Goal: Feedback & Contribution: Leave review/rating

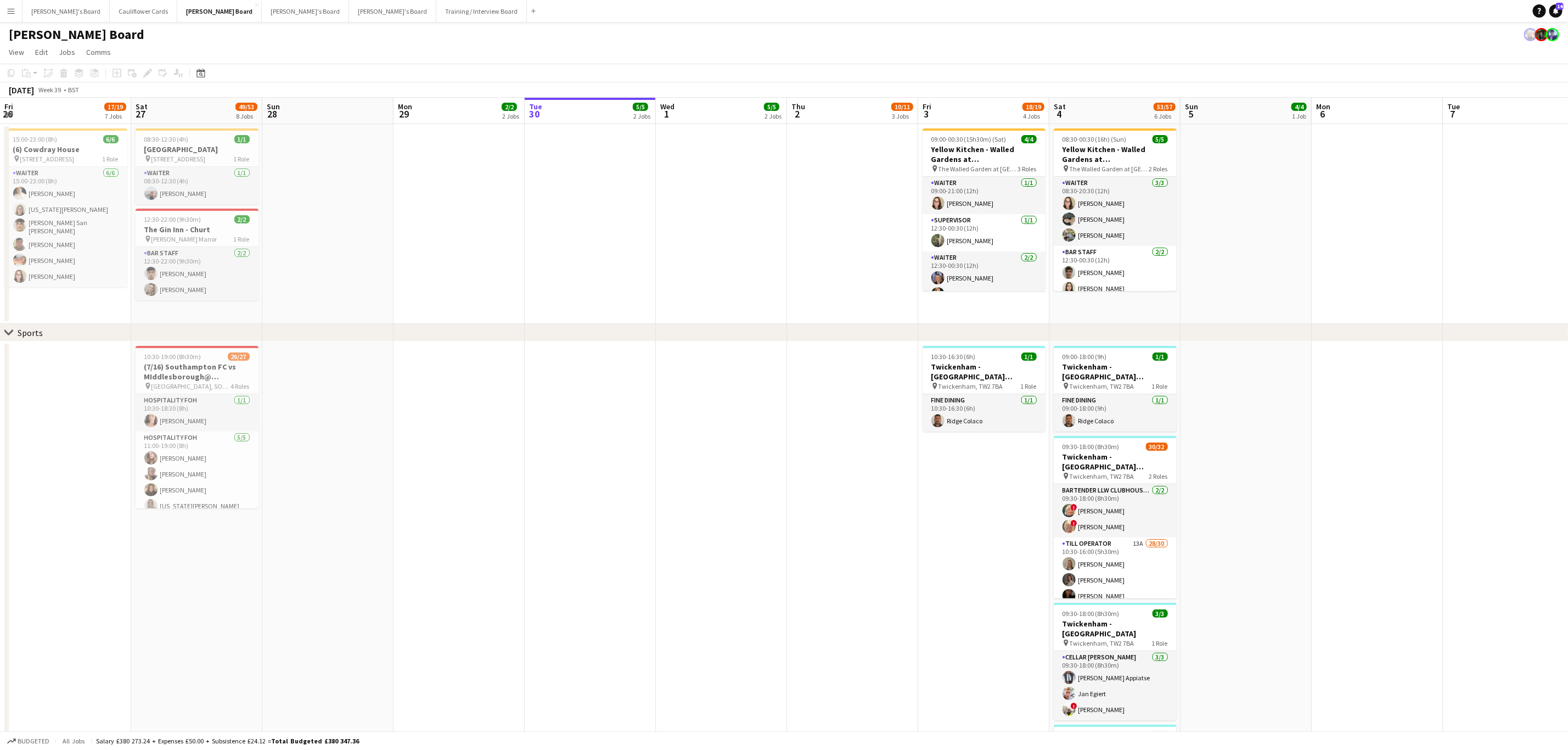
scroll to position [0, 261]
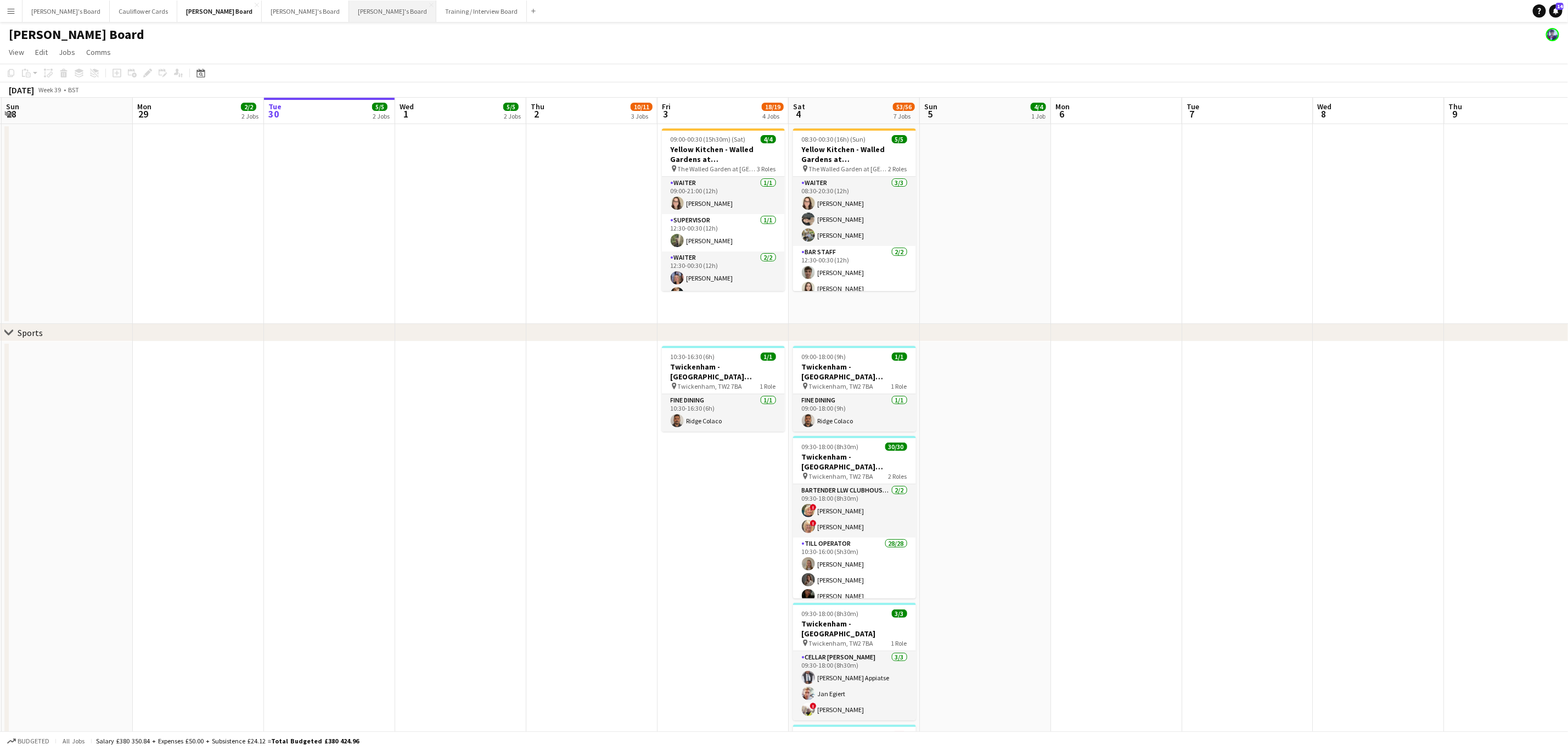
click at [349, 13] on button "Thomasina's Board Close" at bounding box center [393, 11] width 87 height 21
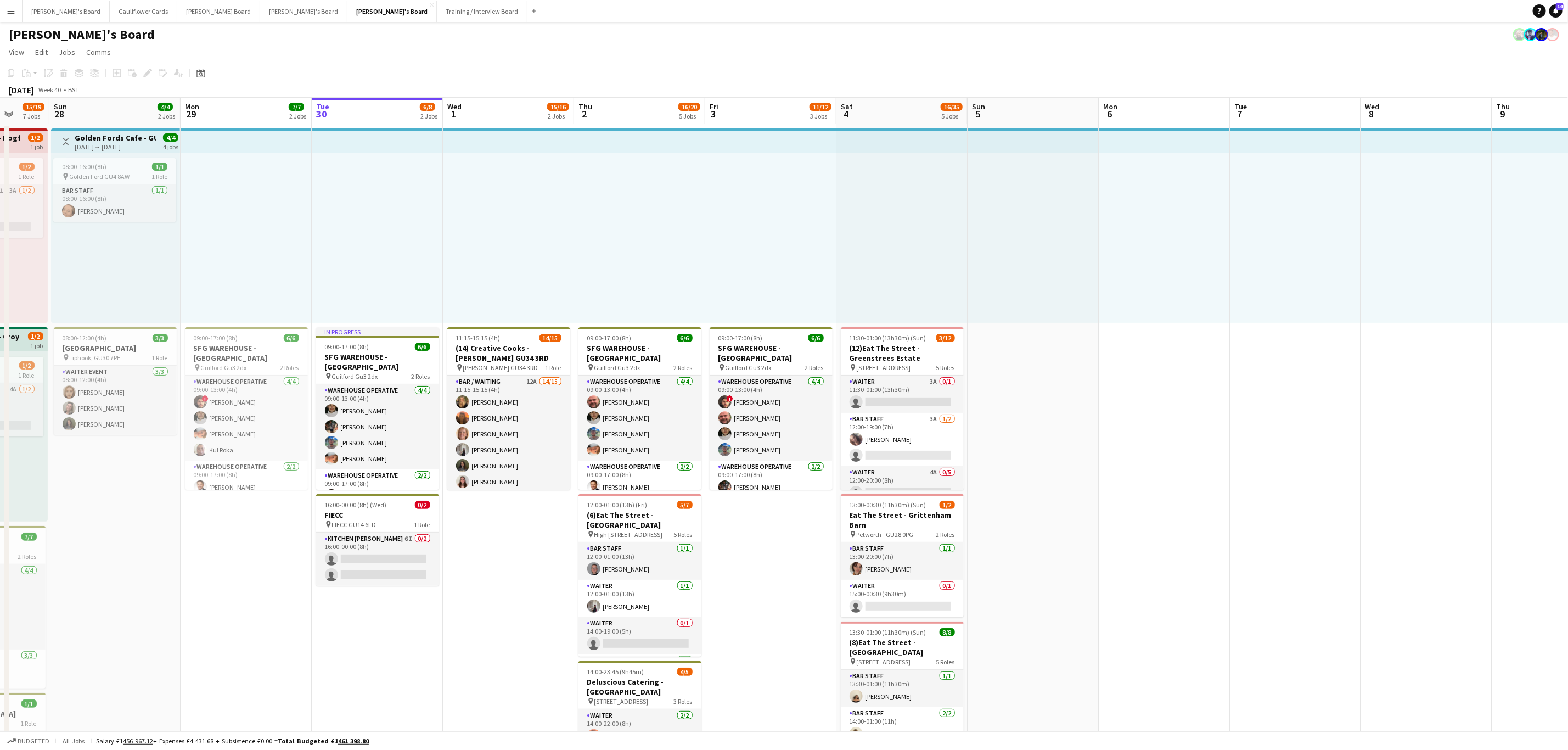
scroll to position [0, 326]
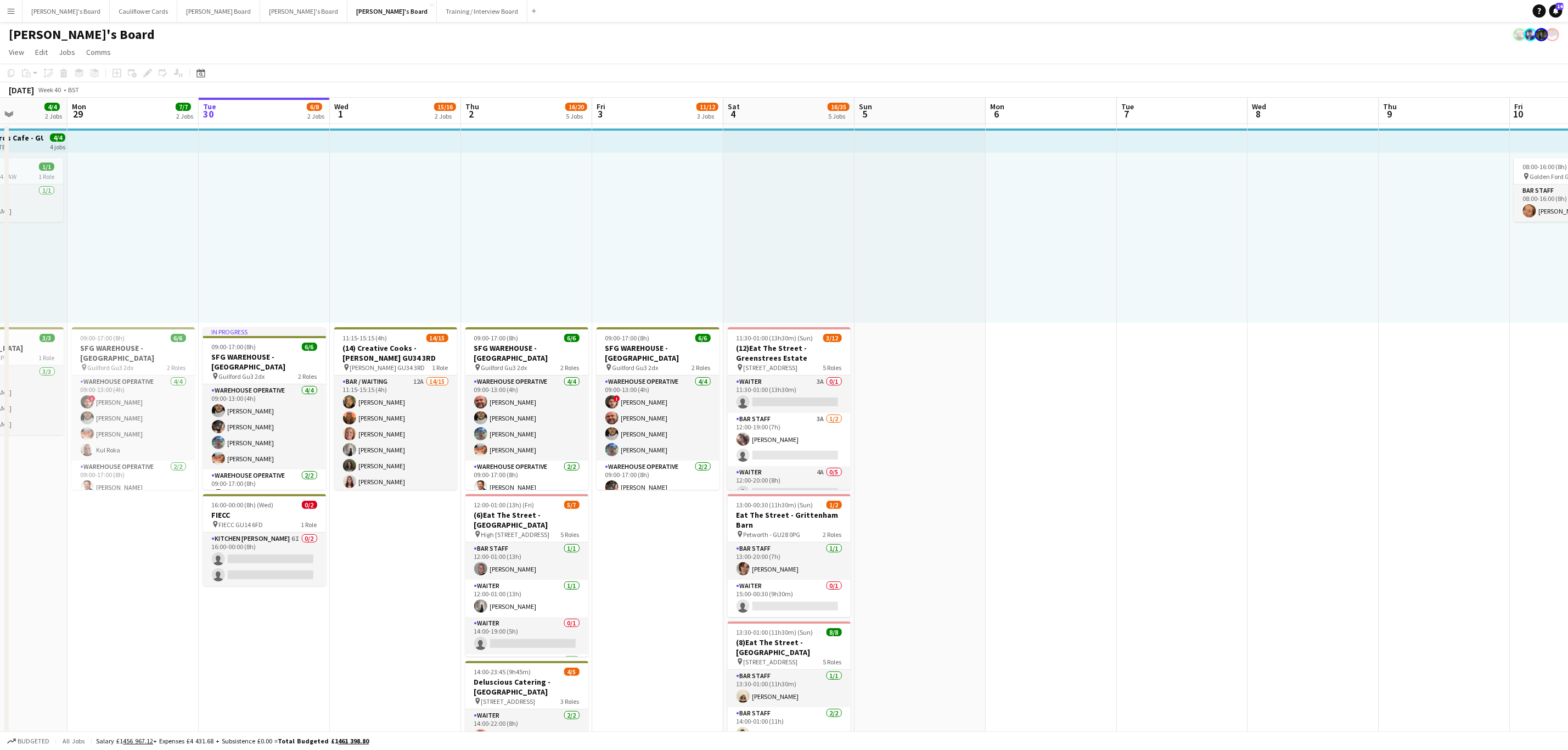
drag, startPoint x: 296, startPoint y: 549, endPoint x: 360, endPoint y: 545, distance: 64.1
click at [363, 549] on app-calendar-viewport "Fri 26 Sat 27 15/19 7 Jobs Sun 28 4/4 2 Jobs Mon 29 7/7 2 Jobs Tue 30 6/8 2 Job…" at bounding box center [784, 760] width 1568 height 1326
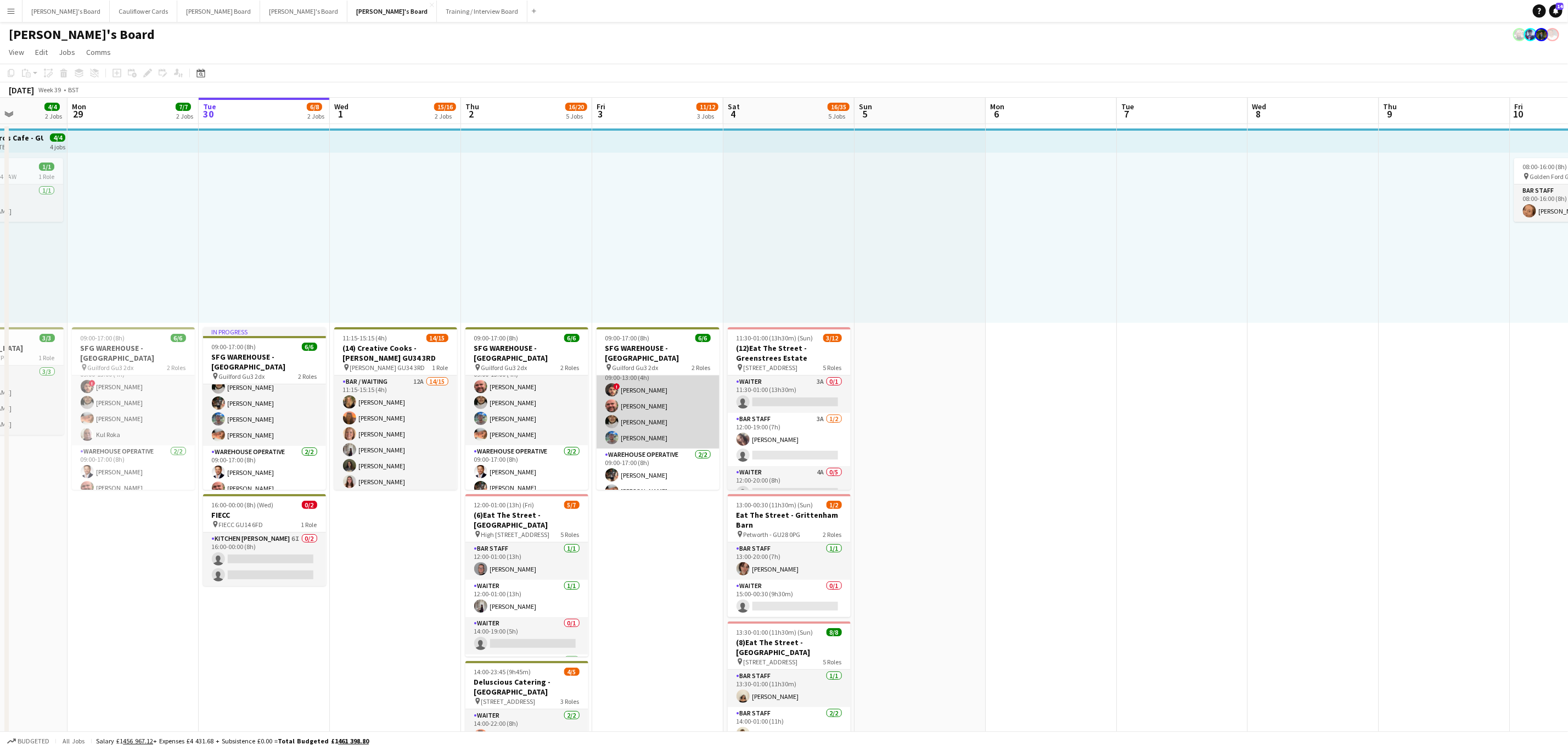
scroll to position [15, 0]
click at [651, 485] on app-card-role "Warehouse Operative 2/2 09:00-17:00 (8h) Tom Mckinlay Robby Johnston" at bounding box center [658, 471] width 123 height 53
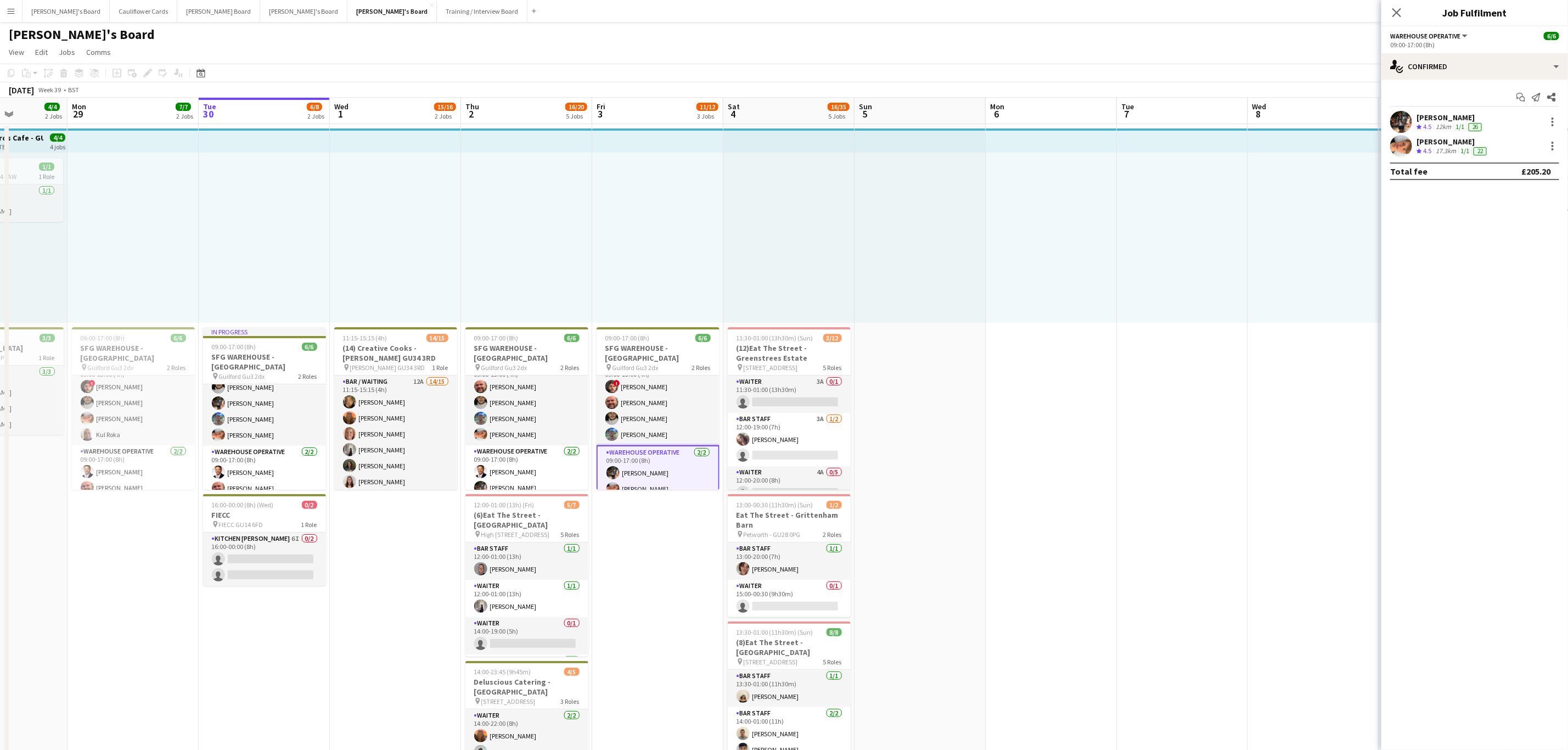
click at [1405, 145] on app-user-avatar at bounding box center [1402, 146] width 22 height 22
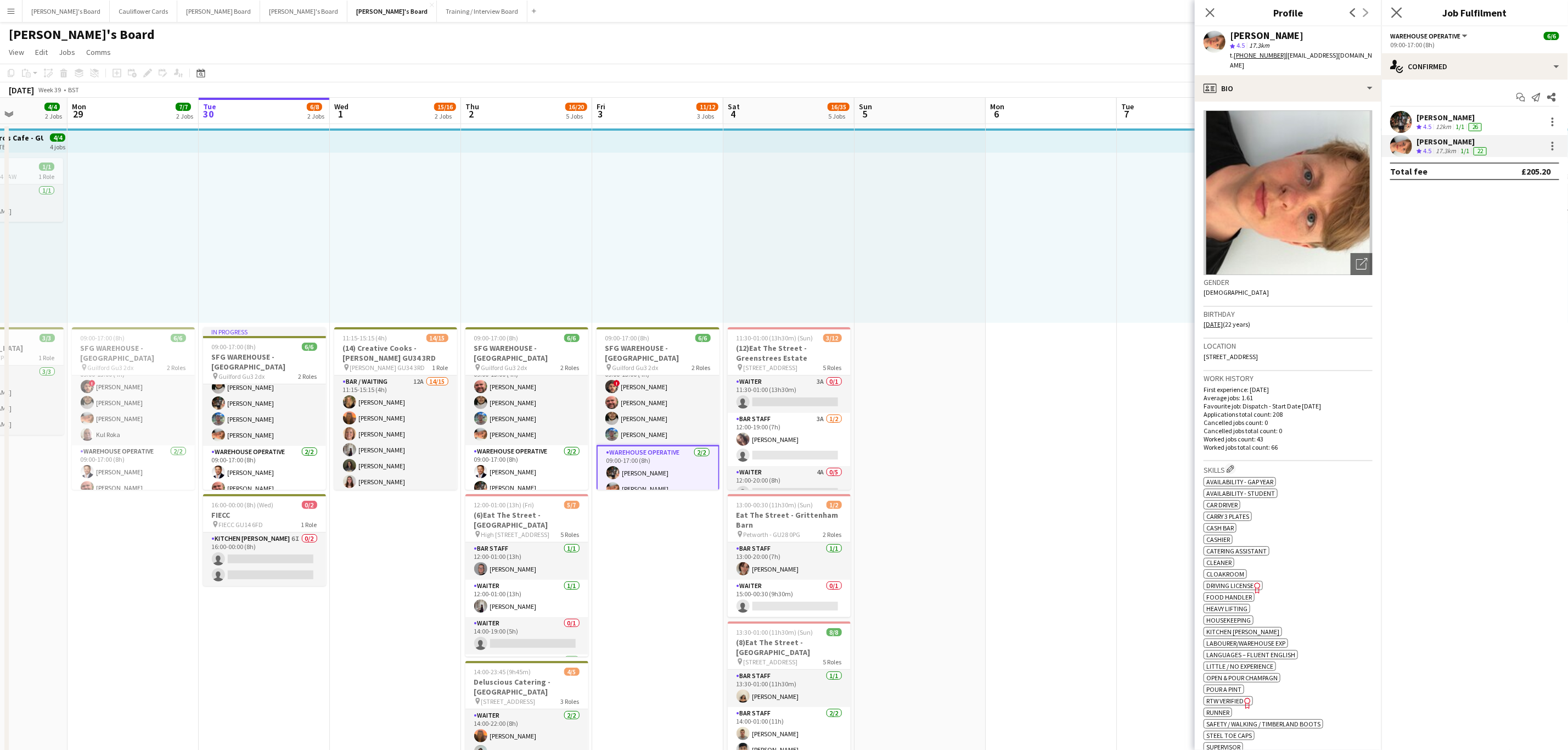
click at [1391, 17] on app-icon "Close pop-in" at bounding box center [1397, 13] width 16 height 16
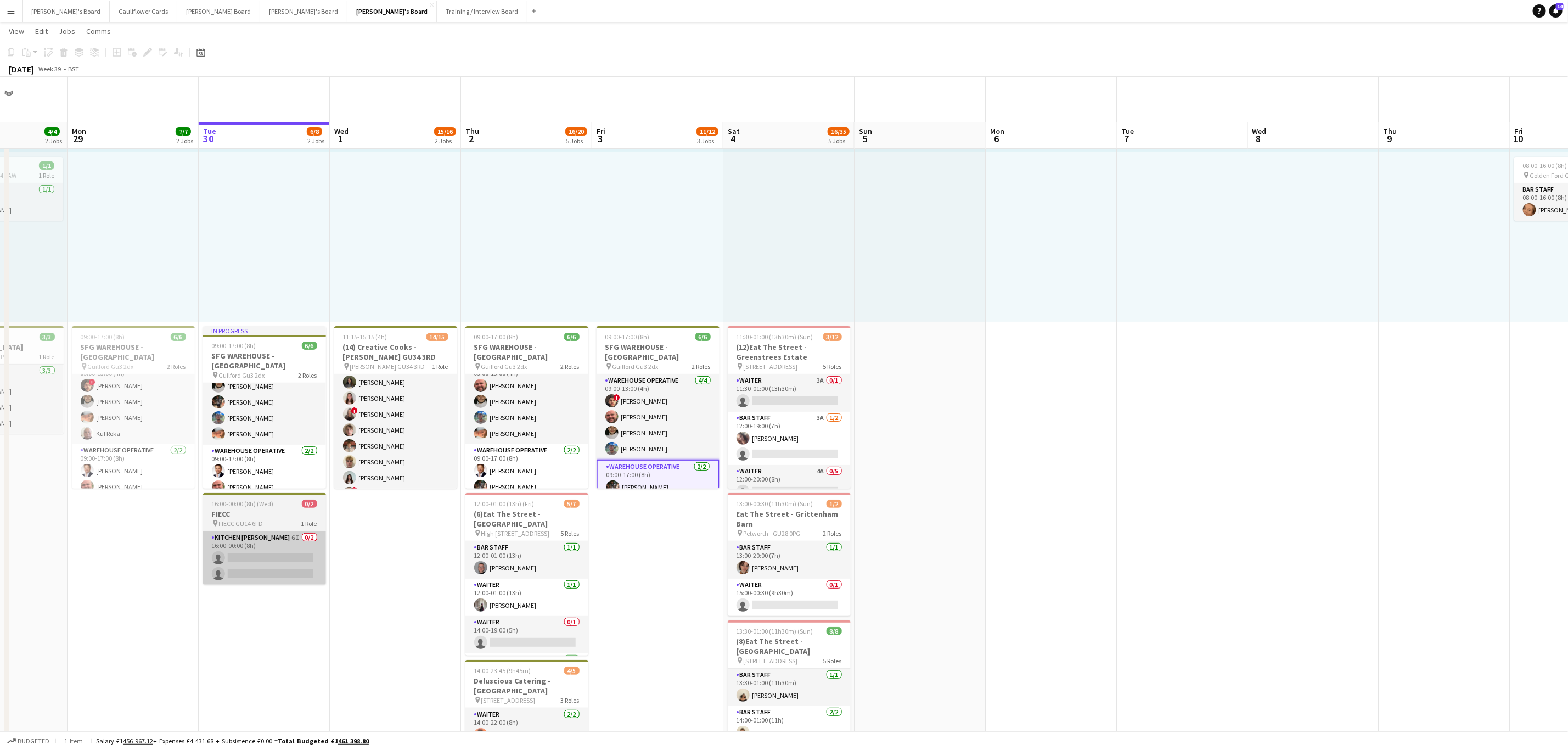
scroll to position [82, 0]
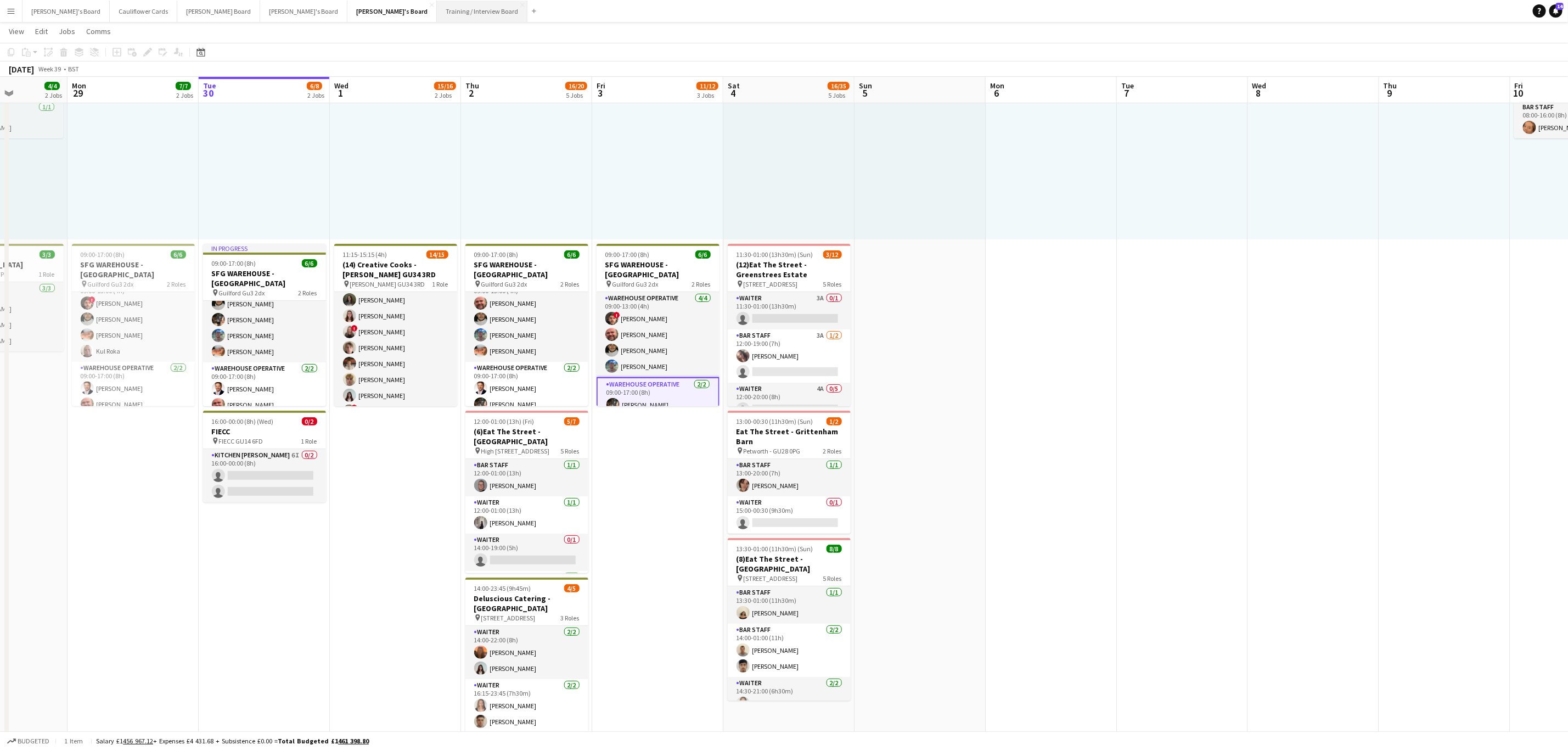
click at [437, 12] on button "Training / Interview Board Close" at bounding box center [482, 11] width 91 height 21
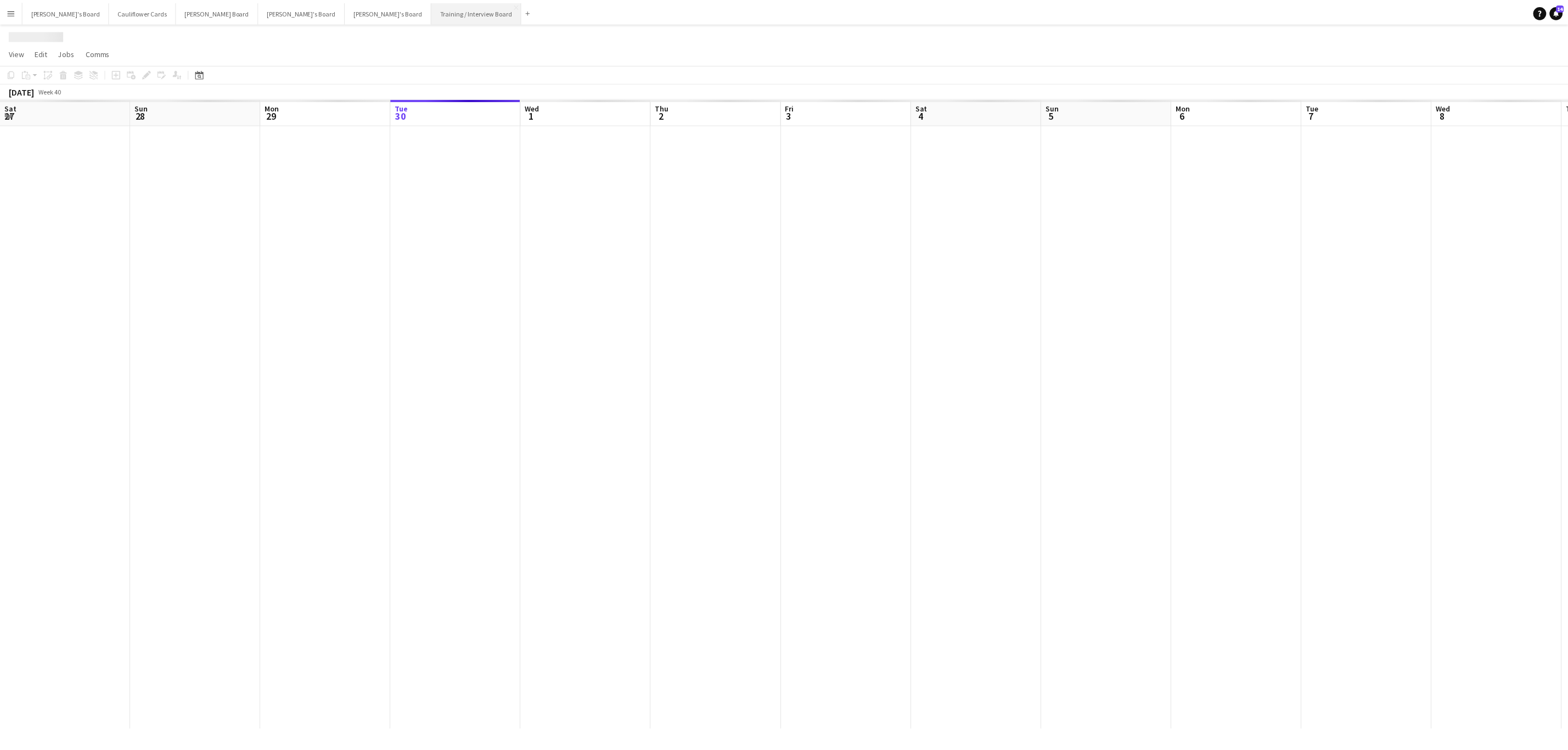
scroll to position [0, 263]
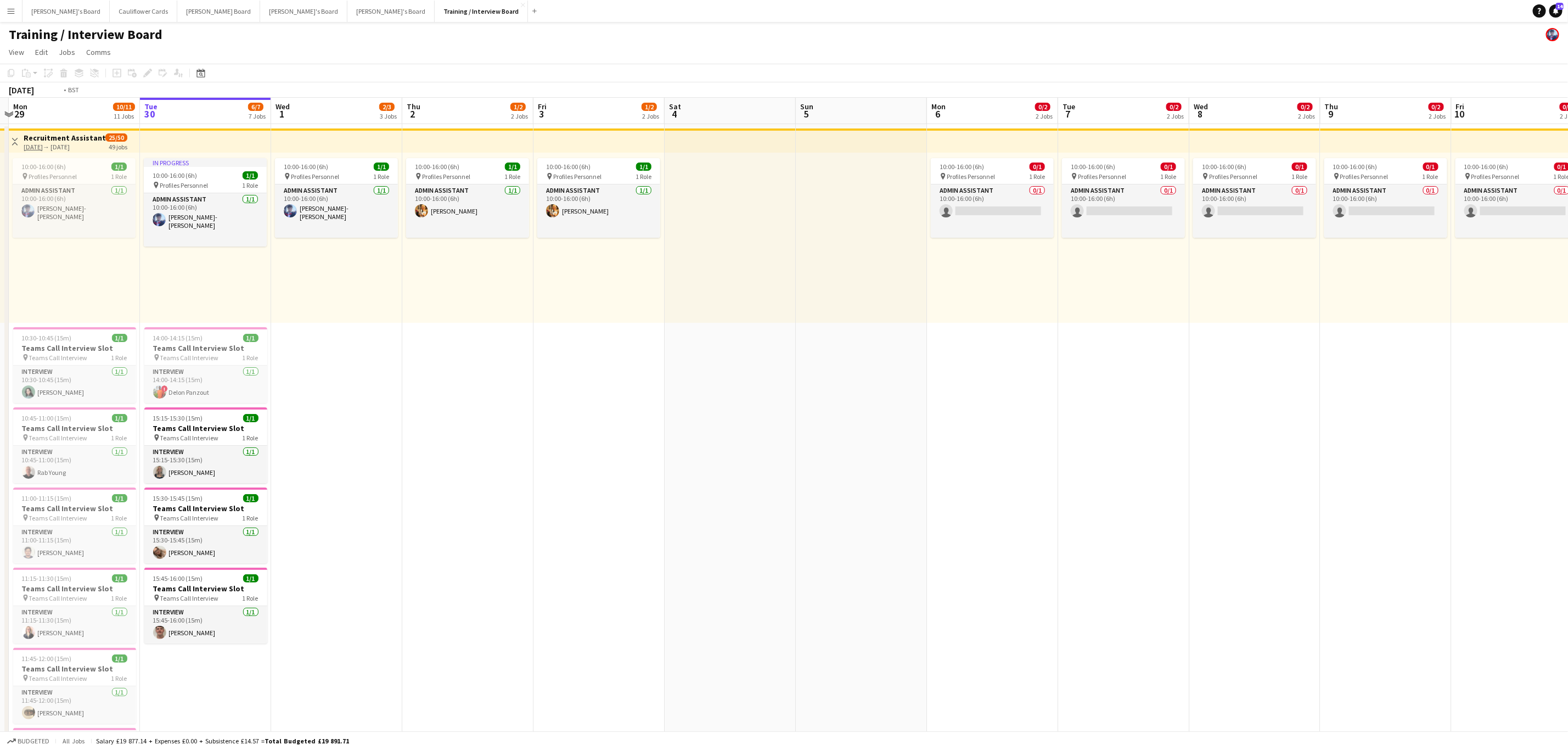
drag, startPoint x: 740, startPoint y: 408, endPoint x: 921, endPoint y: 387, distance: 182.2
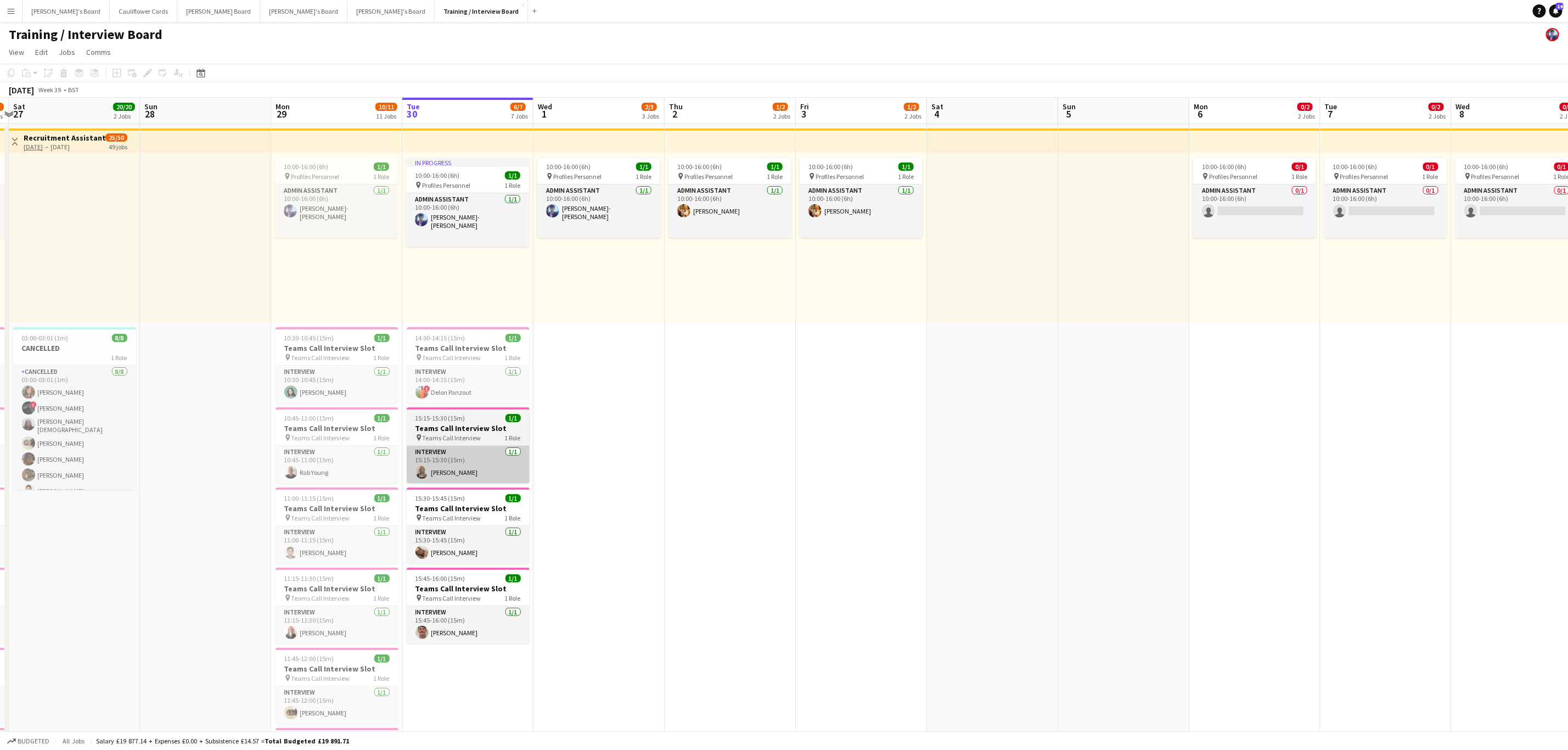
scroll to position [0, 302]
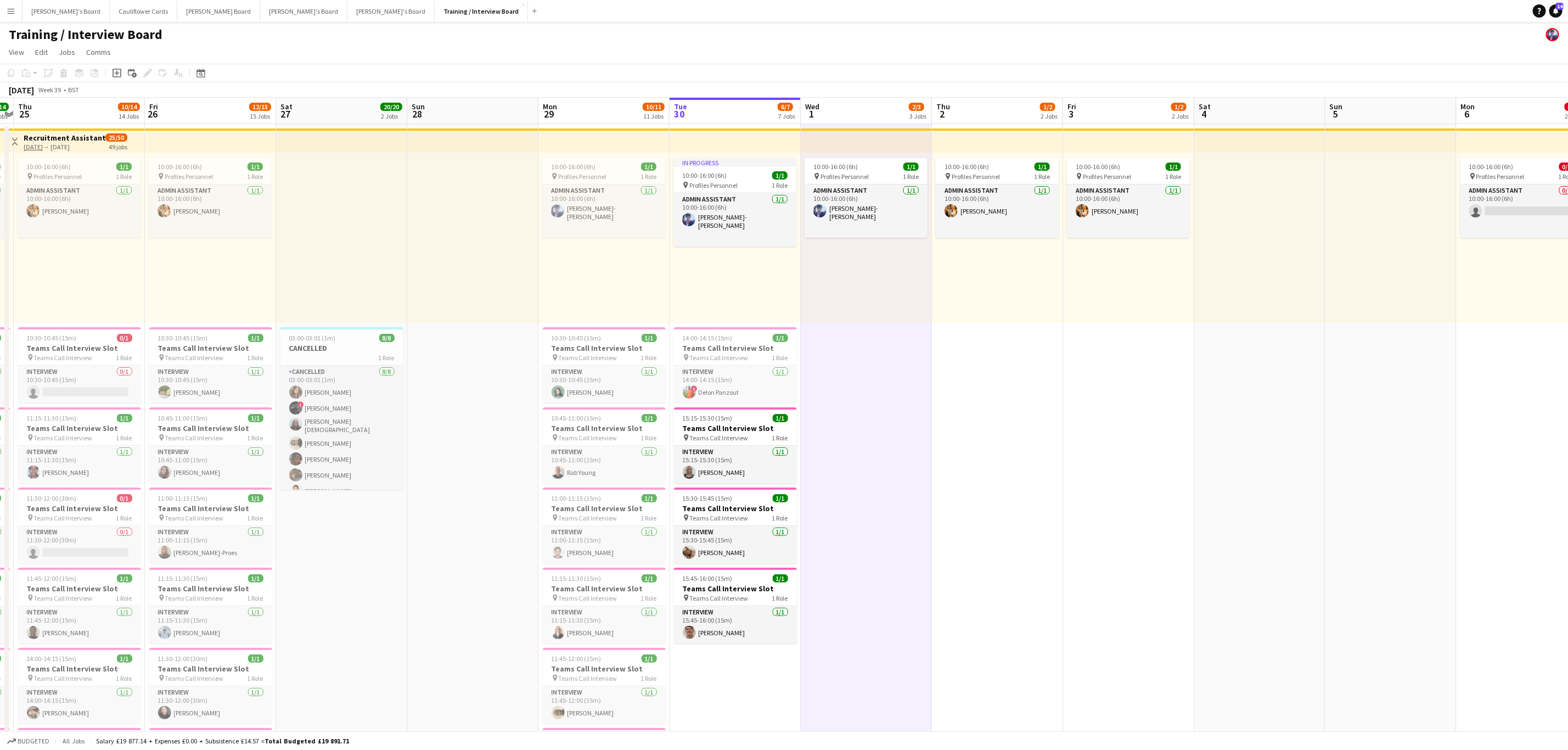
drag, startPoint x: 689, startPoint y: 439, endPoint x: 1046, endPoint y: 448, distance: 357.1
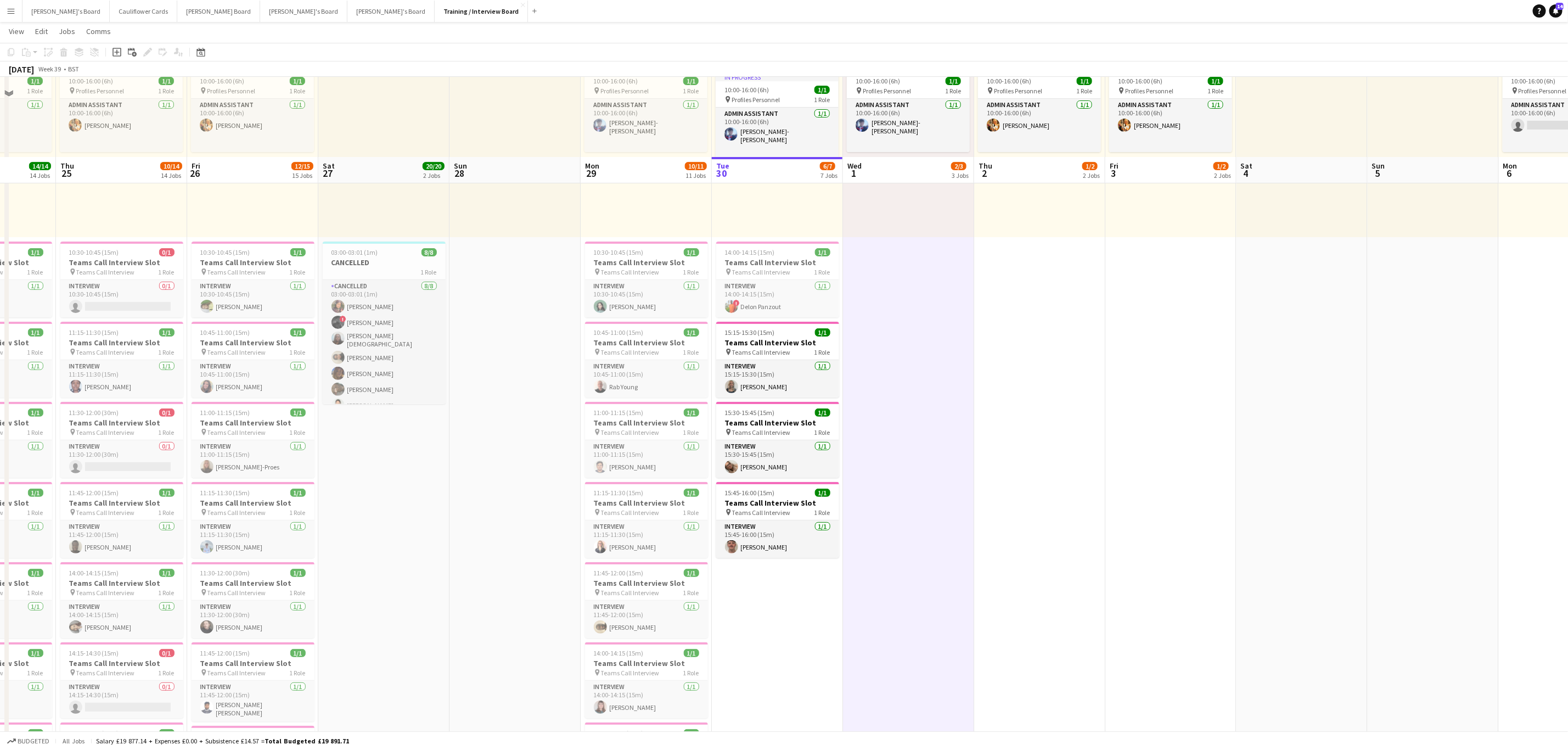
scroll to position [164, 0]
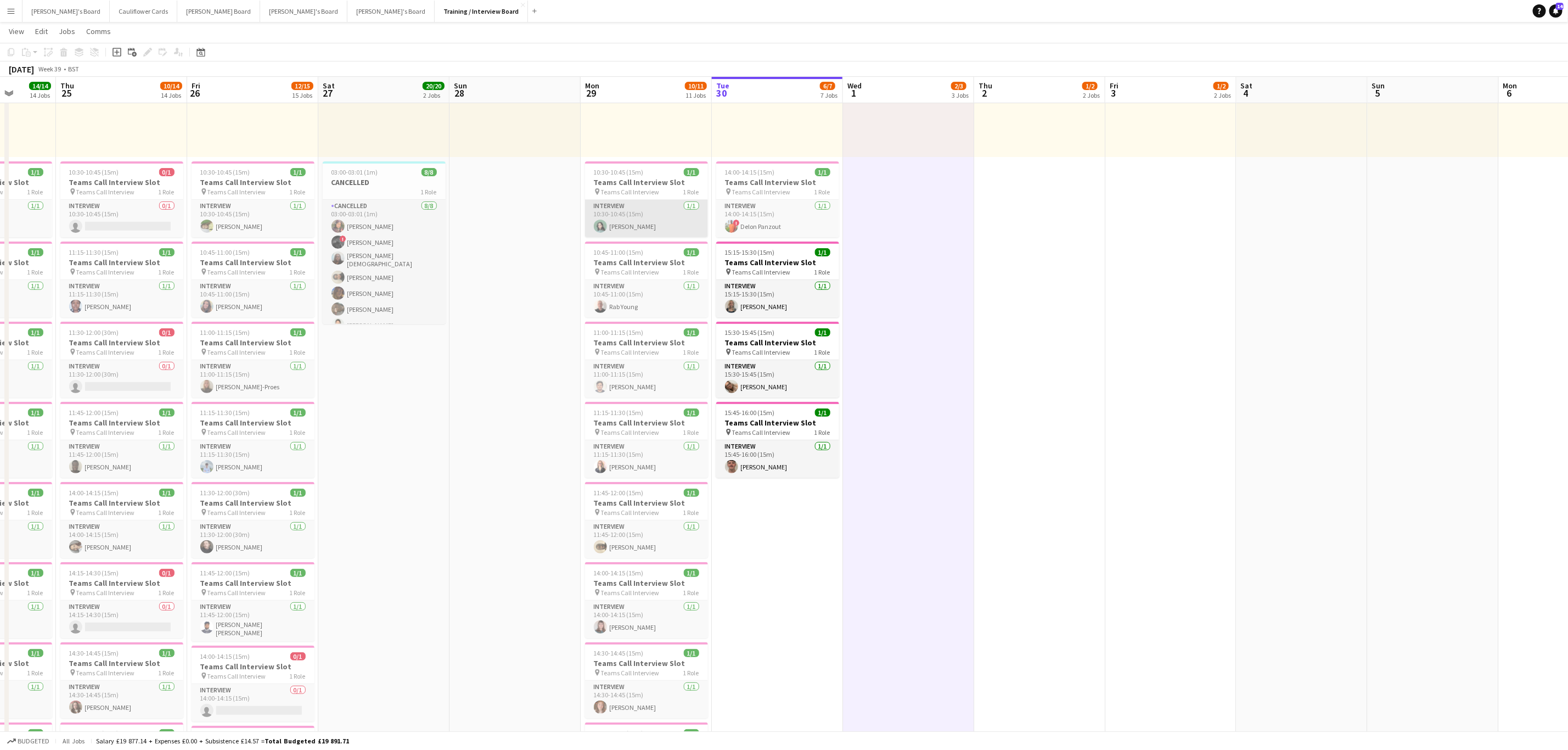
click at [622, 226] on app-card-role "Interview 1/1 10:30-10:45 (15m) Alexia Di falco" at bounding box center [646, 218] width 123 height 37
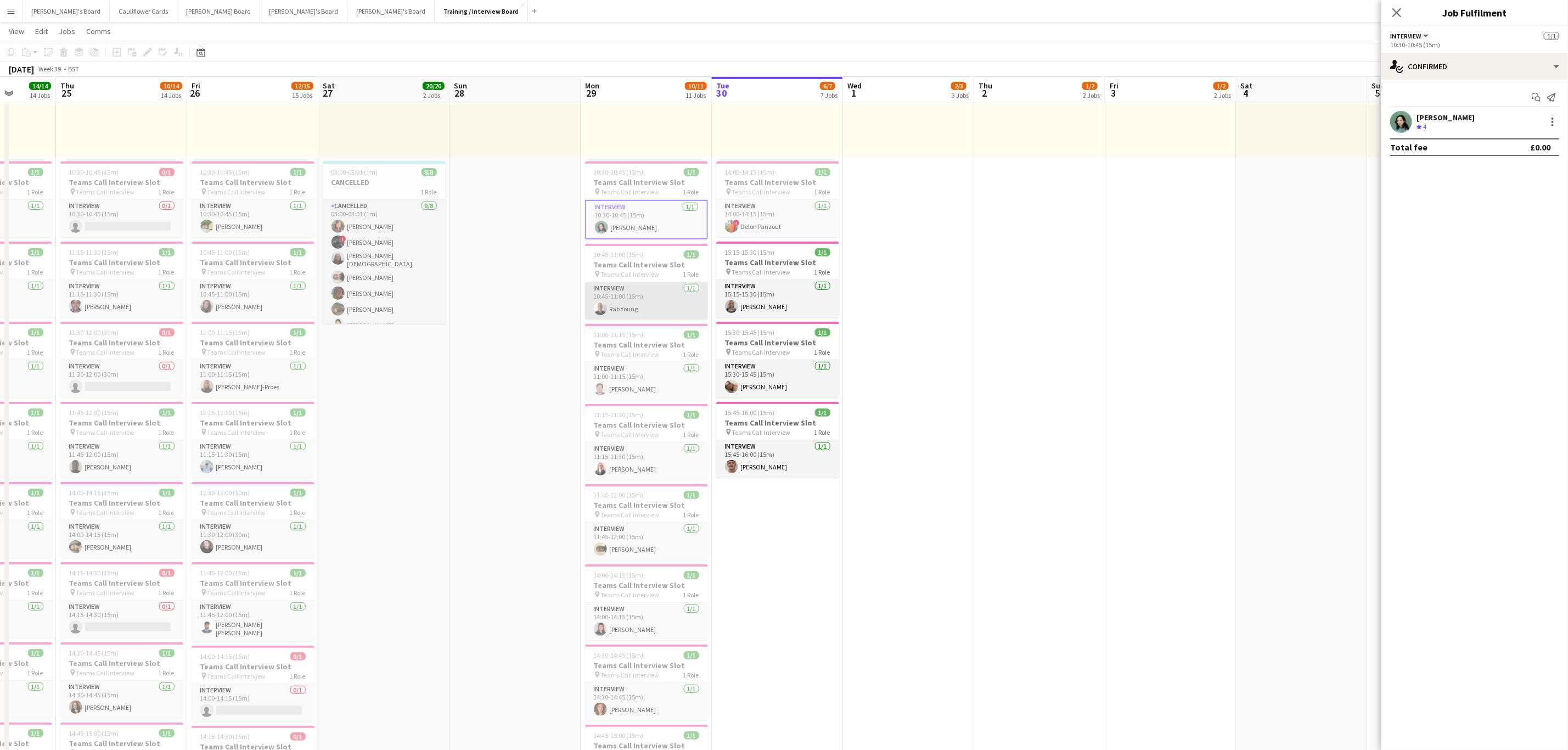
click at [636, 309] on app-card-role "Interview 1/1 10:45-11:00 (15m) Rab Young" at bounding box center [646, 301] width 123 height 37
click at [630, 392] on app-card-role "Interview 1/1 11:00-11:15 (15m) Narendra Shinde" at bounding box center [646, 381] width 123 height 37
click at [668, 479] on app-card-role "Interview 1/1 11:15-11:30 (15m) Maxine Clarke" at bounding box center [646, 461] width 123 height 37
click at [675, 555] on app-card-role "Interview 1/1 11:45-12:00 (15m) Jadon Adoko" at bounding box center [646, 541] width 123 height 37
click at [1400, 128] on app-user-avatar at bounding box center [1402, 122] width 22 height 22
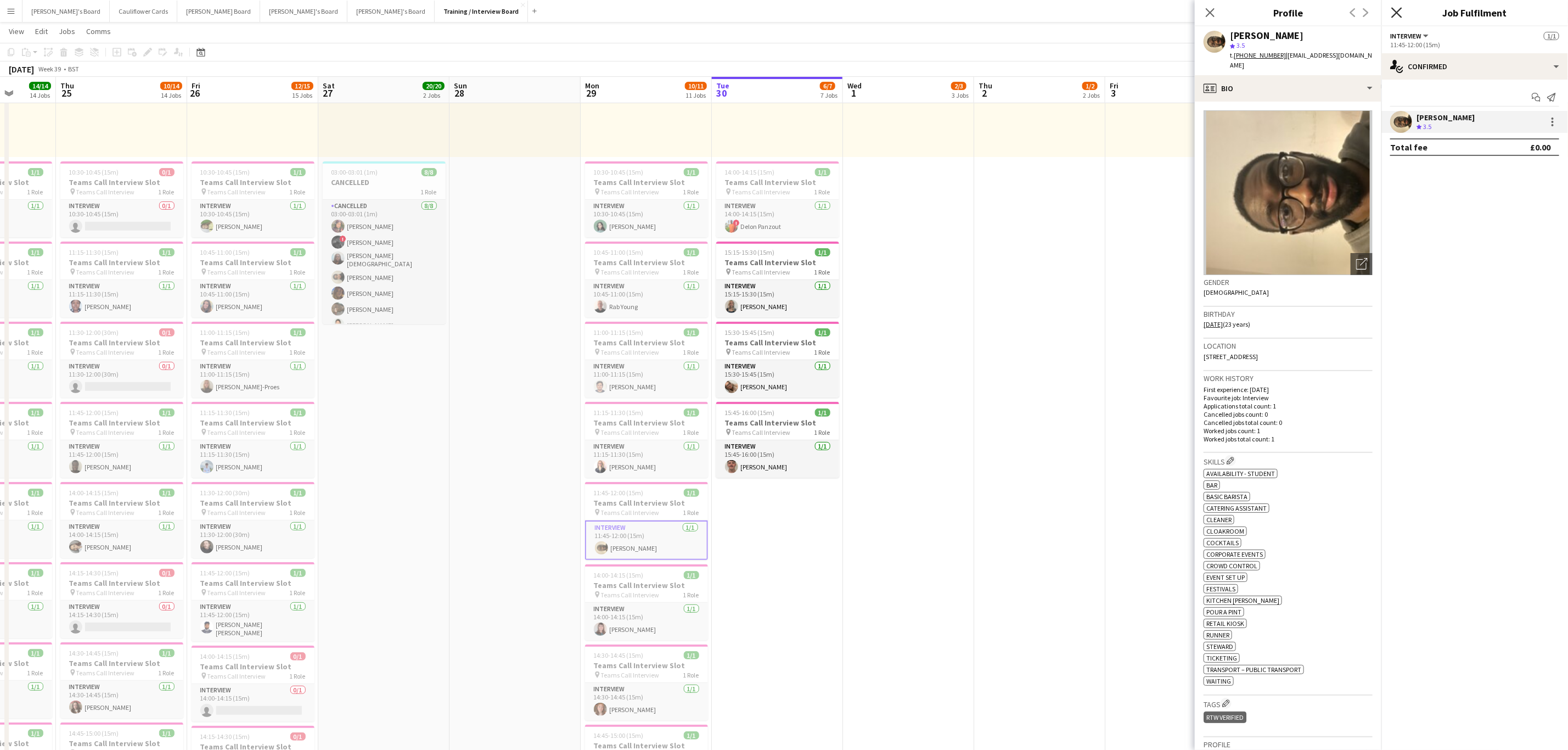
click at [1395, 14] on icon "Close pop-in" at bounding box center [1396, 12] width 10 height 10
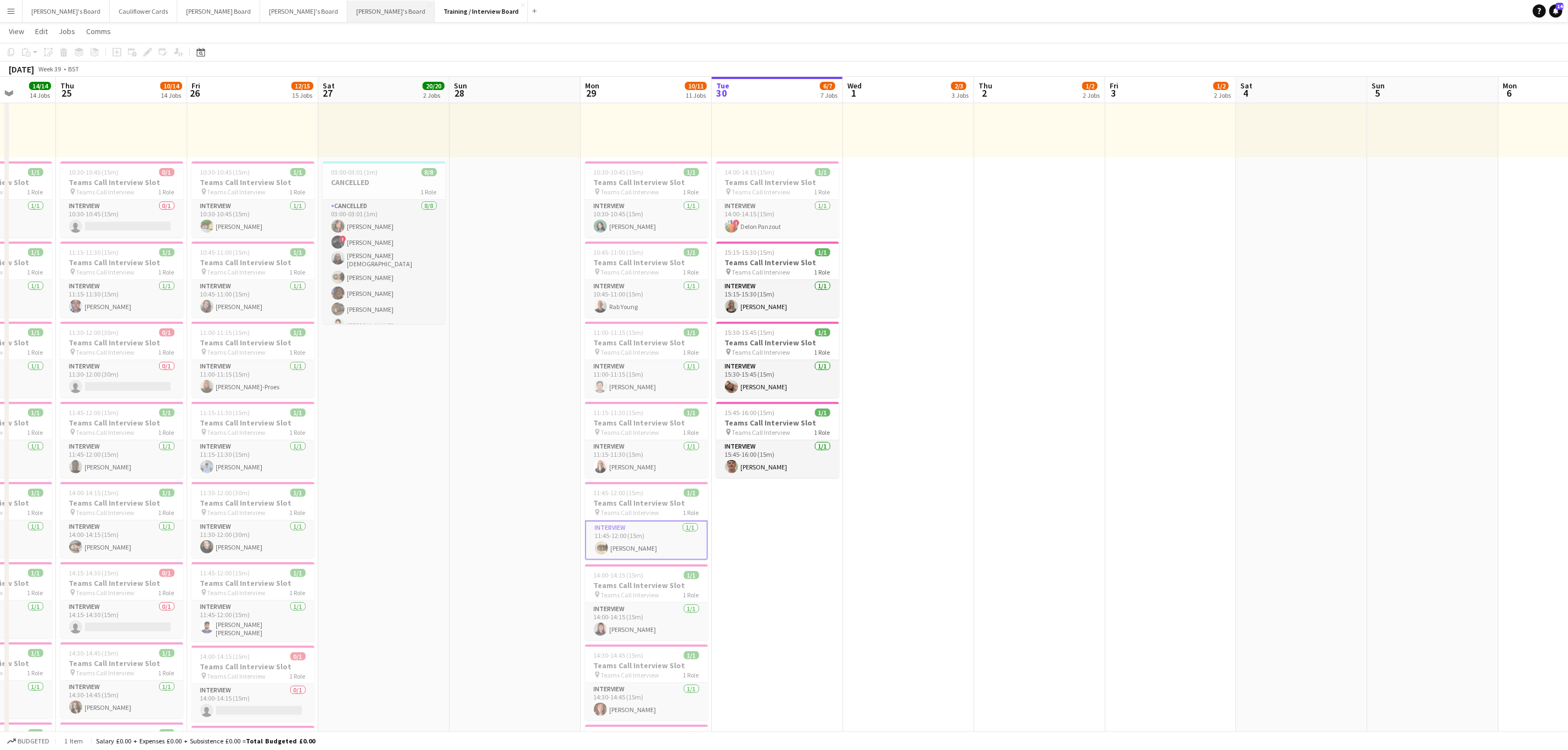
click at [347, 21] on button "Thomasina's Board Close" at bounding box center [391, 11] width 87 height 21
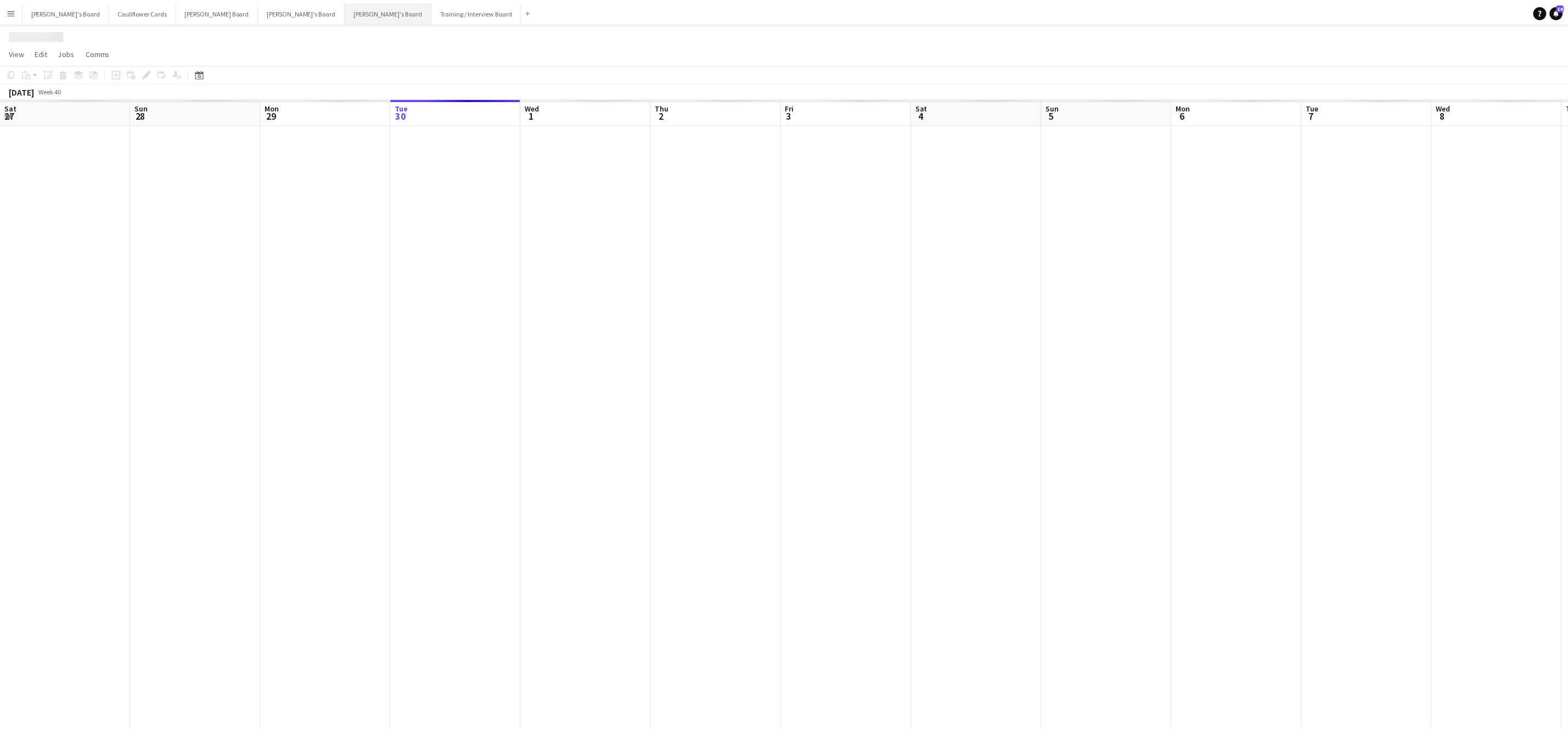
scroll to position [0, 263]
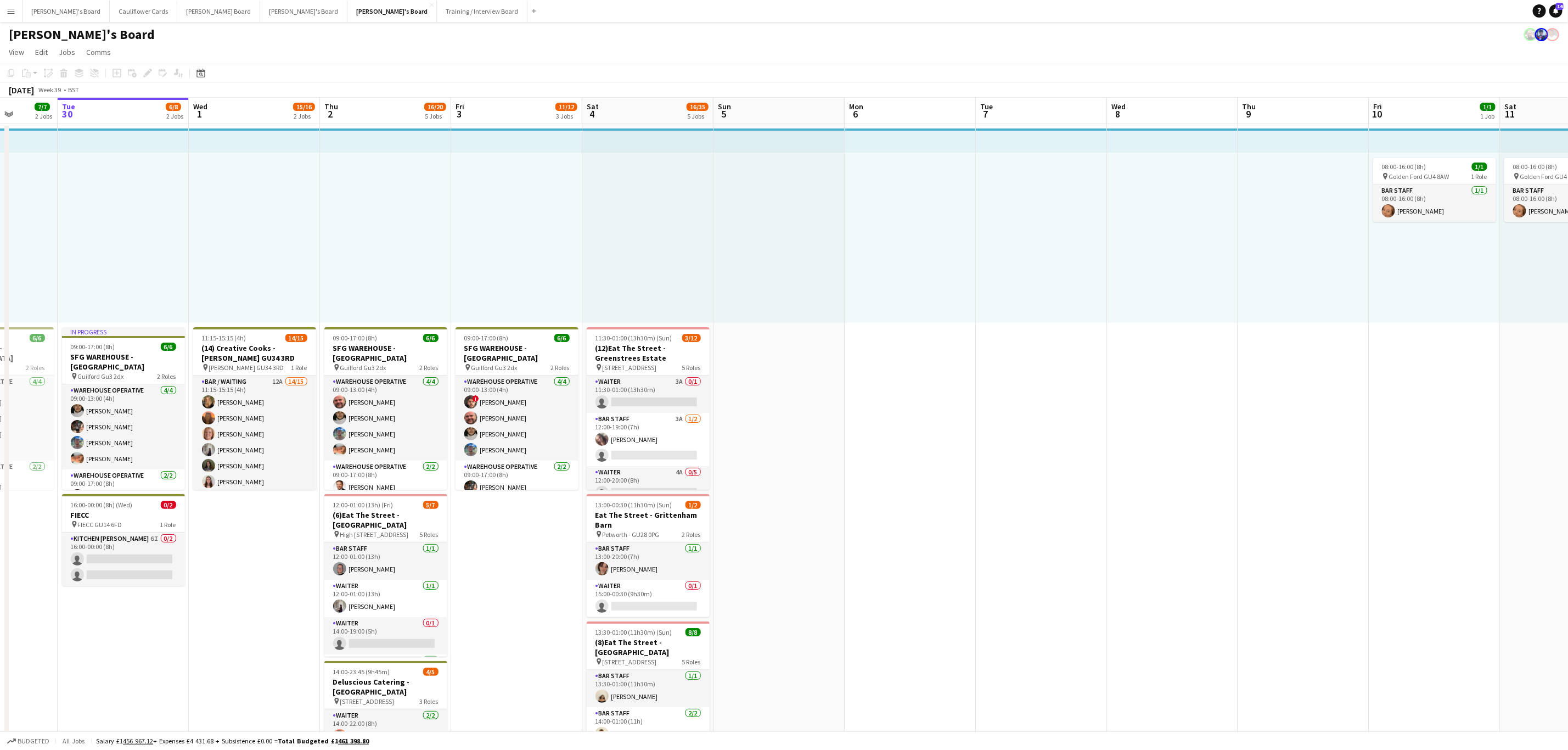
drag, startPoint x: 427, startPoint y: 617, endPoint x: 502, endPoint y: 608, distance: 75.5
click at [481, 613] on app-calendar-viewport "Sat 27 15/19 7 Jobs Sun 28 4/4 2 Jobs Mon 29 7/7 2 Jobs Tue 30 6/8 2 Jobs Wed 1…" at bounding box center [784, 760] width 1568 height 1326
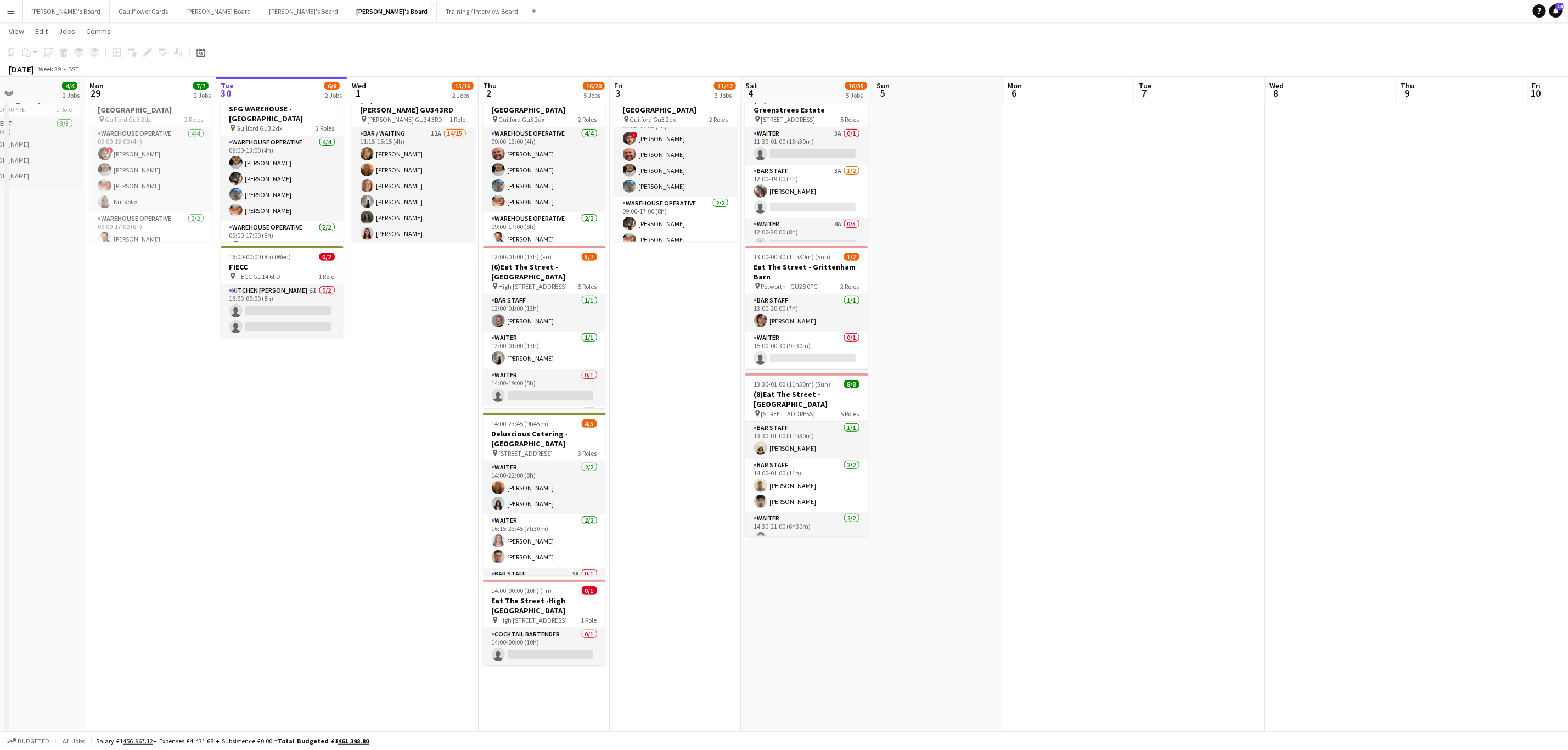
scroll to position [0, 253]
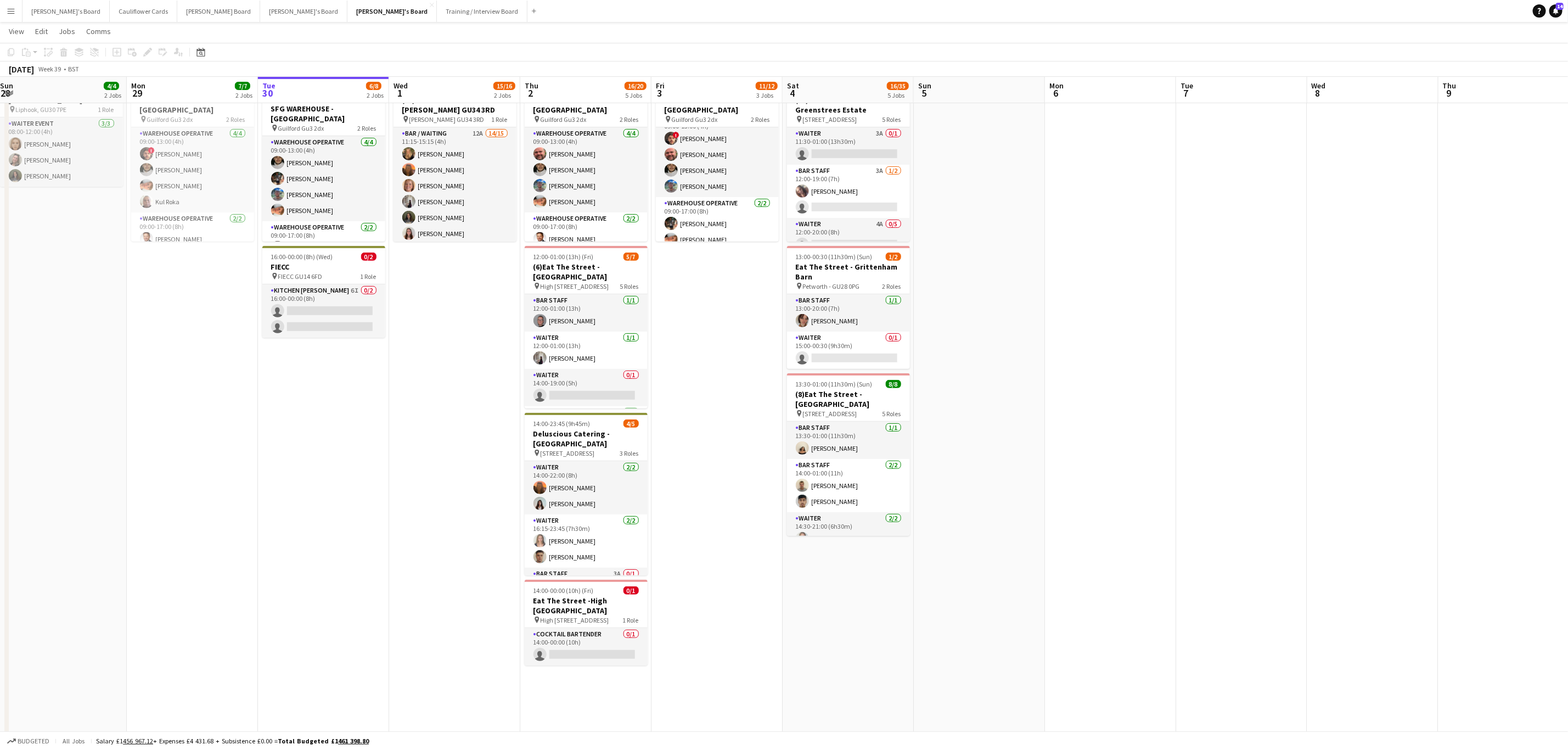
drag, startPoint x: 284, startPoint y: 482, endPoint x: 366, endPoint y: 367, distance: 141.2
click at [362, 461] on app-calendar-viewport "Fri 26 22/22 6 Jobs Sat 27 15/19 7 Jobs Sun 28 4/4 2 Jobs Mon 29 7/7 2 Jobs Tue…" at bounding box center [784, 485] width 1568 height 1380
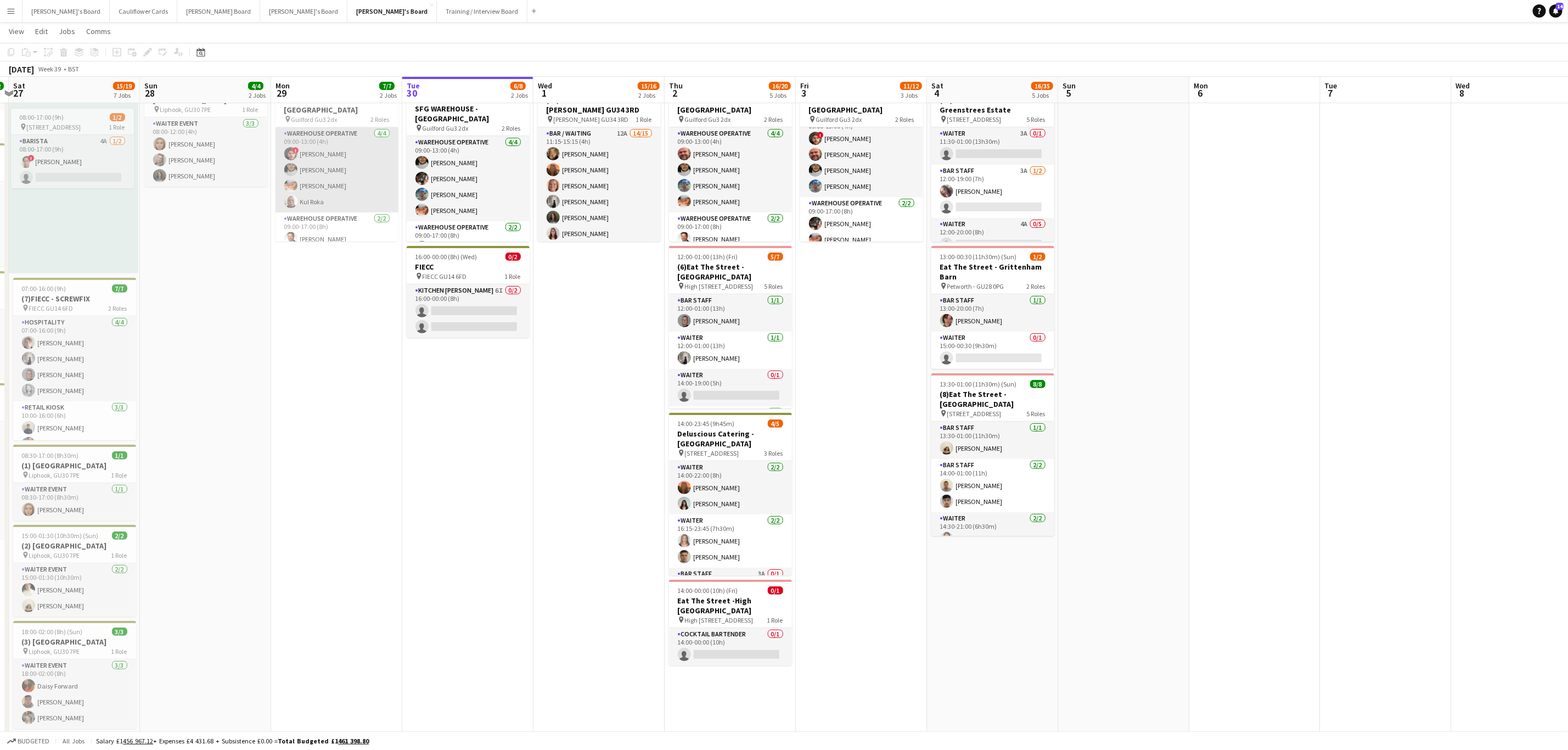
click at [330, 169] on app-card-role "Warehouse Operative 4/4 09:00-13:00 (4h) ! Christopher Waters Henry Holmes Robb…" at bounding box center [337, 170] width 123 height 85
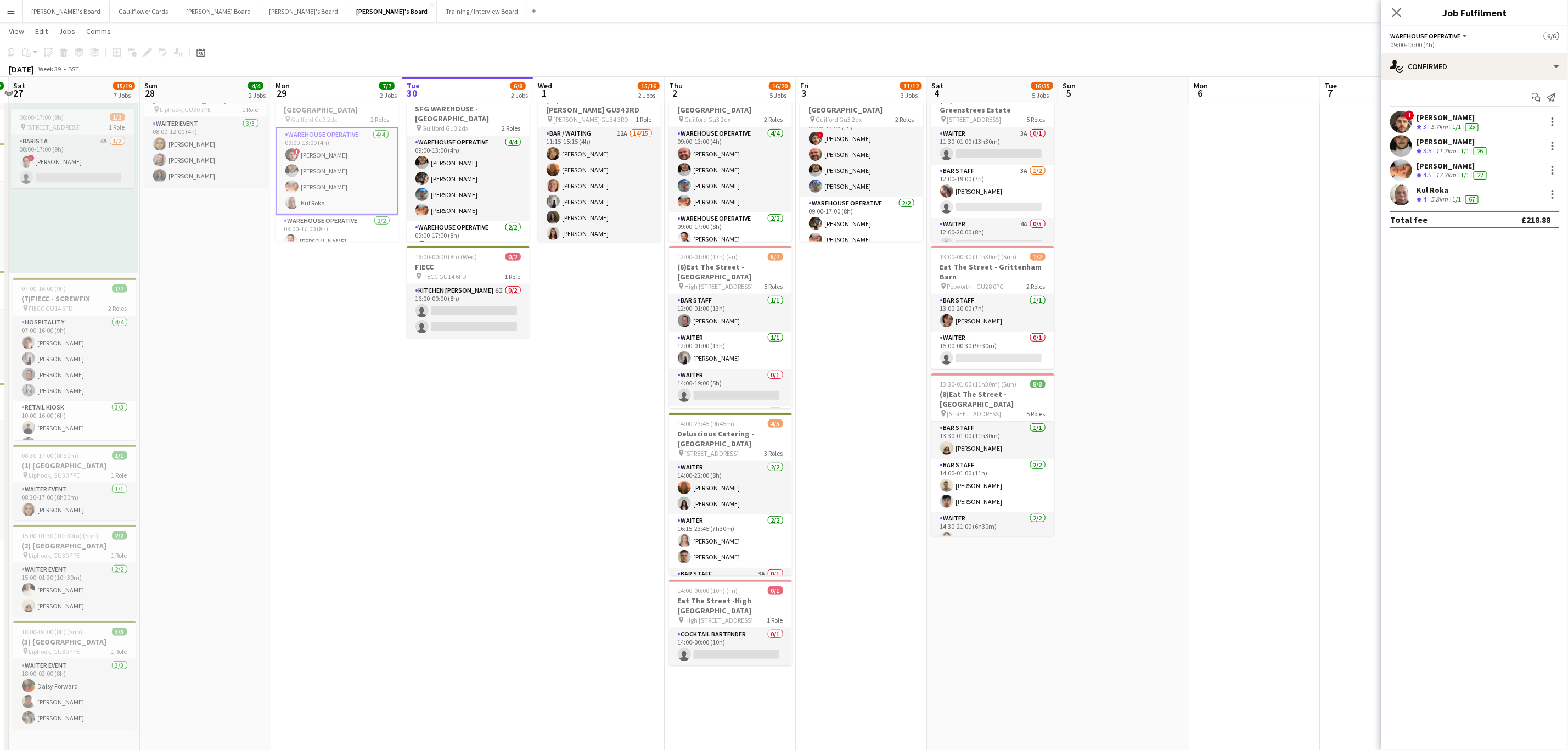
click at [1395, 195] on app-user-avatar at bounding box center [1402, 195] width 22 height 22
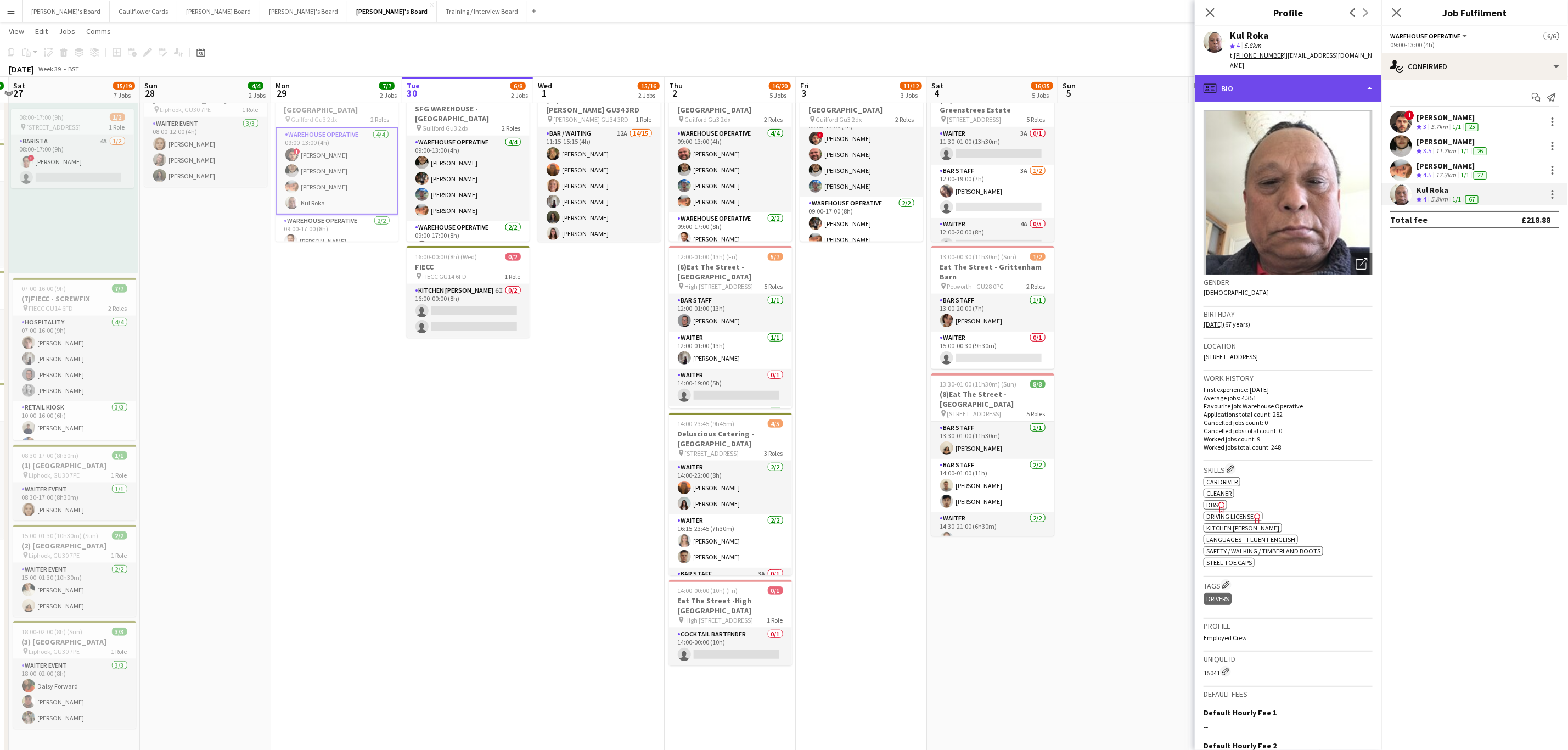
click at [1296, 91] on div "profile Bio" at bounding box center [1288, 88] width 187 height 26
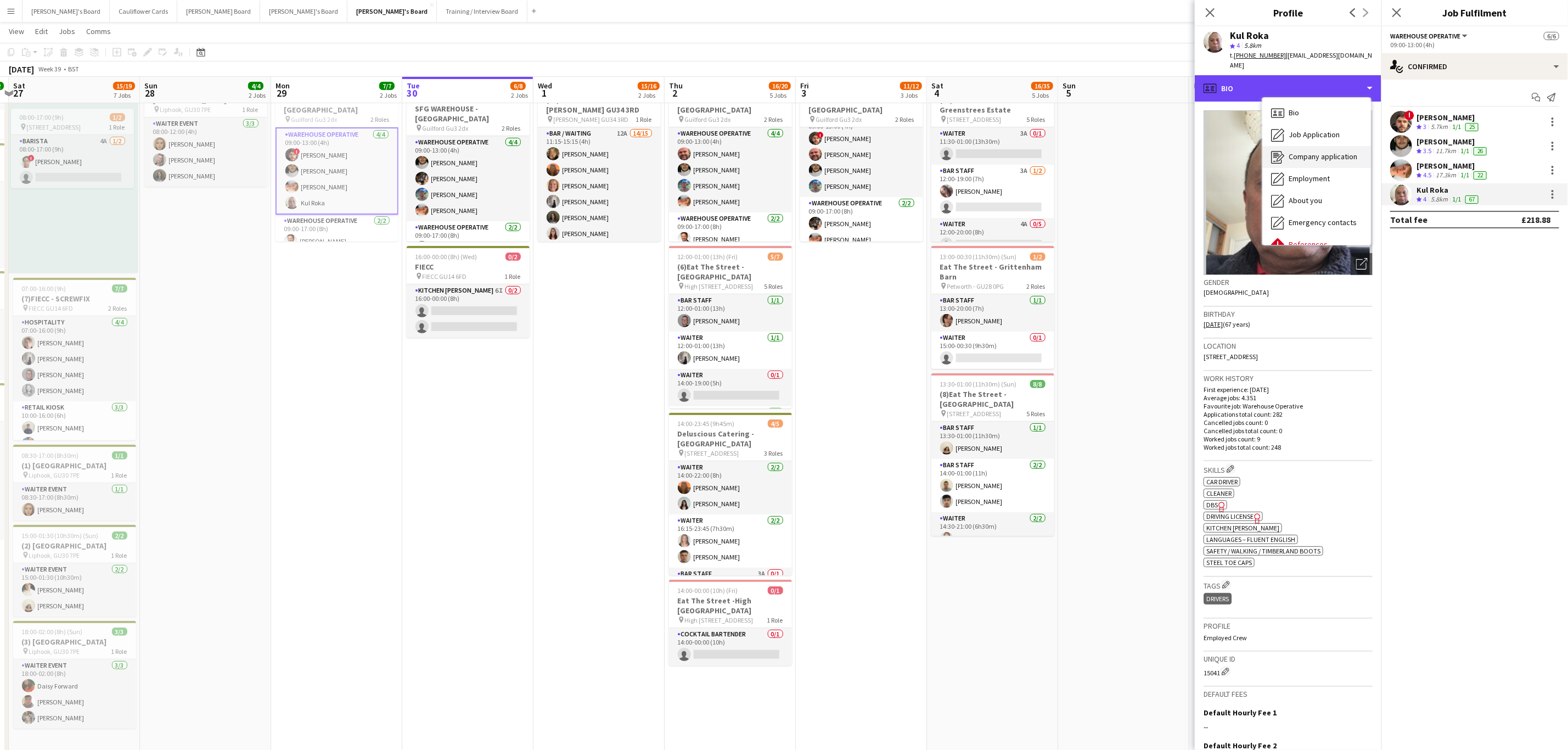
scroll to position [169, 0]
click at [1302, 137] on span "Additional info" at bounding box center [1312, 142] width 47 height 10
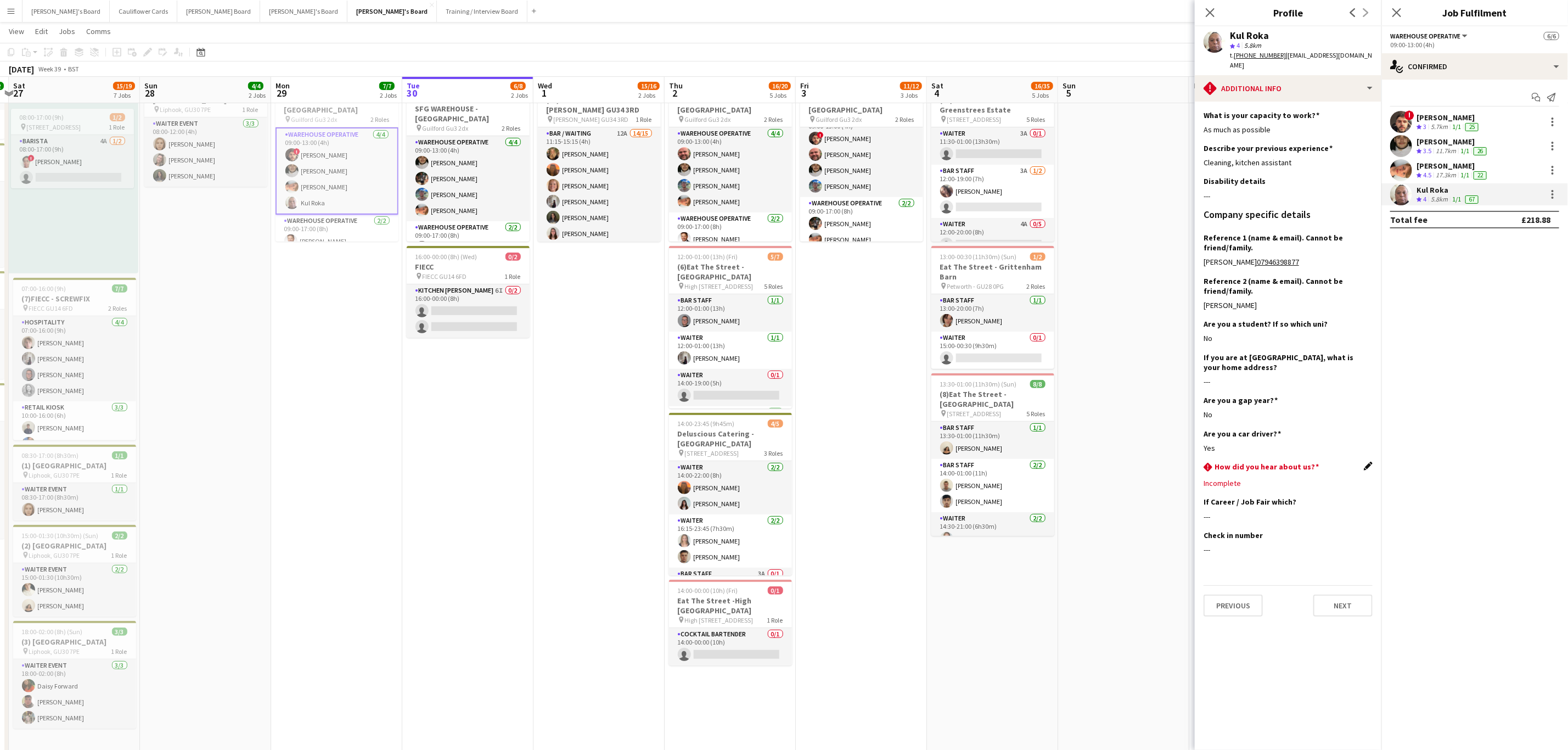
click at [1367, 462] on app-icon "Edit this field" at bounding box center [1369, 466] width 9 height 9
click at [1313, 478] on div at bounding box center [1278, 491] width 147 height 26
click at [1259, 597] on span "Social Media" at bounding box center [1289, 595] width 152 height 10
click at [1219, 510] on button "Save" at bounding box center [1217, 519] width 26 height 18
click at [1304, 80] on div "pencil4 Additional info" at bounding box center [1288, 88] width 187 height 26
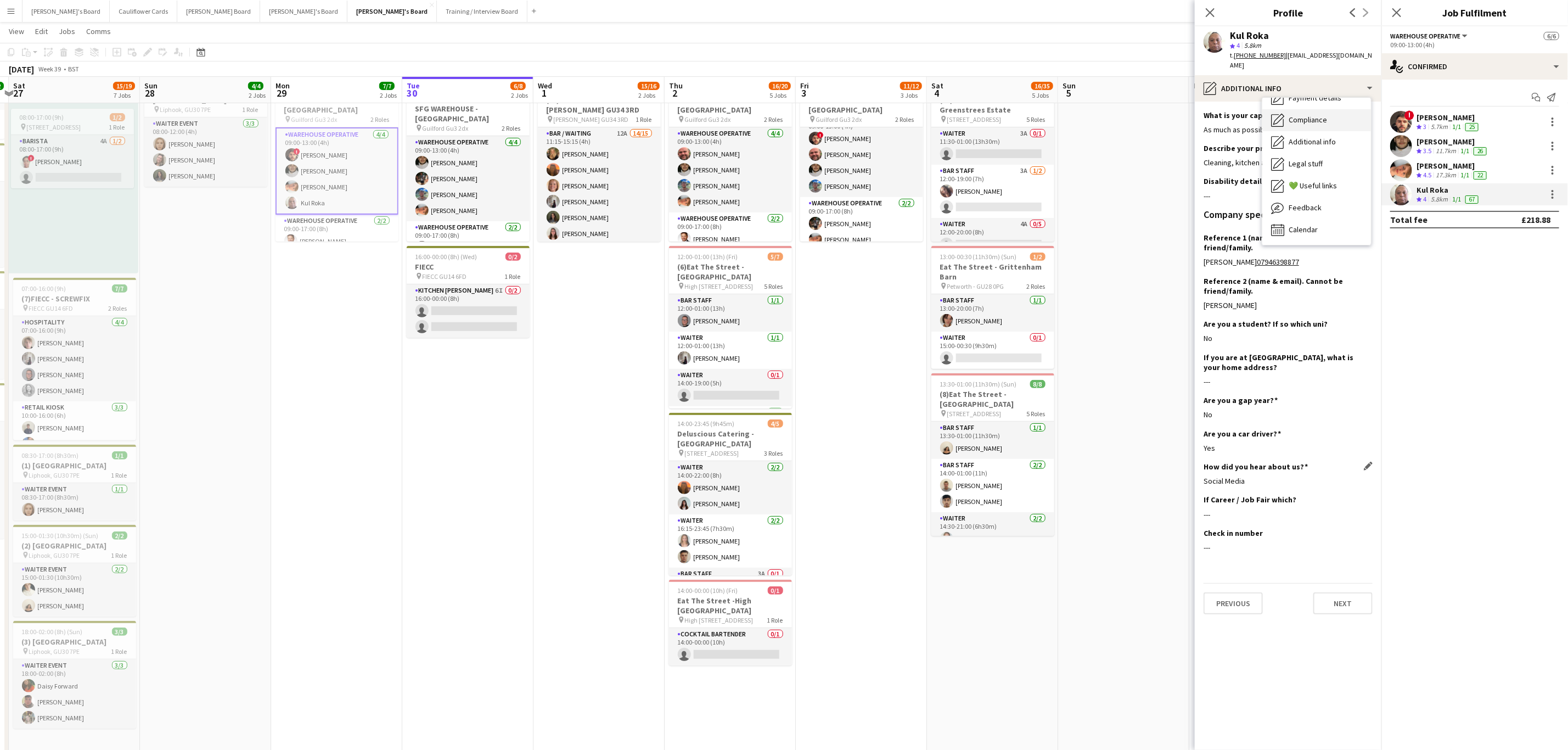
click at [1305, 117] on div "Compliance Compliance" at bounding box center [1316, 120] width 109 height 22
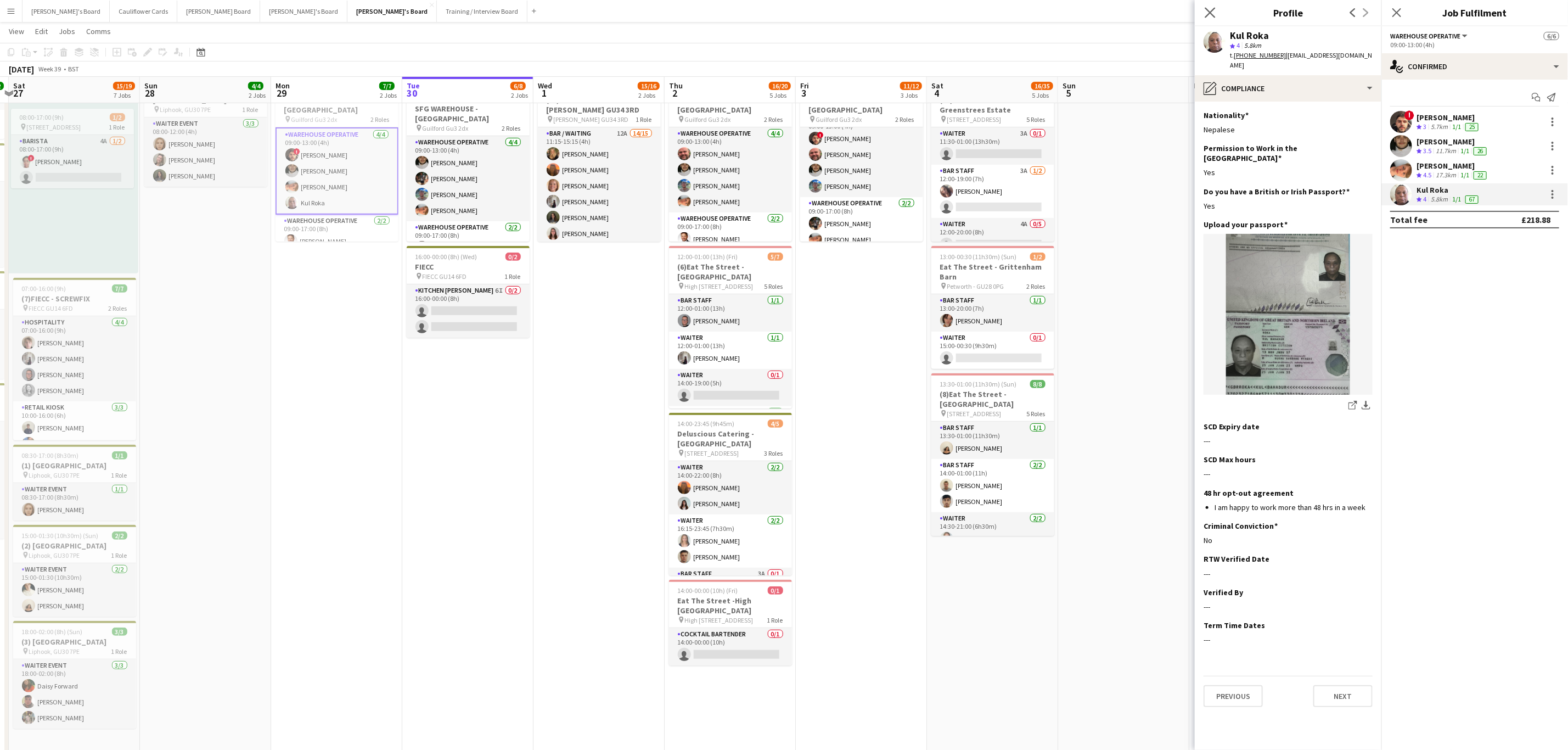
click at [1210, 7] on app-icon "Close pop-in" at bounding box center [1211, 13] width 16 height 16
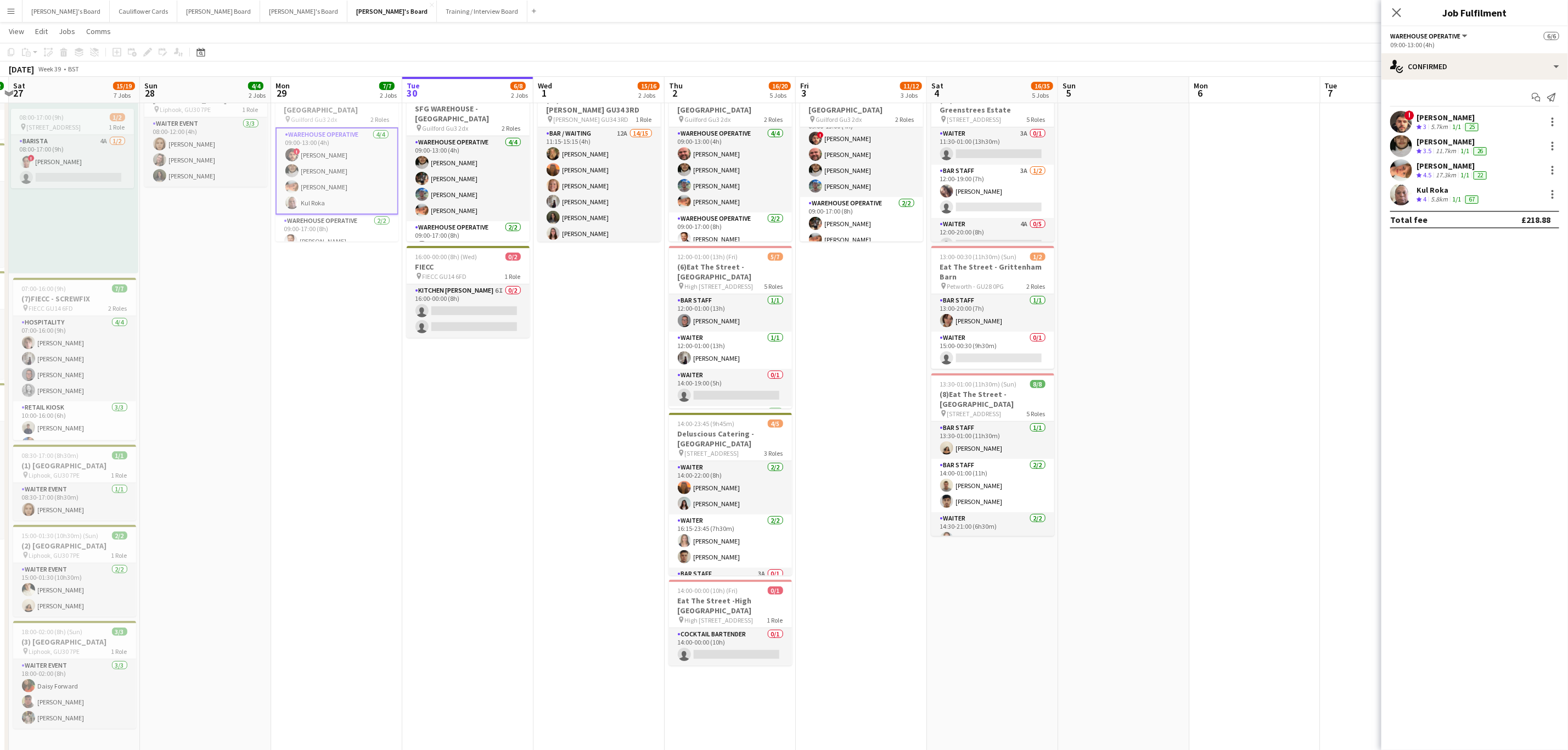
click at [1399, 117] on app-user-avatar at bounding box center [1402, 122] width 22 height 22
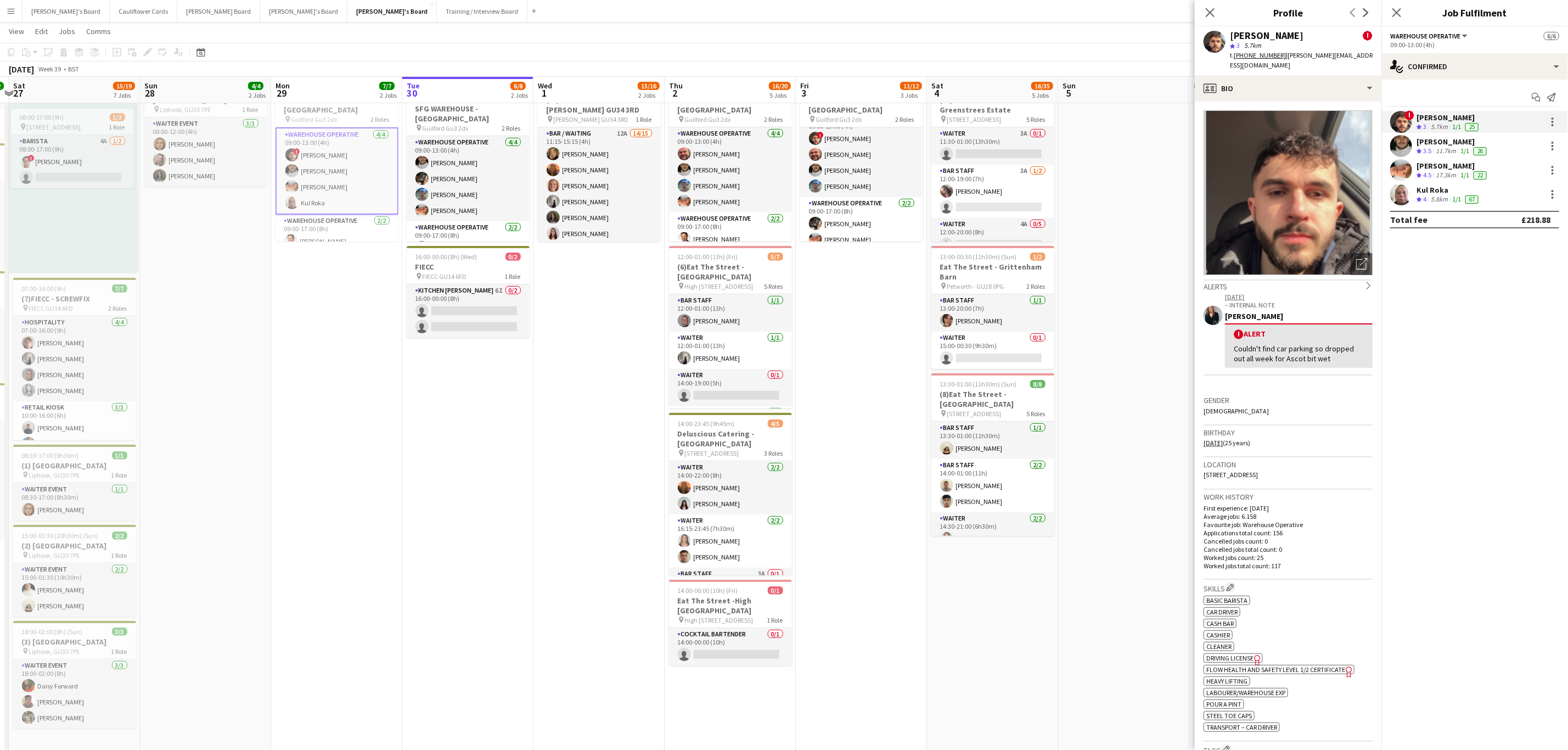
click at [1399, 138] on app-user-avatar at bounding box center [1402, 146] width 22 height 22
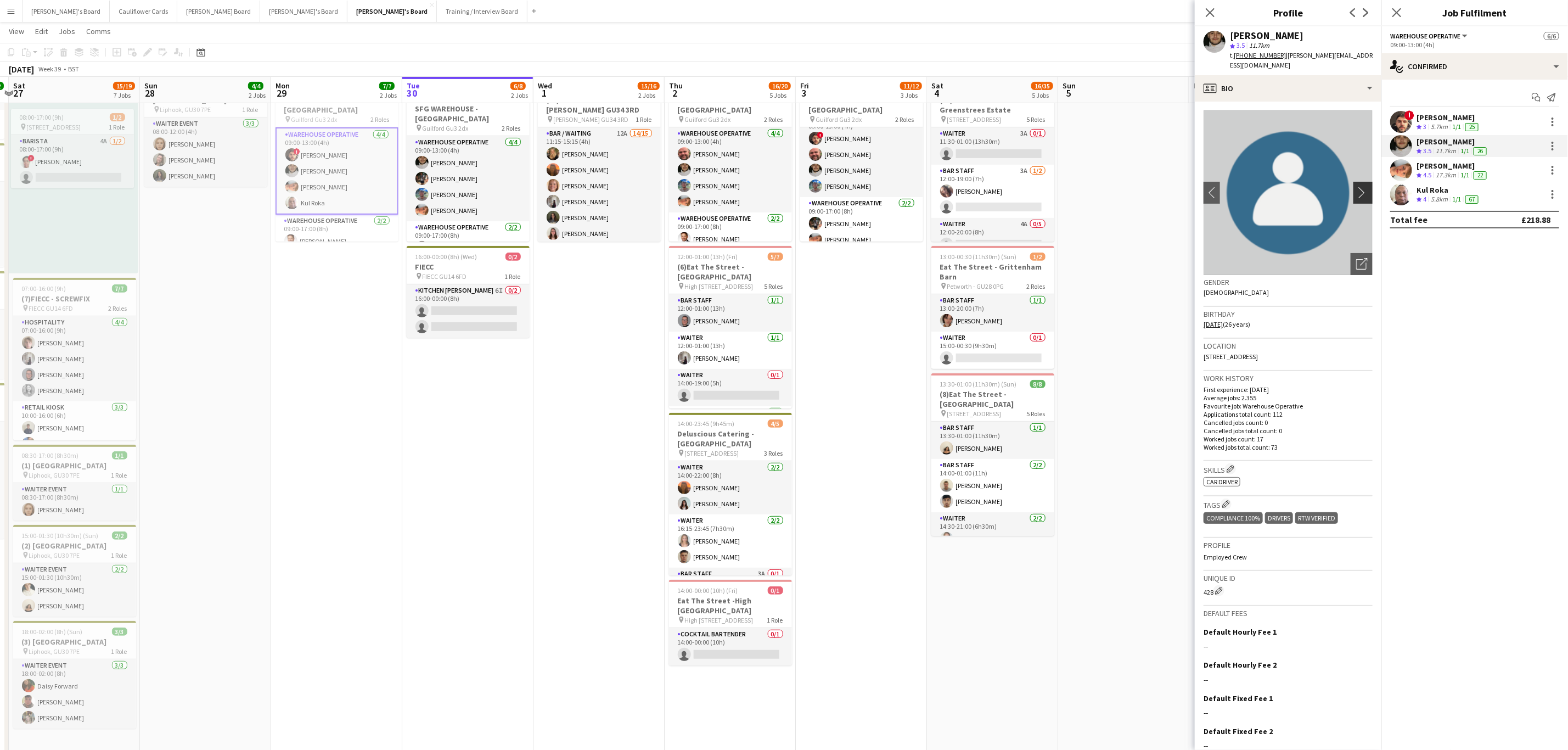
click at [1359, 187] on app-icon "chevron-right" at bounding box center [1365, 192] width 17 height 12
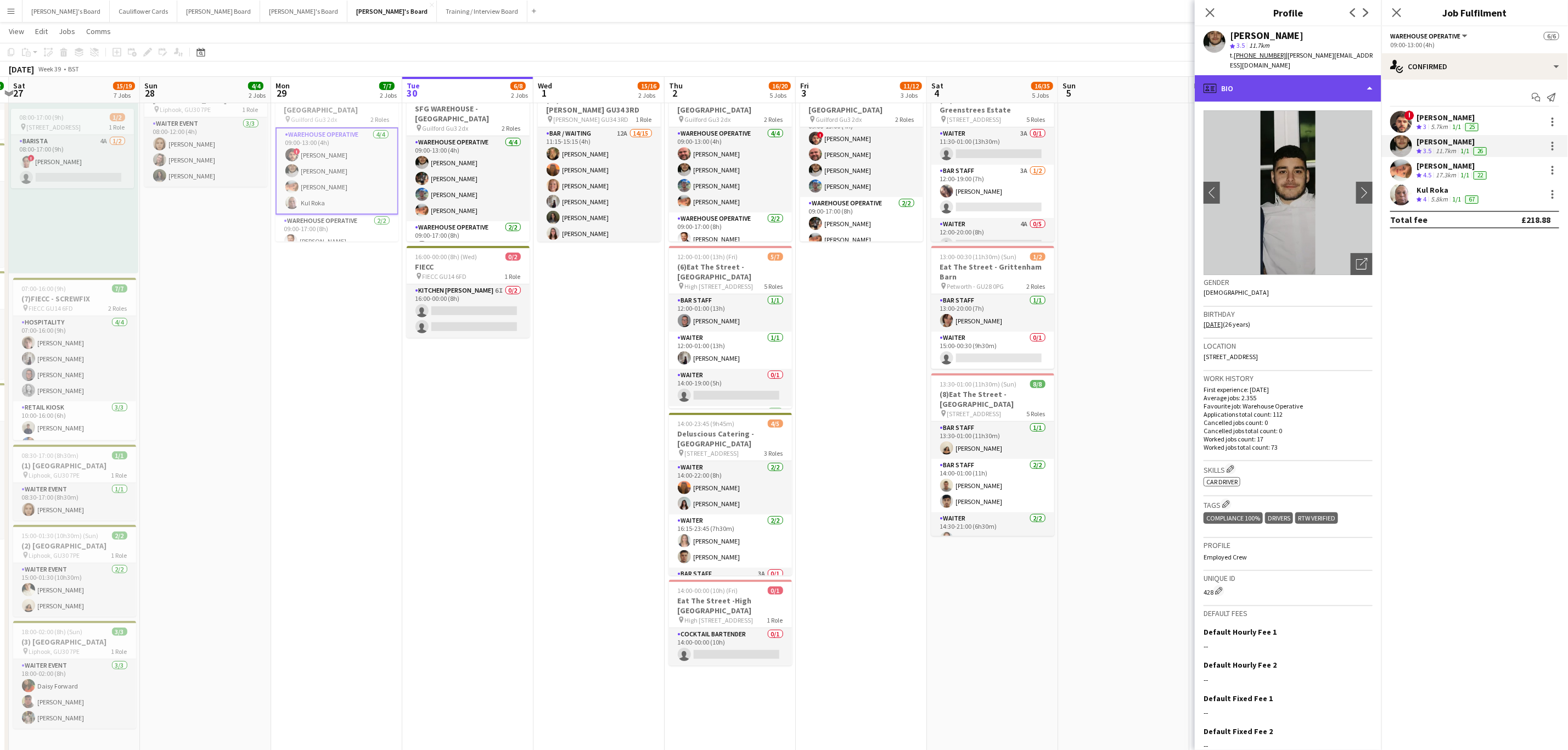
click at [1333, 75] on div "profile Bio" at bounding box center [1288, 88] width 187 height 26
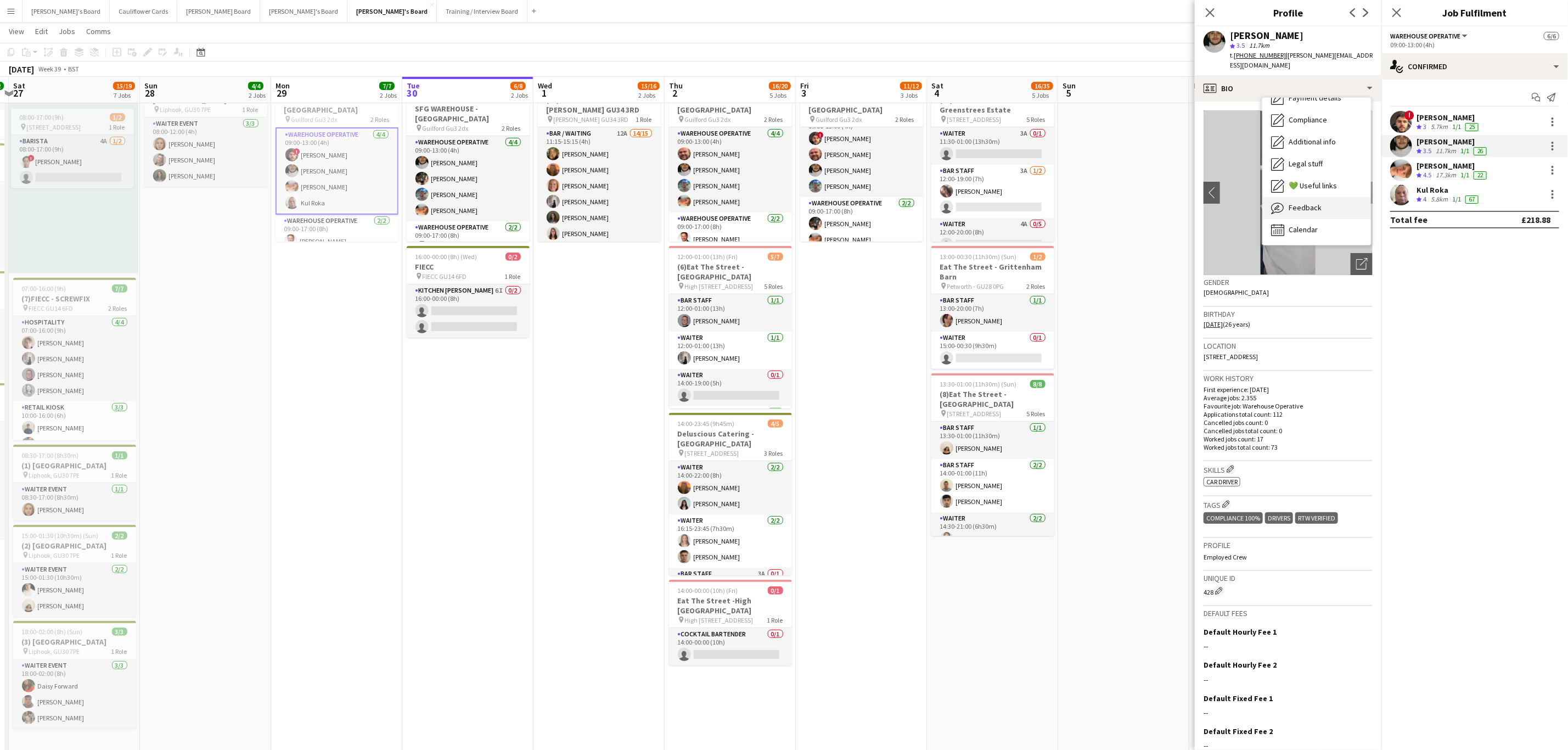
click at [1311, 203] on span "Feedback" at bounding box center [1305, 207] width 33 height 10
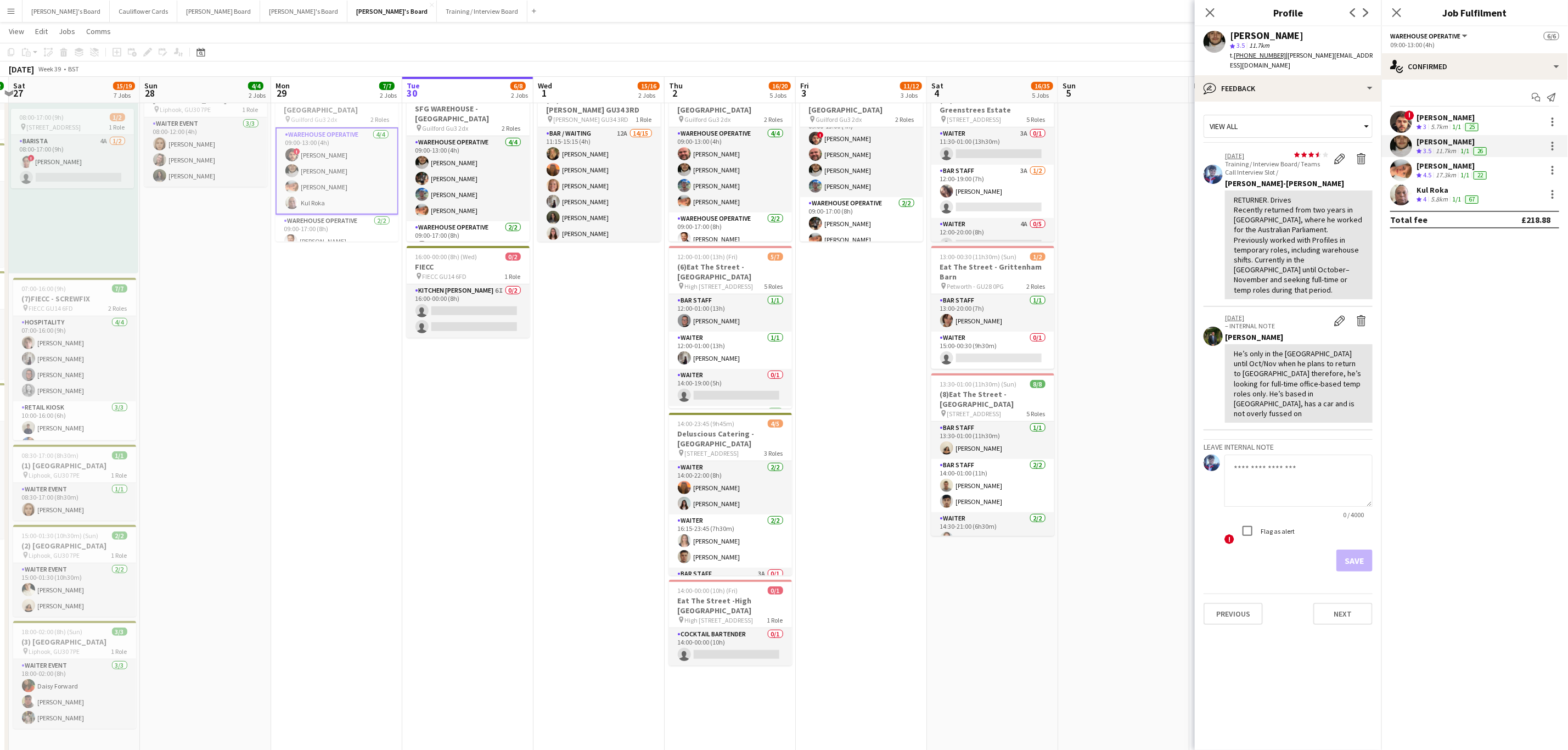
click at [1399, 167] on app-user-avatar at bounding box center [1402, 170] width 22 height 22
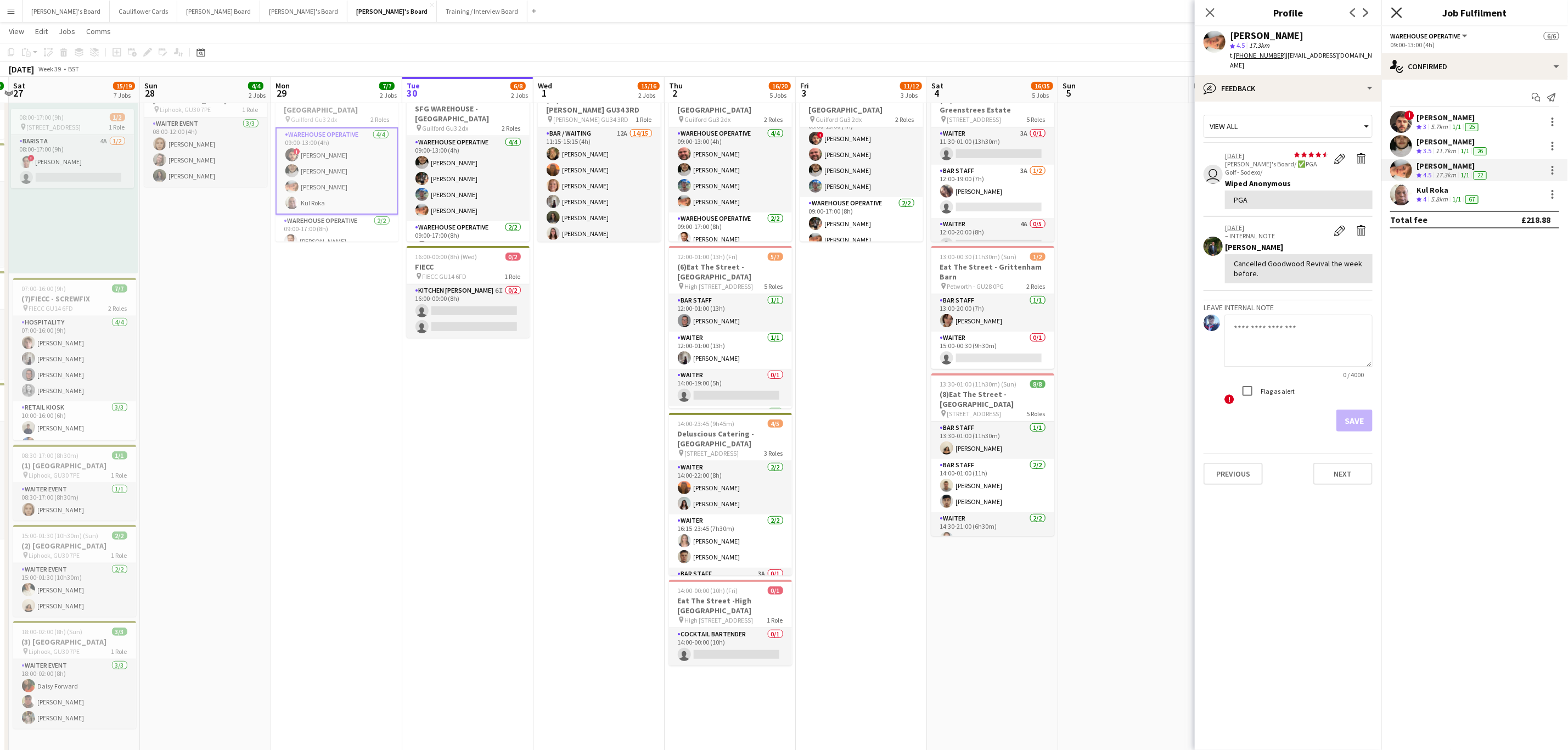
click at [1397, 15] on icon "Close pop-in" at bounding box center [1396, 12] width 10 height 10
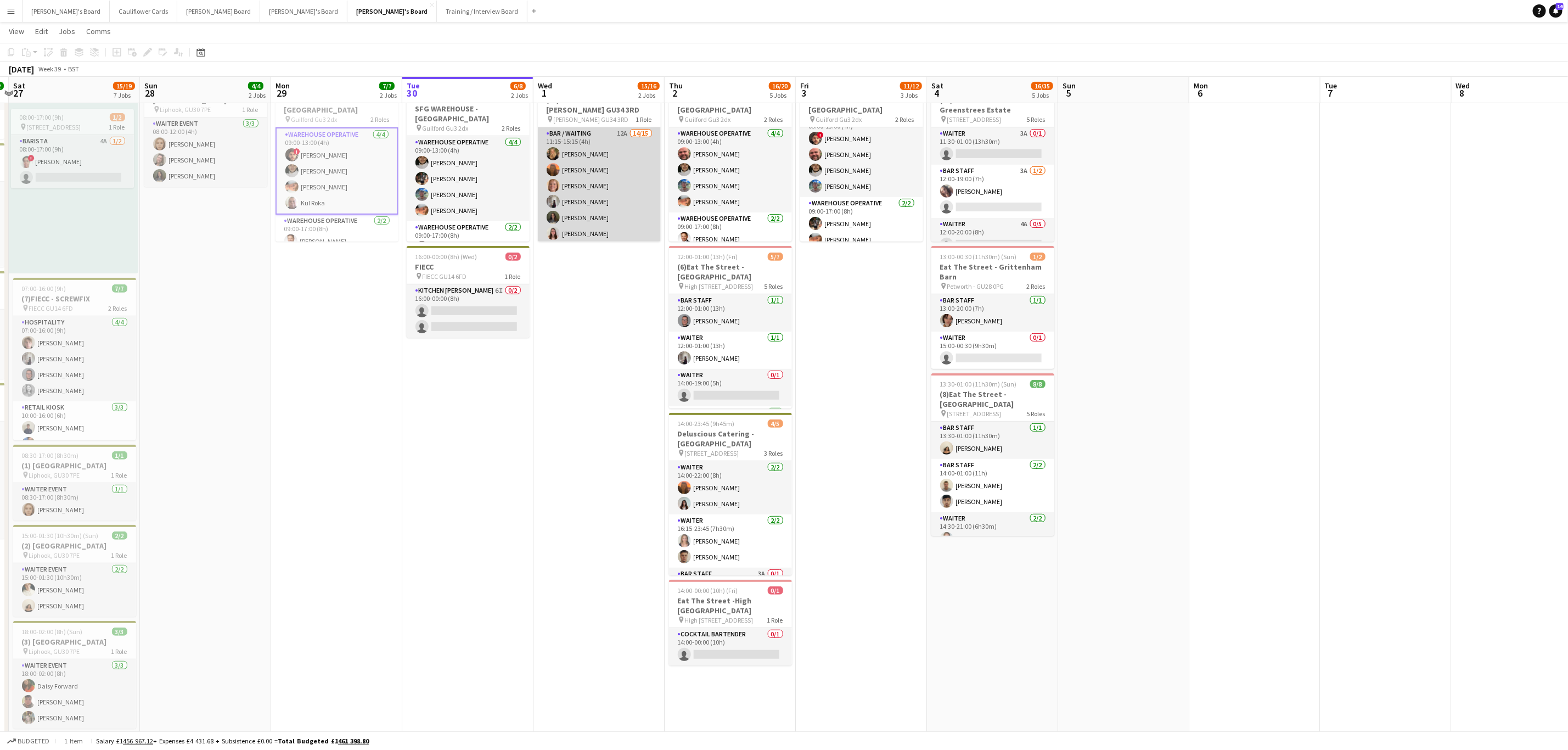
click at [606, 204] on app-card-role "Bar / Waiting 12A 14/15 11:15-15:15 (4h) Emilie Baxter Millie Cregeen Maddy Fra…" at bounding box center [600, 258] width 123 height 260
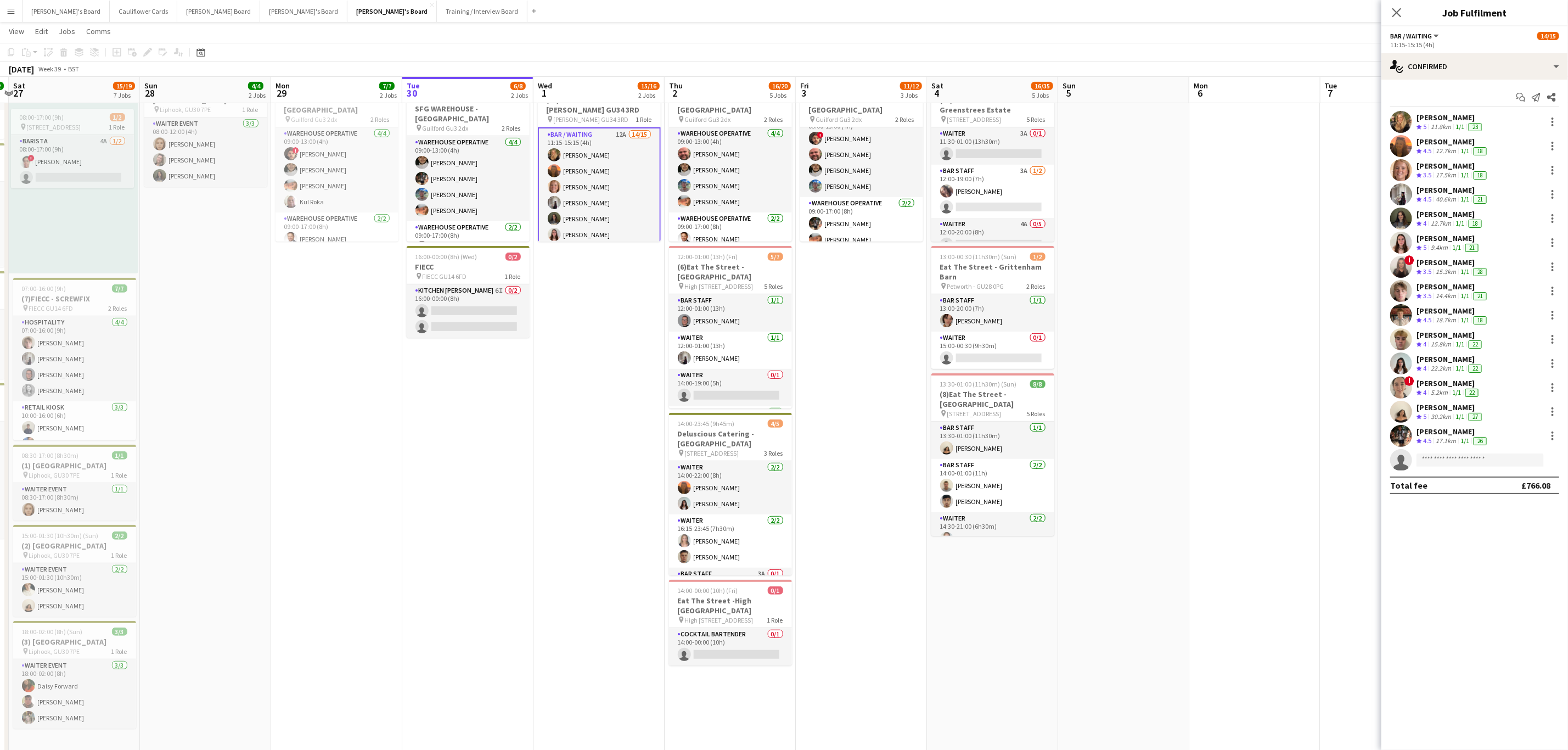
click at [1398, 336] on app-user-avatar at bounding box center [1402, 339] width 22 height 22
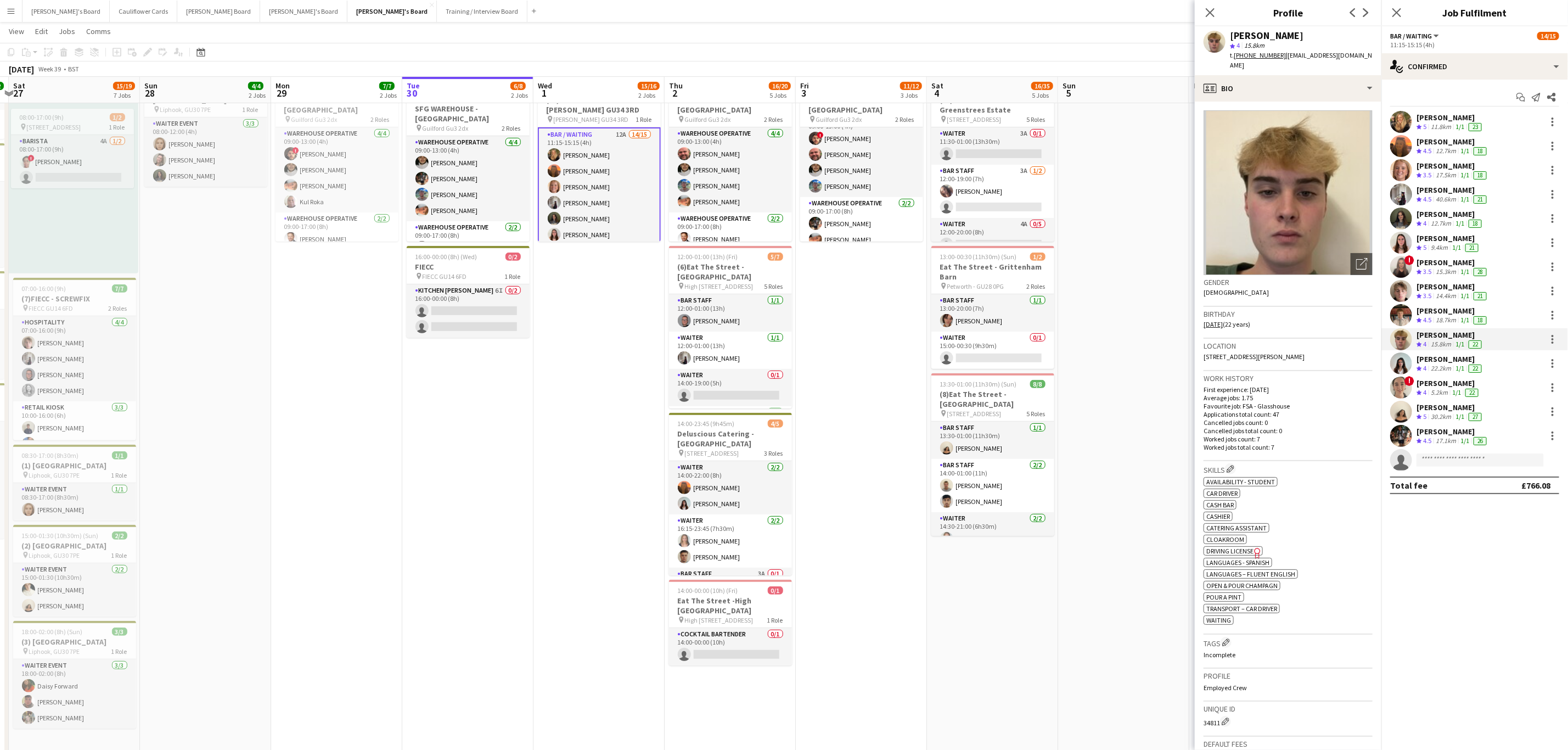
click at [1405, 123] on app-user-avatar at bounding box center [1402, 122] width 22 height 22
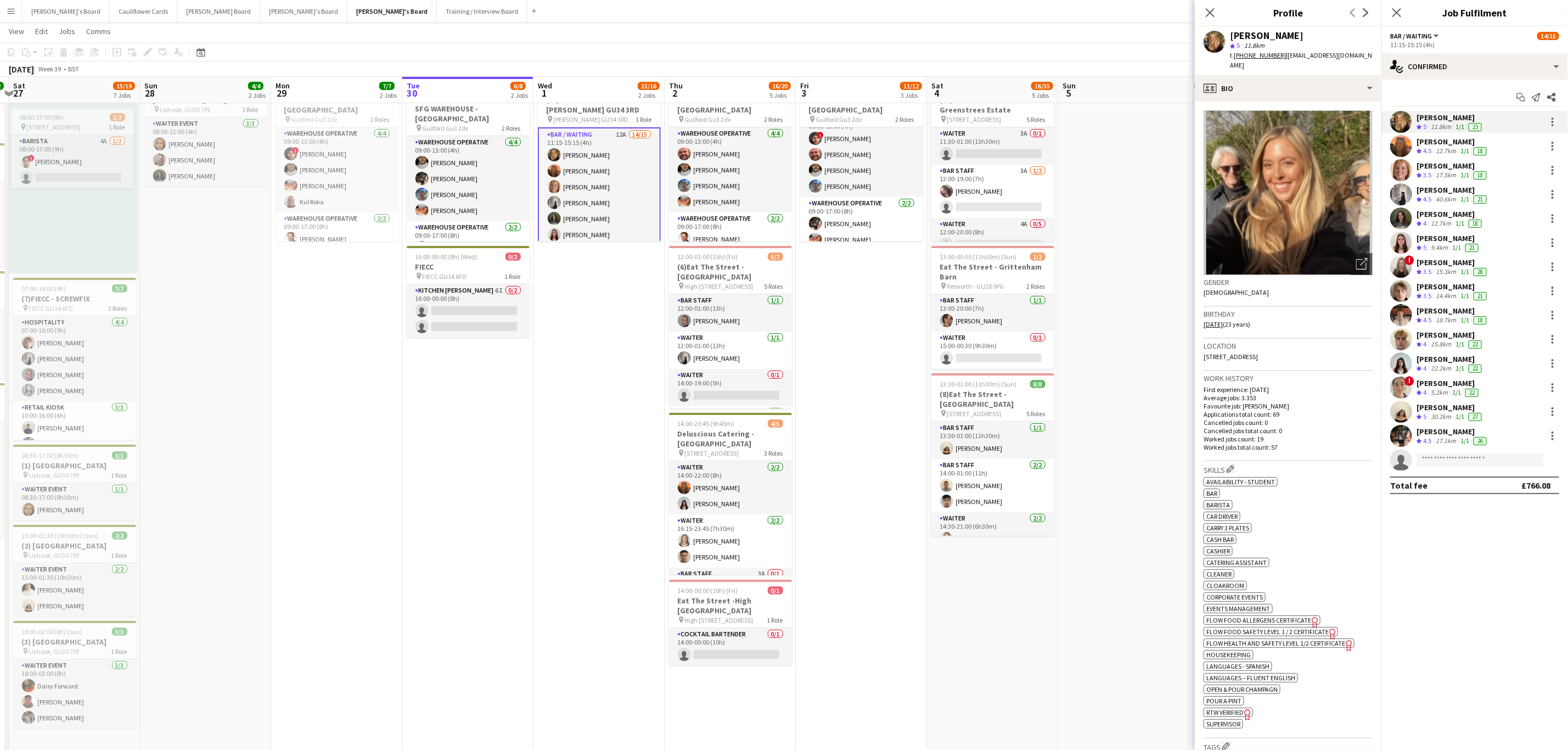
click at [1400, 147] on app-user-avatar at bounding box center [1402, 146] width 22 height 22
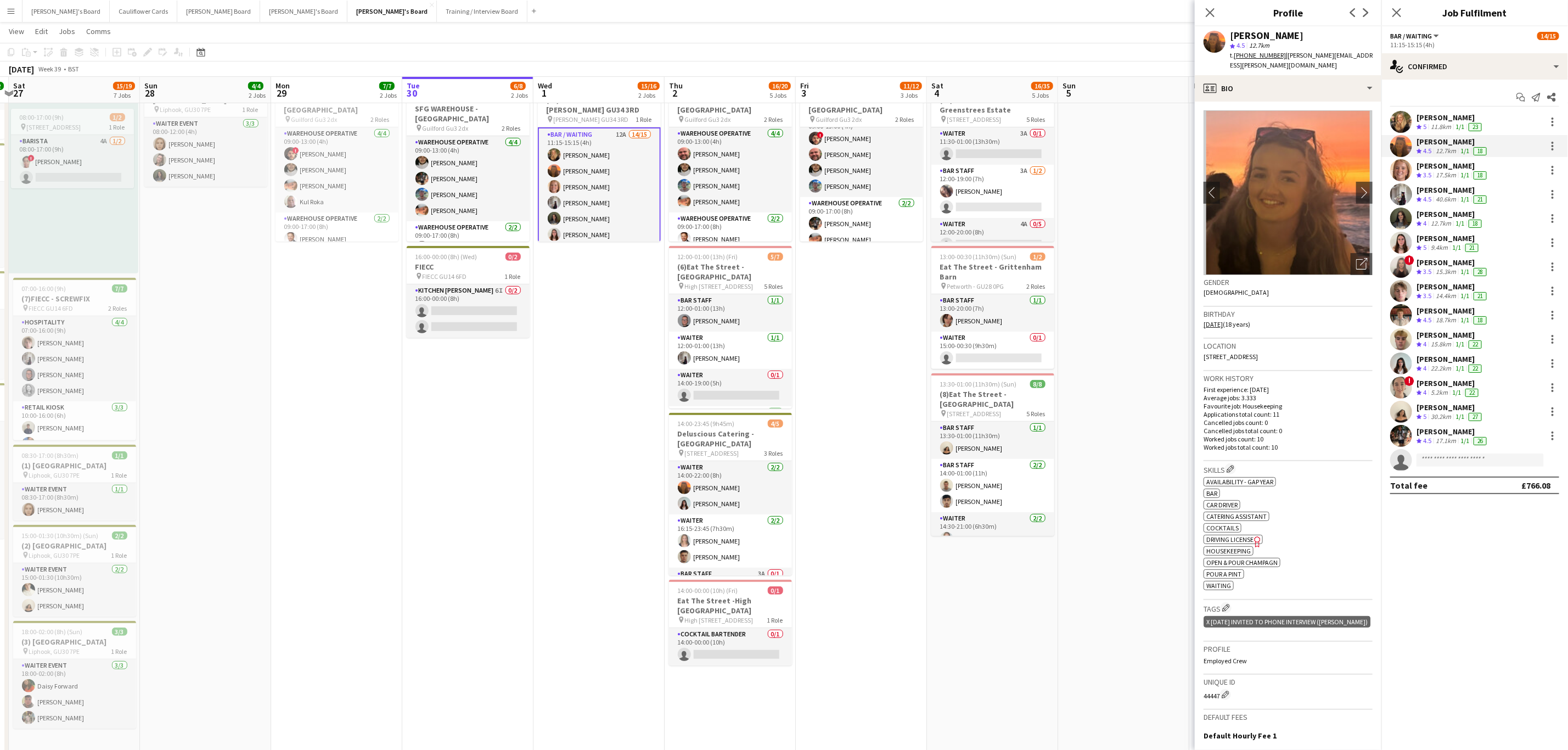
click at [1400, 174] on app-user-avatar at bounding box center [1402, 170] width 22 height 22
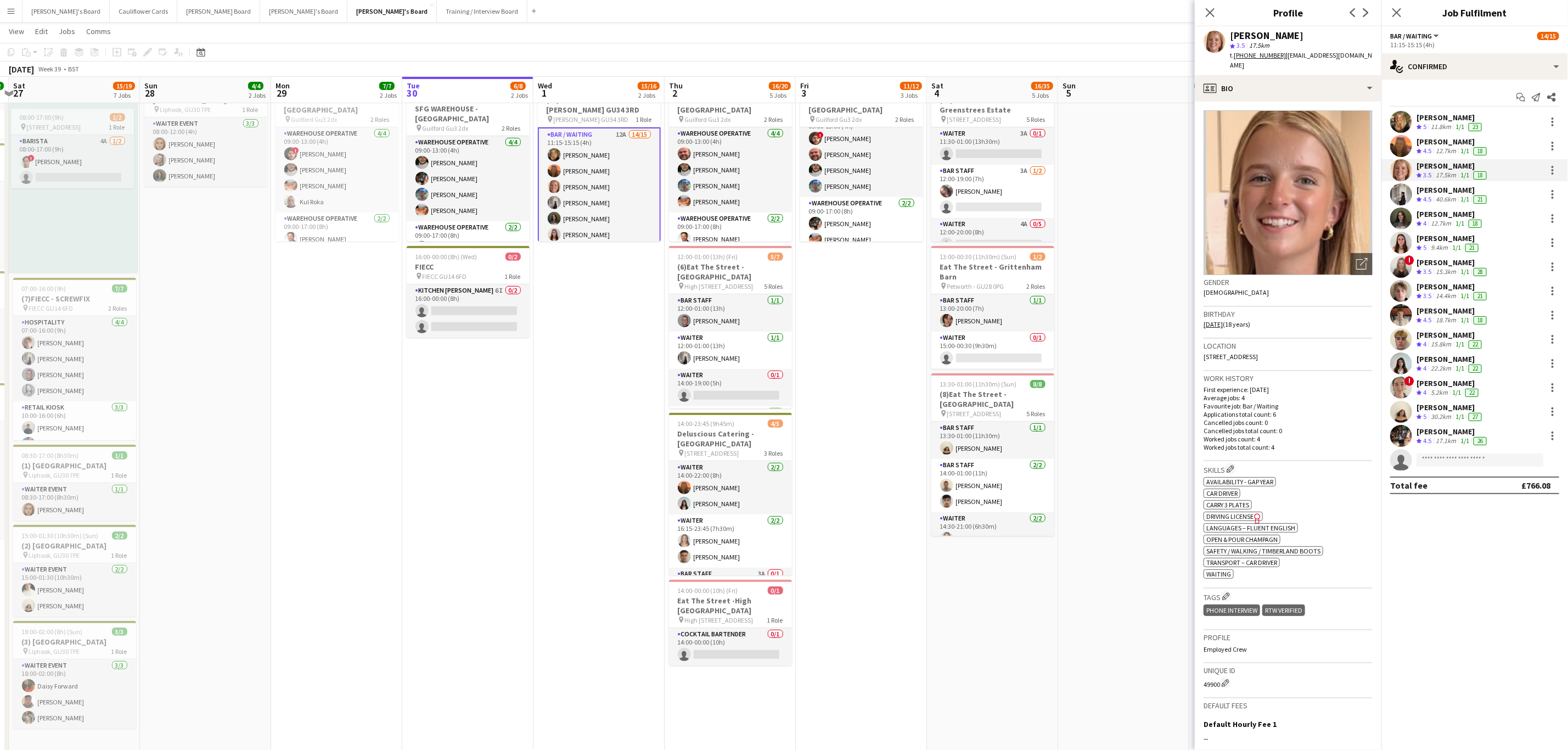
click at [1404, 198] on app-user-avatar at bounding box center [1402, 195] width 22 height 22
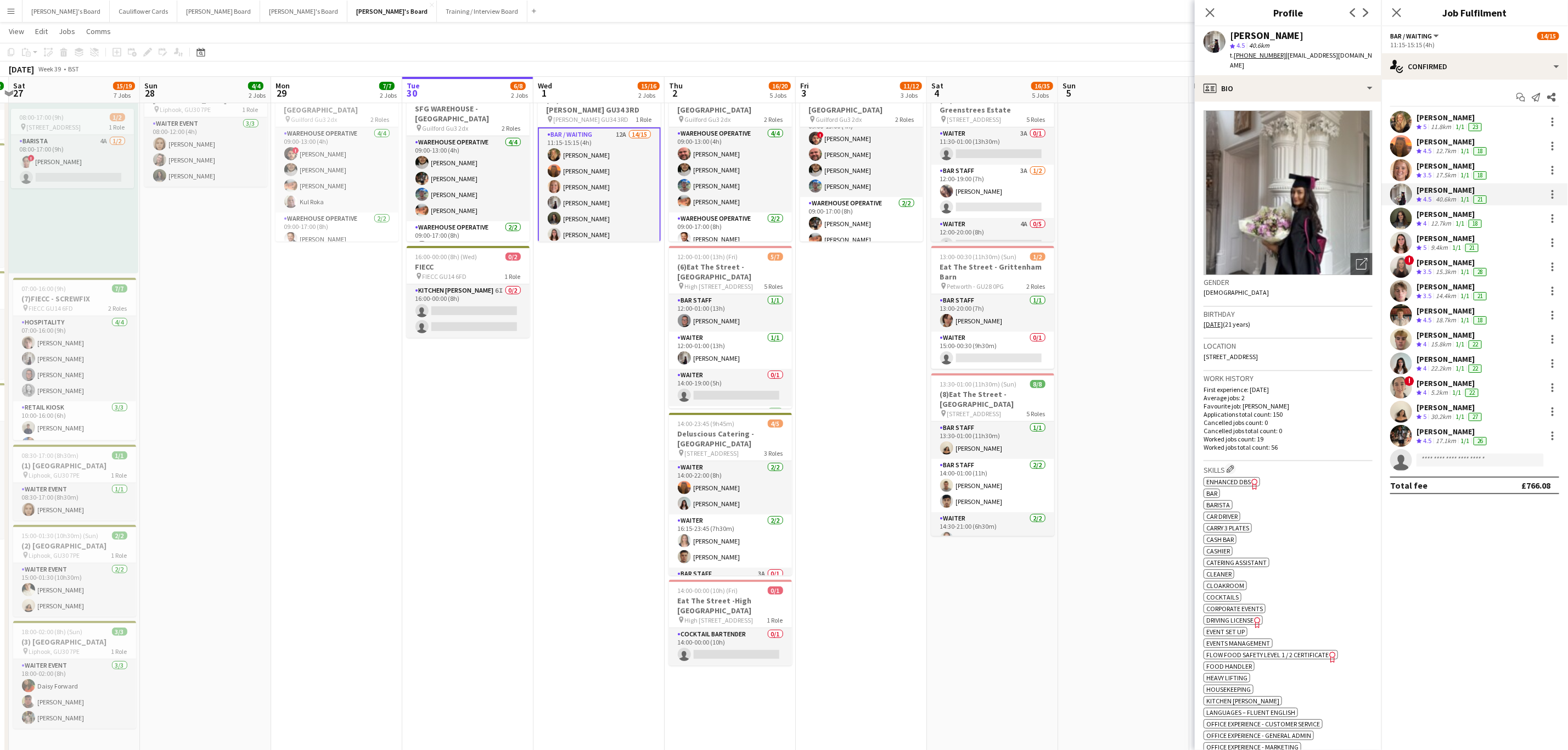
click at [1405, 275] on app-user-avatar at bounding box center [1402, 267] width 22 height 22
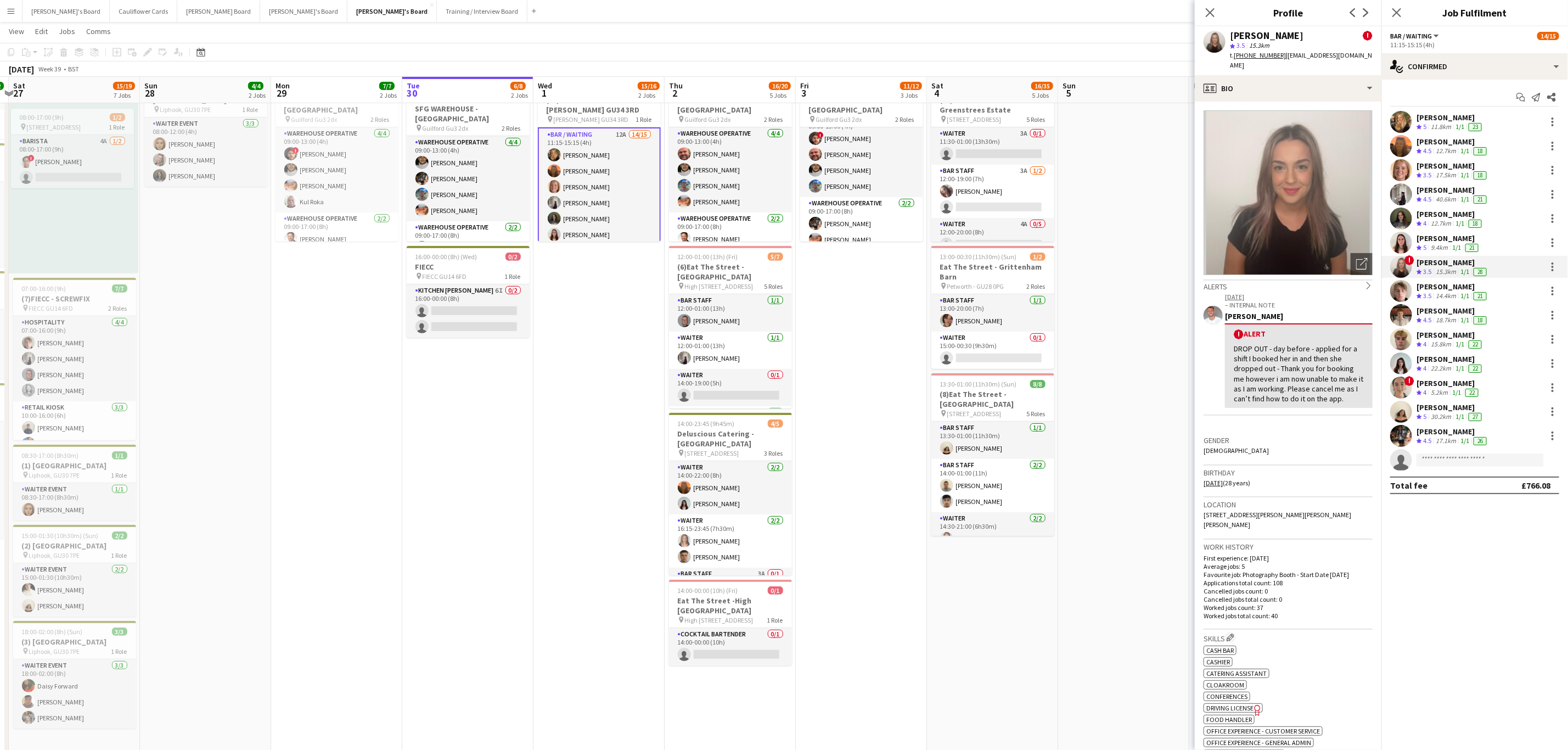
click at [1399, 295] on app-user-avatar at bounding box center [1402, 291] width 22 height 22
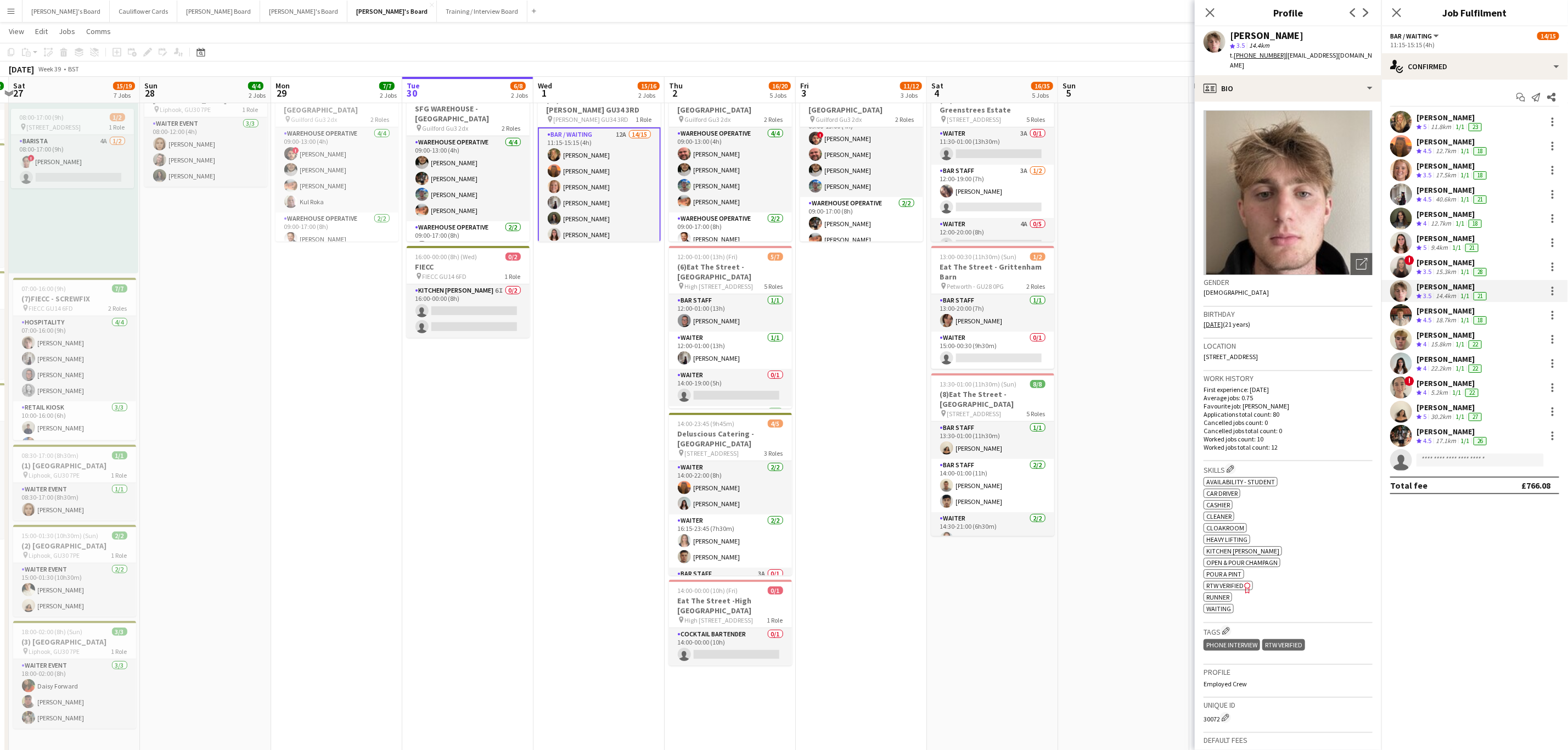
click at [1400, 438] on app-user-avatar at bounding box center [1402, 436] width 22 height 22
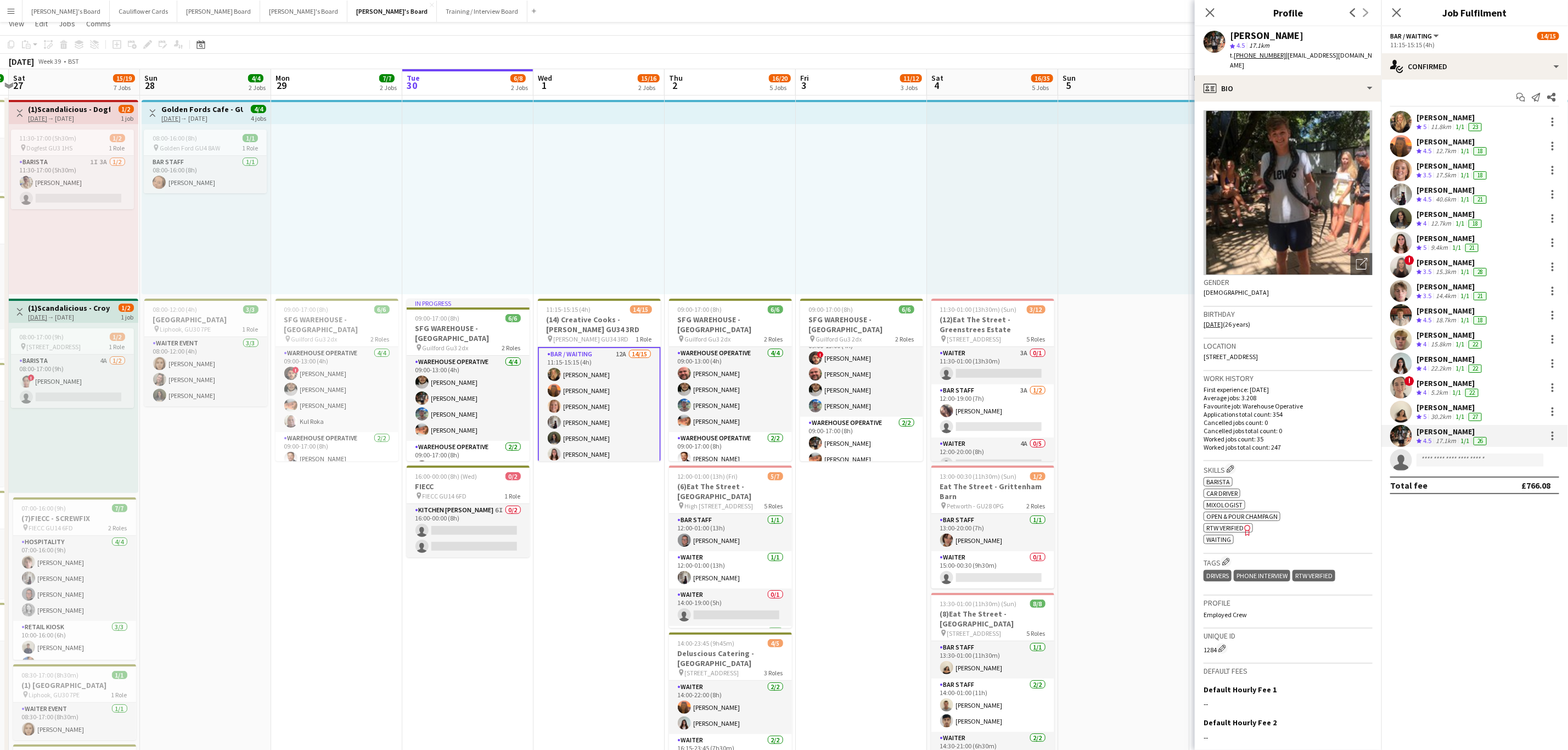
scroll to position [0, 0]
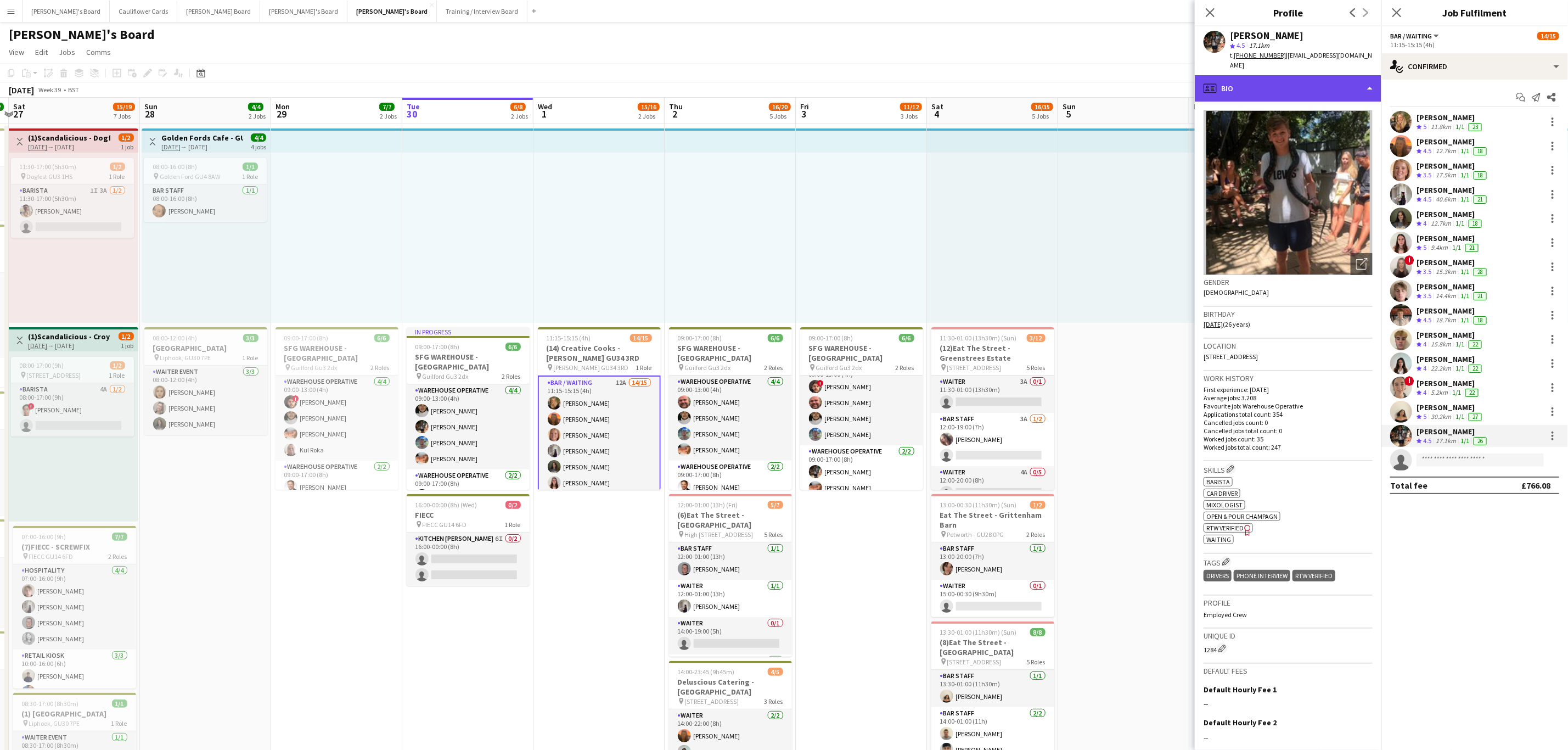
click at [1329, 96] on div "profile Bio" at bounding box center [1288, 88] width 187 height 26
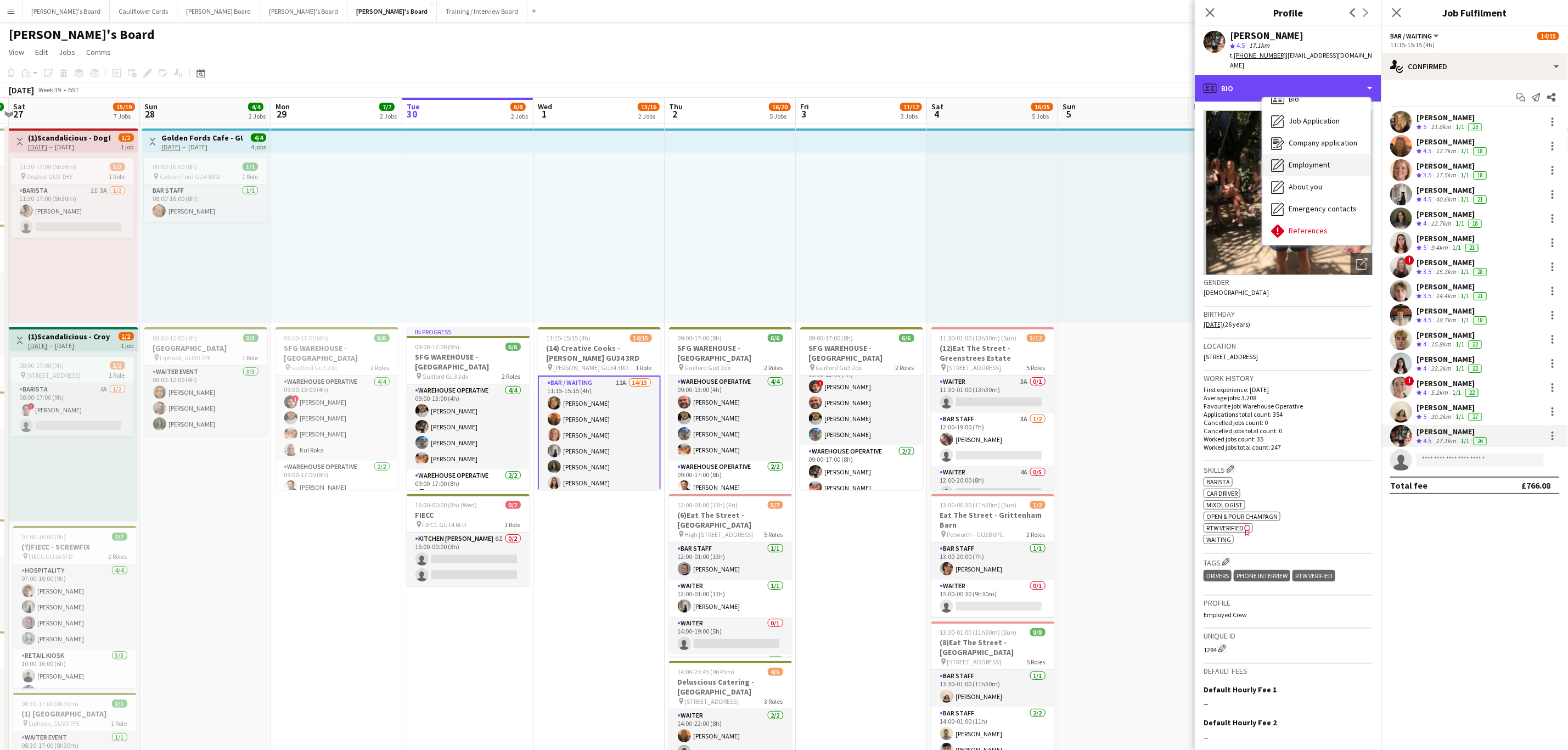
scroll to position [5, 0]
click at [1313, 234] on span "References" at bounding box center [1308, 239] width 39 height 10
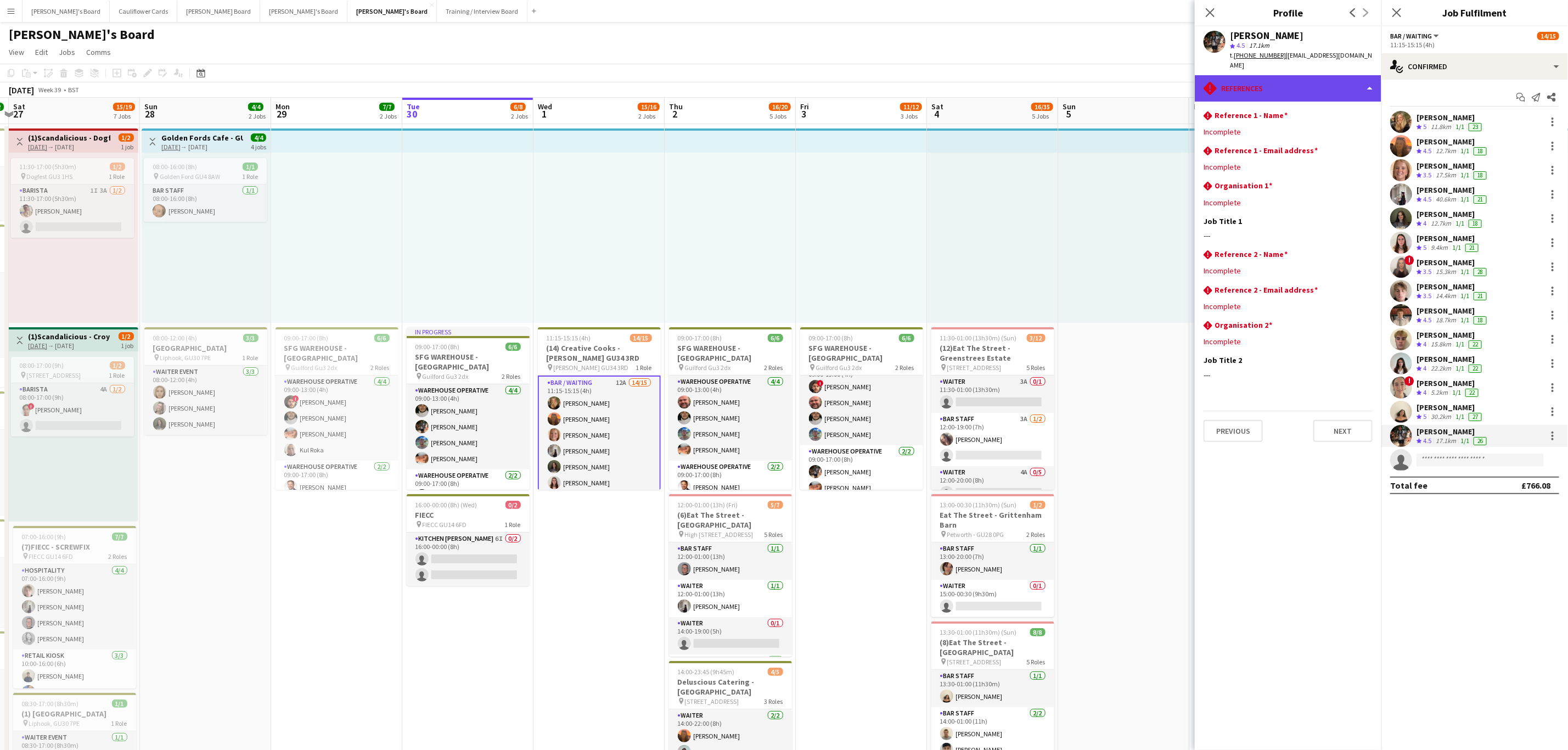
click at [1311, 91] on div "rhombus-alert References" at bounding box center [1288, 88] width 187 height 26
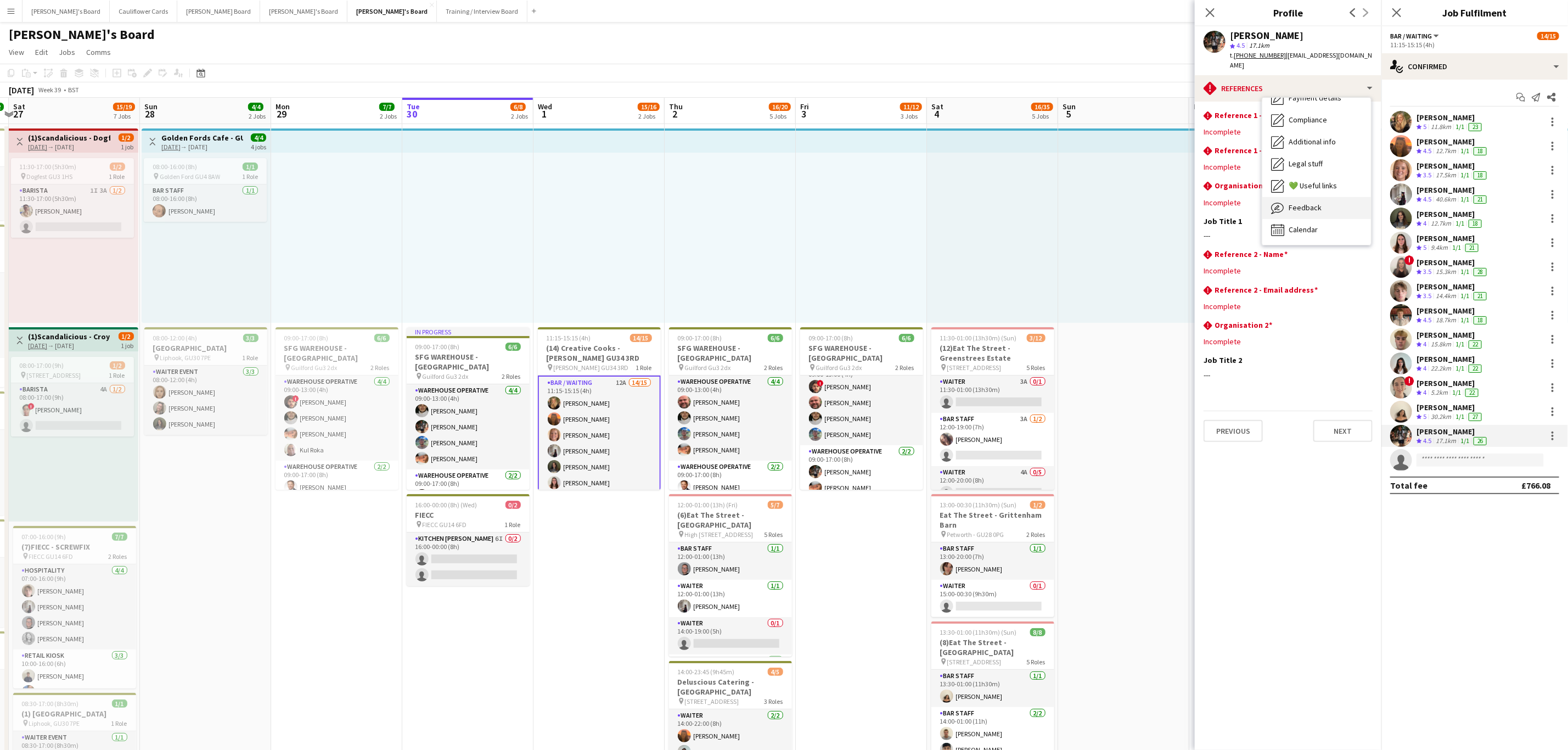
click at [1319, 217] on div "Feedback Feedback" at bounding box center [1316, 208] width 109 height 22
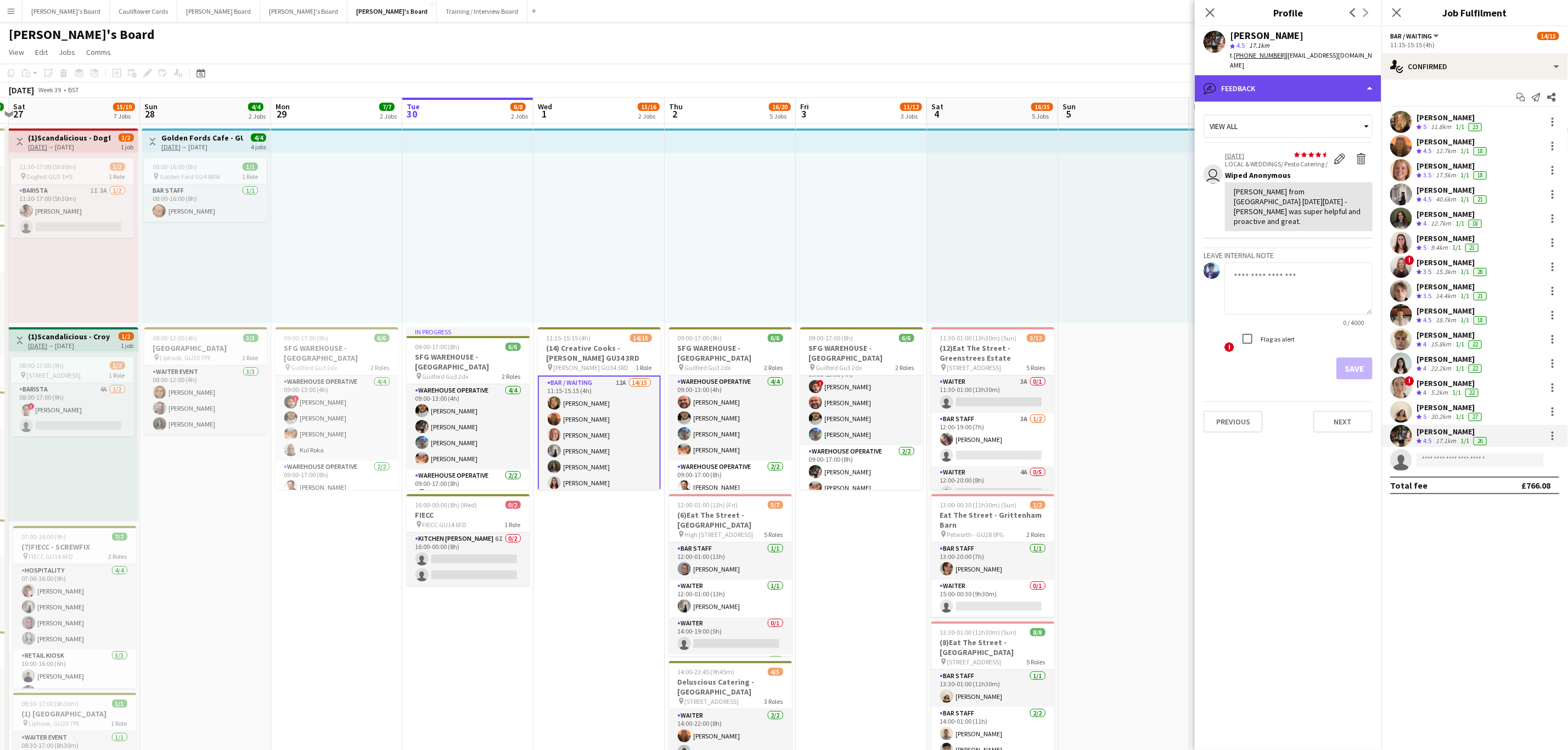
click at [1318, 86] on div "bubble-pencil Feedback" at bounding box center [1288, 88] width 187 height 26
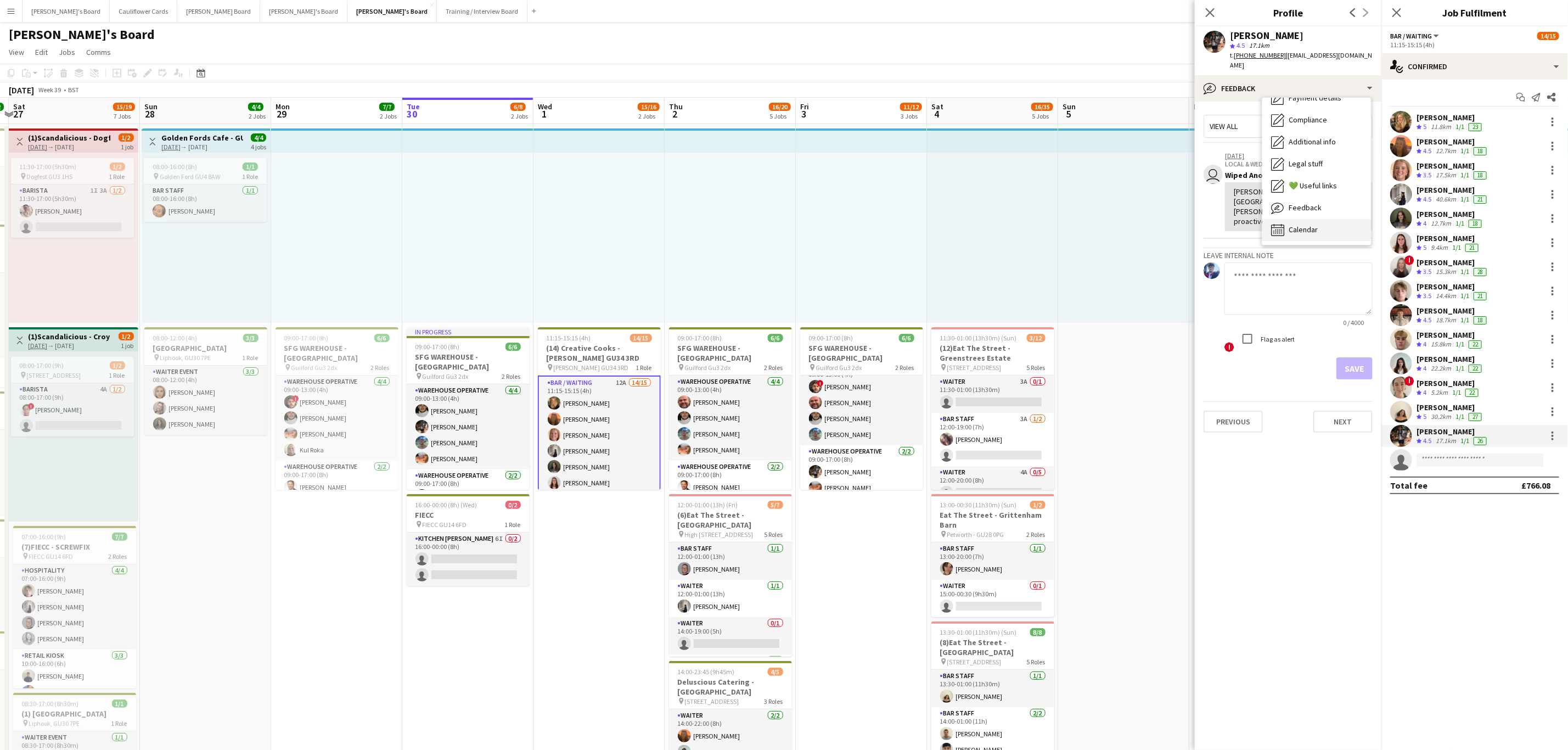
click at [1324, 234] on div "Calendar Calendar" at bounding box center [1316, 230] width 109 height 22
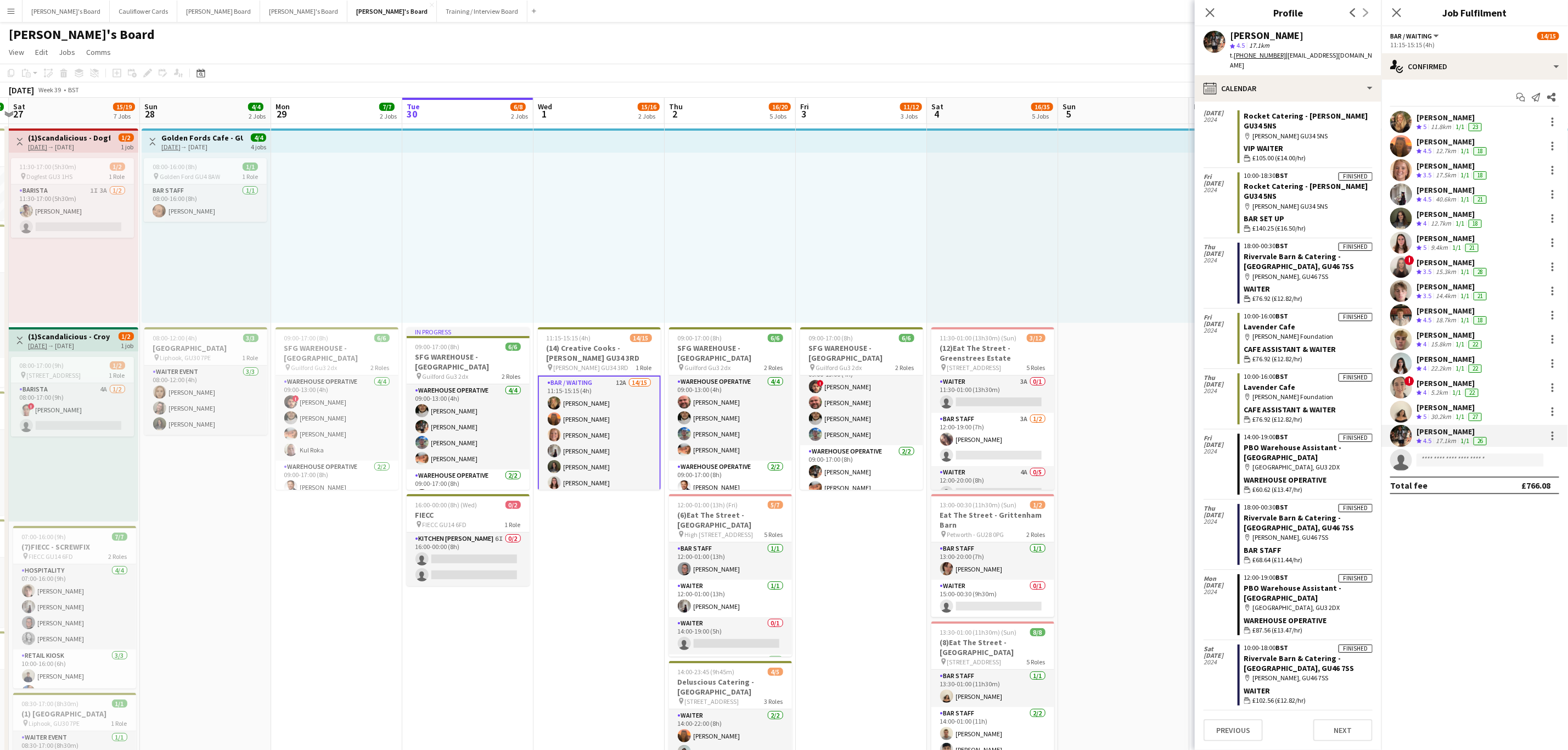
scroll to position [6389, 0]
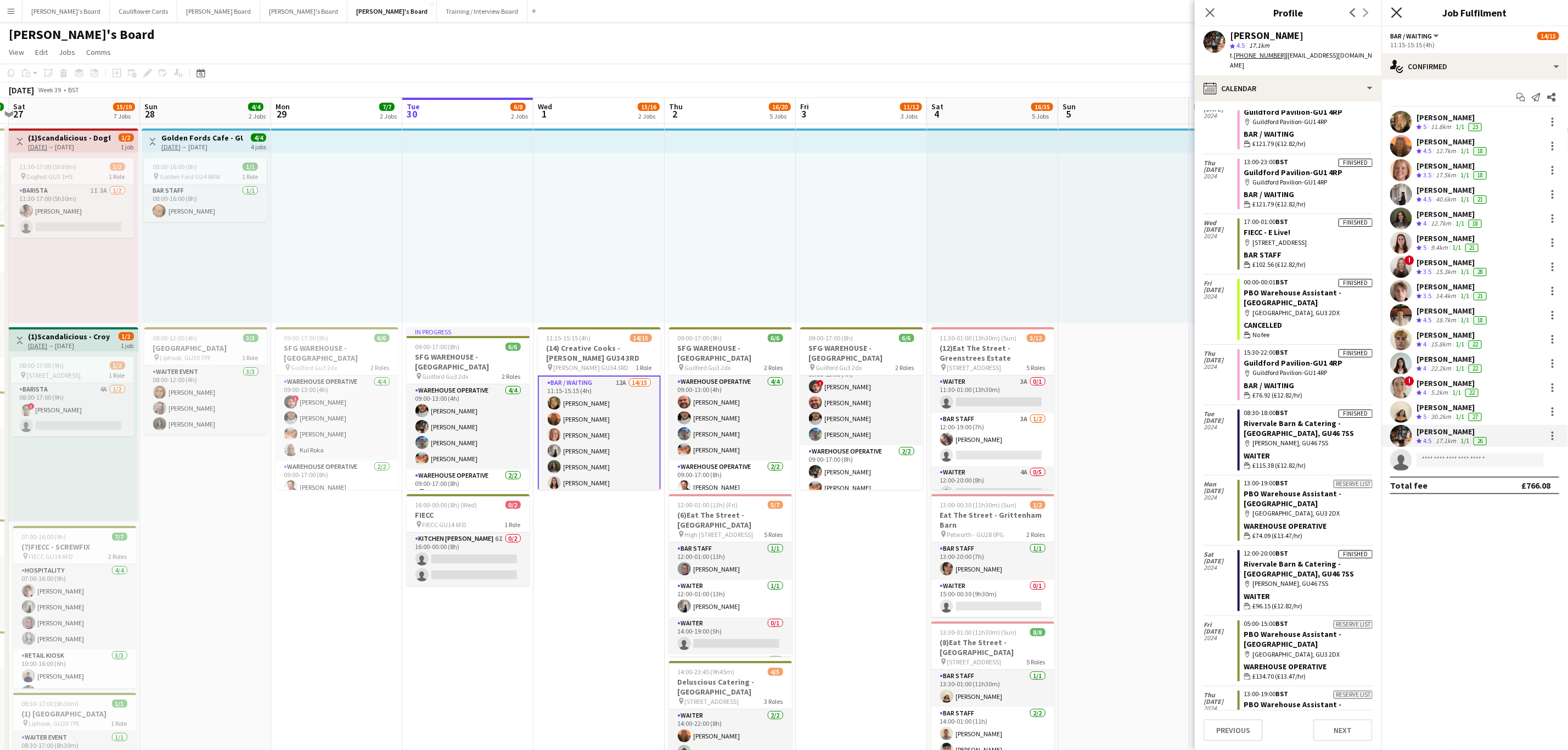
click at [1400, 13] on icon "Close pop-in" at bounding box center [1396, 12] width 10 height 10
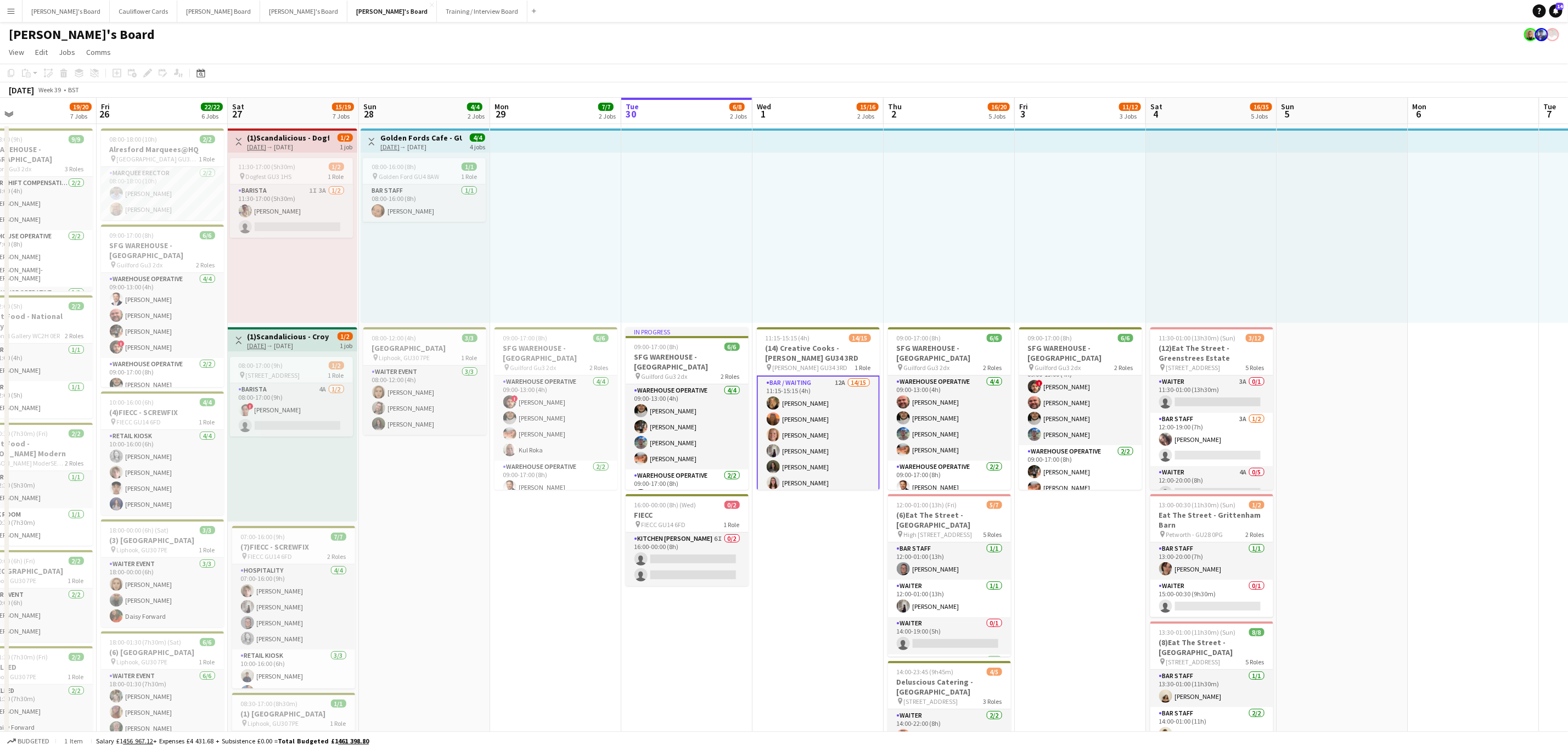
drag, startPoint x: 601, startPoint y: 554, endPoint x: 822, endPoint y: 505, distance: 226.4
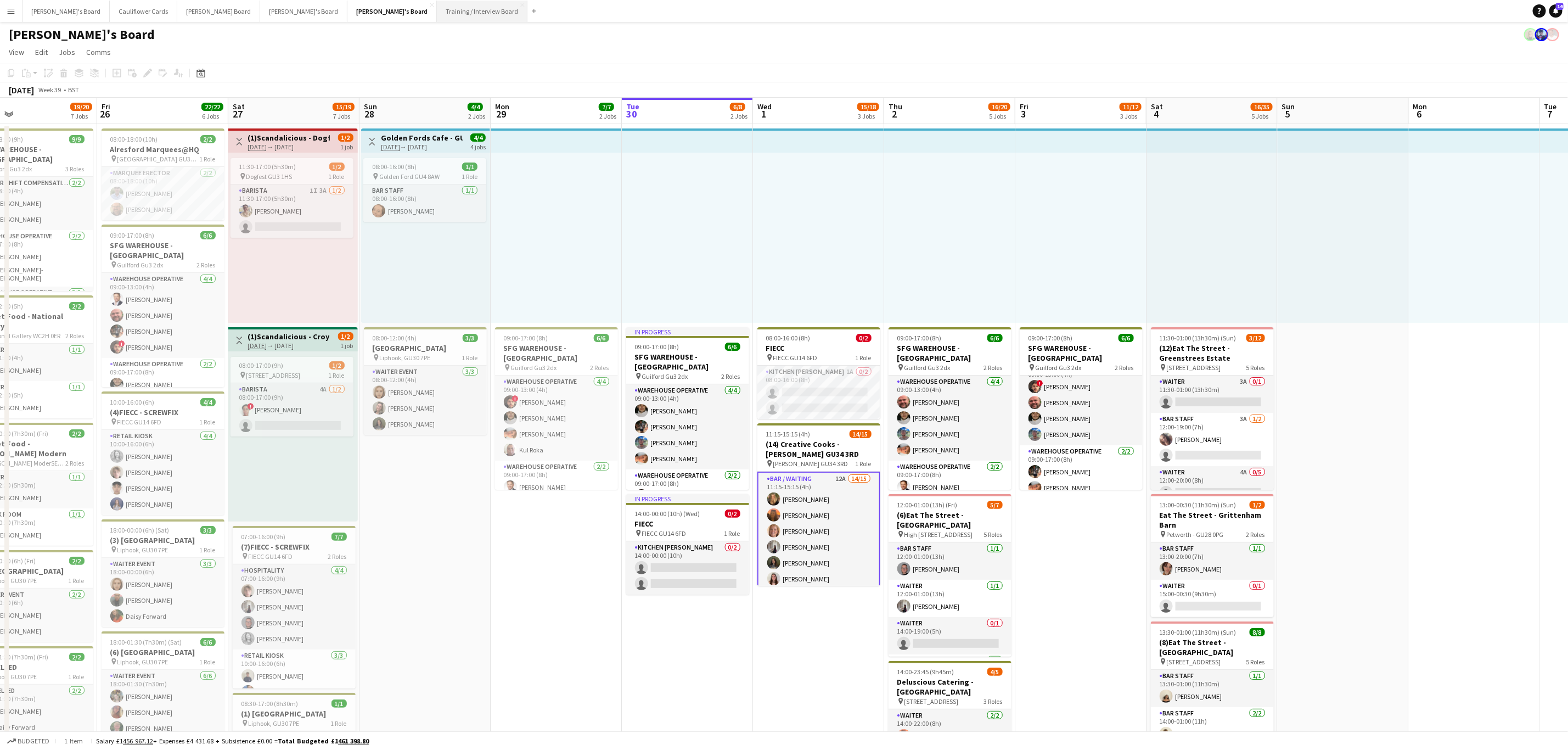
click at [437, 15] on button "Training / Interview Board Close" at bounding box center [482, 11] width 91 height 21
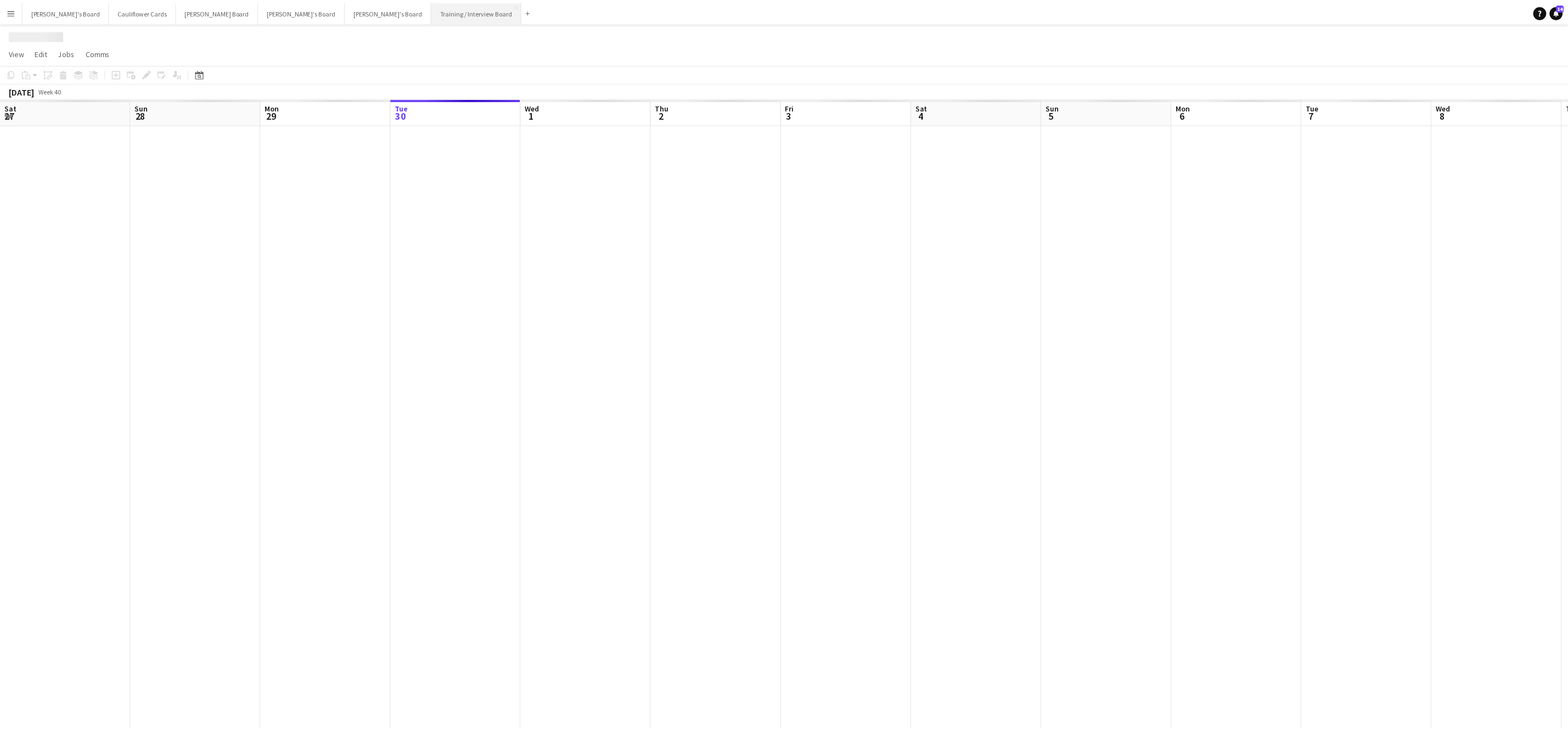
scroll to position [0, 263]
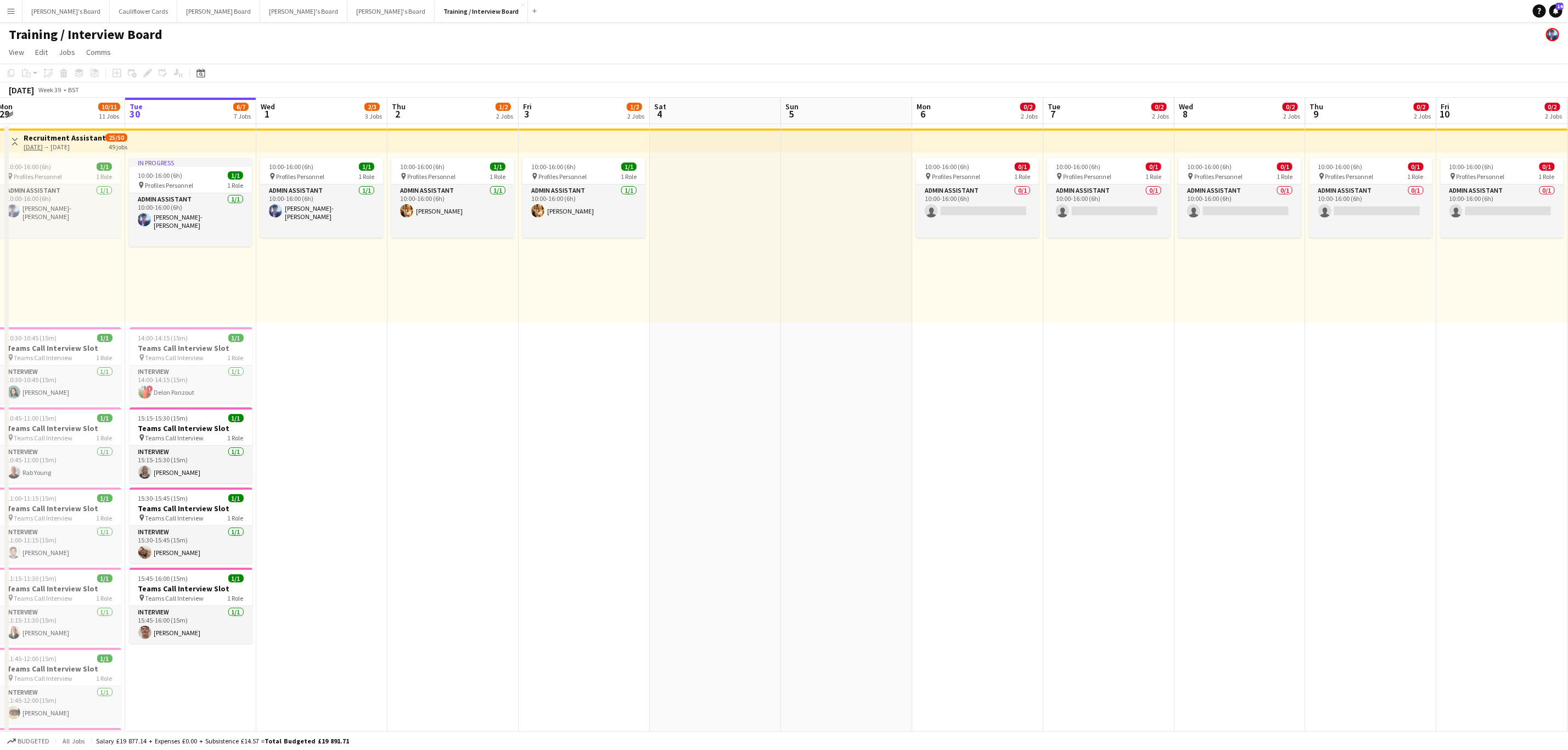
drag, startPoint x: 453, startPoint y: 402, endPoint x: 595, endPoint y: 397, distance: 142.1
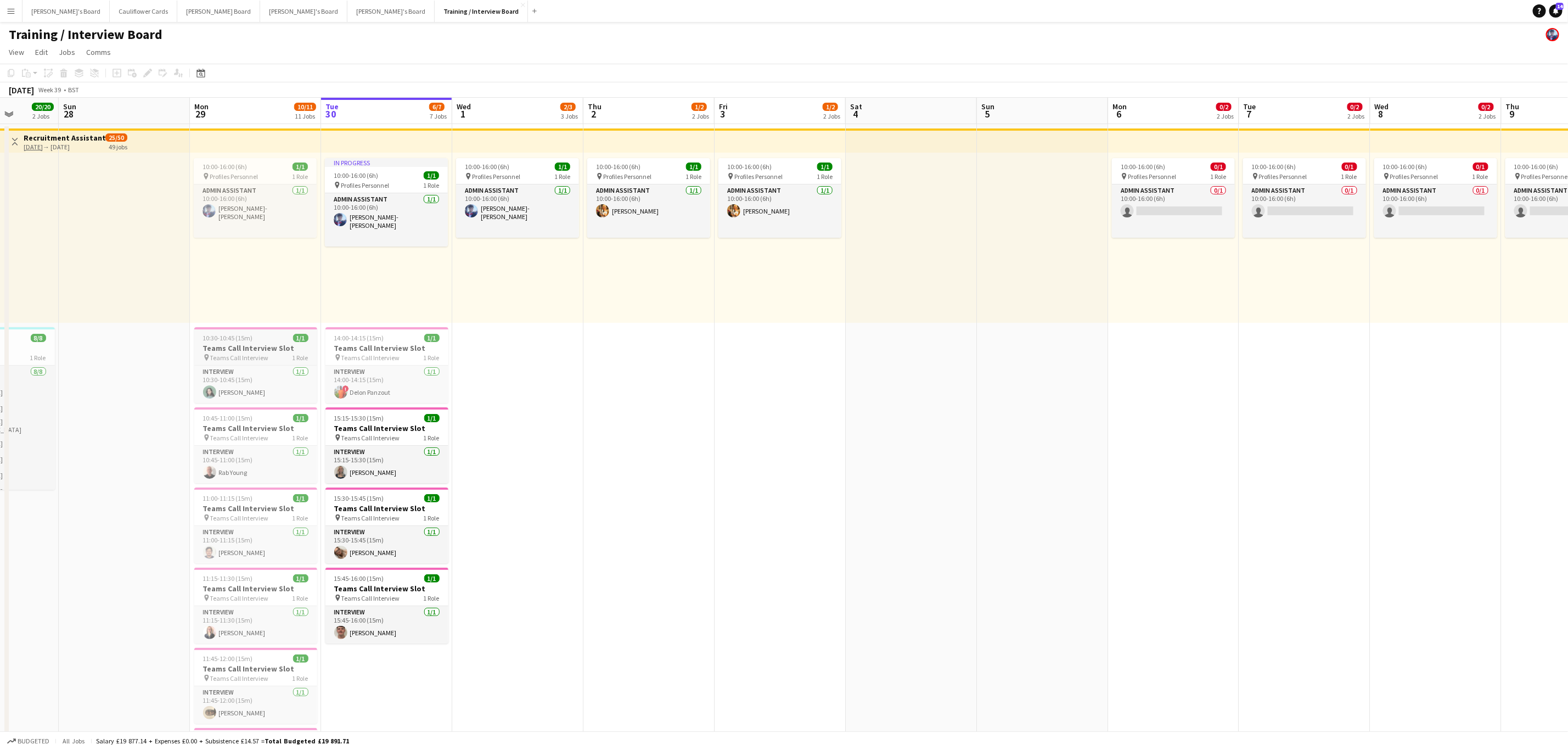
click at [269, 355] on div "pin Teams Call Interview 1 Role" at bounding box center [256, 357] width 123 height 9
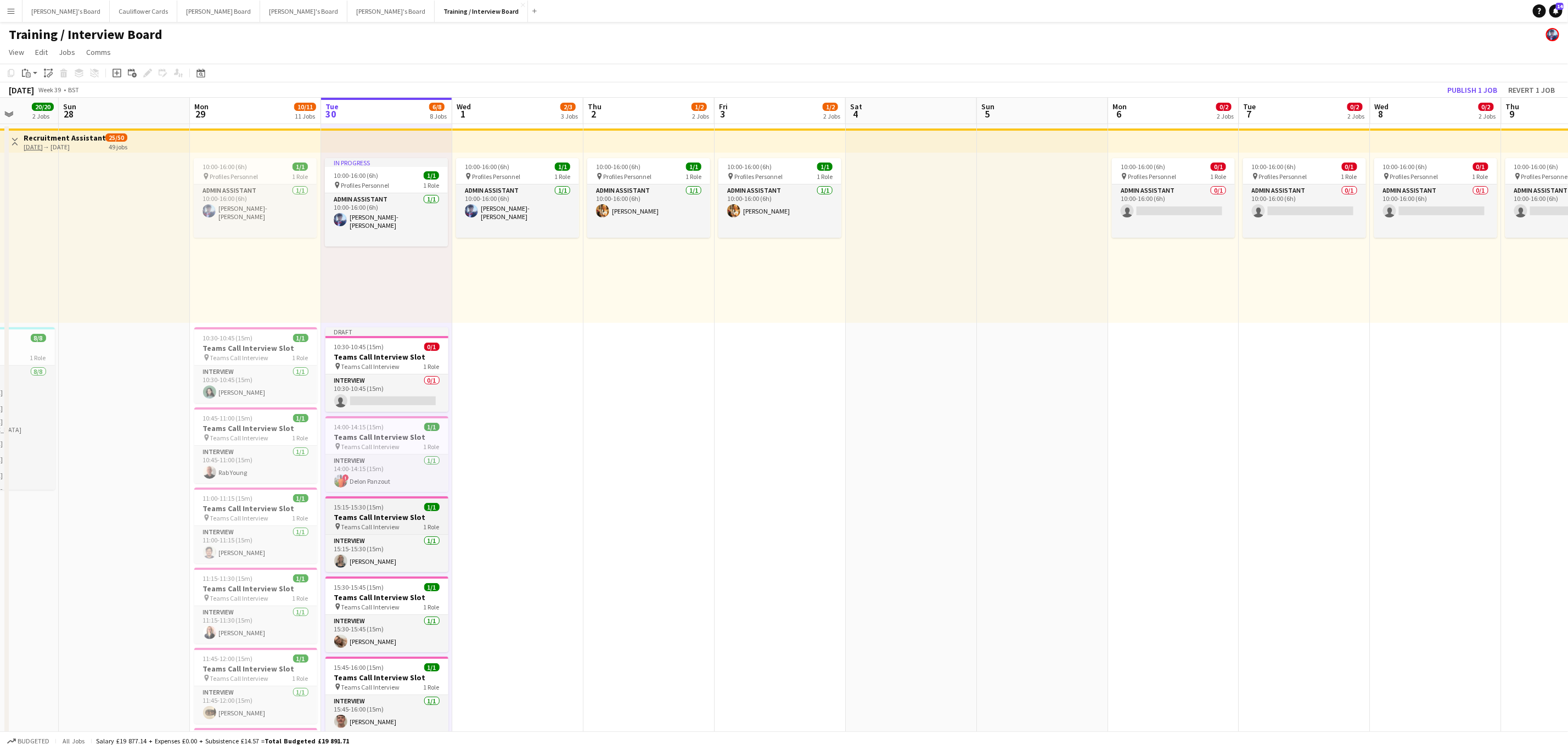
click at [400, 524] on div "pin Teams Call Interview 1 Role" at bounding box center [387, 527] width 123 height 9
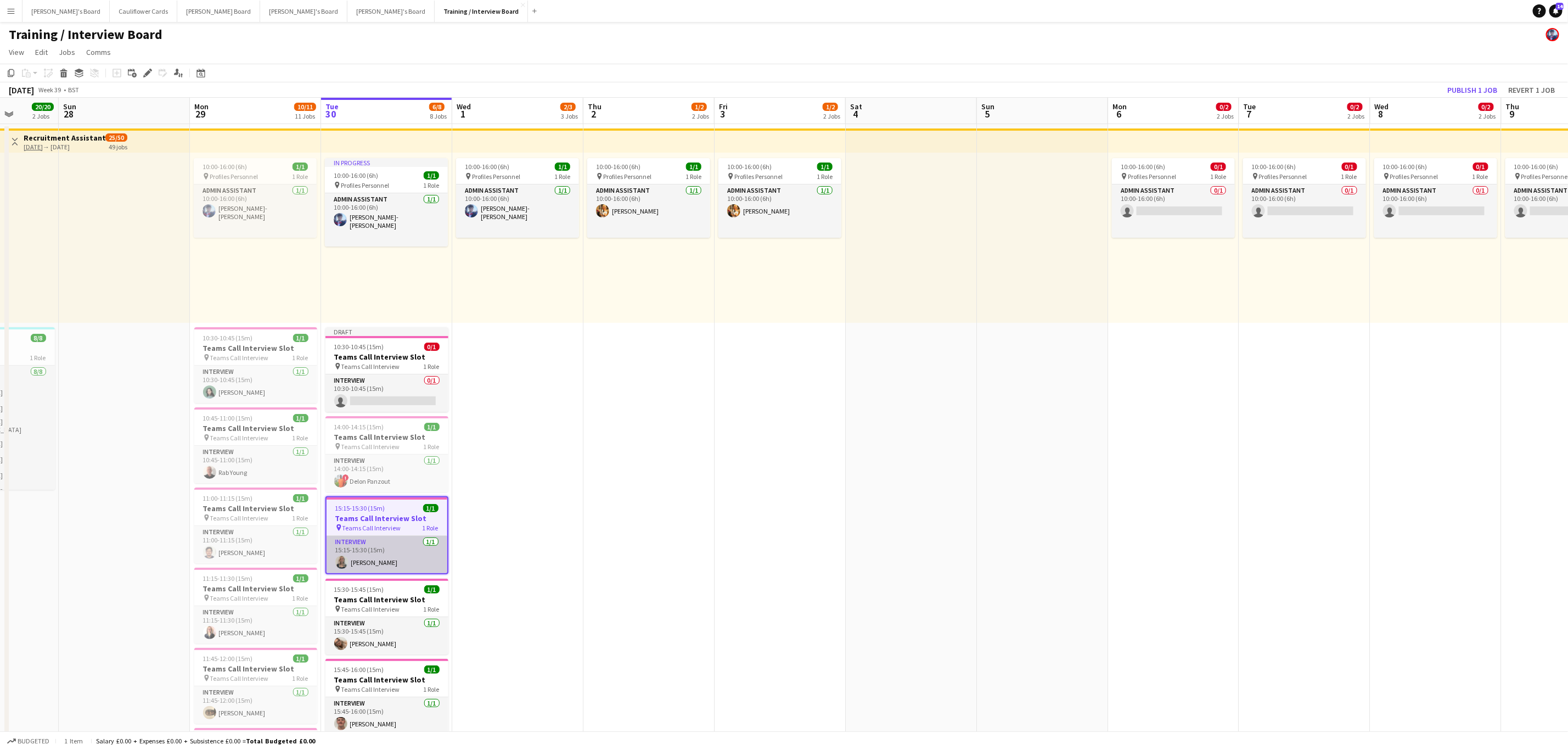
click at [407, 559] on app-card-role "Interview 1/1 15:15-15:30 (15m) Mia Wake" at bounding box center [387, 554] width 121 height 37
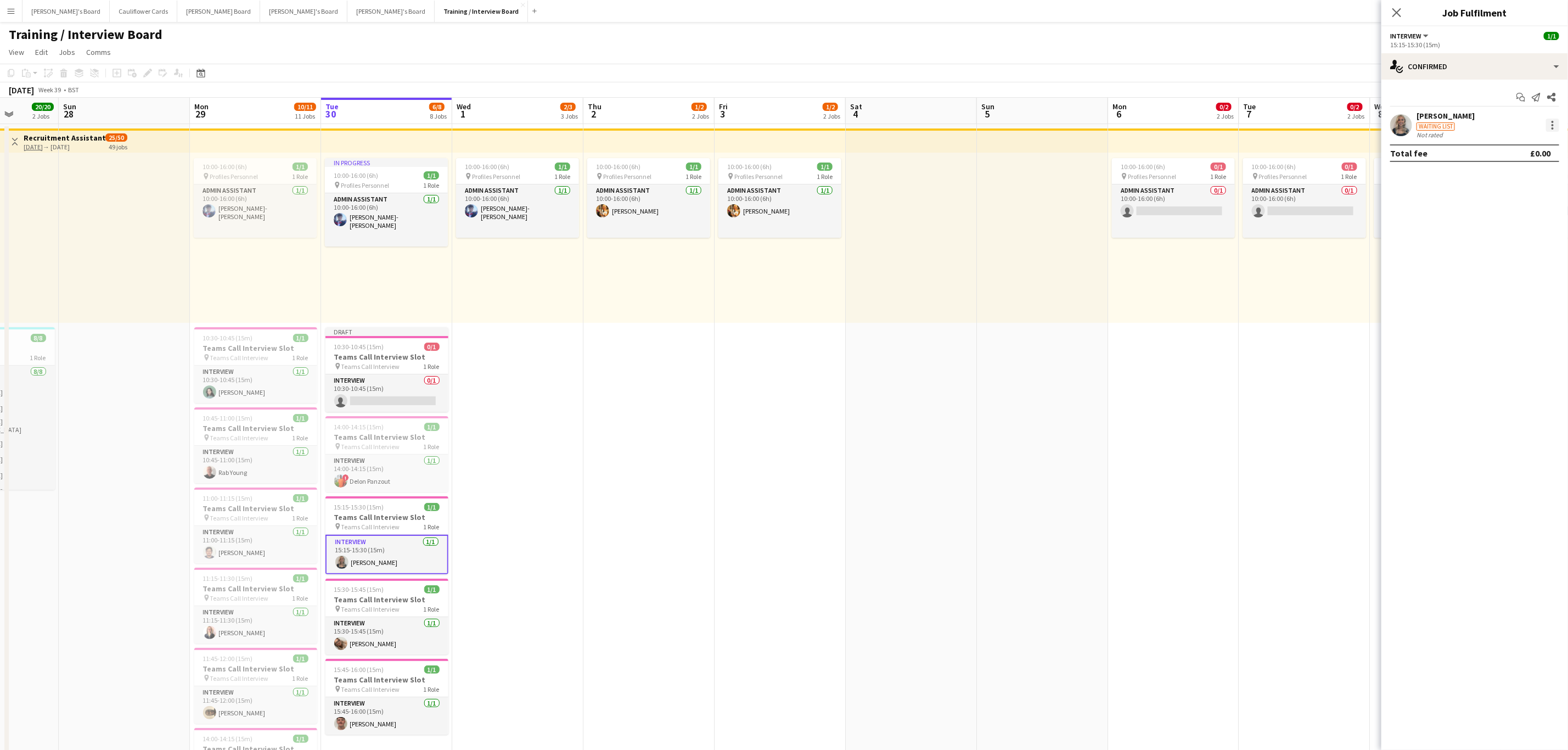
click at [1552, 125] on div at bounding box center [1553, 125] width 2 height 2
drag, startPoint x: 1512, startPoint y: 247, endPoint x: 1221, endPoint y: 374, distance: 317.5
click at [1512, 249] on span "Remove" at bounding box center [1500, 250] width 33 height 9
drag, startPoint x: 512, startPoint y: 625, endPoint x: 495, endPoint y: 582, distance: 46.2
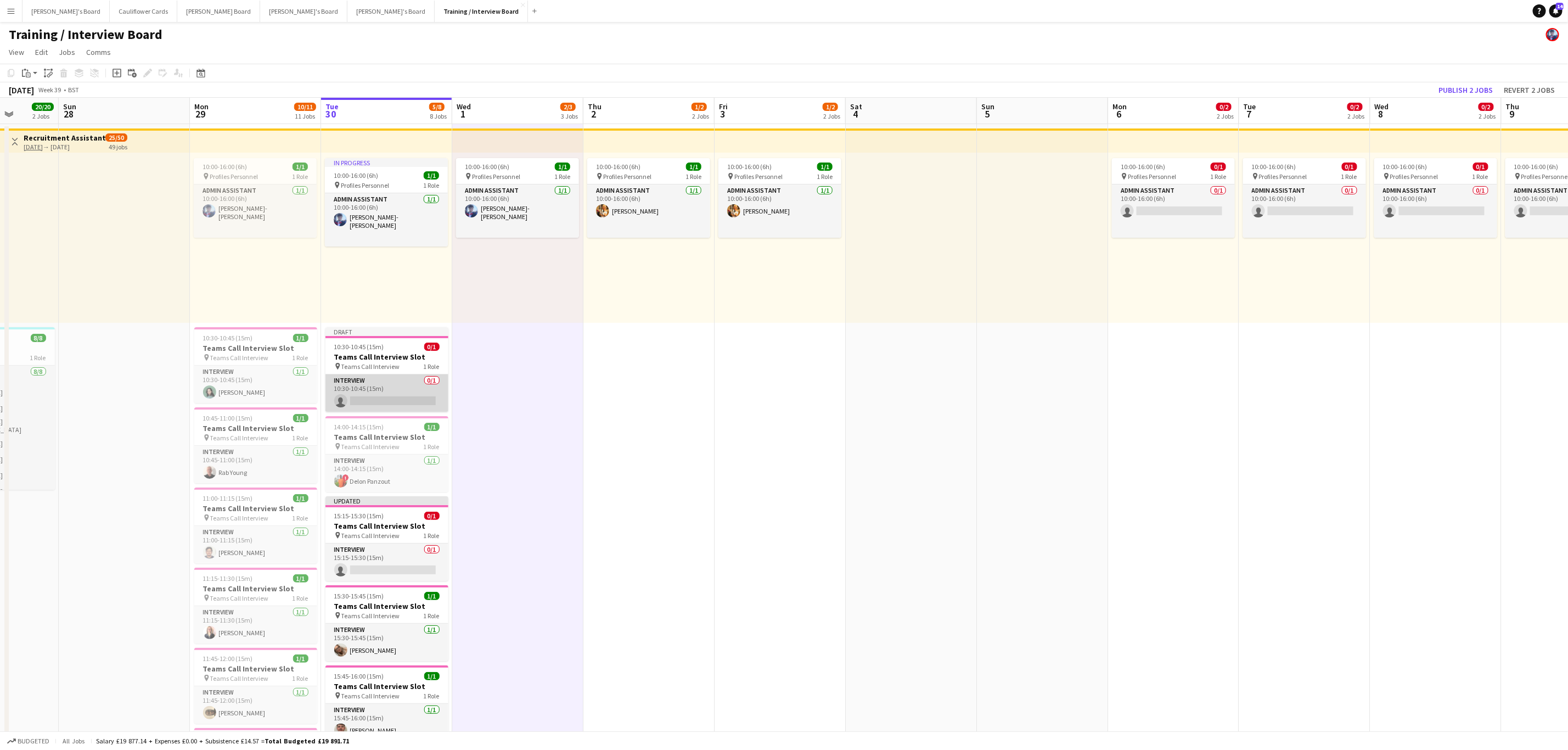
click at [361, 398] on app-card-role "Interview 0/1 10:30-10:45 (15m) single-neutral-actions" at bounding box center [387, 393] width 123 height 37
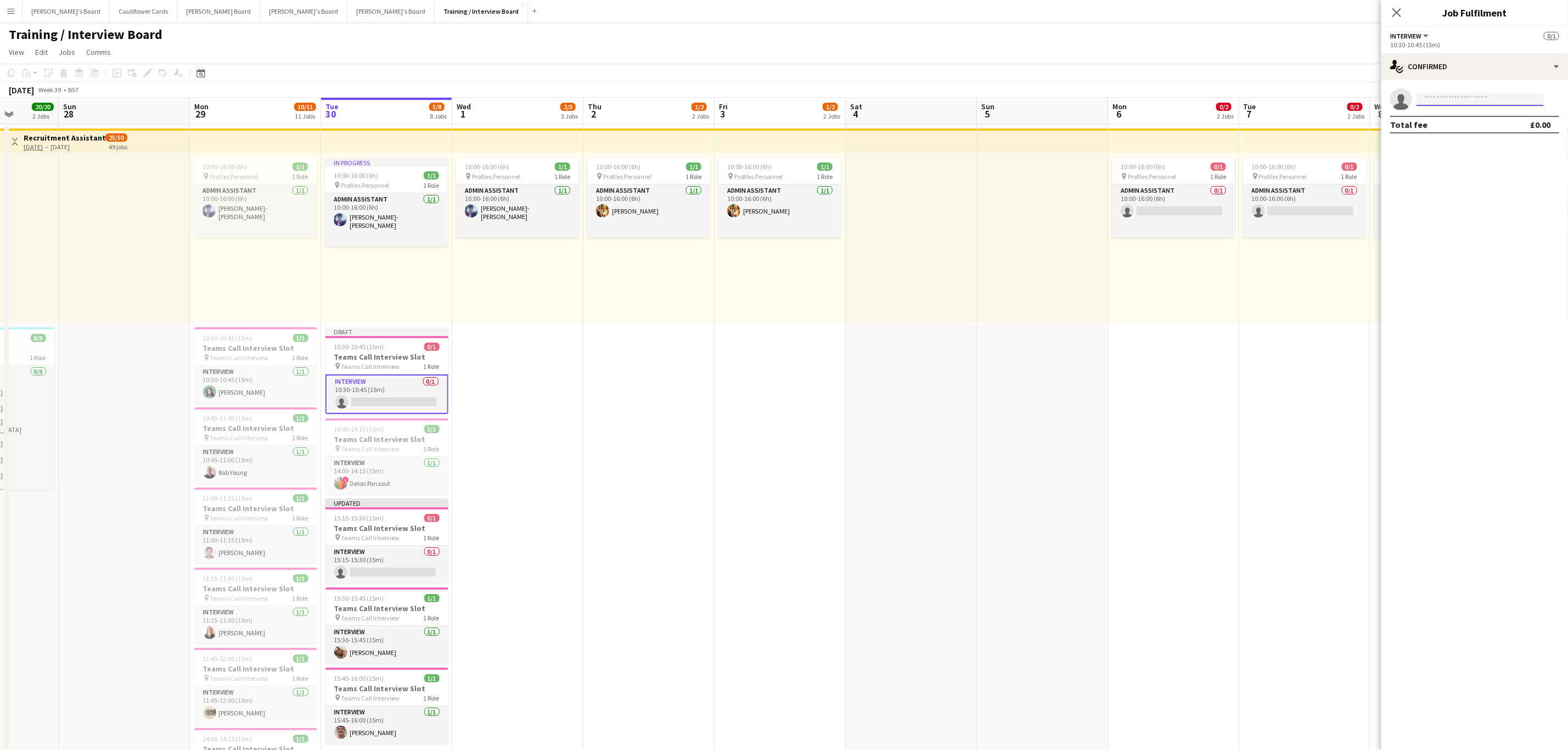
click at [1453, 93] on input at bounding box center [1481, 99] width 128 height 13
paste input "**********"
type input "**********"
click at [1488, 121] on span "sallysophia97@gmail.com" at bounding box center [1480, 124] width 110 height 9
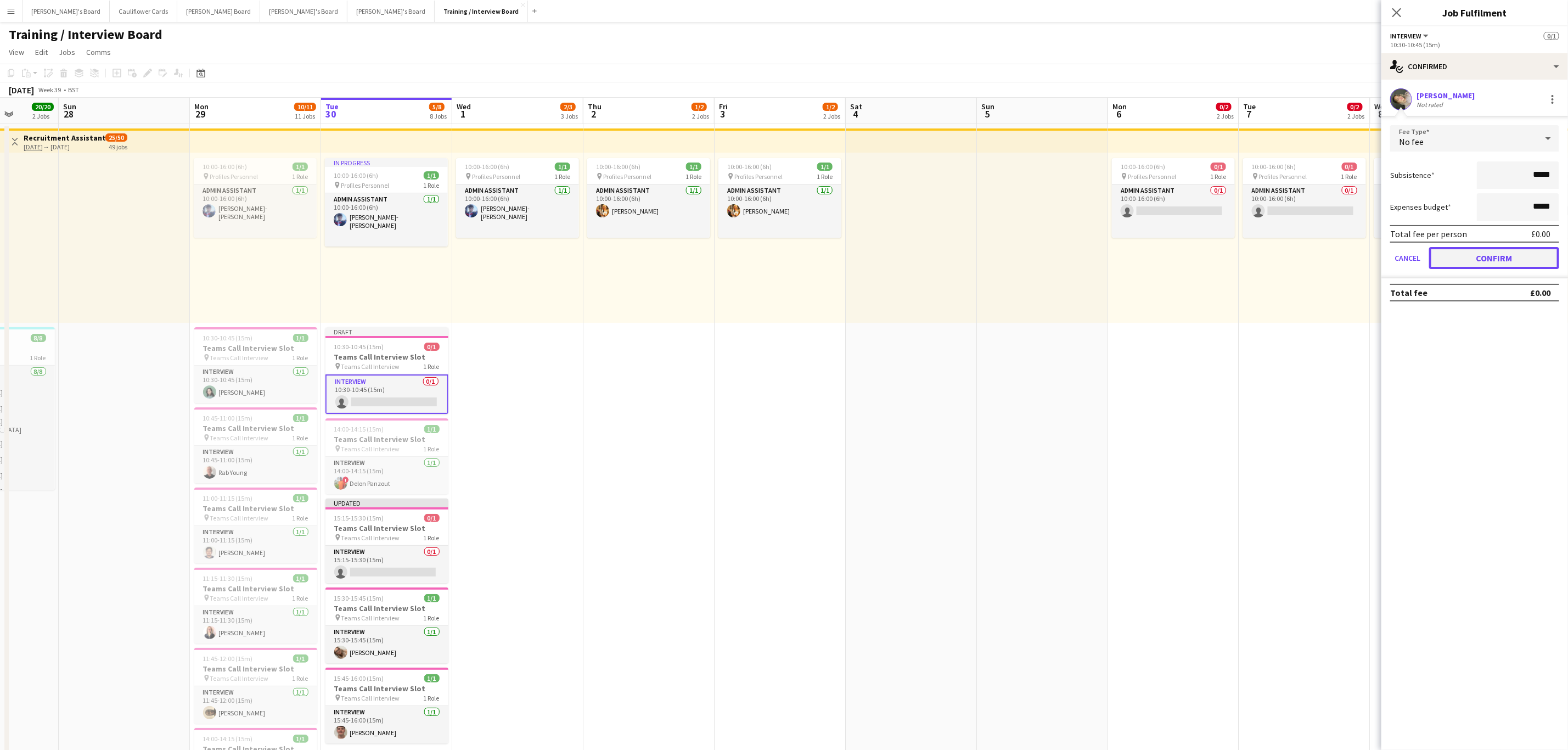
click at [1505, 260] on button "Confirm" at bounding box center [1494, 258] width 130 height 22
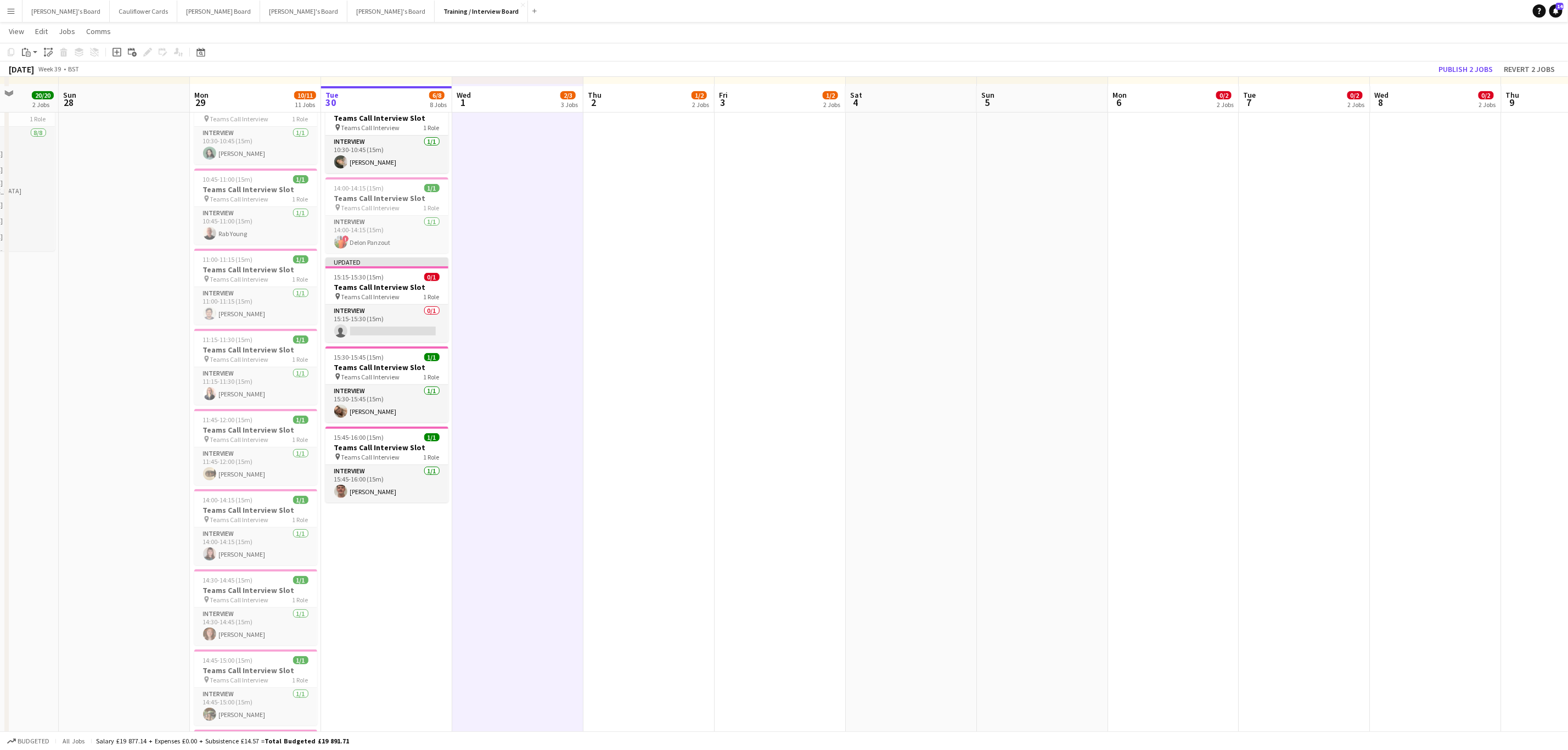
scroll to position [247, 0]
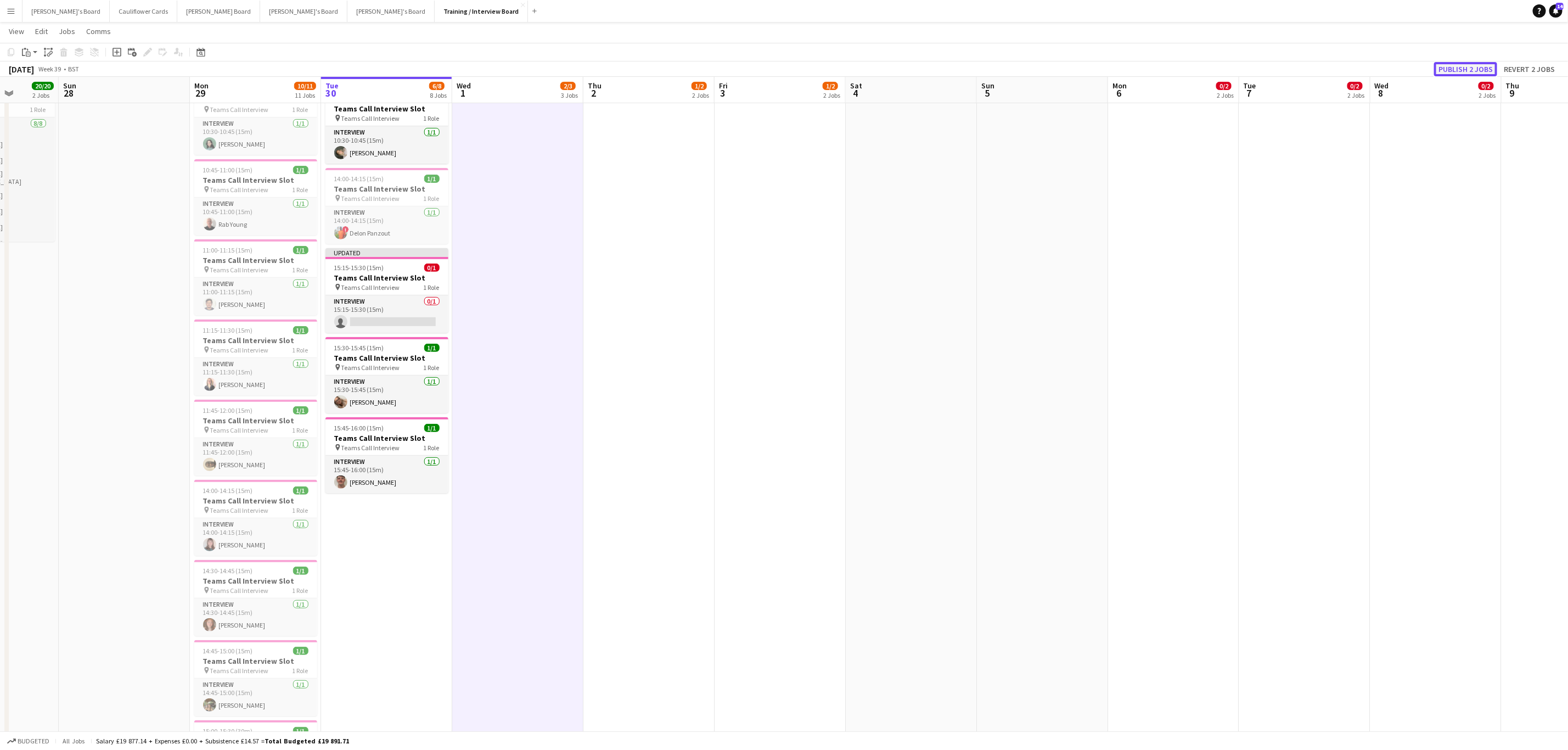
click at [1470, 66] on button "Publish 2 jobs" at bounding box center [1466, 69] width 63 height 14
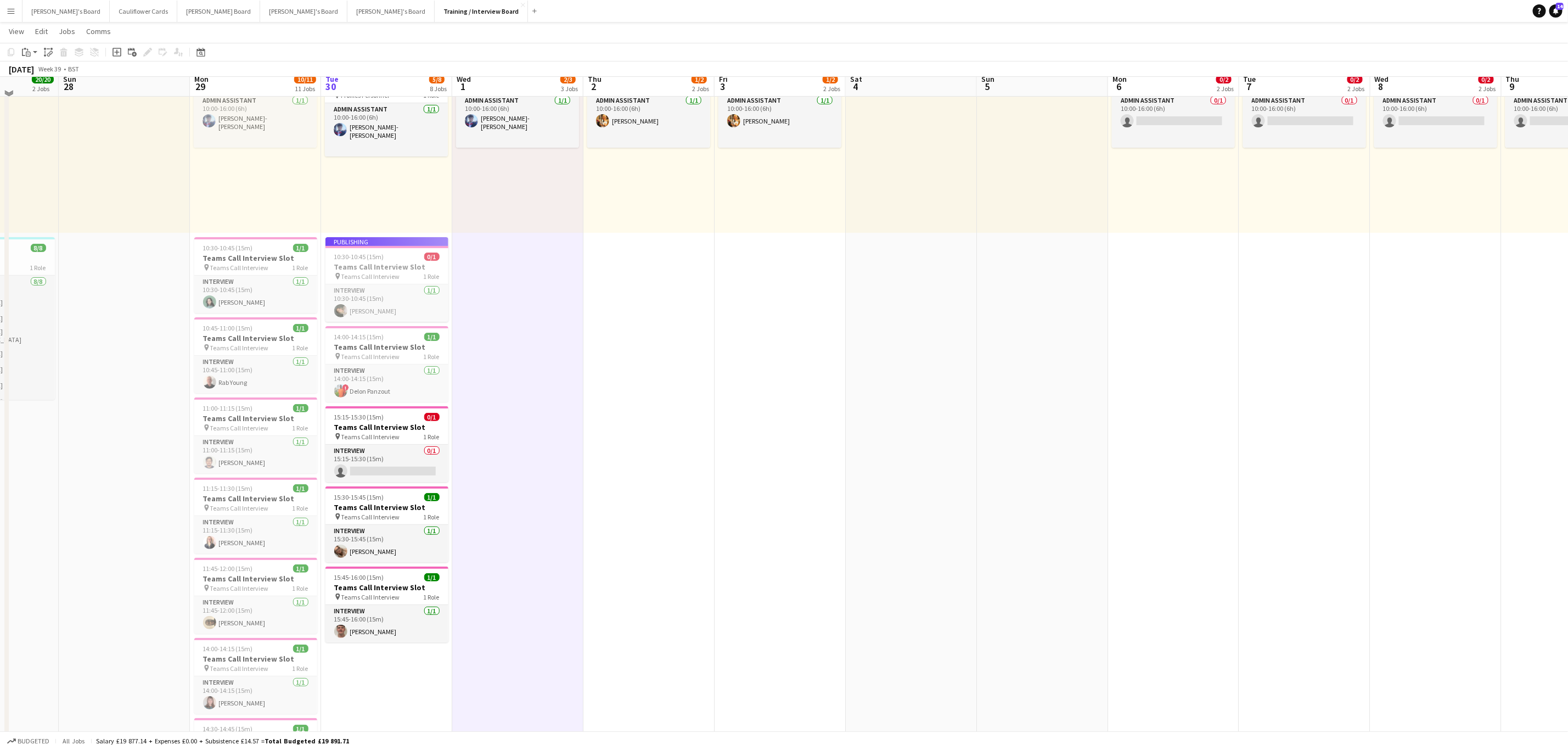
scroll to position [82, 0]
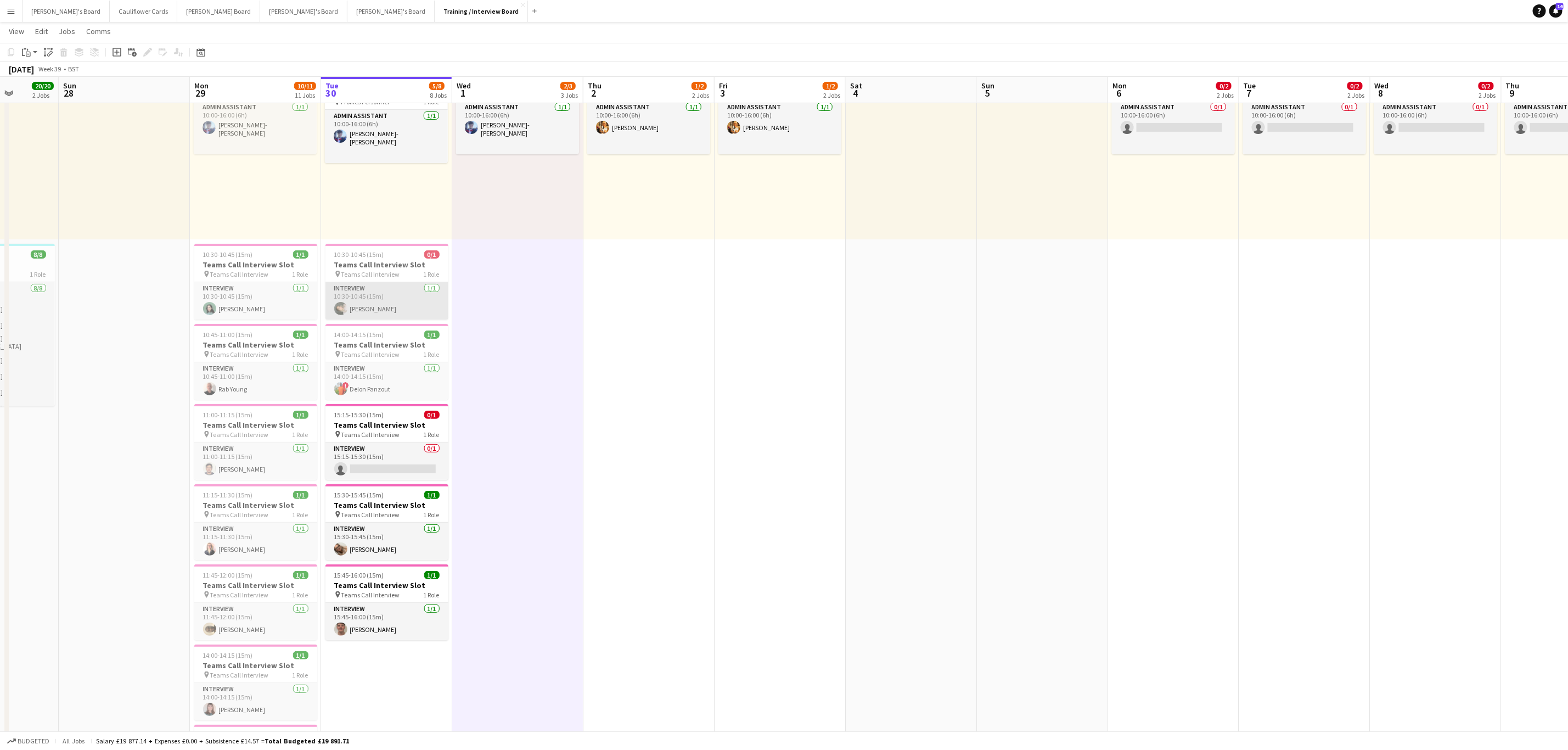
click at [403, 309] on app-card-role "Interview 1/1 10:30-10:45 (15m) Sally Armstrong-Davies" at bounding box center [387, 301] width 123 height 37
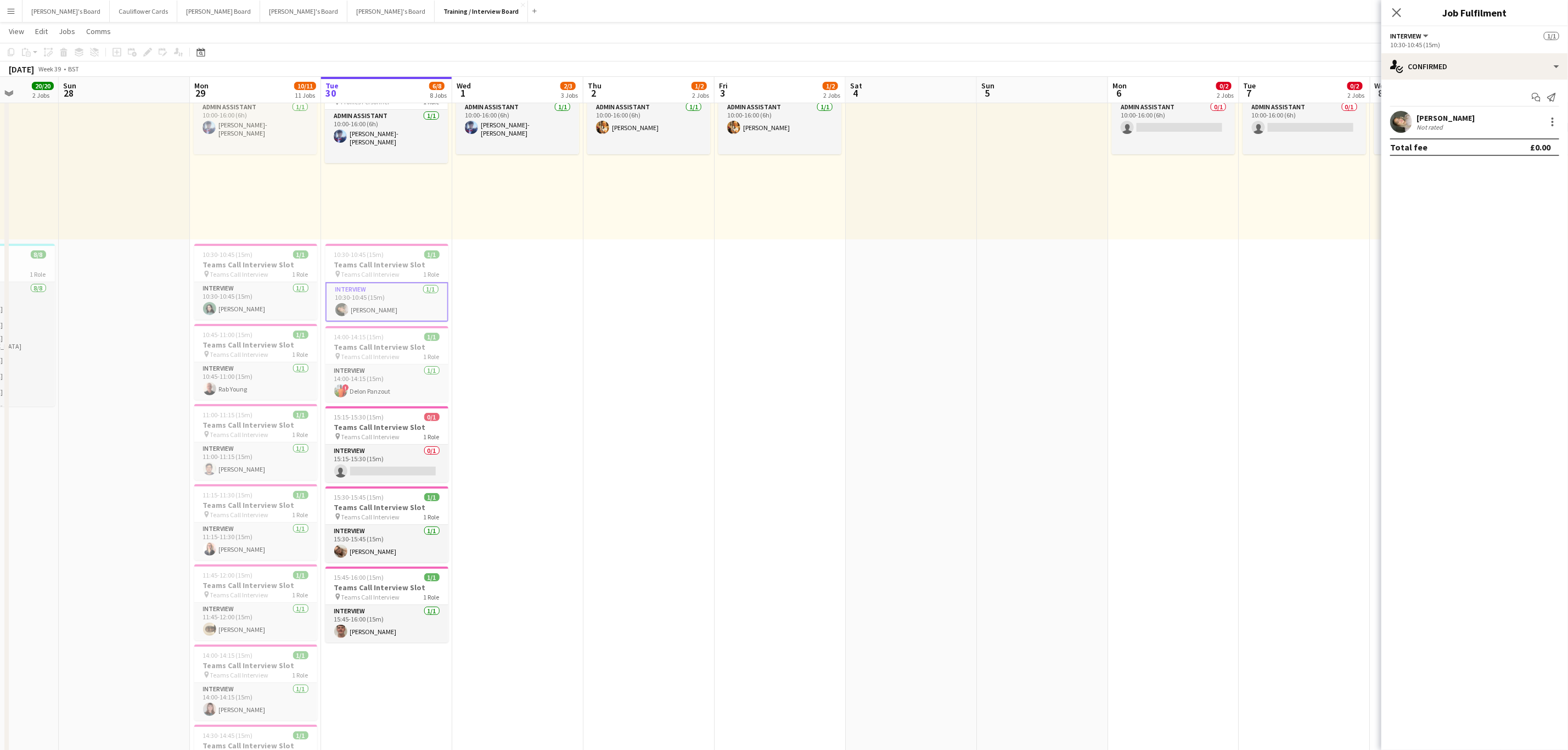
click at [1402, 120] on app-user-avatar at bounding box center [1402, 122] width 22 height 22
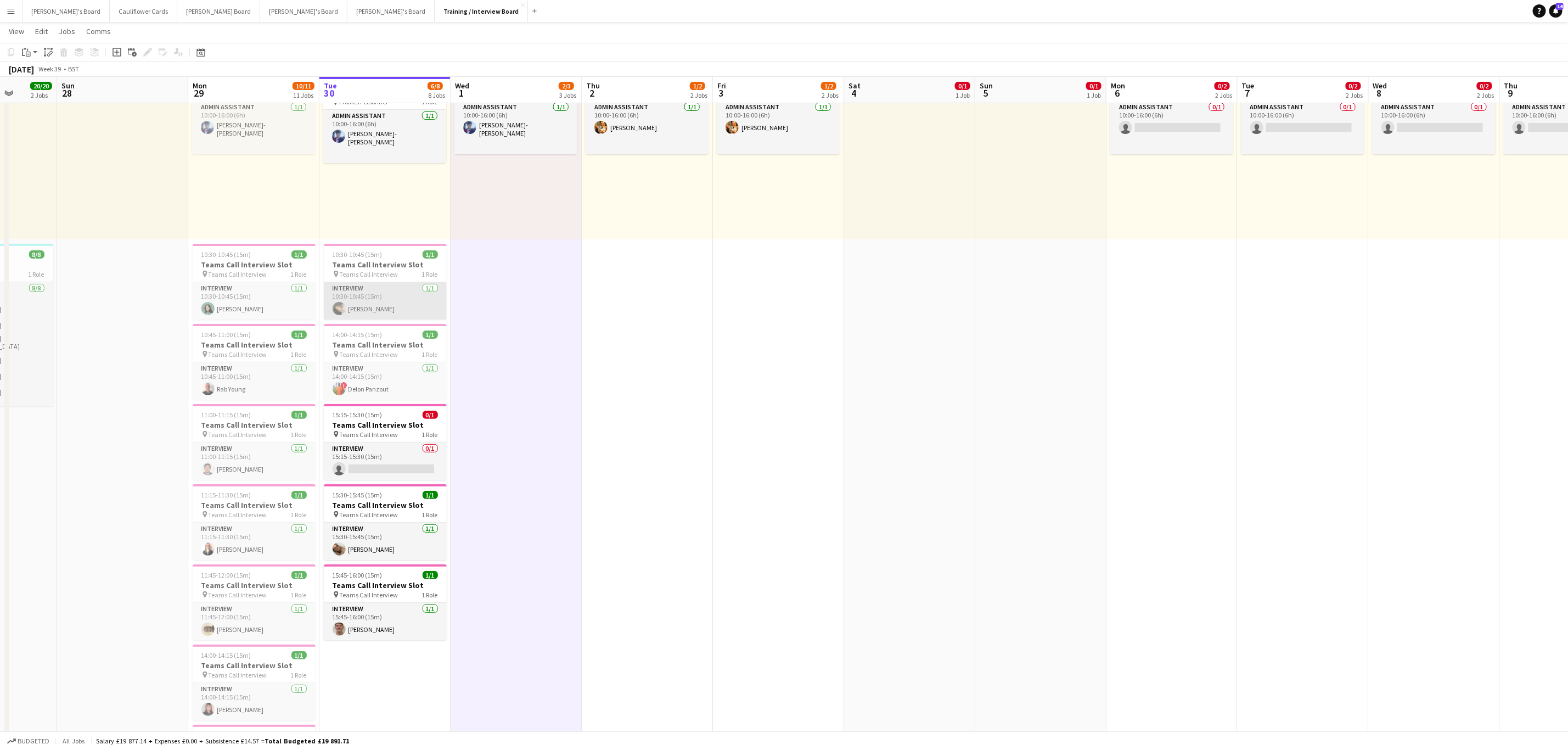
click at [397, 312] on app-card-role "Interview 1/1 10:30-10:45 (15m) Sally Armstrong-Davies" at bounding box center [385, 301] width 123 height 37
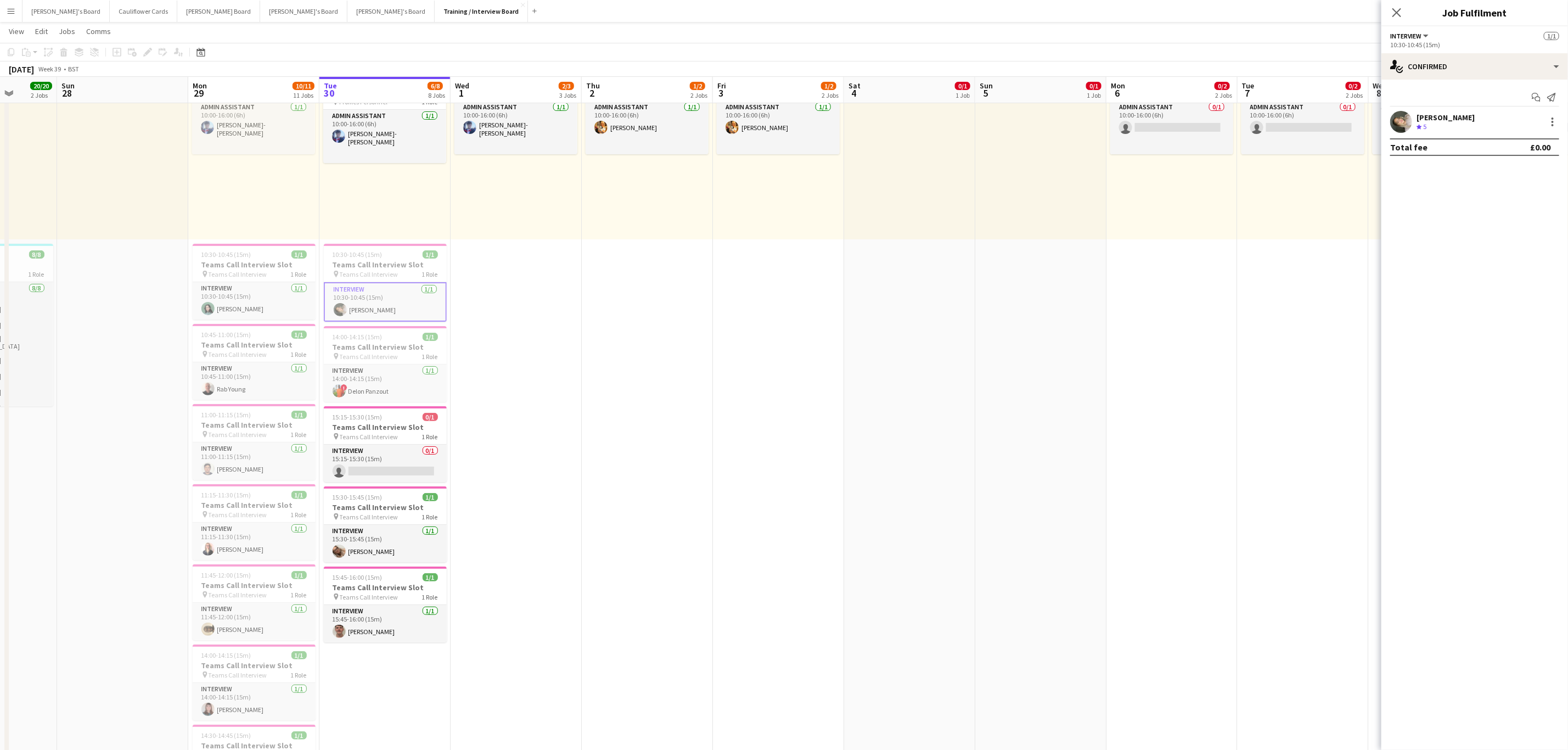
click at [1402, 125] on app-user-avatar at bounding box center [1402, 122] width 22 height 22
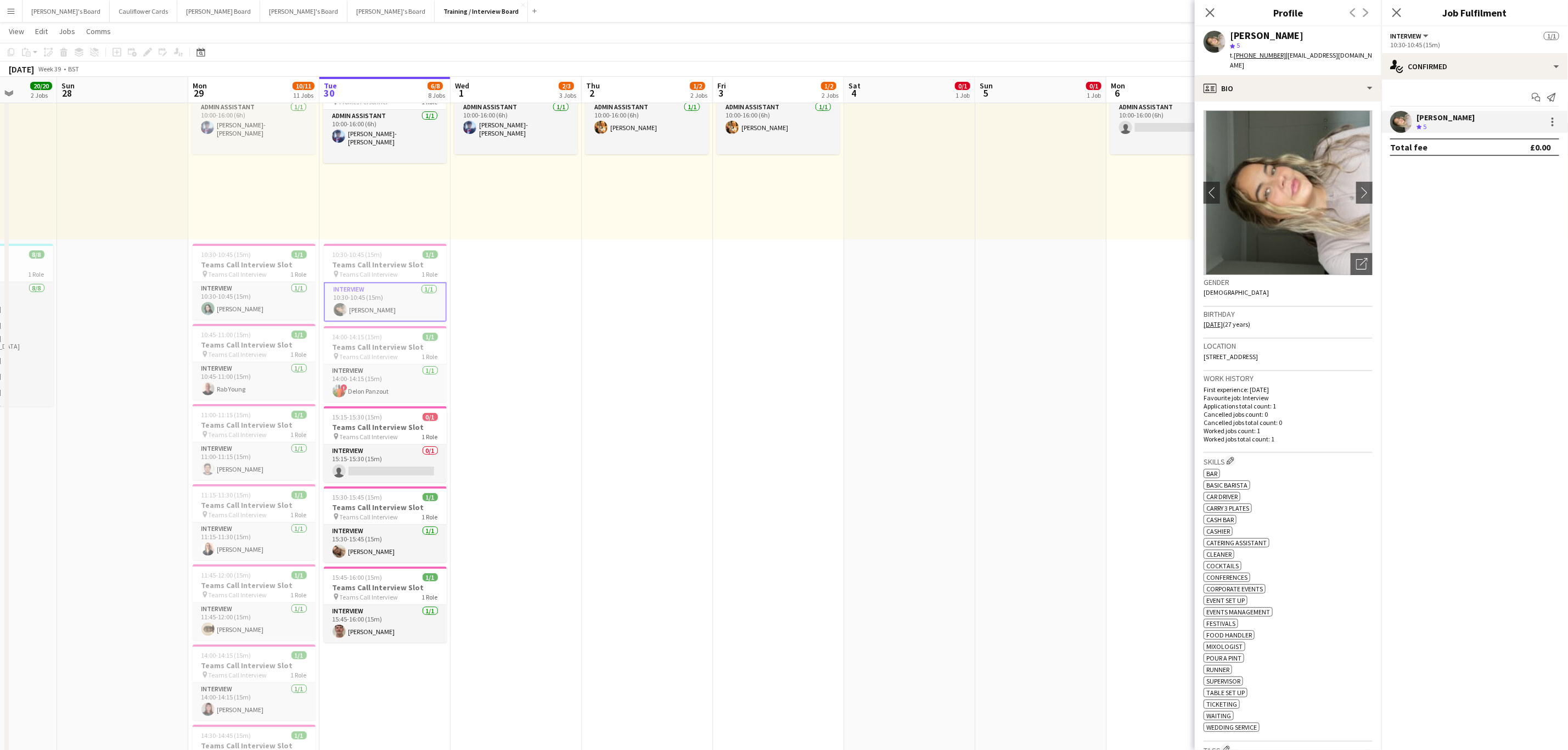
drag, startPoint x: 1209, startPoint y: 13, endPoint x: 1167, endPoint y: 7, distance: 42.4
click at [1209, 13] on icon "Close pop-in" at bounding box center [1210, 12] width 9 height 9
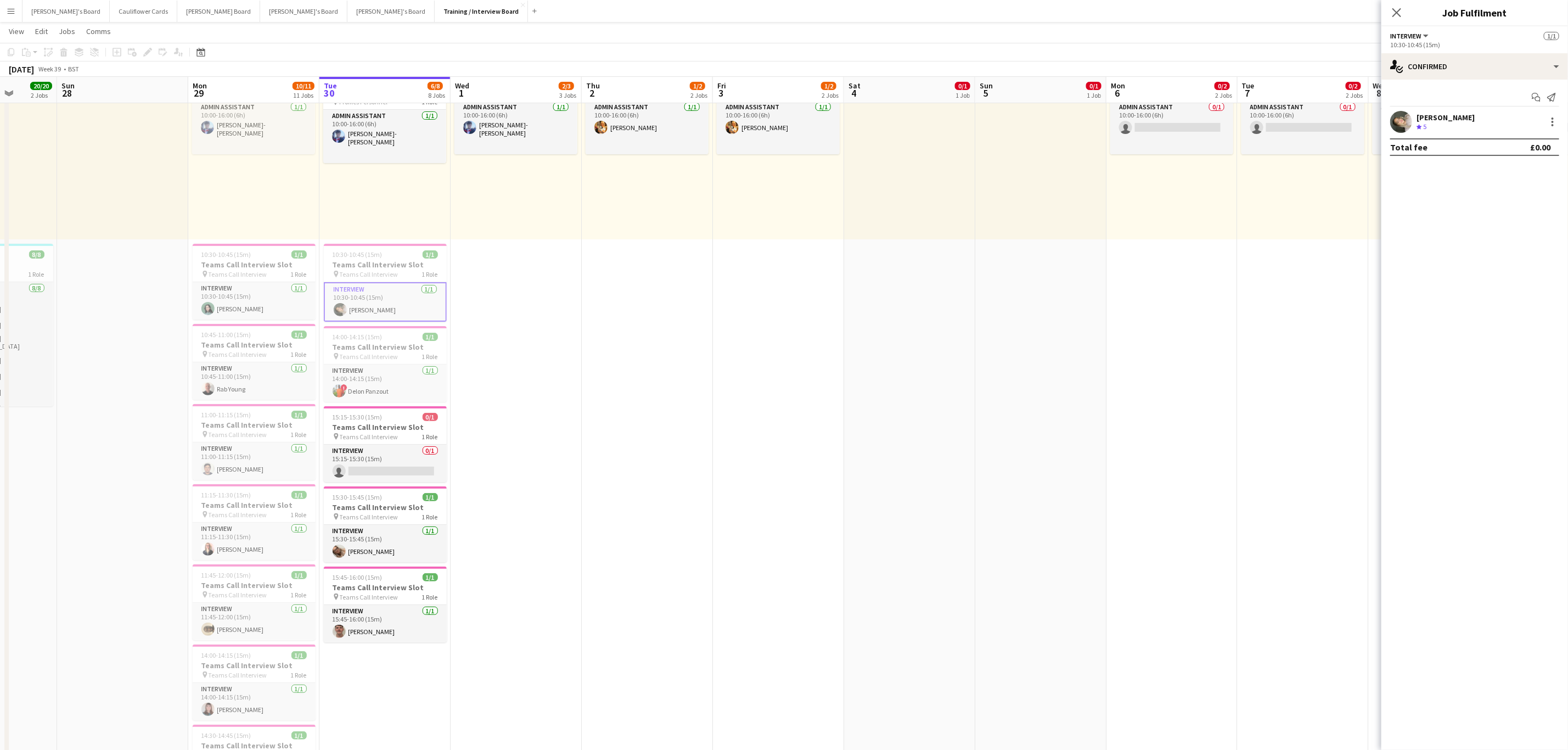
click at [386, 299] on app-card-role "Interview 1/1 10:30-10:45 (15m) Sally Armstrong-Davies" at bounding box center [385, 302] width 123 height 39
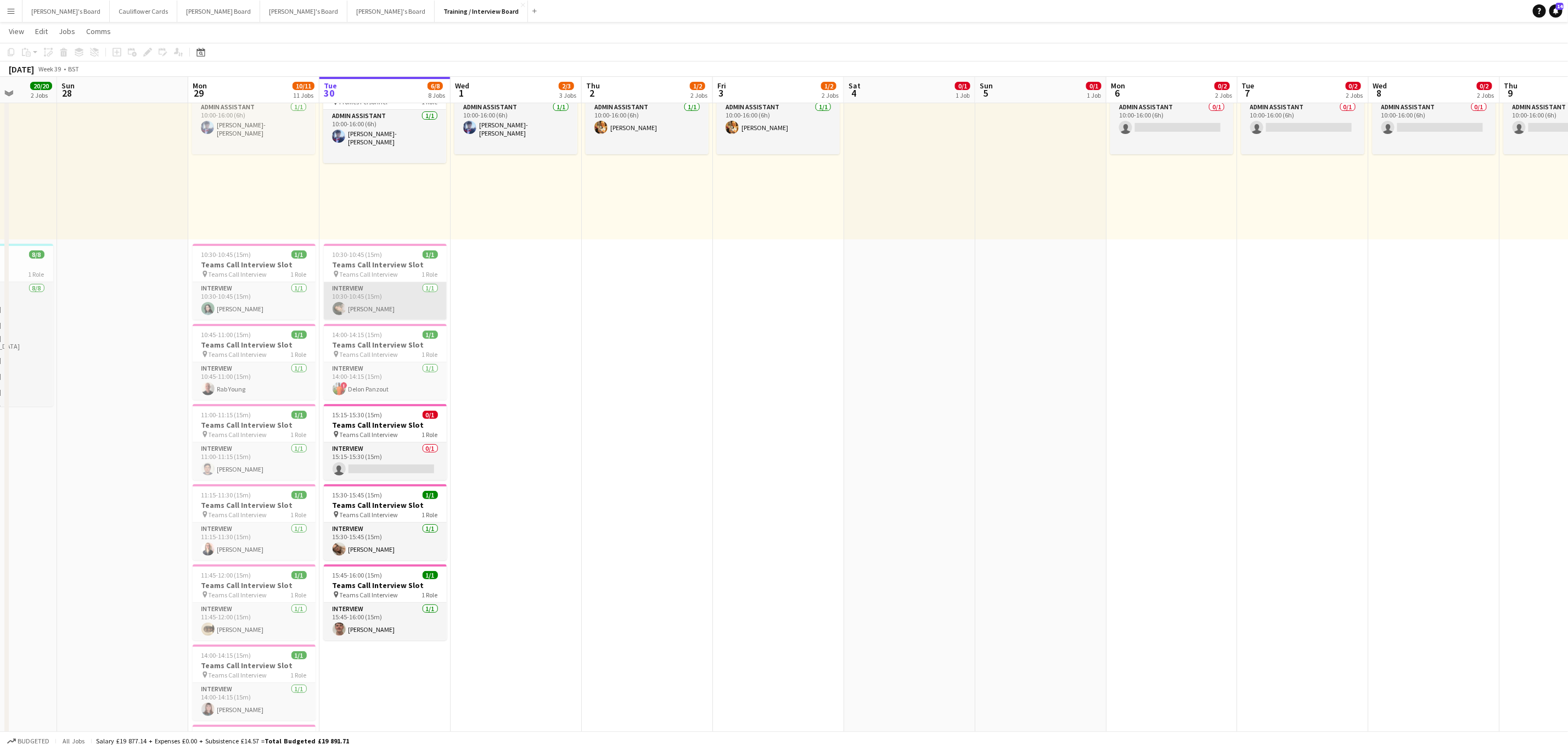
click at [356, 308] on app-card-role "Interview 1/1 10:30-10:45 (15m) Sally Armstrong-Davies" at bounding box center [385, 301] width 123 height 37
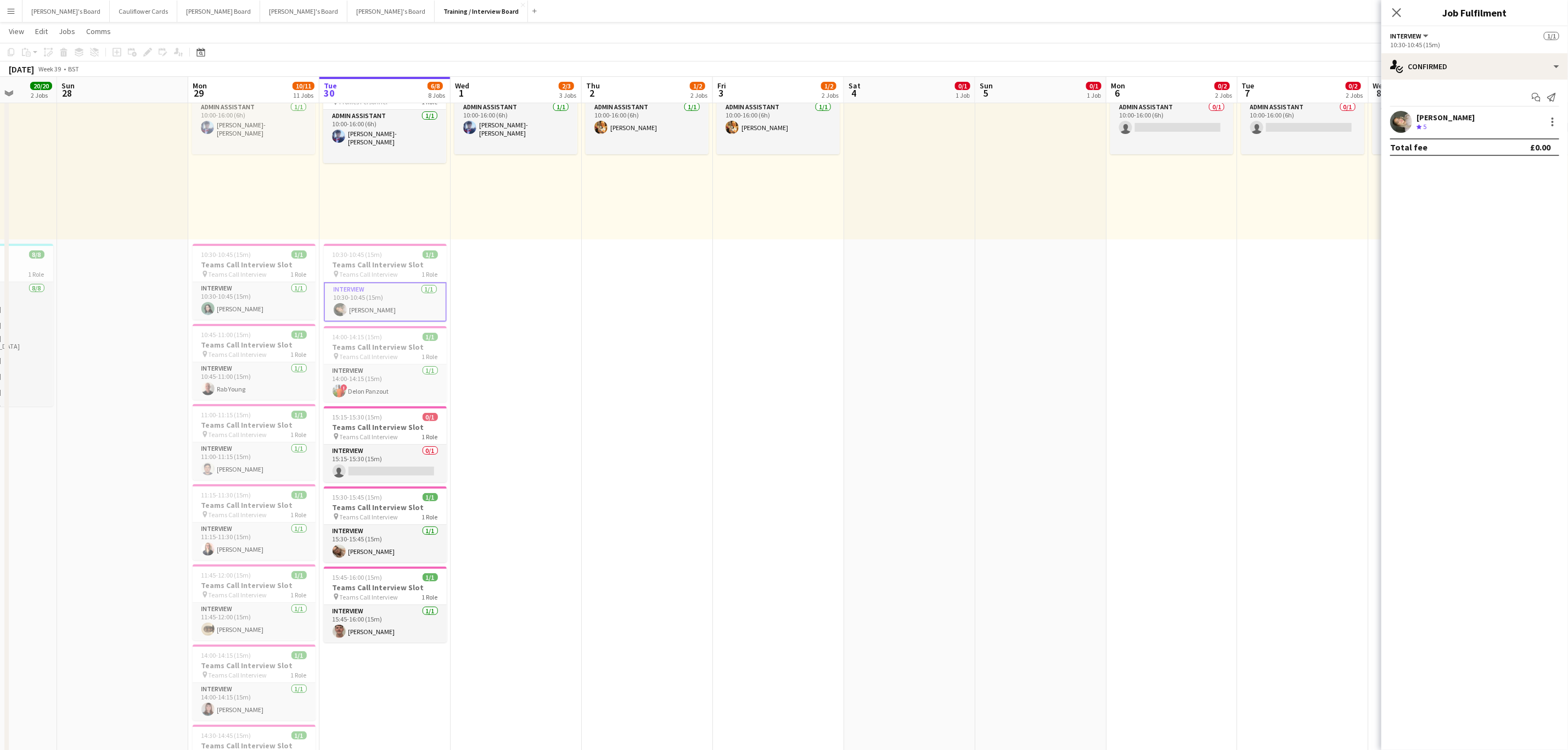
click at [1396, 120] on app-user-avatar at bounding box center [1402, 122] width 22 height 22
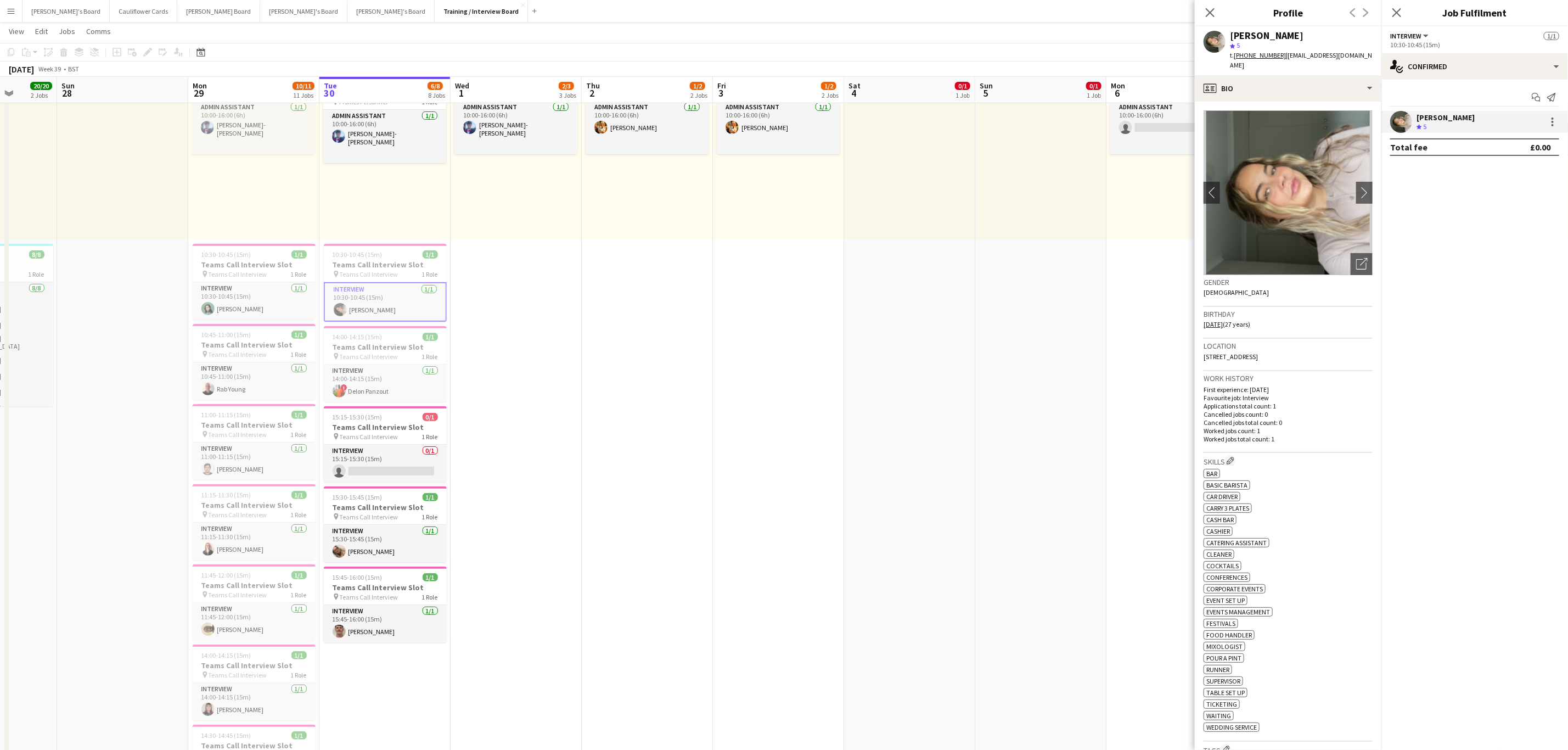
drag, startPoint x: 1362, startPoint y: 58, endPoint x: 1354, endPoint y: 56, distance: 8.2
click at [1354, 56] on div "Sally Armstrong-Davies star 5 t. +447955007952 | sallysophia97@gmail.com" at bounding box center [1288, 51] width 187 height 49
drag, startPoint x: 1337, startPoint y: 37, endPoint x: 1232, endPoint y: 32, distance: 105.1
click at [1232, 32] on div "[PERSON_NAME]" at bounding box center [1301, 36] width 143 height 10
copy div "[PERSON_NAME]"
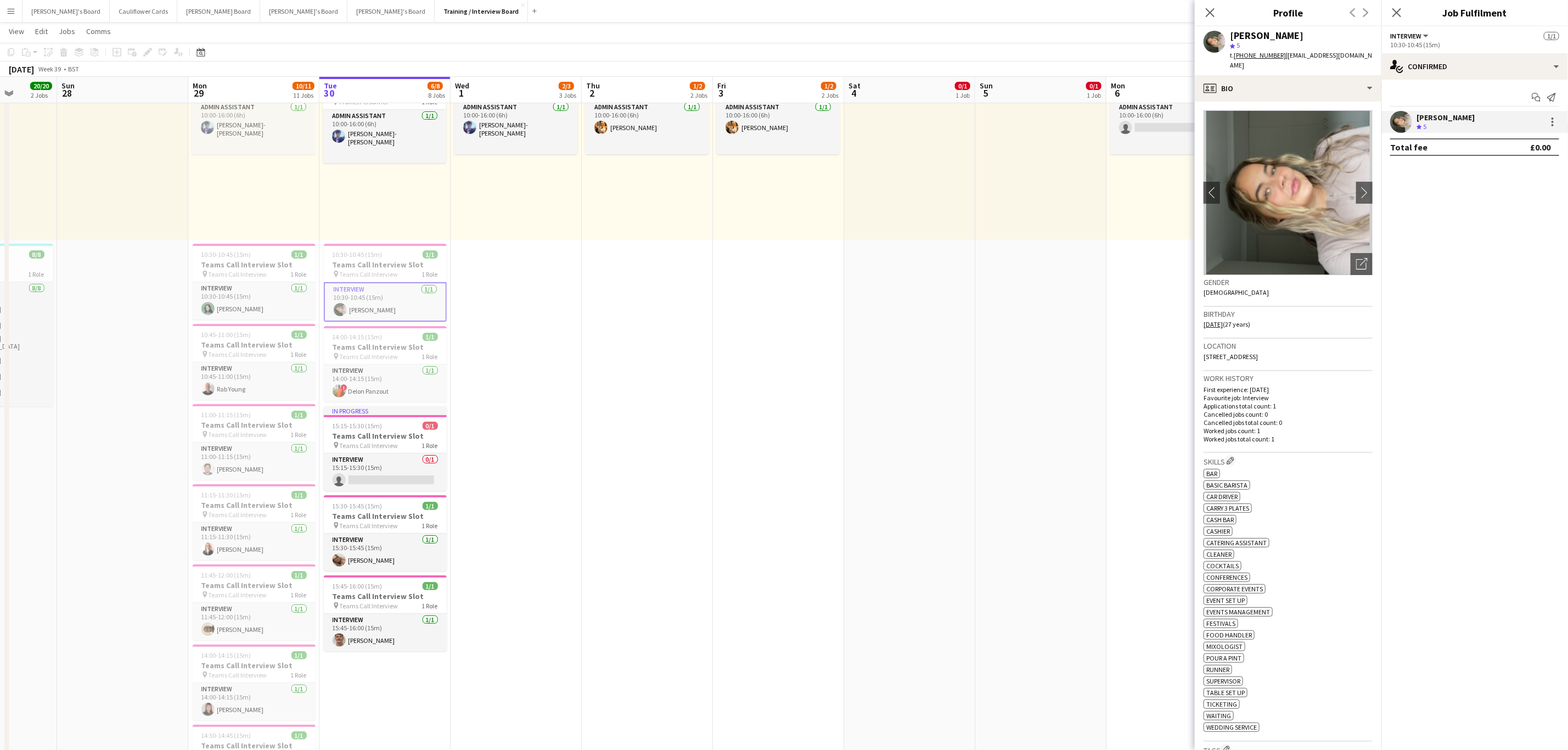
click at [1370, 46] on app-profile-header "Sally Armstrong-Davies star 5 t. +447955007952 | sallysophia97@gmail.com" at bounding box center [1288, 51] width 187 height 49
drag, startPoint x: 1360, startPoint y: 55, endPoint x: 1237, endPoint y: 60, distance: 123.1
click at [1237, 60] on div "Sally Armstrong-Davies star 5 t. +447955007952 | sallysophia97@gmail.com" at bounding box center [1288, 51] width 187 height 49
copy div "447955007952 | sallysophia97@gmail.com"
click at [1396, 17] on icon "Close pop-in" at bounding box center [1396, 12] width 10 height 10
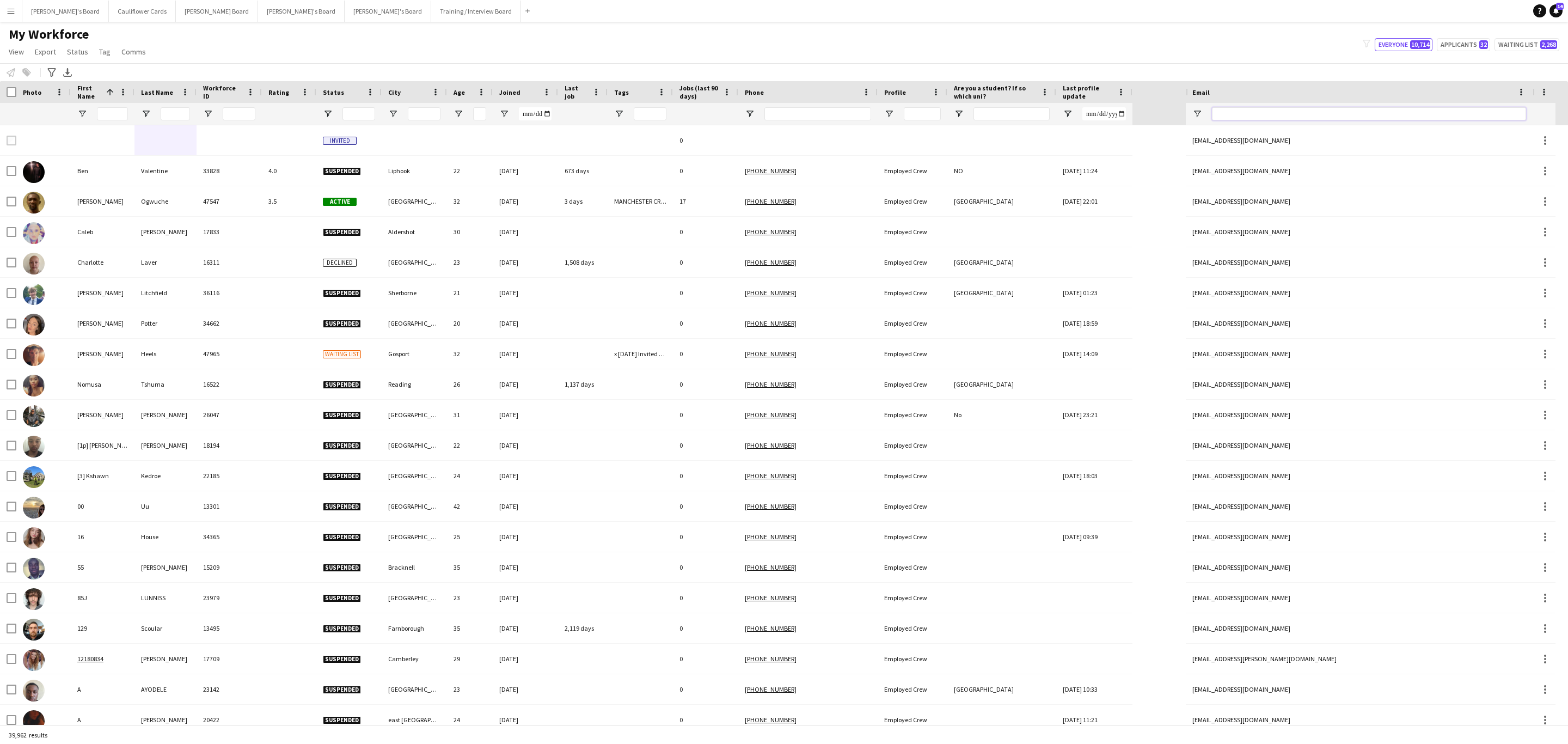
click at [1260, 116] on input "Email Filter Input" at bounding box center [1369, 113] width 314 height 13
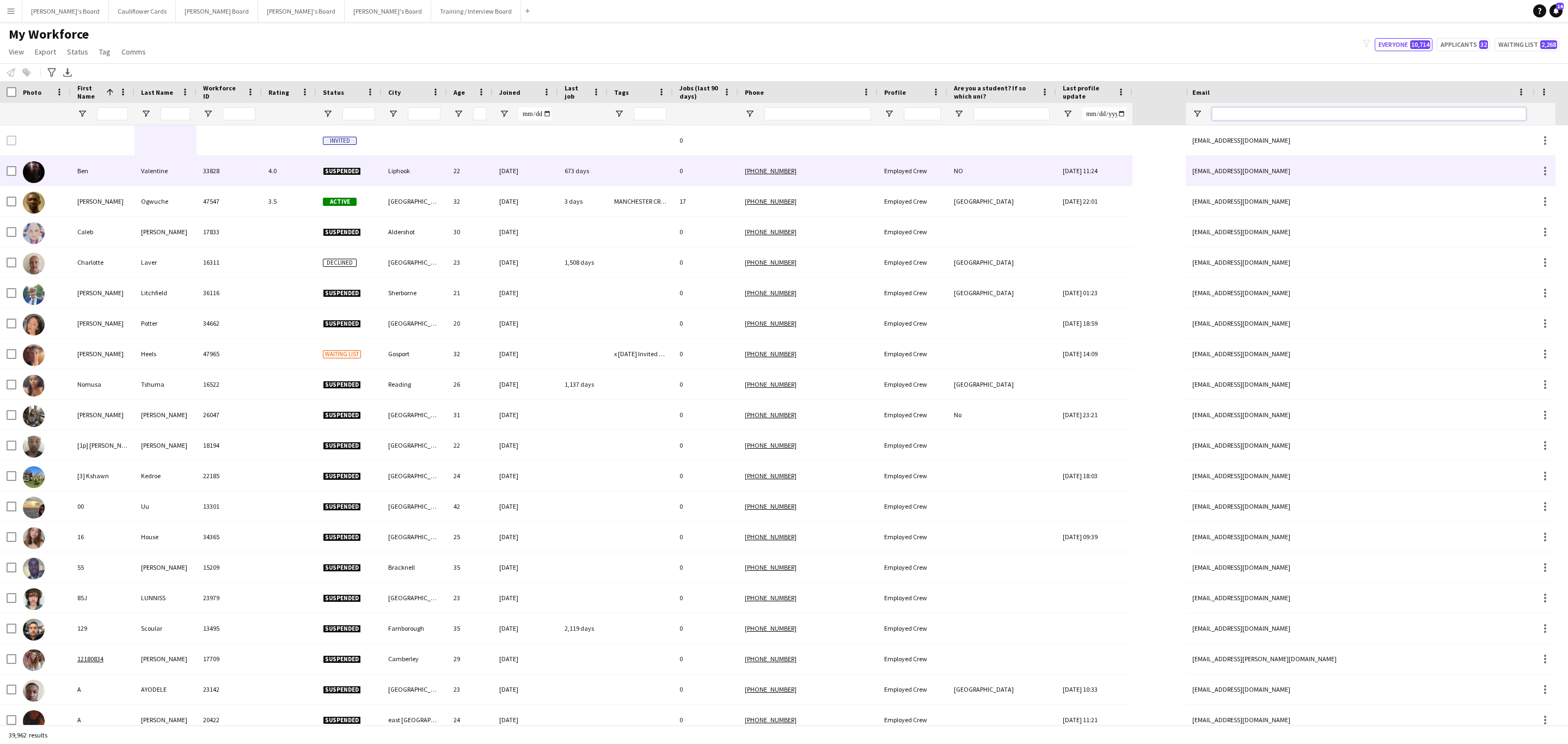
paste input "**********"
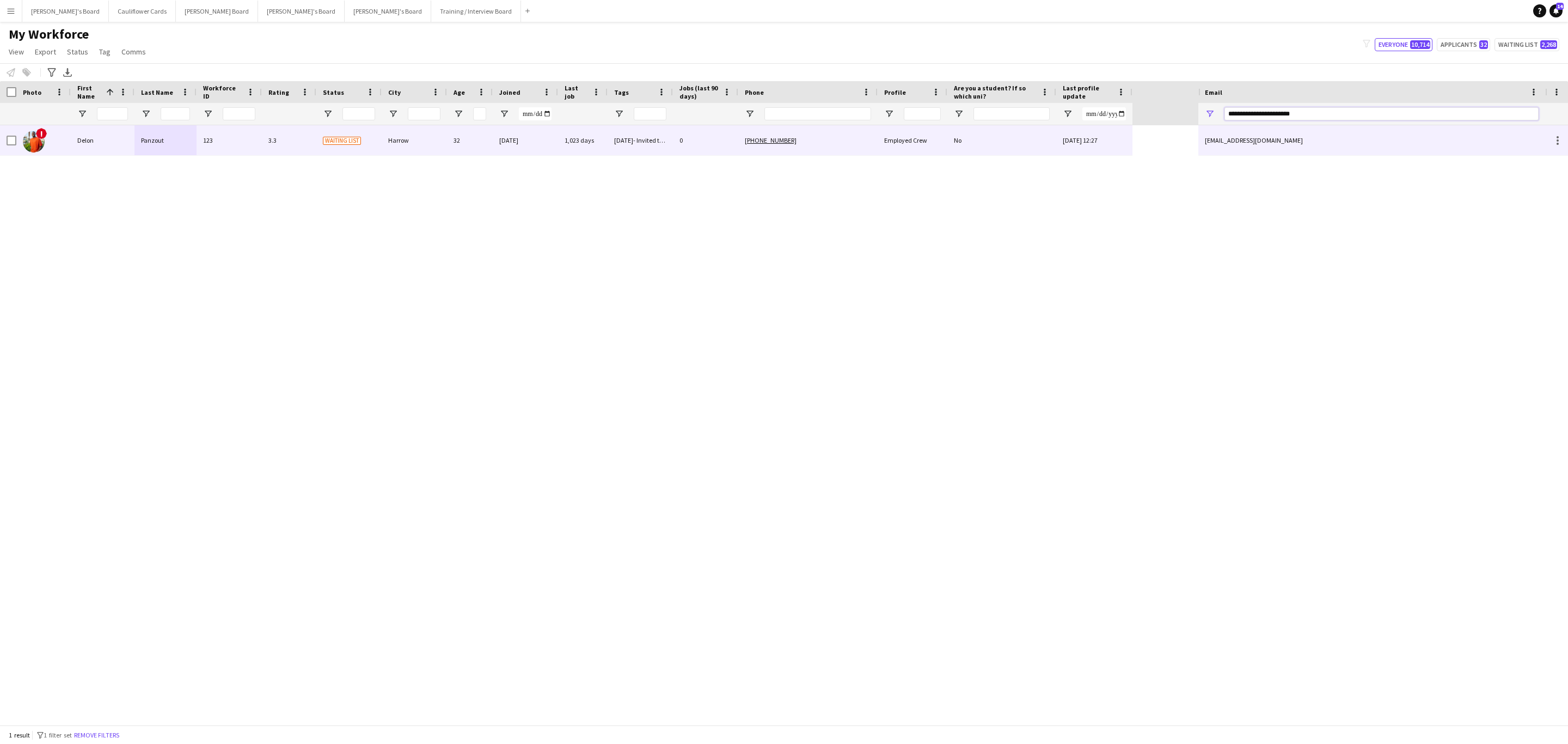
type input "**********"
click at [614, 146] on div "29/09/25- Invited to Teams Interview" at bounding box center [640, 140] width 65 height 30
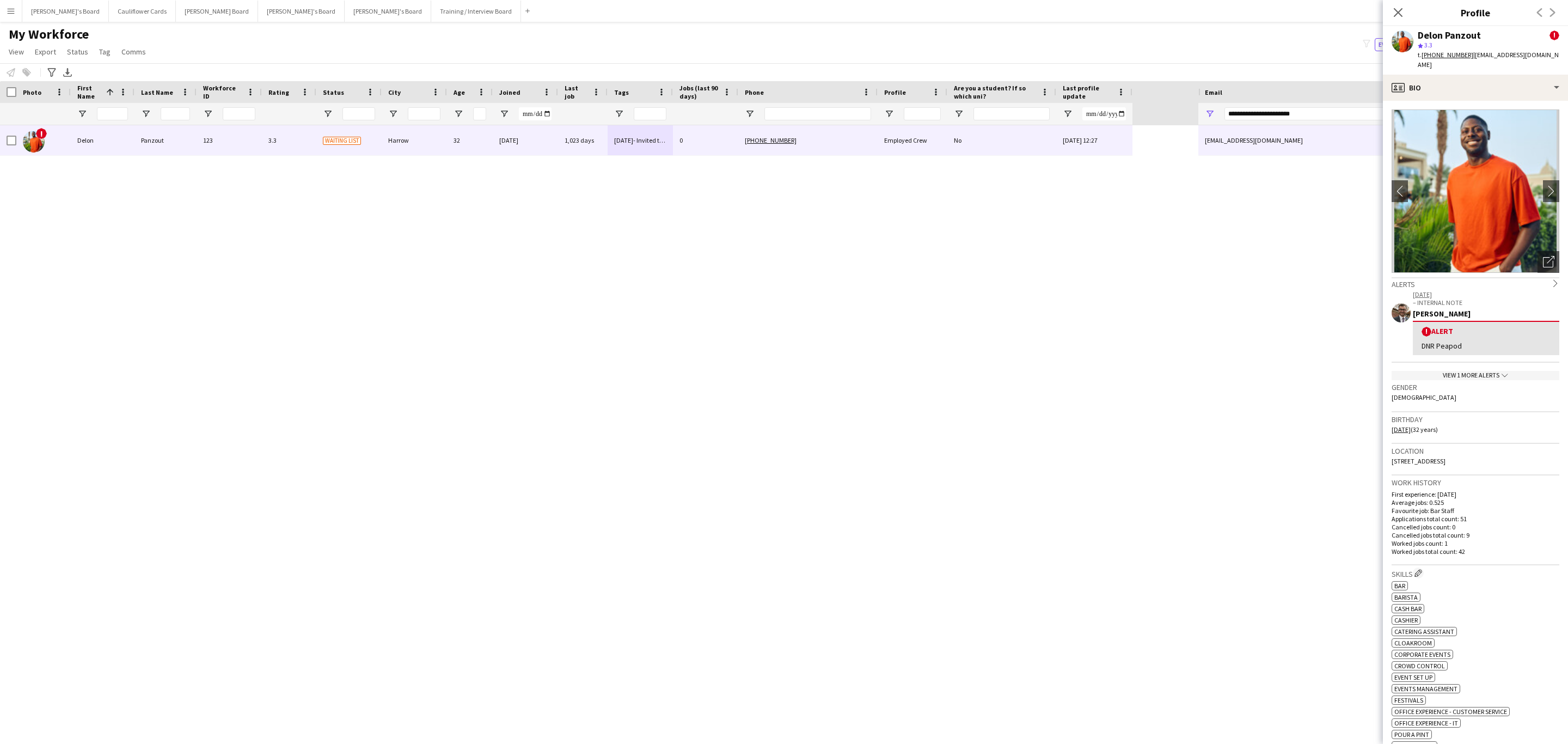
click at [1485, 371] on div "View 1 more alerts chevron-down" at bounding box center [1475, 375] width 167 height 9
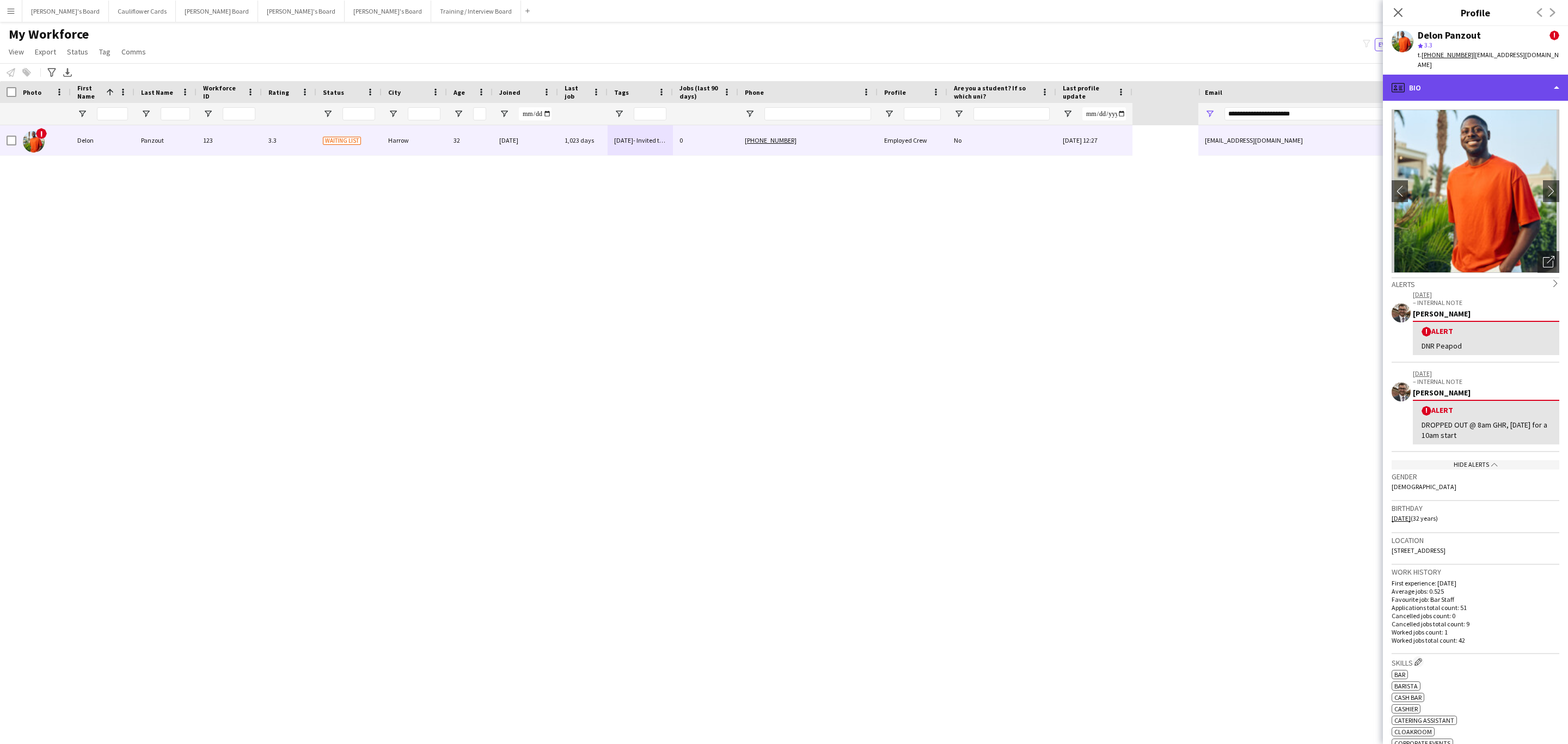
click at [1494, 80] on div "profile Bio" at bounding box center [1475, 88] width 185 height 26
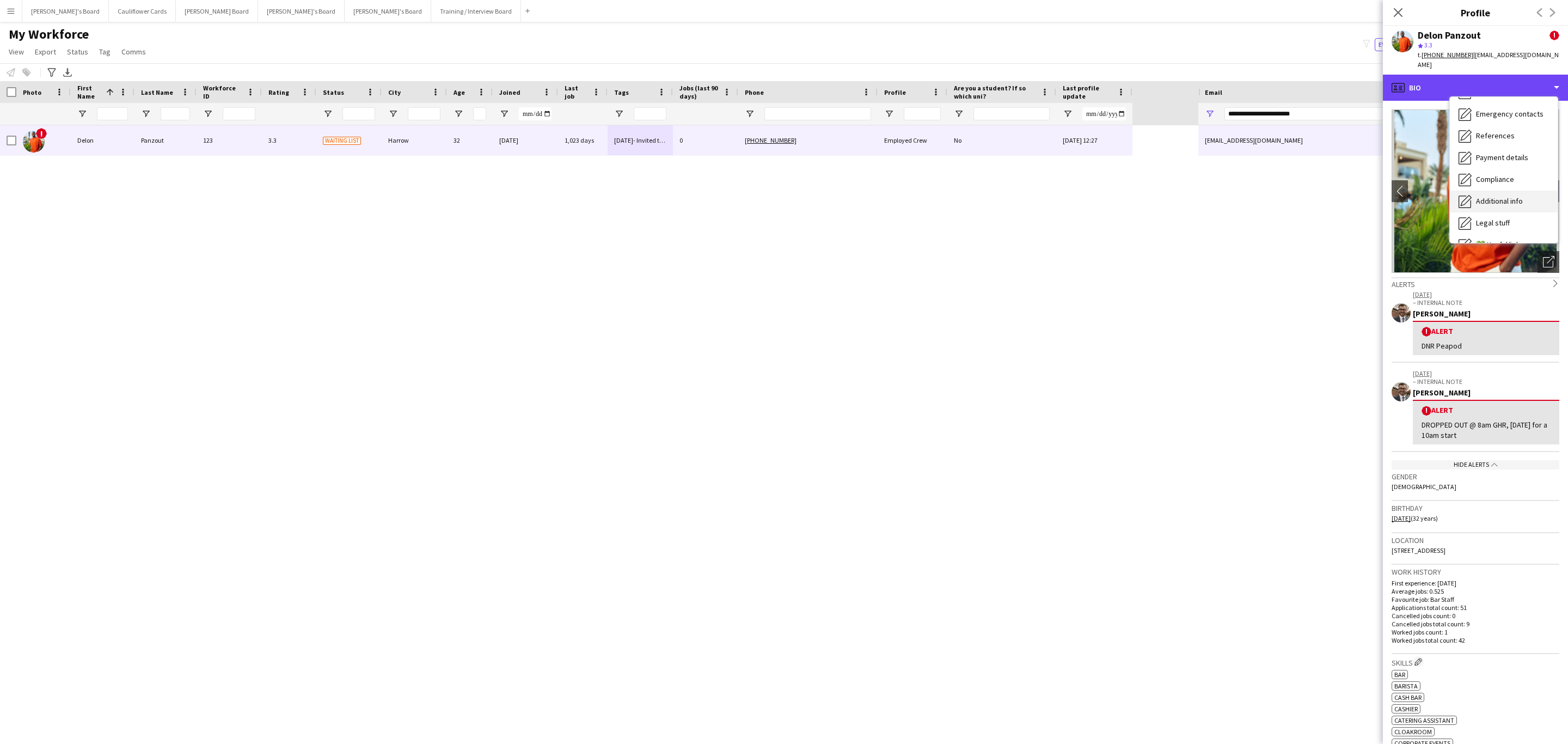
scroll to position [146, 0]
click at [1500, 136] on span "Additional info" at bounding box center [1499, 141] width 47 height 10
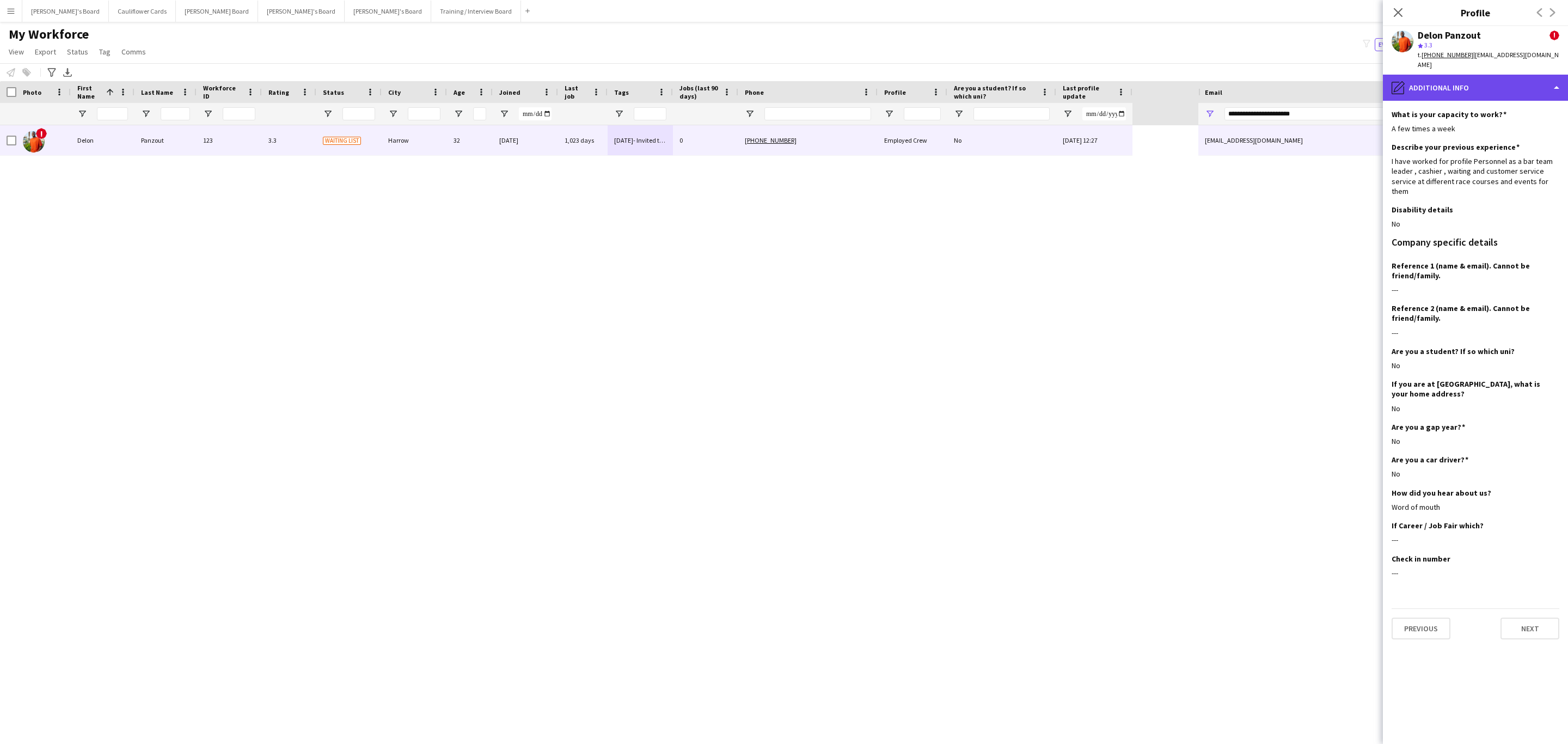
click at [1497, 75] on div "pencil4 Additional info" at bounding box center [1475, 88] width 185 height 26
click at [1504, 223] on span "Calendar" at bounding box center [1490, 228] width 29 height 10
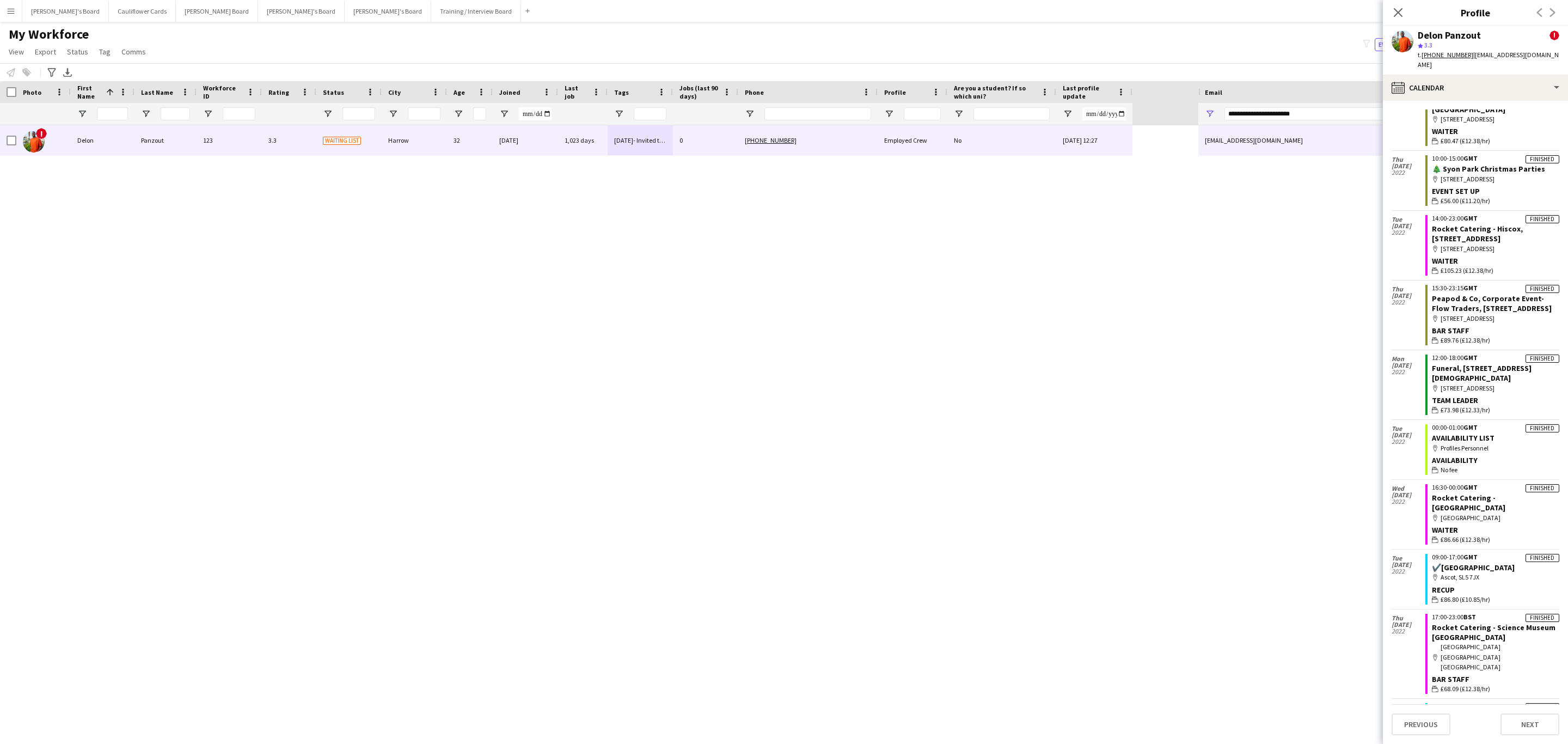
scroll to position [0, 0]
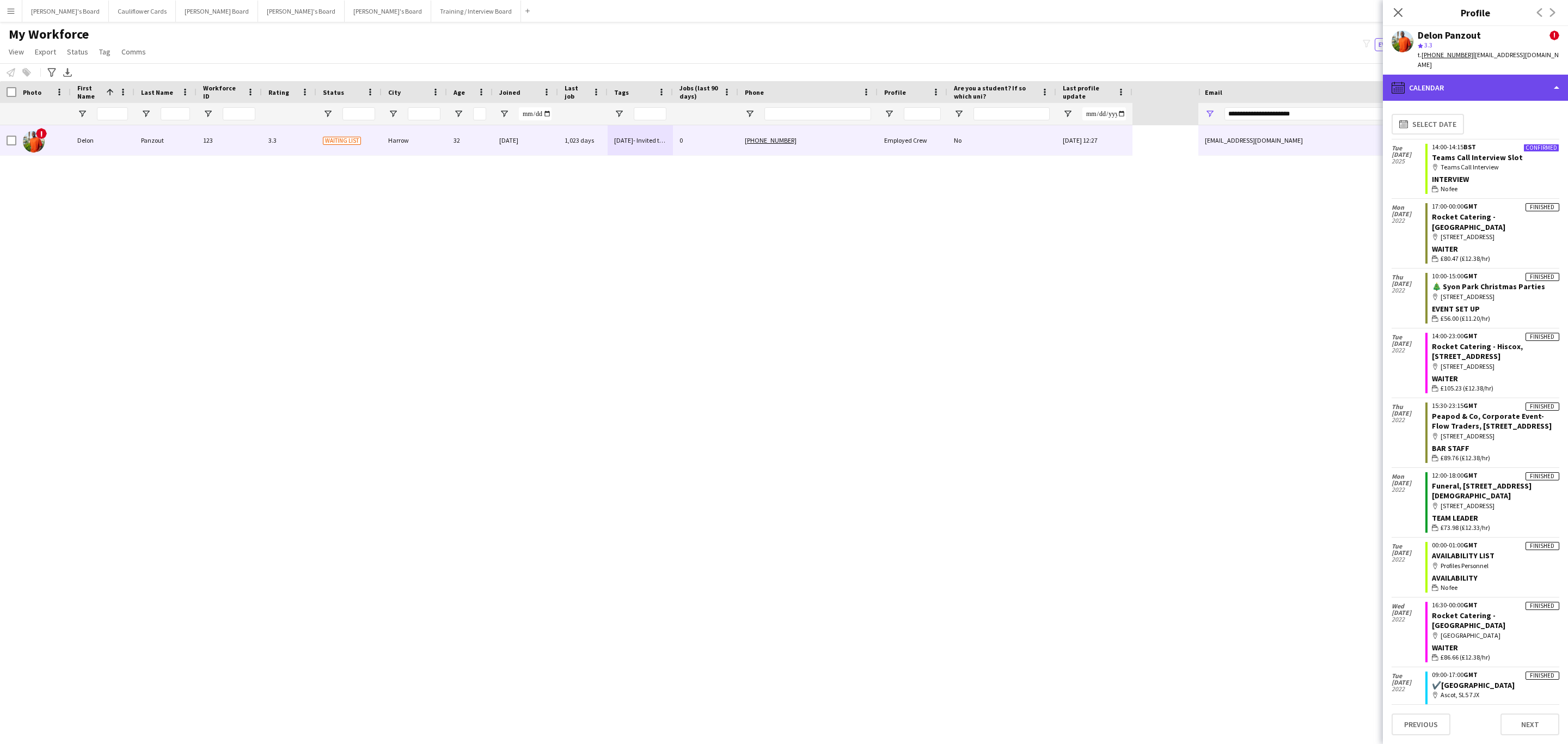
click at [1486, 80] on div "calendar-full Calendar" at bounding box center [1475, 88] width 185 height 26
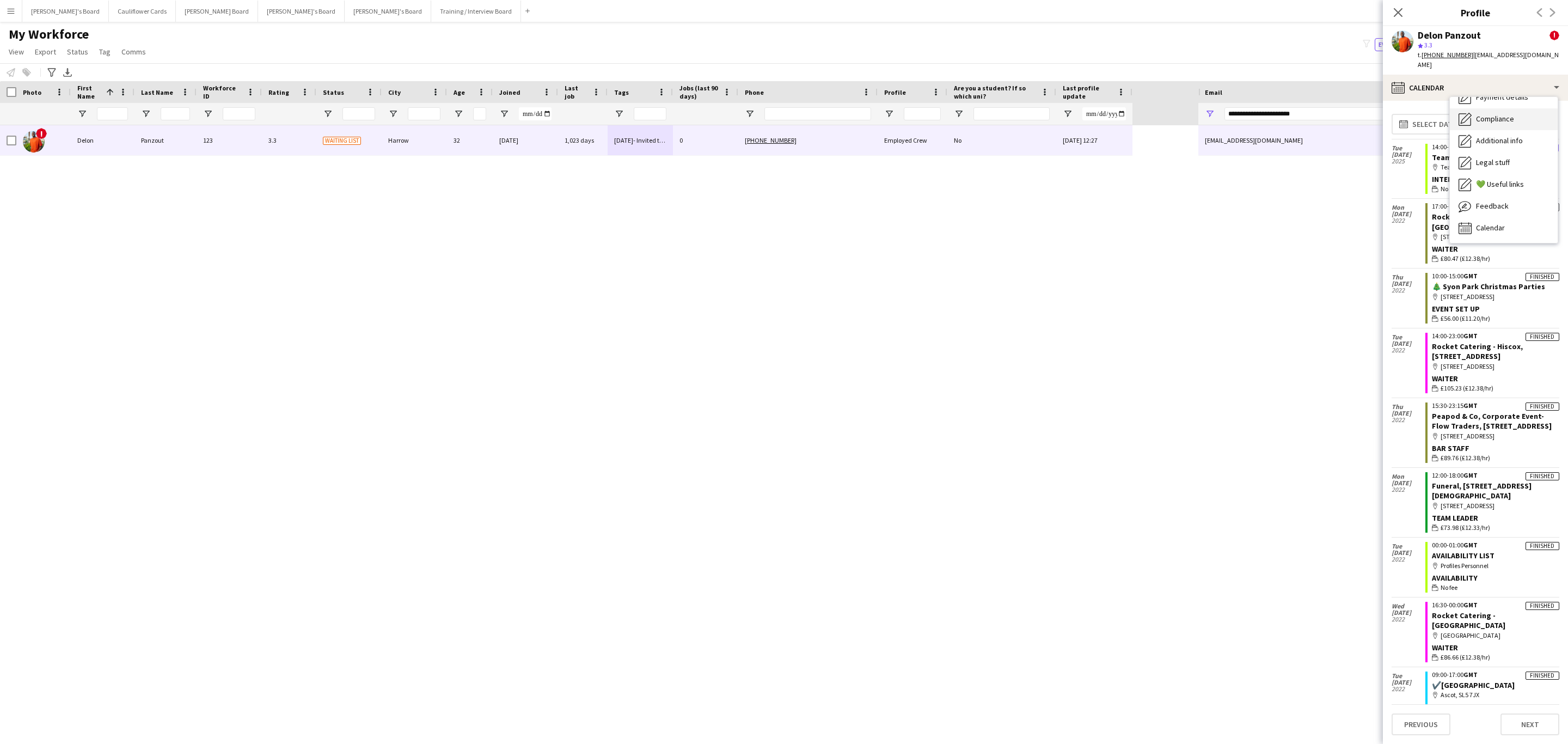
click at [1501, 115] on div "Compliance Compliance" at bounding box center [1503, 119] width 108 height 22
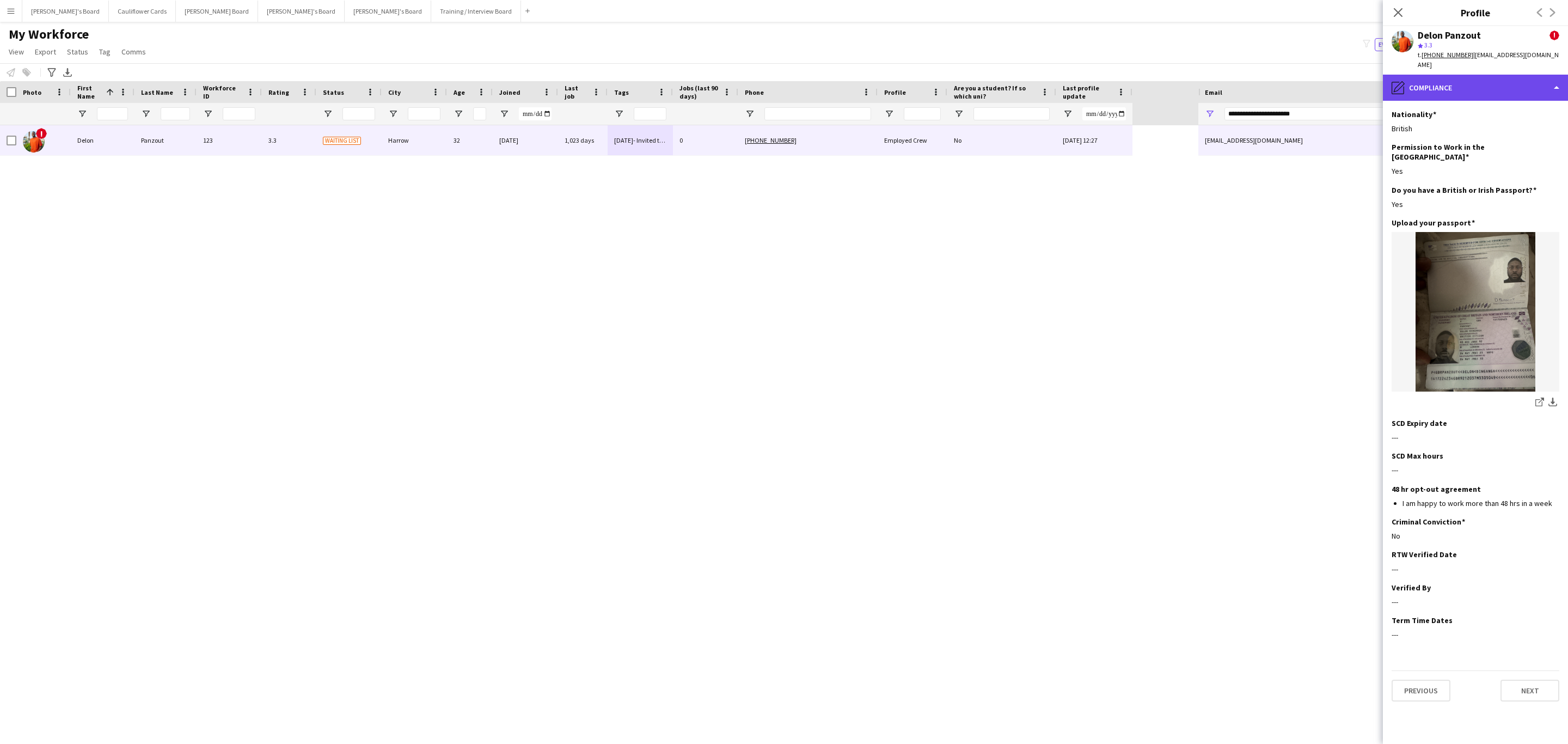
click at [1514, 80] on div "pencil4 Compliance" at bounding box center [1475, 88] width 185 height 26
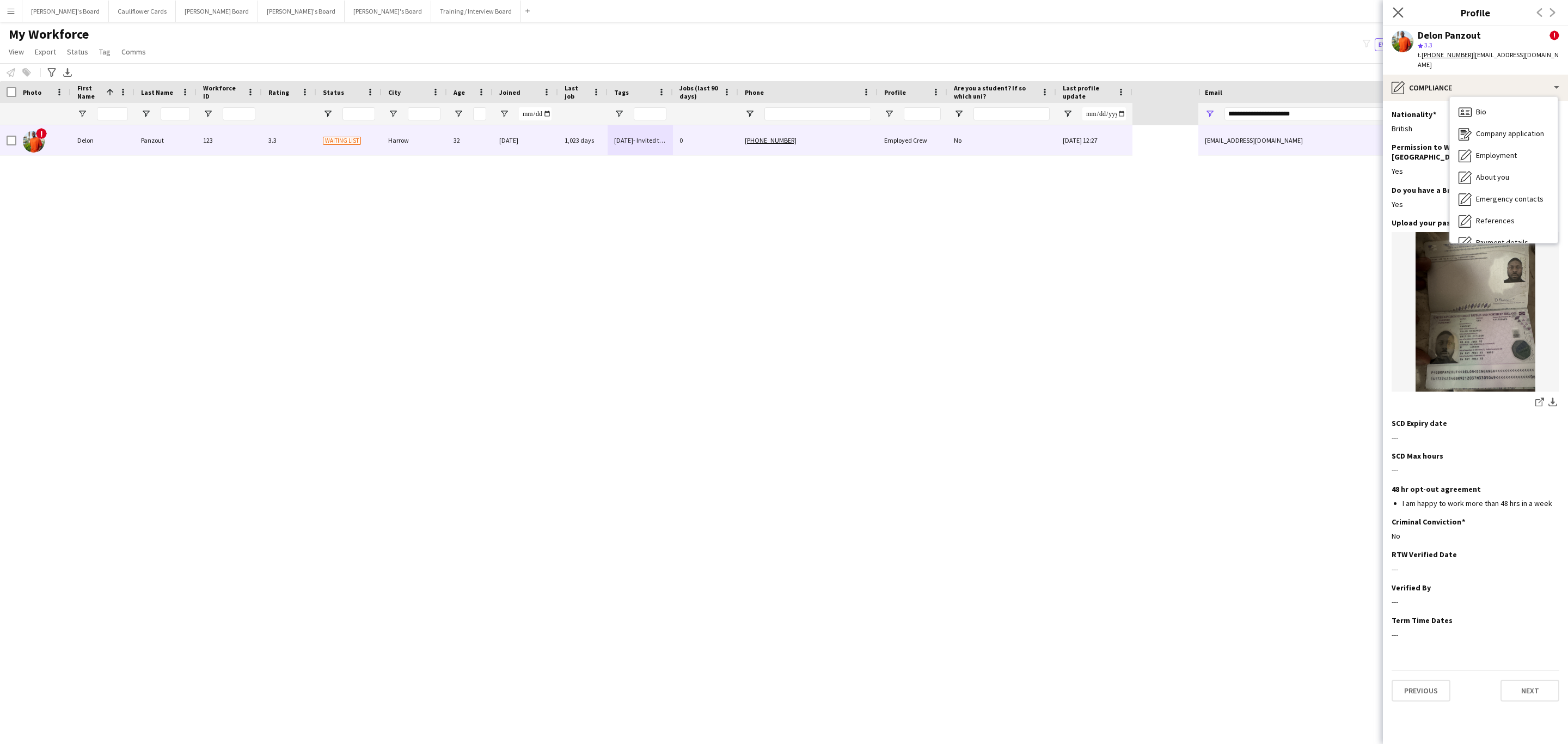
click at [1404, 15] on app-icon "Close pop-in" at bounding box center [1398, 13] width 16 height 16
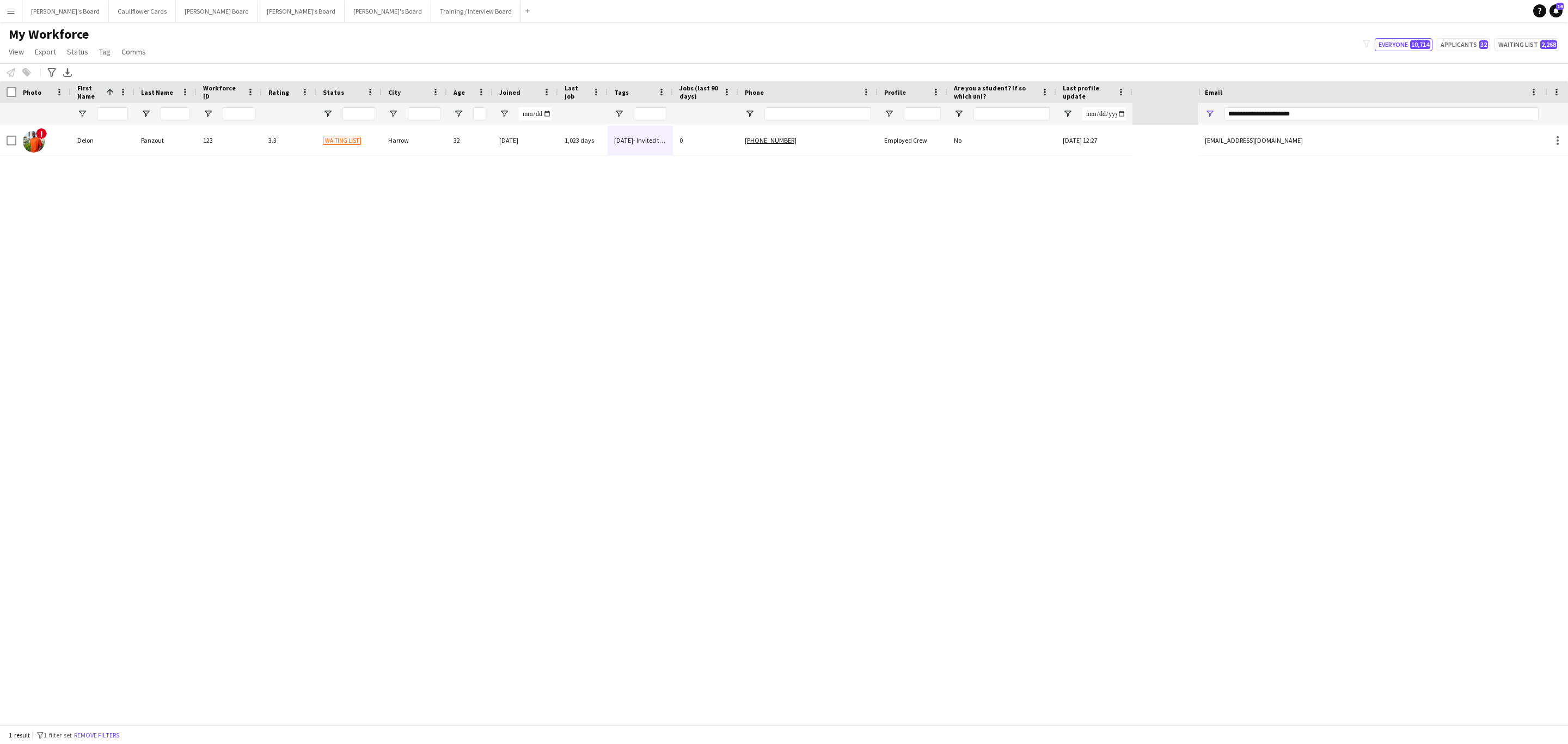
drag, startPoint x: 1147, startPoint y: 382, endPoint x: 1121, endPoint y: 379, distance: 26.2
click at [1146, 383] on div "! Delon Panzout 123 3.3 Waiting list Harrow 32 21-03-2019 1,023 days 29/09/25- …" at bounding box center [599, 425] width 1199 height 600
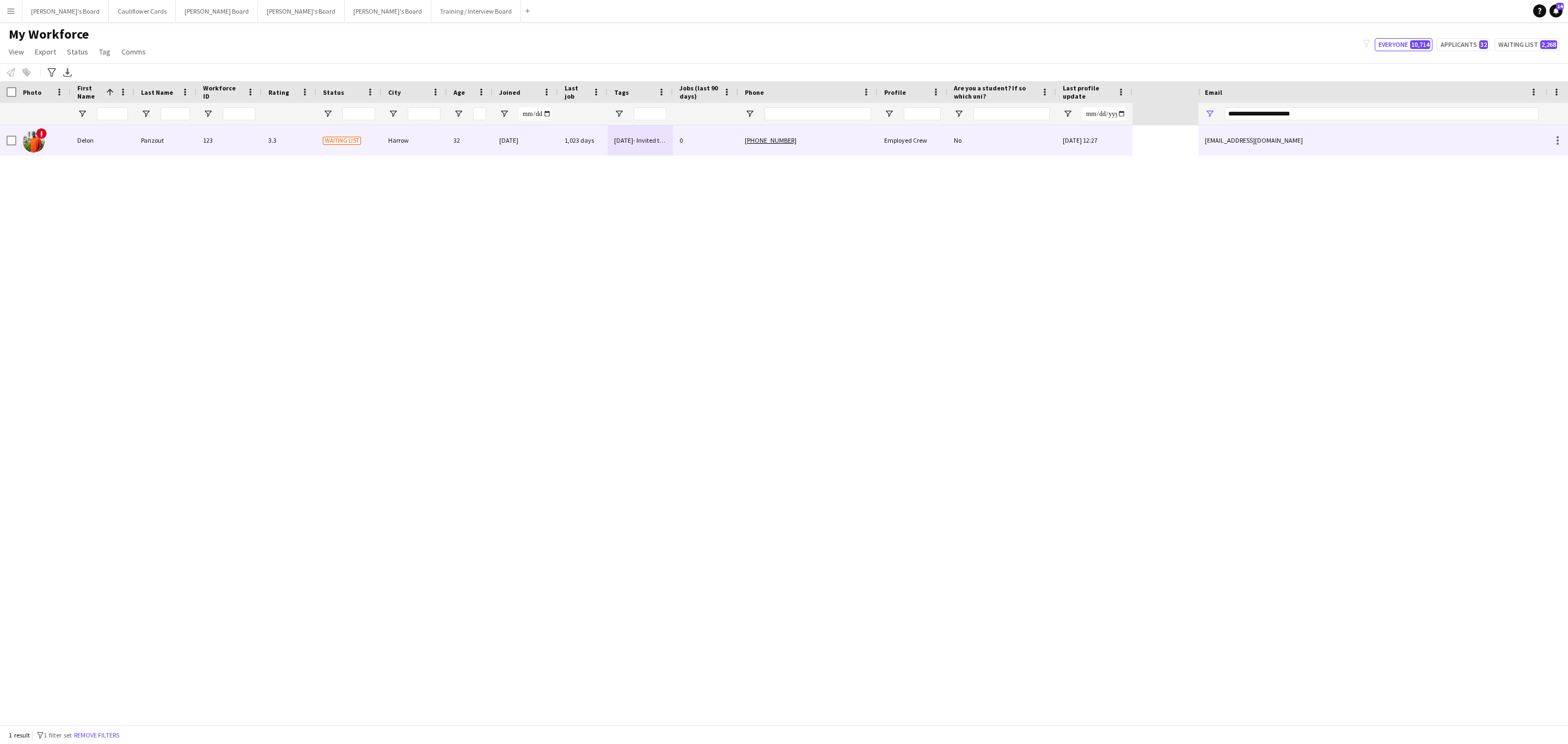
click at [966, 151] on div "No" at bounding box center [1001, 140] width 109 height 30
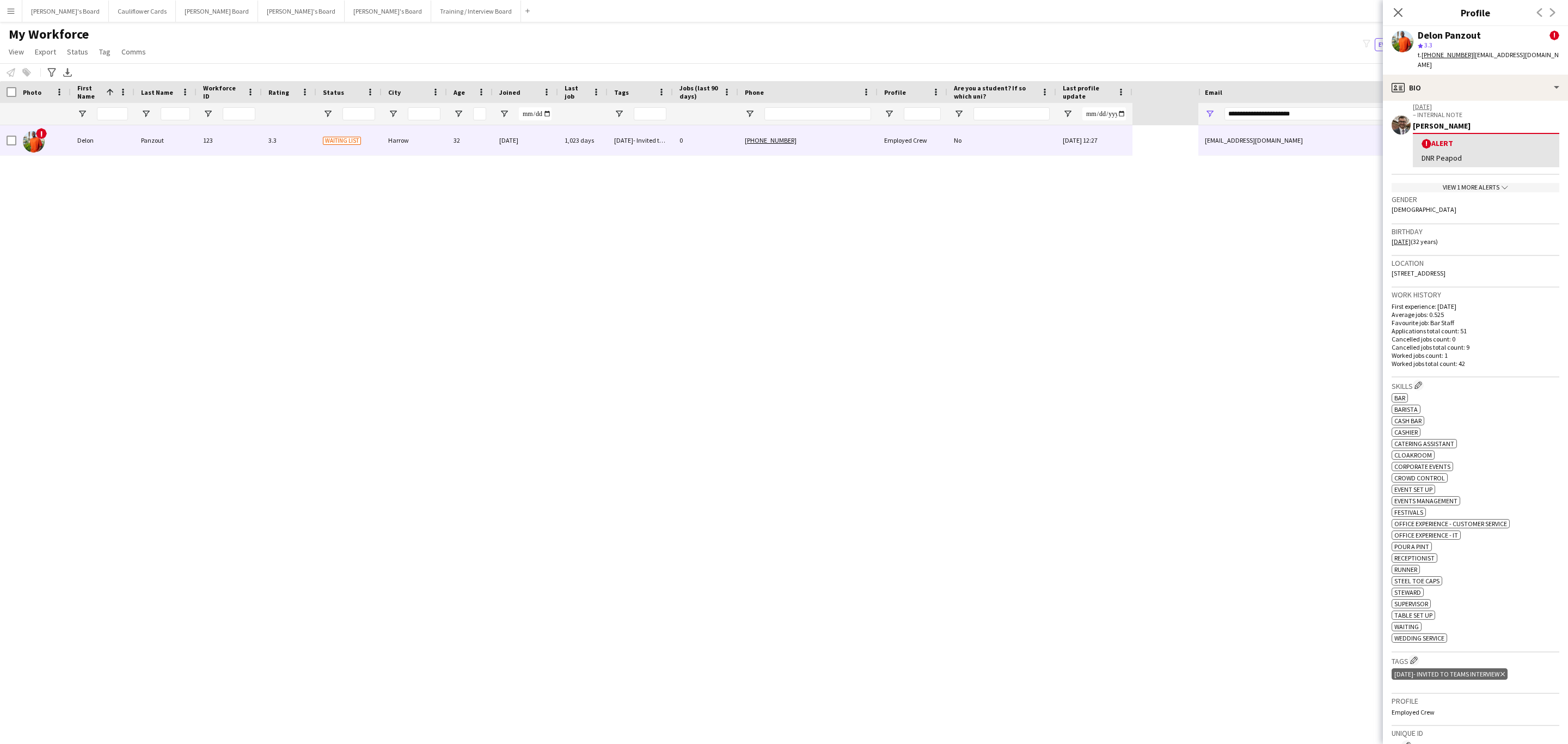
scroll to position [245, 0]
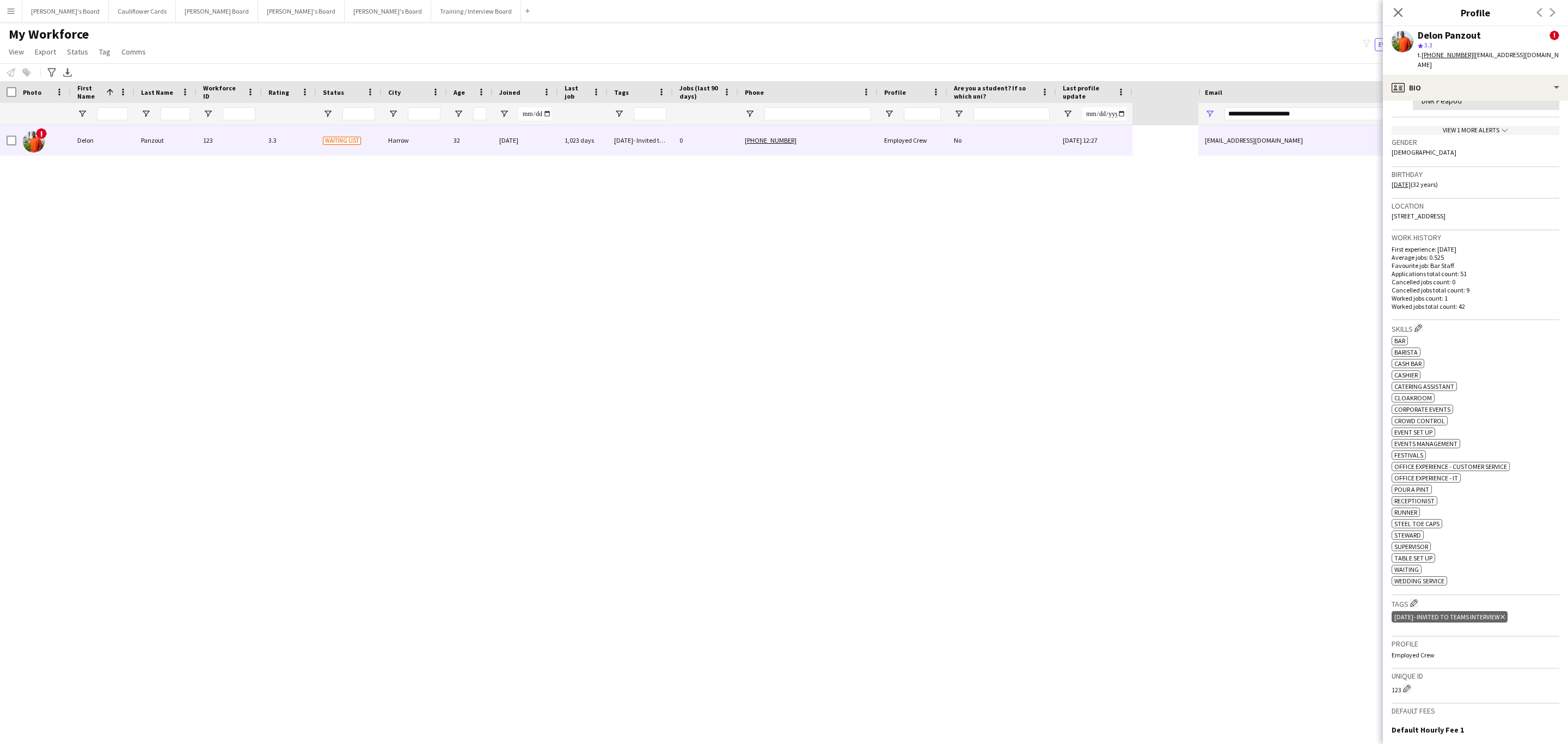
click at [1491, 126] on div "View 1 more alerts chevron-down" at bounding box center [1475, 130] width 167 height 9
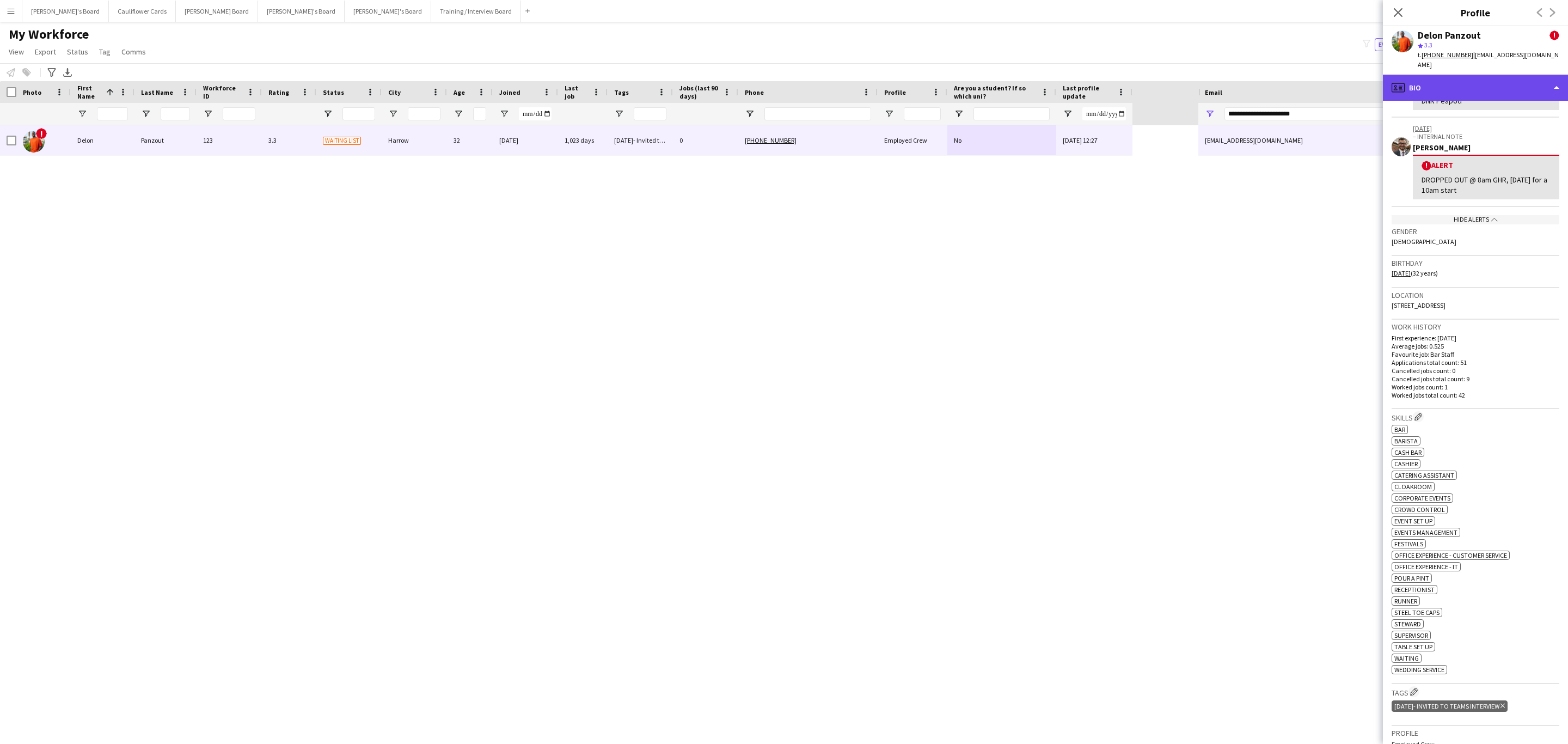
click at [1485, 82] on div "profile Bio" at bounding box center [1475, 88] width 185 height 26
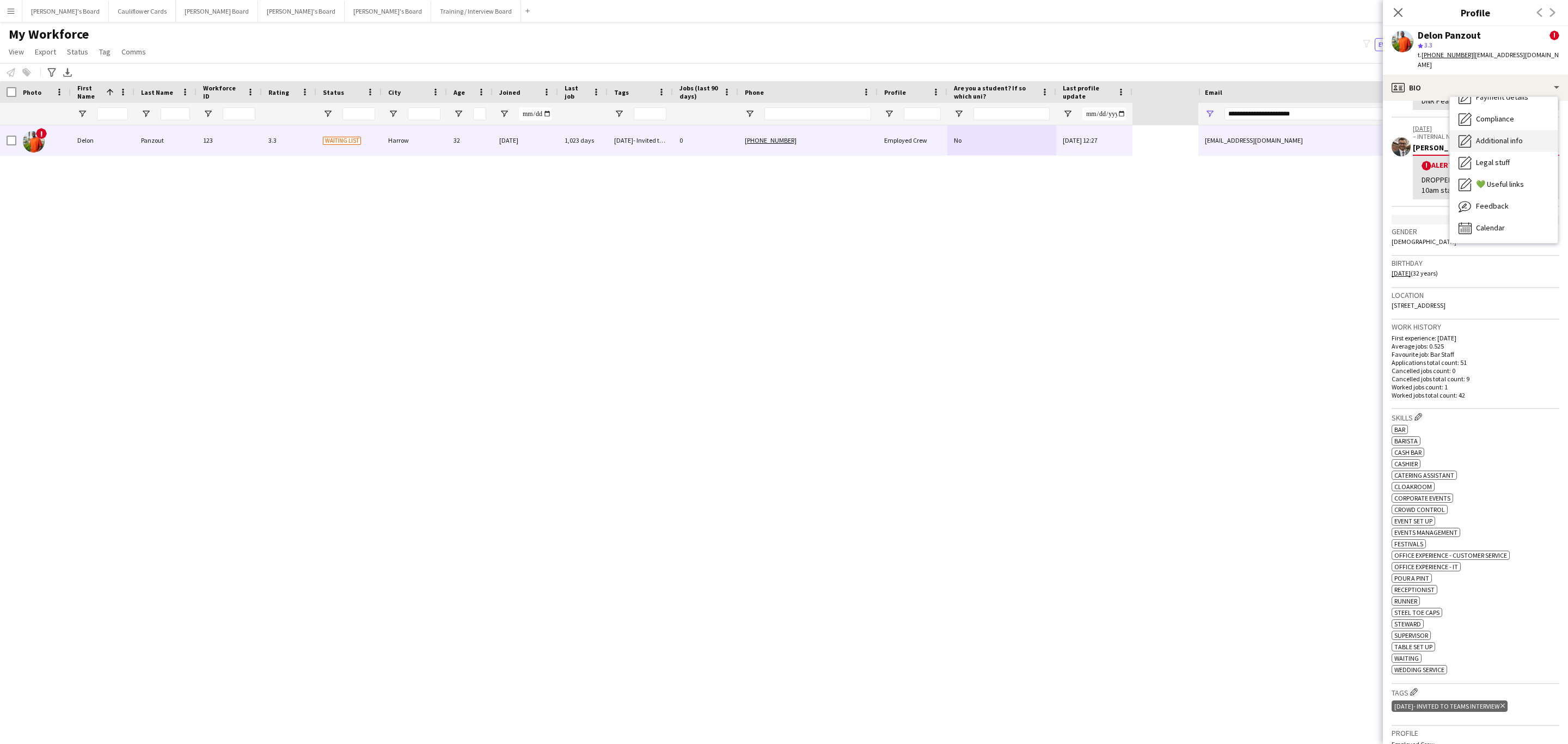
click at [1514, 136] on span "Additional info" at bounding box center [1499, 141] width 47 height 10
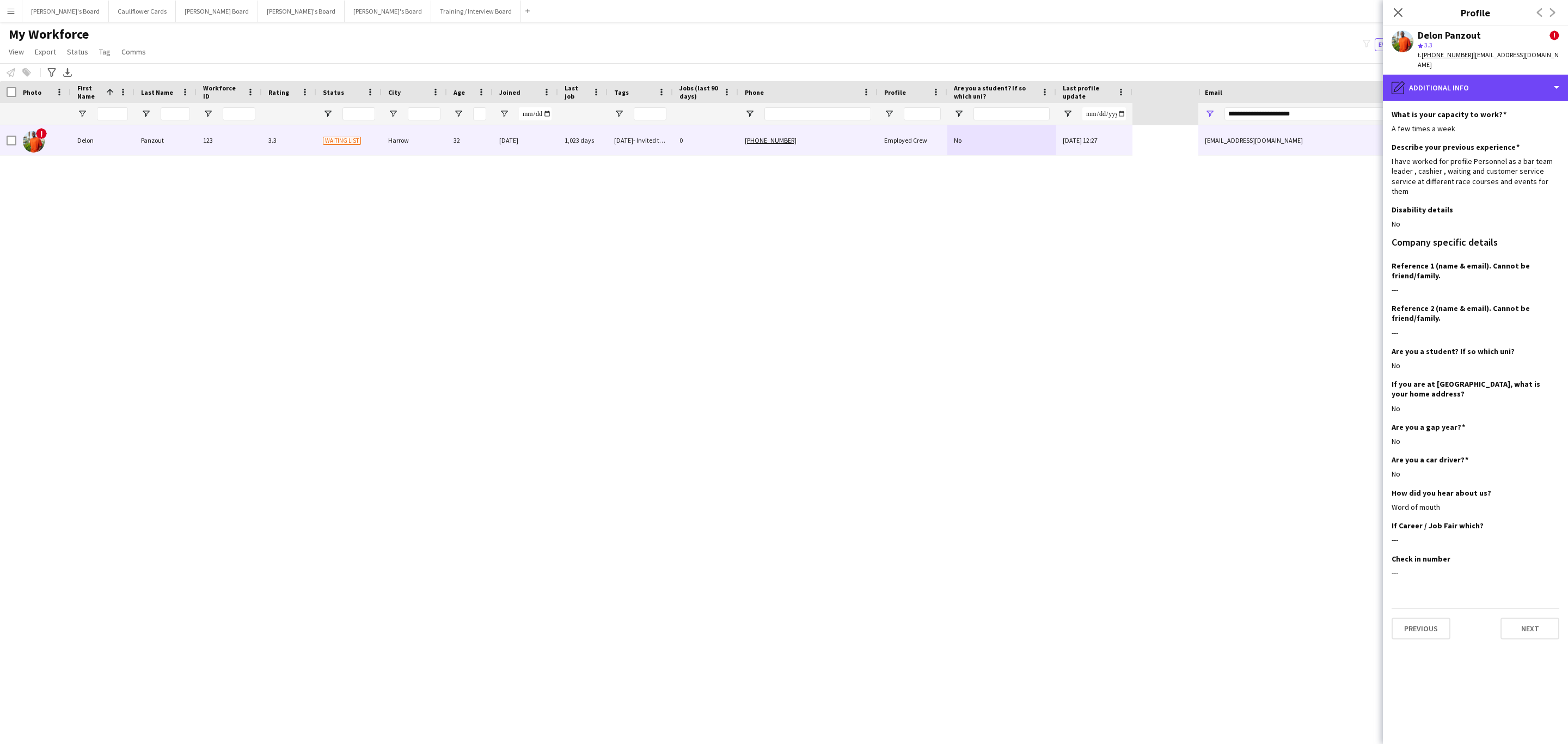
drag, startPoint x: 1545, startPoint y: 77, endPoint x: 1544, endPoint y: 90, distance: 13.0
click at [1545, 77] on div "pencil4 Additional info" at bounding box center [1475, 88] width 185 height 26
drag, startPoint x: 1493, startPoint y: 136, endPoint x: 1488, endPoint y: 144, distance: 9.4
click at [1493, 137] on div "Additional info Additional info" at bounding box center [1503, 141] width 108 height 22
click at [1466, 85] on div "pencil4 Additional info" at bounding box center [1475, 88] width 185 height 26
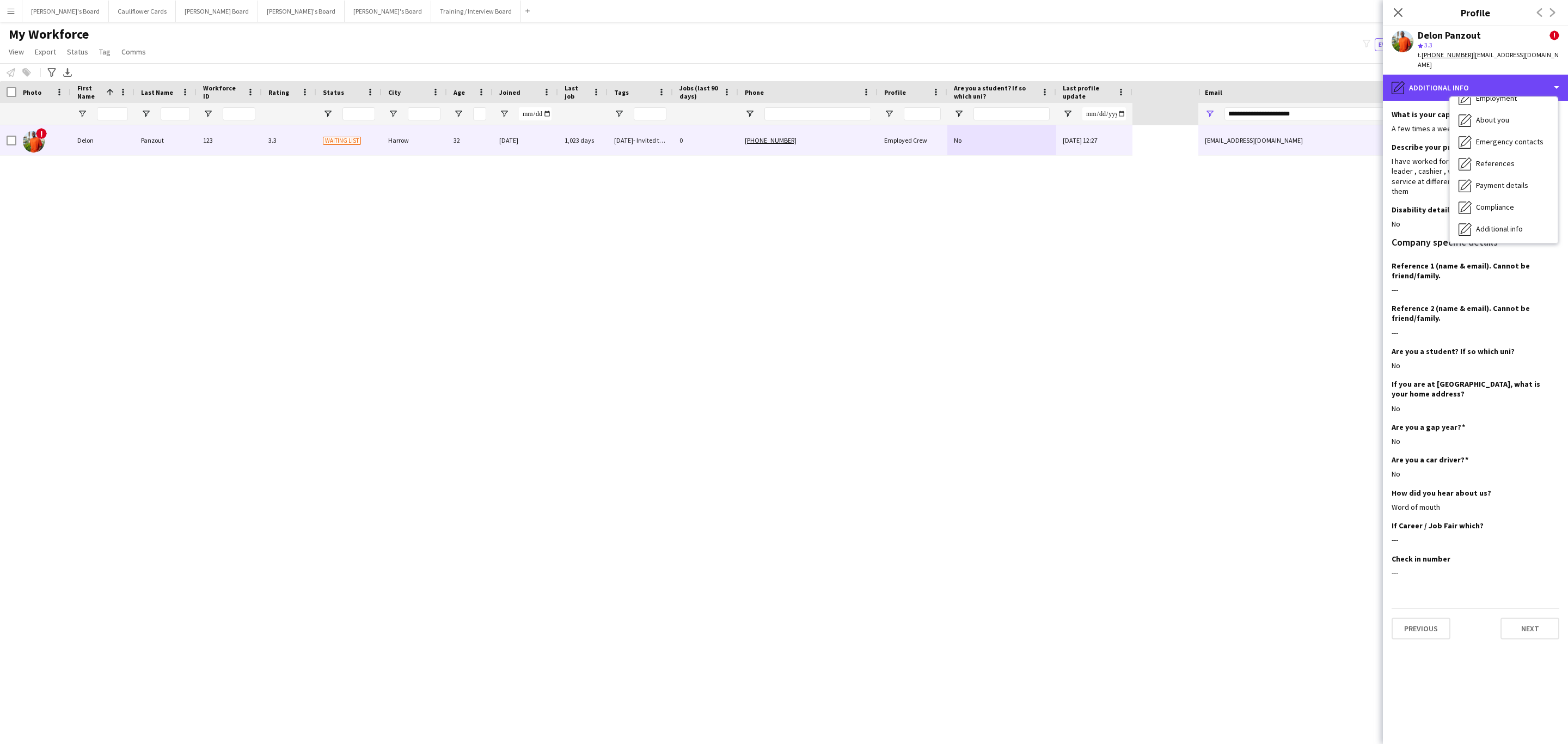
scroll to position [0, 0]
click at [1493, 108] on div "Bio Bio" at bounding box center [1503, 112] width 108 height 22
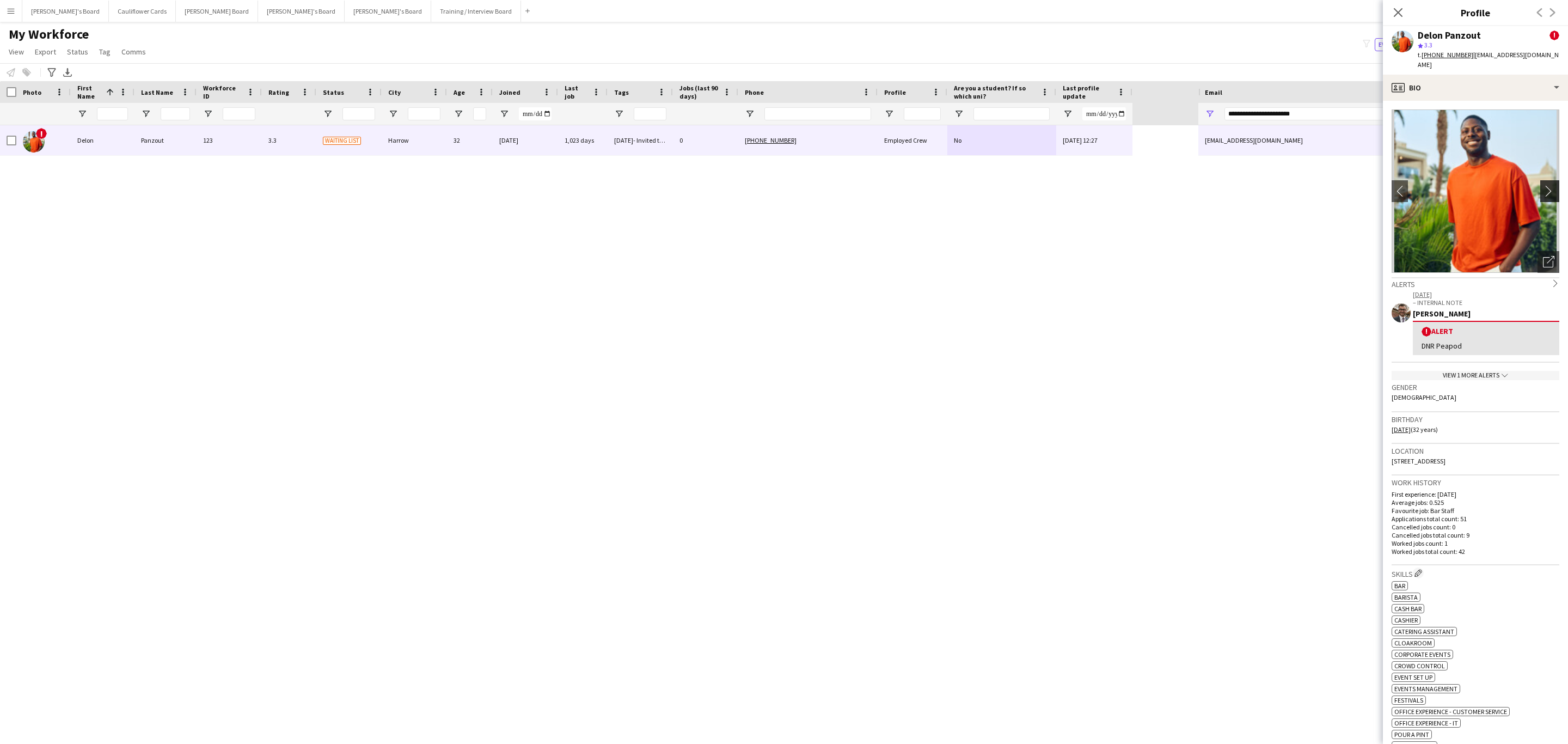
click at [1543, 185] on app-icon "chevron-right" at bounding box center [1552, 191] width 17 height 12
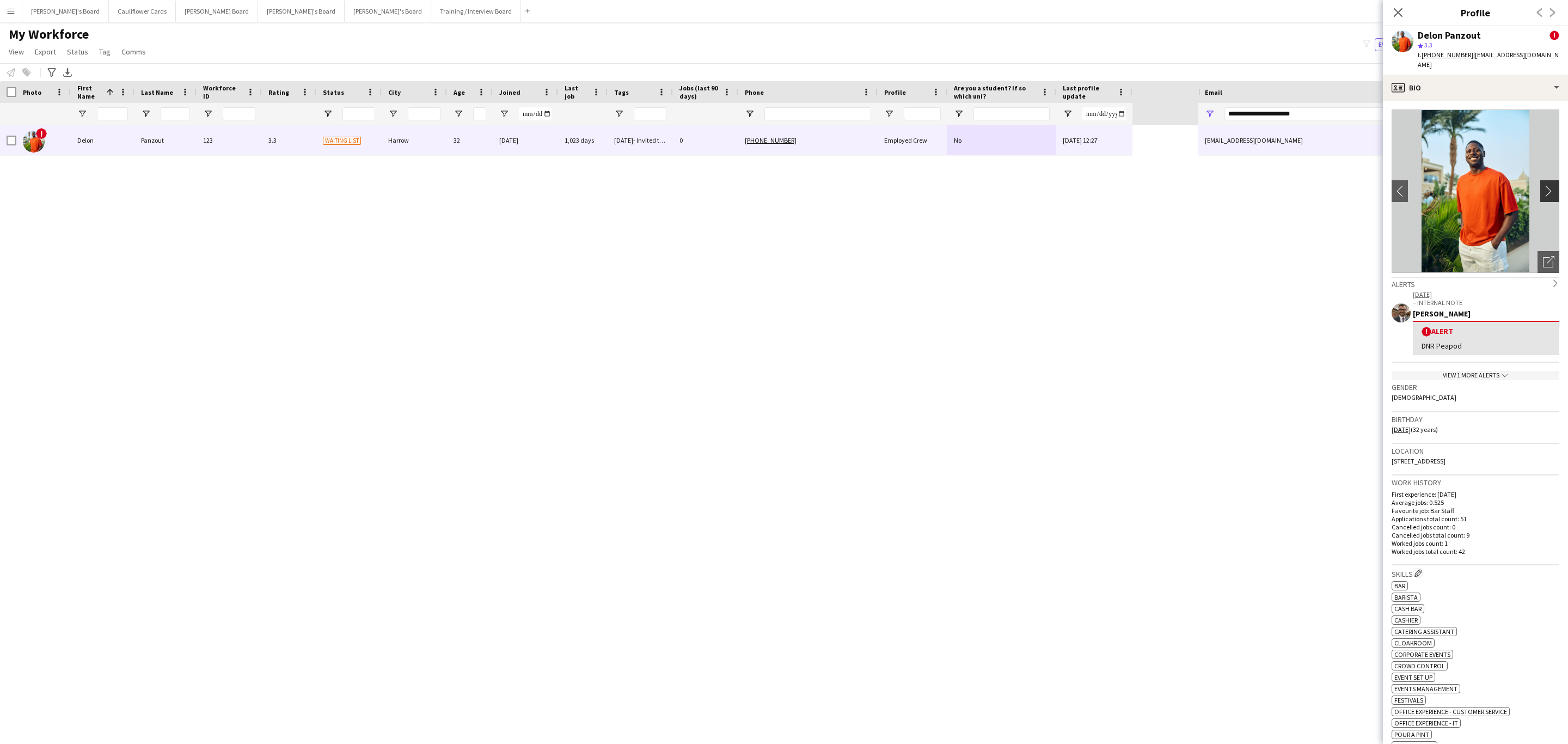
click at [1543, 185] on app-icon "chevron-right" at bounding box center [1552, 191] width 17 height 12
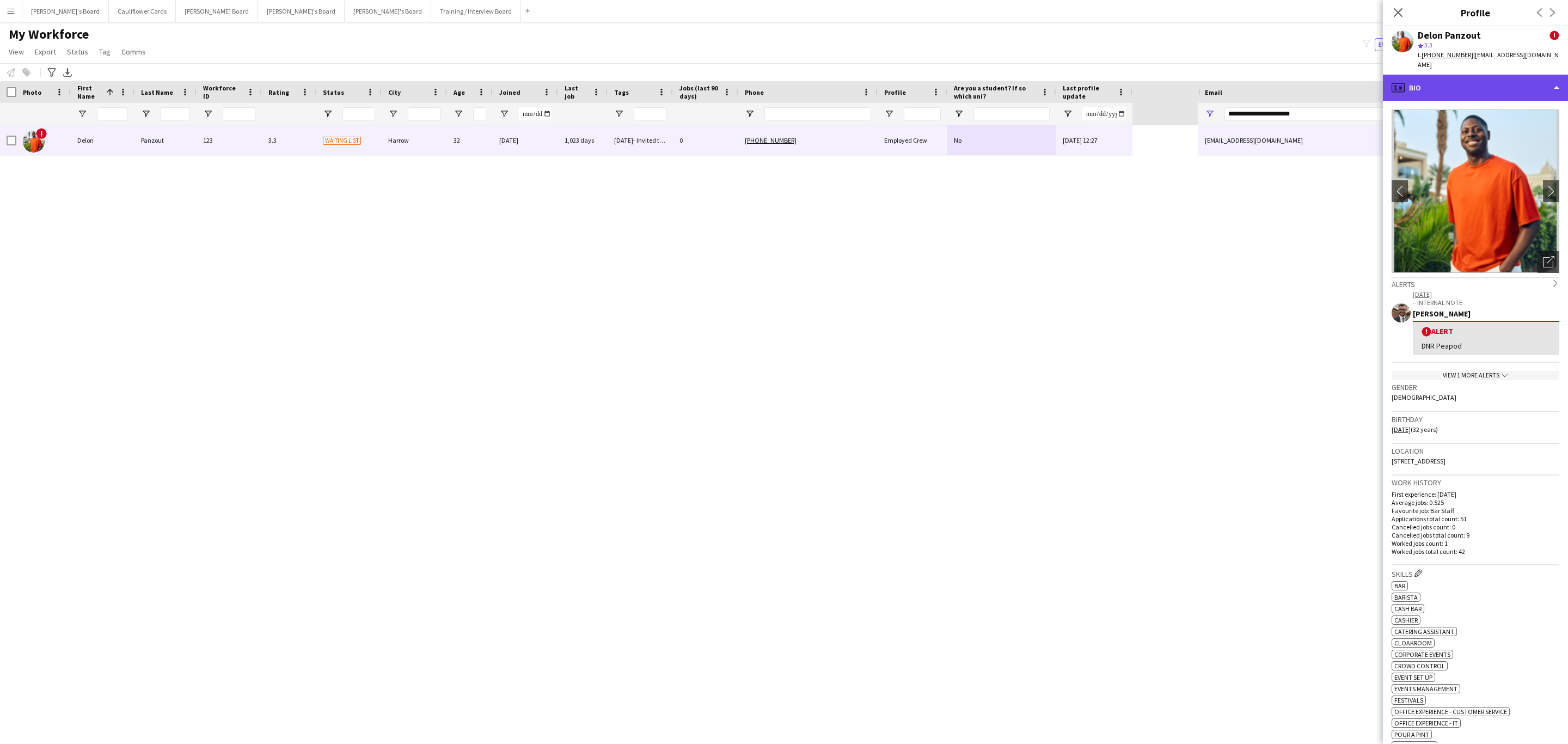
click at [1457, 75] on div "profile Bio" at bounding box center [1475, 88] width 185 height 26
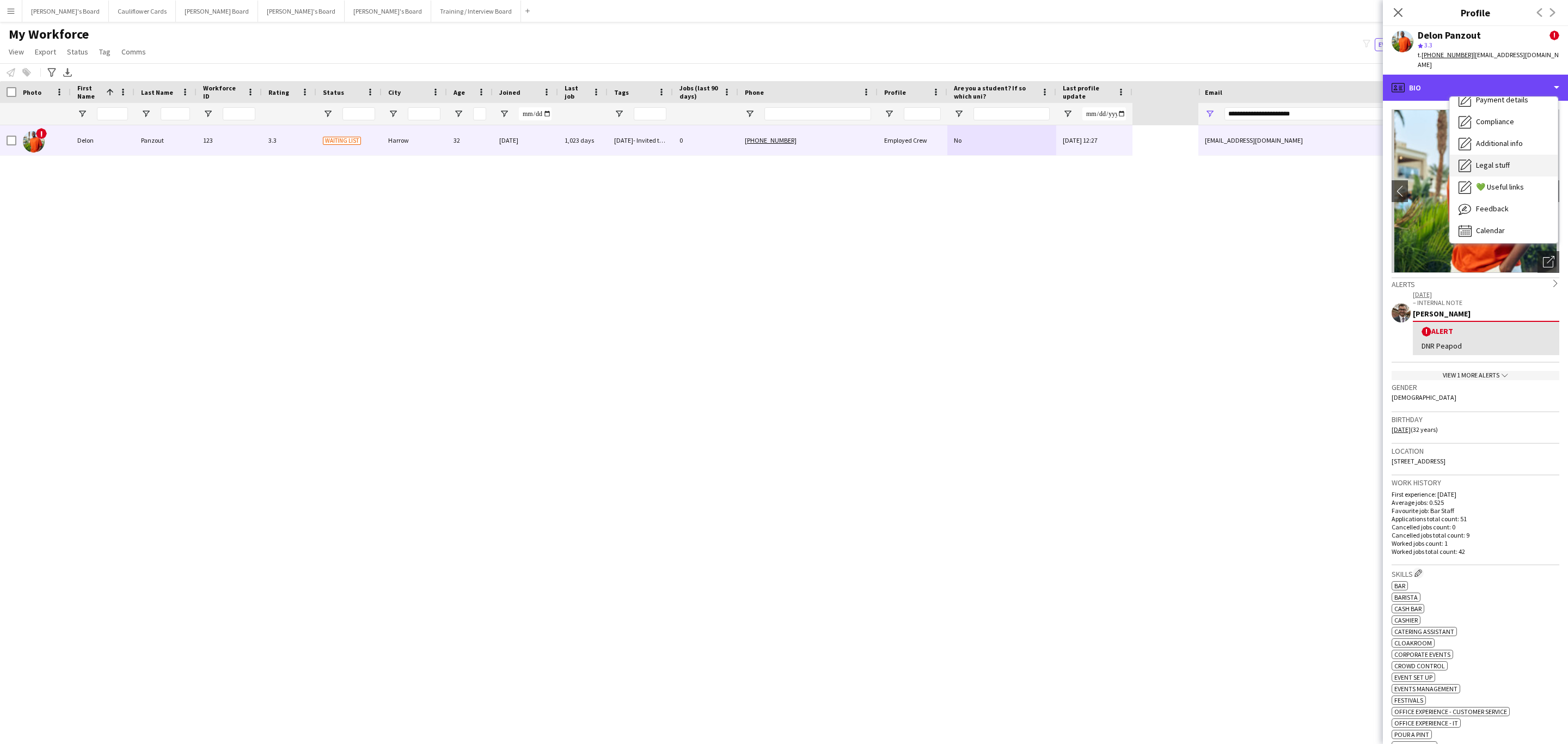
scroll to position [146, 0]
click at [1496, 201] on span "Feedback" at bounding box center [1493, 206] width 33 height 10
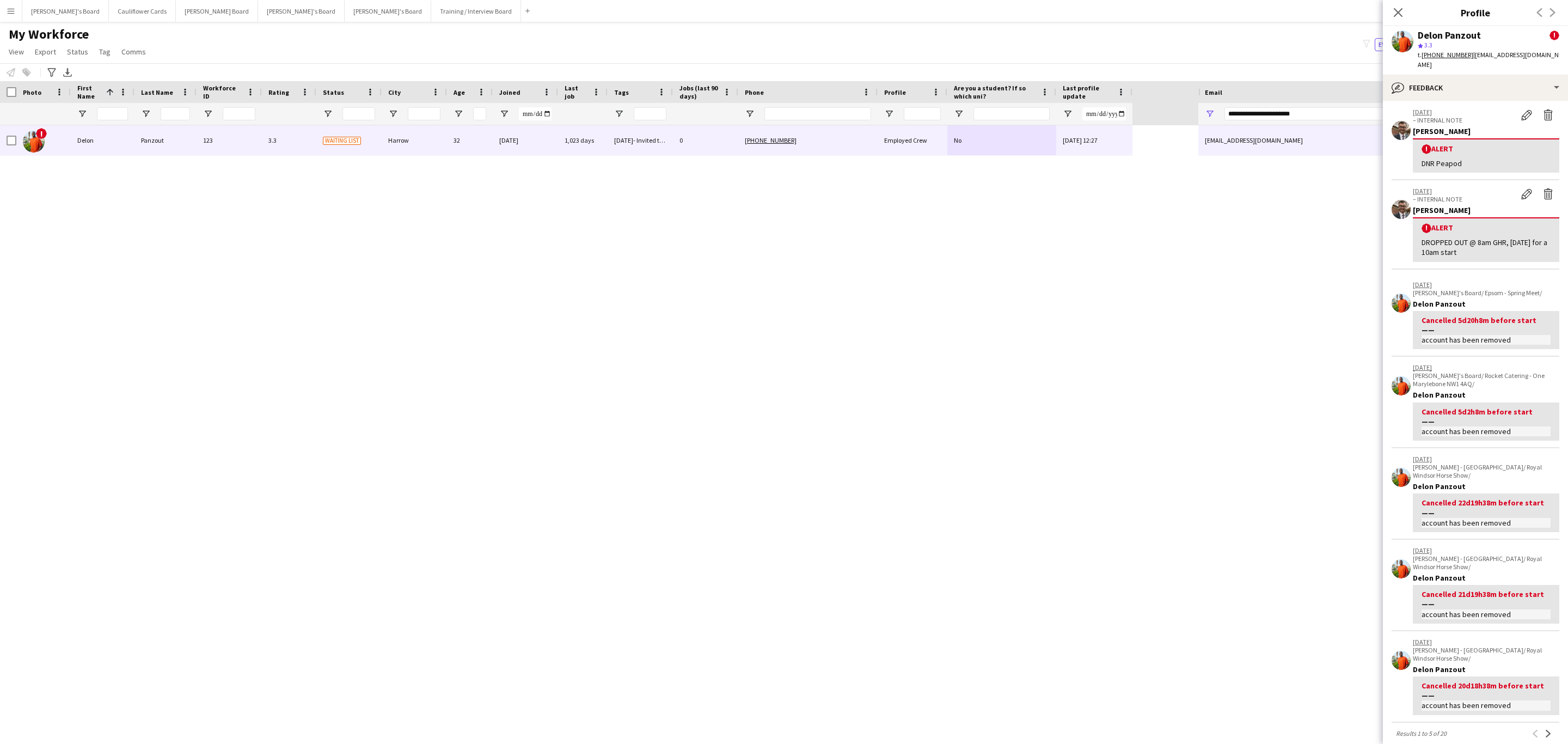
scroll to position [0, 0]
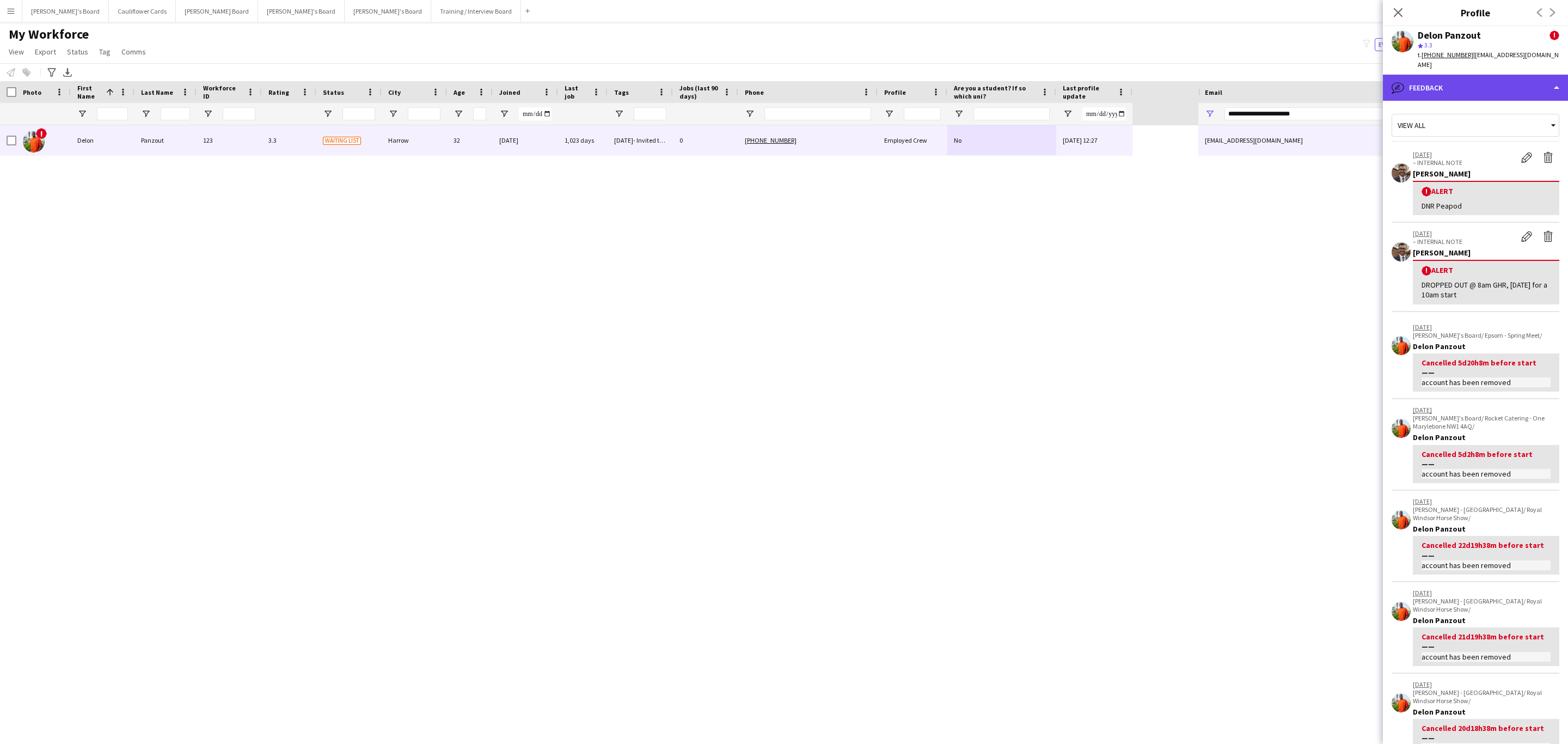
click at [1552, 80] on div "bubble-pencil Feedback" at bounding box center [1475, 88] width 185 height 26
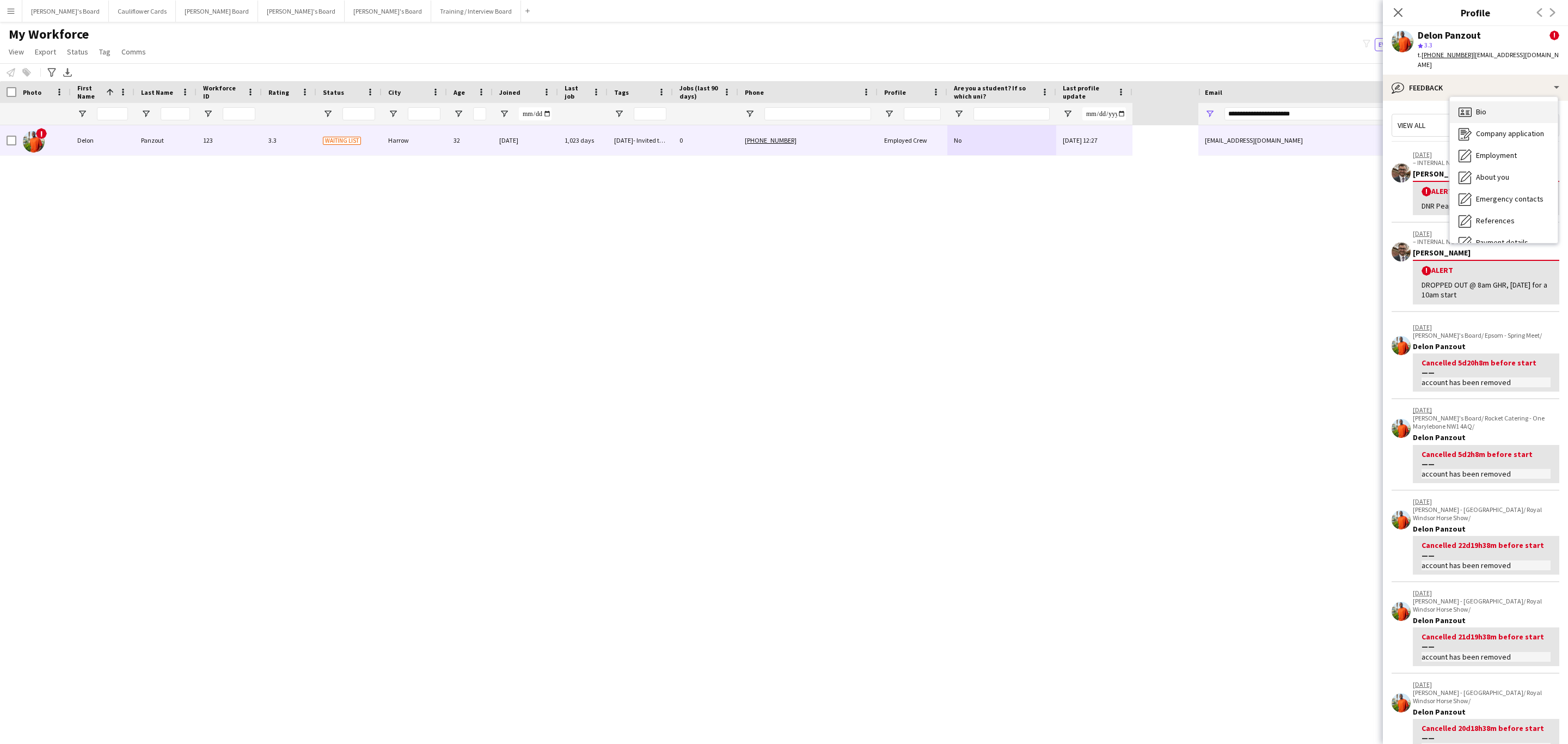
click at [1486, 101] on div "Bio Bio" at bounding box center [1503, 112] width 108 height 22
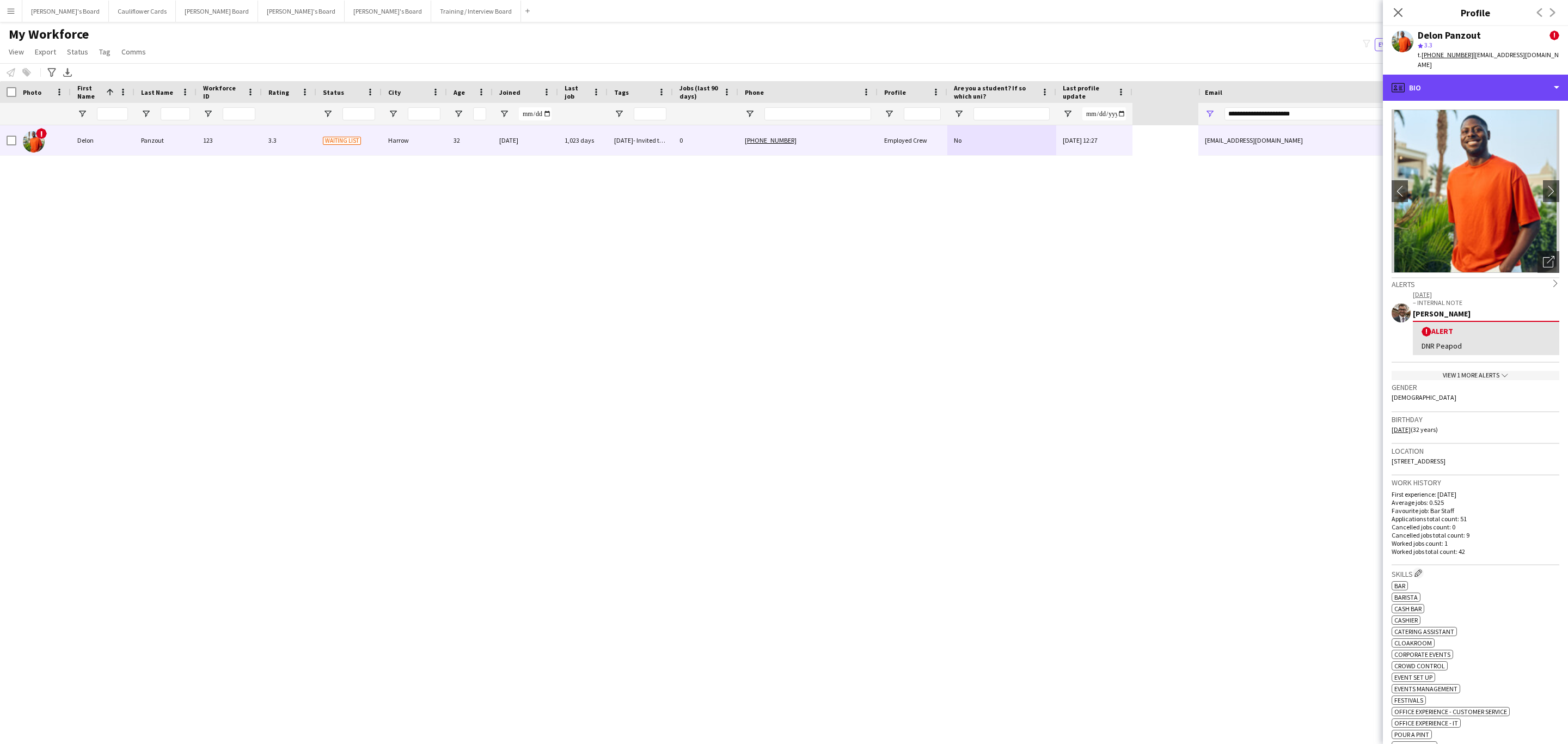
drag, startPoint x: 1496, startPoint y: 82, endPoint x: 1505, endPoint y: 105, distance: 24.7
click at [1498, 82] on div "profile Bio" at bounding box center [1475, 88] width 185 height 26
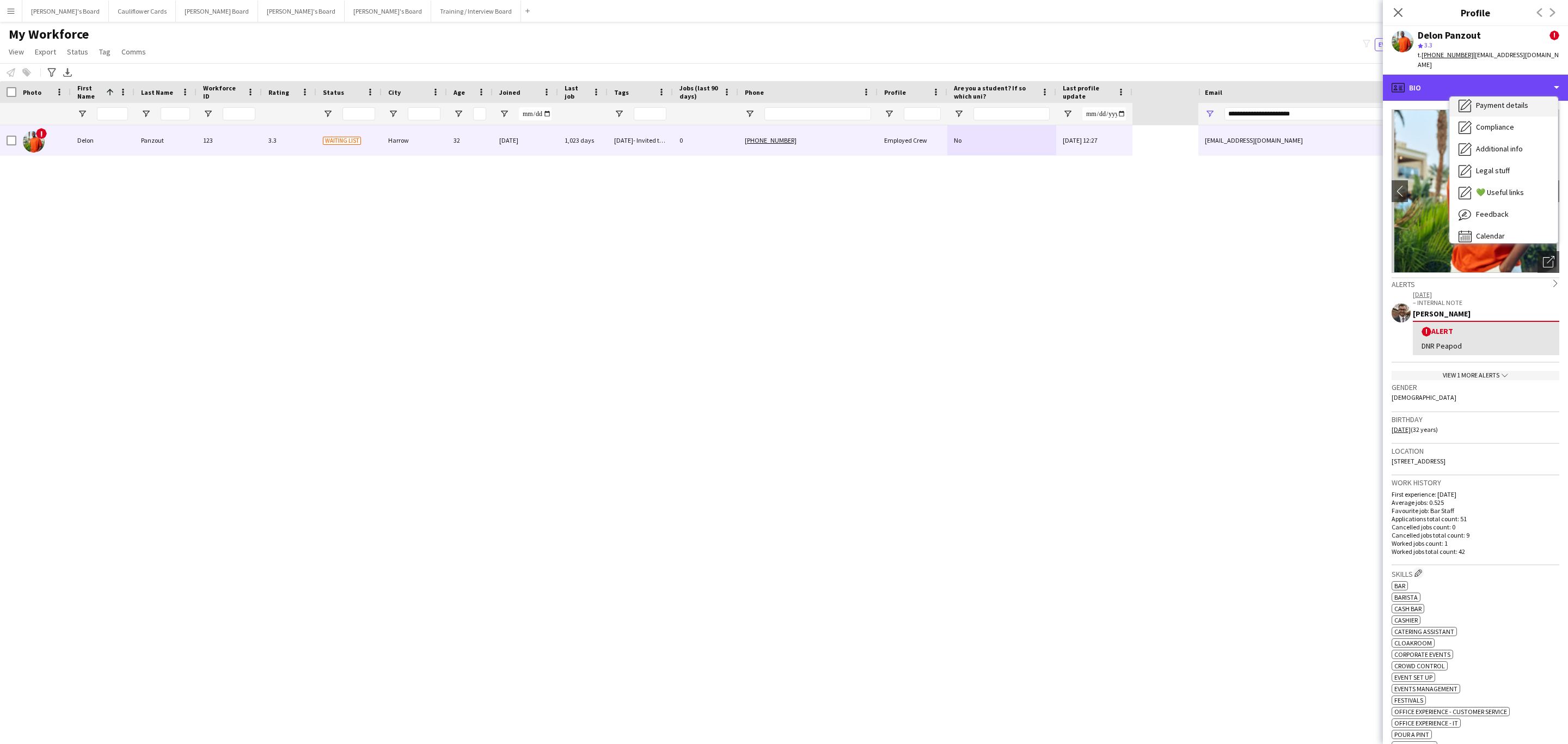
scroll to position [146, 0]
click at [1513, 136] on span "Additional info" at bounding box center [1499, 141] width 47 height 10
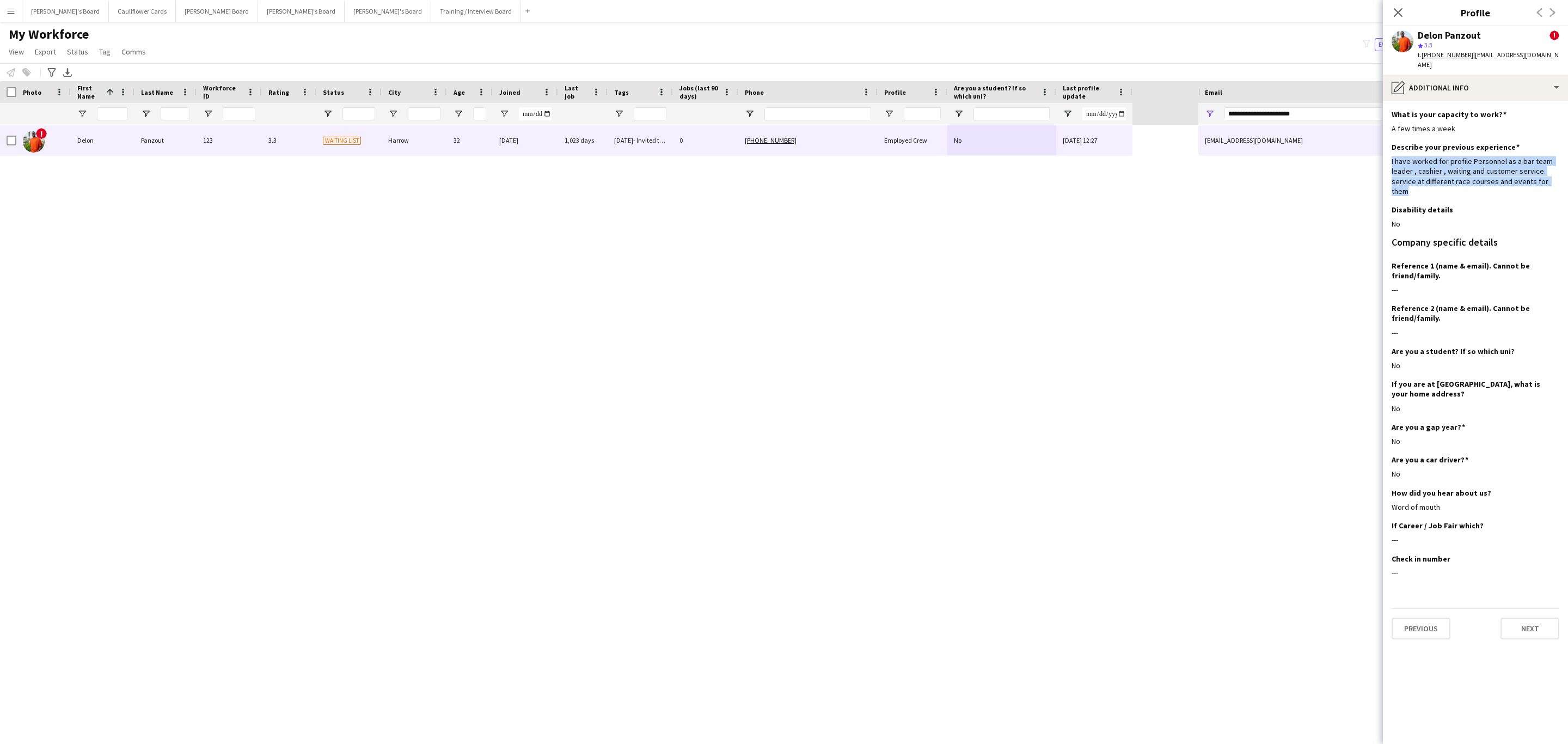
drag, startPoint x: 1555, startPoint y: 172, endPoint x: 1389, endPoint y: 144, distance: 168.3
click at [1389, 144] on app-section-data-types "What is your capacity to work? Edit this field A few times a week Describe your…" at bounding box center [1475, 422] width 185 height 643
drag, startPoint x: 1413, startPoint y: 161, endPoint x: 1426, endPoint y: 149, distance: 17.7
click at [1415, 161] on div "I have worked for profile Personnel as a bar team leader , cashier , waiting an…" at bounding box center [1475, 176] width 167 height 40
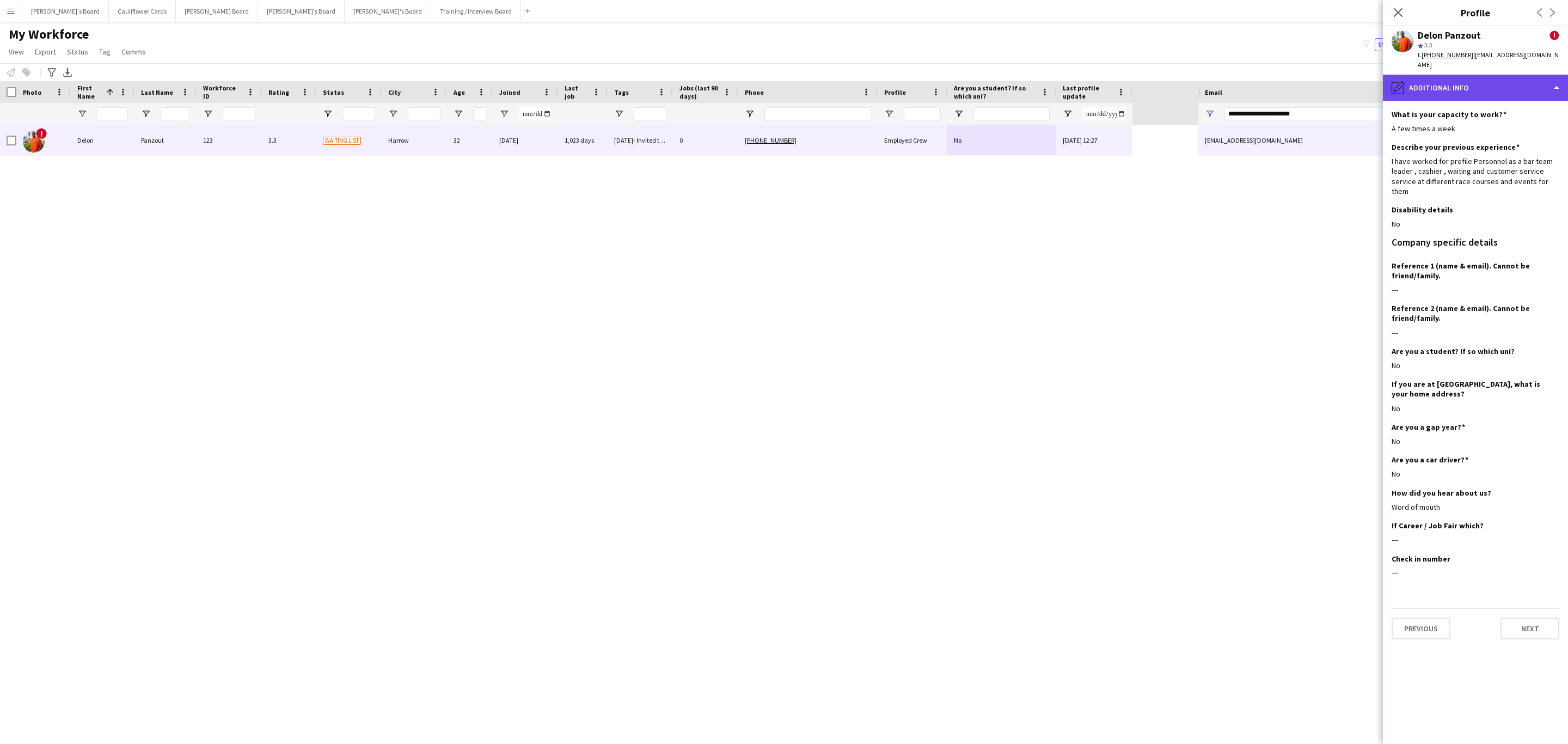
click at [1494, 75] on div "pencil4 Additional info" at bounding box center [1475, 88] width 185 height 26
click at [1501, 217] on div "Calendar Calendar" at bounding box center [1503, 228] width 108 height 22
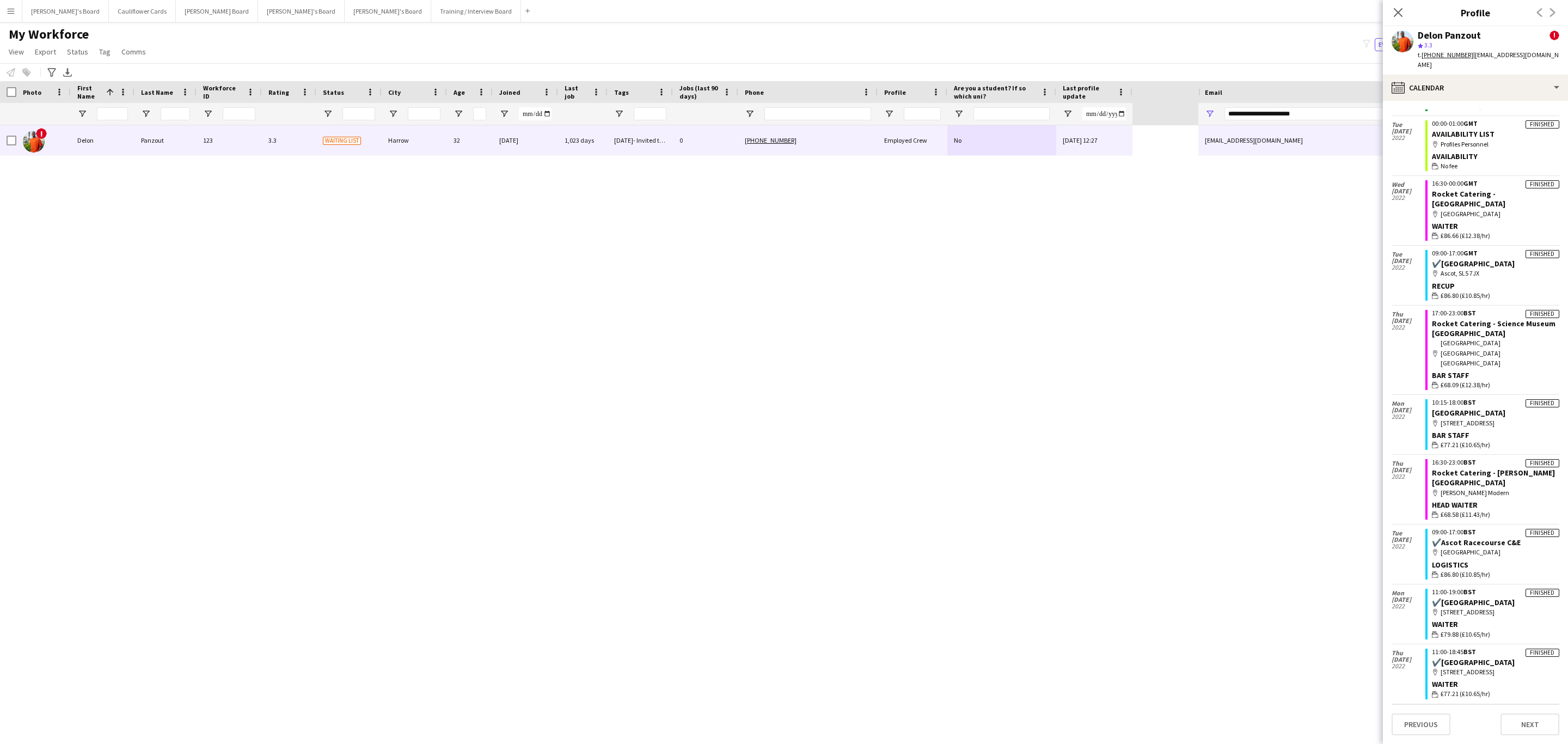
scroll to position [0, 0]
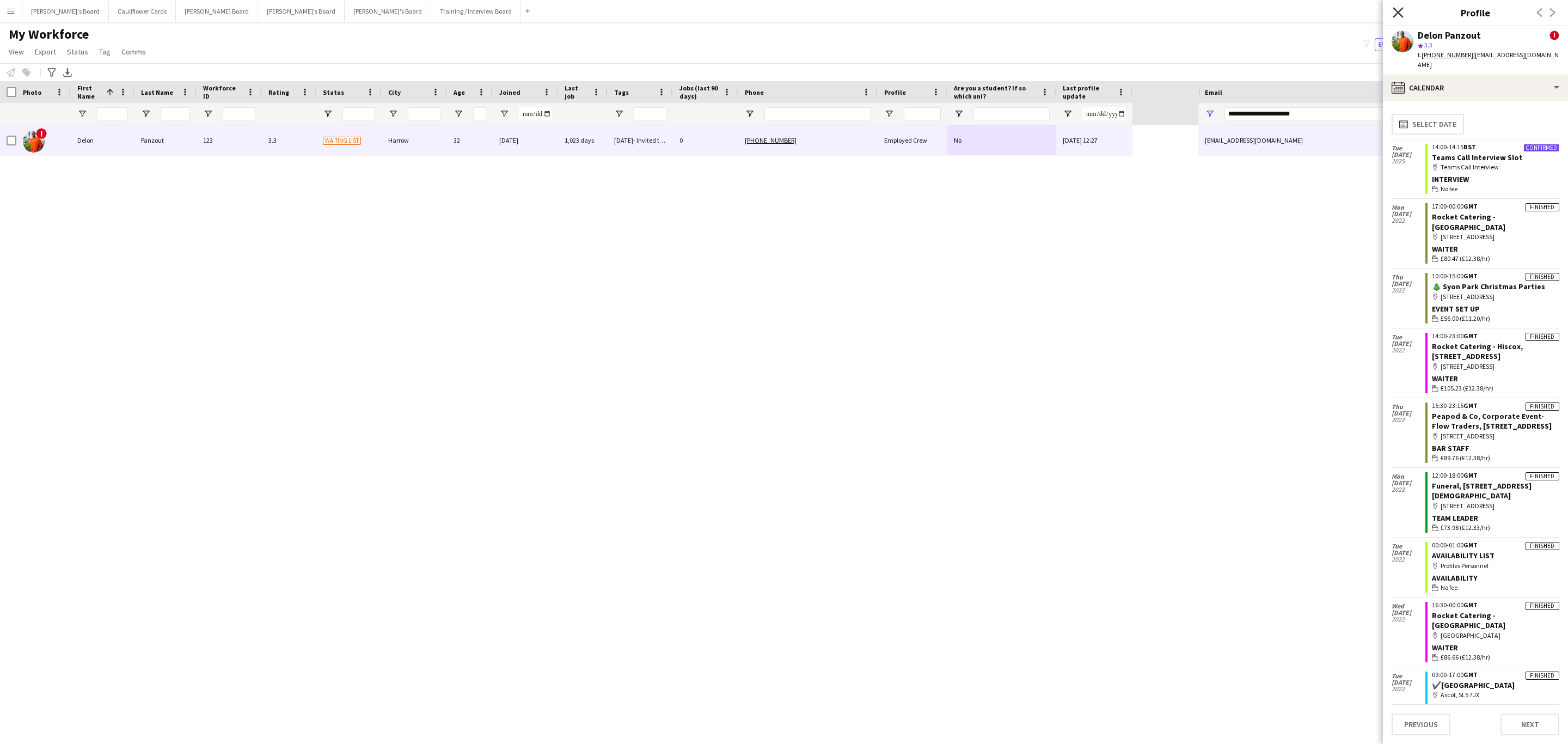
click at [1401, 10] on icon at bounding box center [1398, 12] width 10 height 10
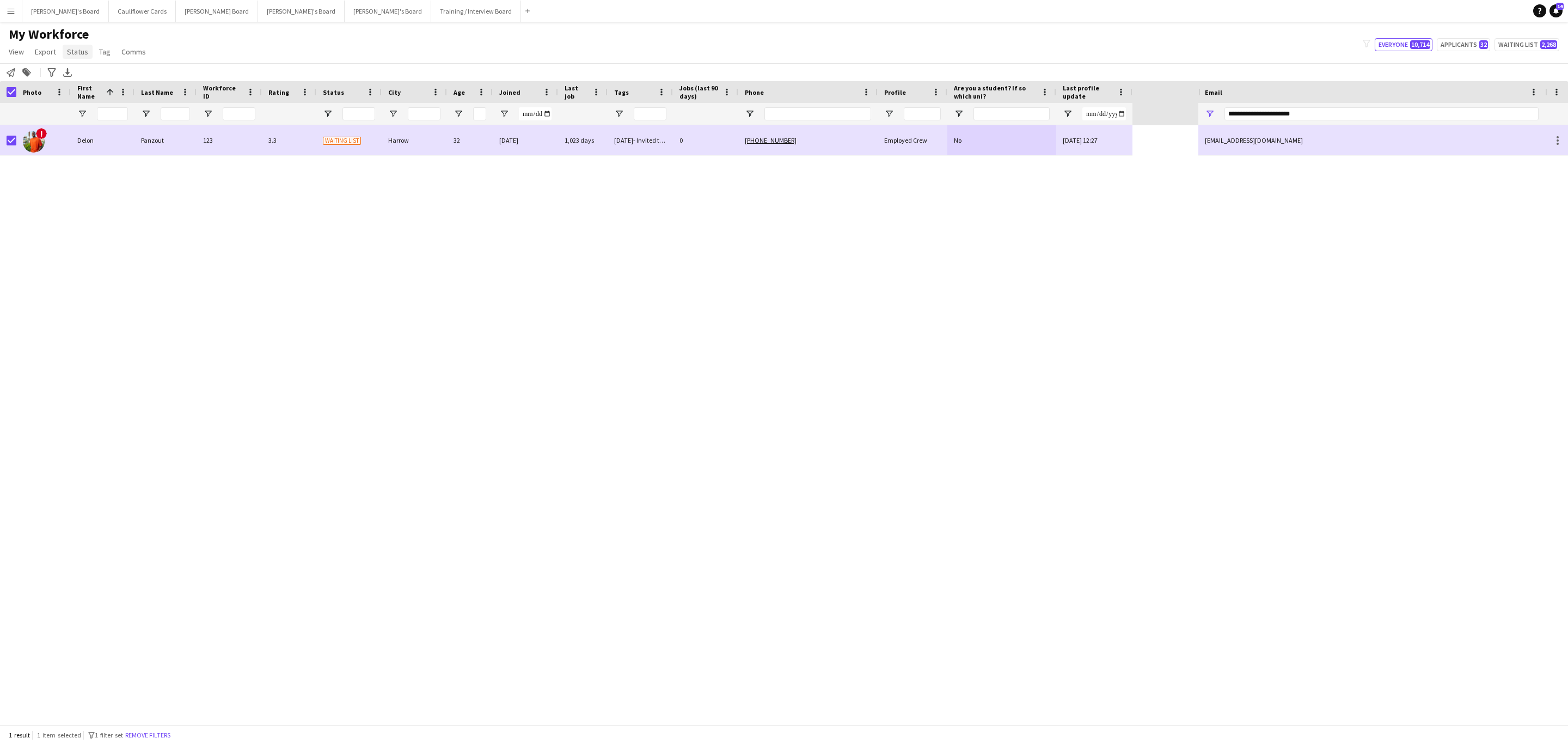
click at [77, 54] on span "Status" at bounding box center [77, 52] width 21 height 10
click at [82, 68] on link "Edit" at bounding box center [100, 75] width 76 height 23
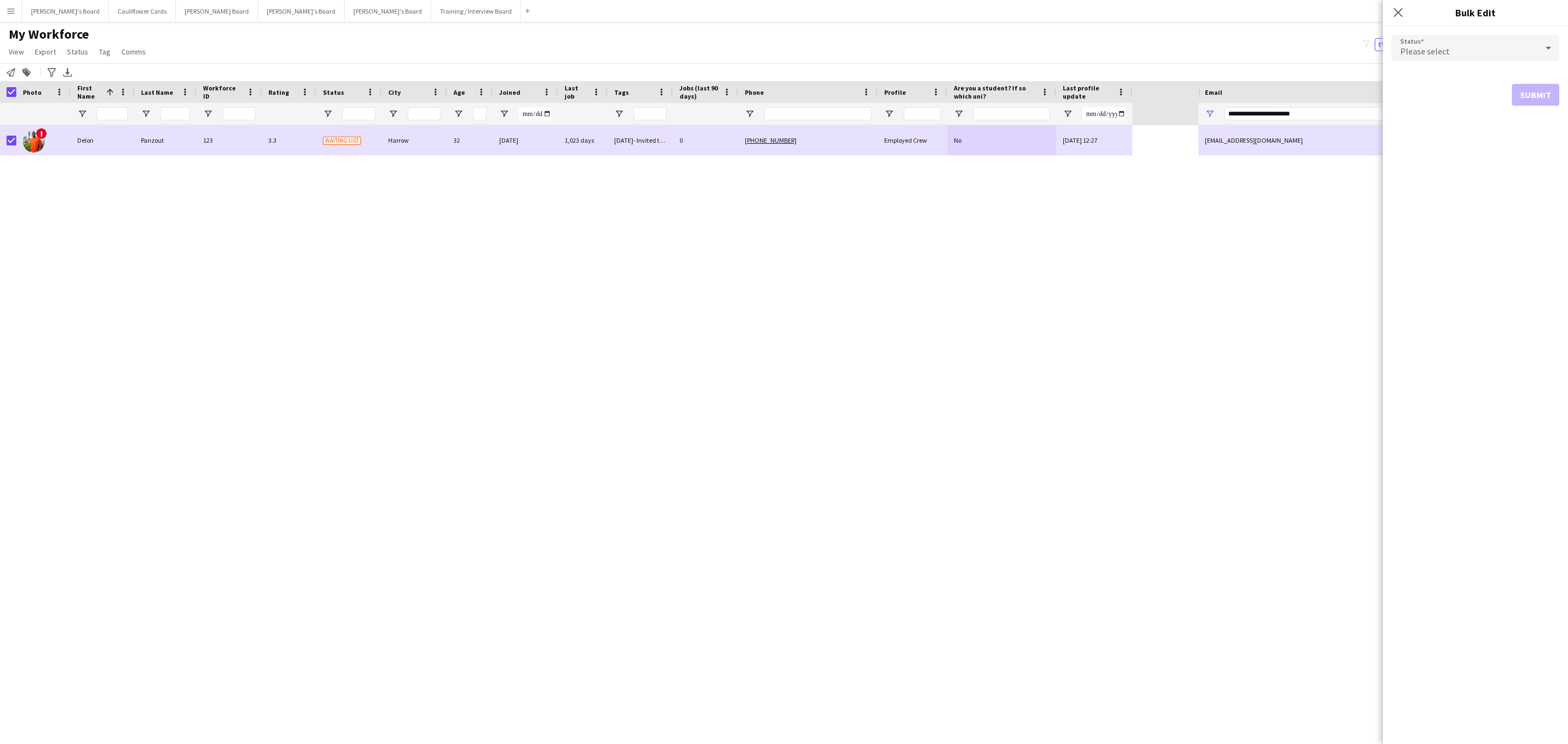
click at [1483, 46] on div "Please select" at bounding box center [1465, 47] width 146 height 26
click at [1488, 75] on span "Active" at bounding box center [1475, 79] width 150 height 10
click at [1530, 132] on button "Submit" at bounding box center [1536, 132] width 47 height 22
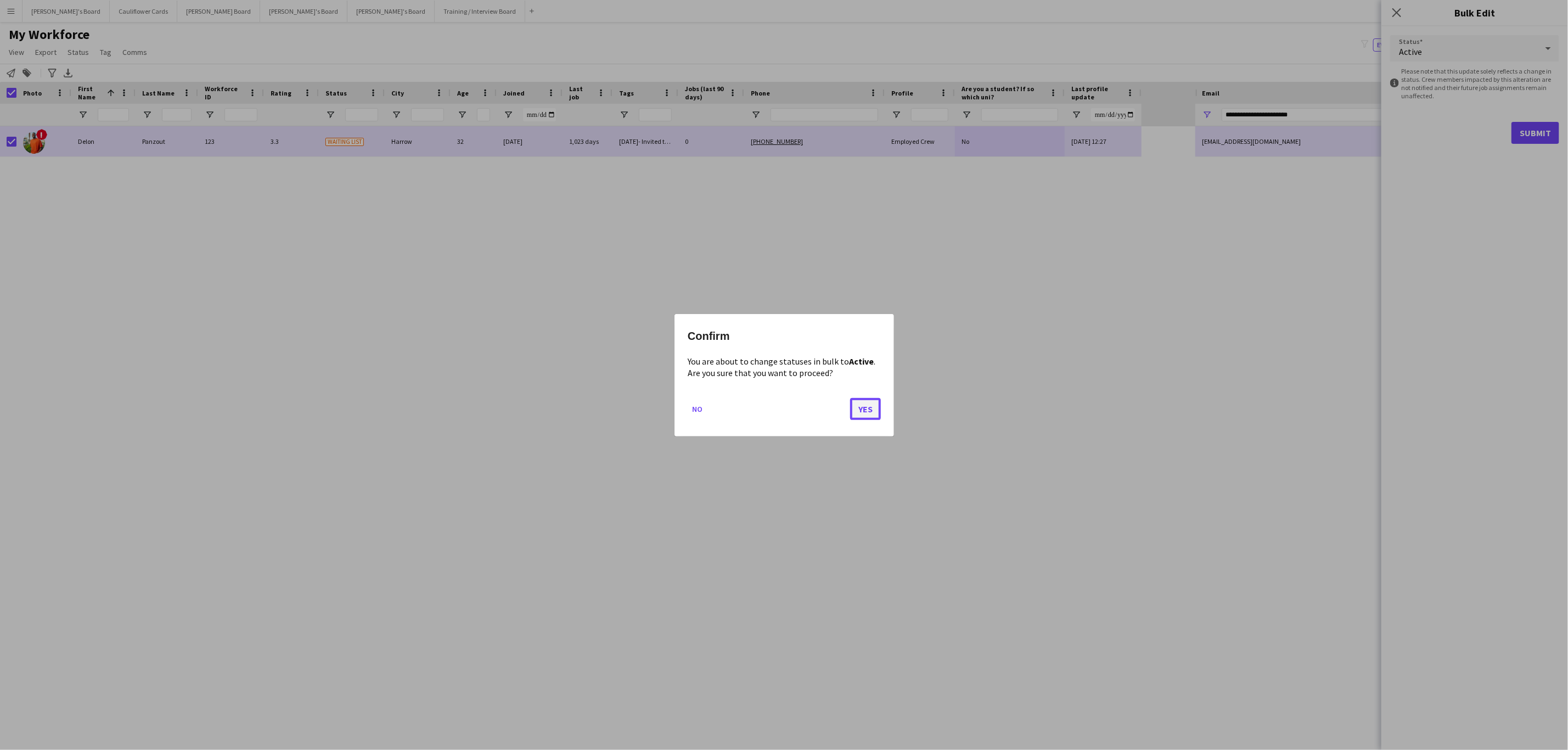
click at [863, 405] on button "Yes" at bounding box center [865, 409] width 31 height 22
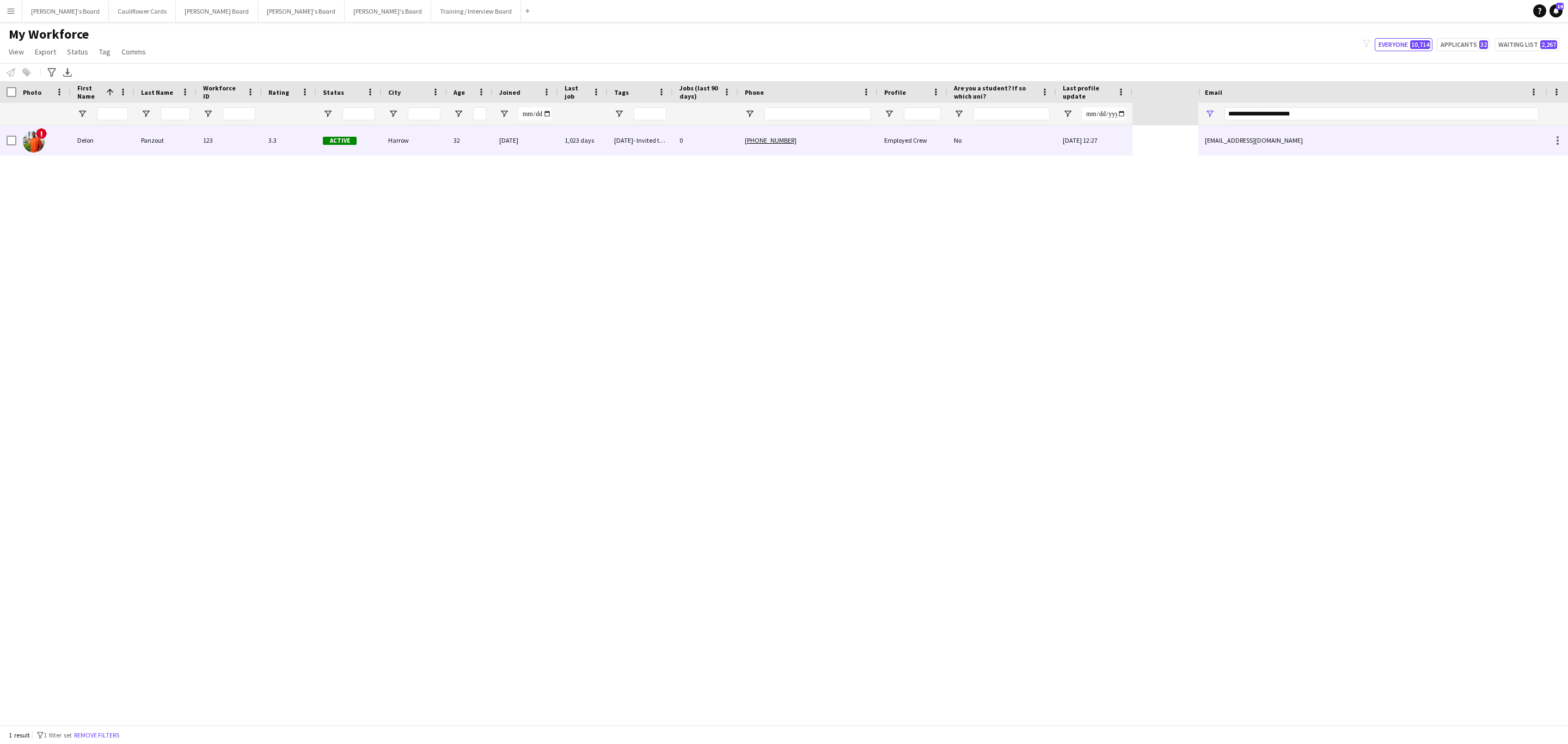
click at [271, 142] on div "3.3" at bounding box center [289, 140] width 54 height 30
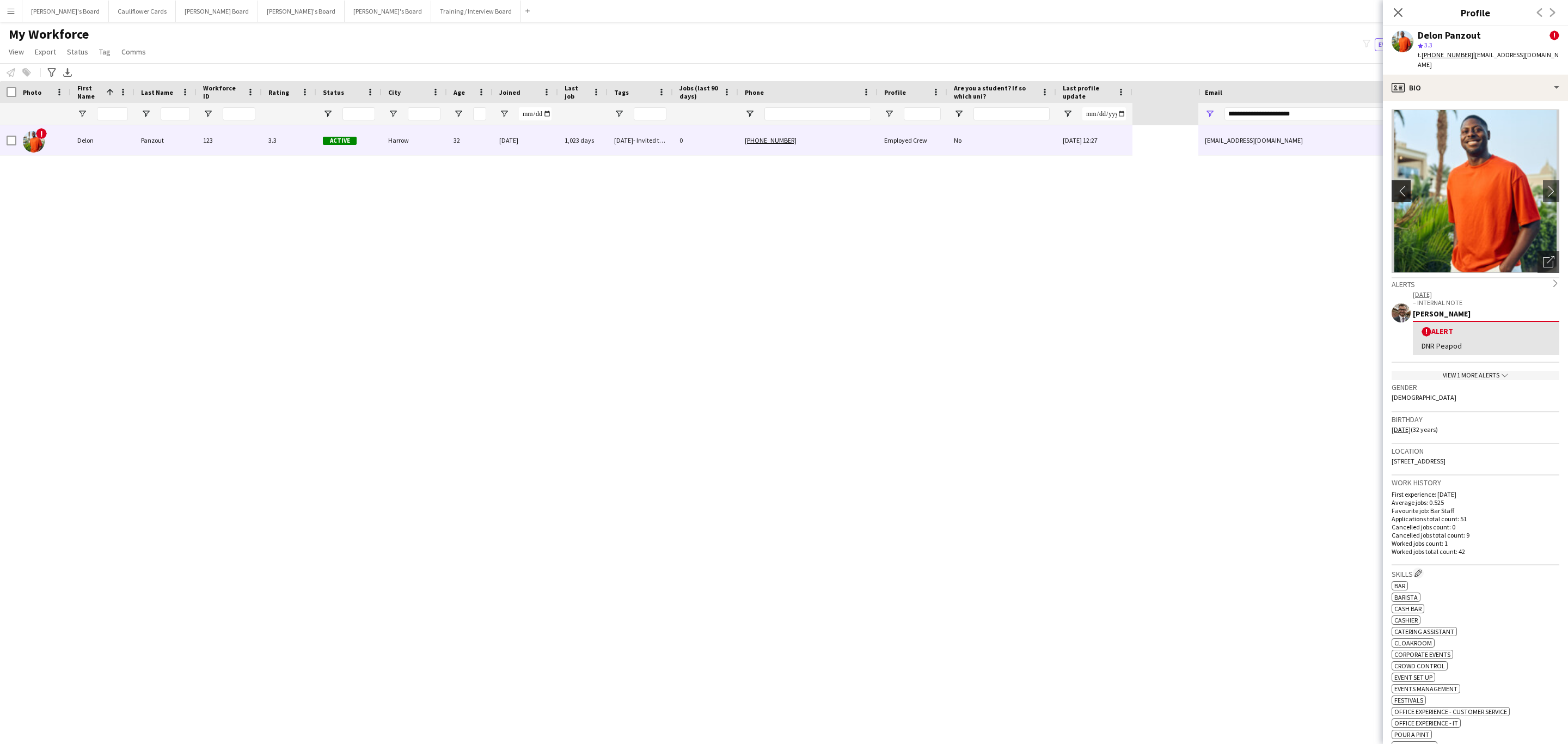
click at [1401, 185] on app-icon "chevron-left" at bounding box center [1400, 191] width 17 height 12
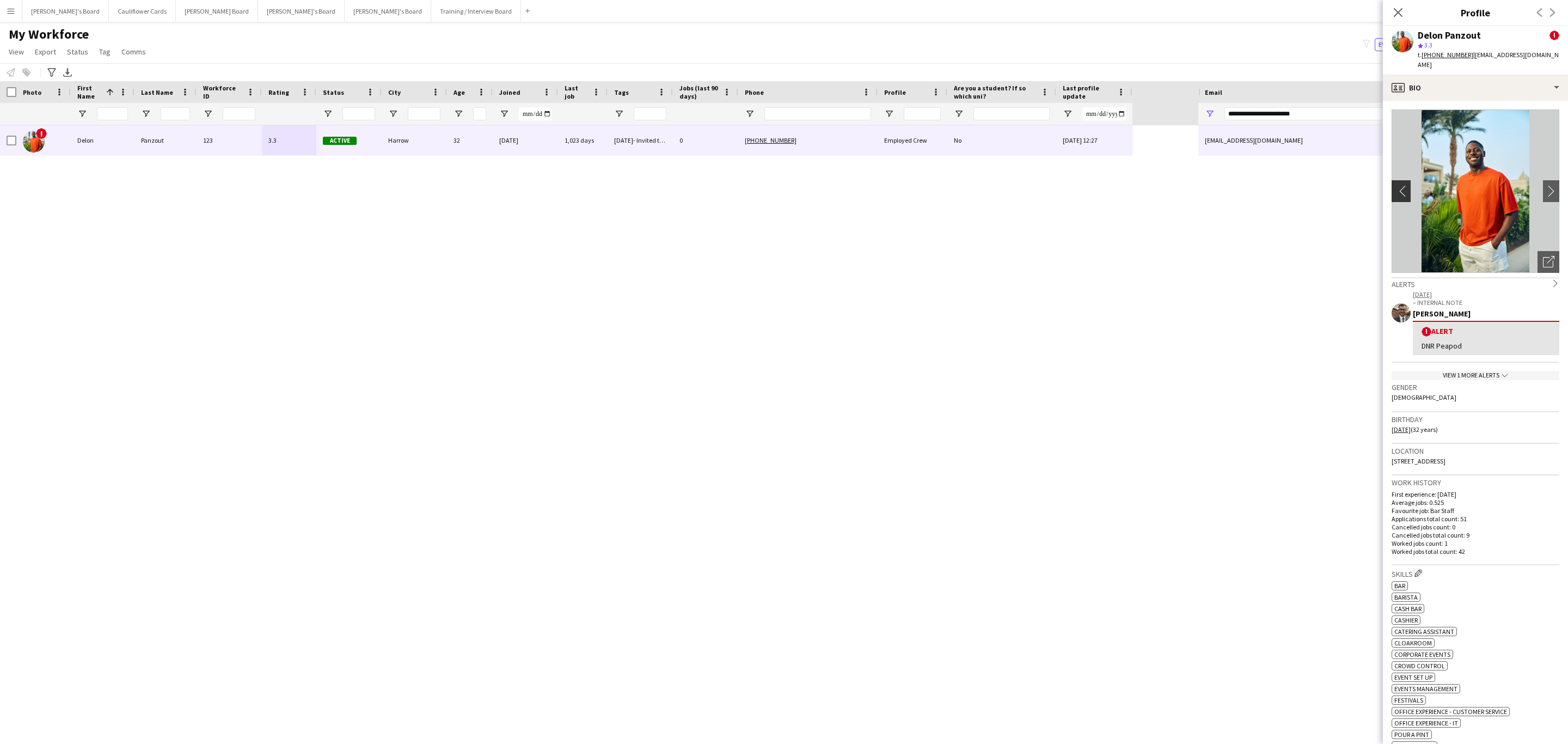
click at [1403, 180] on button "chevron-left" at bounding box center [1400, 191] width 22 height 22
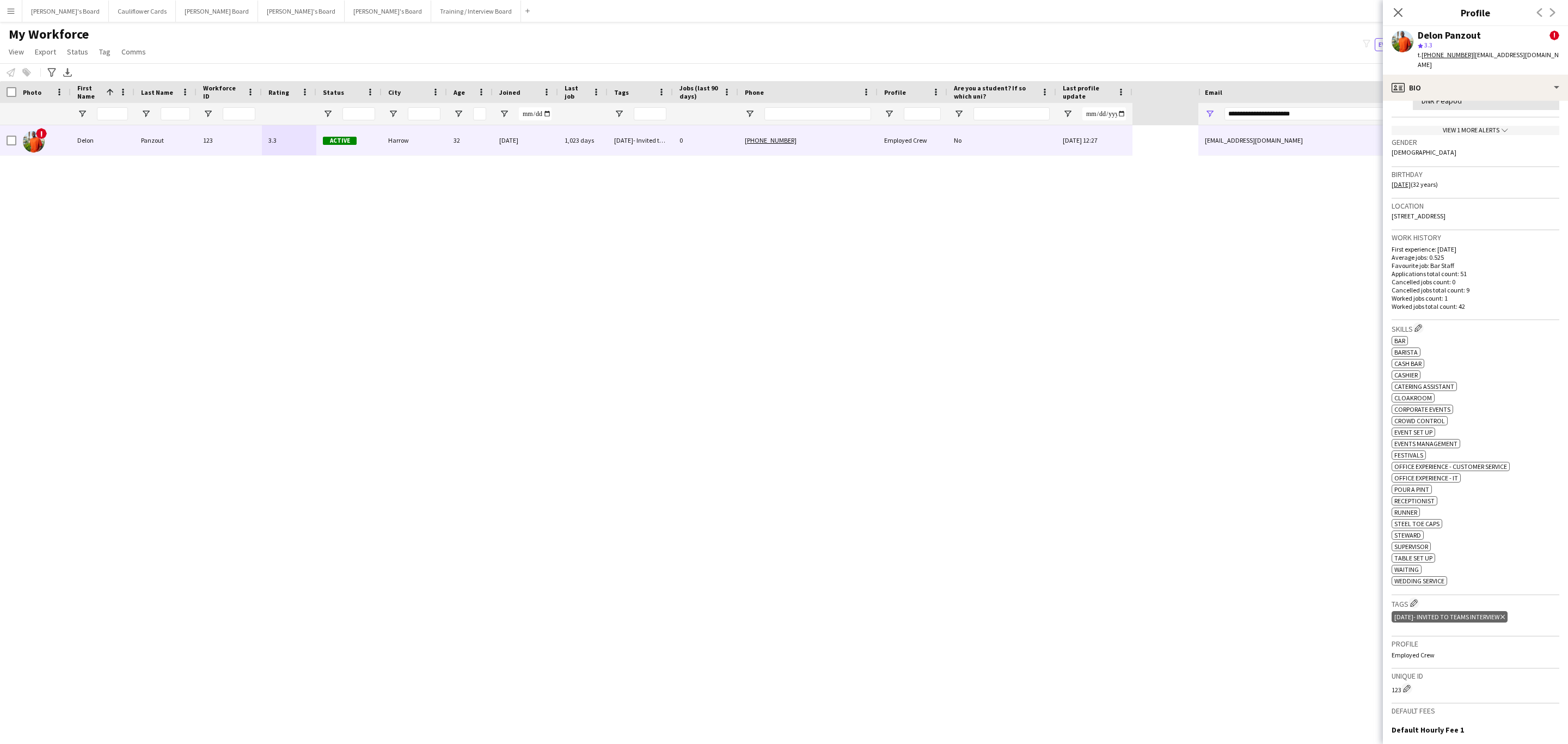
scroll to position [327, 0]
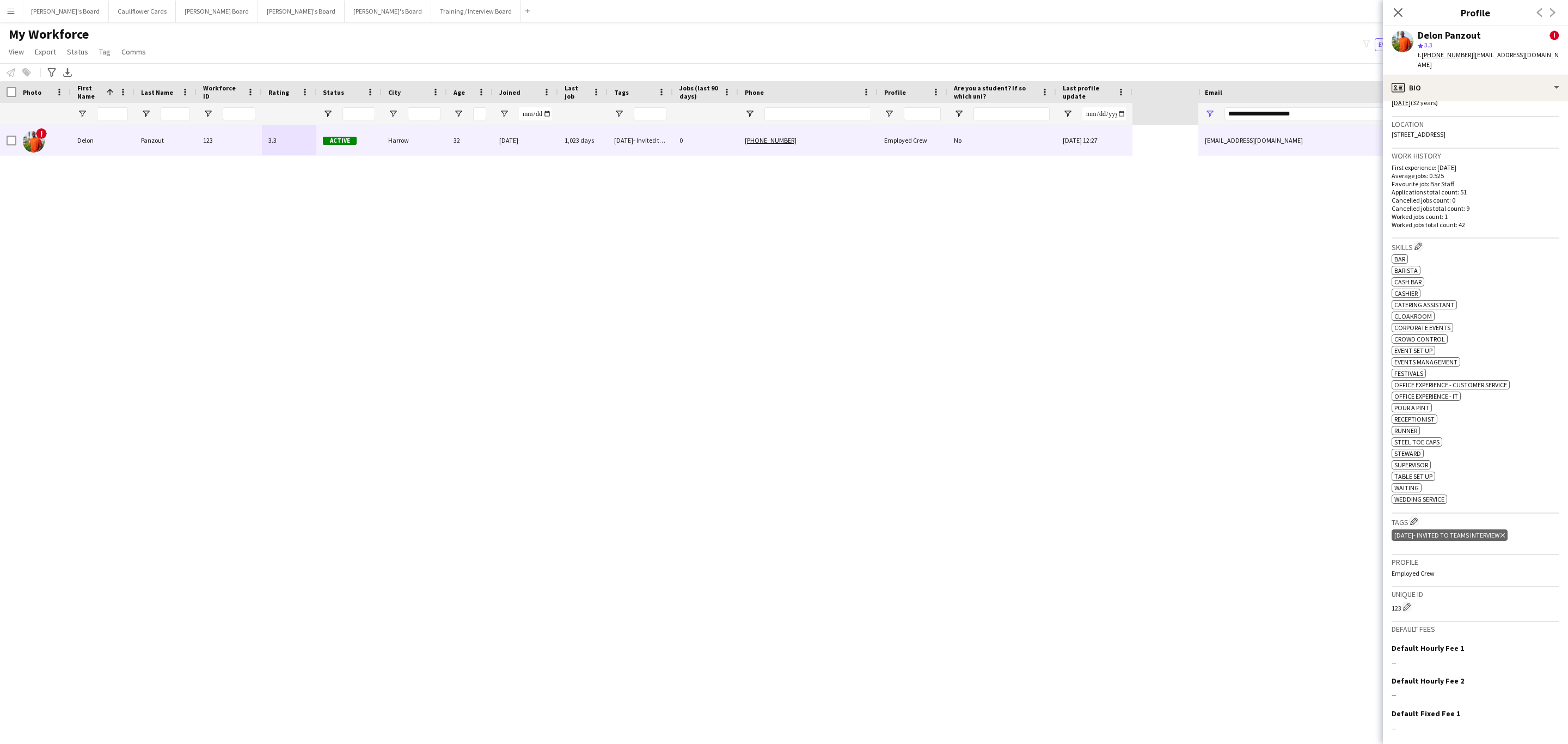
click at [1505, 535] on icon "Delete tag" at bounding box center [1502, 535] width 4 height 7
click at [1416, 524] on app-icon "Edit crew company tags" at bounding box center [1414, 521] width 8 height 8
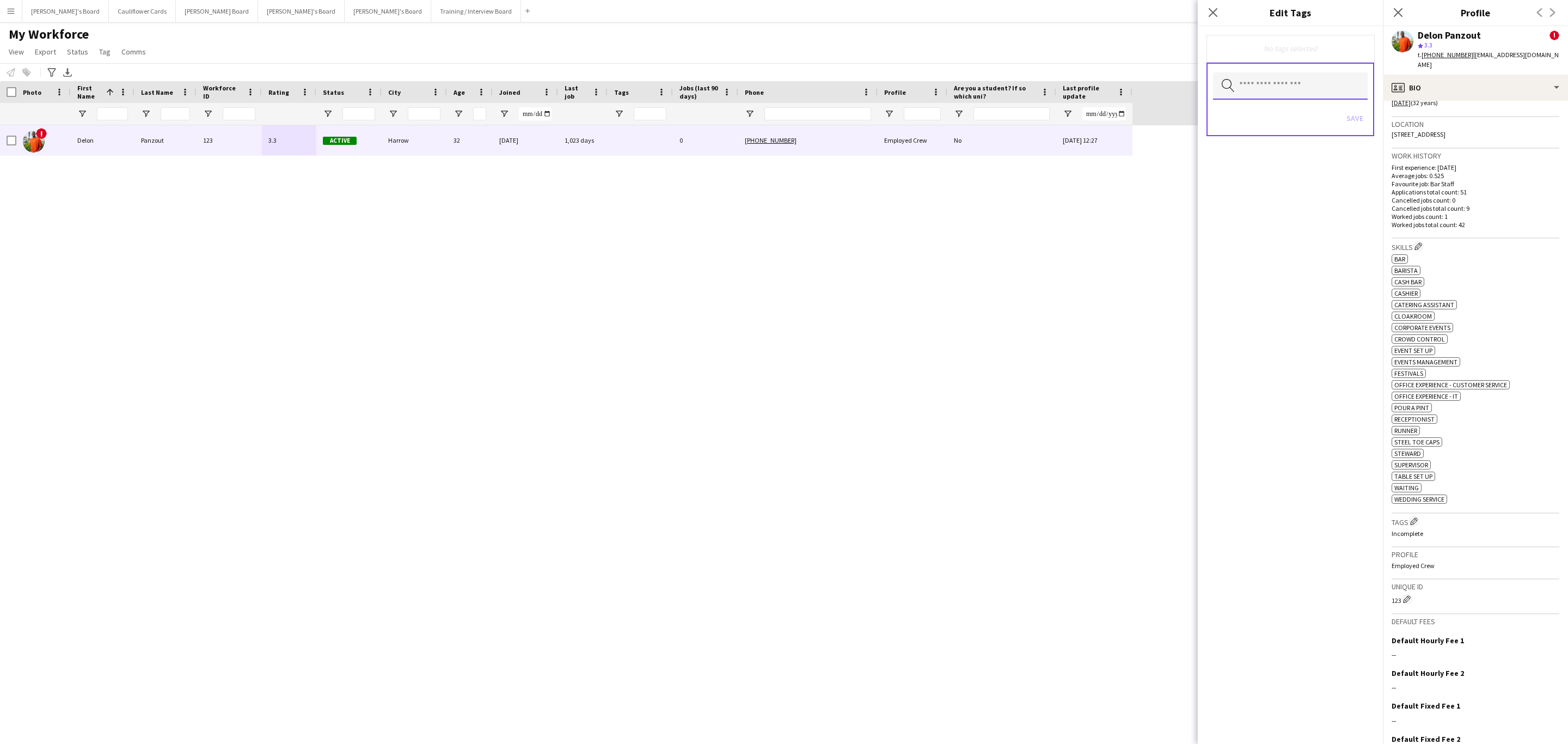
click at [1289, 85] on input "text" at bounding box center [1290, 86] width 155 height 27
type input "***"
click at [1294, 114] on span "Returner" at bounding box center [1290, 116] width 138 height 10
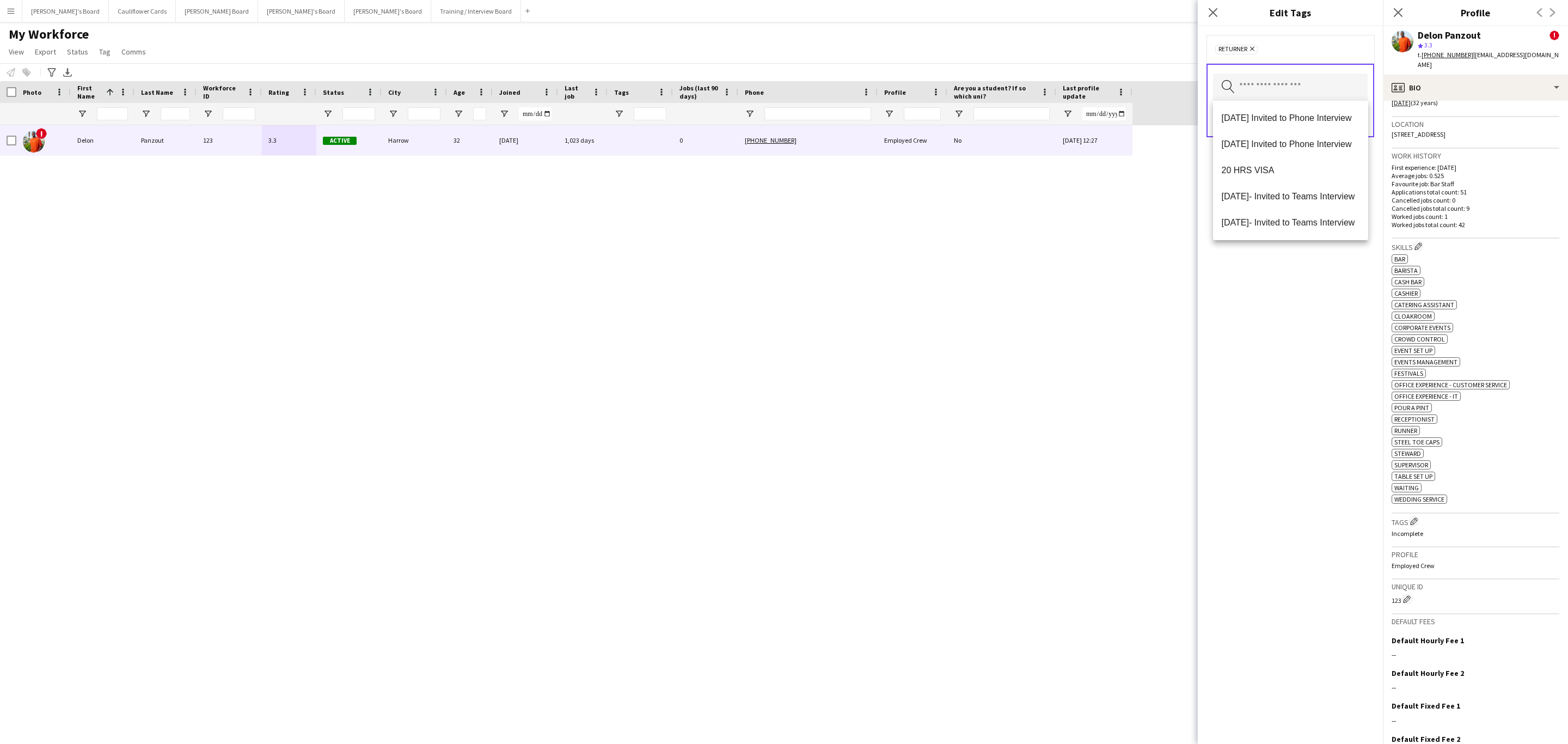
drag, startPoint x: 1305, startPoint y: 385, endPoint x: 1301, endPoint y: 254, distance: 131.1
click at [1305, 384] on div "Returner Remove Search by tag name Save" at bounding box center [1290, 385] width 185 height 718
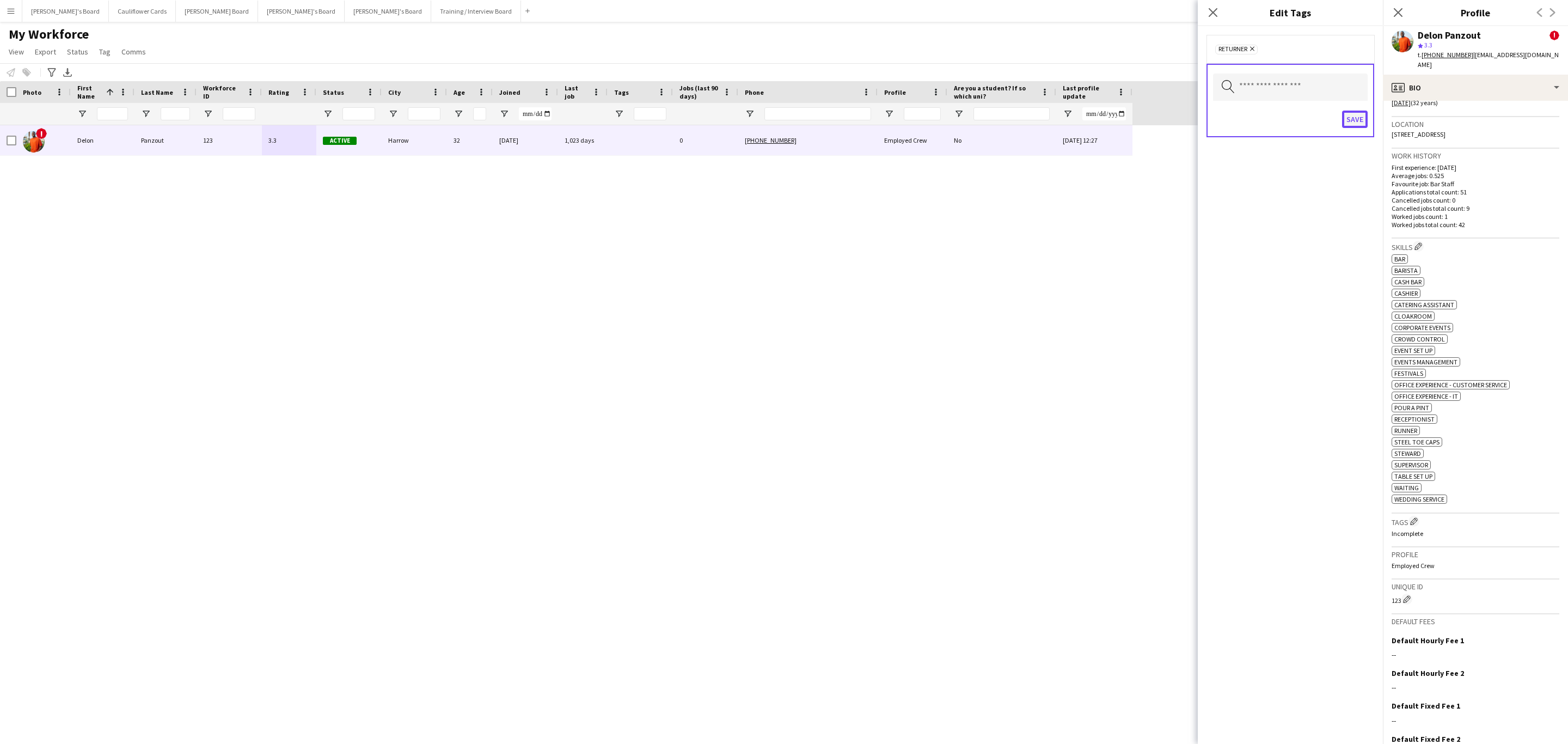
click at [1348, 121] on button "Save" at bounding box center [1355, 119] width 26 height 18
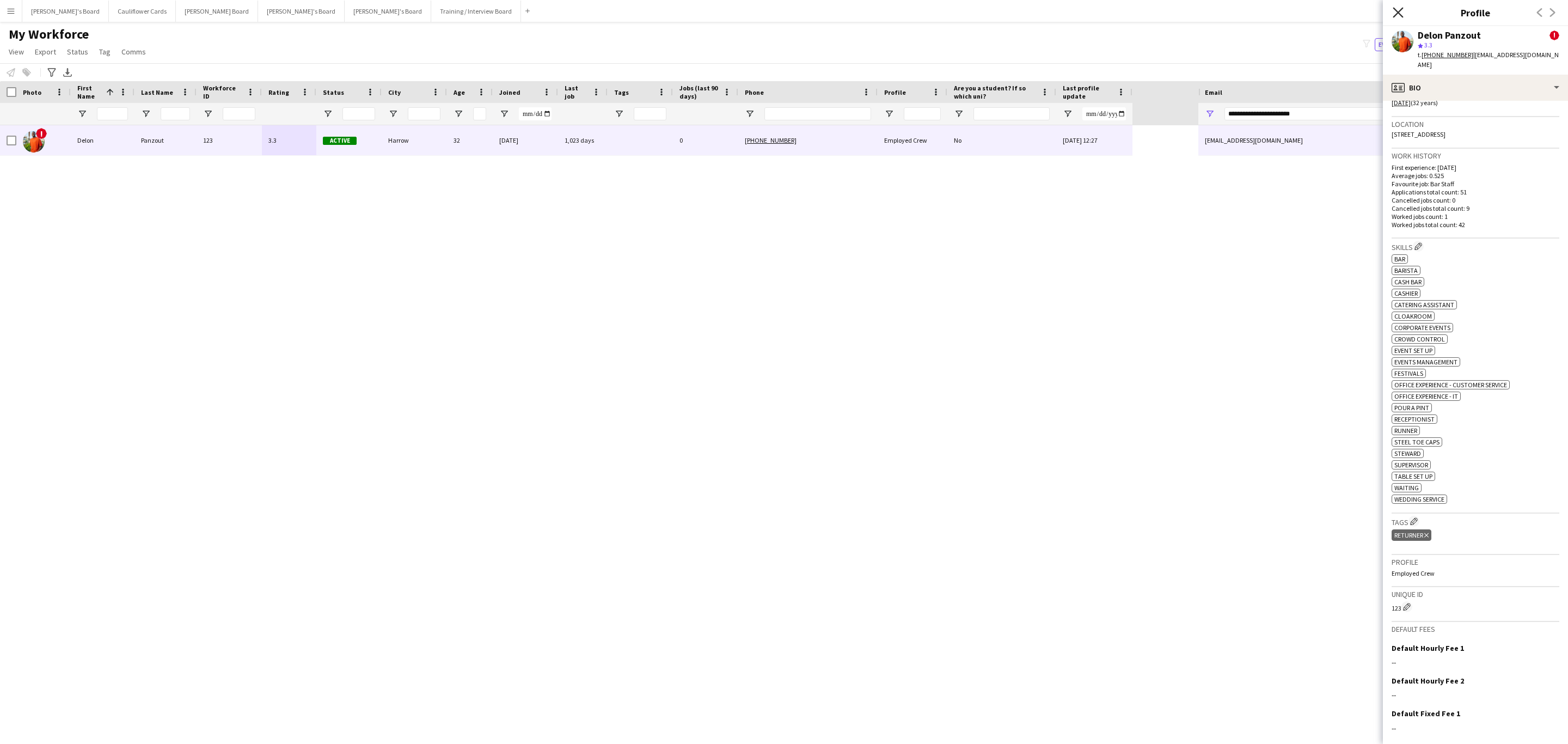
click at [1397, 17] on icon "Close pop-in" at bounding box center [1398, 12] width 10 height 10
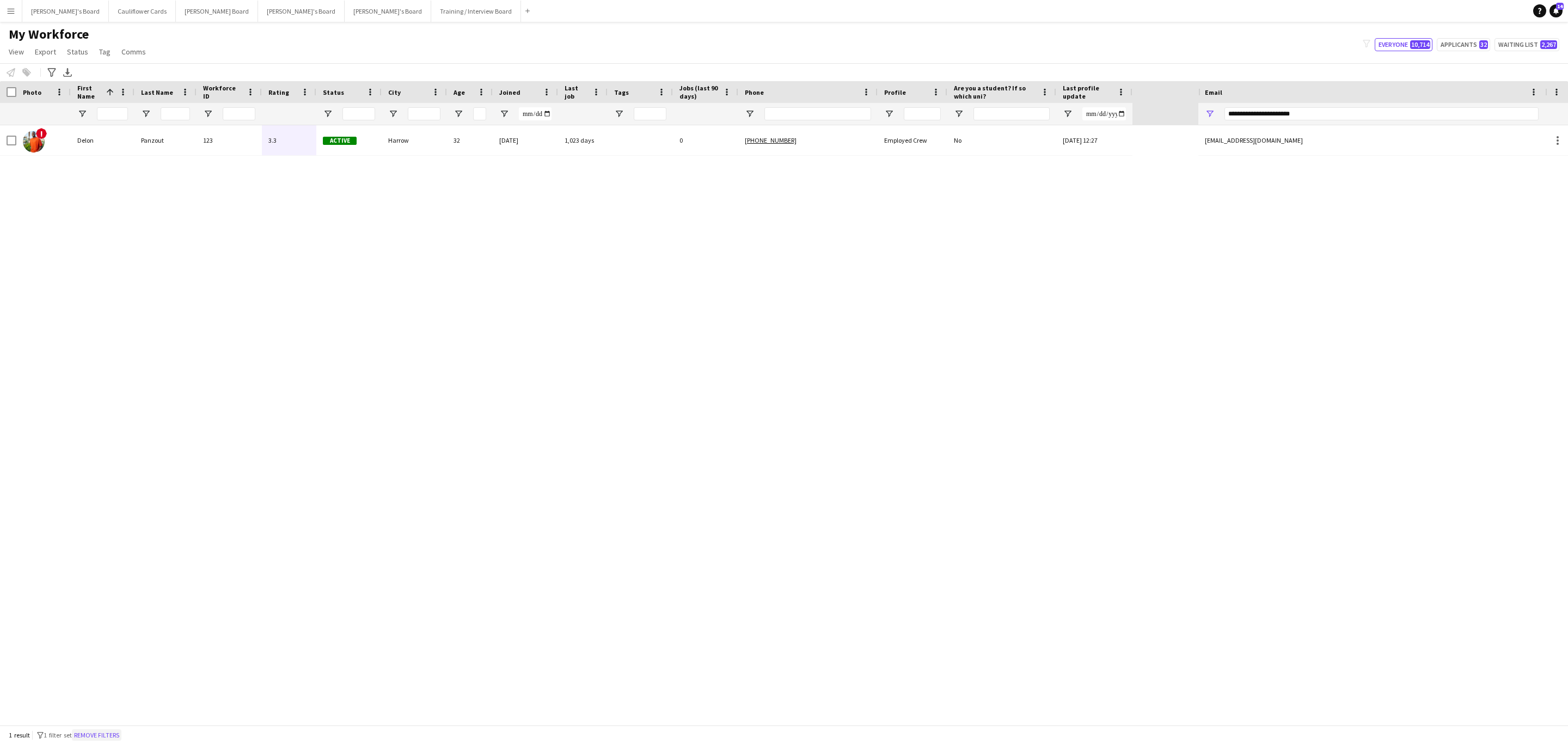
click at [98, 740] on button "Remove filters" at bounding box center [96, 735] width 49 height 12
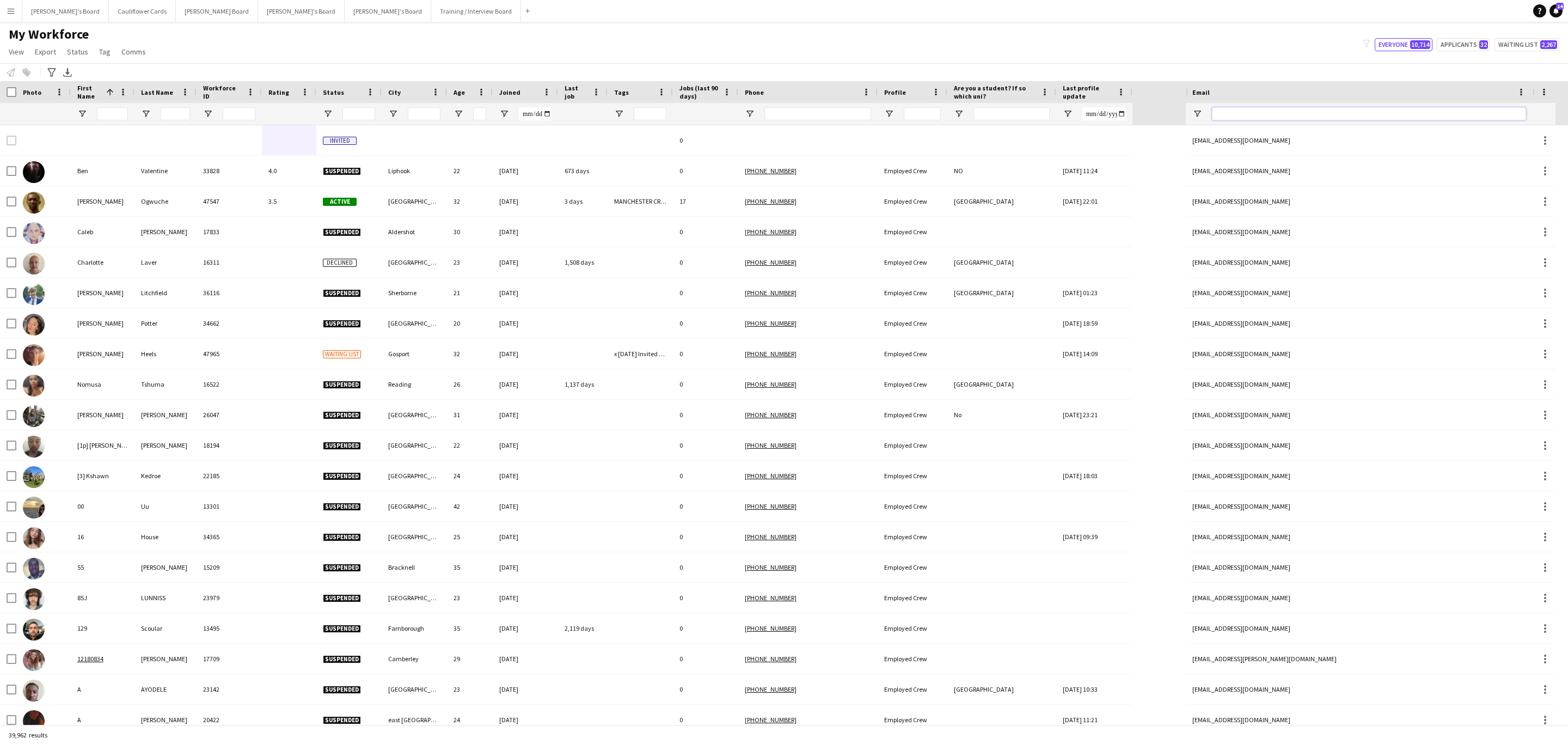
click at [1268, 116] on input "Email Filter Input" at bounding box center [1369, 113] width 314 height 13
paste input "**********"
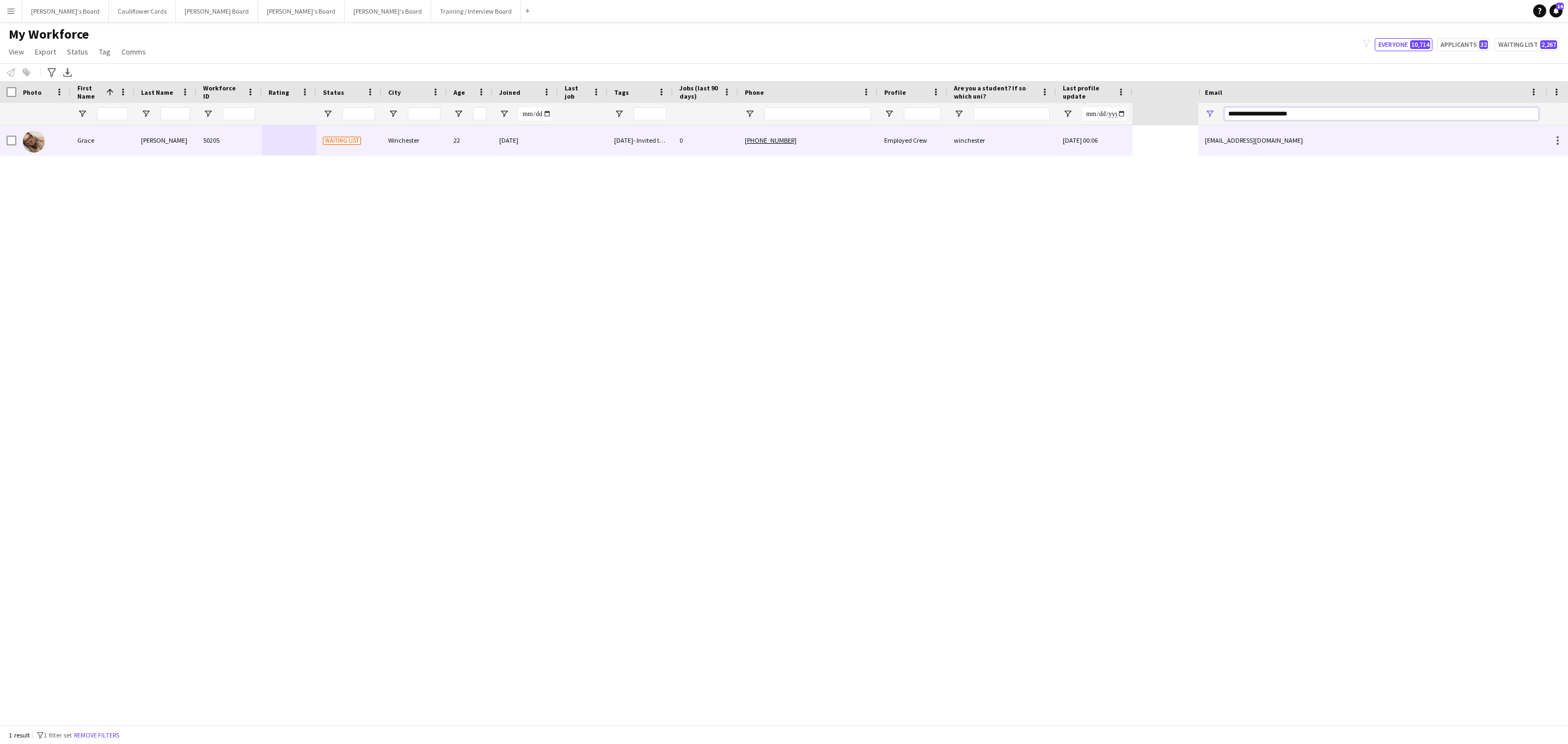
type input "**********"
click at [1018, 144] on div "winchester" at bounding box center [1001, 140] width 109 height 30
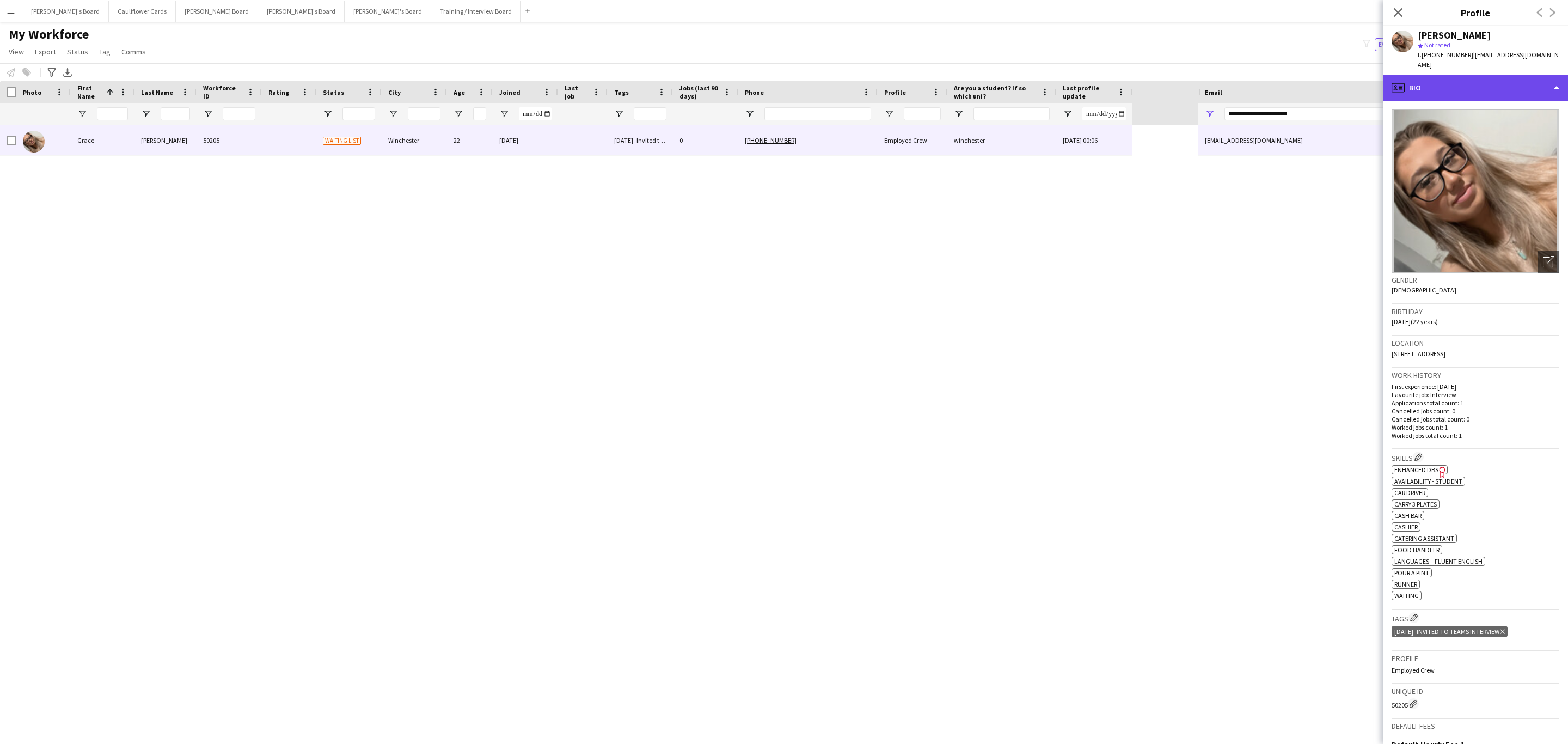
click at [1514, 80] on div "profile Bio" at bounding box center [1475, 88] width 185 height 26
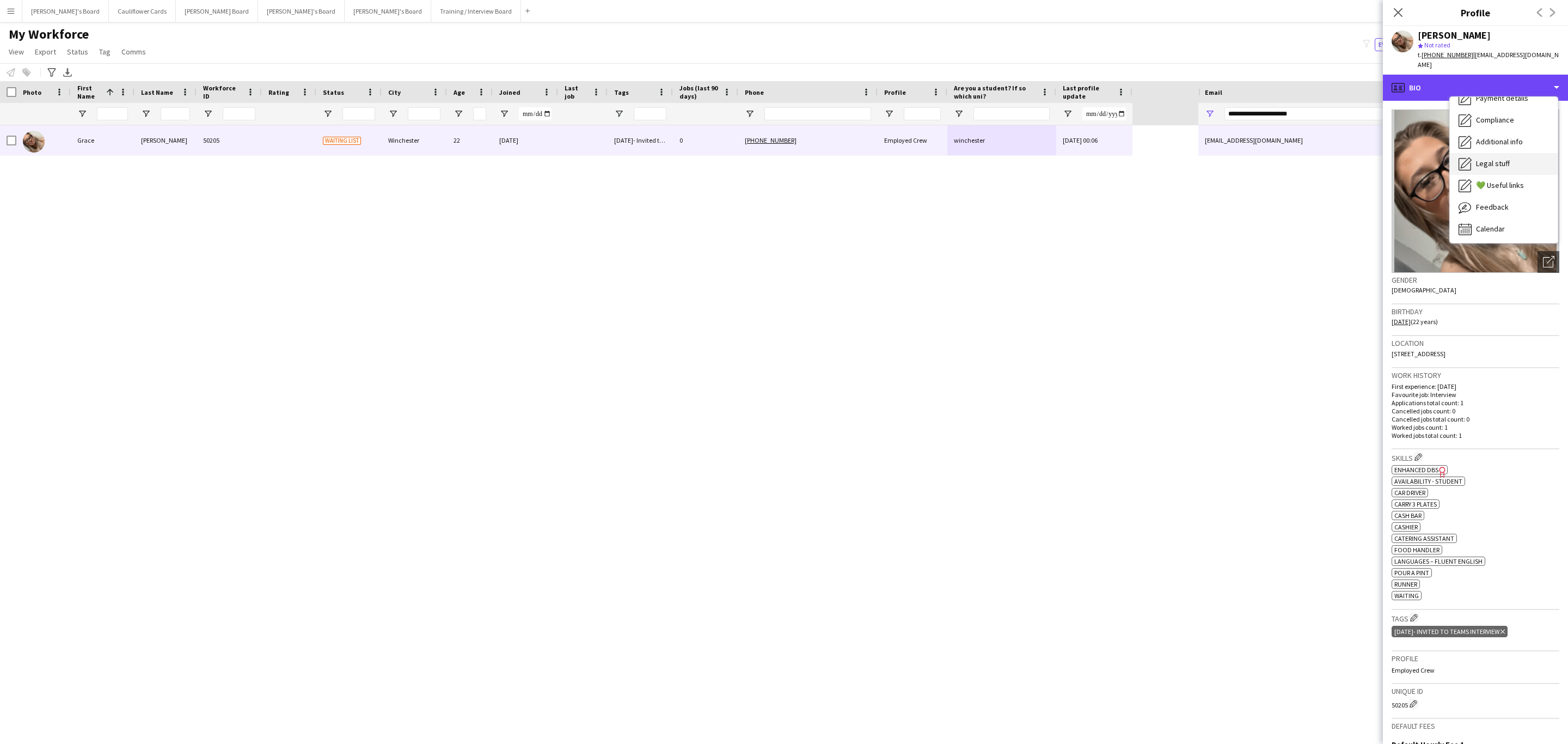
scroll to position [146, 0]
click at [1494, 114] on span "Compliance" at bounding box center [1495, 119] width 38 height 10
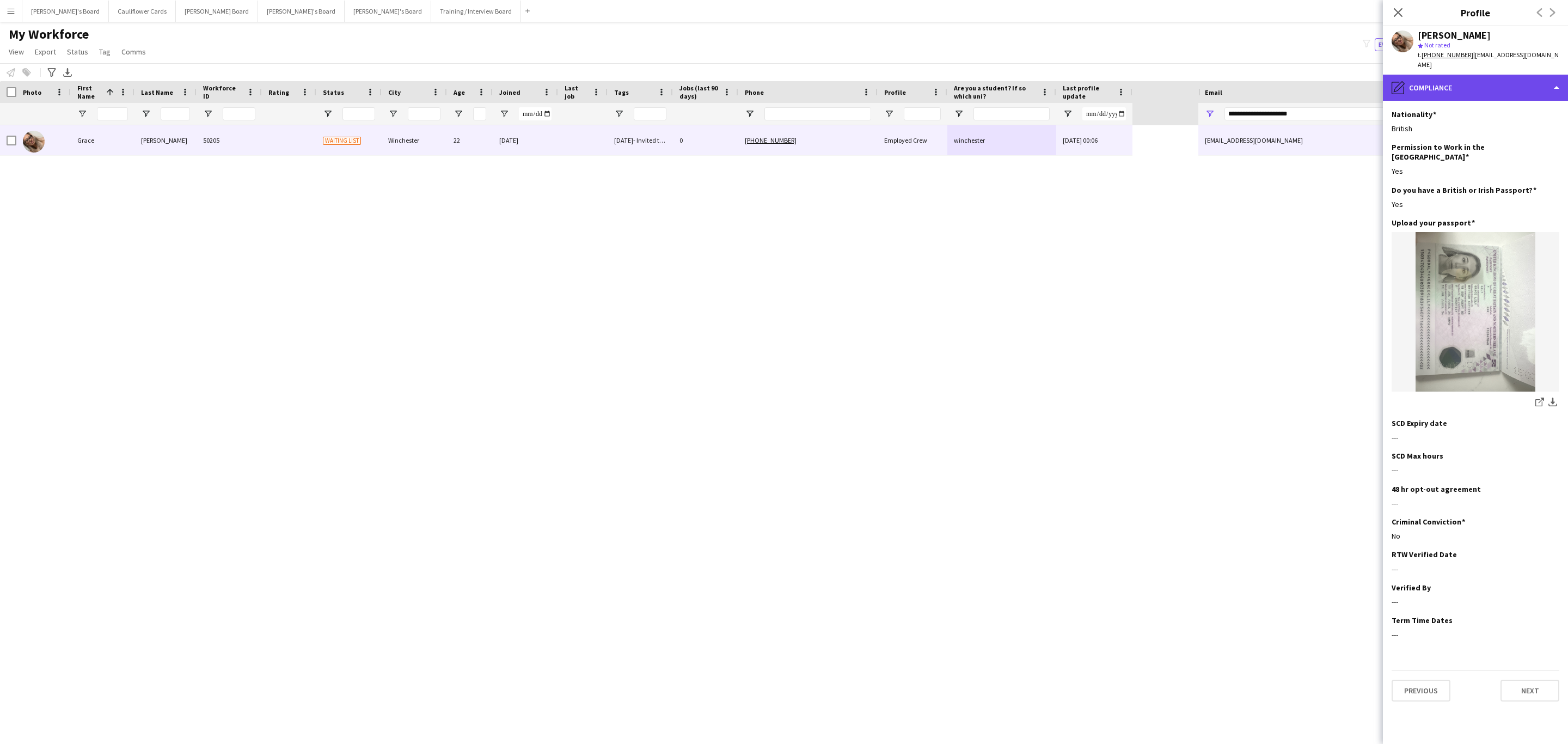
click at [1472, 85] on div "pencil4 Compliance" at bounding box center [1475, 88] width 185 height 26
click at [1488, 136] on span "Additional info" at bounding box center [1499, 141] width 47 height 10
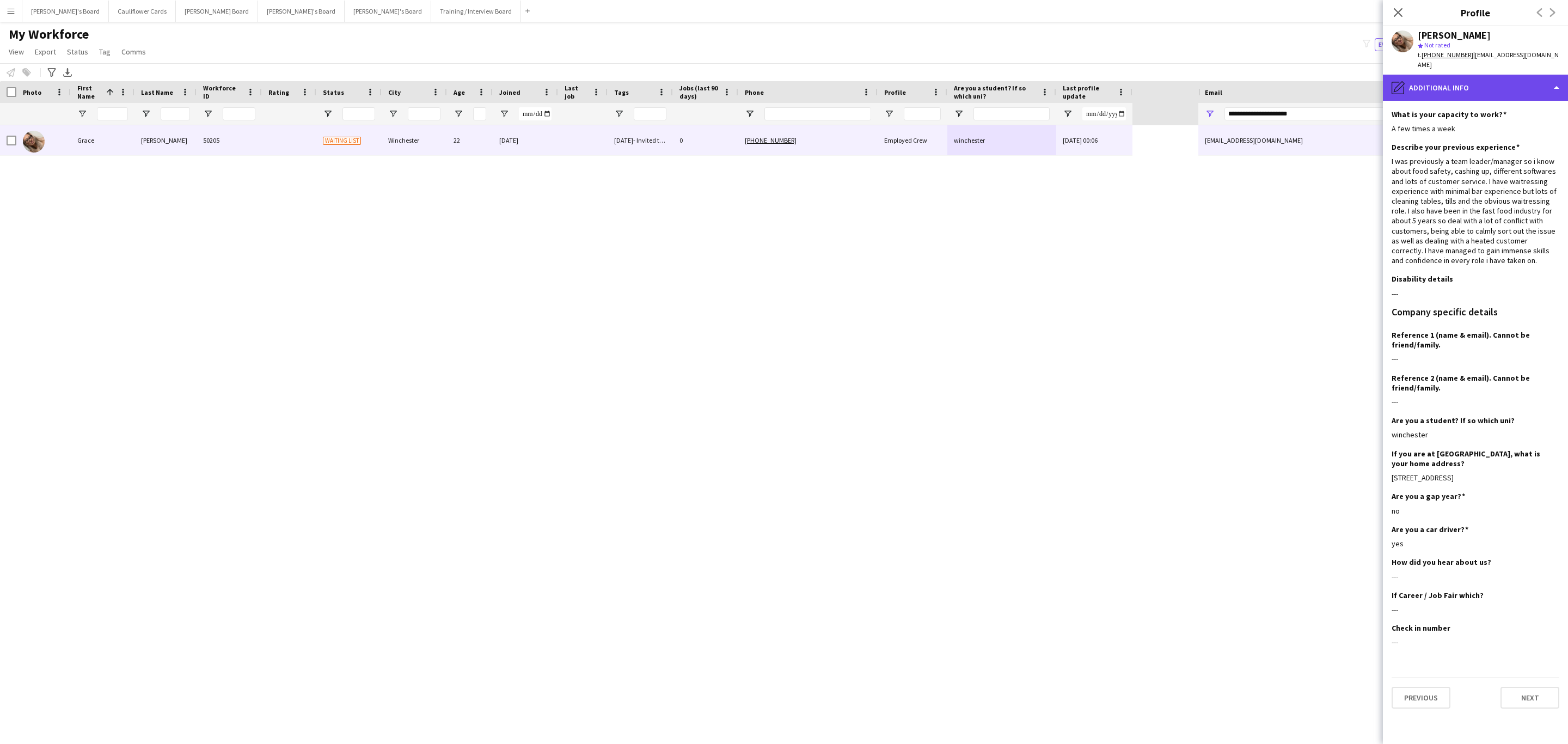
click at [1501, 75] on div "pencil4 Additional info" at bounding box center [1475, 88] width 185 height 26
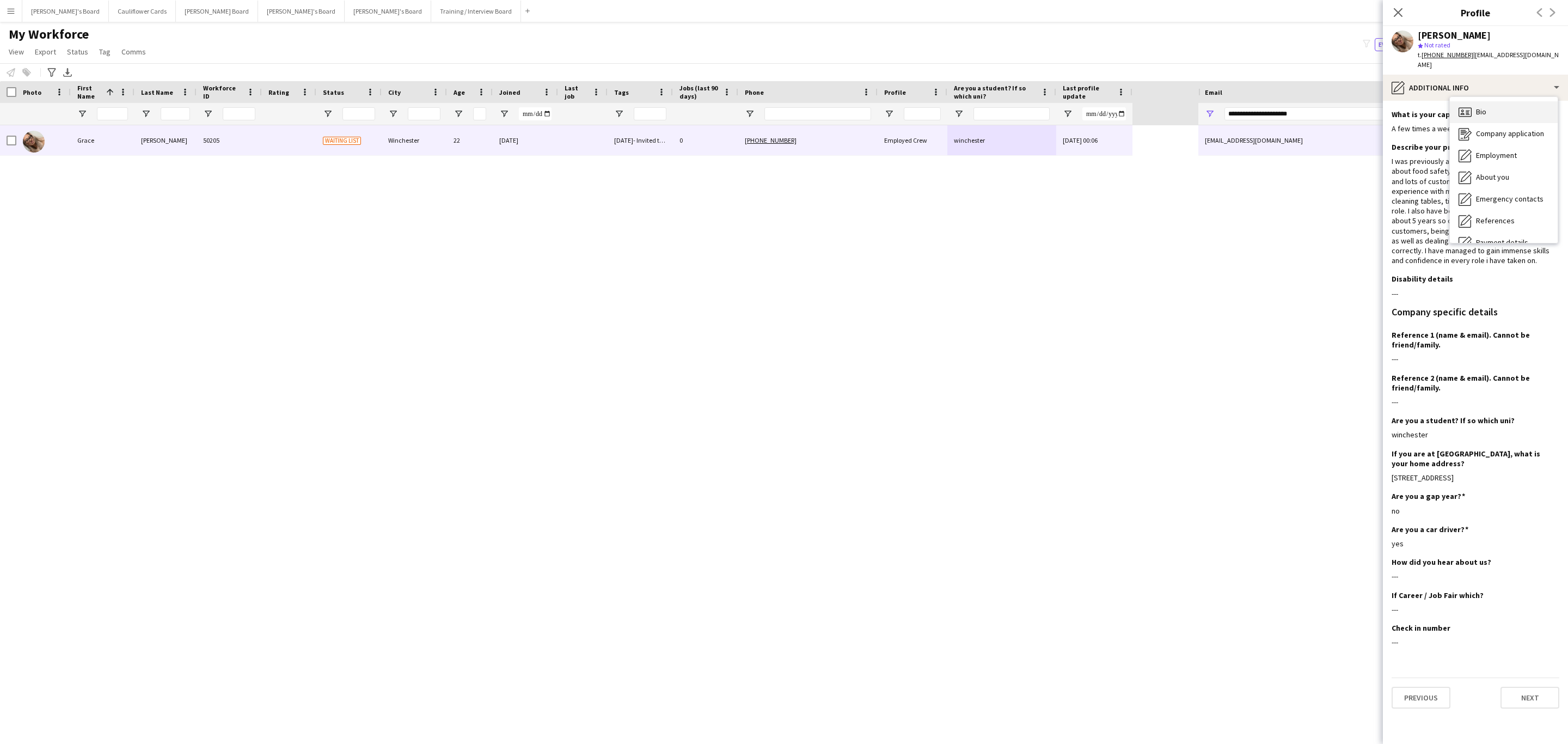
click at [1496, 108] on div "Bio Bio" at bounding box center [1503, 112] width 108 height 22
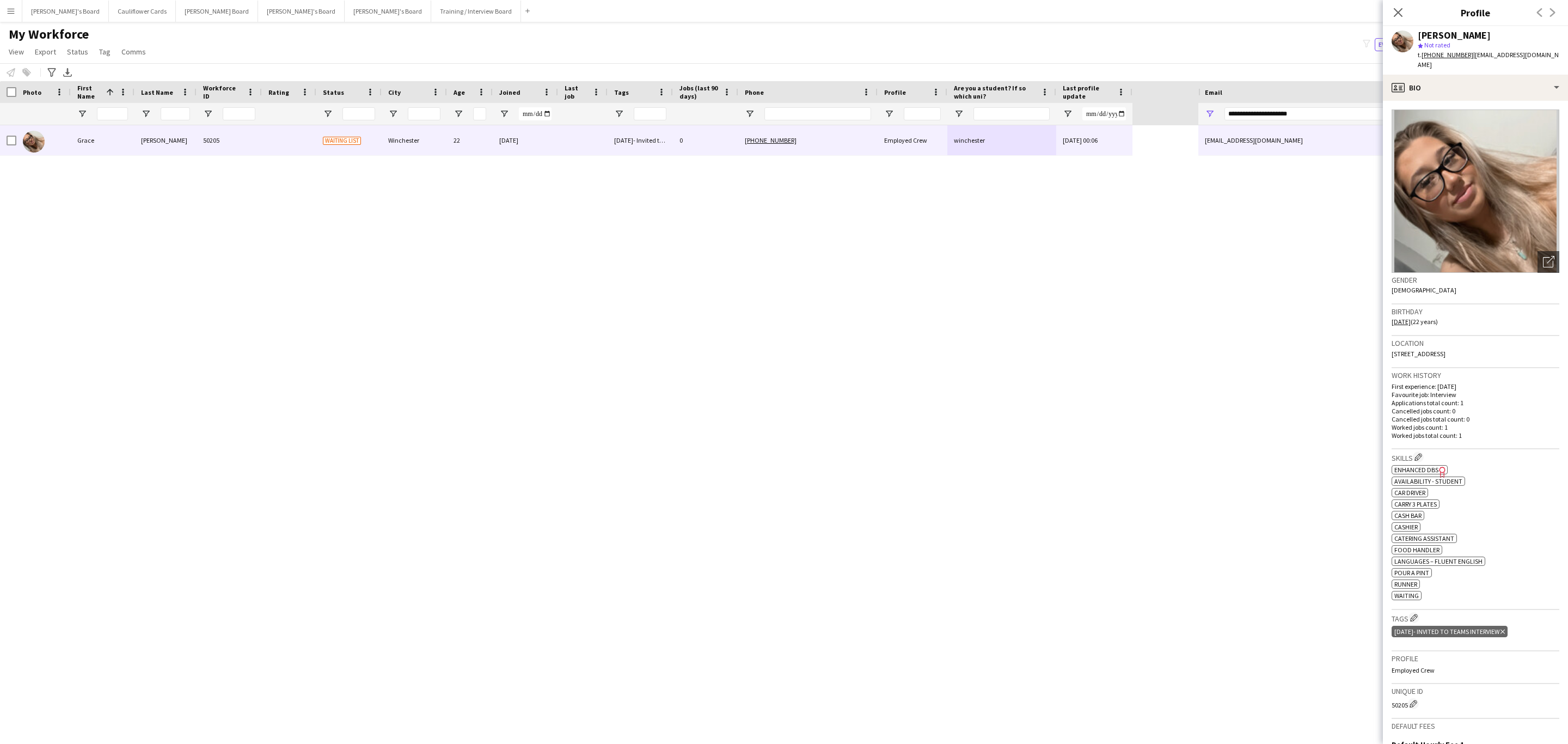
drag, startPoint x: 1400, startPoint y: 5, endPoint x: 1384, endPoint y: 47, distance: 44.9
click at [1401, 6] on app-icon "Close pop-in" at bounding box center [1398, 12] width 13 height 13
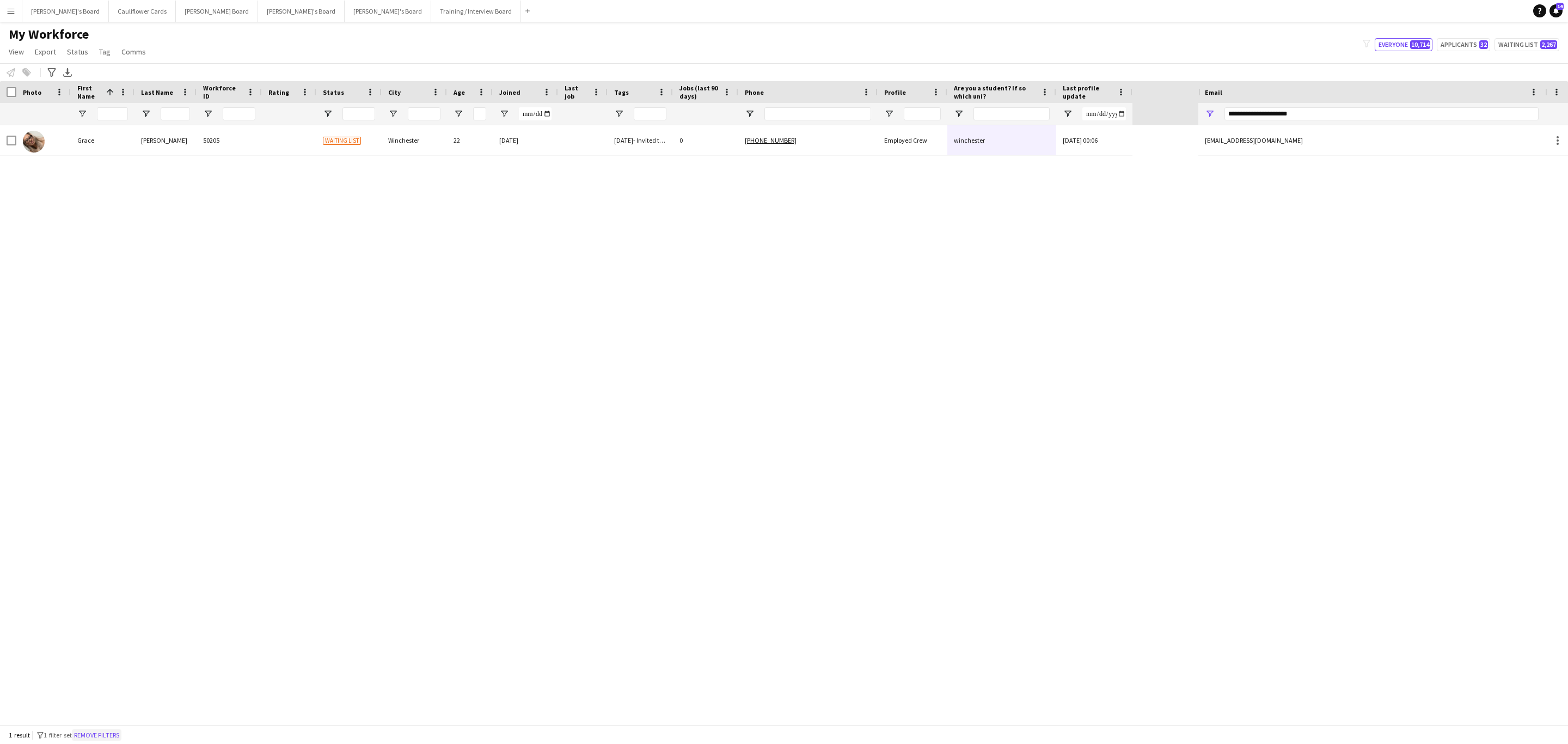
click at [90, 732] on button "Remove filters" at bounding box center [96, 735] width 49 height 12
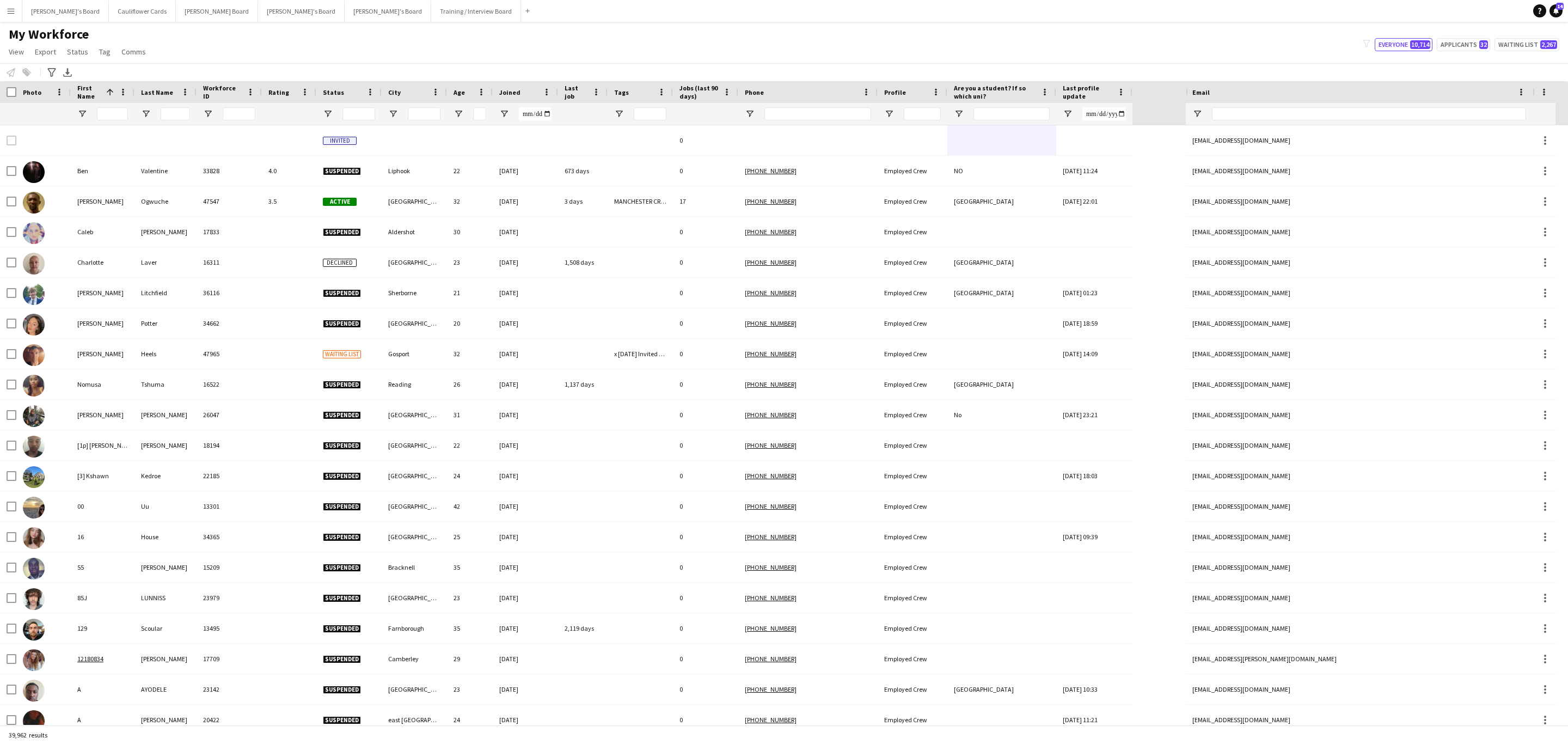
click at [1321, 123] on div at bounding box center [1369, 114] width 314 height 22
click at [1323, 119] on input "Email Filter Input" at bounding box center [1369, 113] width 314 height 13
paste input "**********"
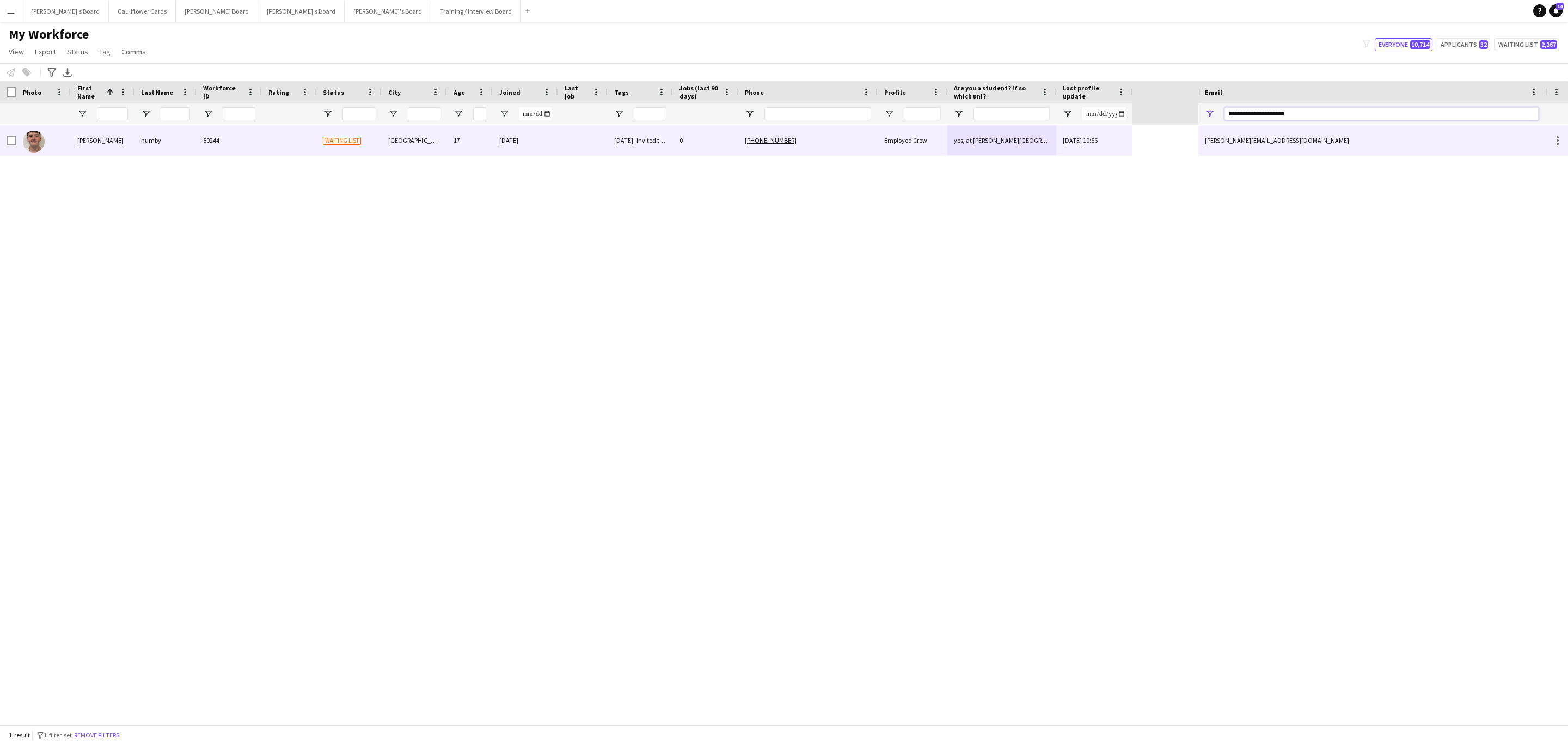
type input "**********"
click at [1119, 150] on div "20-09-2025 10:56" at bounding box center [1094, 140] width 76 height 30
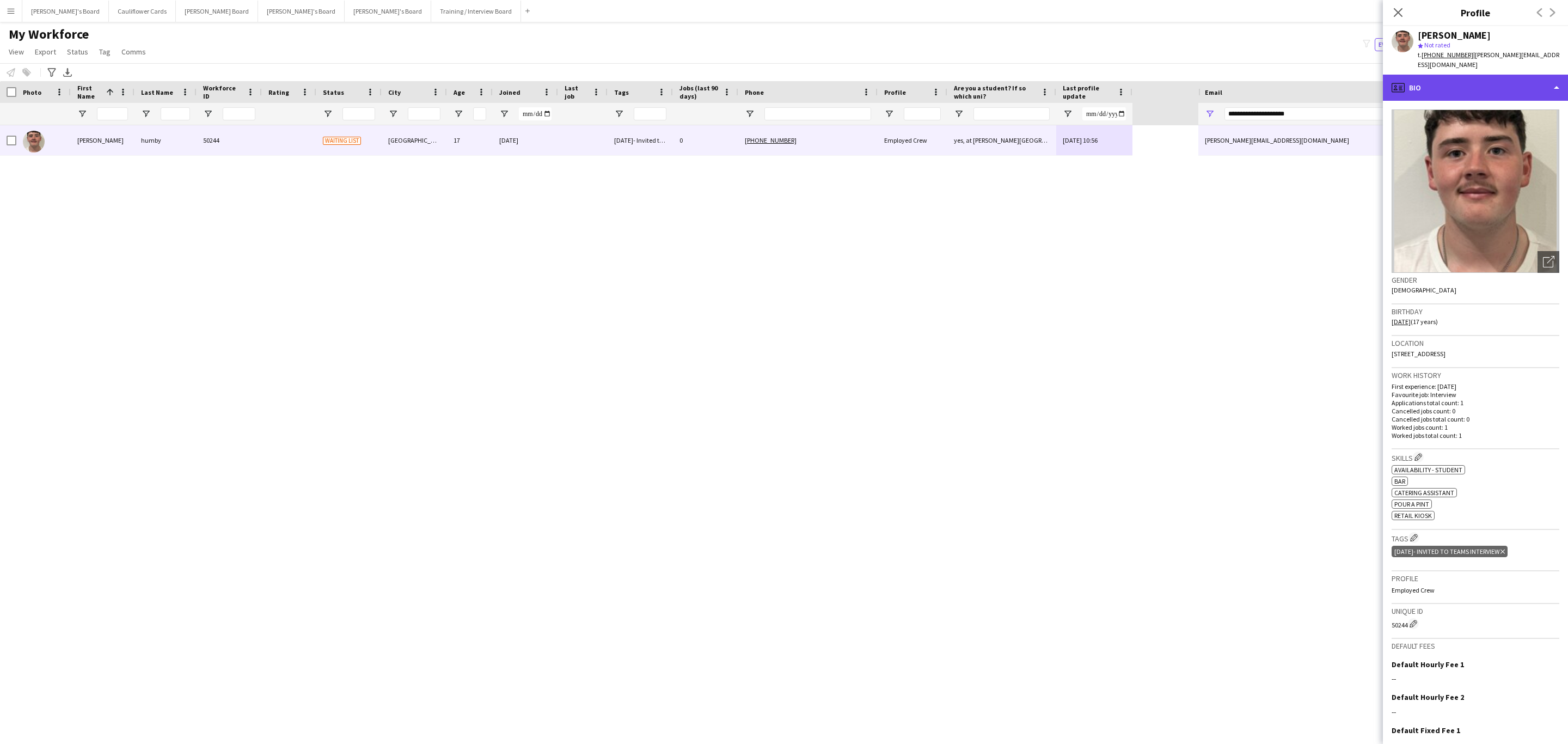
click at [1446, 85] on div "profile Bio" at bounding box center [1475, 88] width 185 height 26
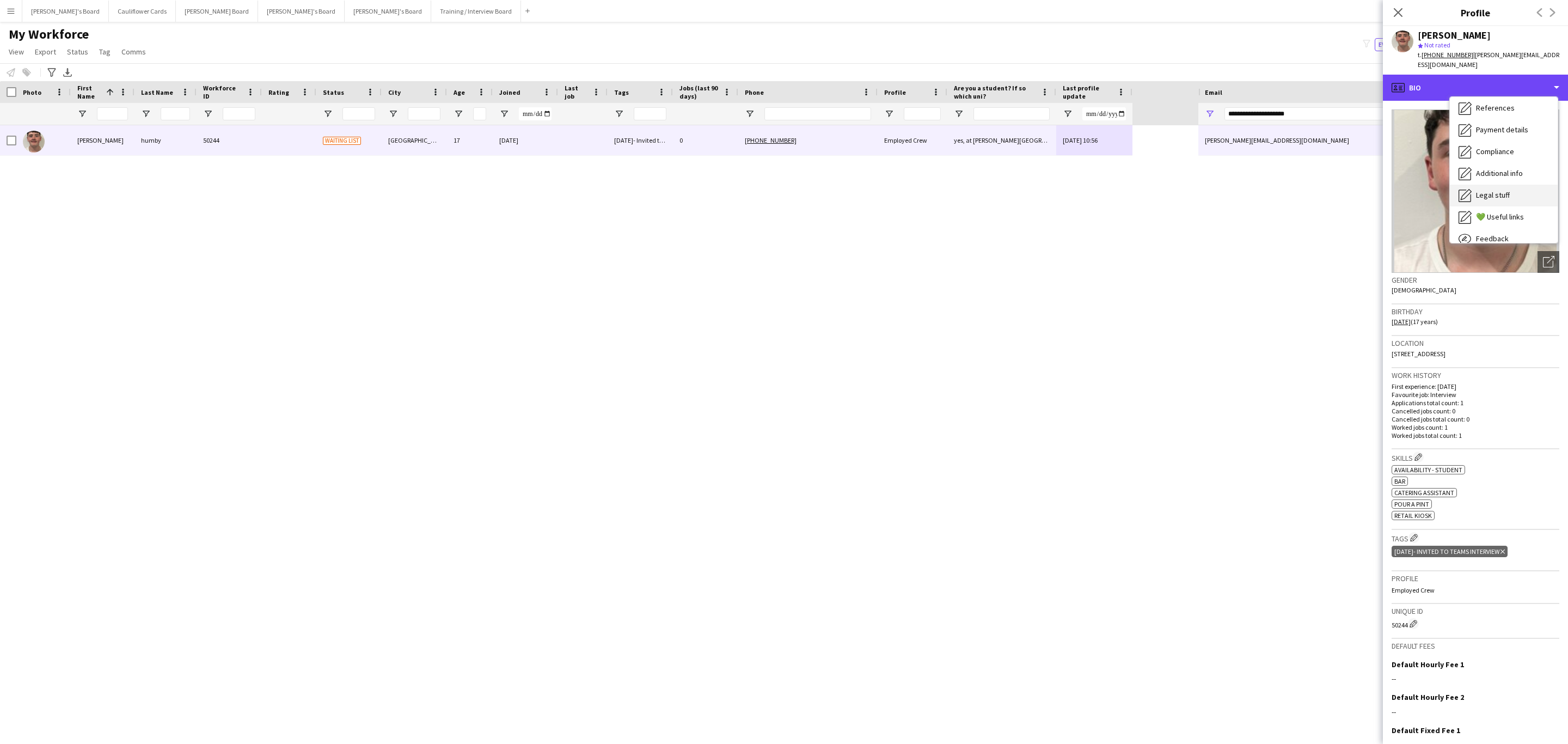
scroll to position [146, 0]
click at [1499, 136] on span "Additional info" at bounding box center [1499, 141] width 47 height 10
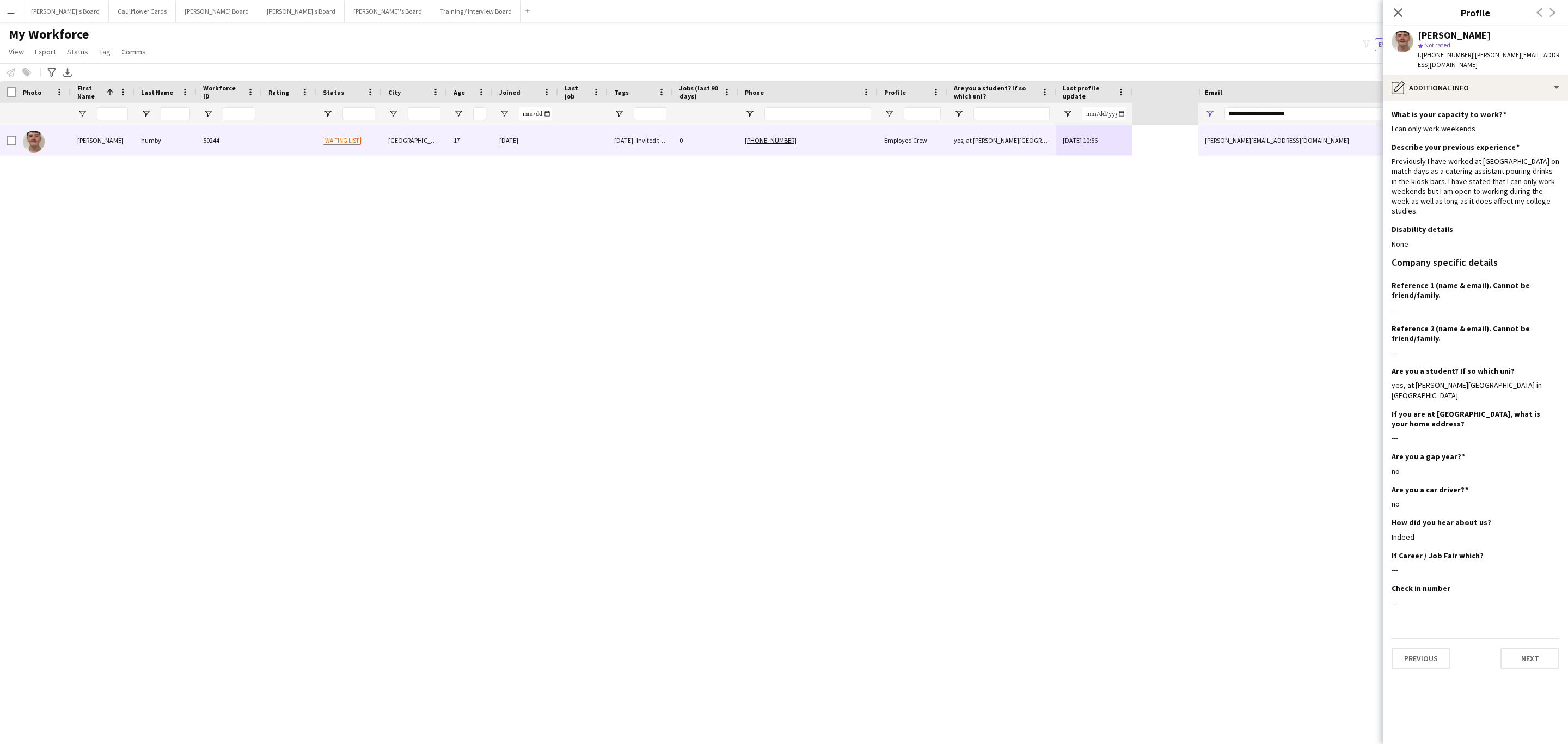
drag, startPoint x: 1398, startPoint y: 12, endPoint x: 1062, endPoint y: 172, distance: 372.2
click at [1398, 12] on icon at bounding box center [1398, 12] width 9 height 9
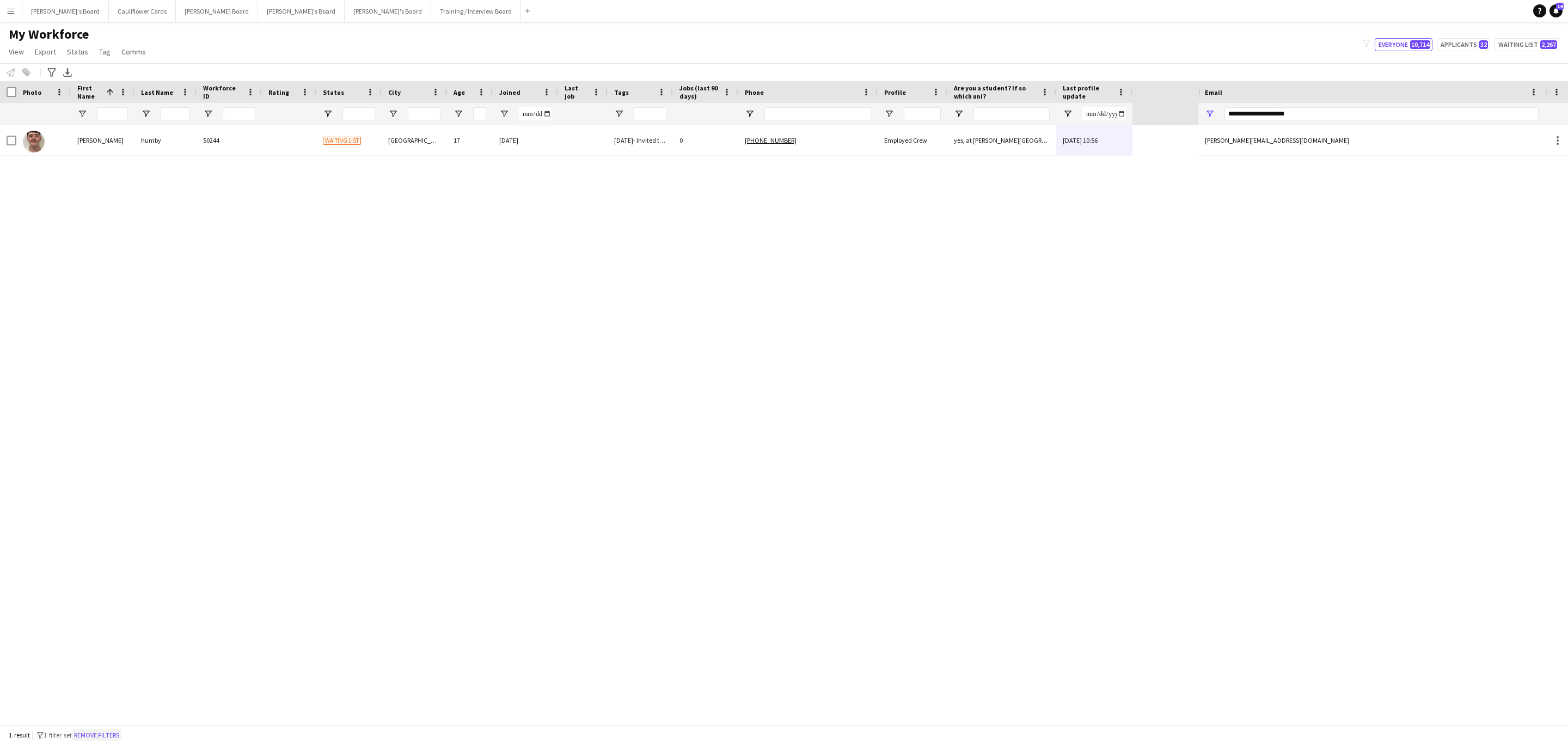
click at [91, 729] on button "Remove filters" at bounding box center [96, 735] width 49 height 12
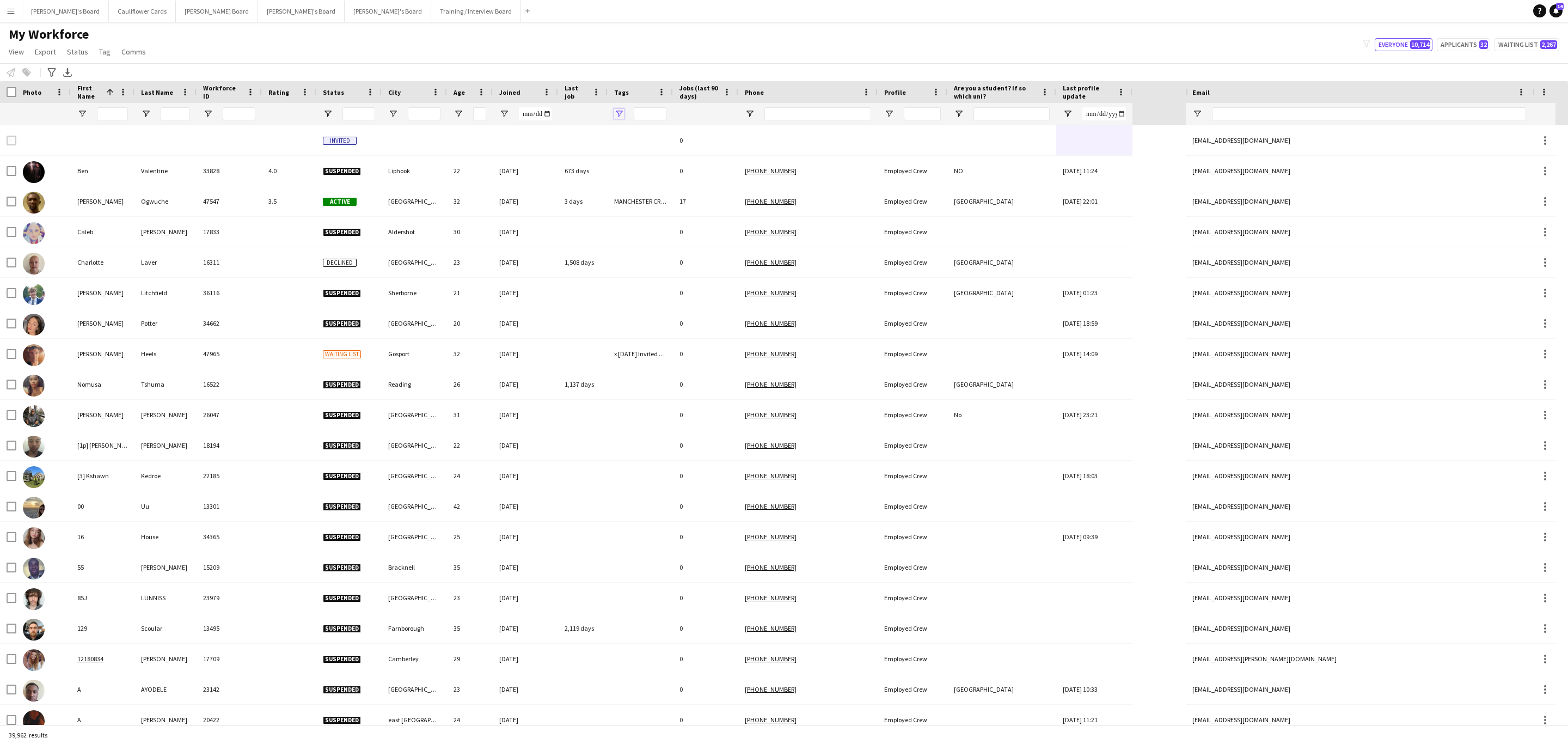
click at [623, 118] on span "Open Filter Menu" at bounding box center [619, 114] width 10 height 10
type input "***"
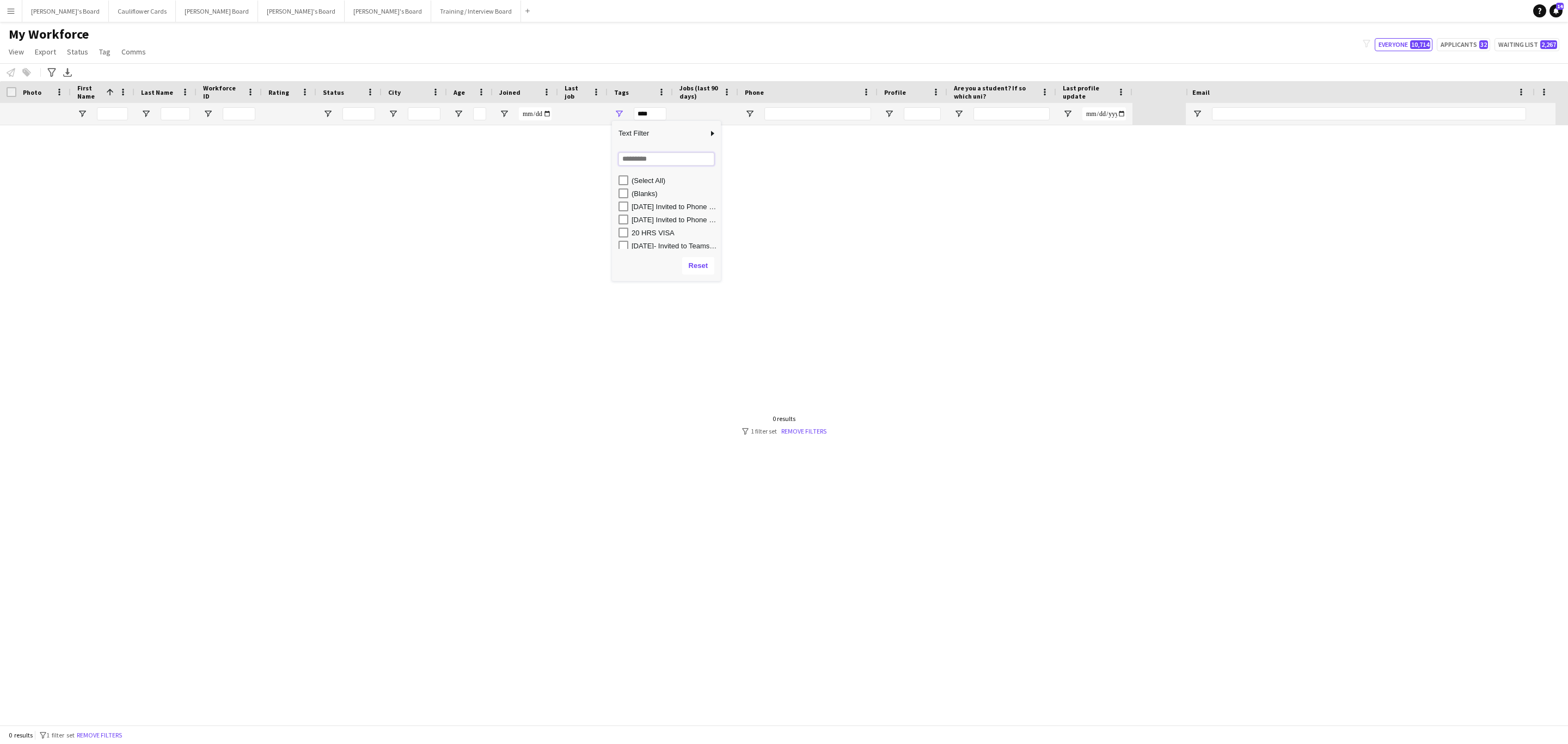
click at [629, 164] on input "Search filter values" at bounding box center [666, 158] width 96 height 13
type input "*"
click at [641, 33] on div "My Workforce View Views Default view Compliance RTW Checks MANCHESTER Search UN…" at bounding box center [784, 44] width 1568 height 37
click at [789, 435] on link "Remove filters" at bounding box center [804, 430] width 45 height 8
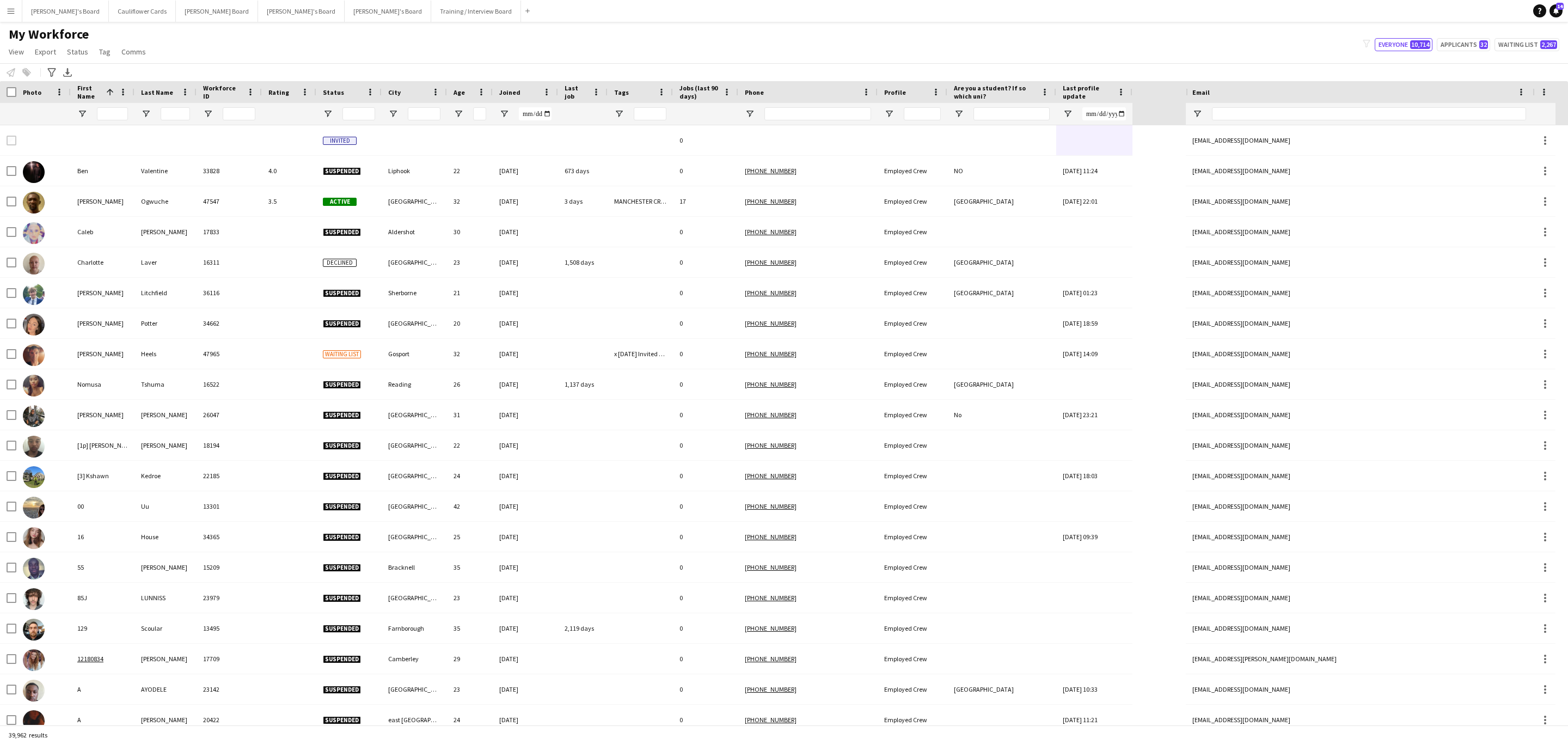
click at [1217, 35] on div "My Workforce View Views Default view Compliance RTW Checks MANCHESTER Search UN…" at bounding box center [784, 44] width 1568 height 37
click at [116, 111] on input "First Name Filter Input" at bounding box center [112, 113] width 31 height 13
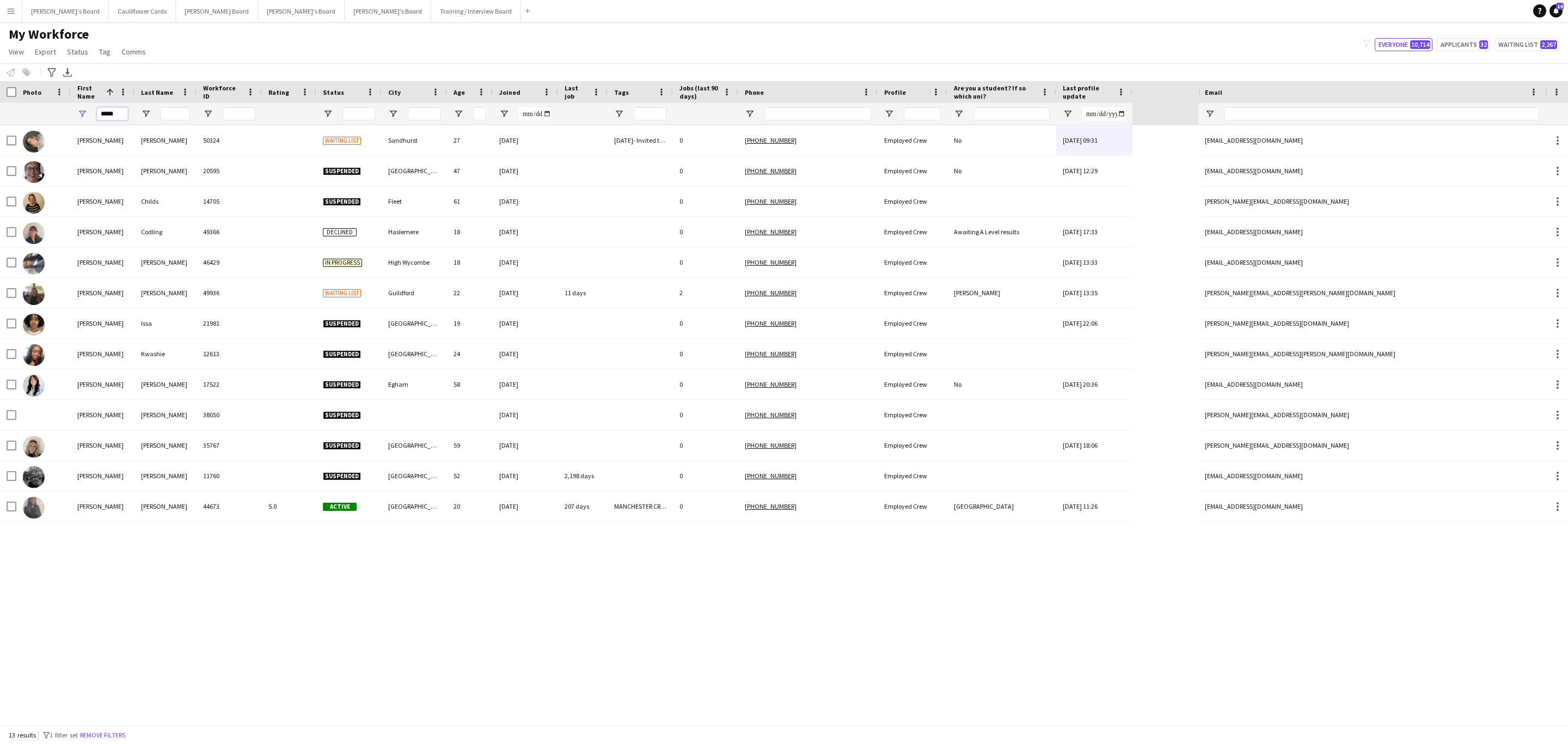
type input "*****"
click at [172, 113] on input "Last Name Filter Input" at bounding box center [175, 113] width 29 height 13
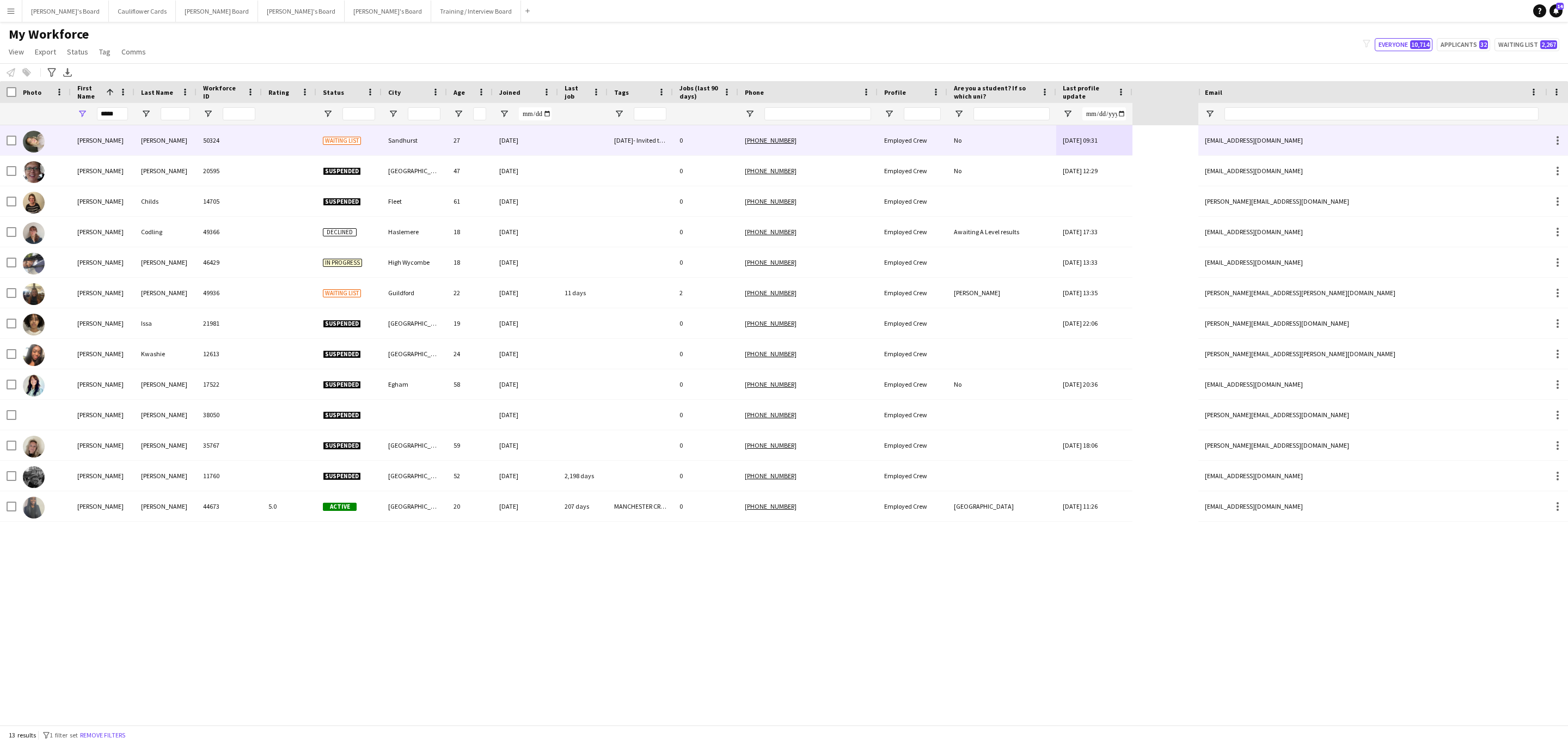
click at [205, 136] on div "50324" at bounding box center [229, 140] width 65 height 30
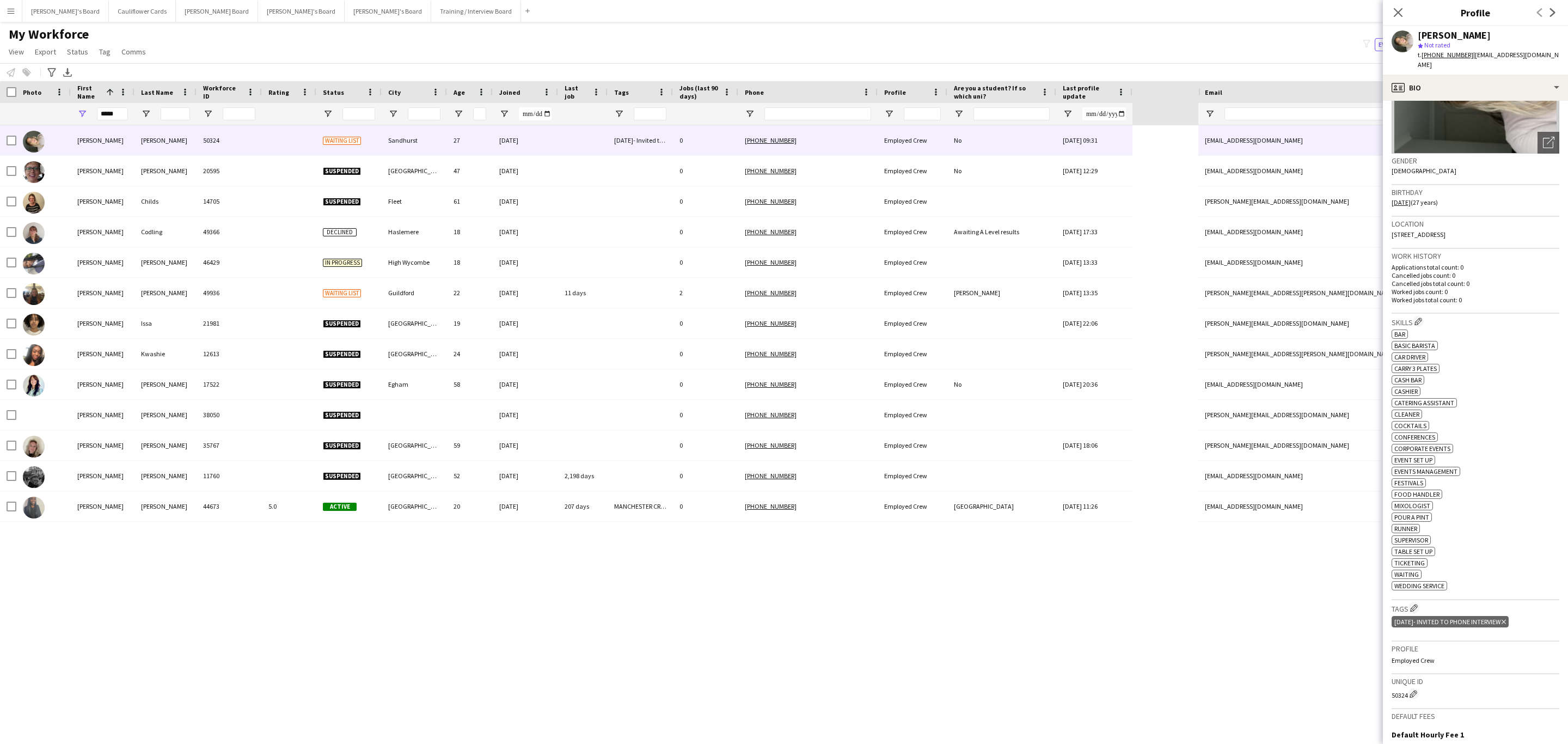
scroll to position [0, 0]
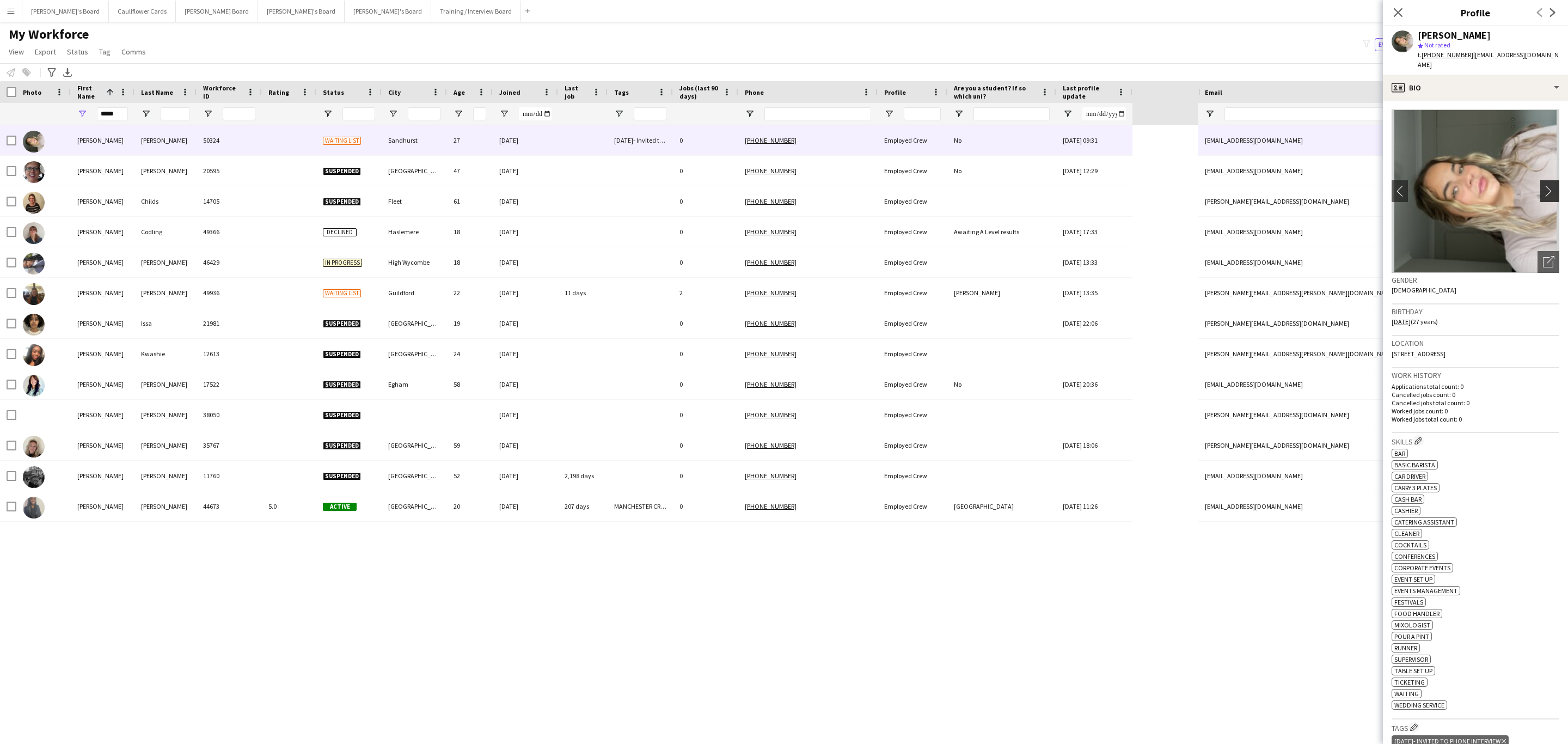
click at [1543, 185] on app-icon "chevron-right" at bounding box center [1552, 191] width 17 height 12
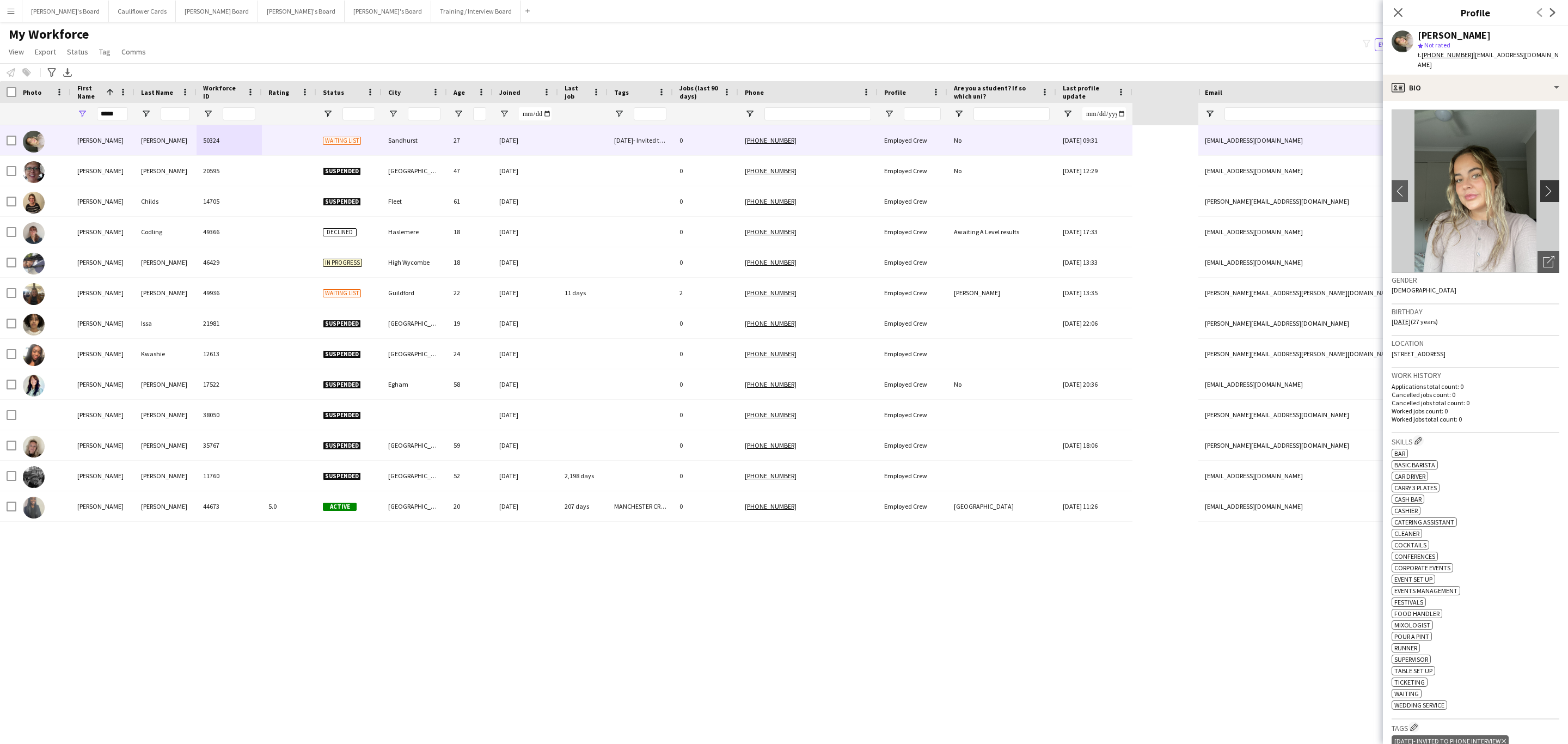
click at [1543, 185] on app-icon "chevron-right" at bounding box center [1552, 191] width 17 height 12
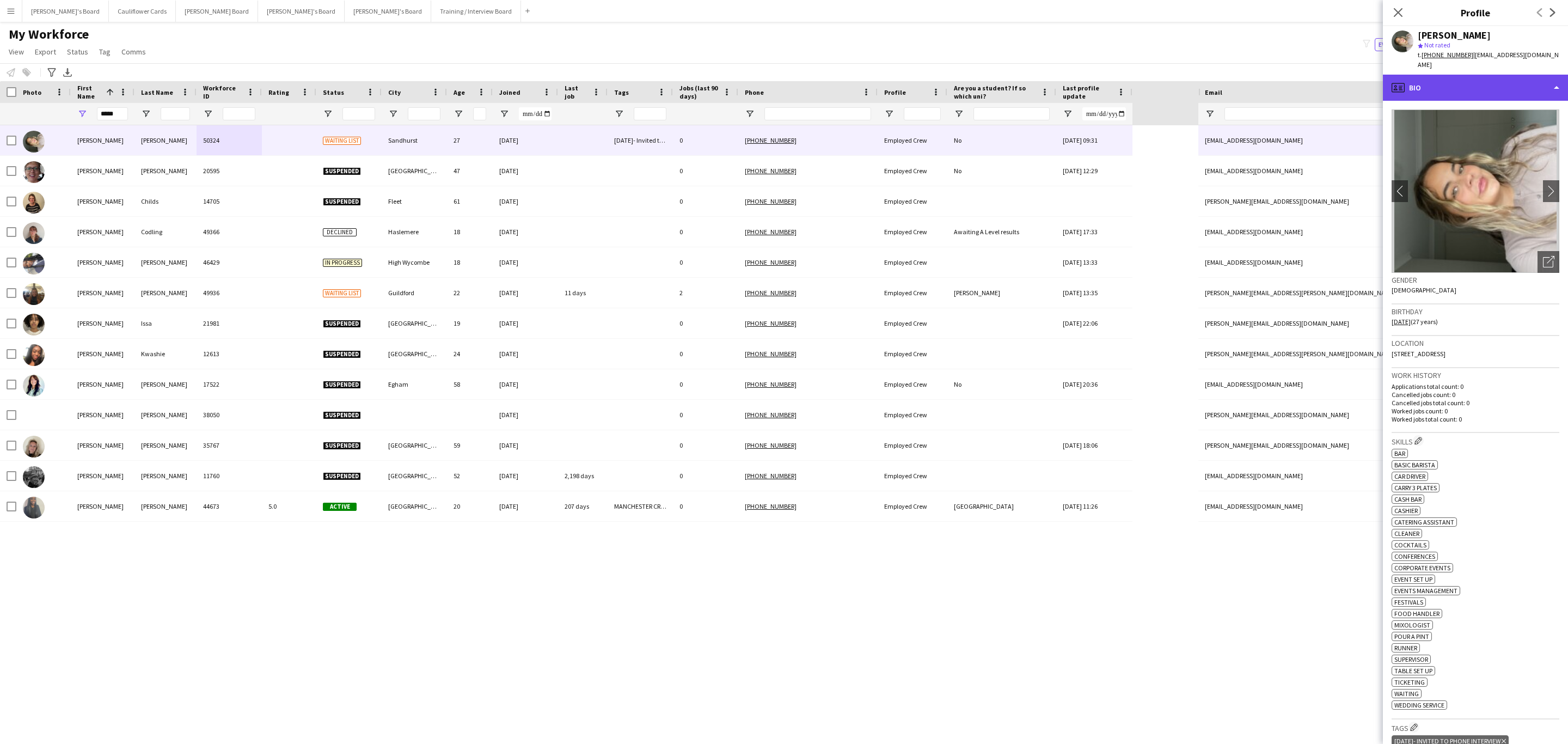
click at [1507, 87] on div "profile Bio" at bounding box center [1475, 88] width 185 height 26
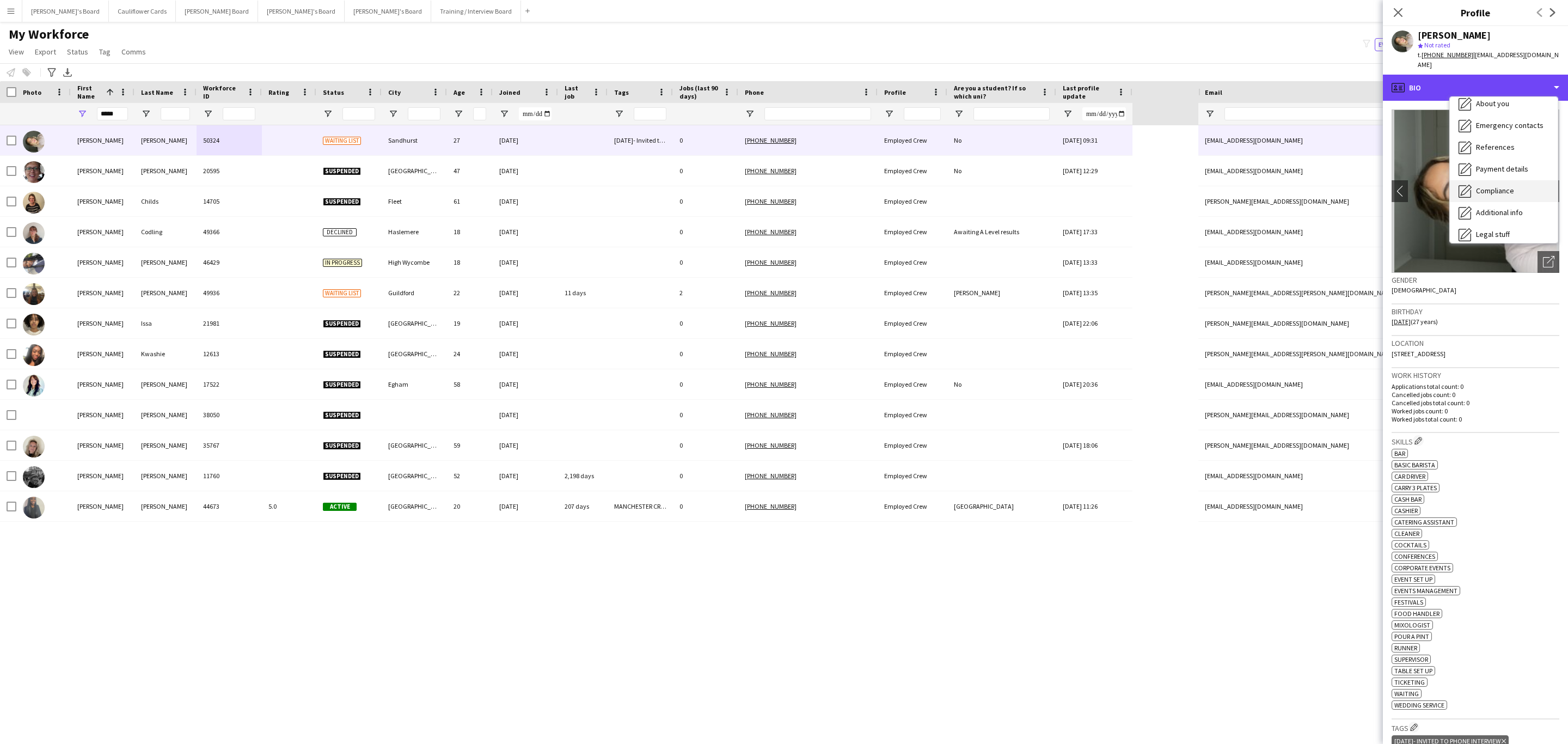
scroll to position [146, 0]
click at [1517, 130] on div "Additional info Additional info" at bounding box center [1503, 141] width 108 height 22
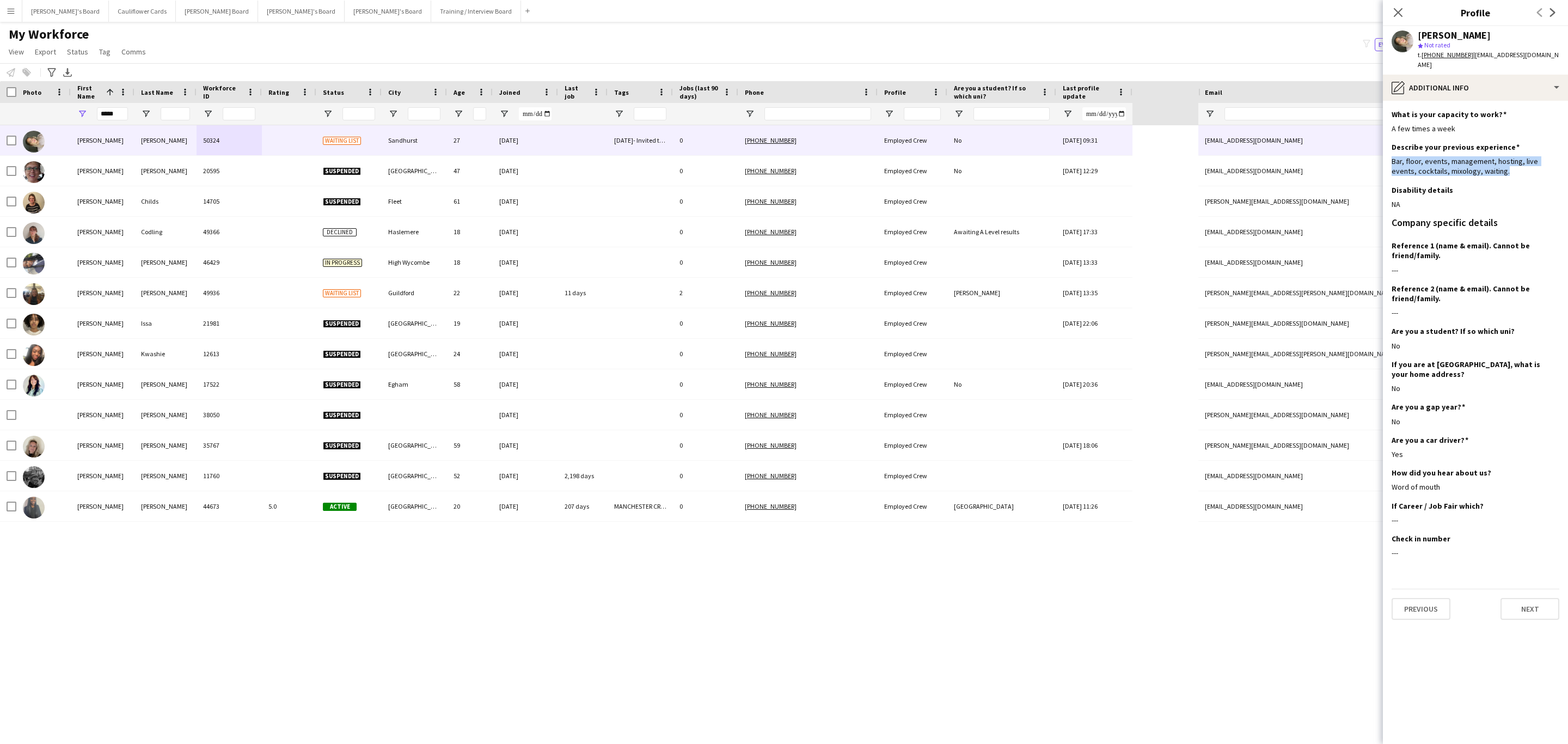
drag, startPoint x: 1493, startPoint y: 163, endPoint x: 1388, endPoint y: 156, distance: 105.2
click at [1388, 156] on app-section-data-types "What is your capacity to work? Edit this field A few times a week Describe your…" at bounding box center [1475, 422] width 185 height 643
click at [1396, 156] on div "Bar, floor, events, management, hosting, live events, cocktails, mixology, wait…" at bounding box center [1475, 166] width 167 height 19
click at [1446, 54] on tcxspan "+447955007952" at bounding box center [1447, 54] width 52 height 8
drag, startPoint x: 1464, startPoint y: 82, endPoint x: 1472, endPoint y: 114, distance: 33.0
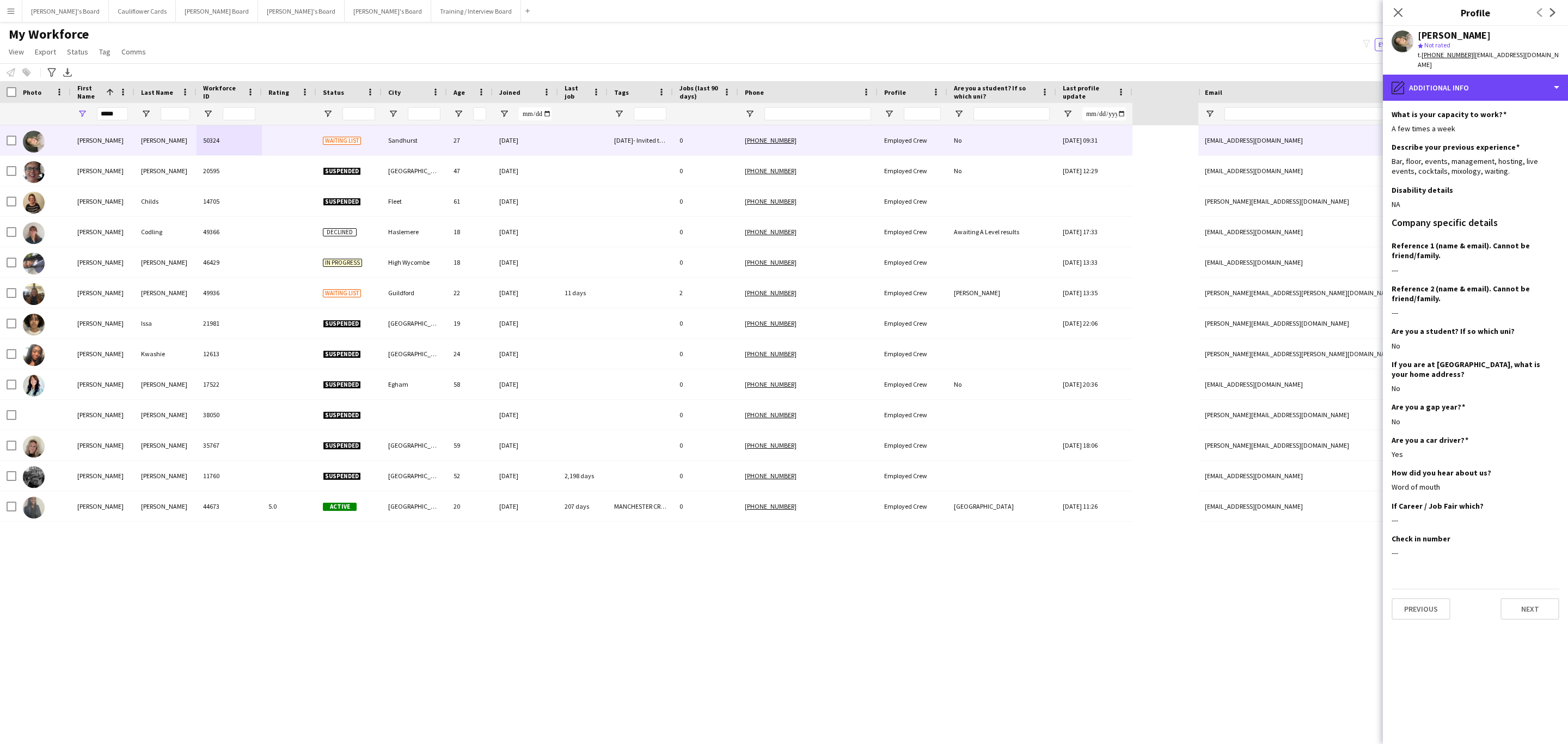
click at [1464, 82] on div "pencil4 Additional info" at bounding box center [1475, 88] width 185 height 26
click at [1483, 107] on span "Bio" at bounding box center [1481, 111] width 10 height 10
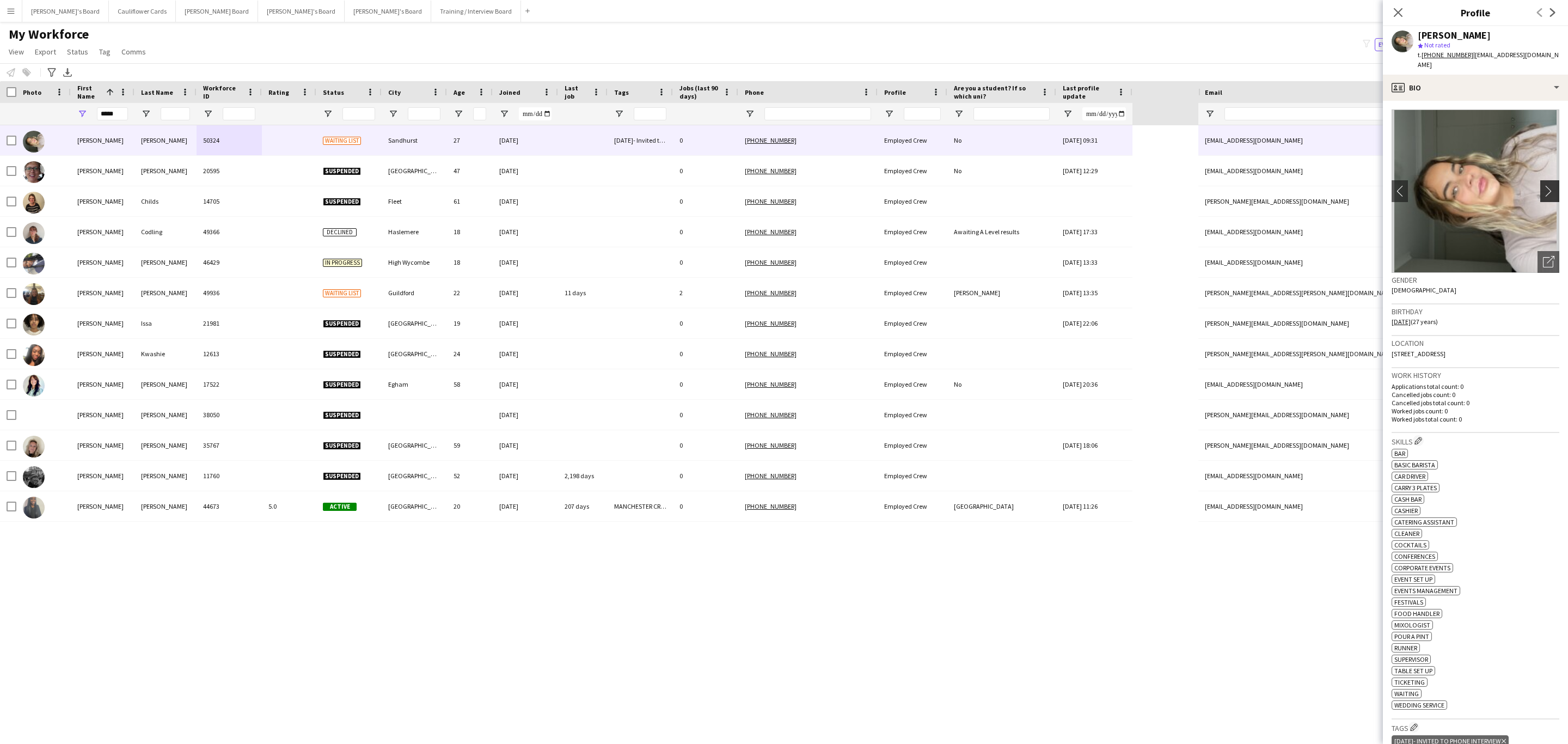
click at [1543, 185] on app-icon "chevron-right" at bounding box center [1552, 191] width 17 height 12
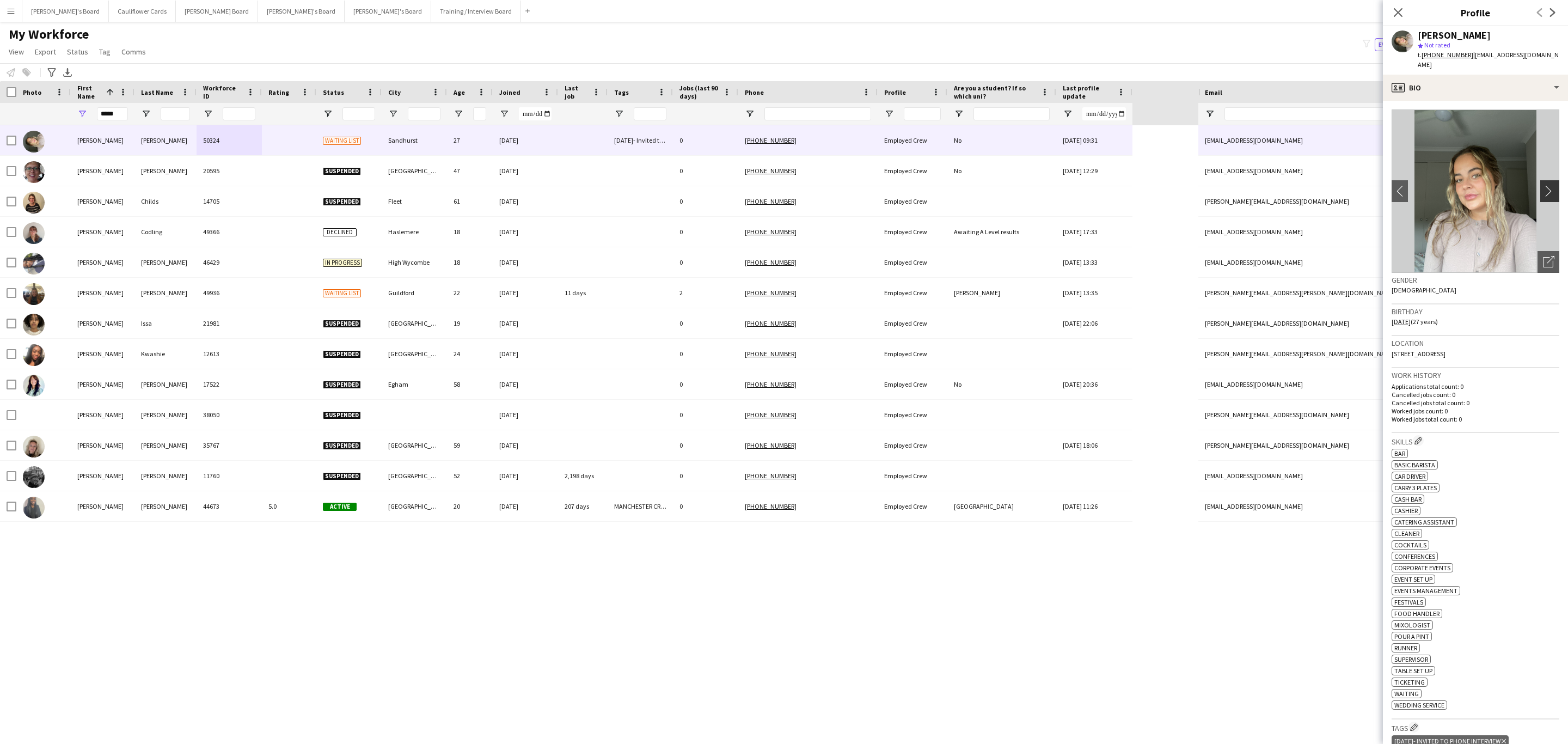
click at [1543, 185] on app-icon "chevron-right" at bounding box center [1552, 191] width 17 height 12
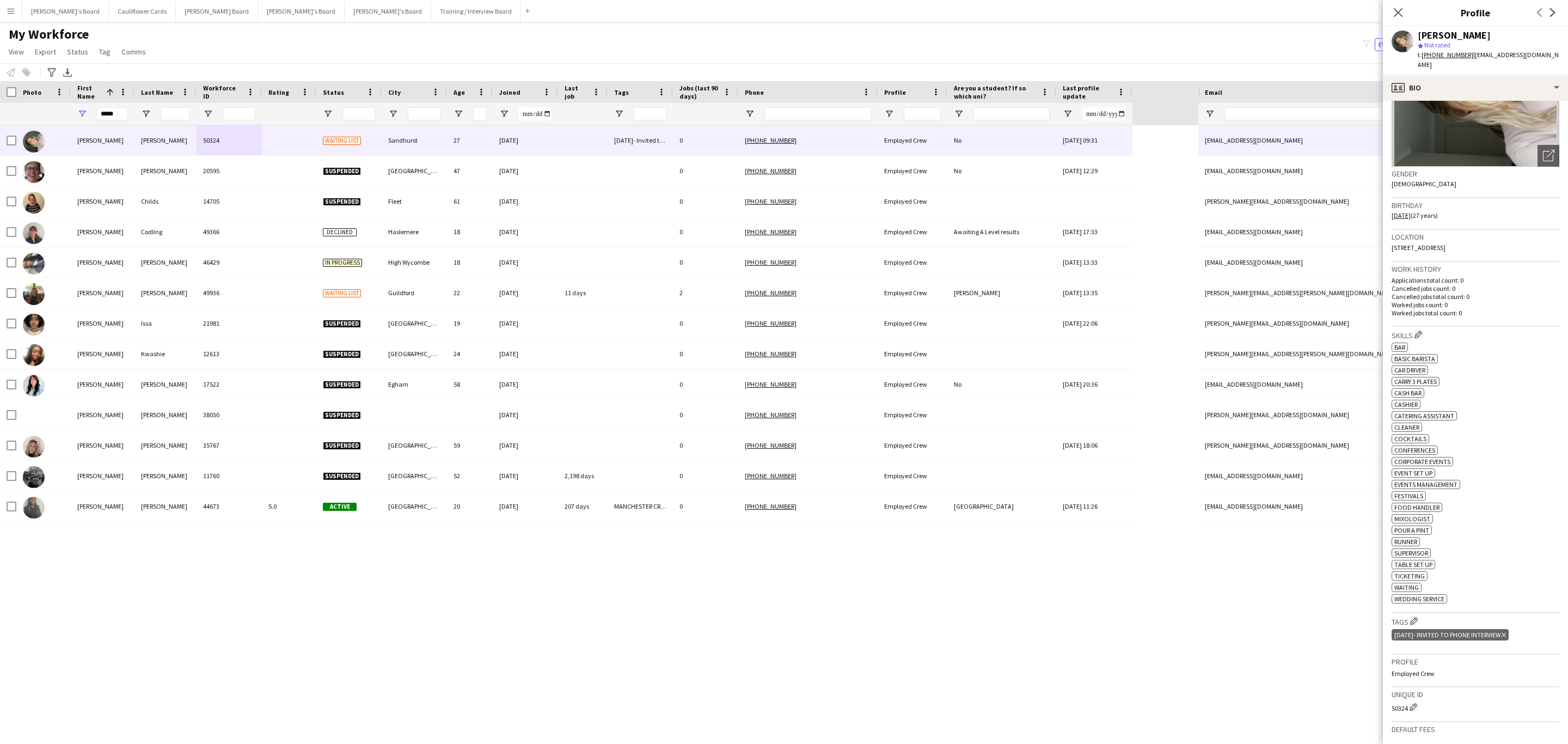
scroll to position [105, 0]
click at [1501, 85] on div "profile Bio" at bounding box center [1475, 88] width 185 height 26
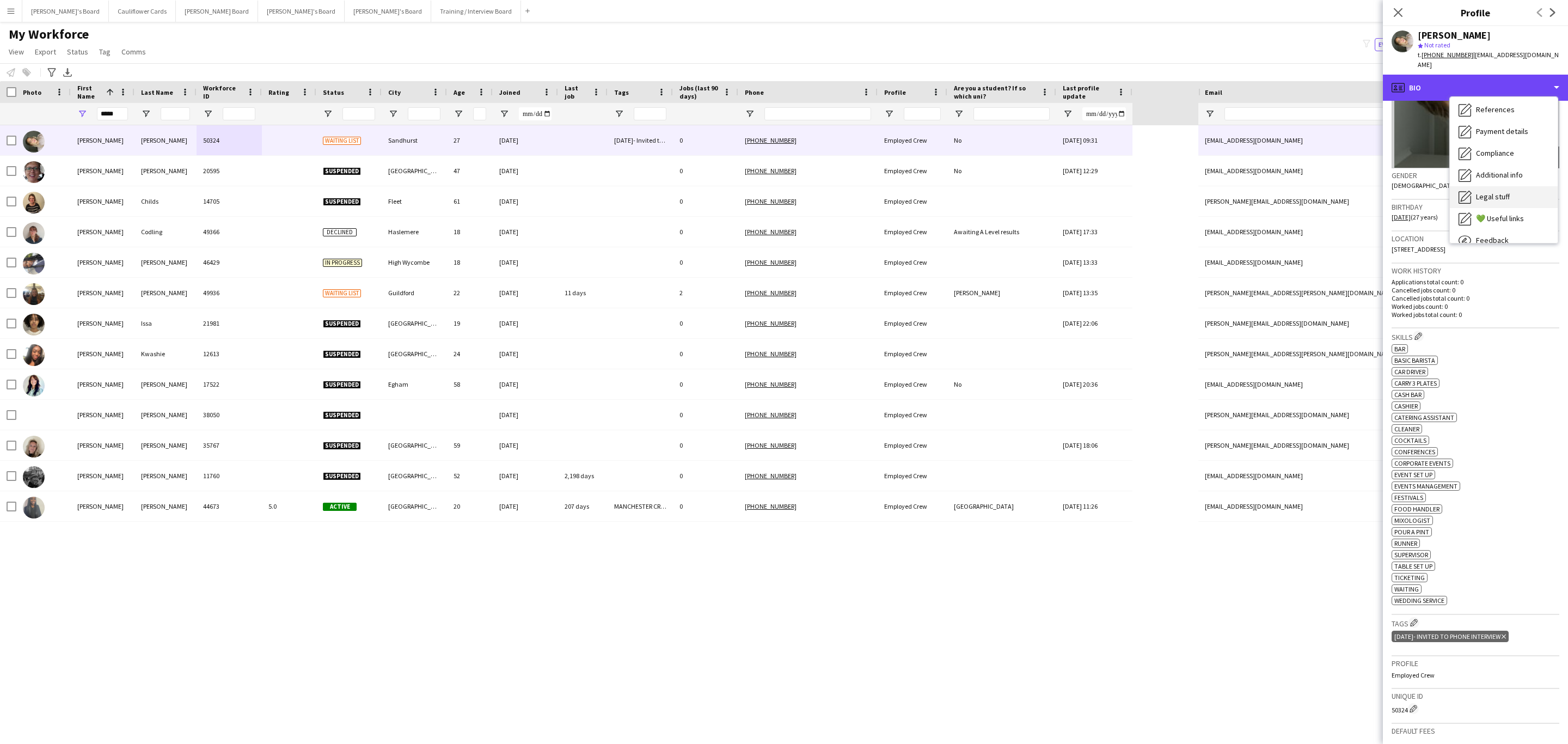
scroll to position [146, 0]
click at [1508, 136] on div "Additional info Additional info" at bounding box center [1503, 141] width 108 height 22
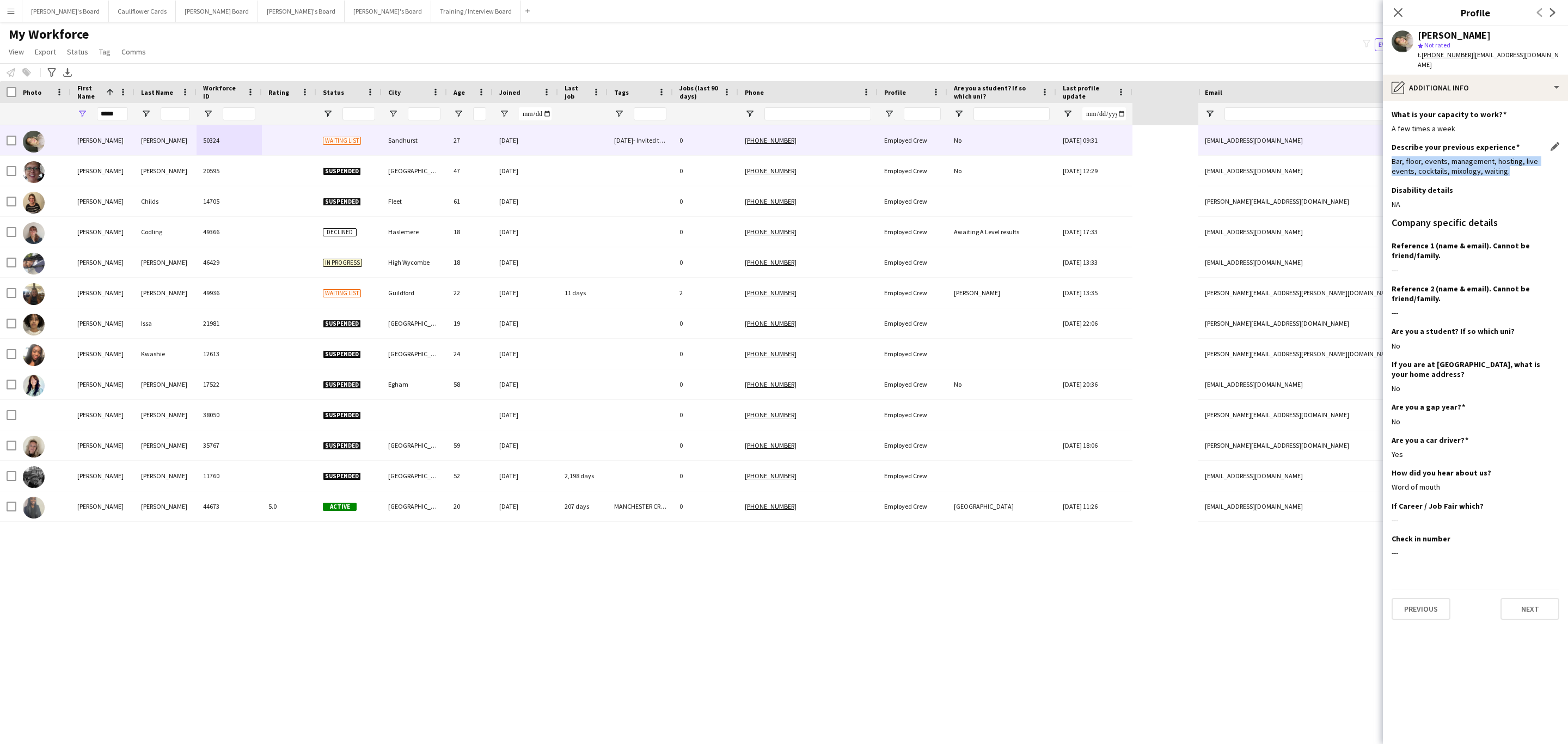
drag, startPoint x: 1495, startPoint y: 164, endPoint x: 1399, endPoint y: 155, distance: 96.4
click at [1392, 156] on div "Bar, floor, events, management, hosting, live events, cocktails, mixology, wait…" at bounding box center [1475, 166] width 167 height 19
click at [1421, 158] on div "Bar, floor, events, management, hosting, live events, cocktails, mixology, wait…" at bounding box center [1475, 166] width 167 height 19
click at [1393, 15] on icon "Close pop-in" at bounding box center [1398, 12] width 10 height 10
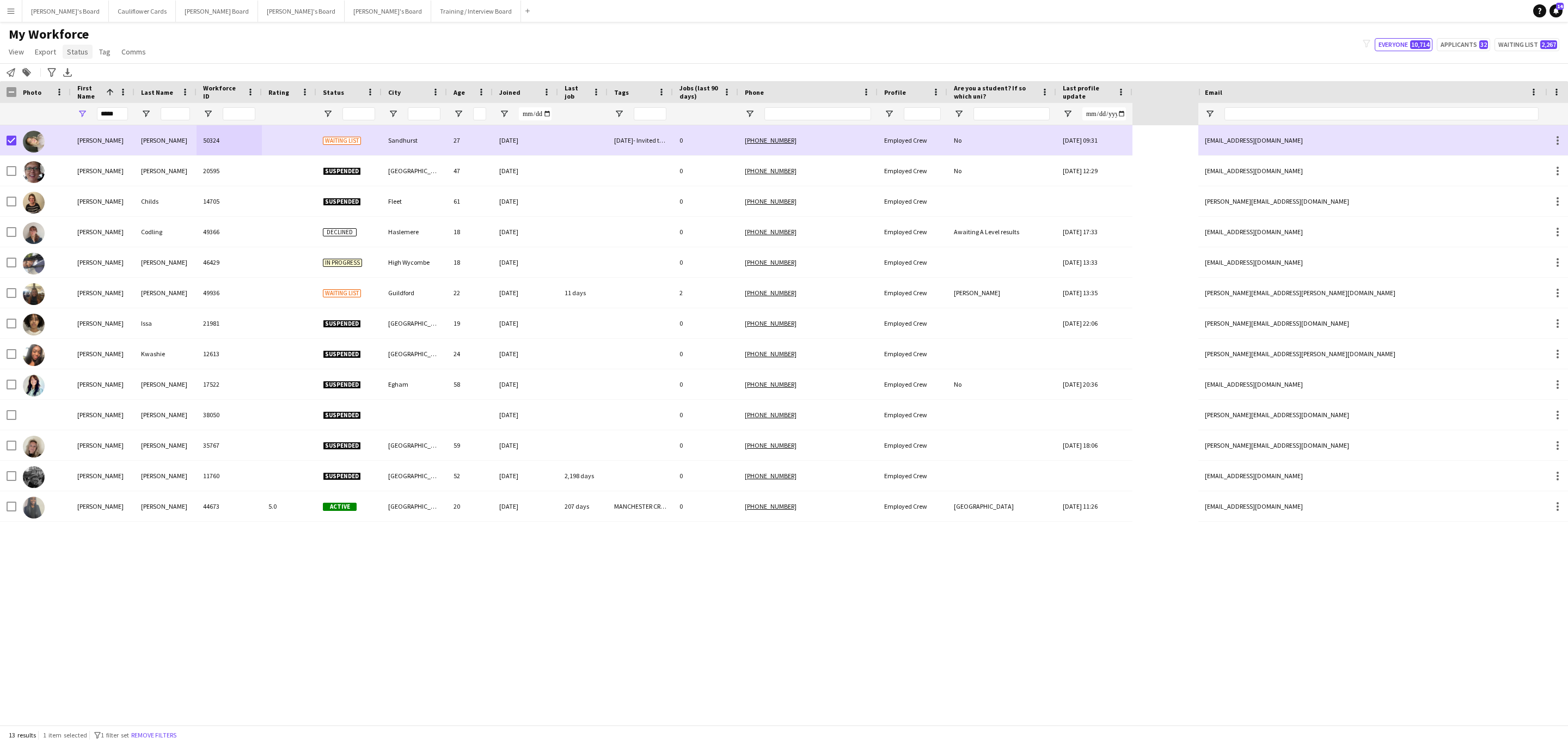
click at [85, 53] on span "Status" at bounding box center [77, 52] width 21 height 10
click at [106, 69] on link "Edit" at bounding box center [100, 75] width 76 height 23
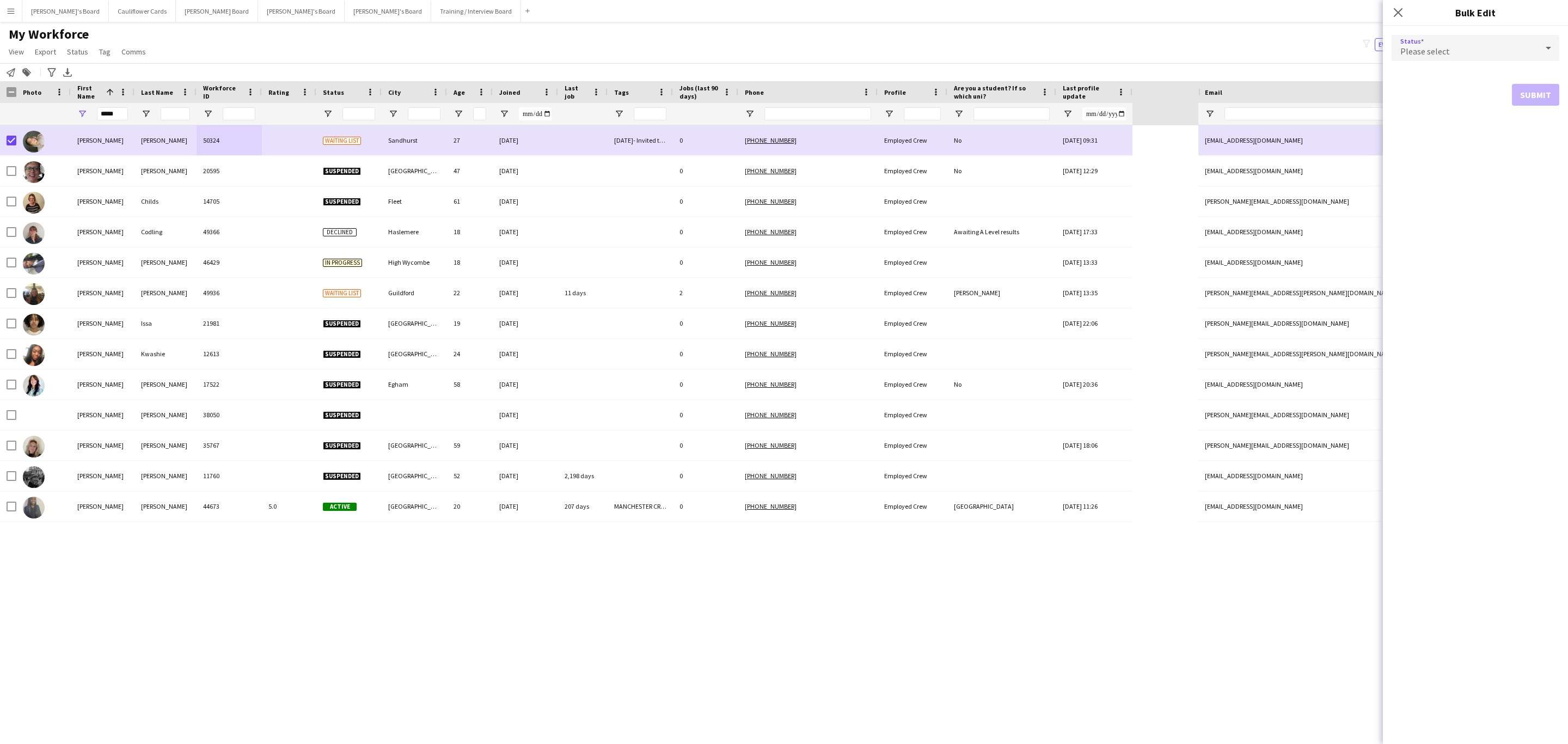
click at [1441, 43] on div "Please select" at bounding box center [1465, 47] width 146 height 26
click at [1421, 84] on span "Active" at bounding box center [1475, 79] width 150 height 10
click at [1535, 135] on button "Submit" at bounding box center [1536, 132] width 47 height 22
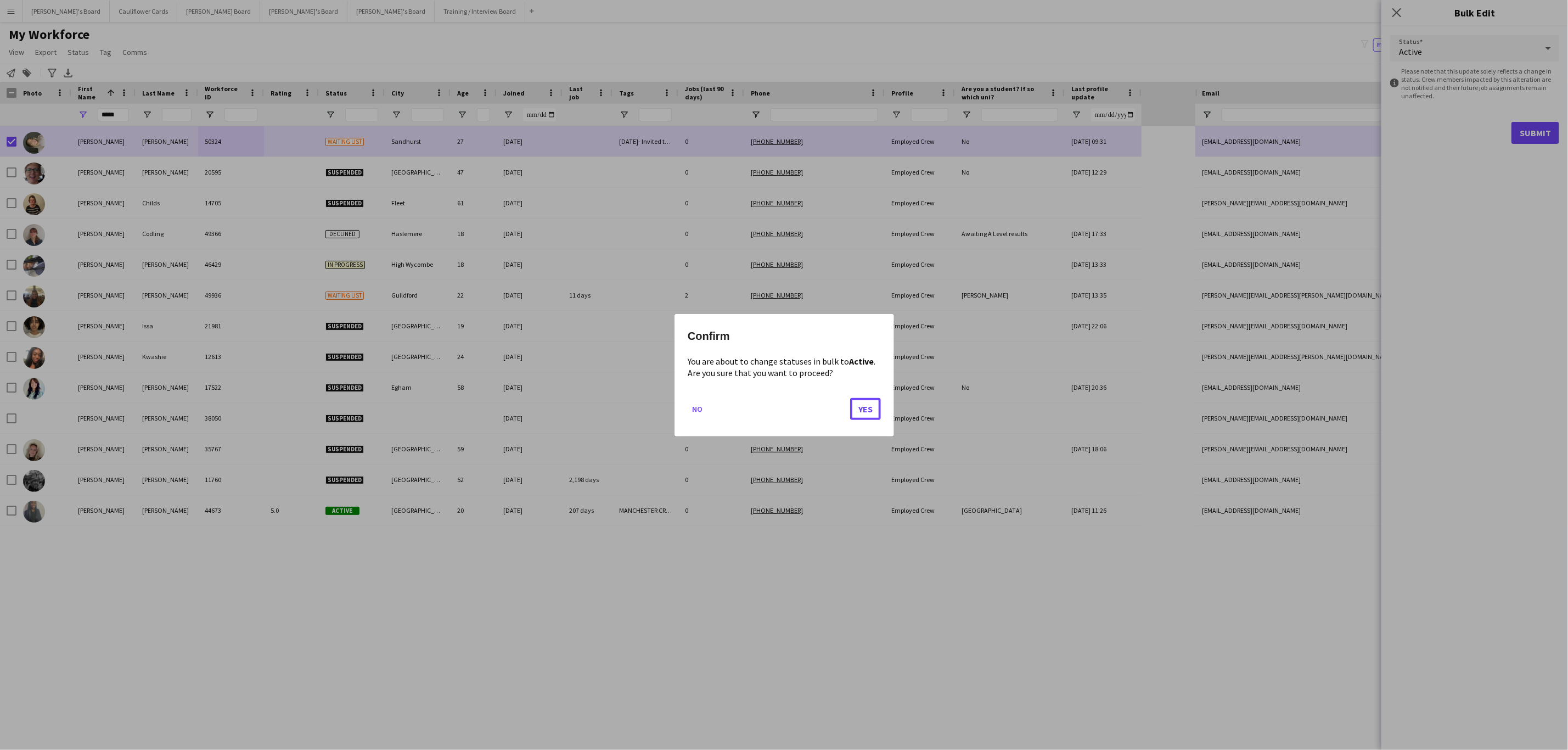
drag, startPoint x: 868, startPoint y: 414, endPoint x: 684, endPoint y: 382, distance: 186.8
click at [868, 414] on button "Yes" at bounding box center [865, 409] width 31 height 22
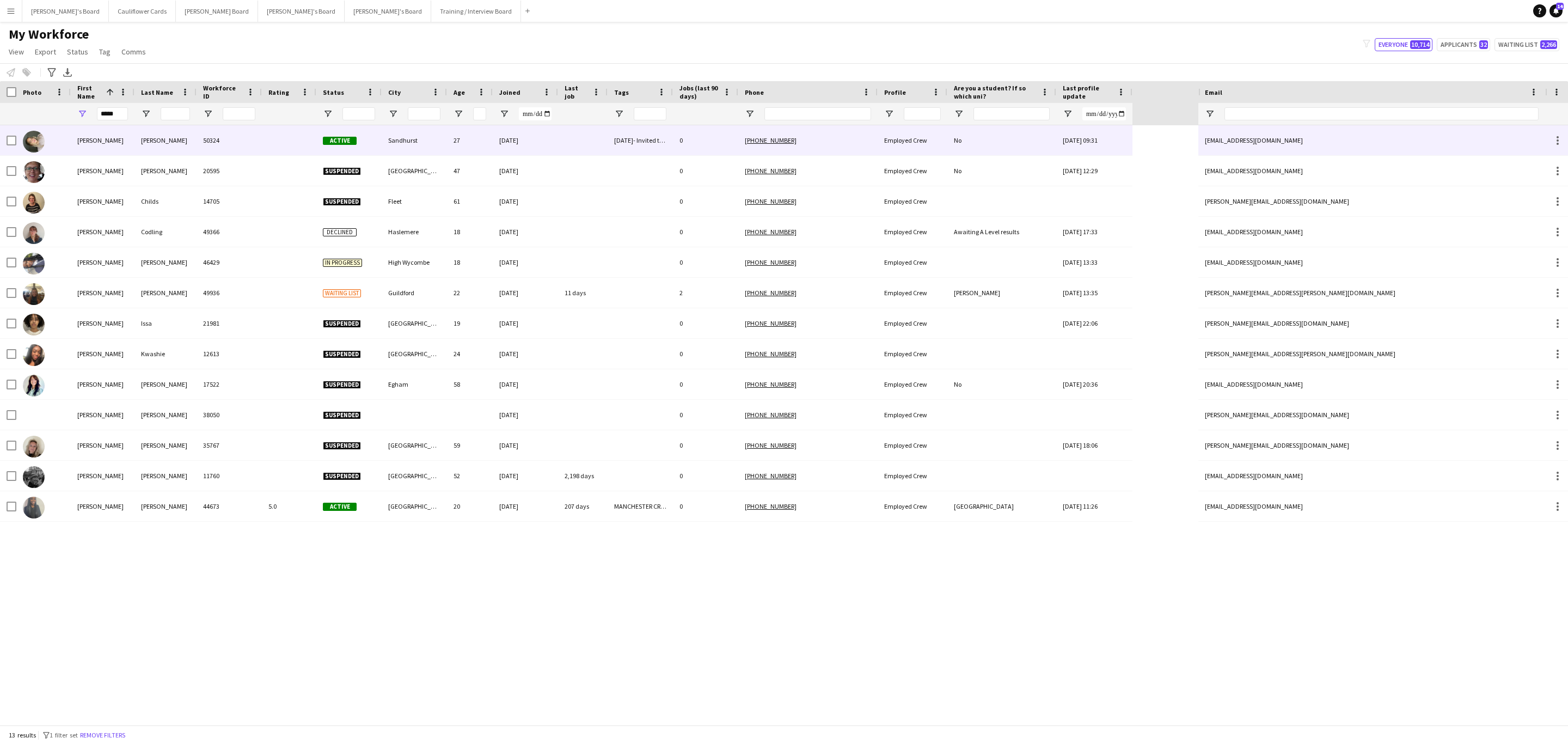
click at [414, 144] on div "Sandhurst" at bounding box center [414, 140] width 65 height 30
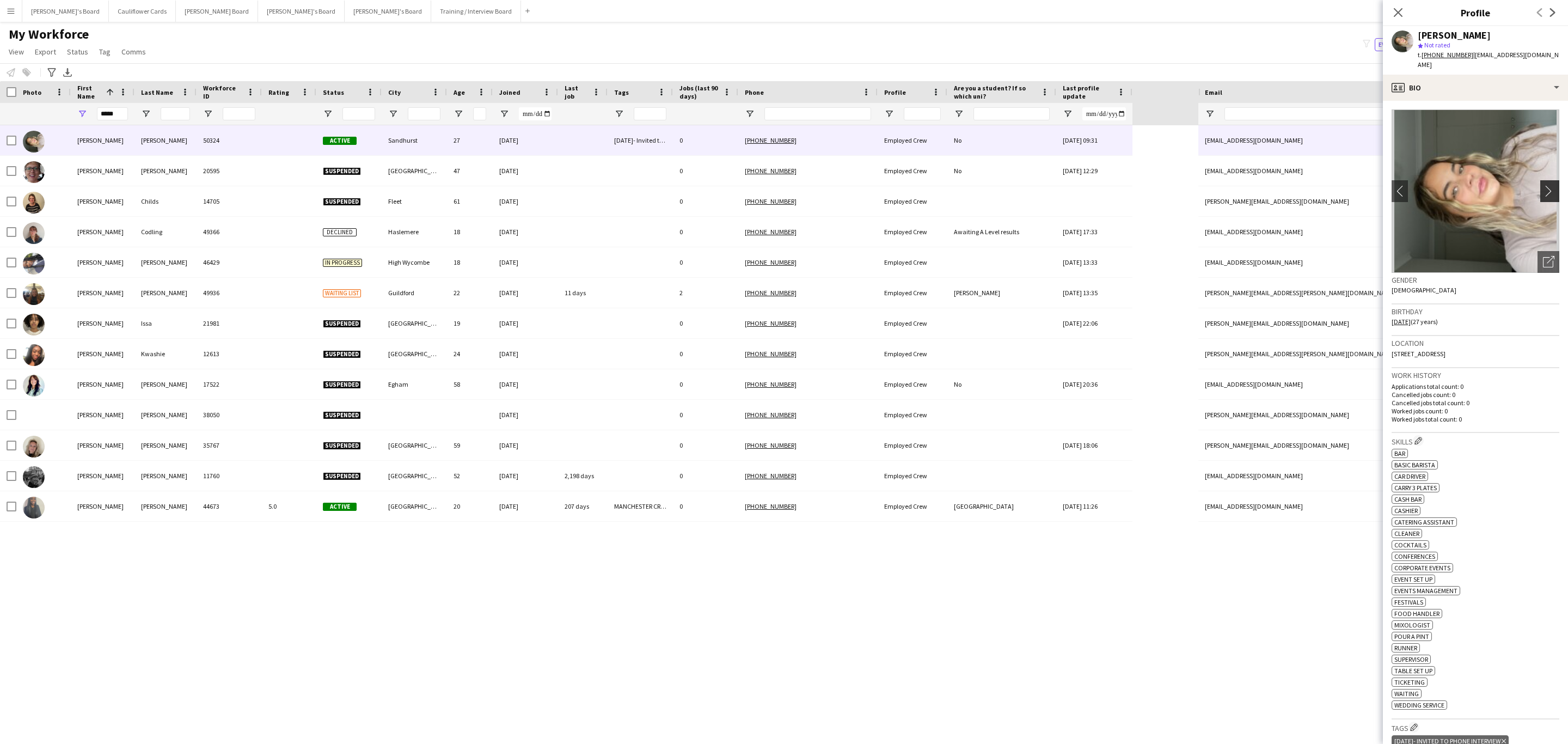
click at [1543, 185] on app-icon "chevron-right" at bounding box center [1552, 191] width 17 height 12
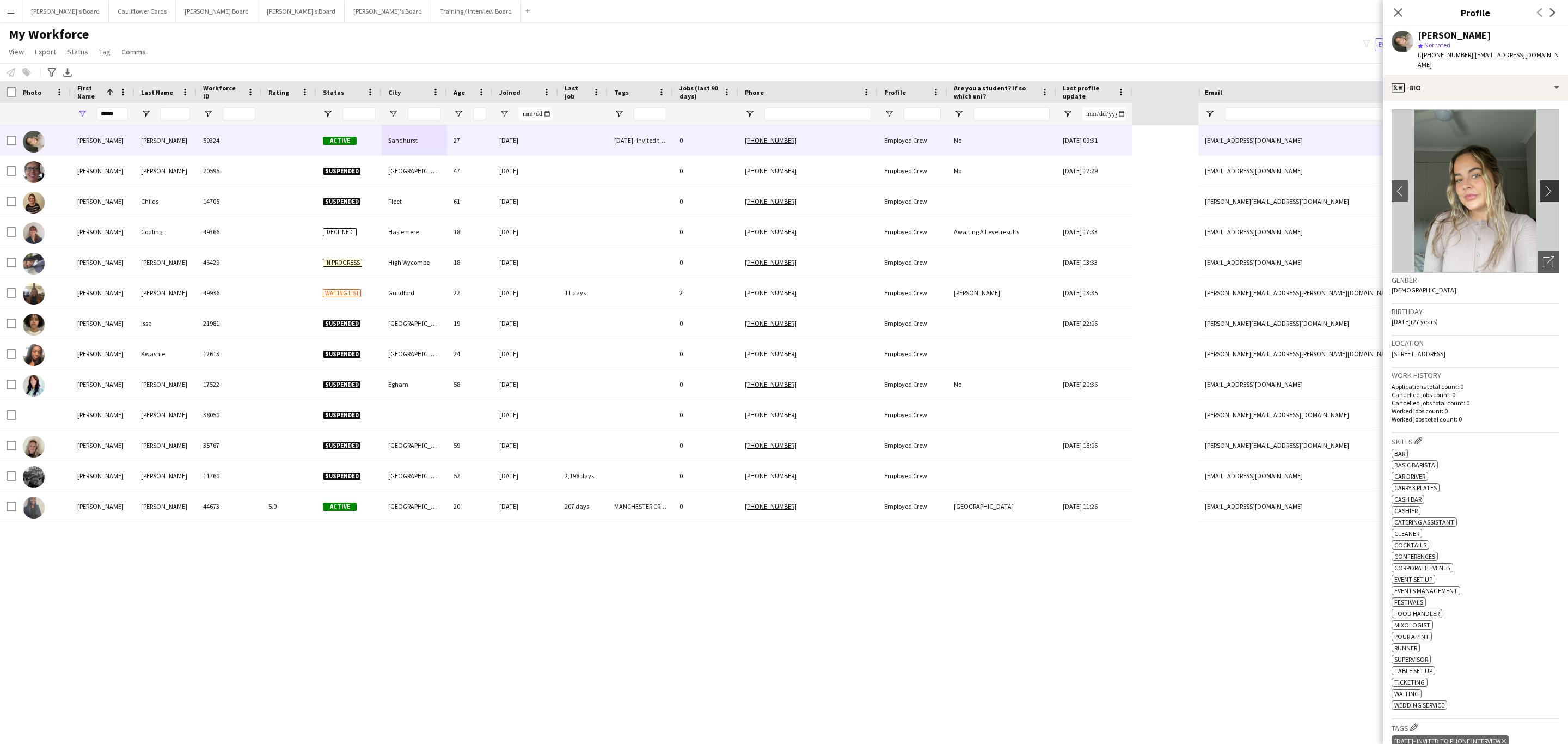
click at [1543, 185] on app-icon "chevron-right" at bounding box center [1552, 191] width 17 height 12
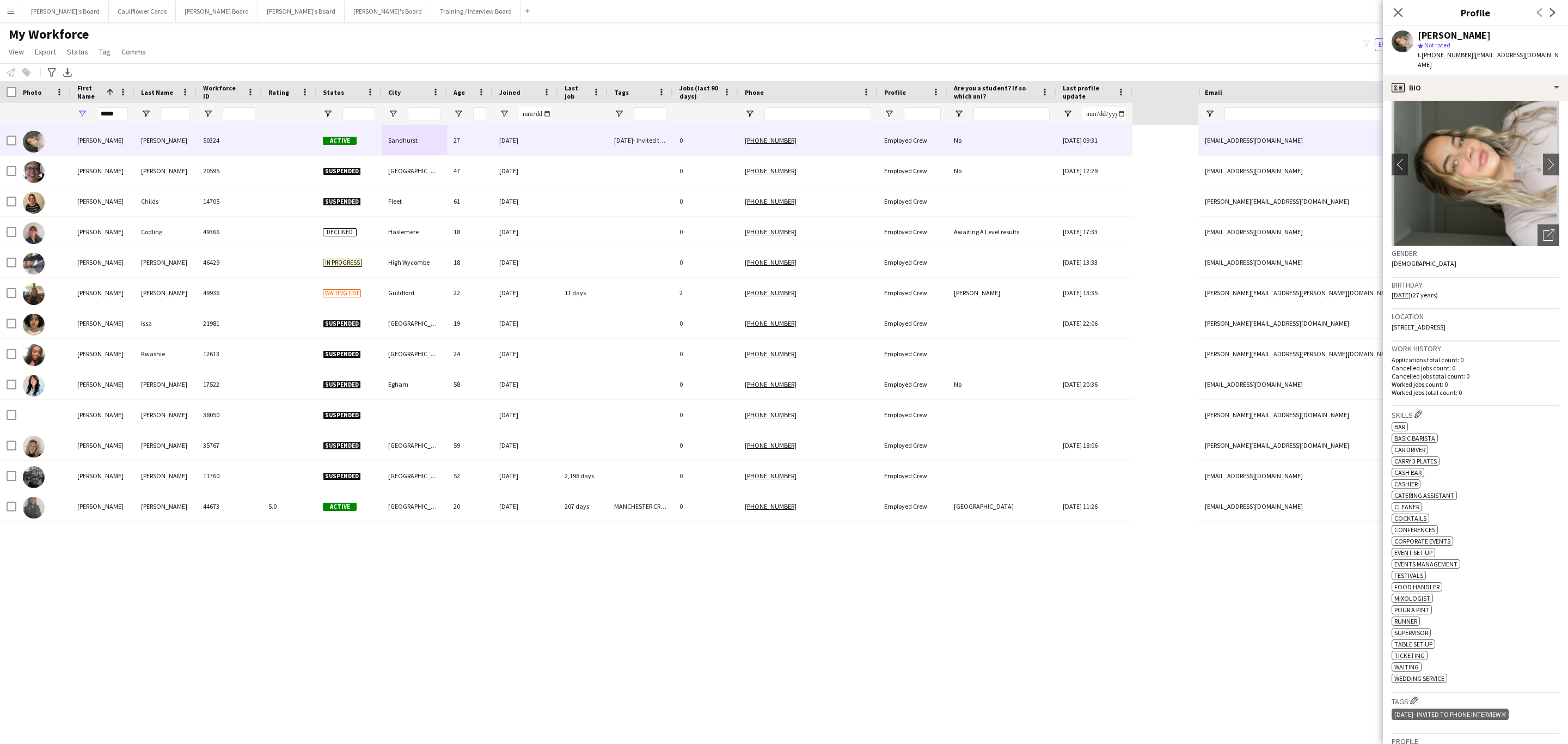
scroll to position [0, 0]
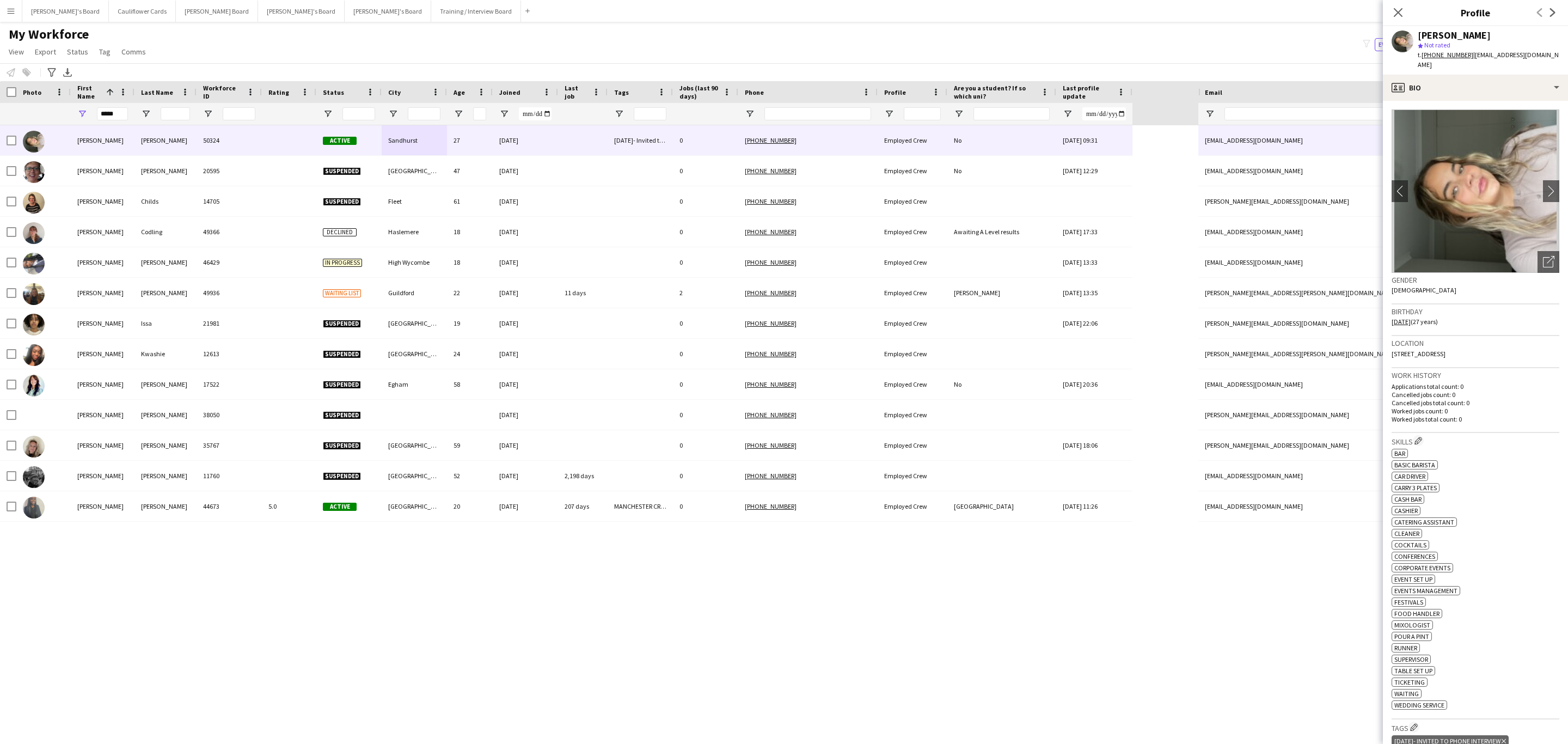
click at [1529, 184] on img at bounding box center [1475, 191] width 167 height 163
click at [1543, 185] on app-icon "chevron-right" at bounding box center [1552, 191] width 17 height 12
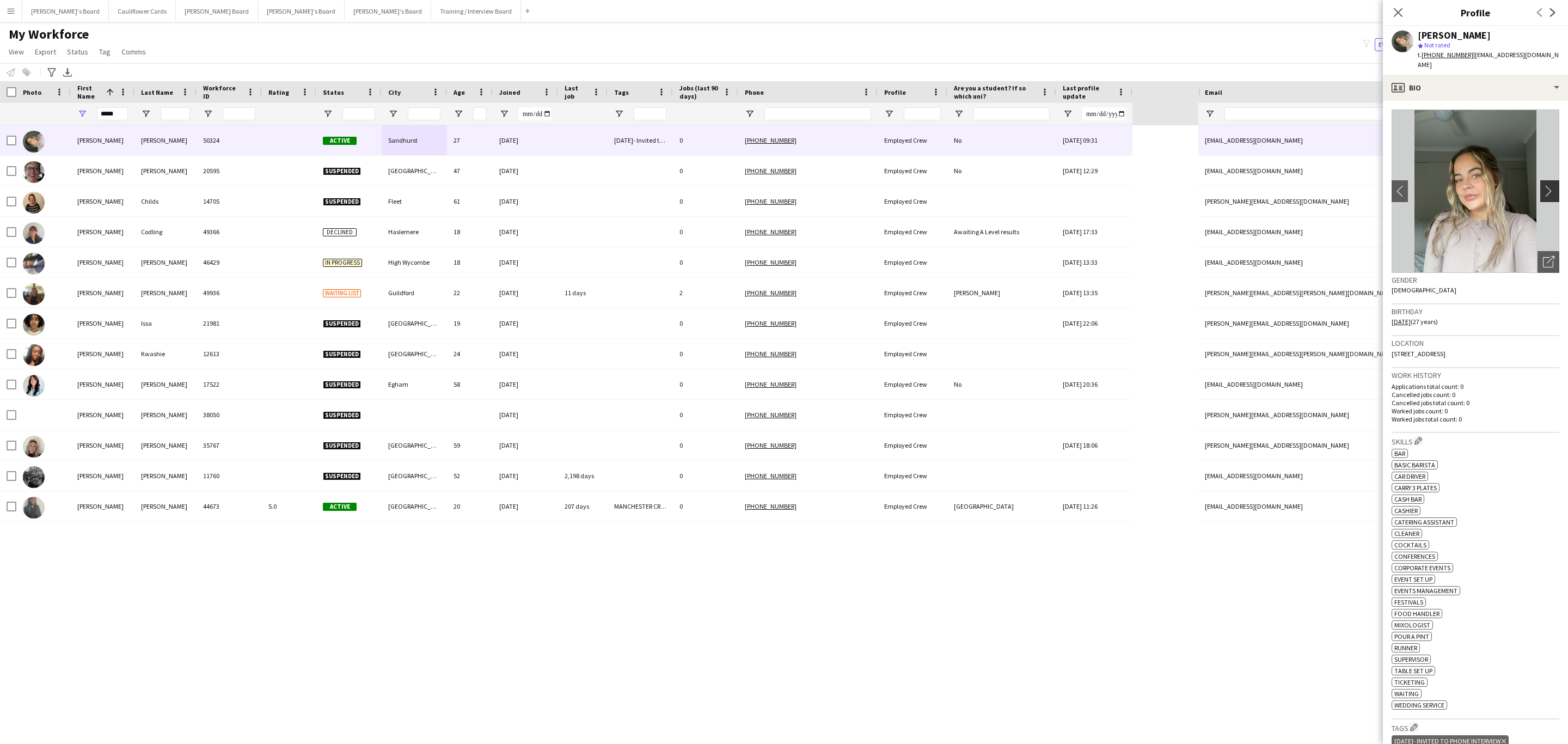
click at [1543, 185] on app-icon "chevron-right" at bounding box center [1552, 191] width 17 height 12
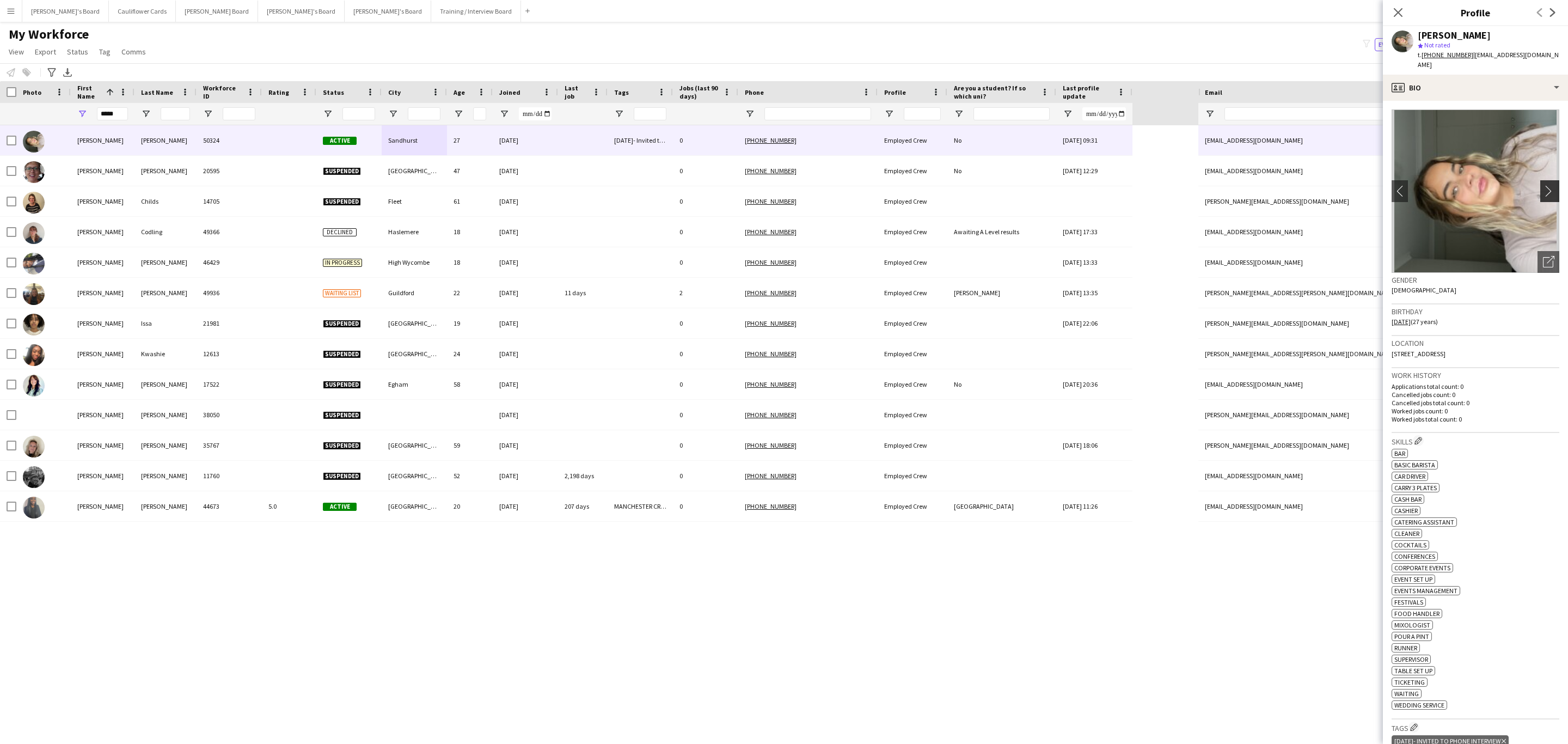
click at [1543, 185] on app-icon "chevron-right" at bounding box center [1552, 191] width 17 height 12
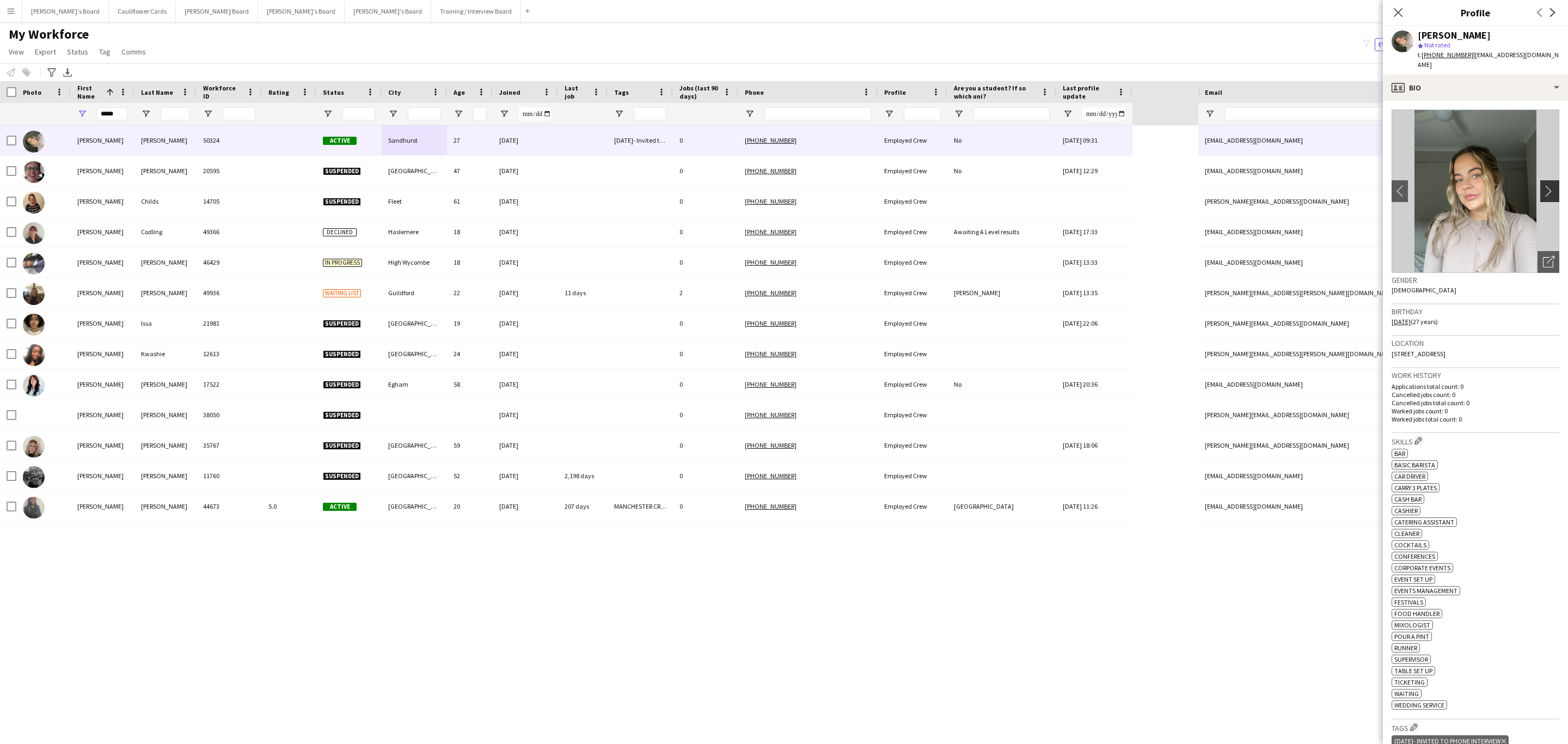
click at [1540, 187] on button "chevron-right" at bounding box center [1551, 191] width 22 height 22
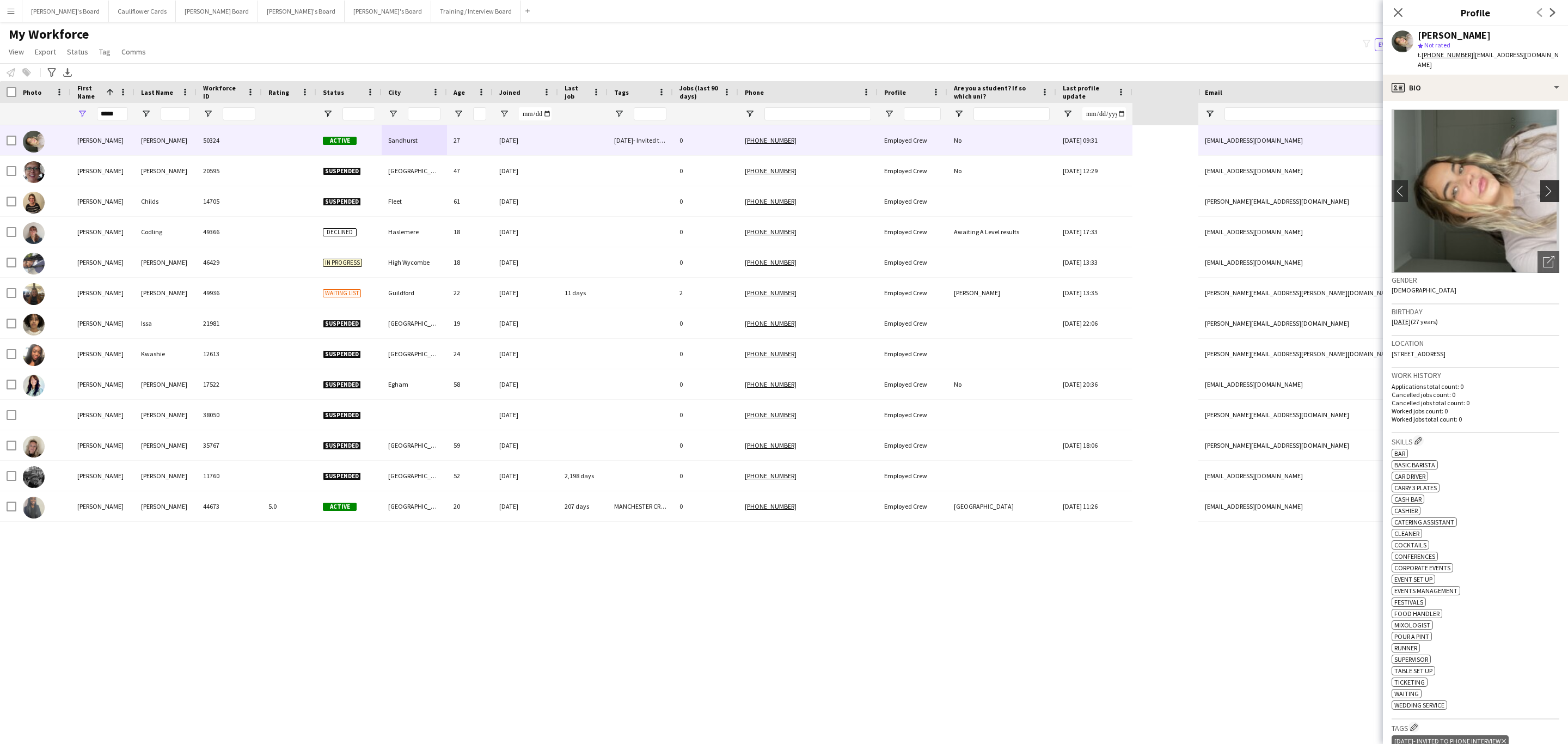
click at [1540, 187] on button "chevron-right" at bounding box center [1551, 191] width 22 height 22
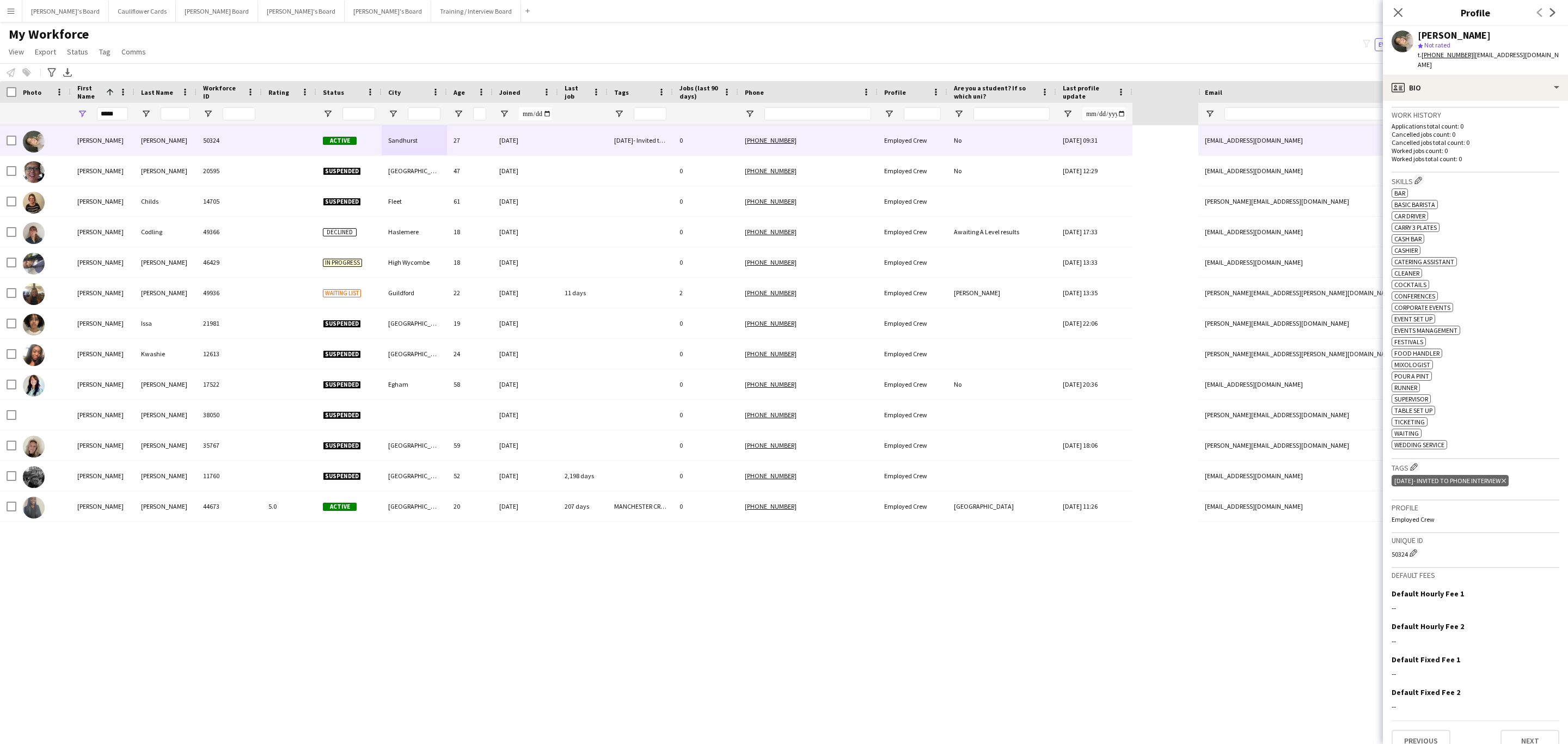
scroll to position [276, 0]
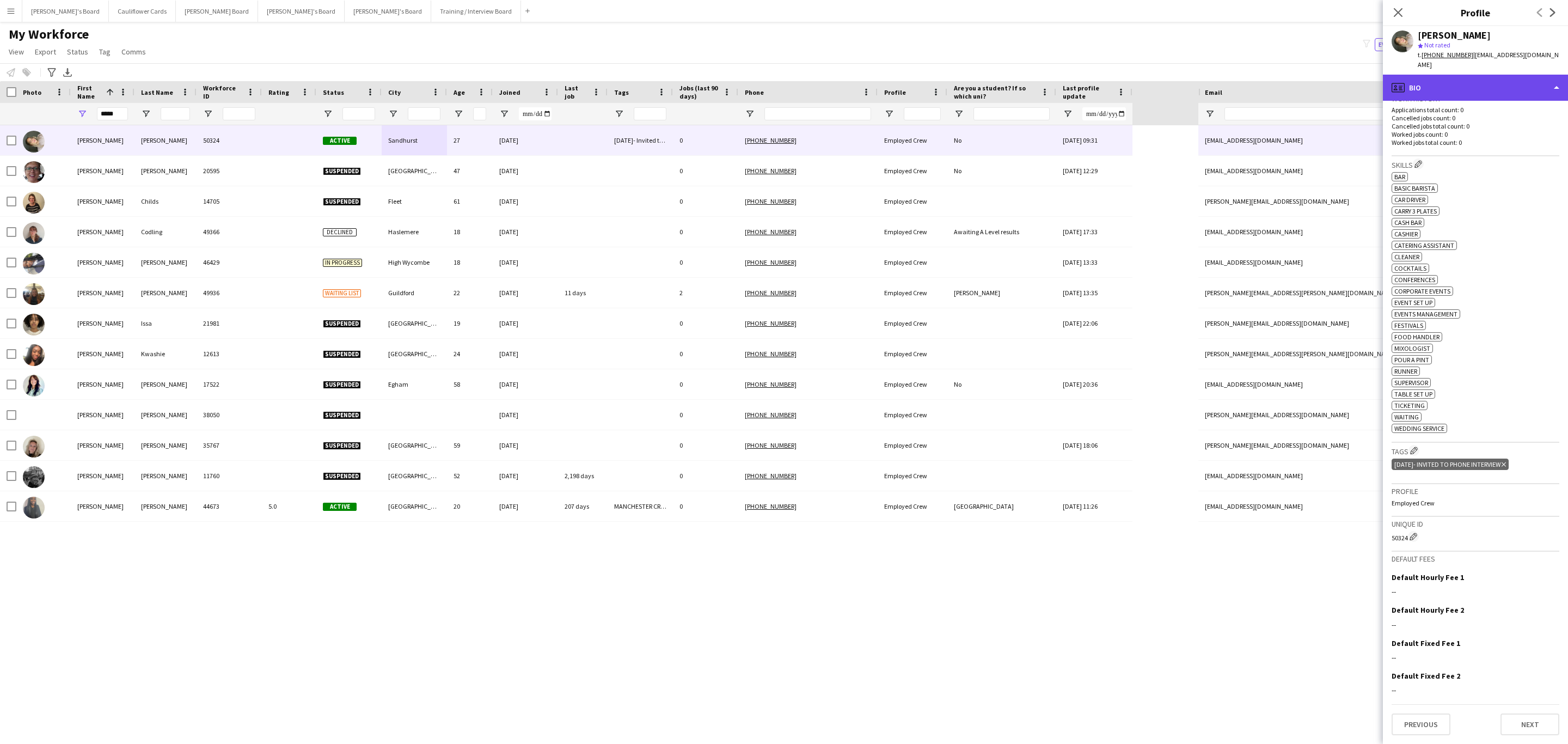
click at [1527, 87] on div "profile Bio" at bounding box center [1475, 88] width 185 height 26
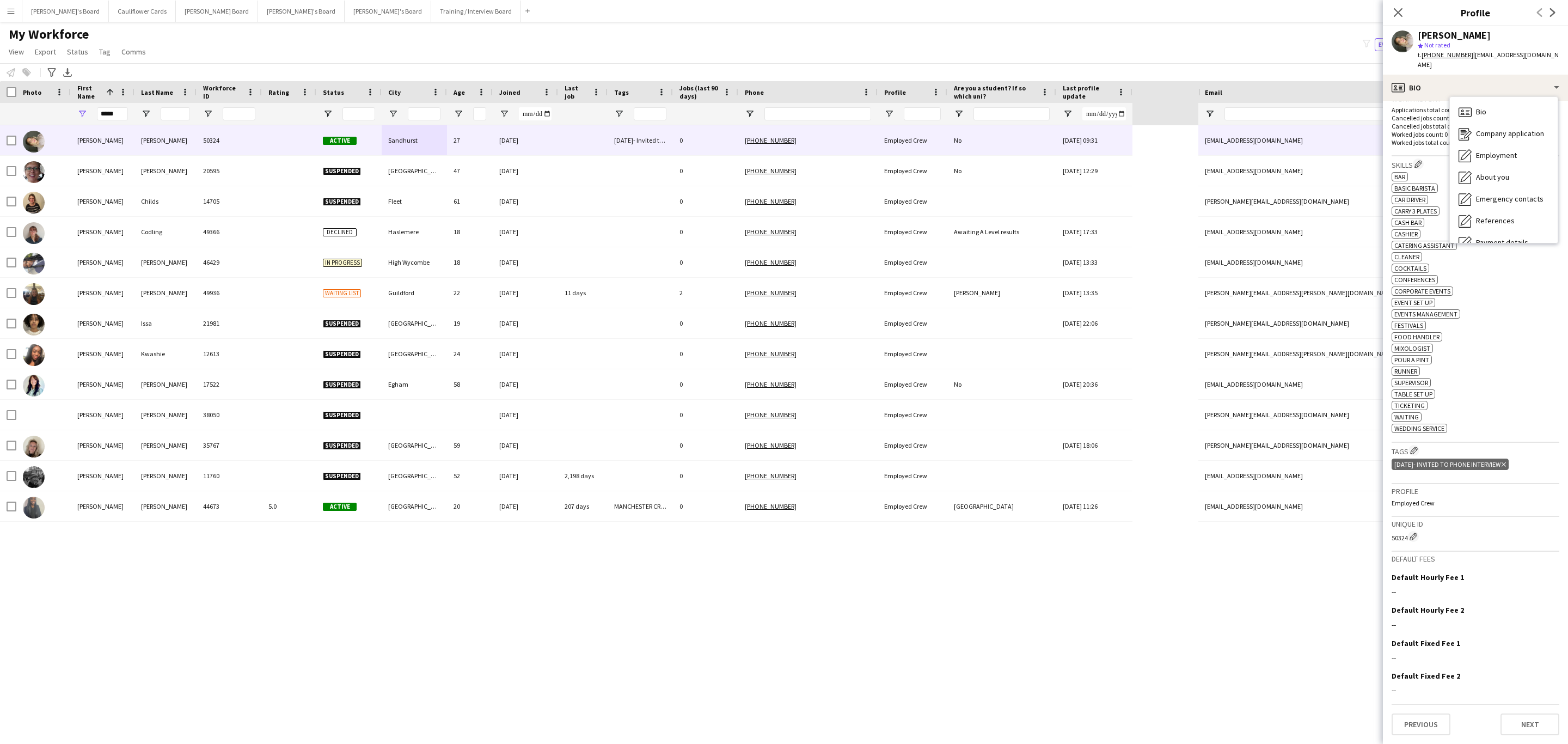
click at [1531, 309] on div "ok-circled2 background Layer 1 cross-circle-red background Layer 1 bar Freelanc…" at bounding box center [1475, 301] width 167 height 263
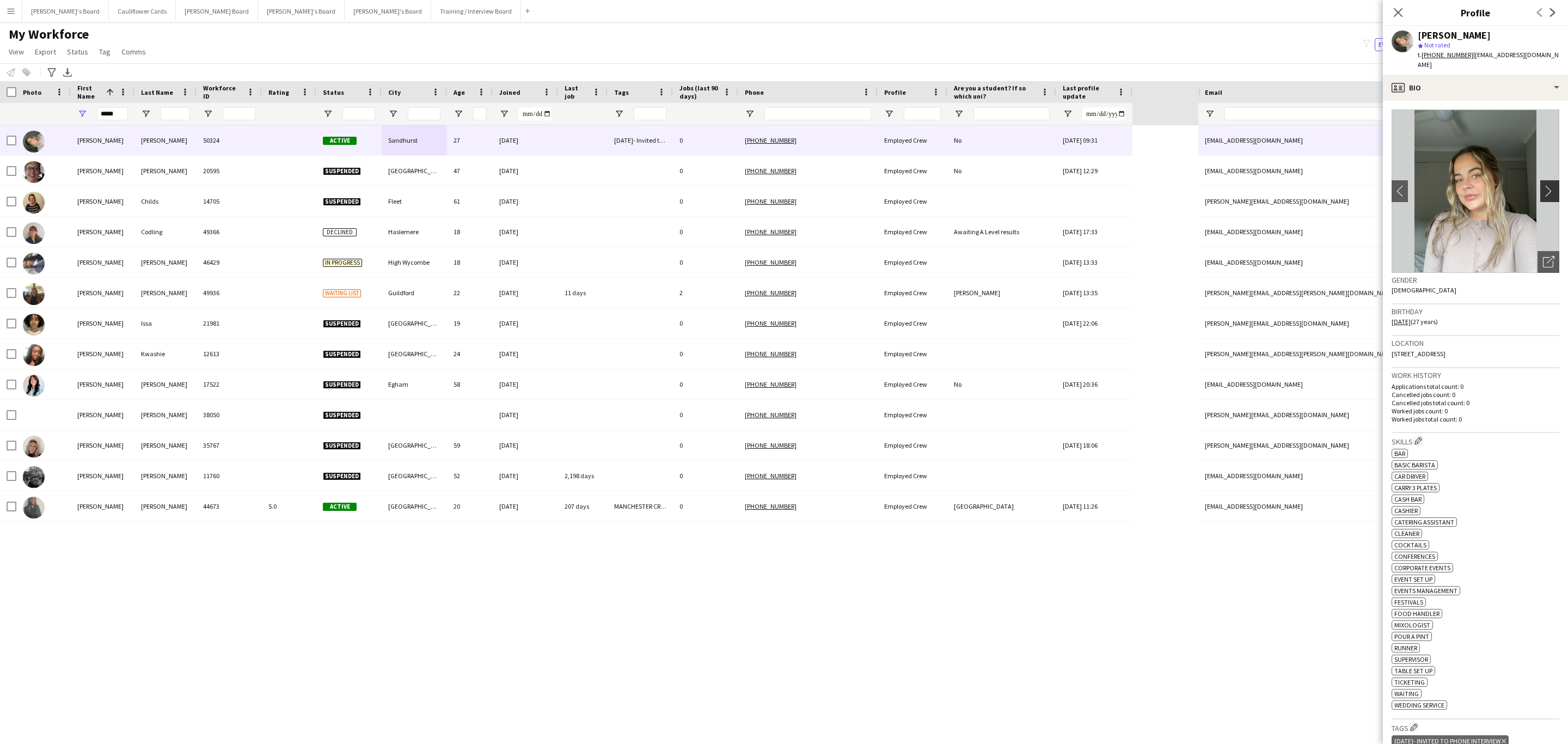
click at [1540, 190] on button "chevron-right" at bounding box center [1551, 191] width 22 height 22
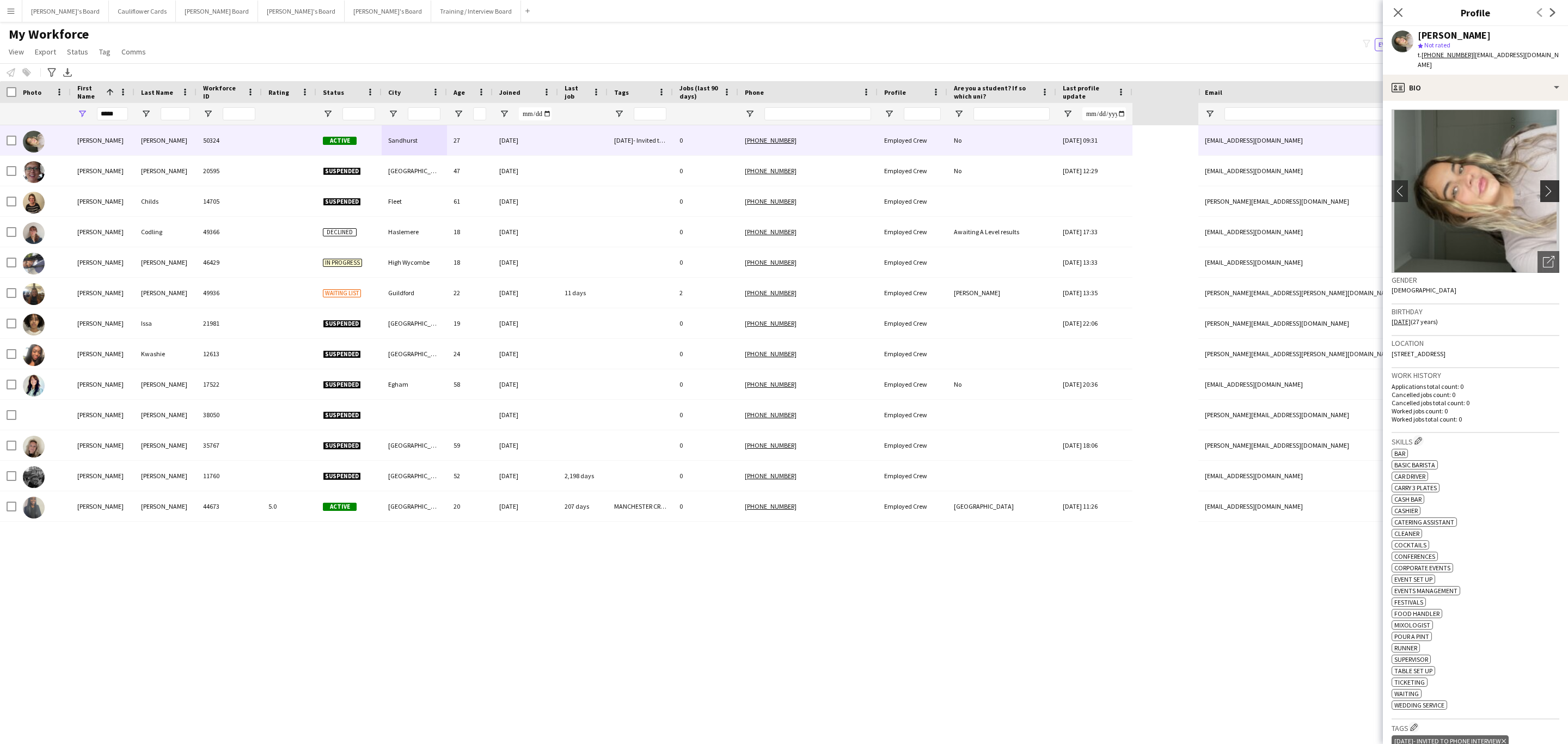
click at [1543, 186] on app-icon "chevron-right" at bounding box center [1552, 191] width 17 height 12
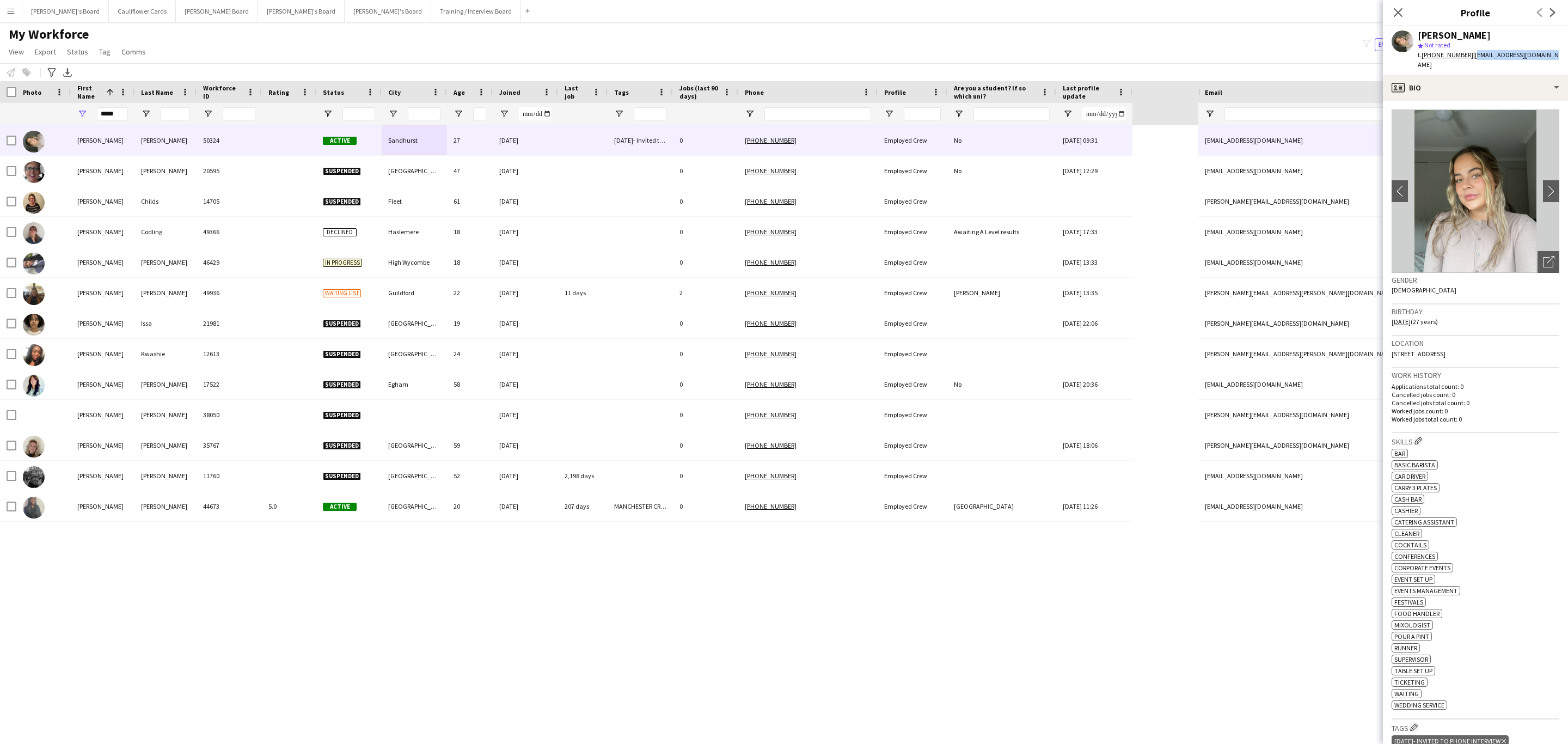
drag, startPoint x: 1560, startPoint y: 53, endPoint x: 1469, endPoint y: 62, distance: 91.4
click at [1469, 62] on app-profile-header "Sally Armstrong-Davies star Not rated t. +447955007952 | sallysophia97@gmail.com" at bounding box center [1475, 51] width 185 height 49
copy span "sallysophia97@gmail.com"
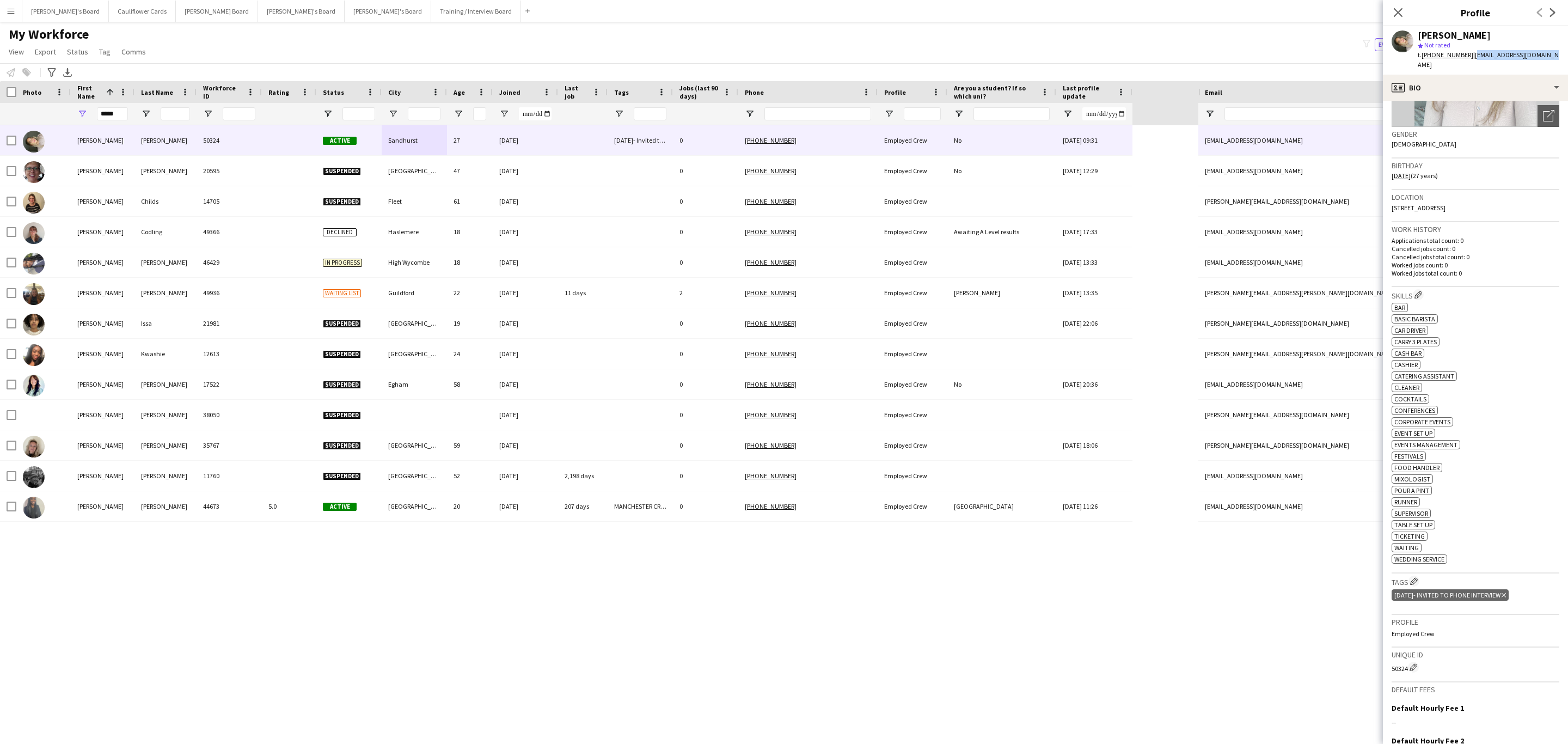
scroll to position [276, 0]
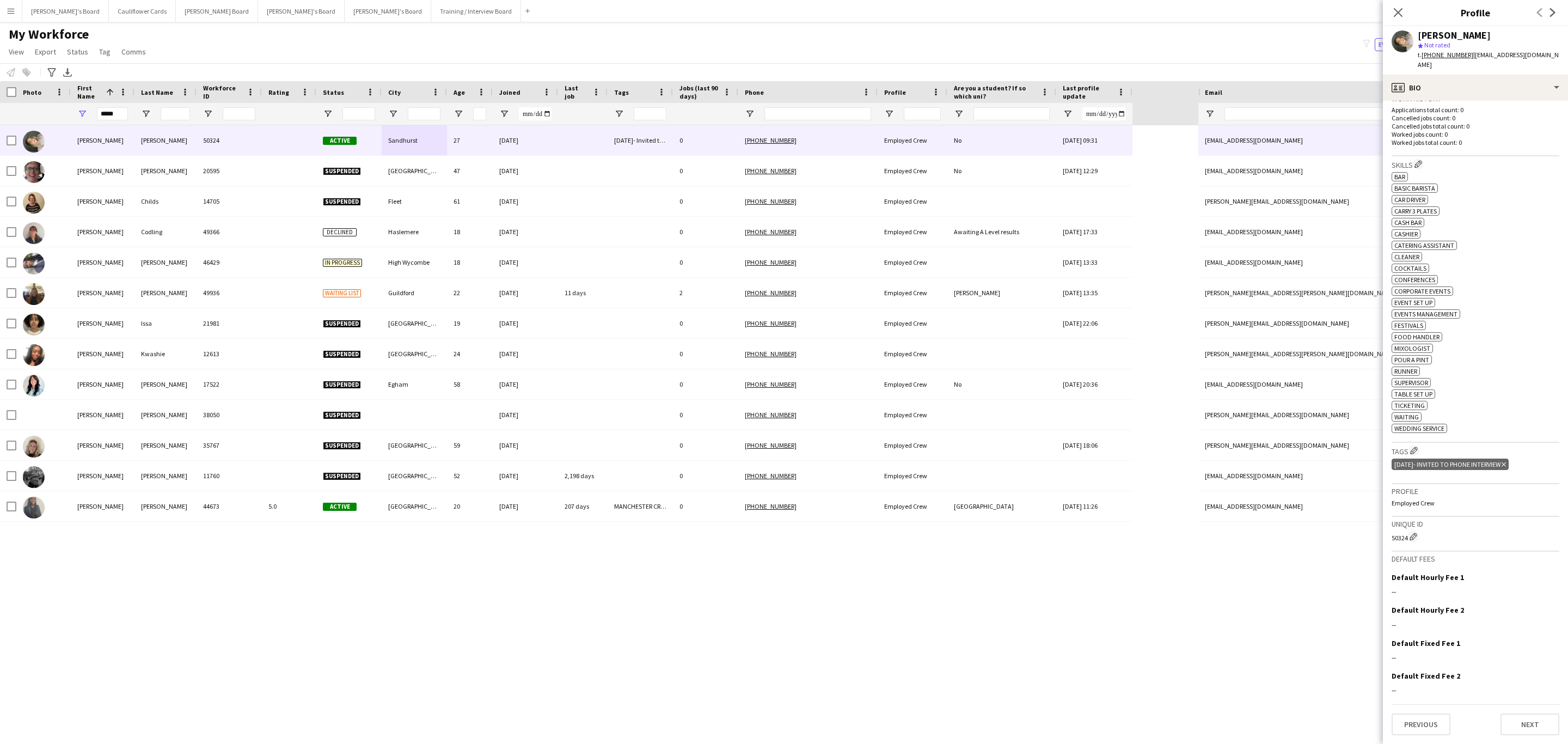
click at [1506, 466] on icon "Delete tag" at bounding box center [1503, 465] width 4 height 7
click at [1415, 454] on button "Edit crew company tags" at bounding box center [1414, 458] width 11 height 11
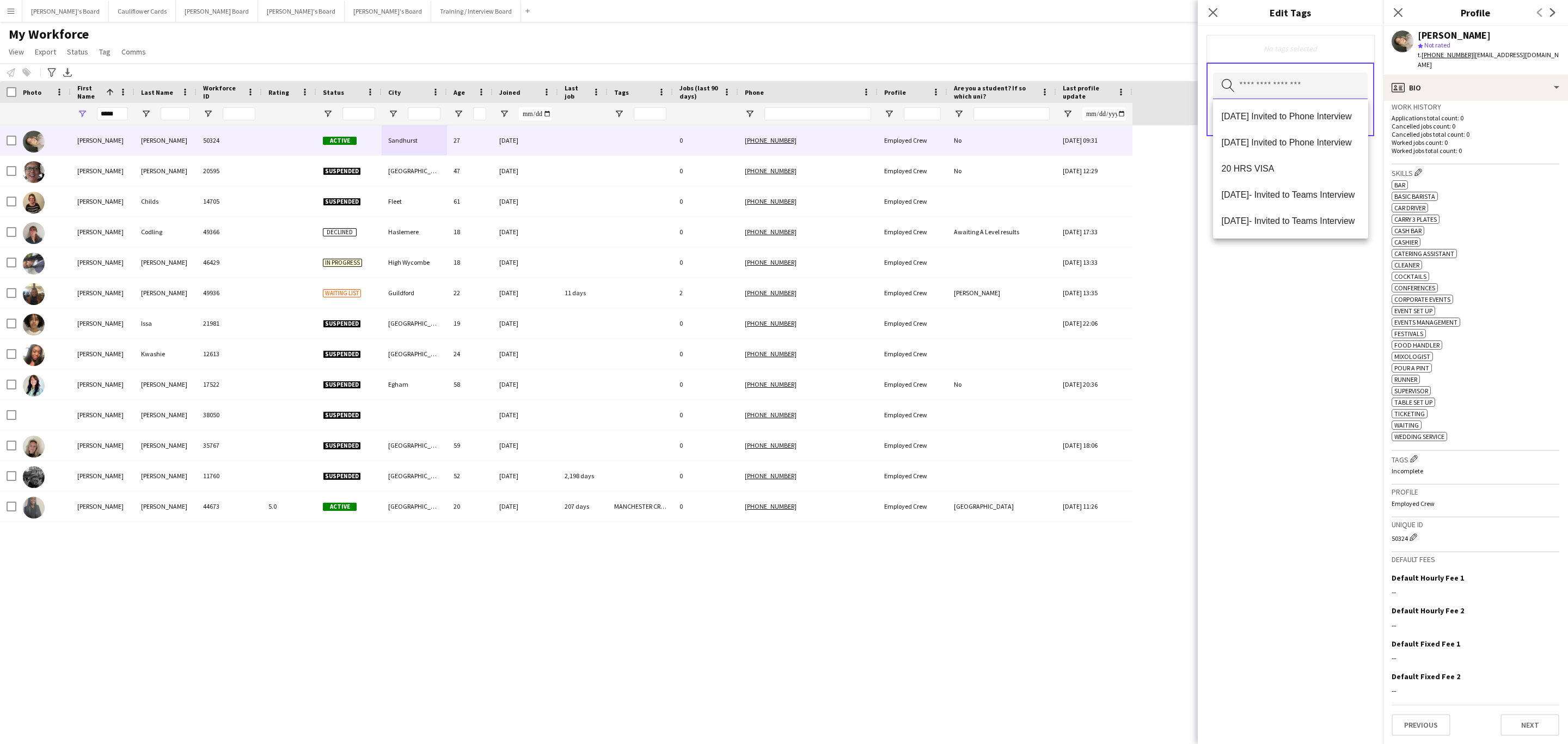
click at [1286, 90] on input "text" at bounding box center [1290, 86] width 155 height 27
type input "*"
type input "***"
click at [1298, 108] on mat-option "Bar - COCKTAIL" at bounding box center [1290, 116] width 155 height 26
click at [1300, 379] on div "Bar - COCKTAIL Remove Search by tag name Save" at bounding box center [1290, 385] width 185 height 718
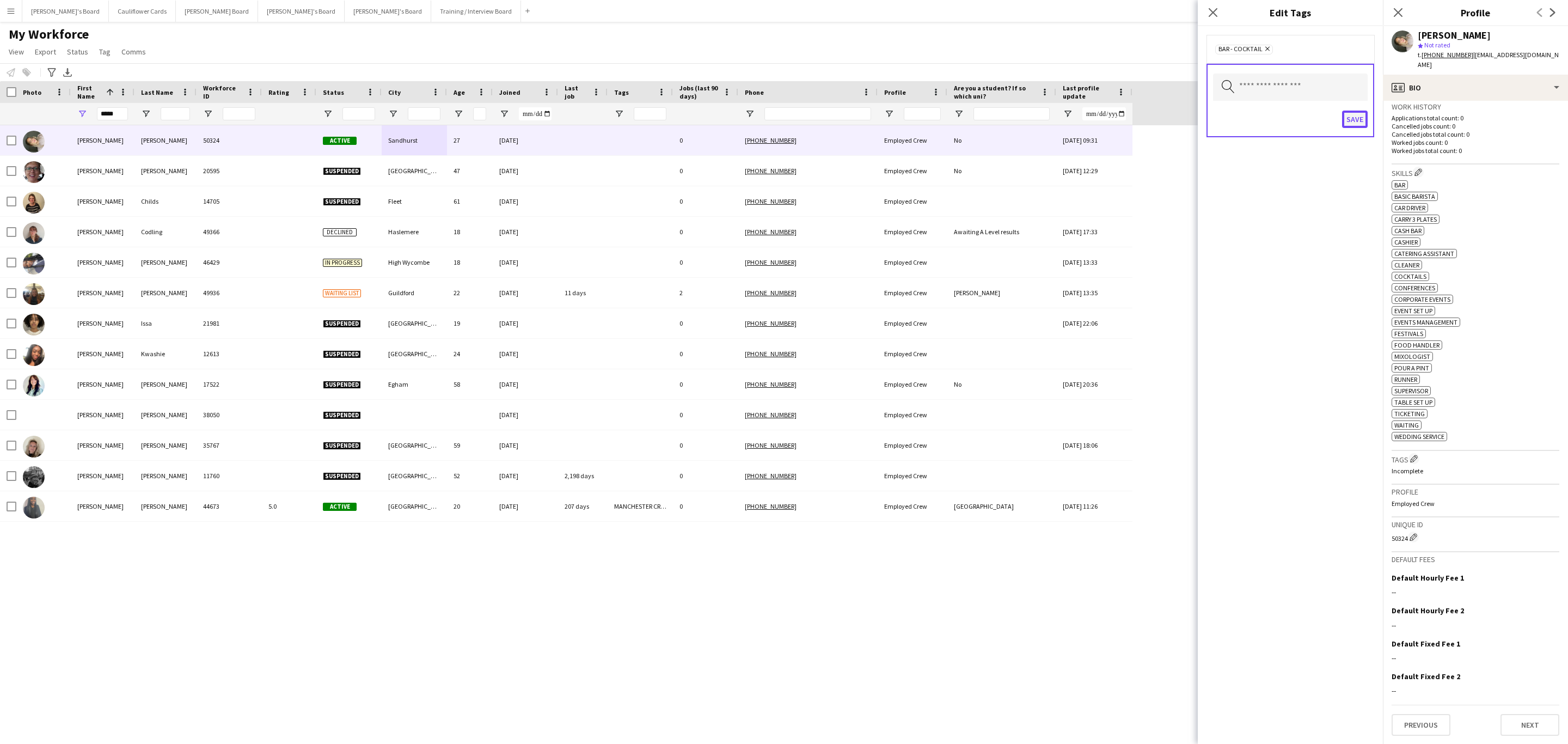
click at [1353, 120] on button "Save" at bounding box center [1355, 119] width 26 height 18
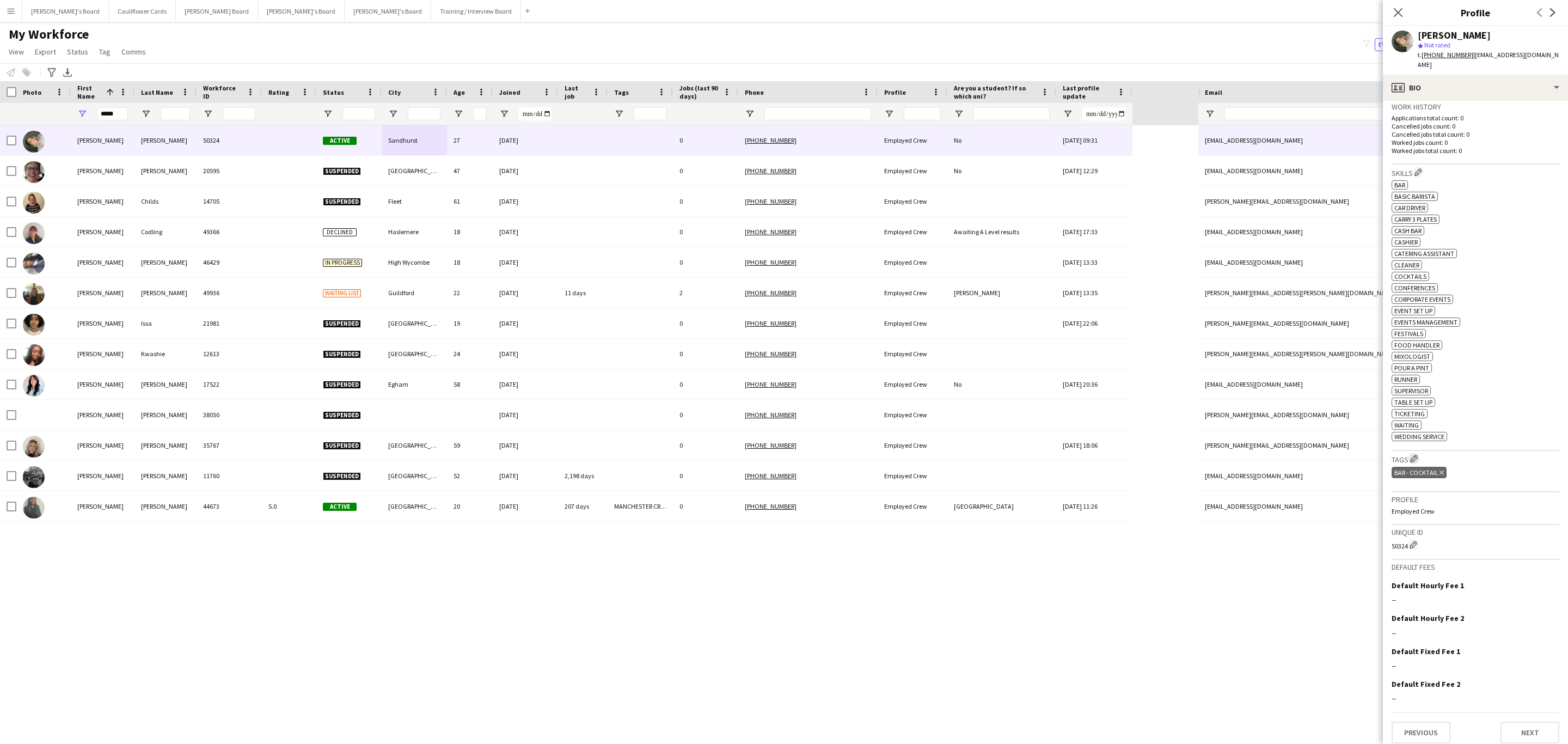
click at [1418, 461] on app-icon "Edit crew company tags" at bounding box center [1414, 458] width 8 height 8
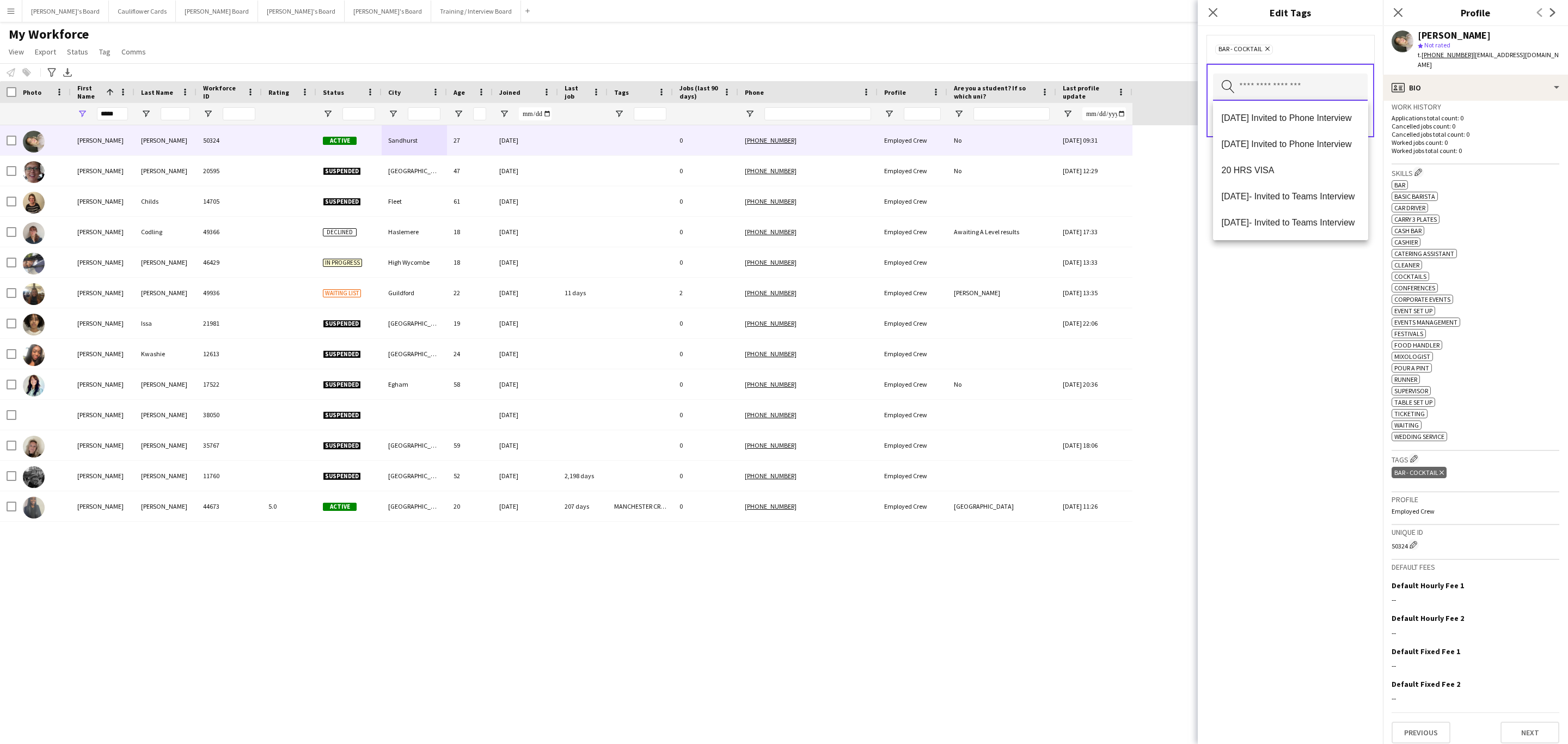
click at [1269, 96] on input "text" at bounding box center [1290, 87] width 155 height 27
type input "***"
click at [1267, 170] on span "Drivers" at bounding box center [1290, 170] width 138 height 10
drag, startPoint x: 1301, startPoint y: 386, endPoint x: 1302, endPoint y: 328, distance: 58.0
click at [1302, 385] on div "Bar - COCKTAIL Remove Drivers Remove Search by tag name Save" at bounding box center [1290, 385] width 185 height 718
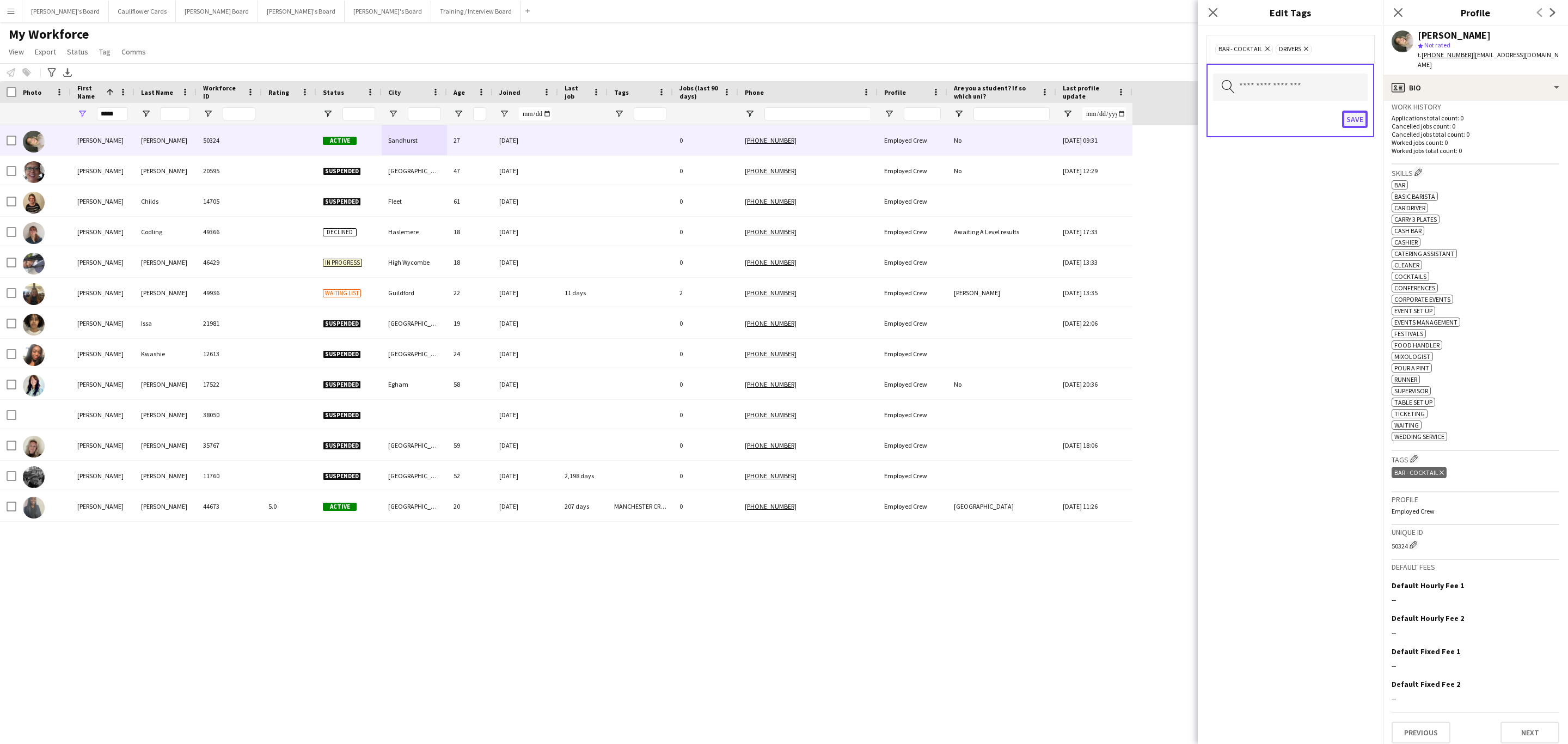
click at [1353, 119] on button "Save" at bounding box center [1355, 119] width 26 height 18
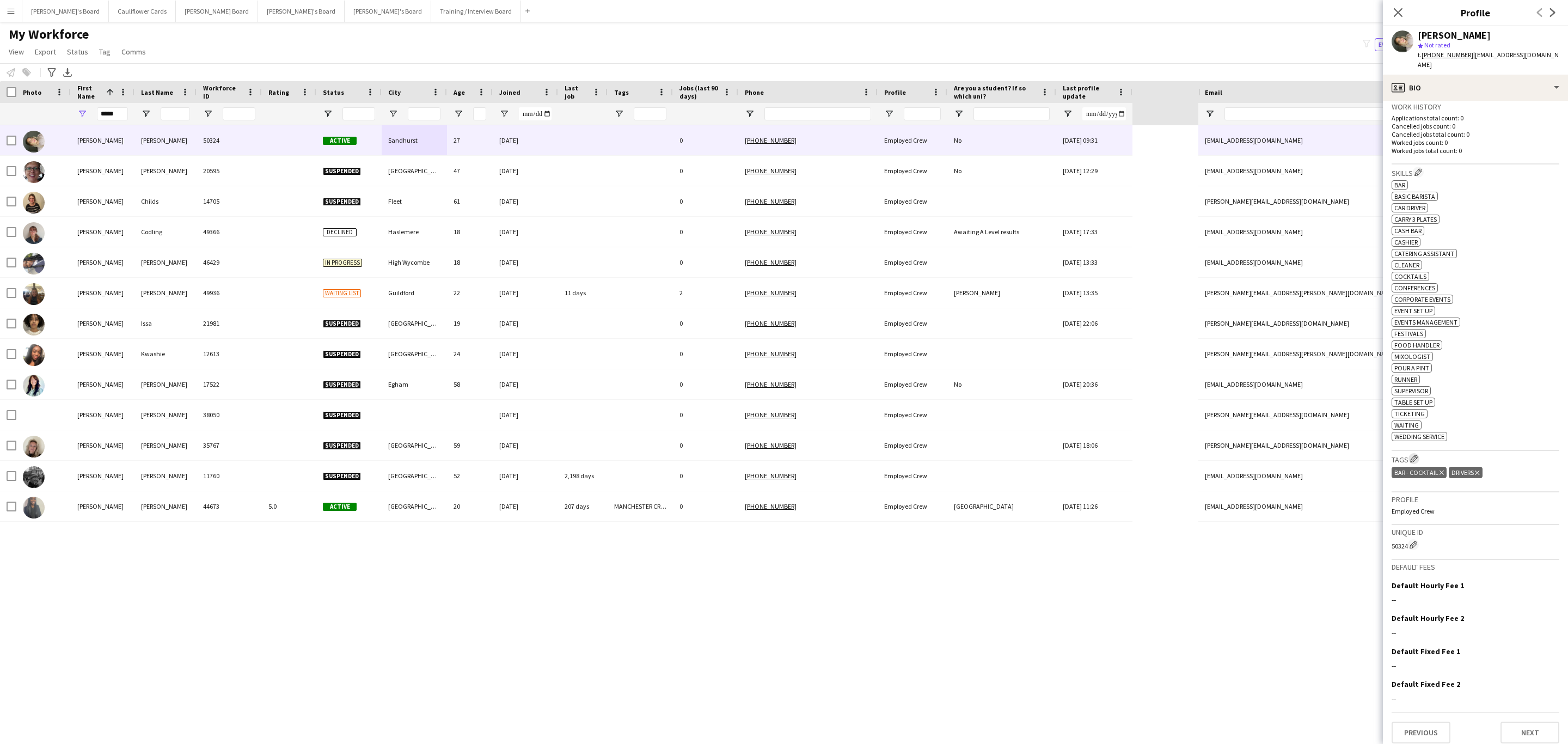
click at [1413, 459] on app-icon "Edit crew company tags" at bounding box center [1414, 458] width 8 height 8
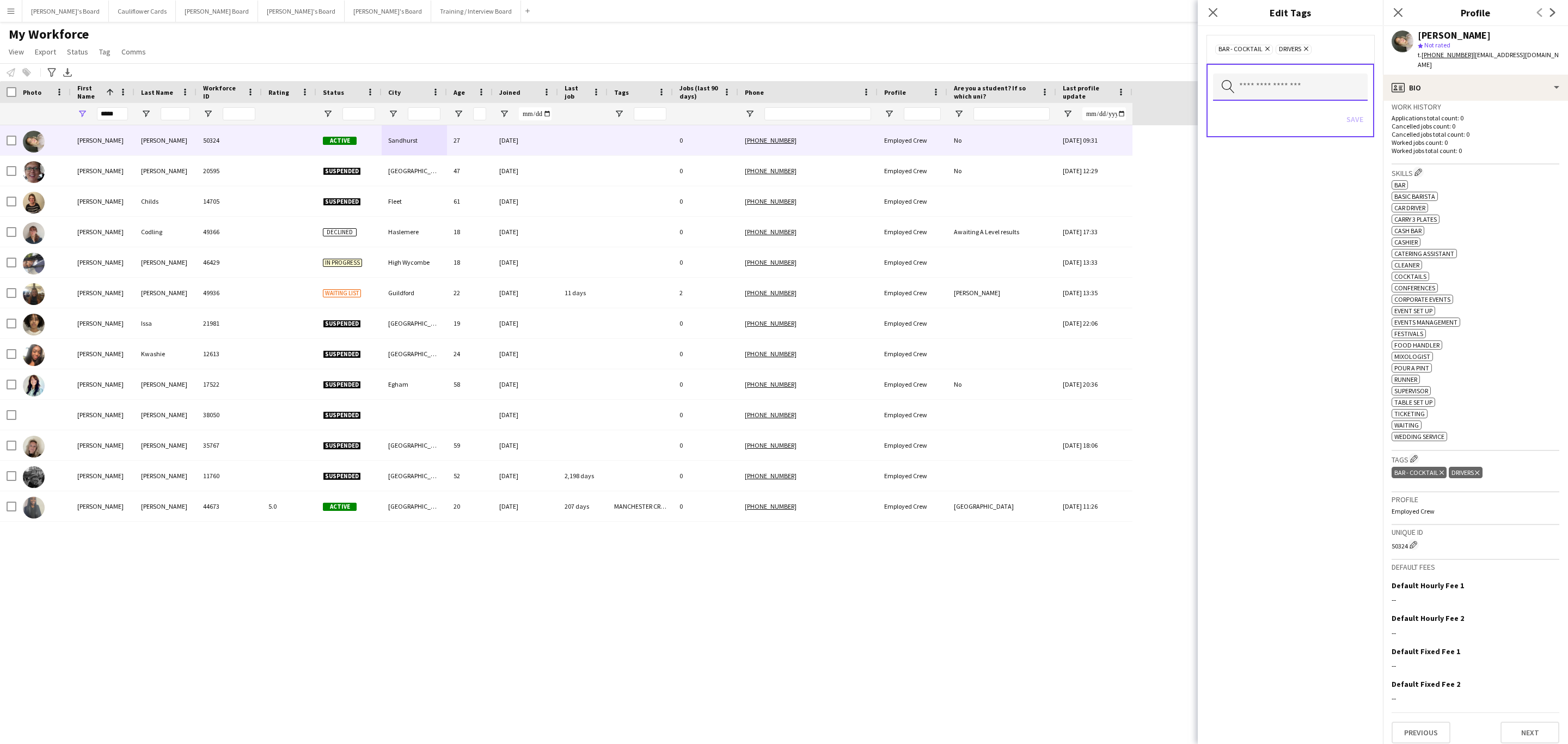
click at [1261, 93] on input "text" at bounding box center [1290, 87] width 155 height 27
type input "***"
click at [1276, 121] on span "Gap Year Interview" at bounding box center [1290, 118] width 138 height 10
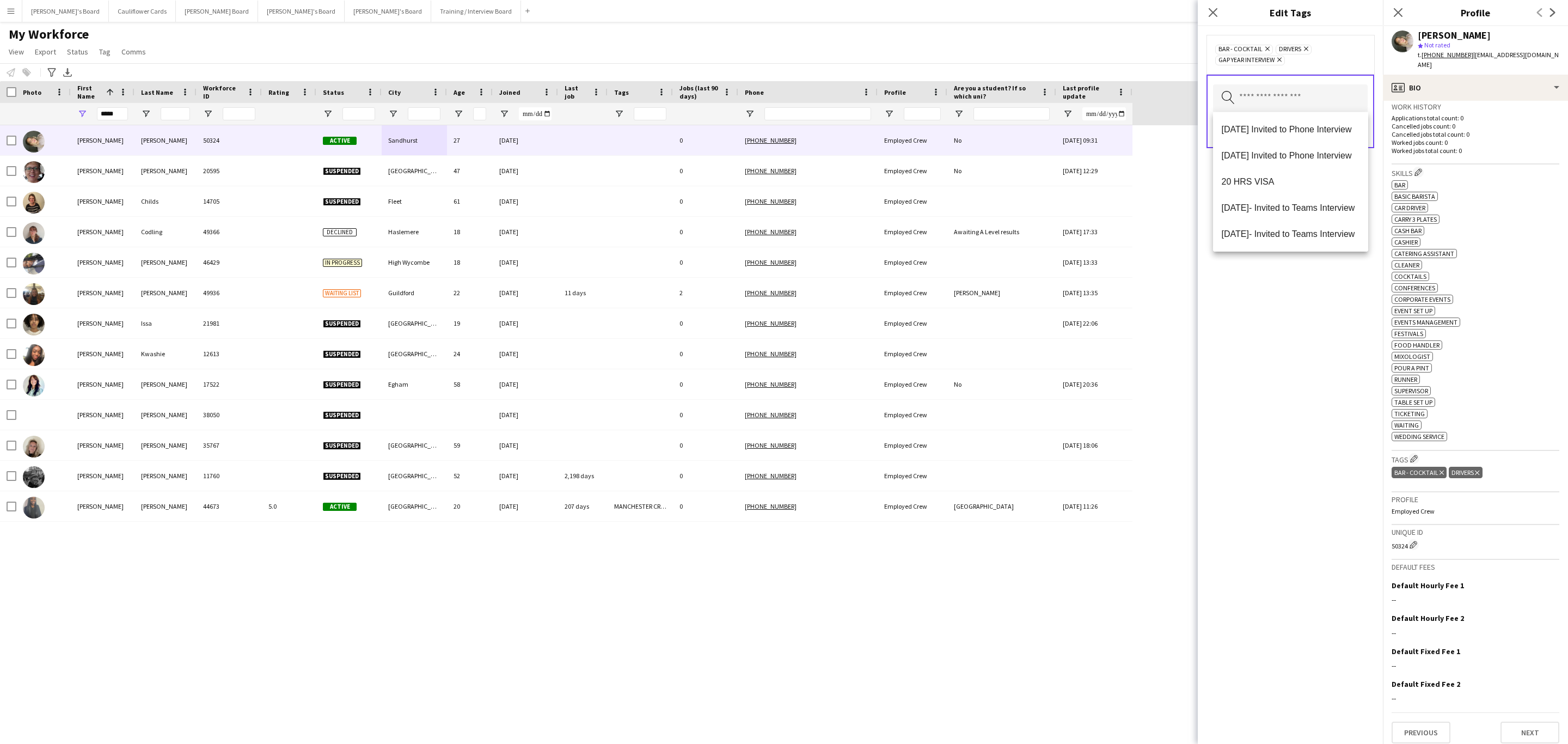
click at [1302, 374] on div "Bar - COCKTAIL Remove Drivers Remove Gap Year Interview Remove Search by tag na…" at bounding box center [1290, 385] width 185 height 718
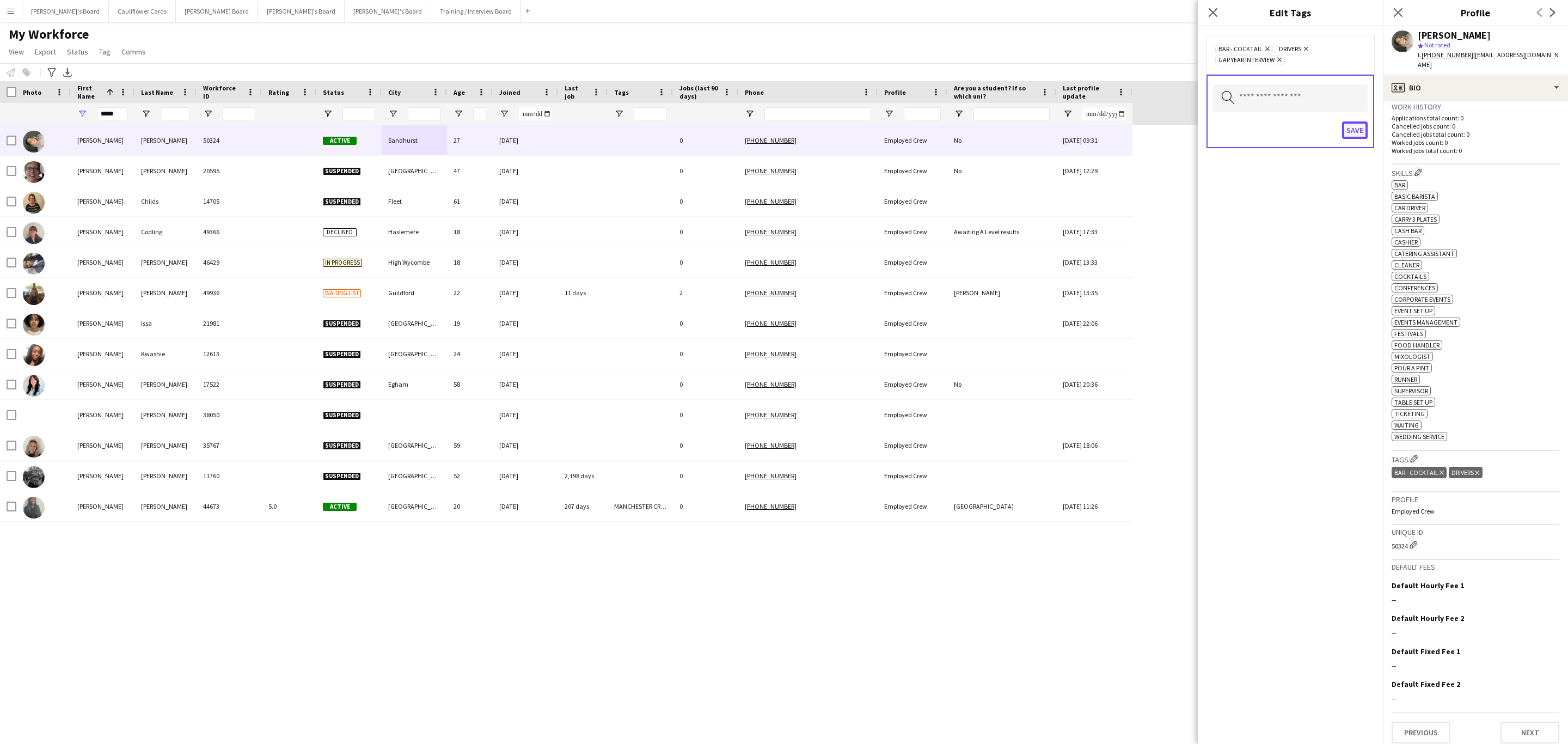
click at [1354, 133] on button "Save" at bounding box center [1355, 130] width 26 height 18
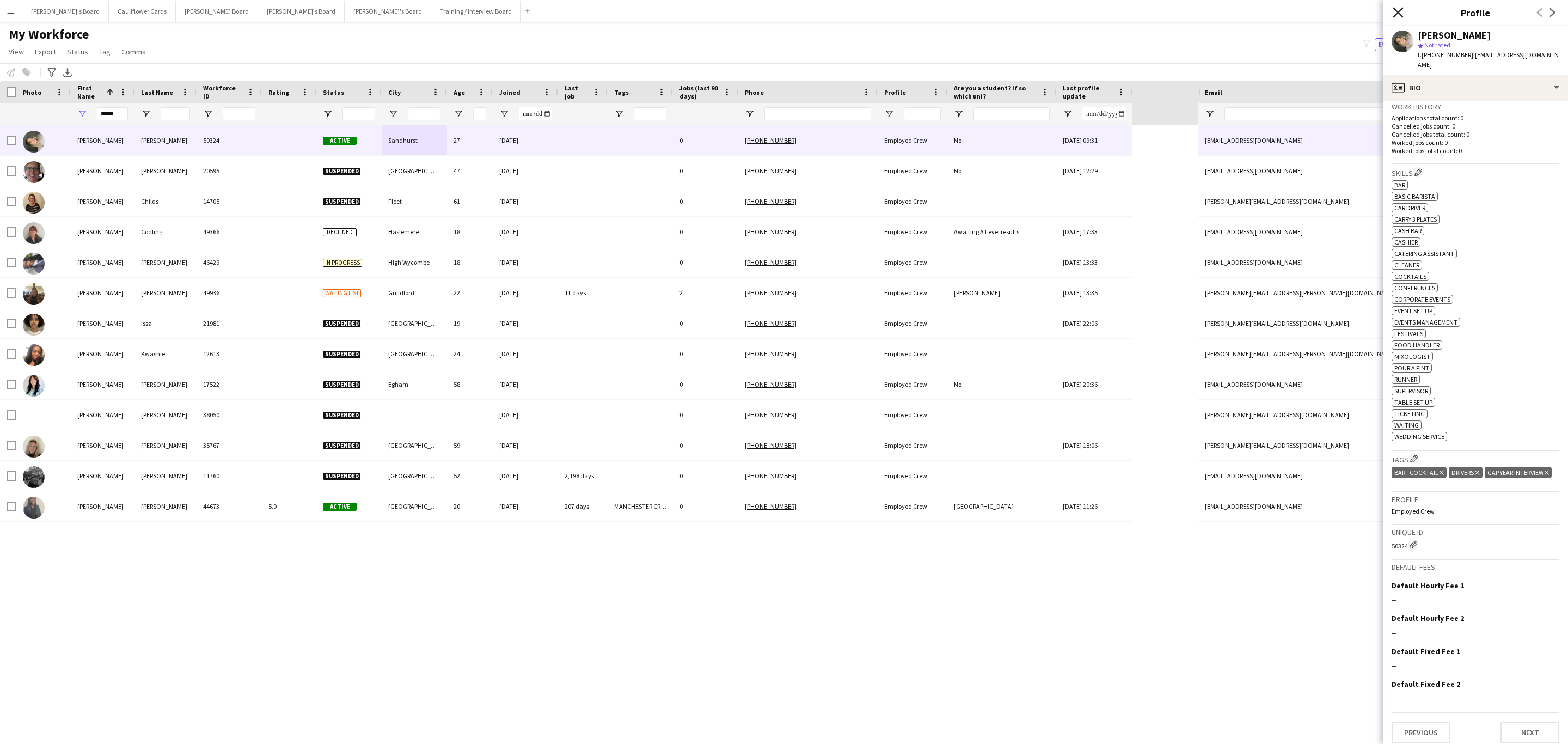
click at [1401, 10] on icon at bounding box center [1398, 12] width 10 height 10
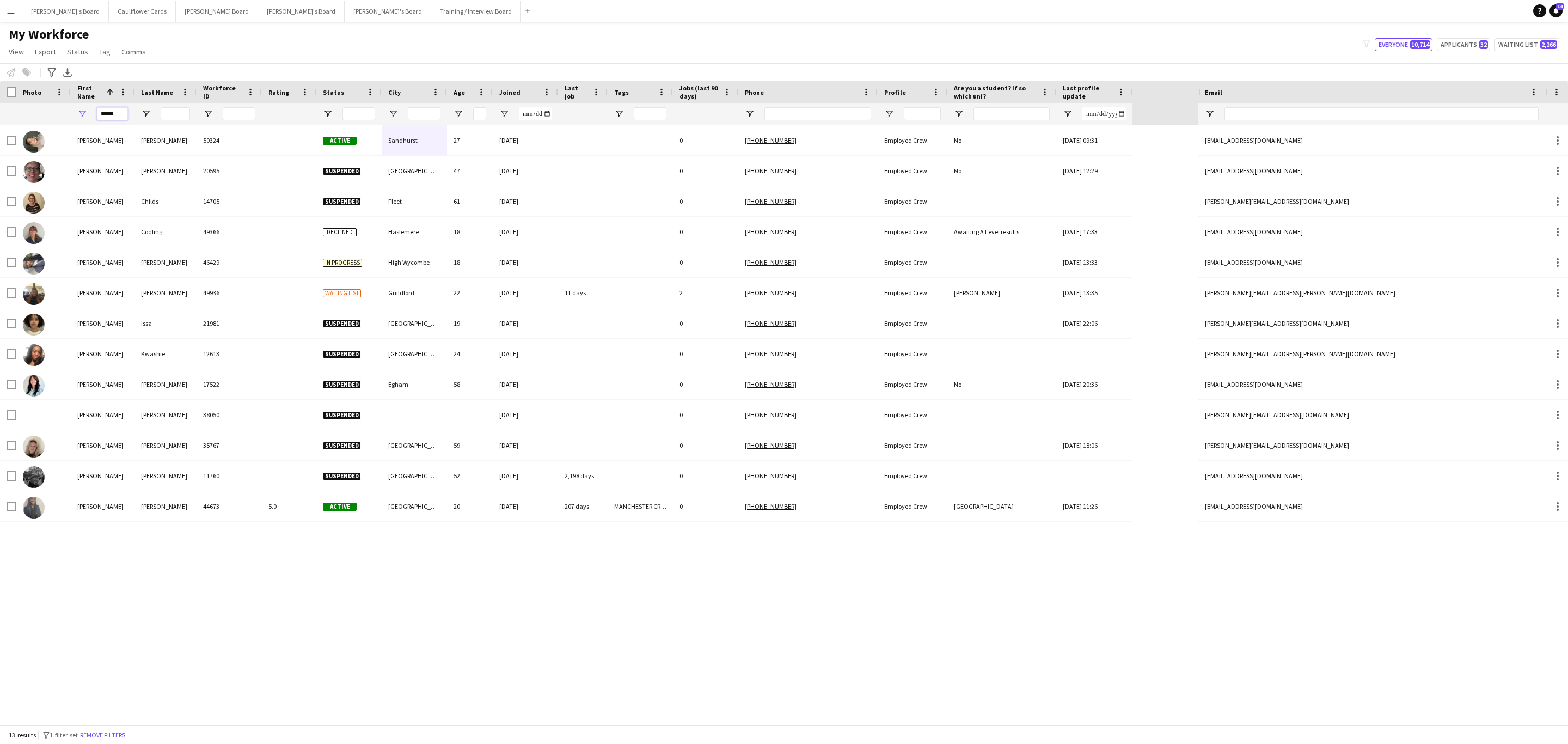
click at [118, 115] on input "*****" at bounding box center [112, 113] width 31 height 13
click at [117, 114] on input "*****" at bounding box center [112, 113] width 31 height 13
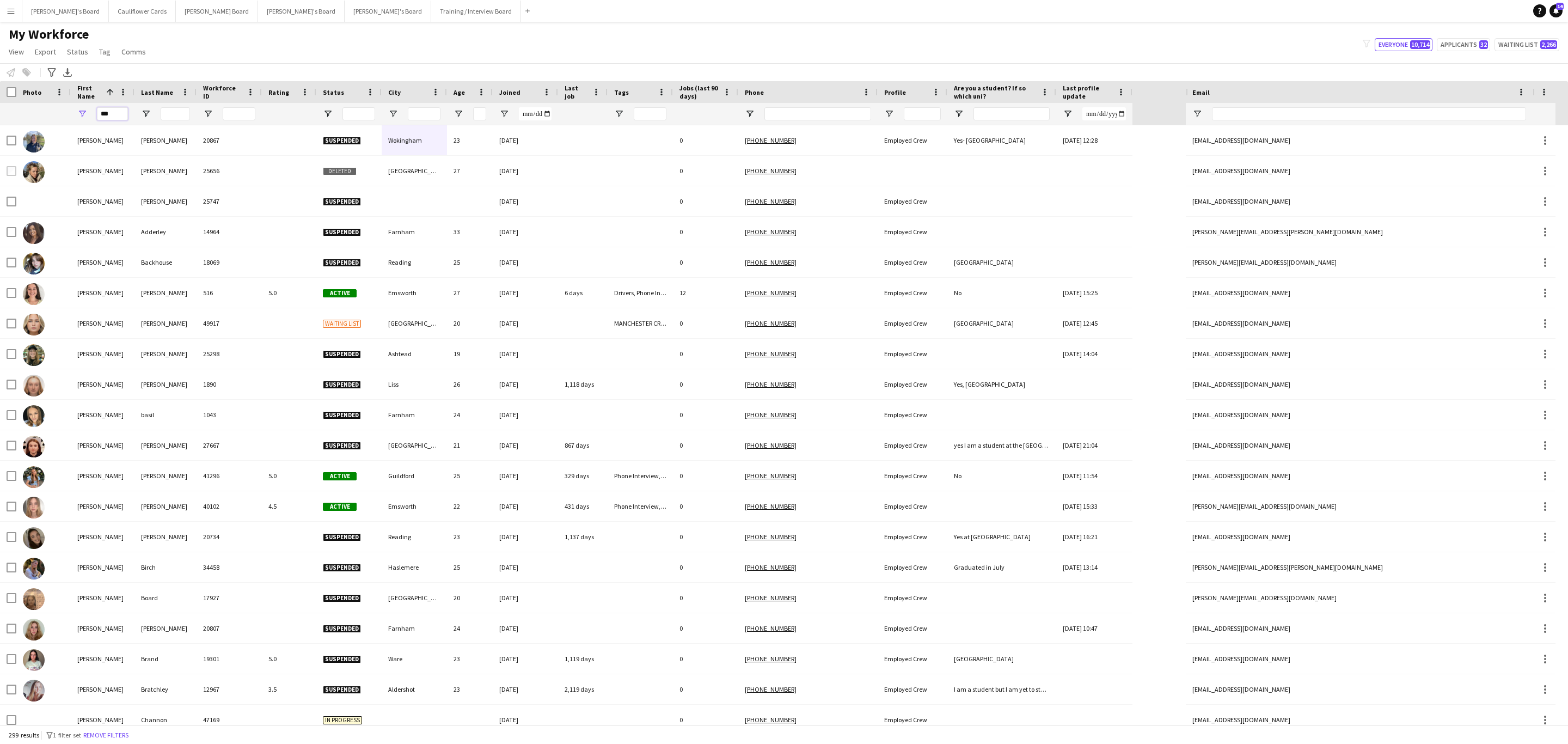
type input "***"
click at [177, 118] on input "Last Name Filter Input" at bounding box center [175, 113] width 29 height 13
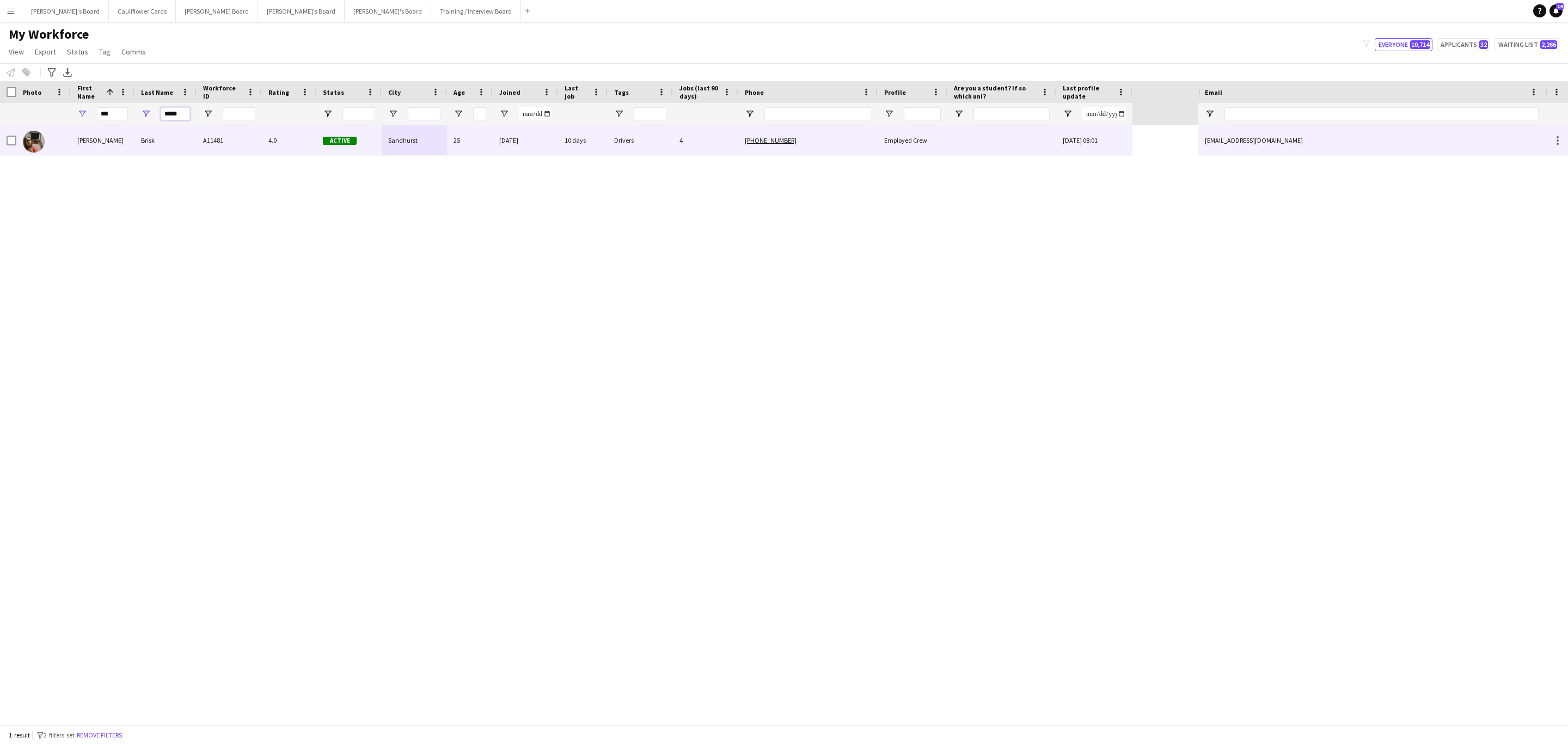
type input "*****"
click at [234, 149] on div "A11481" at bounding box center [229, 140] width 65 height 30
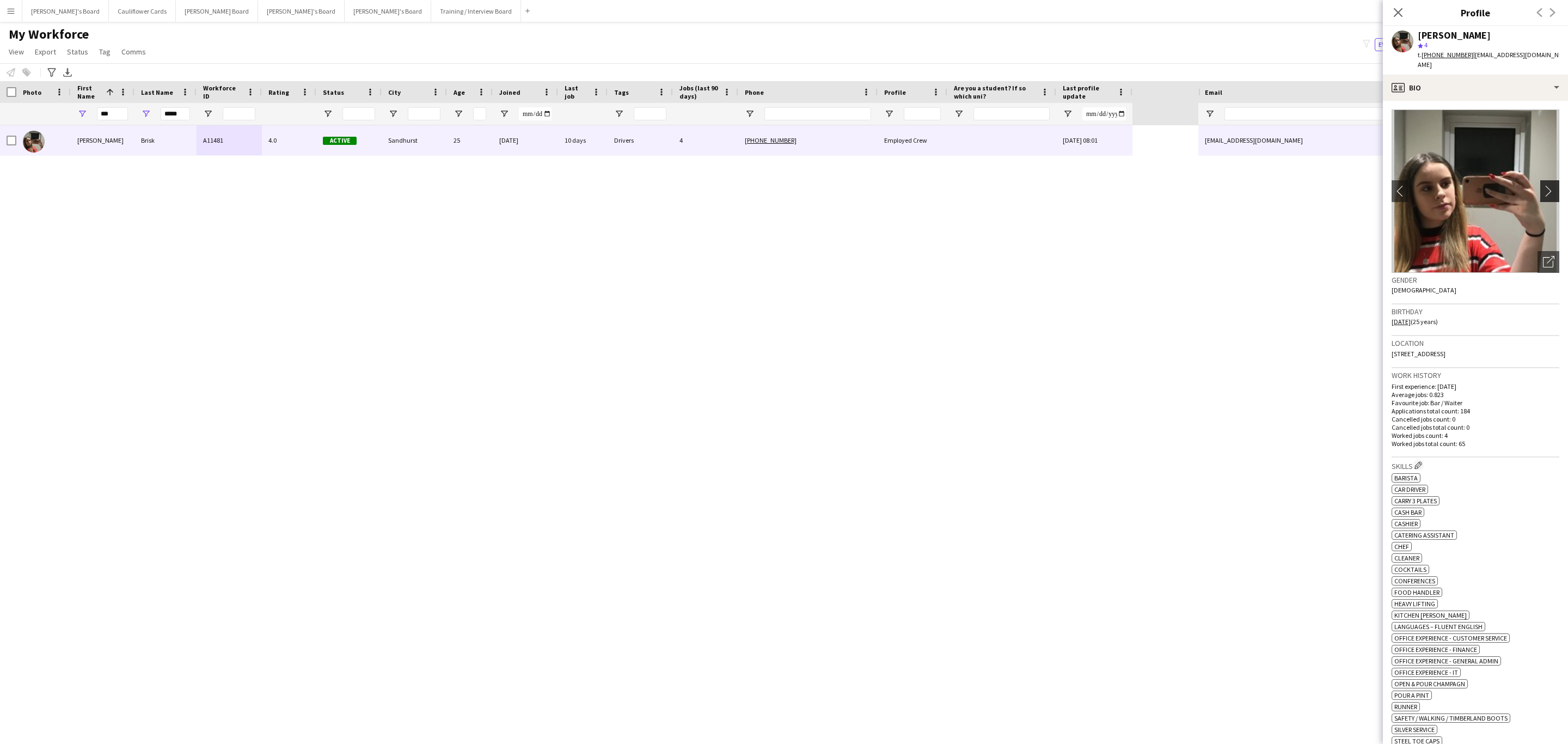
click at [1542, 180] on button "chevron-right" at bounding box center [1551, 191] width 22 height 22
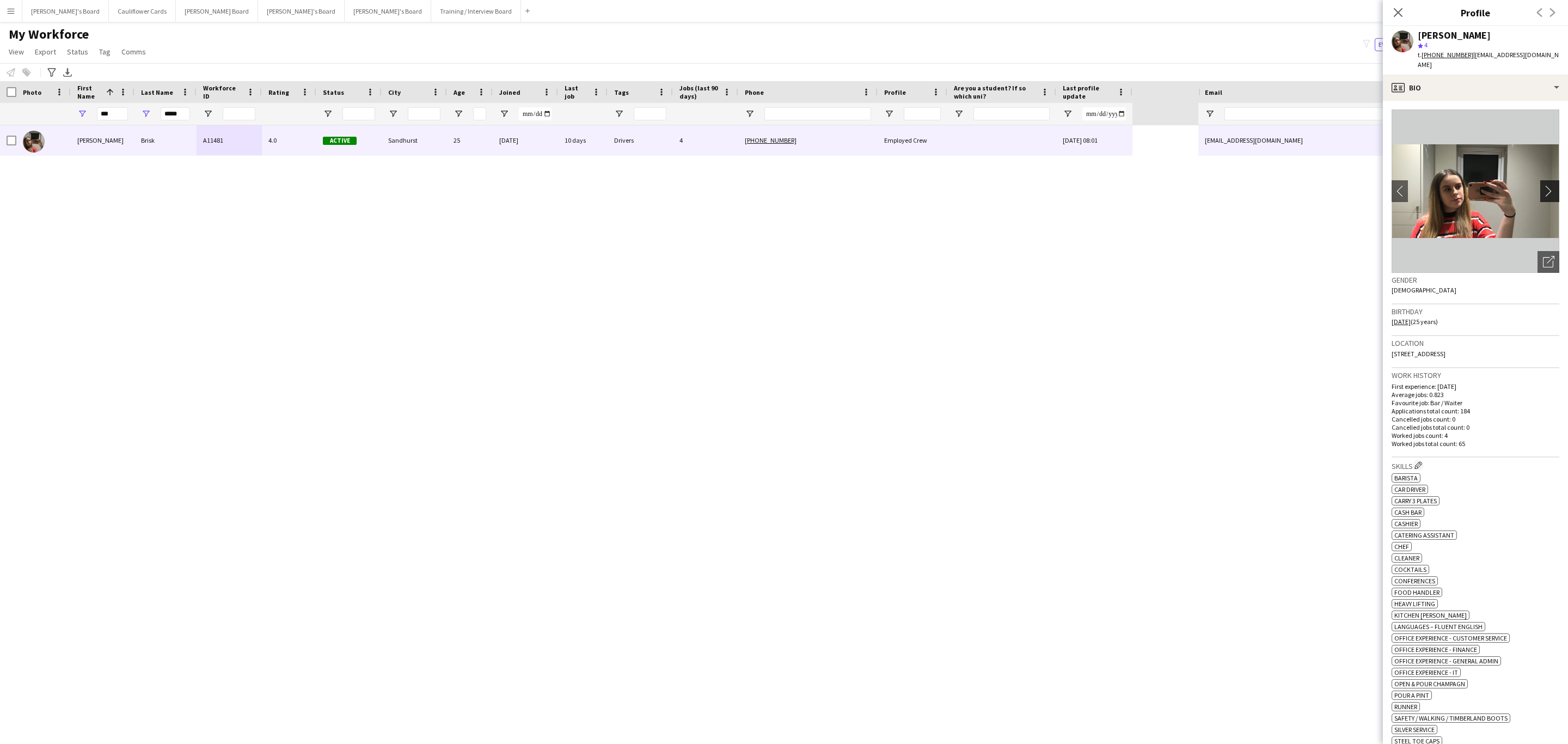
click at [1542, 180] on button "chevron-right" at bounding box center [1551, 191] width 22 height 22
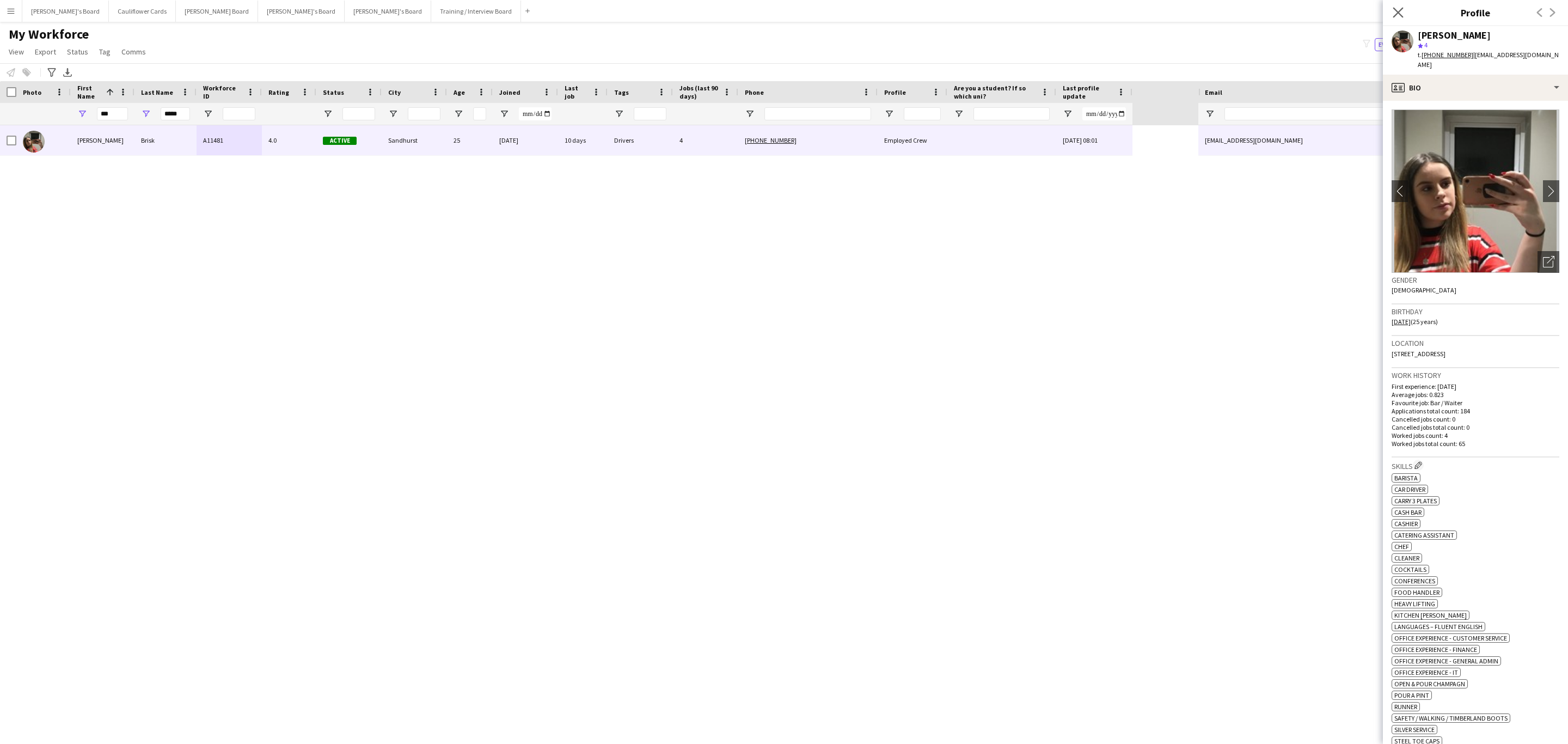
click at [1404, 13] on app-icon "Close pop-in" at bounding box center [1398, 13] width 16 height 16
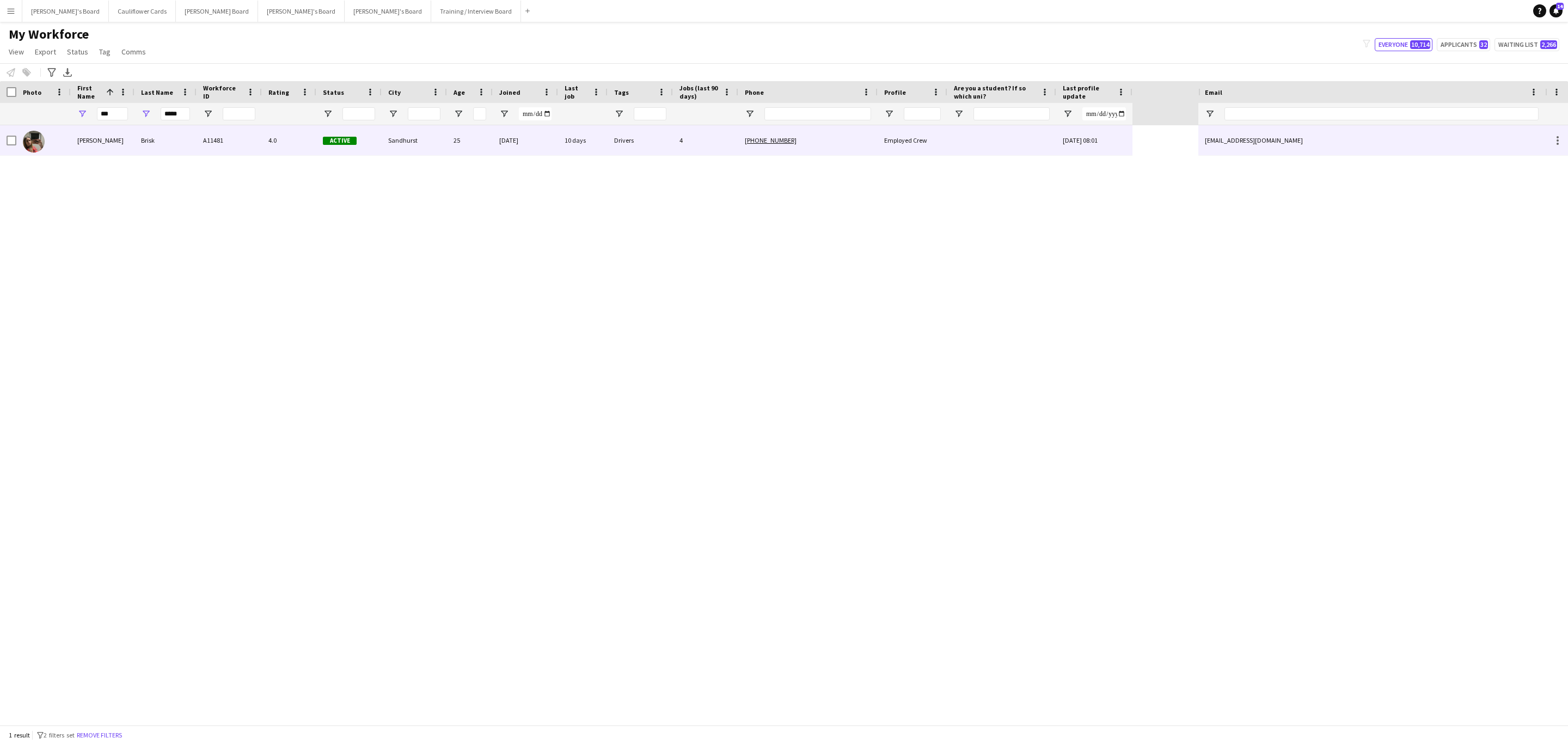
click at [682, 144] on div "4" at bounding box center [705, 140] width 65 height 30
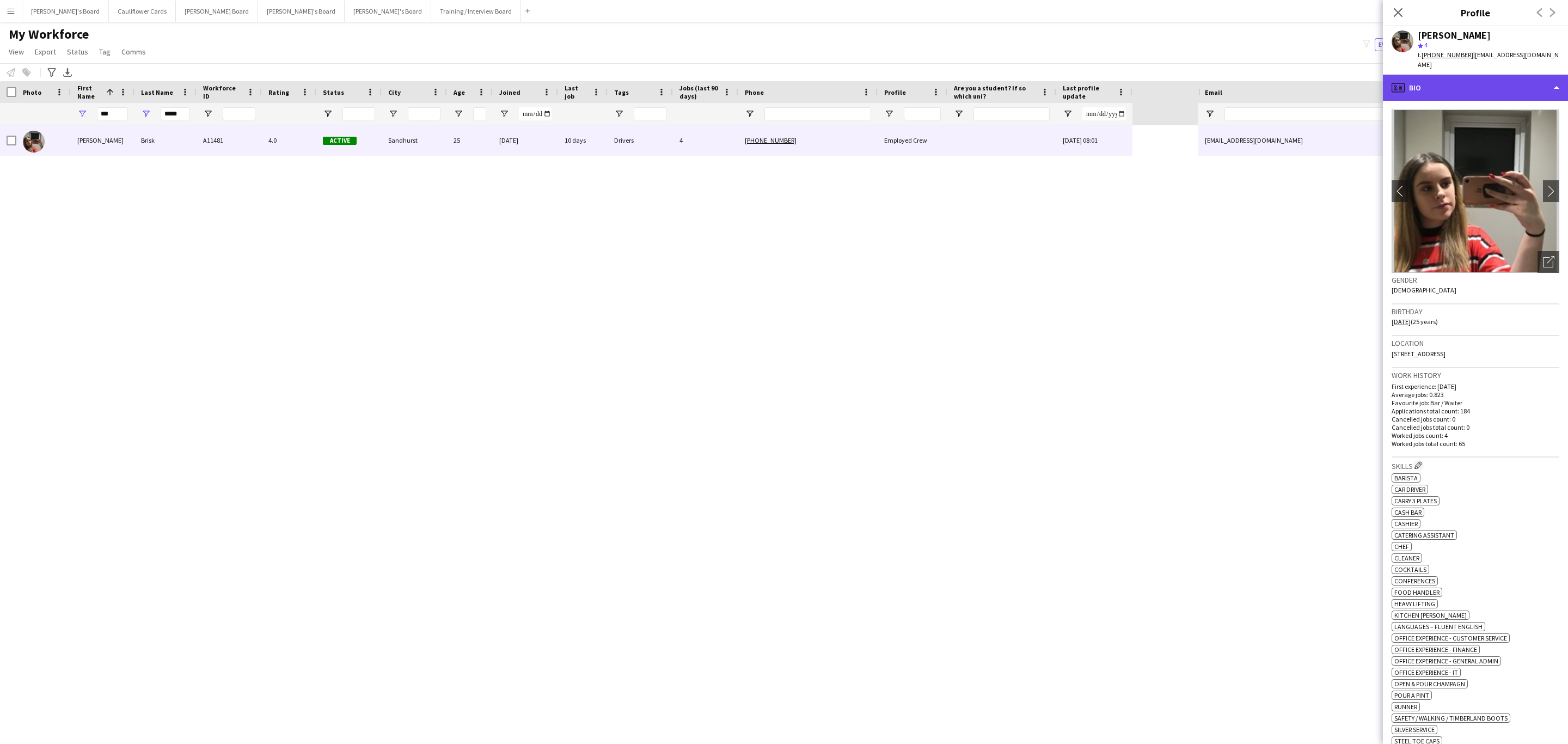
click at [1508, 77] on div "profile Bio" at bounding box center [1475, 88] width 185 height 26
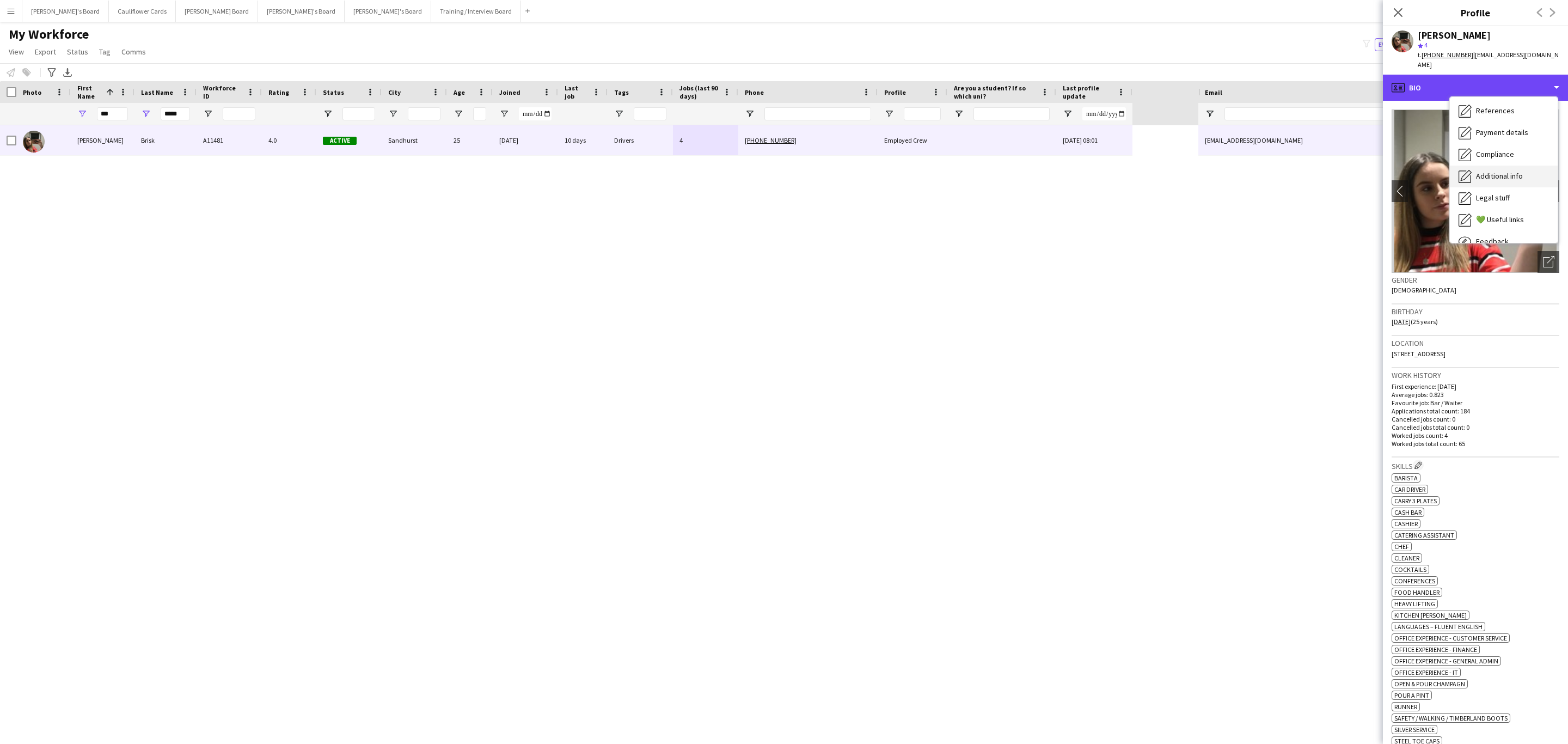
scroll to position [146, 0]
click at [1509, 195] on div "Feedback Feedback" at bounding box center [1503, 206] width 108 height 22
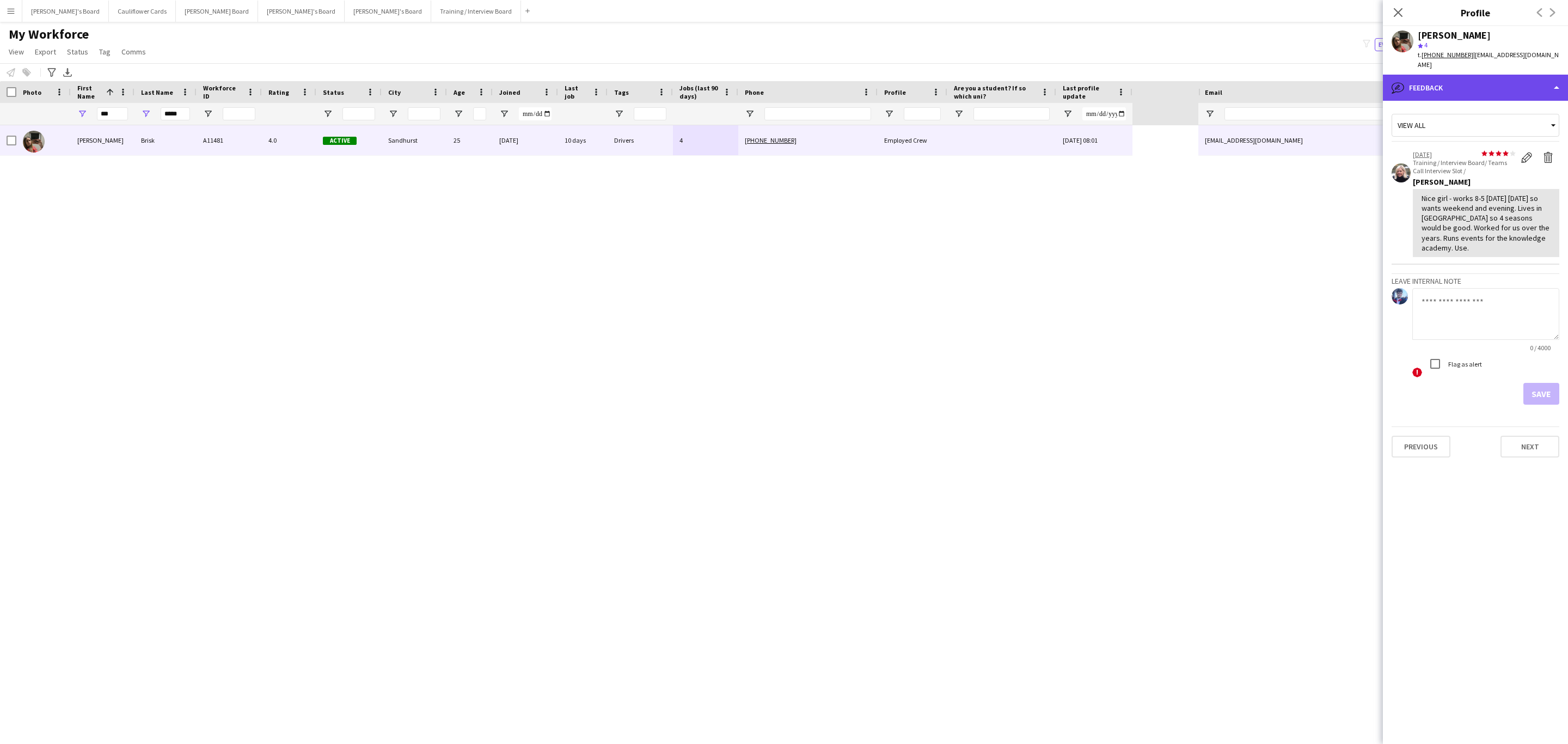
click at [1537, 89] on div "bubble-pencil Feedback" at bounding box center [1475, 88] width 185 height 26
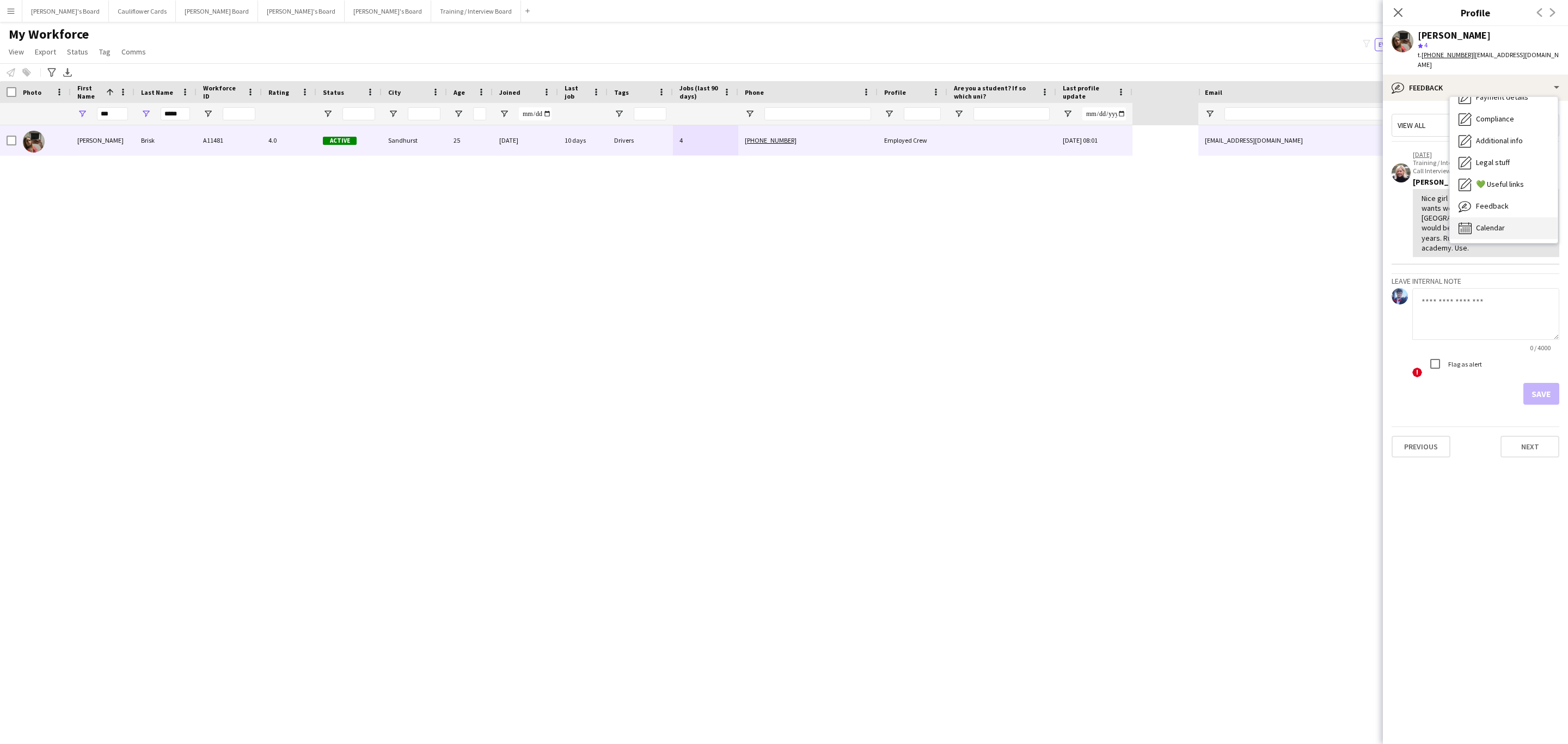
click at [1508, 224] on div "Calendar Calendar" at bounding box center [1503, 228] width 108 height 22
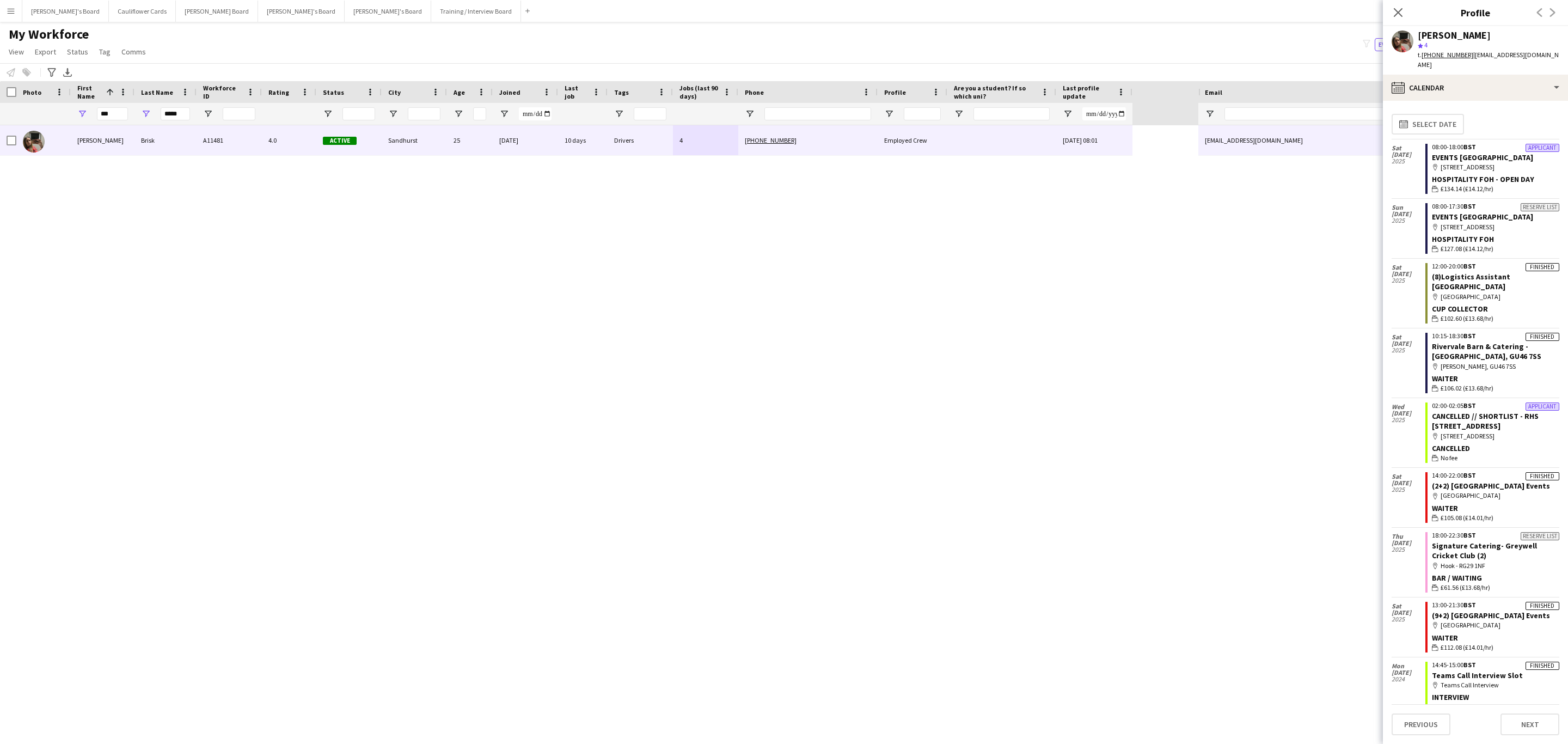
drag, startPoint x: 1399, startPoint y: 13, endPoint x: 1354, endPoint y: 250, distance: 241.2
click at [1399, 13] on icon at bounding box center [1398, 12] width 9 height 9
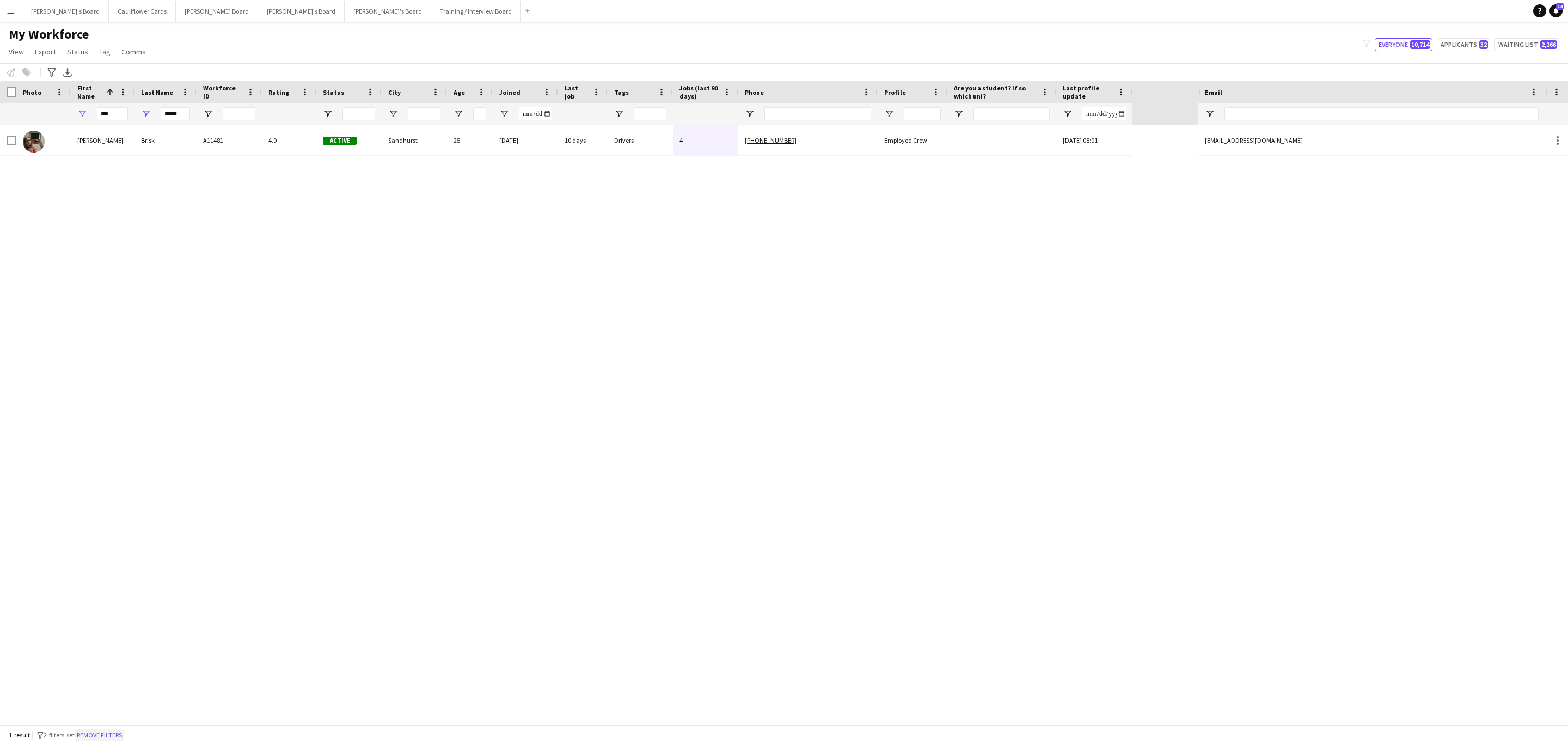
click at [107, 732] on button "Remove filters" at bounding box center [99, 735] width 49 height 12
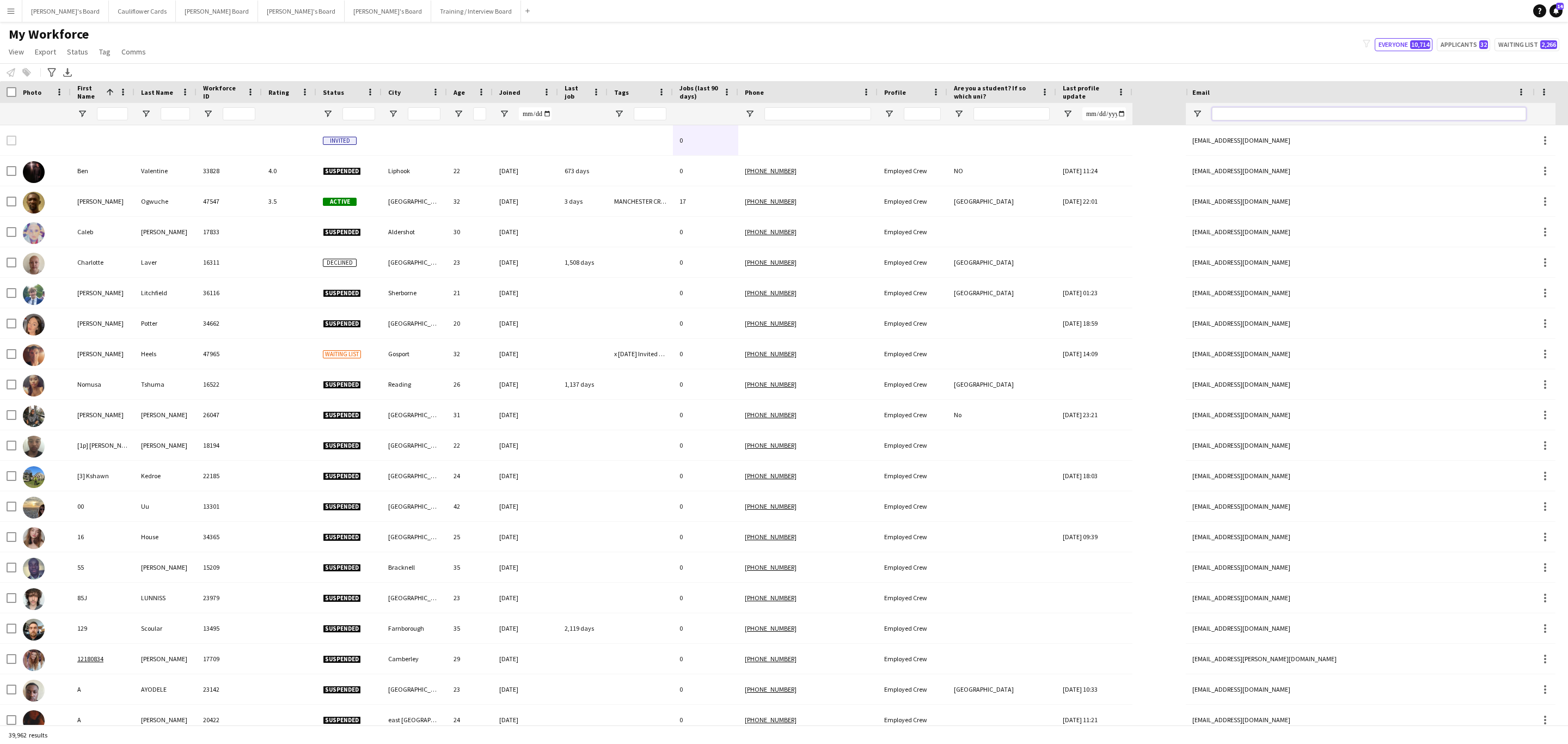
click at [1243, 115] on input "Email Filter Input" at bounding box center [1369, 113] width 314 height 13
paste input "**********"
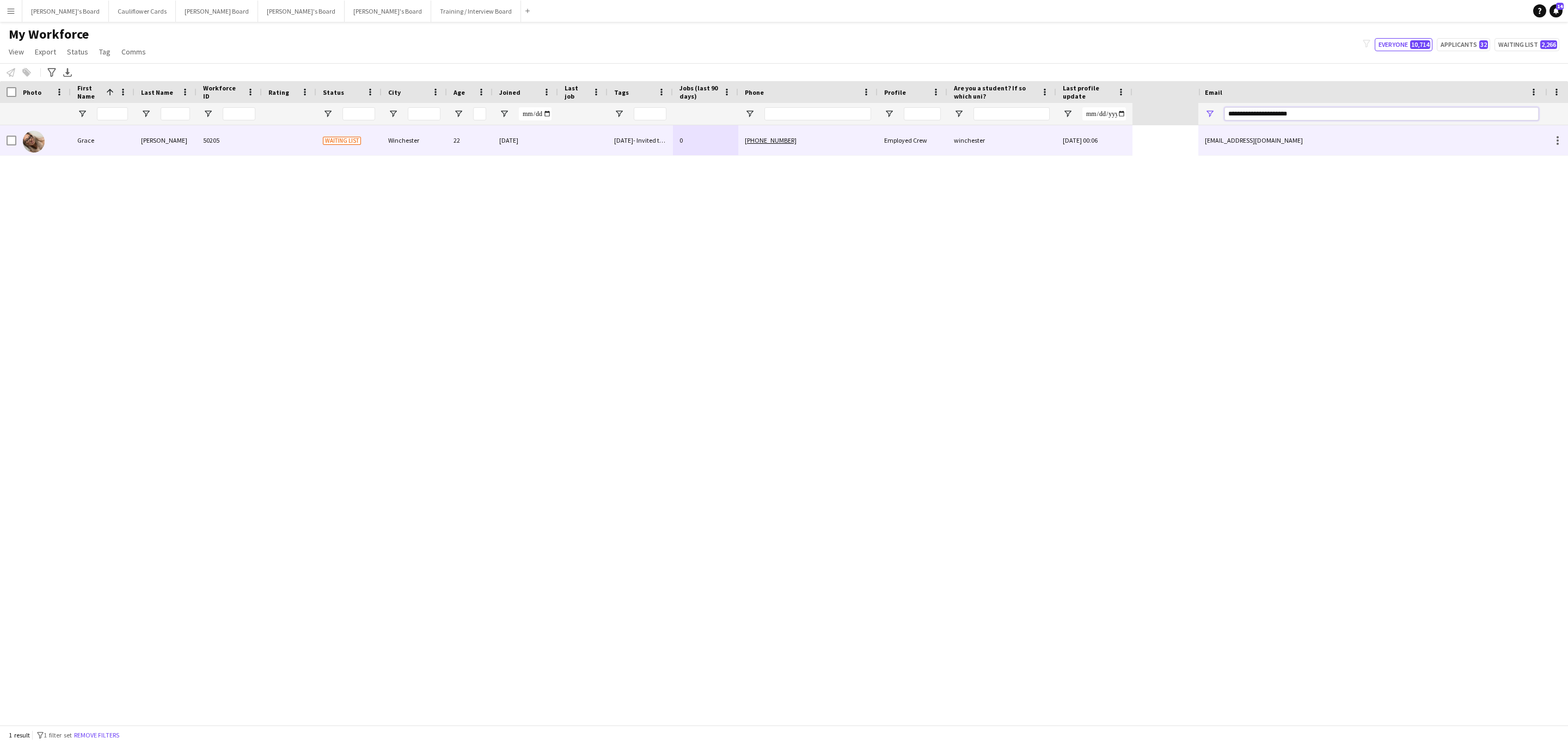
type input "**********"
click at [822, 144] on div "+4407548979122" at bounding box center [808, 140] width 139 height 30
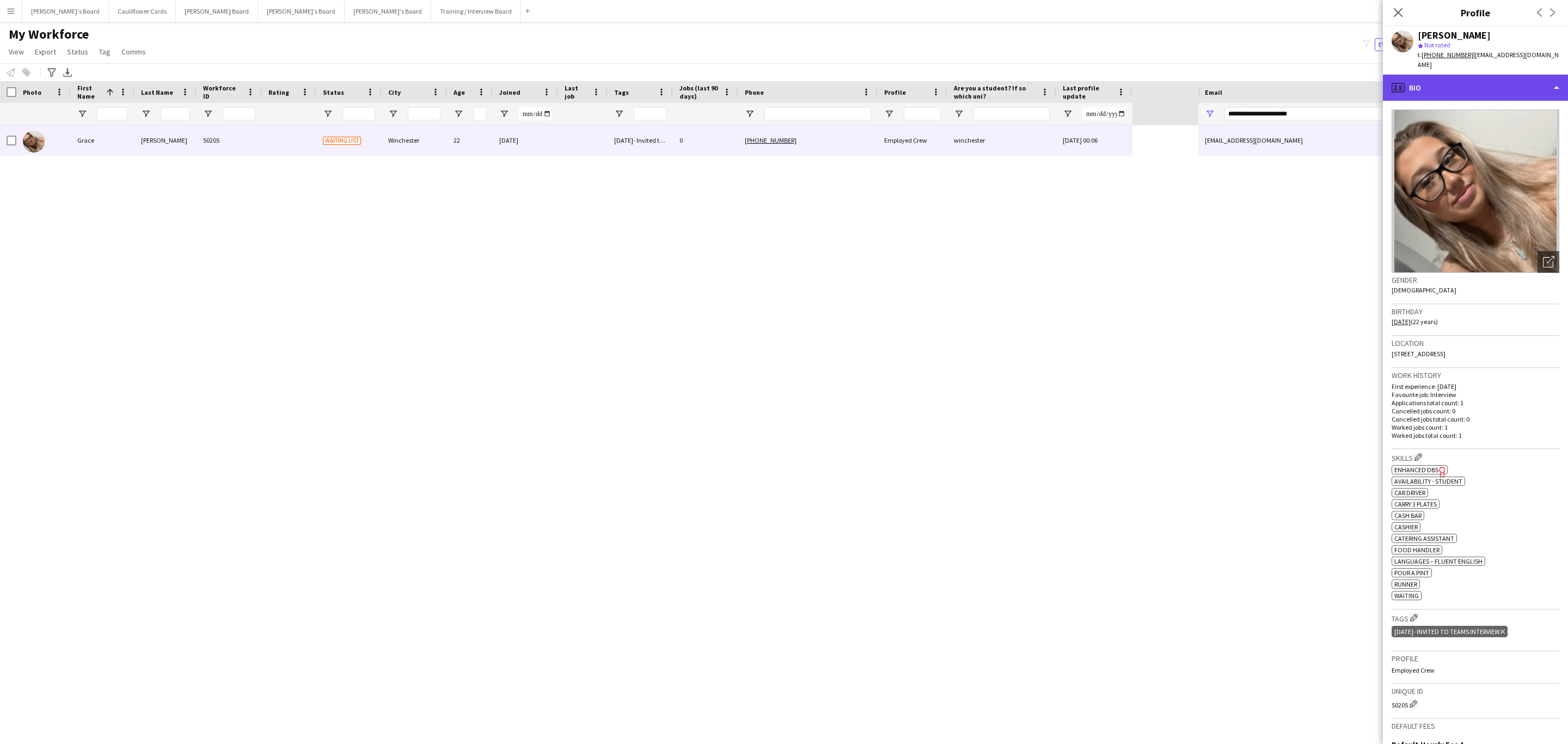
click at [1528, 75] on div "profile Bio" at bounding box center [1475, 88] width 185 height 26
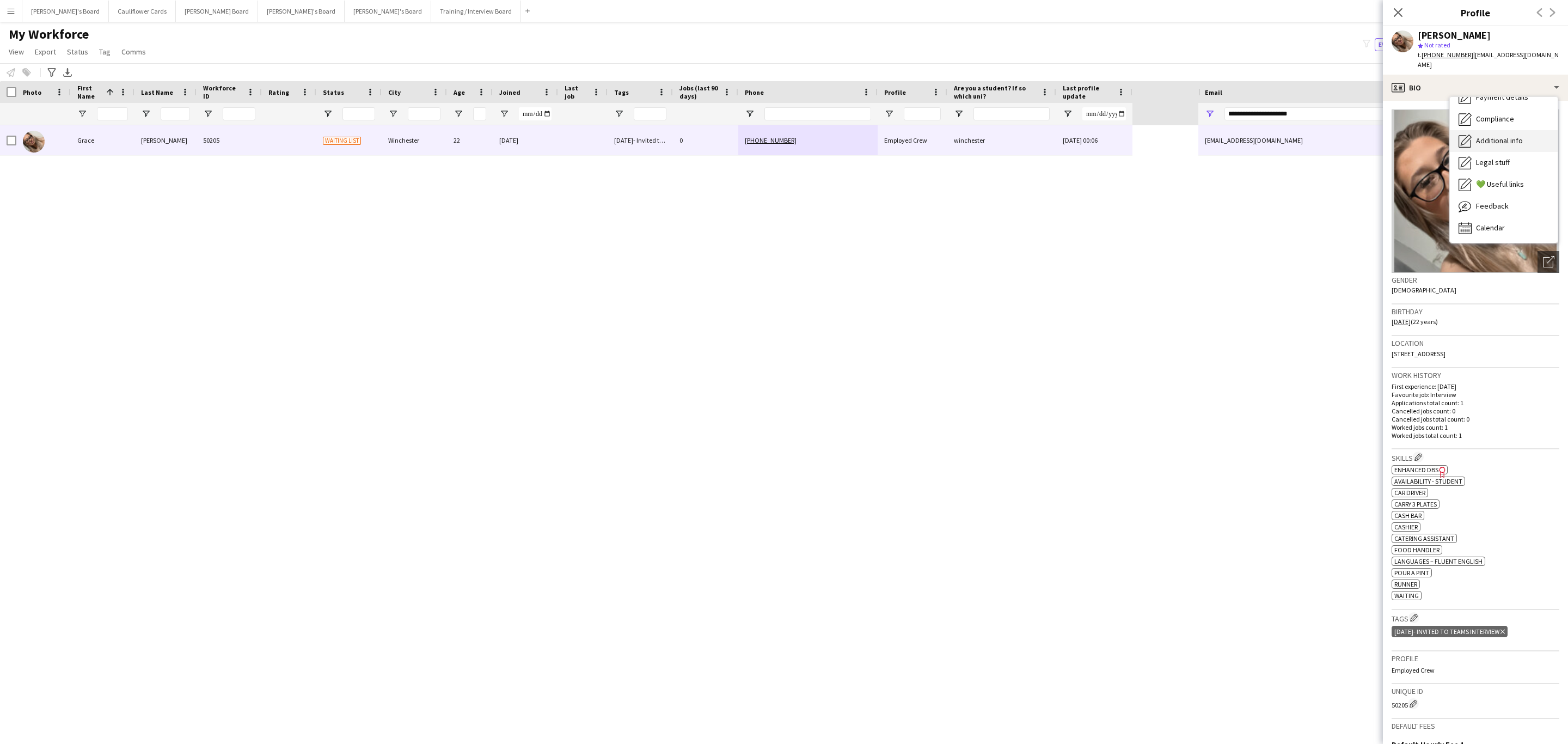
click at [1503, 136] on div "Additional info Additional info" at bounding box center [1503, 141] width 108 height 22
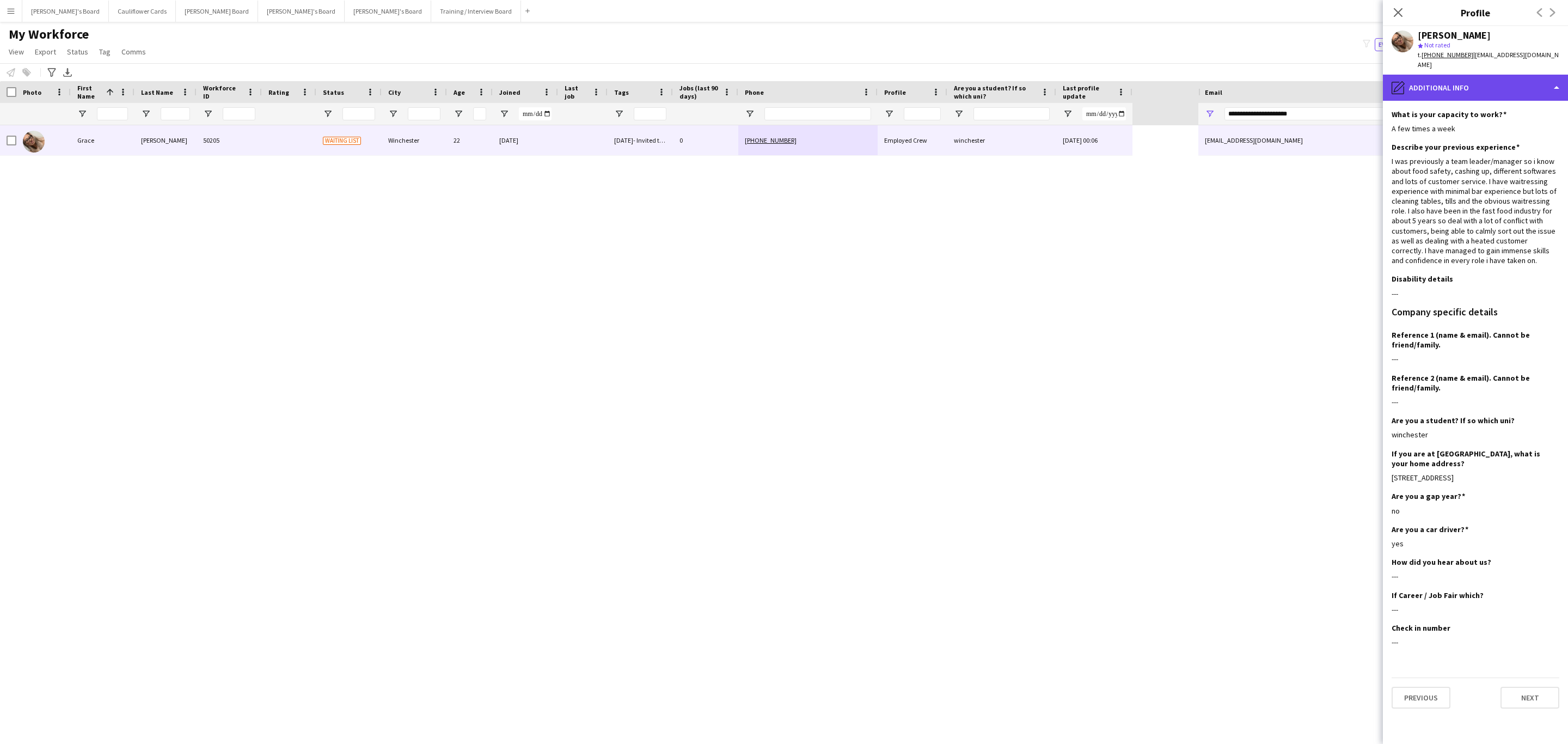
click at [1495, 85] on div "pencil4 Additional info" at bounding box center [1475, 88] width 185 height 26
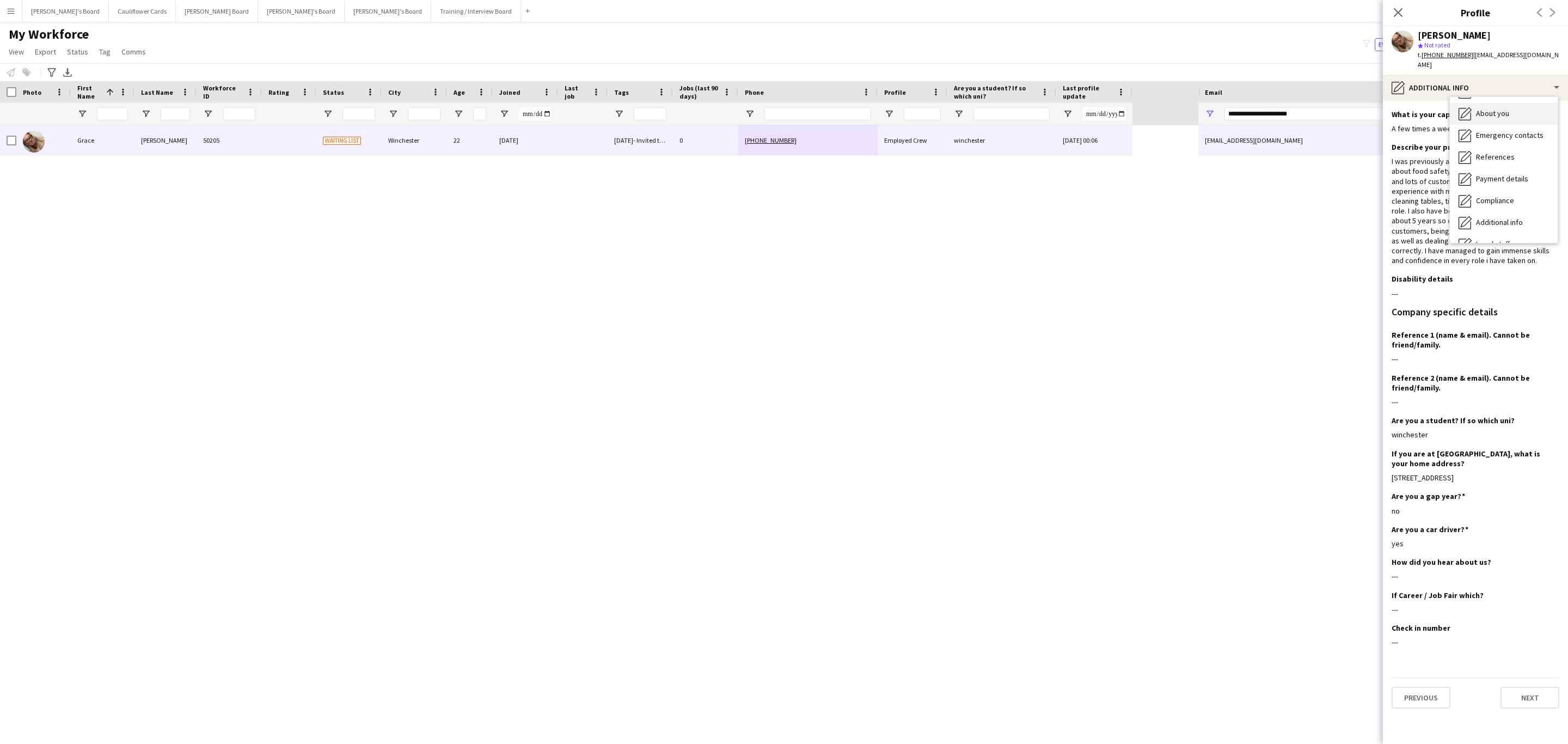
click at [1503, 108] on span "About you" at bounding box center [1493, 113] width 33 height 10
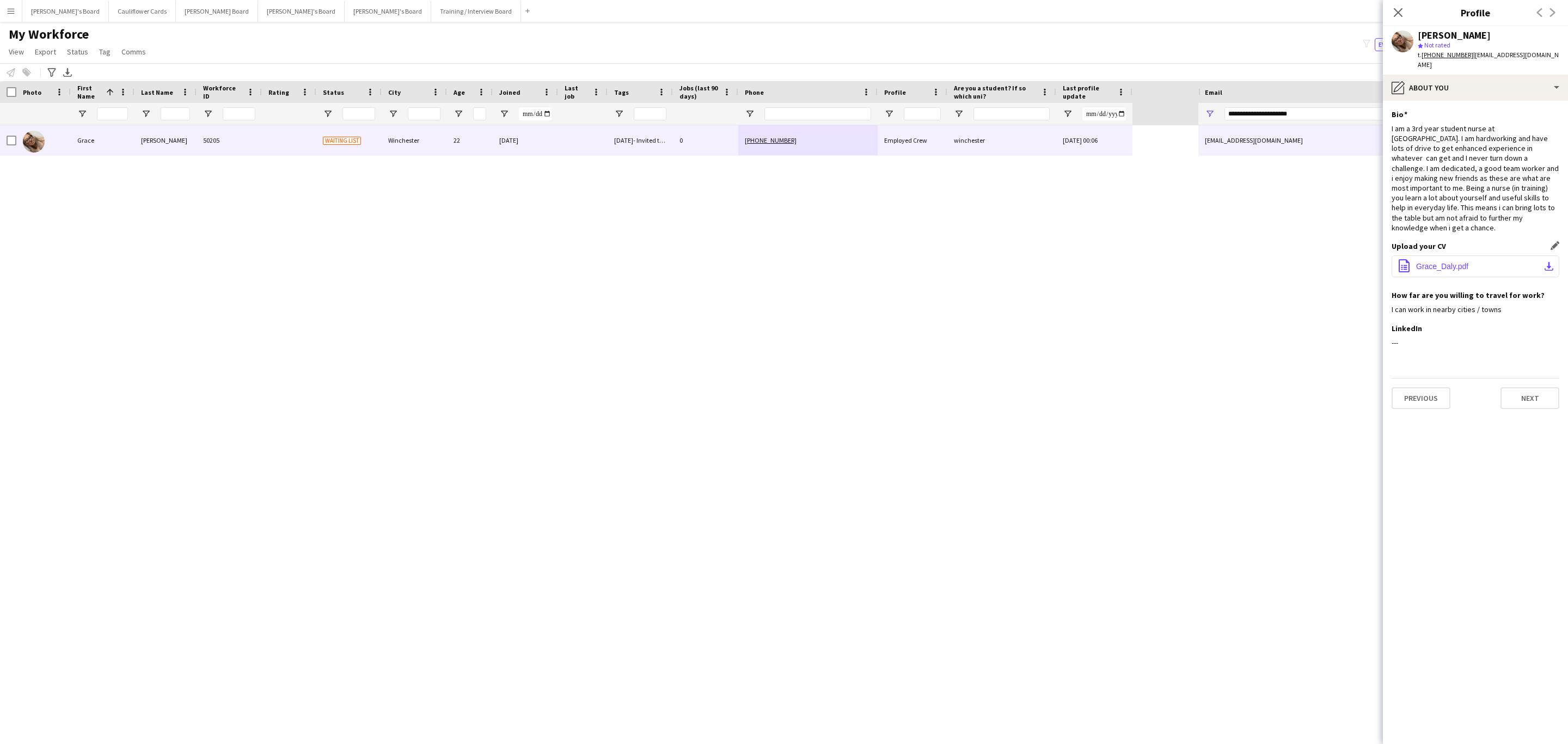
click at [1447, 262] on span "Grace_Daly.pdf" at bounding box center [1442, 266] width 52 height 9
drag, startPoint x: 1397, startPoint y: 10, endPoint x: 289, endPoint y: 732, distance: 1322.5
click at [1397, 13] on icon "Close pop-in" at bounding box center [1398, 12] width 9 height 9
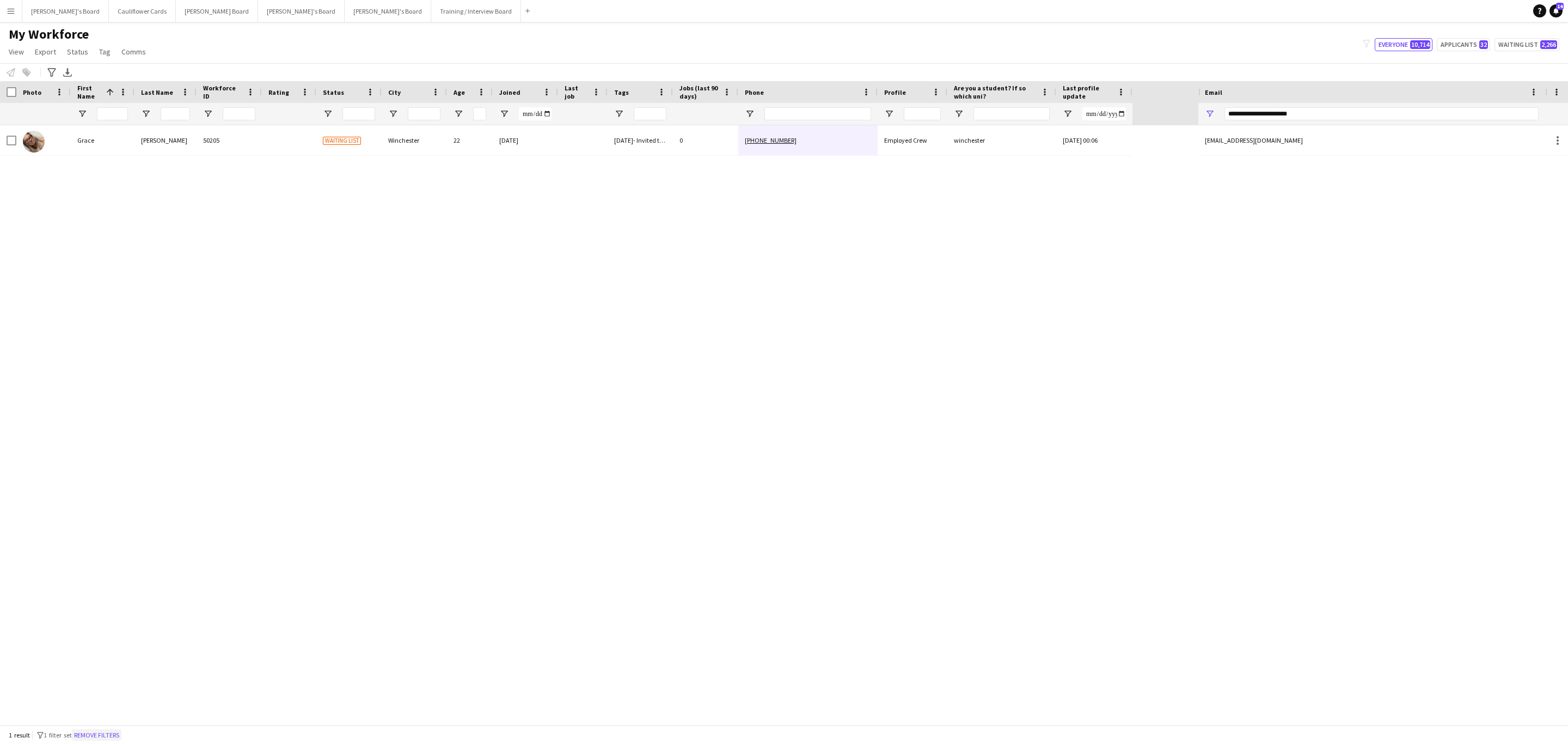
click at [102, 731] on button "Remove filters" at bounding box center [96, 735] width 49 height 12
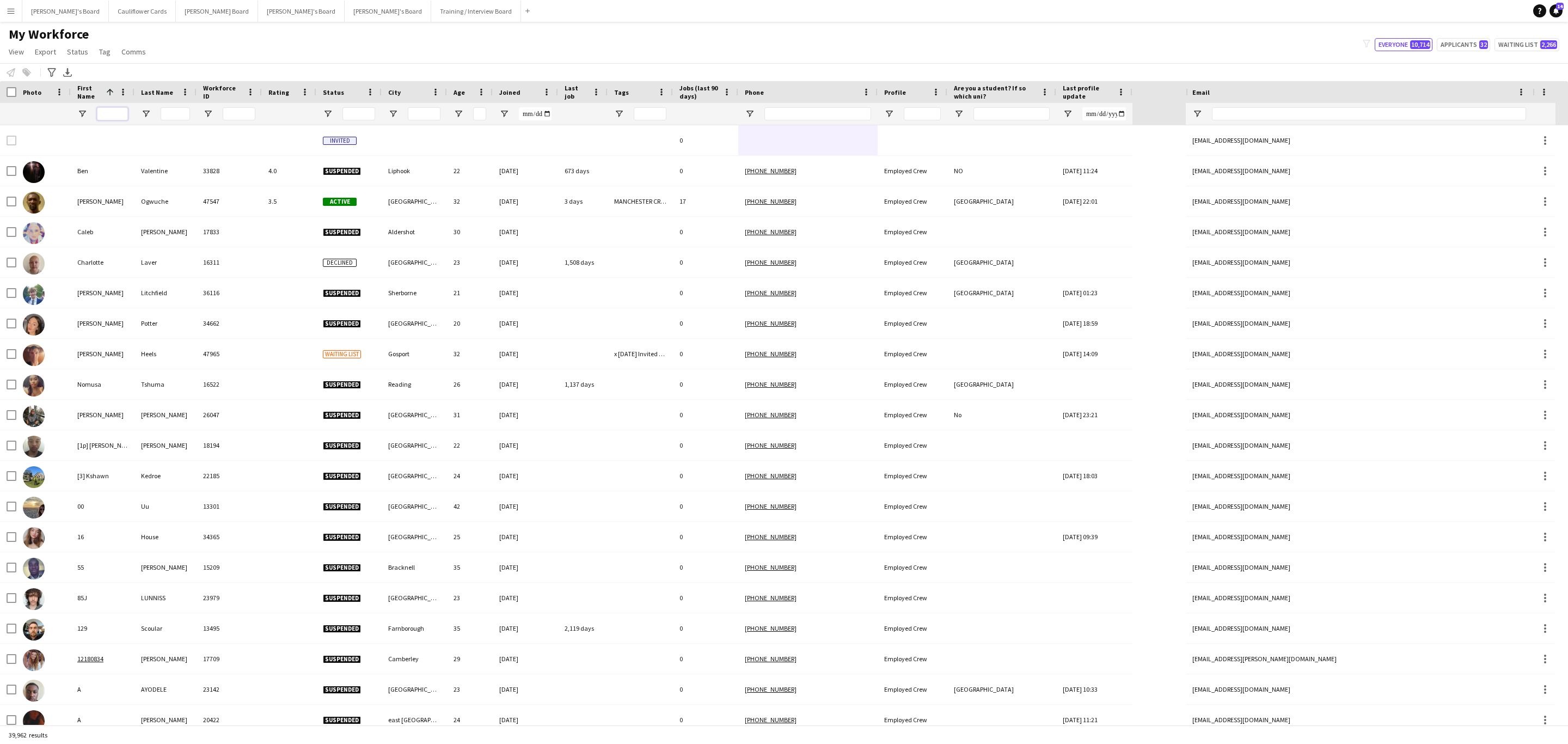
click at [113, 110] on input "First Name Filter Input" at bounding box center [112, 113] width 31 height 13
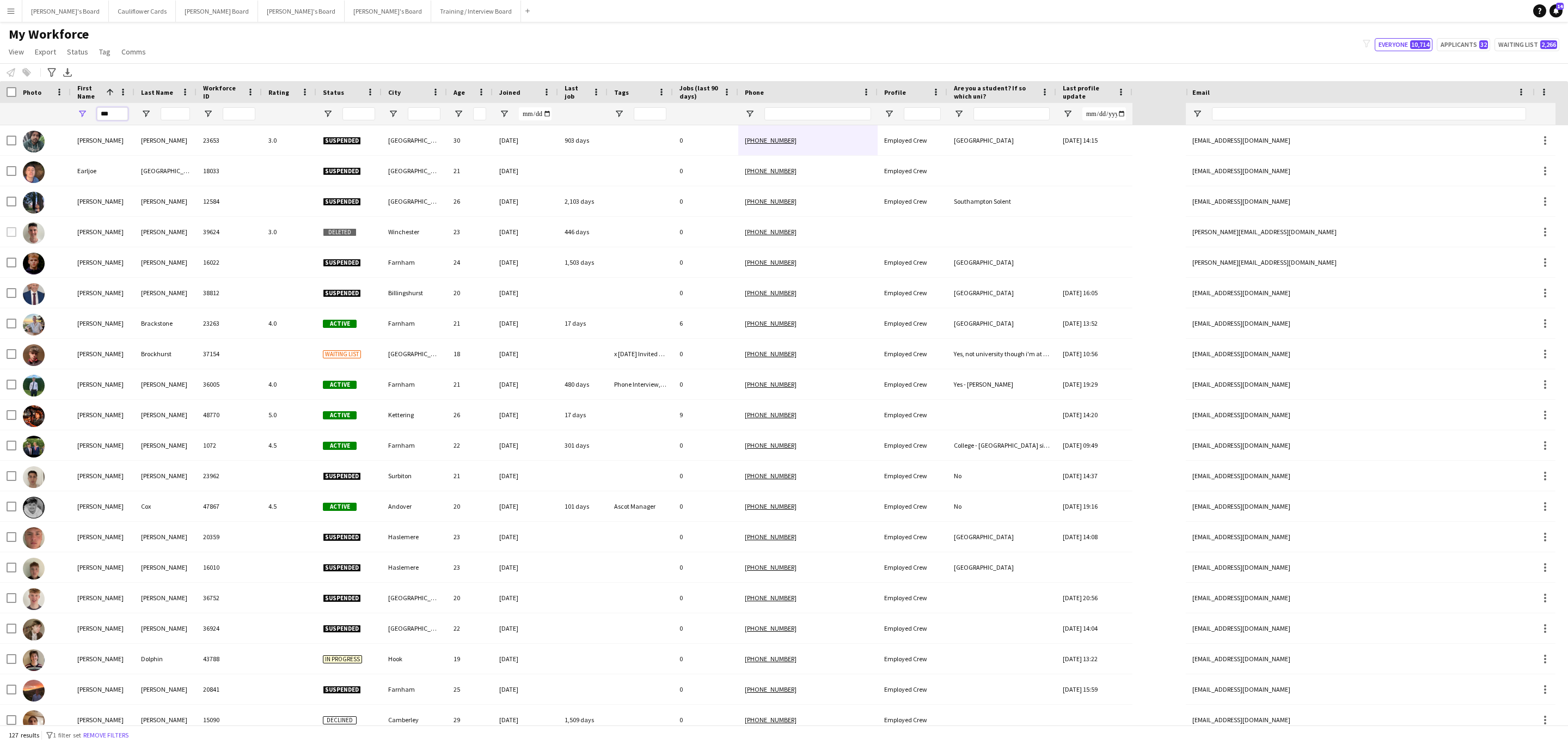
type input "***"
click at [170, 108] on input "Last Name Filter Input" at bounding box center [175, 113] width 29 height 13
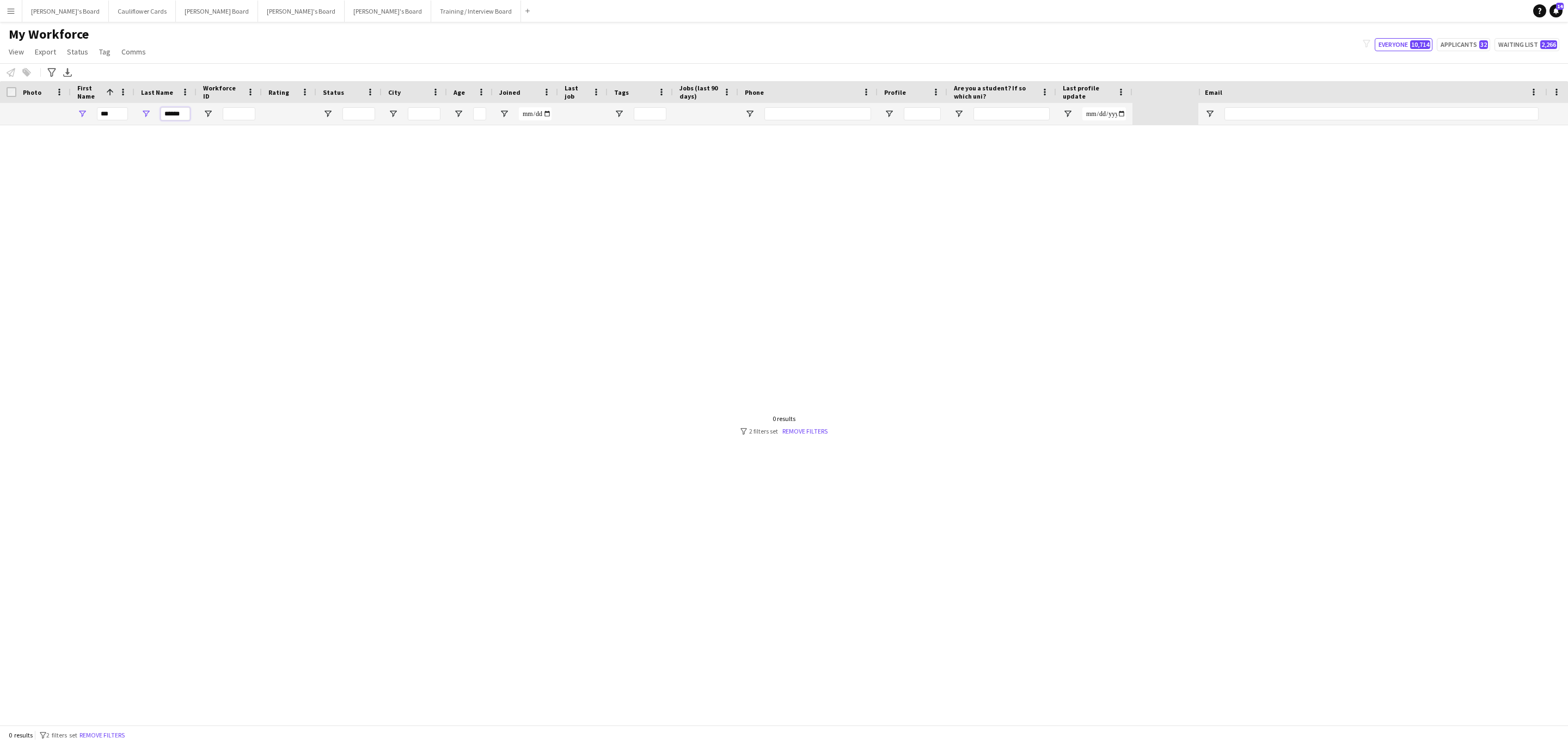
scroll to position [0, 0]
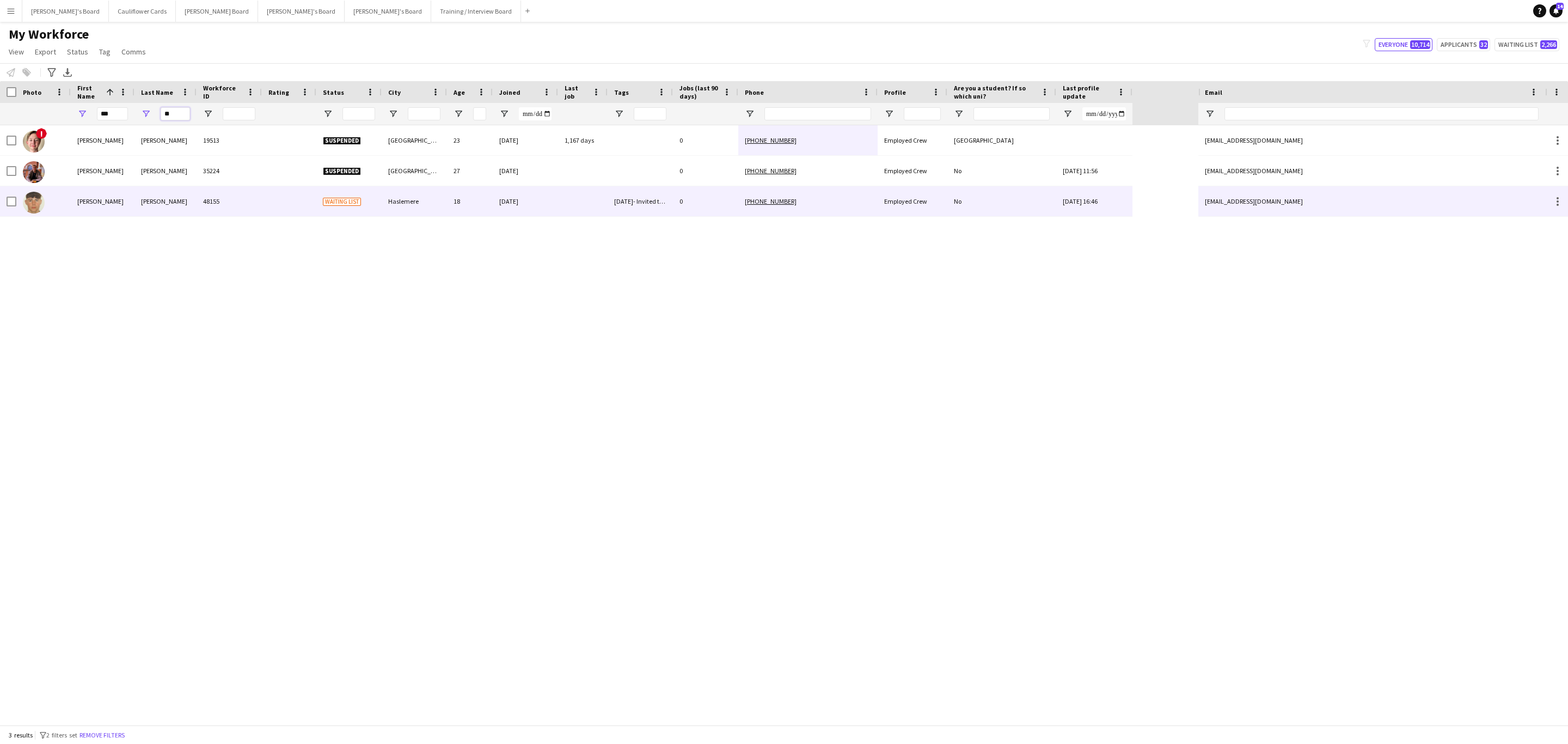
type input "**"
click at [262, 216] on div at bounding box center [289, 201] width 54 height 30
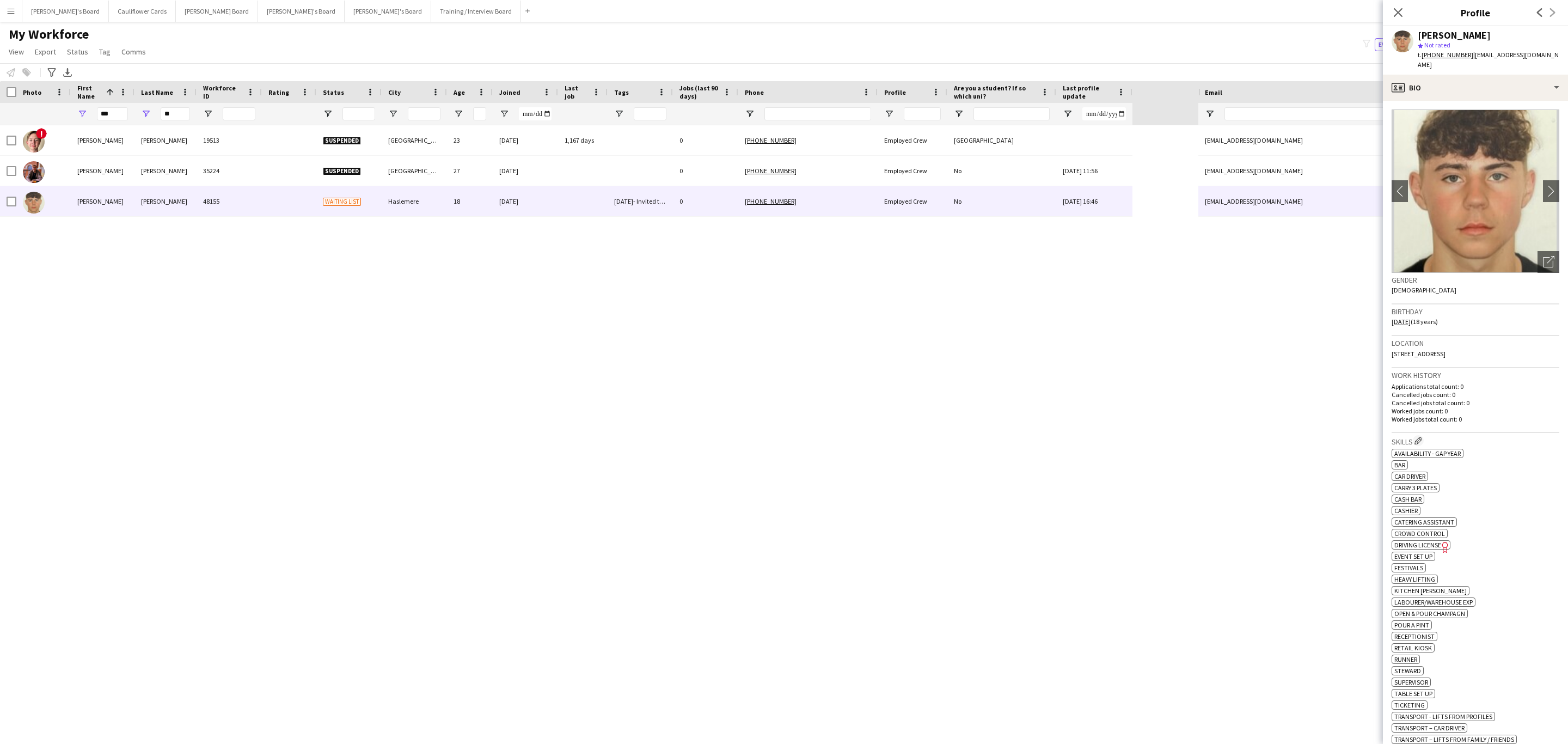
drag, startPoint x: 1395, startPoint y: 15, endPoint x: 351, endPoint y: 476, distance: 1141.3
click at [1397, 13] on icon at bounding box center [1398, 12] width 9 height 9
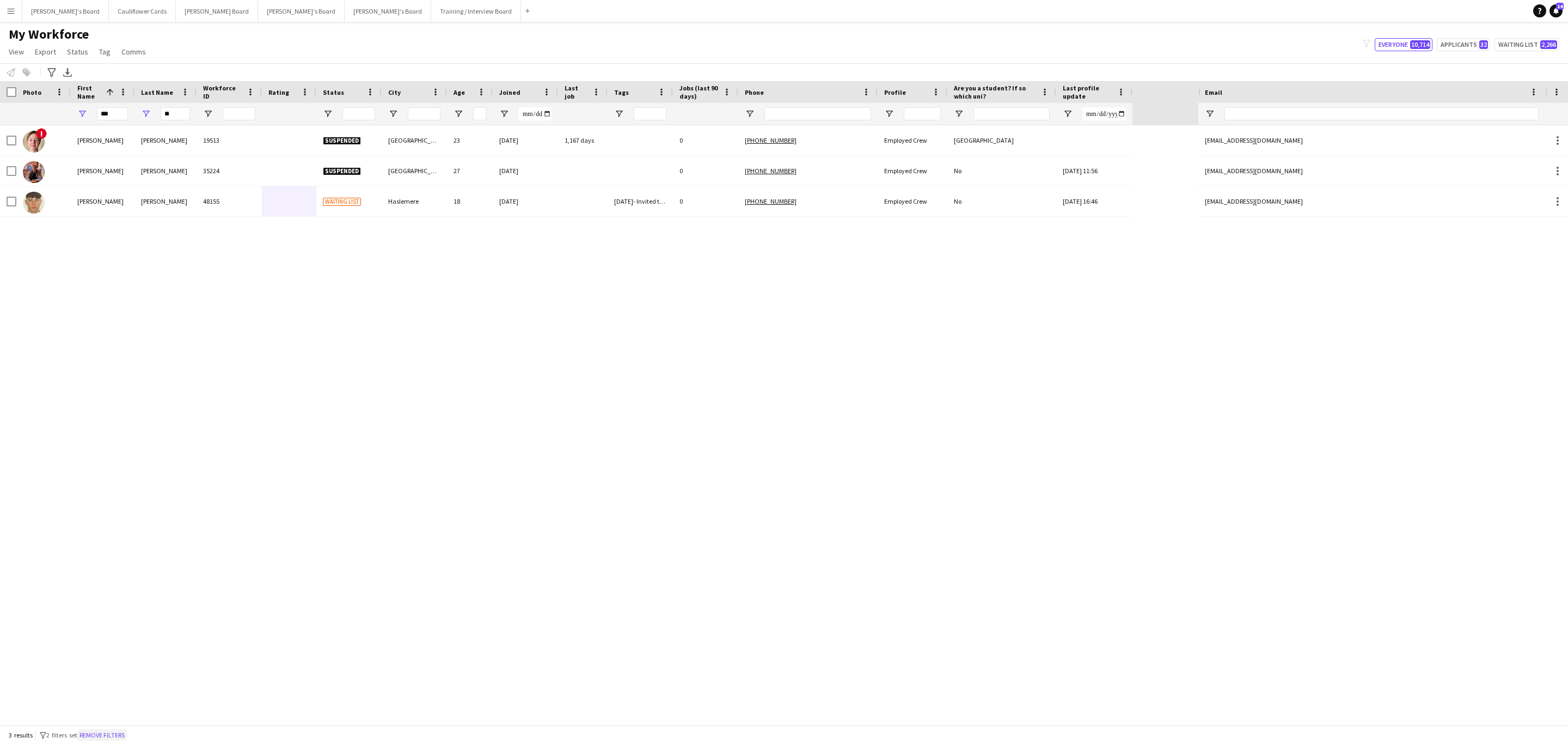
click at [93, 737] on button "Remove filters" at bounding box center [102, 735] width 49 height 12
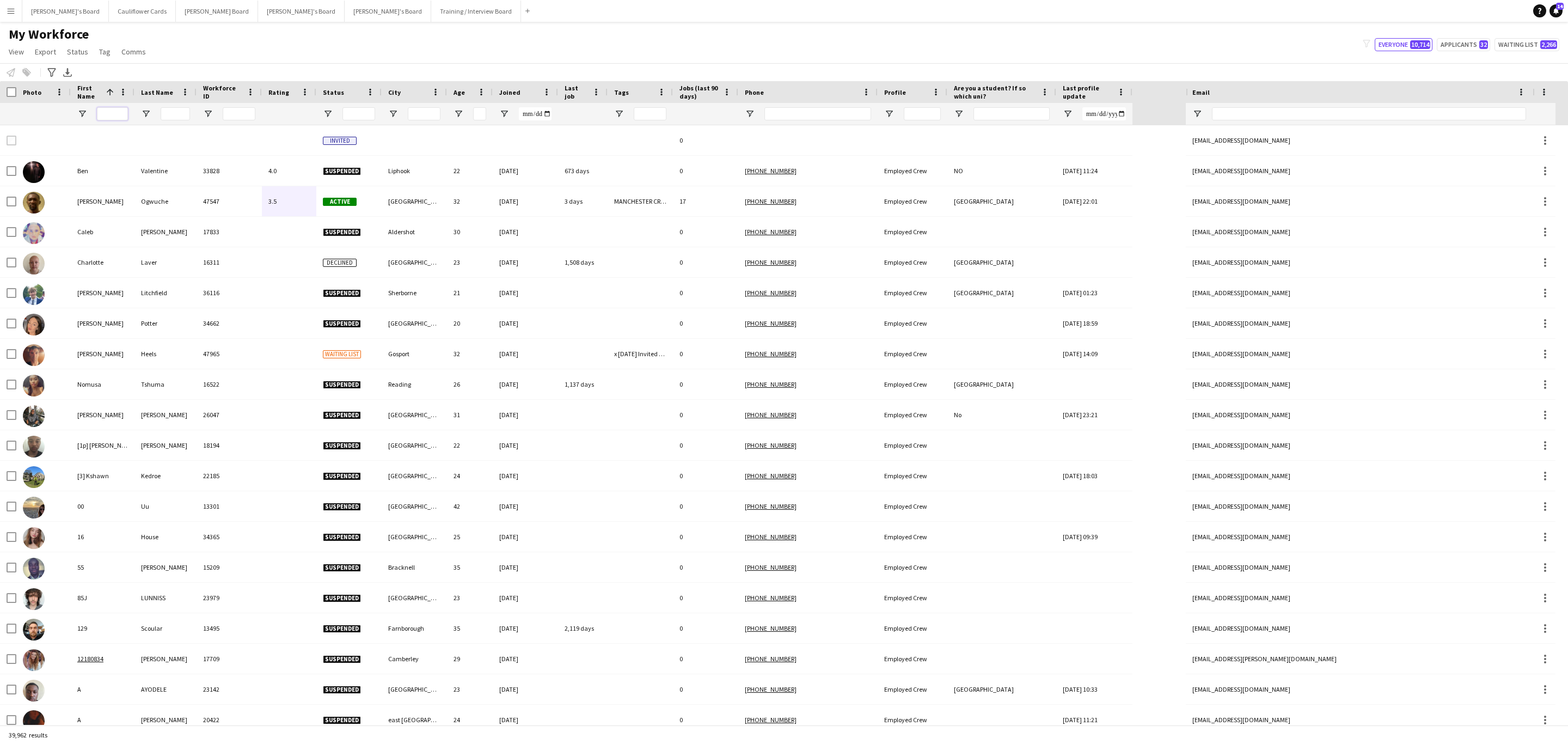
click at [108, 118] on input "First Name Filter Input" at bounding box center [112, 113] width 31 height 13
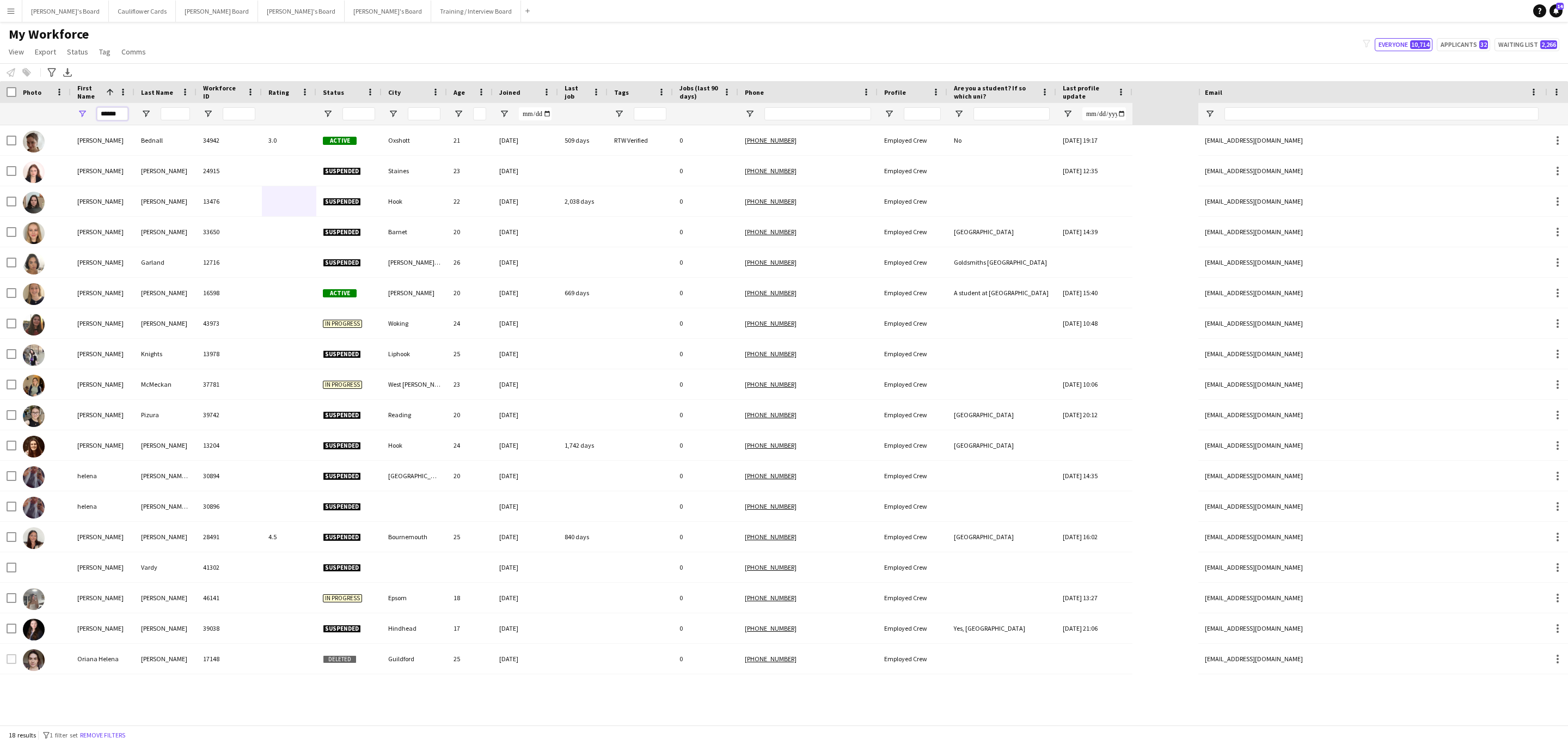
type input "******"
click at [175, 116] on input "Last Name Filter Input" at bounding box center [175, 113] width 29 height 13
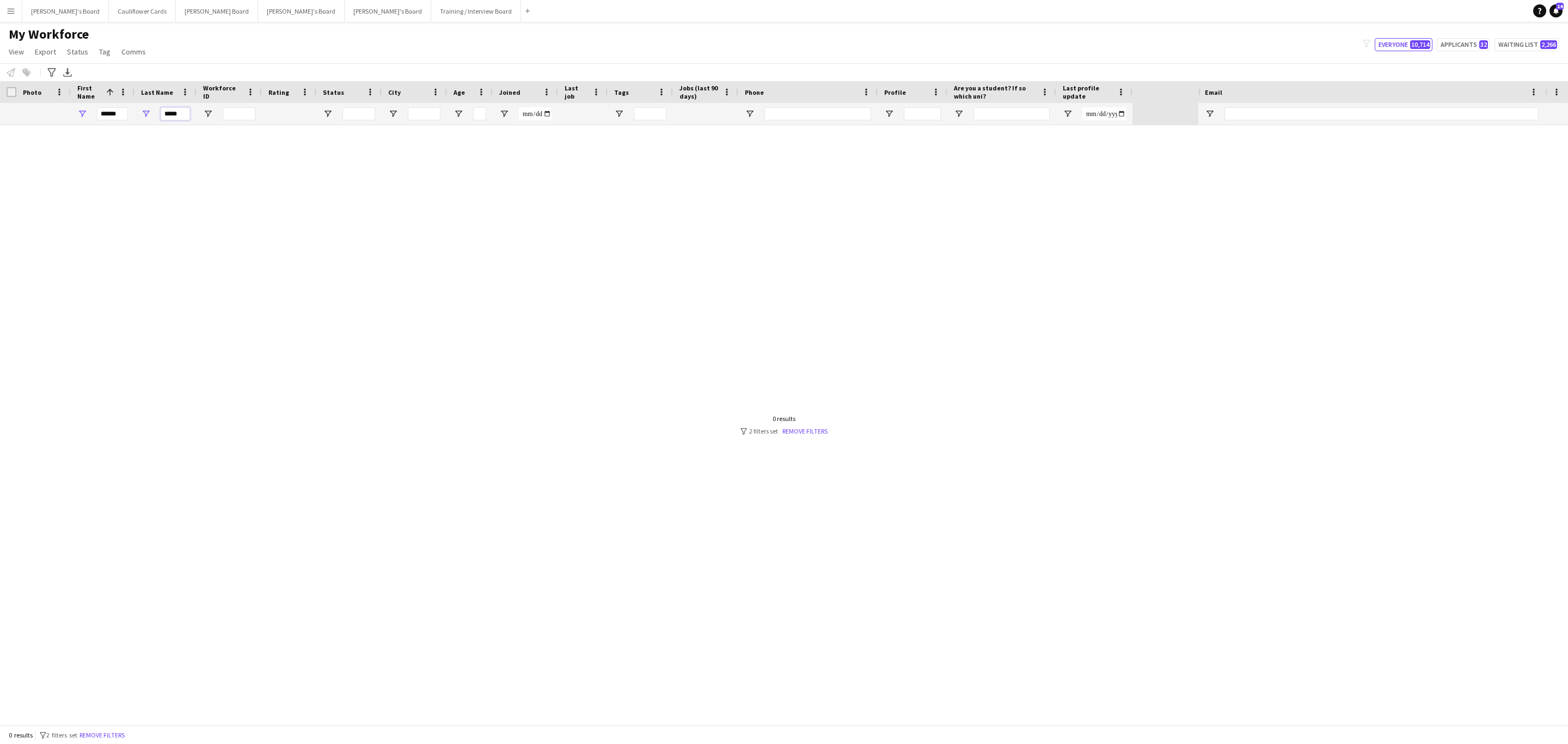
type input "*****"
click at [797, 428] on link "Remove filters" at bounding box center [805, 430] width 45 height 8
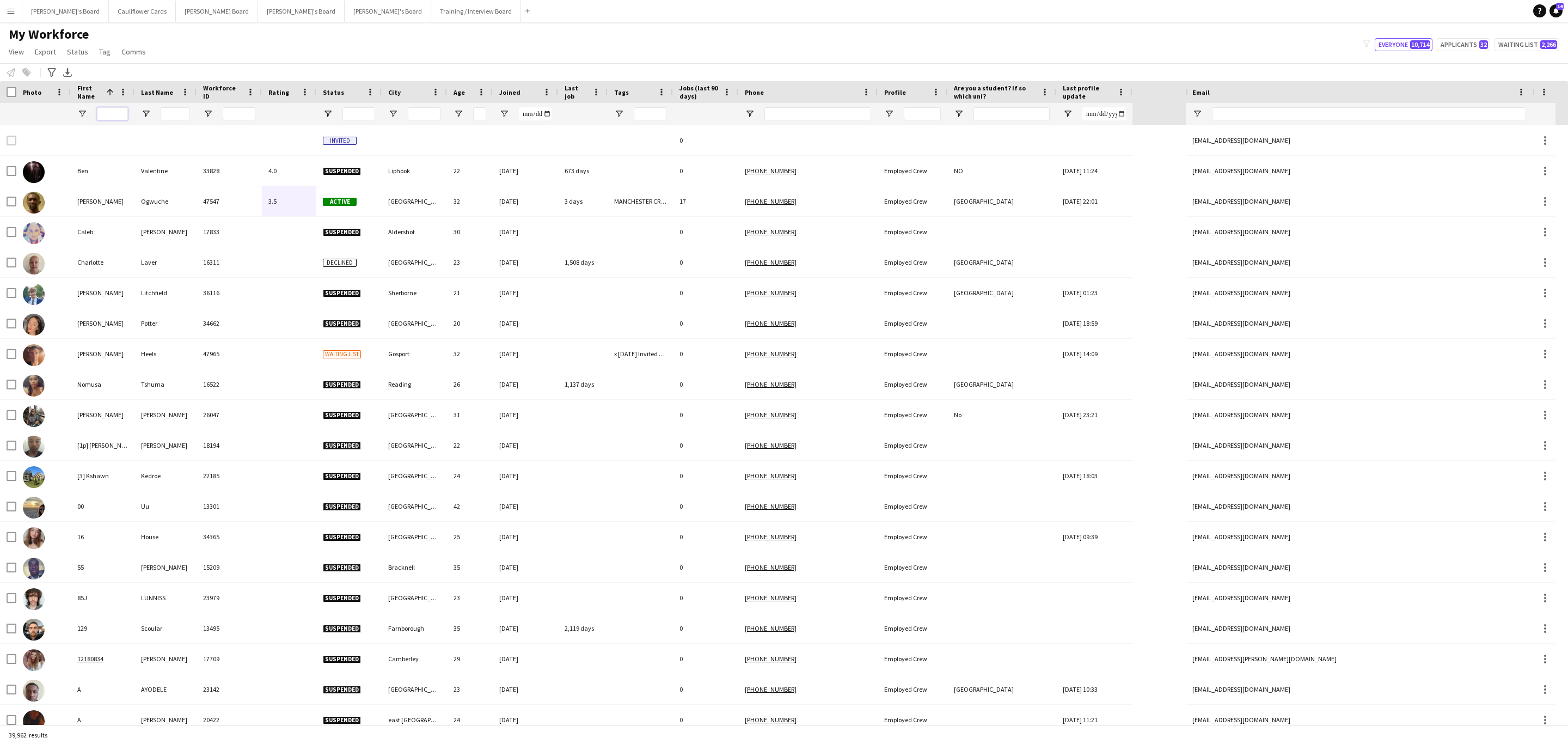
click at [127, 114] on input "First Name Filter Input" at bounding box center [112, 113] width 31 height 13
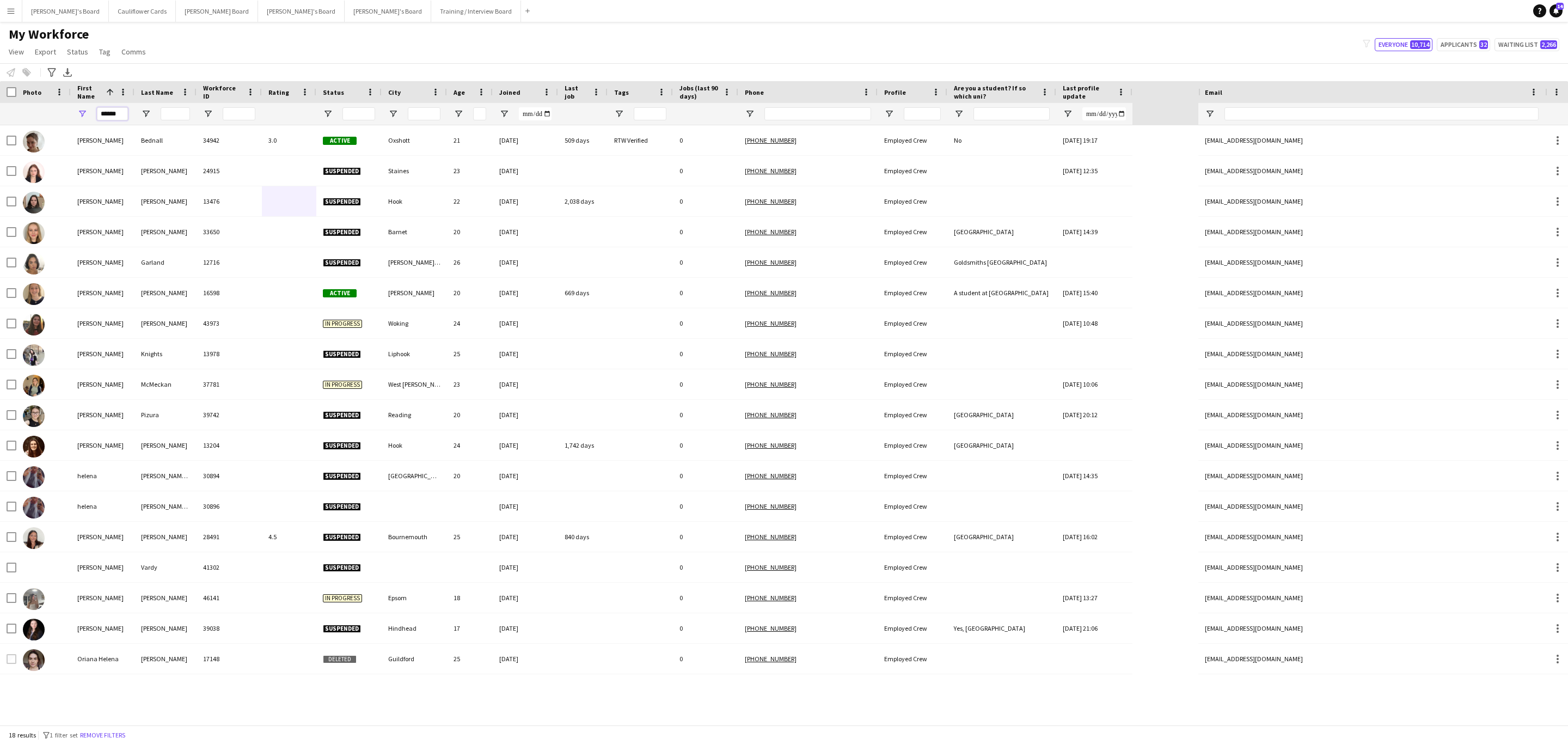
type input "******"
click at [172, 116] on input "Last Name Filter Input" at bounding box center [175, 113] width 29 height 13
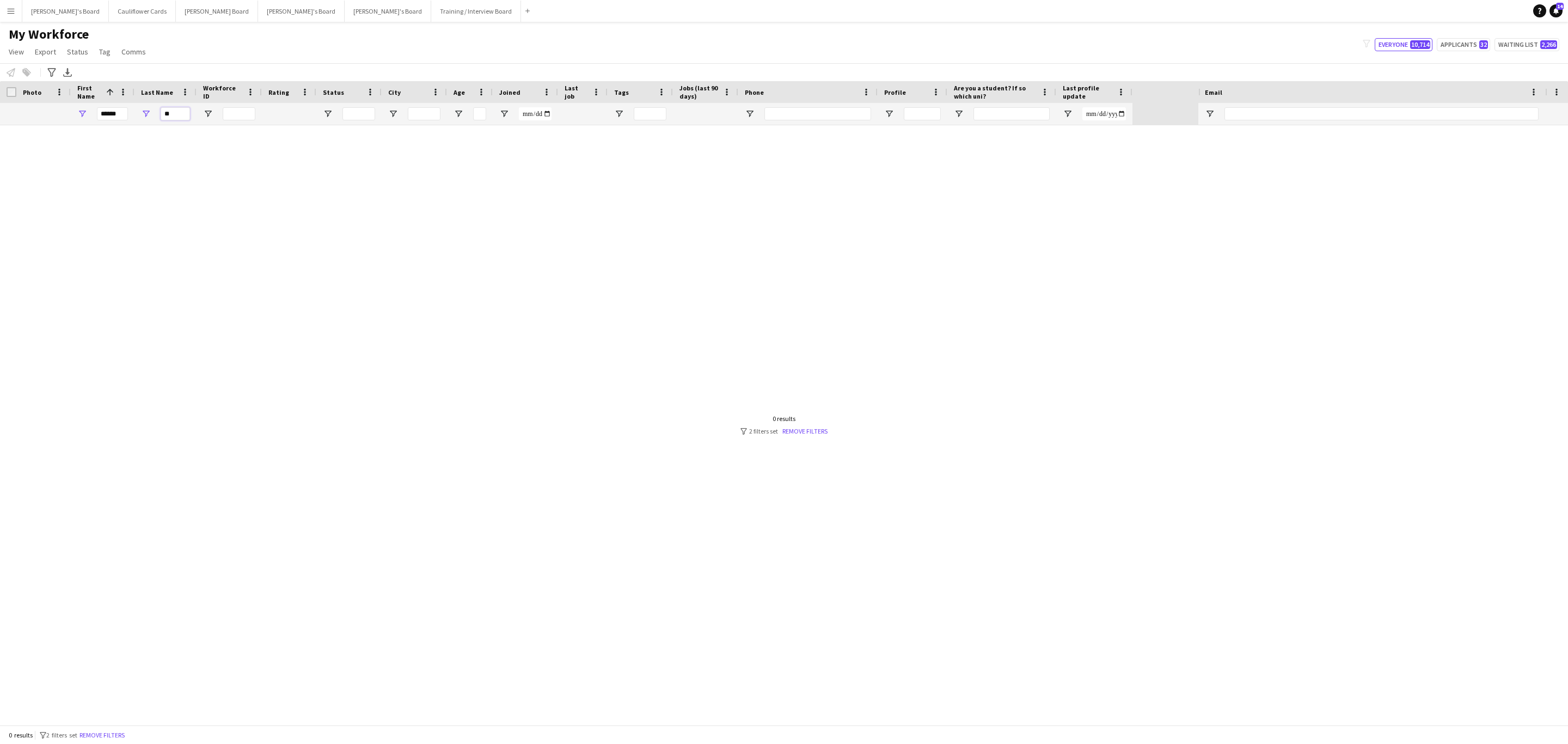
type input "*"
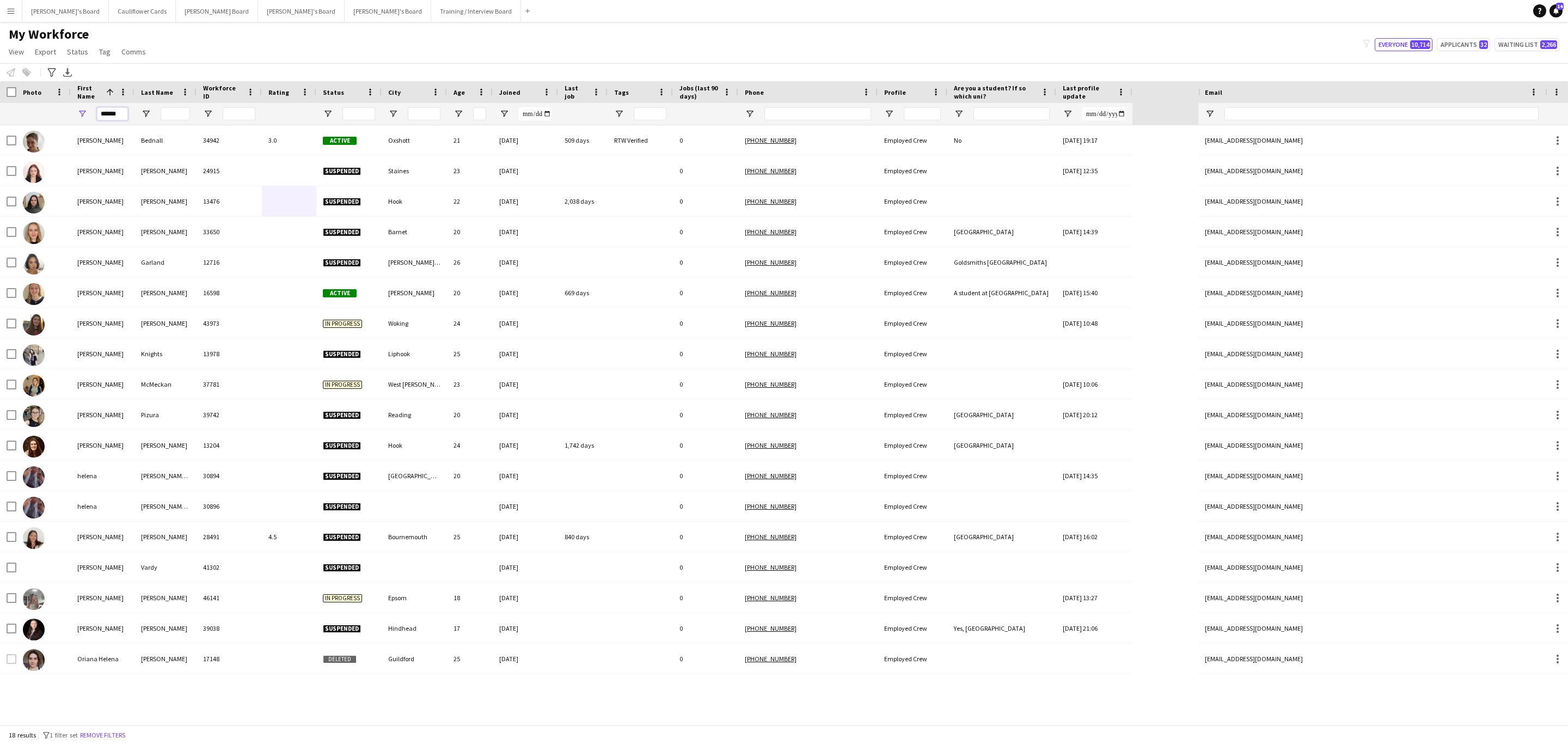
click at [124, 118] on input "******" at bounding box center [112, 113] width 31 height 13
drag, startPoint x: 100, startPoint y: 734, endPoint x: 113, endPoint y: 743, distance: 15.8
click at [100, 734] on button "Remove filters" at bounding box center [102, 735] width 49 height 12
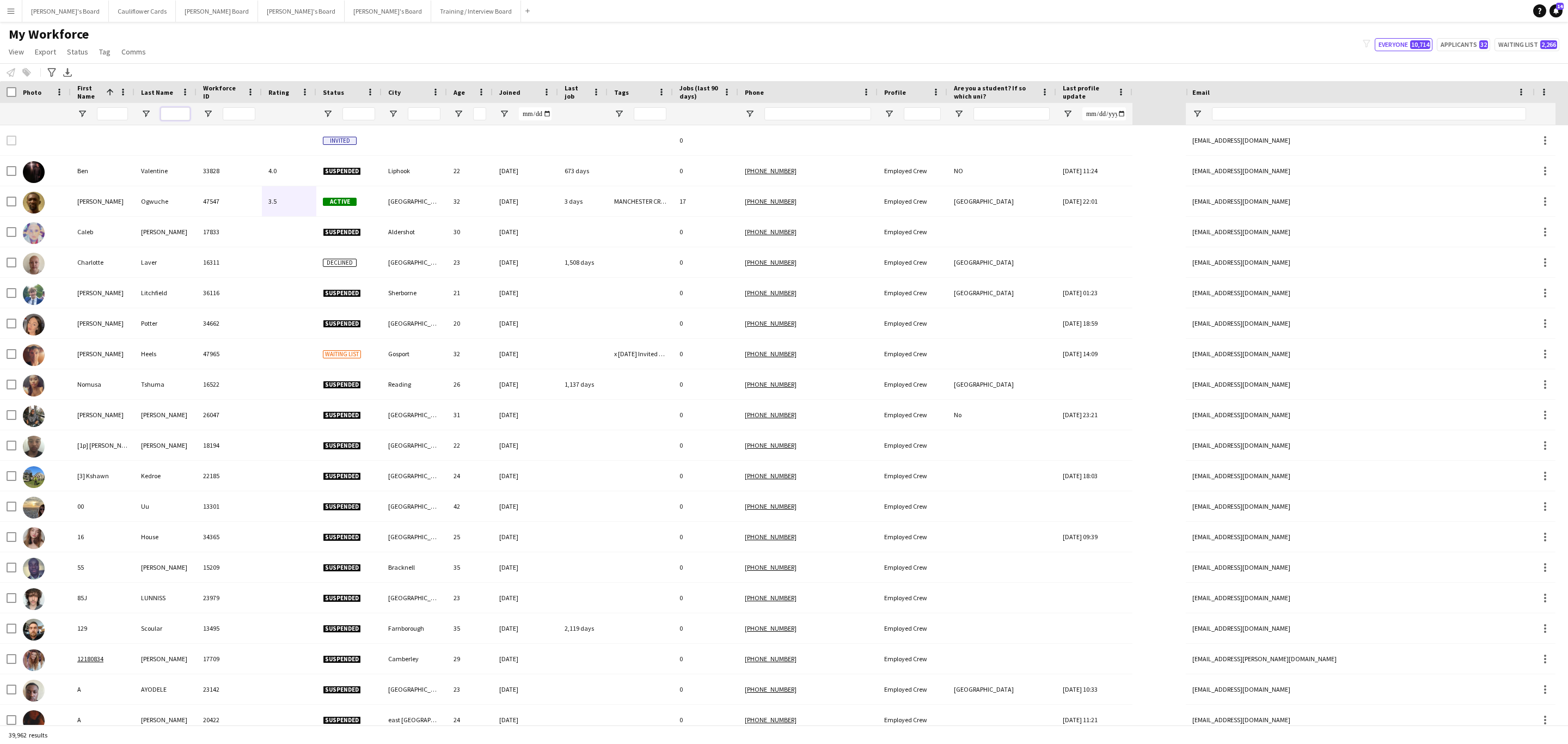
click at [169, 116] on input "Last Name Filter Input" at bounding box center [175, 113] width 29 height 13
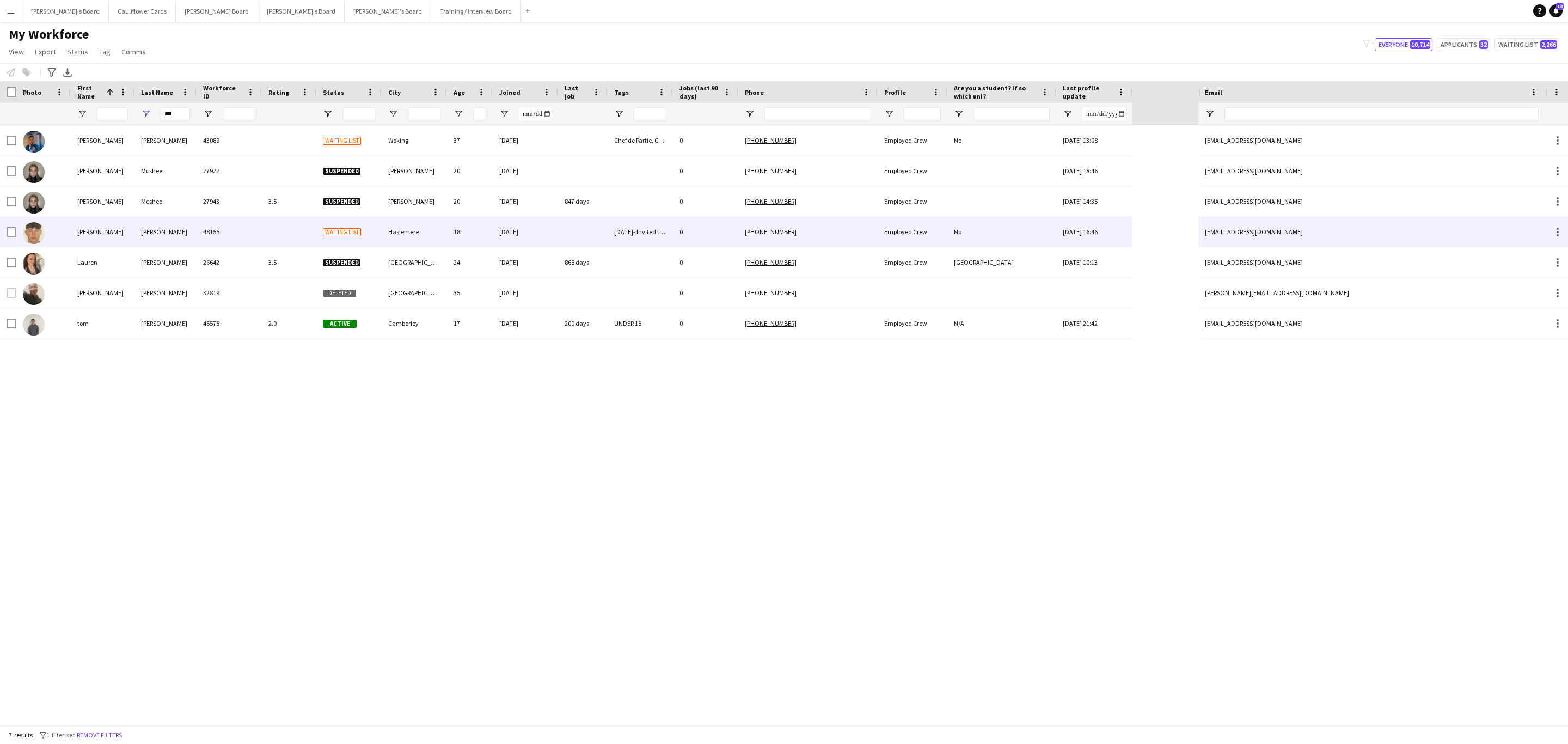
click at [149, 240] on div "McSweeney" at bounding box center [166, 231] width 62 height 30
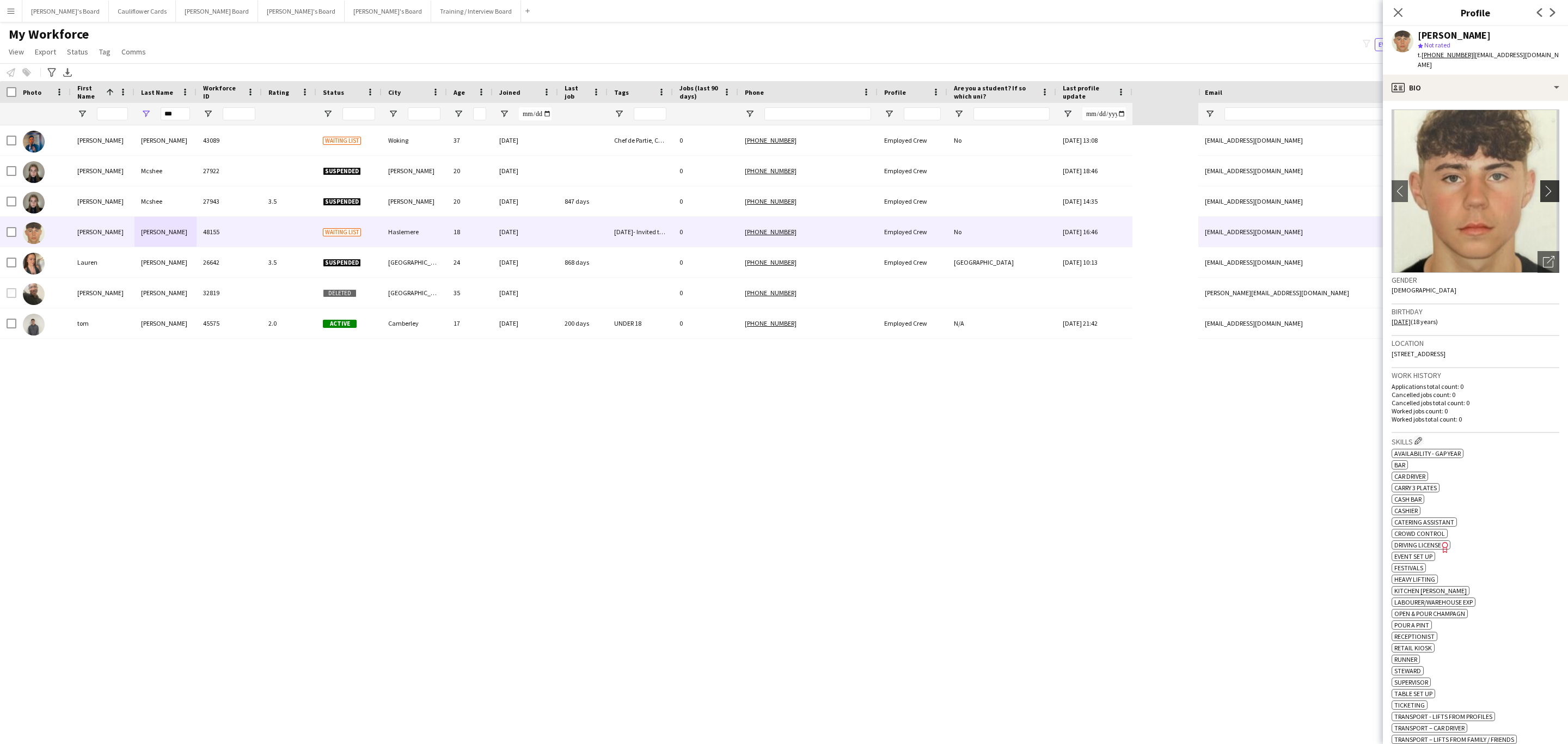
click at [1544, 185] on app-icon "chevron-right" at bounding box center [1552, 191] width 17 height 12
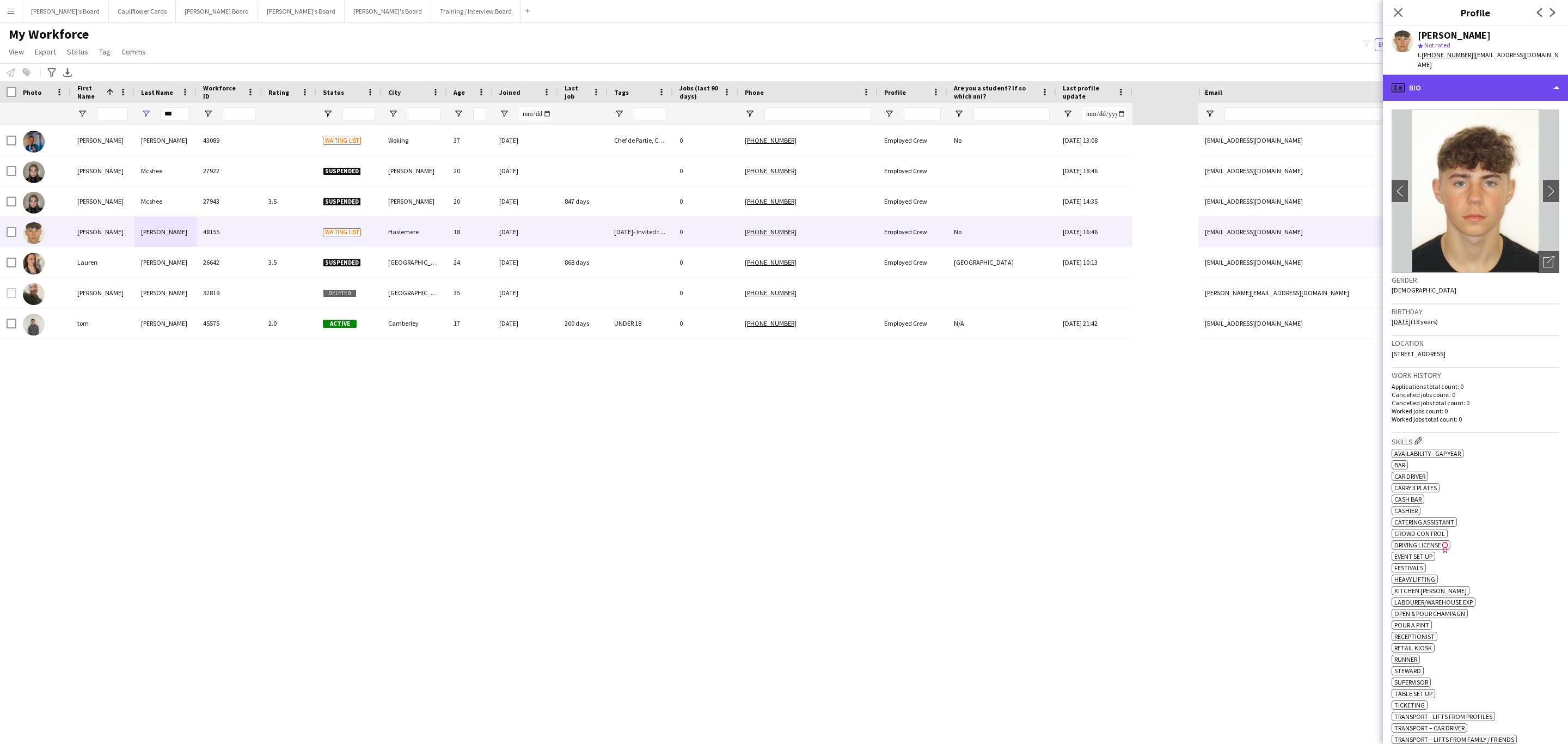
click at [1511, 82] on div "profile Bio" at bounding box center [1475, 88] width 185 height 26
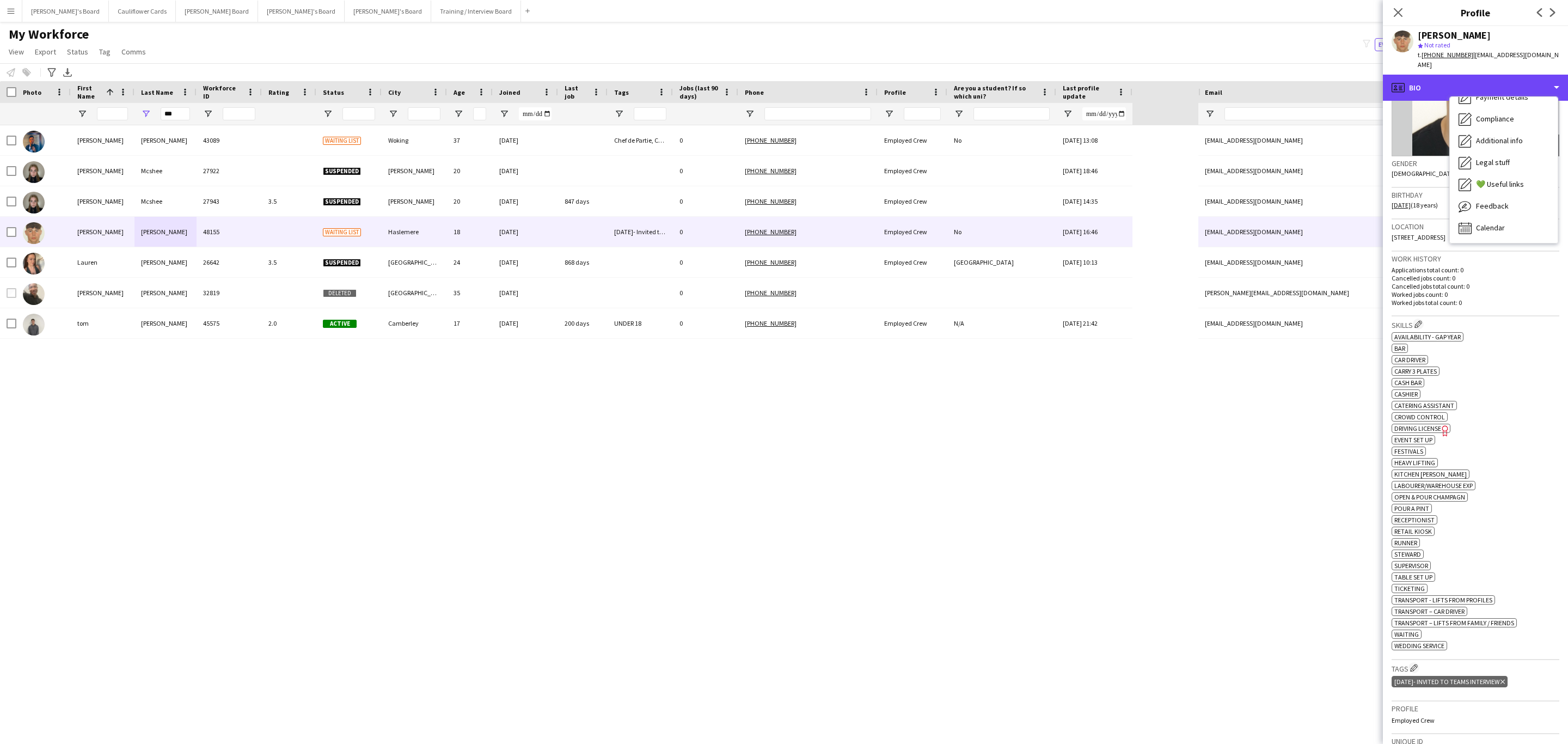
scroll to position [245, 0]
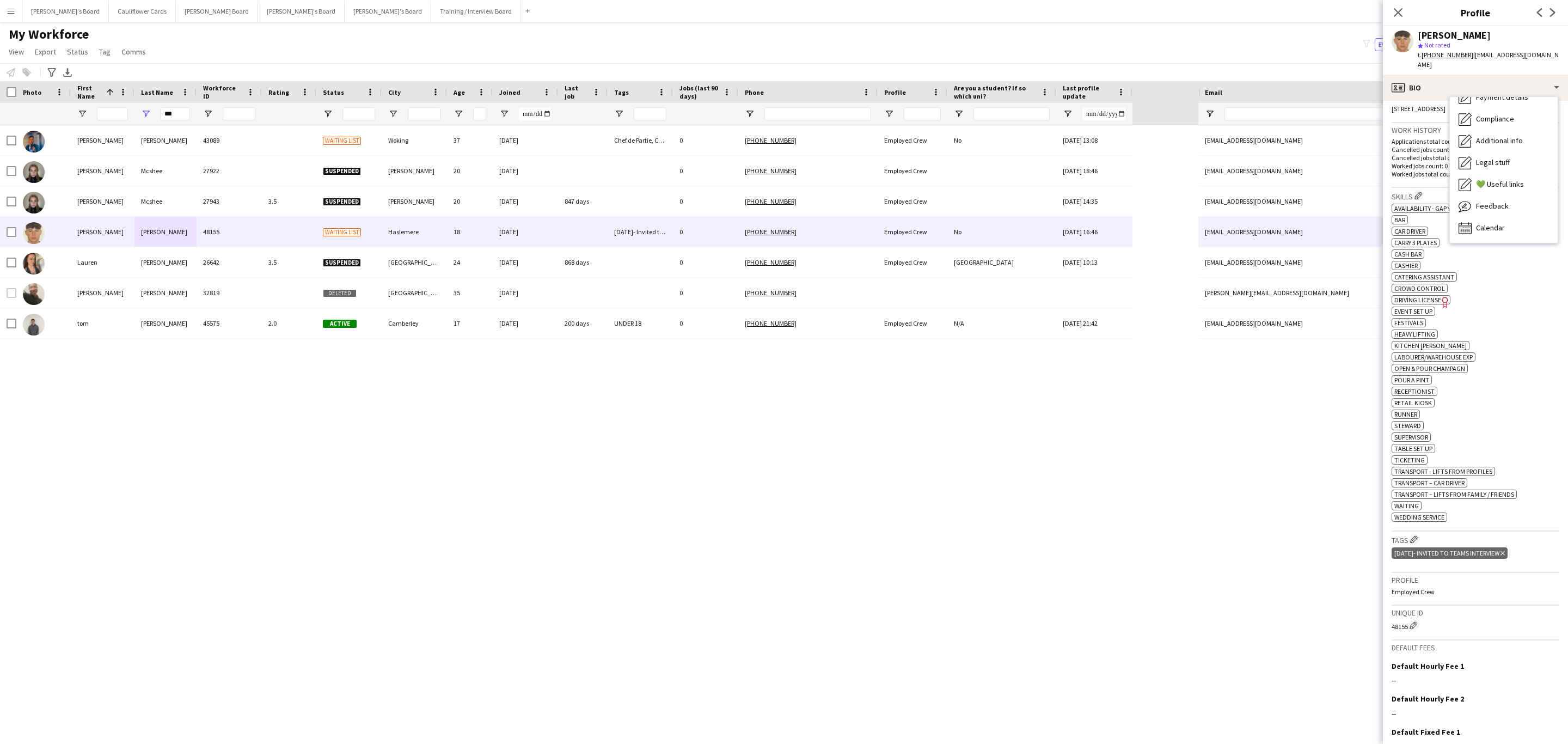
click at [1510, 579] on h3 "Profile" at bounding box center [1475, 580] width 167 height 10
click at [182, 113] on input "***" at bounding box center [175, 113] width 29 height 13
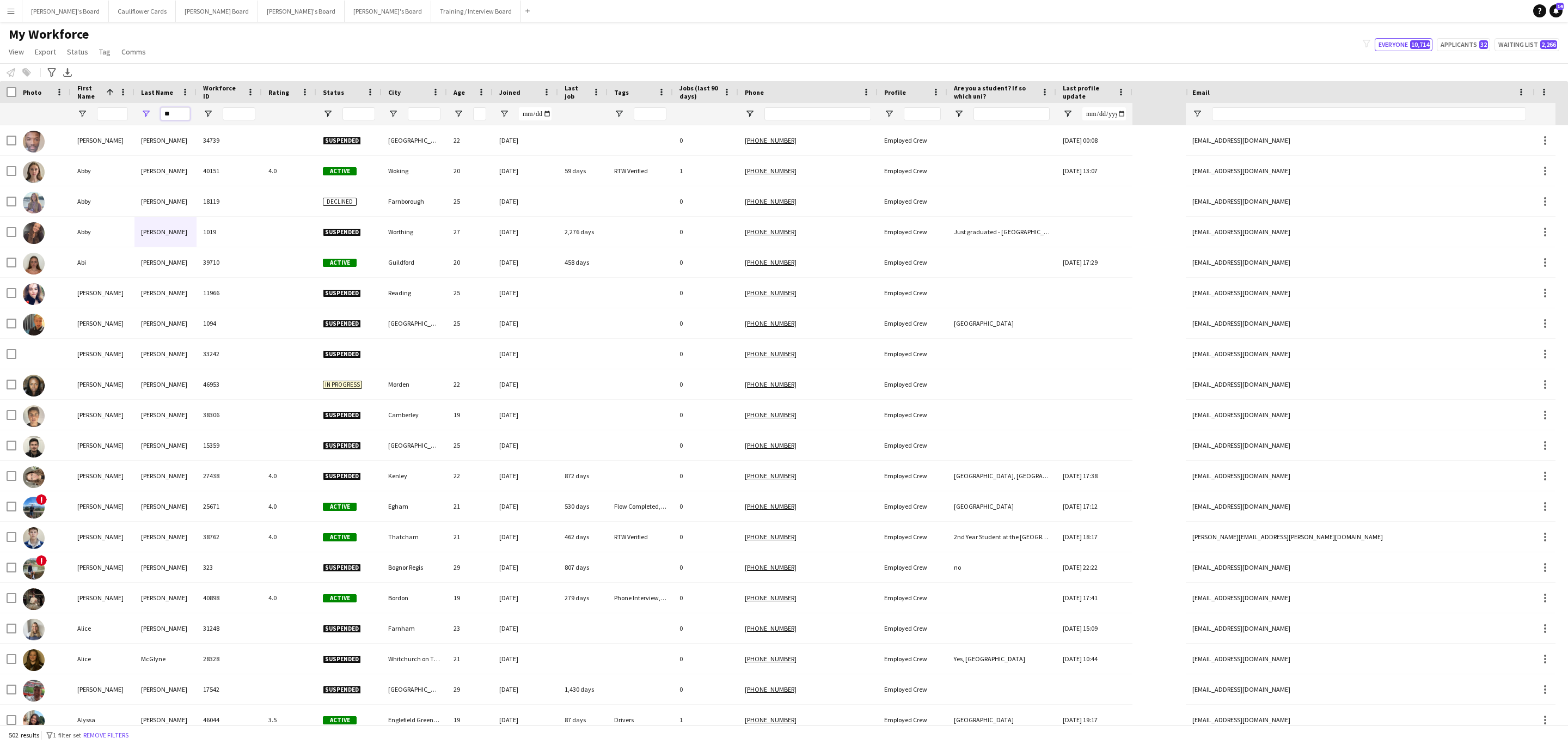
type input "**"
click at [117, 114] on input "First Name Filter Input" at bounding box center [112, 113] width 31 height 13
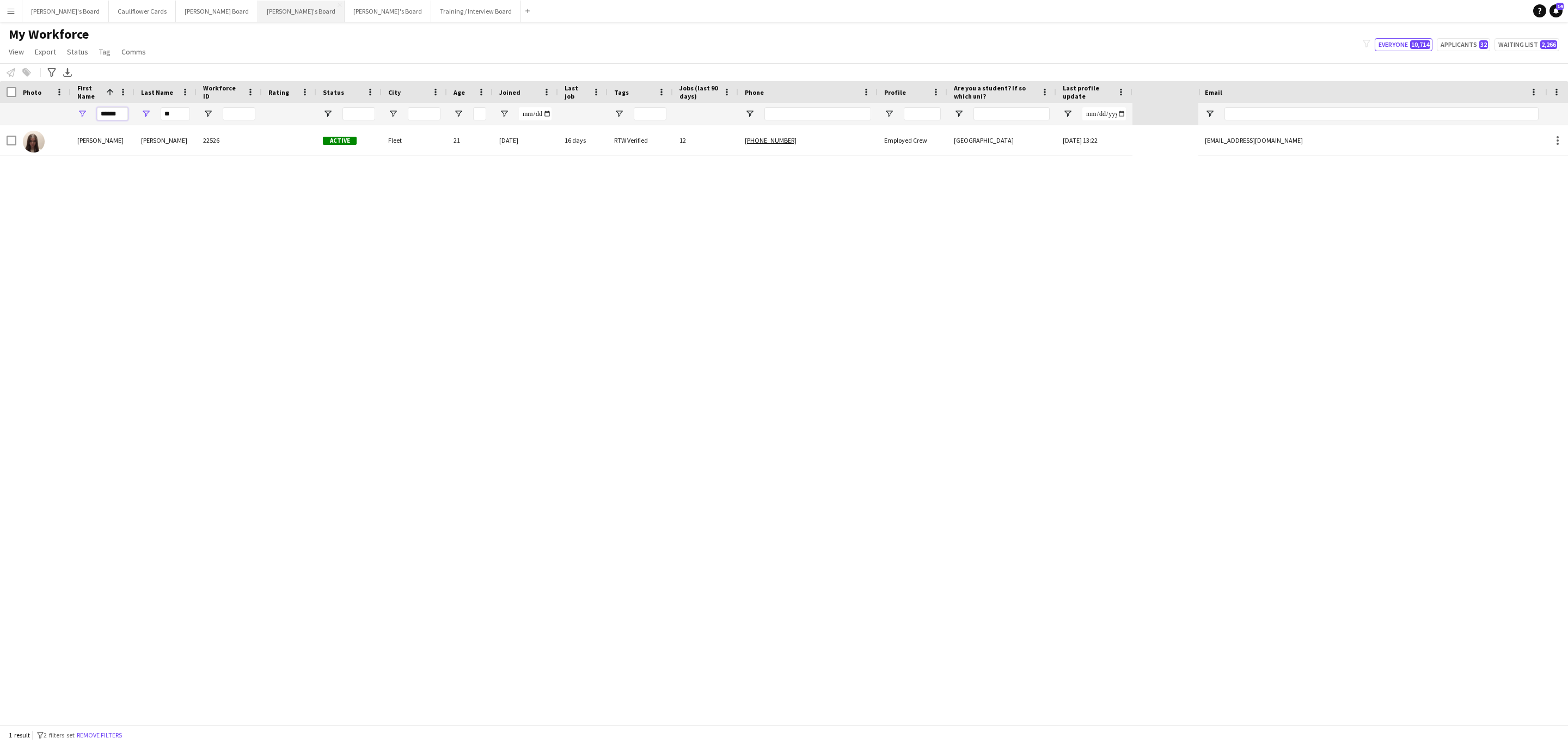
type input "******"
click at [168, 118] on input "**" at bounding box center [175, 113] width 29 height 13
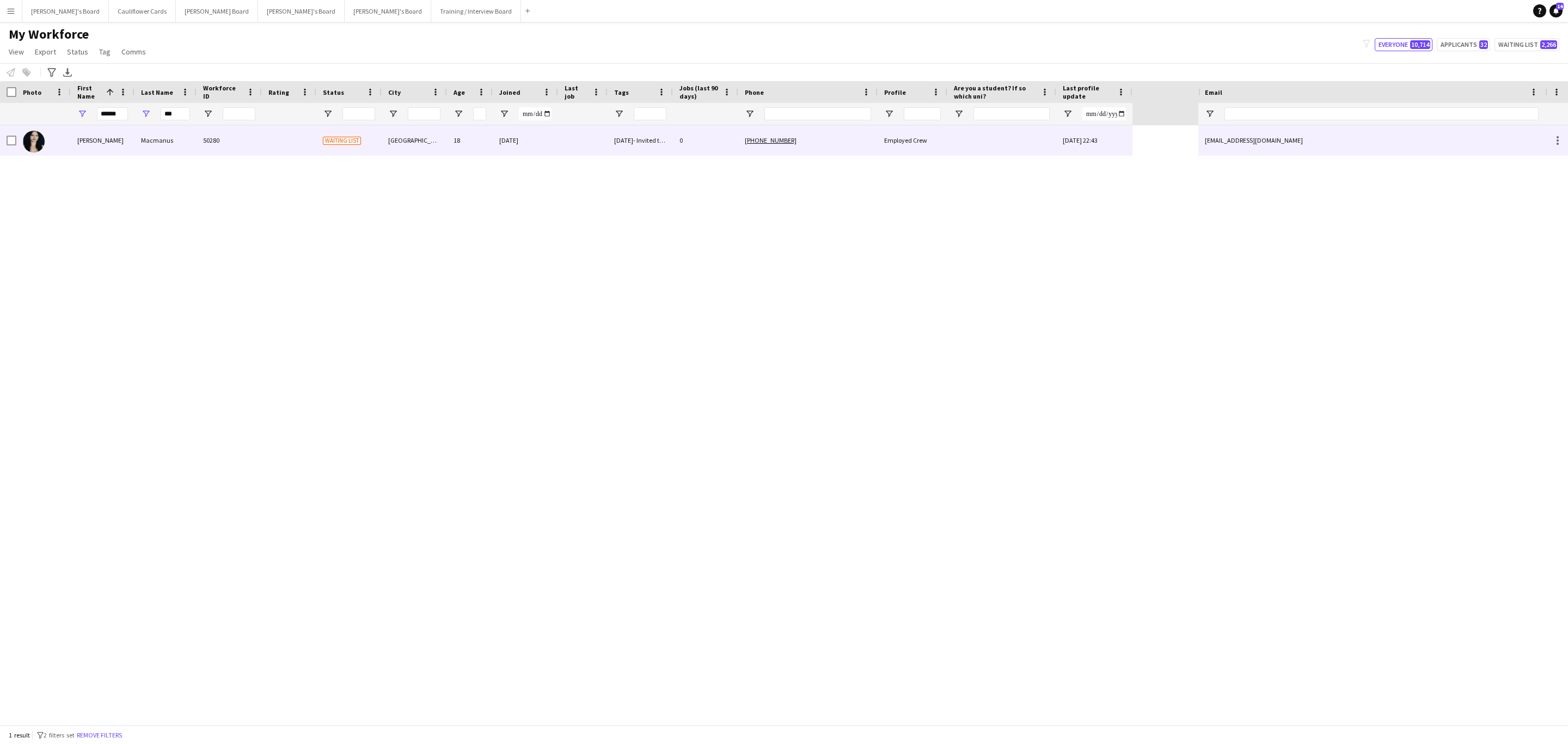
click at [233, 137] on div "50280" at bounding box center [229, 140] width 65 height 30
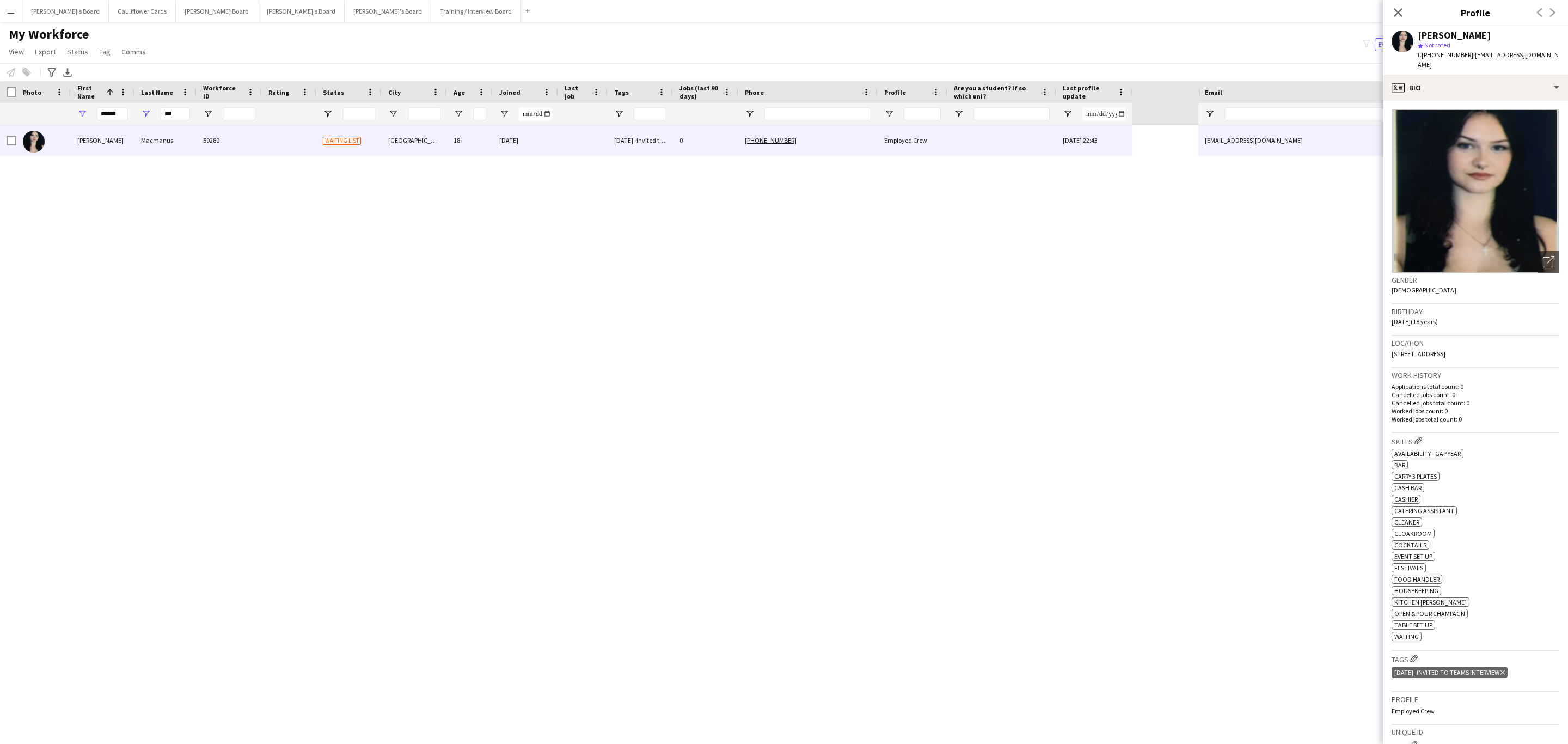
scroll to position [163, 0]
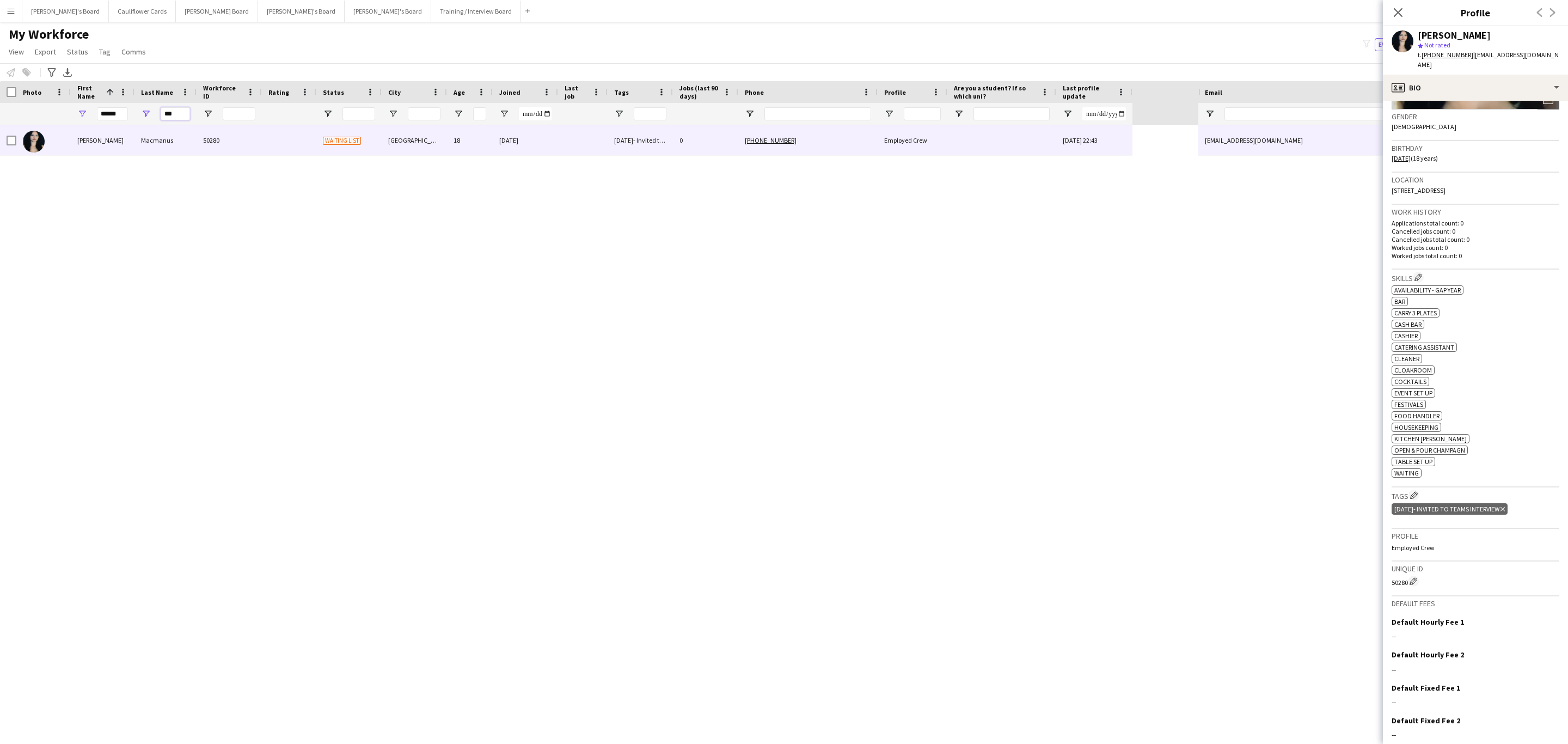
click at [178, 115] on input "***" at bounding box center [175, 113] width 29 height 13
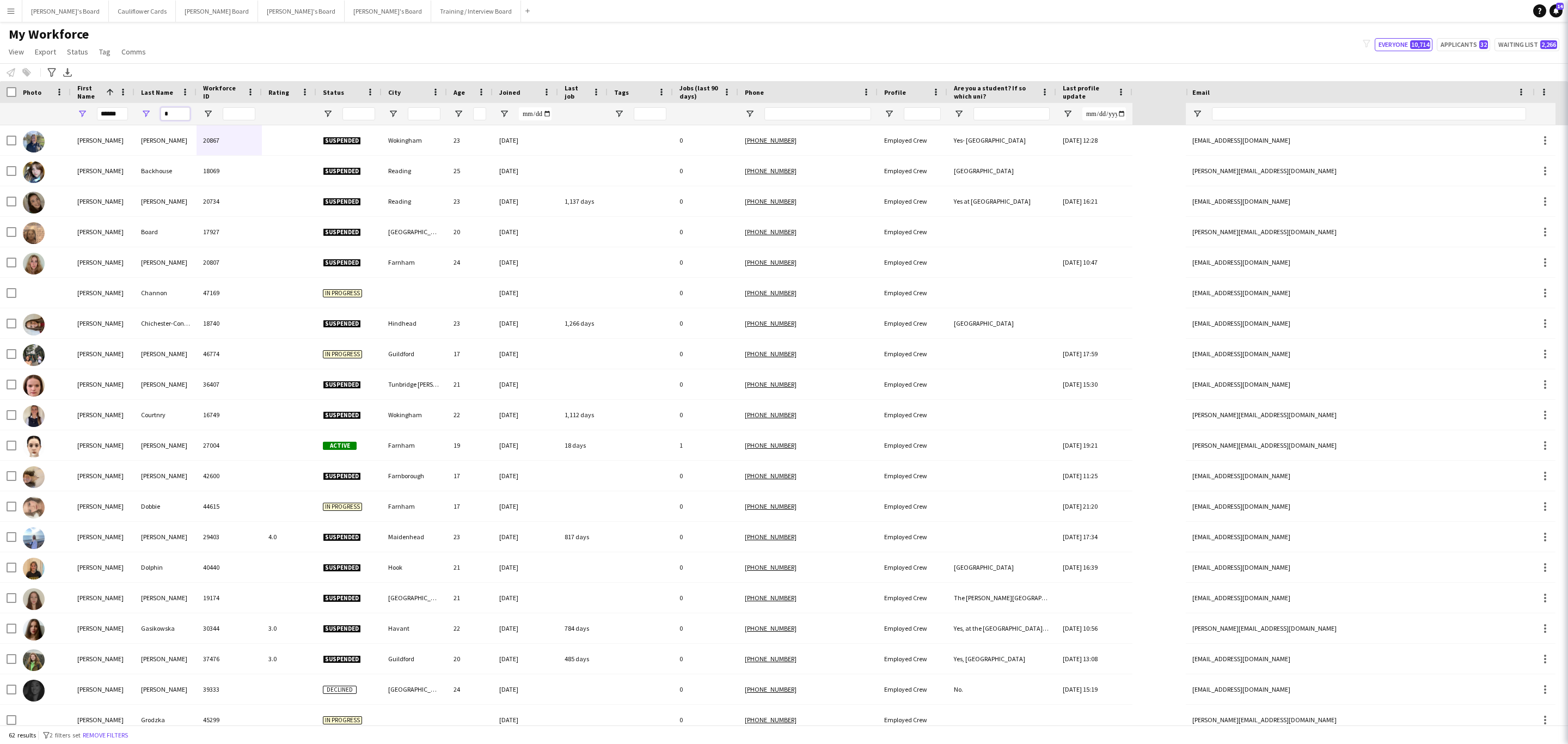
type input "*"
click at [114, 110] on input "******" at bounding box center [112, 113] width 31 height 13
click at [113, 108] on input "******" at bounding box center [112, 113] width 31 height 13
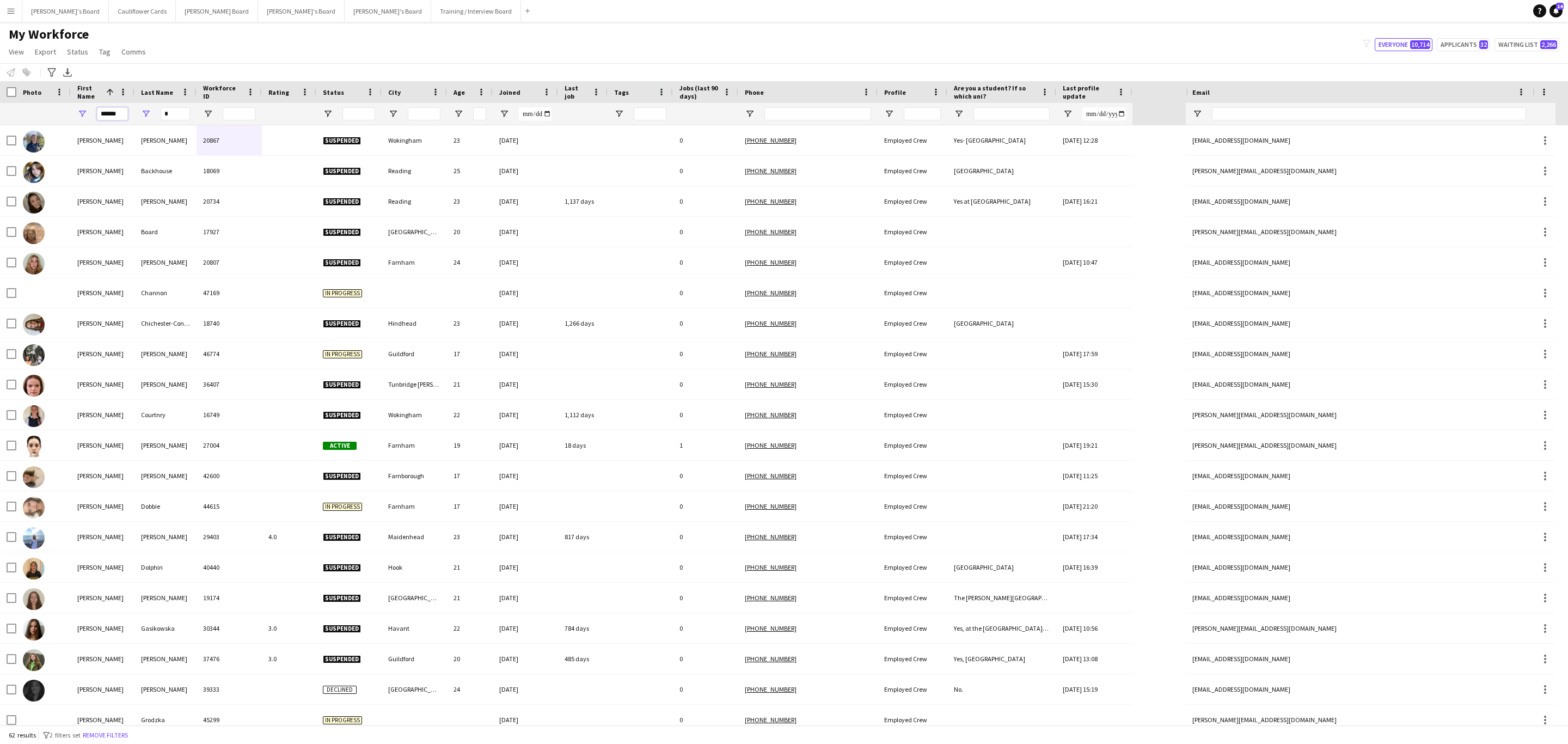
click at [113, 108] on input "******" at bounding box center [112, 113] width 31 height 13
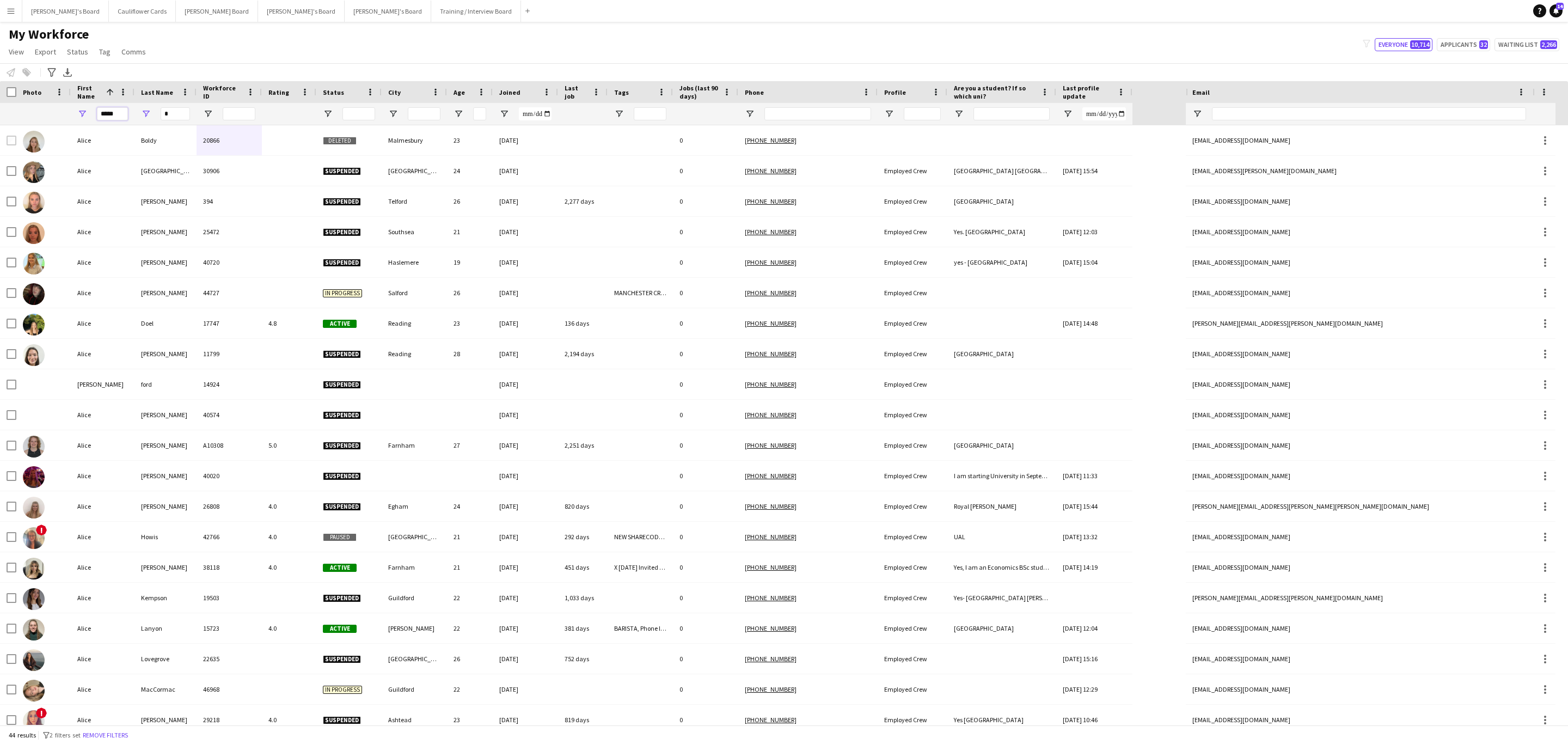
type input "*****"
click at [177, 113] on input "*" at bounding box center [175, 113] width 29 height 13
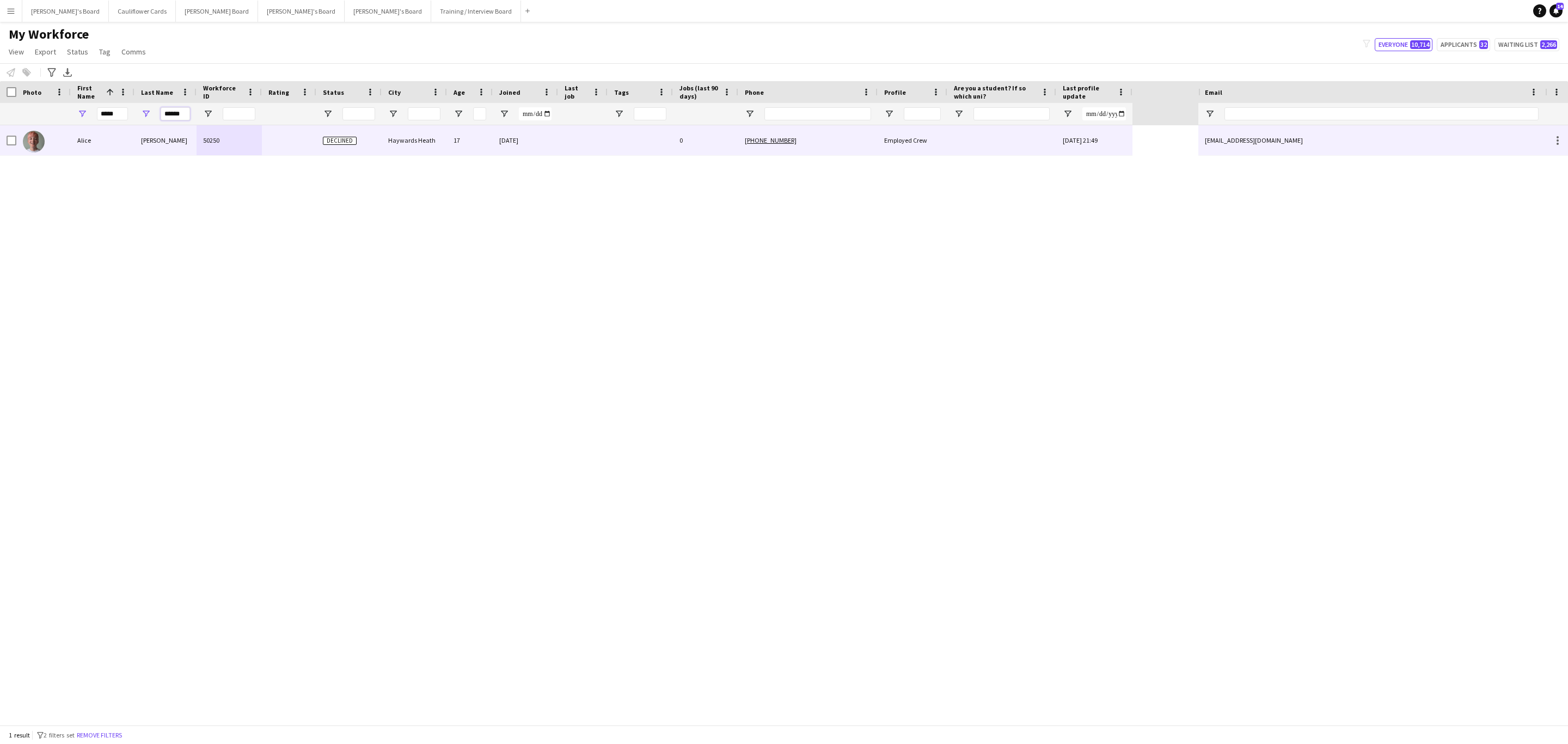
type input "******"
click at [230, 142] on div "50250" at bounding box center [229, 140] width 65 height 30
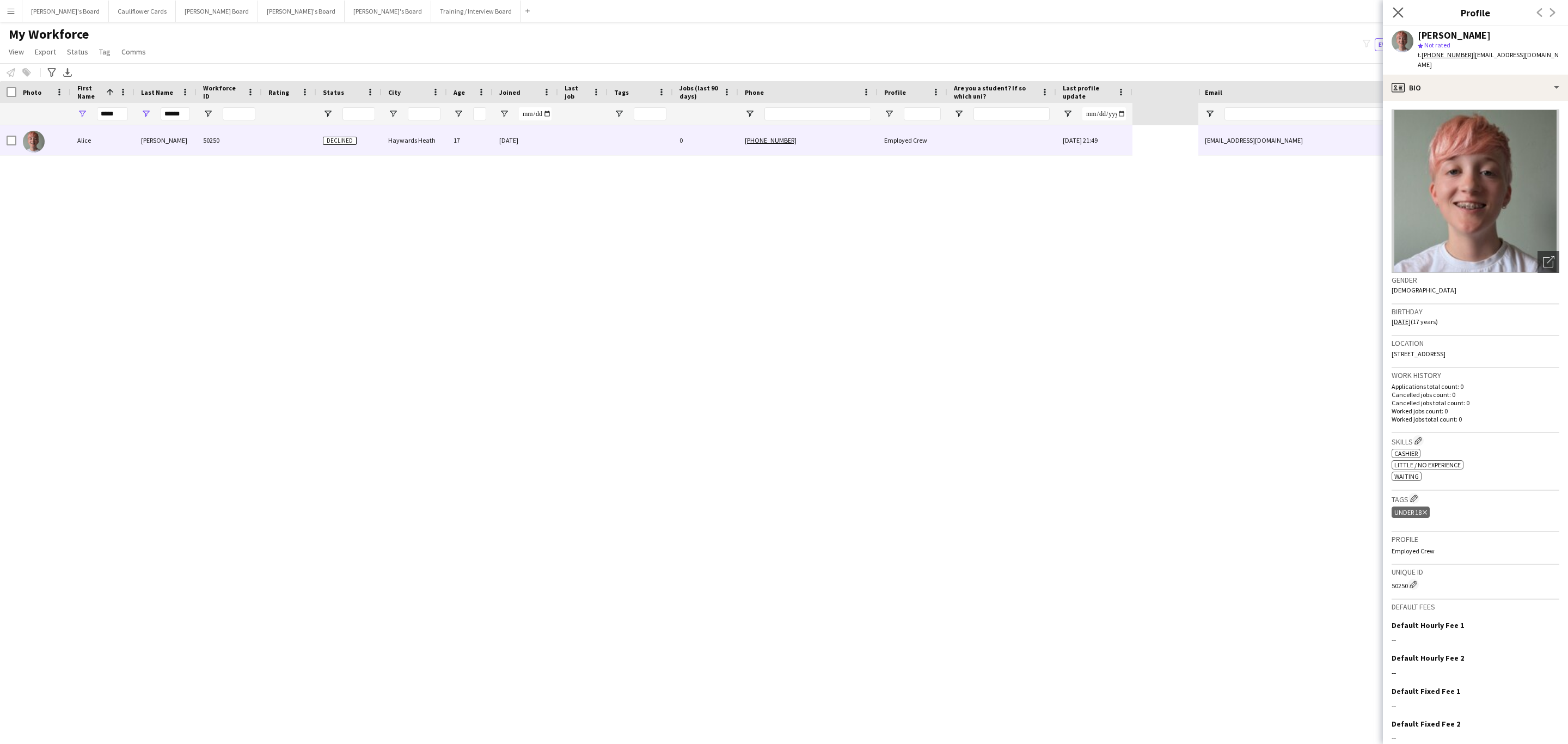
click at [1404, 10] on app-icon "Close pop-in" at bounding box center [1398, 13] width 16 height 16
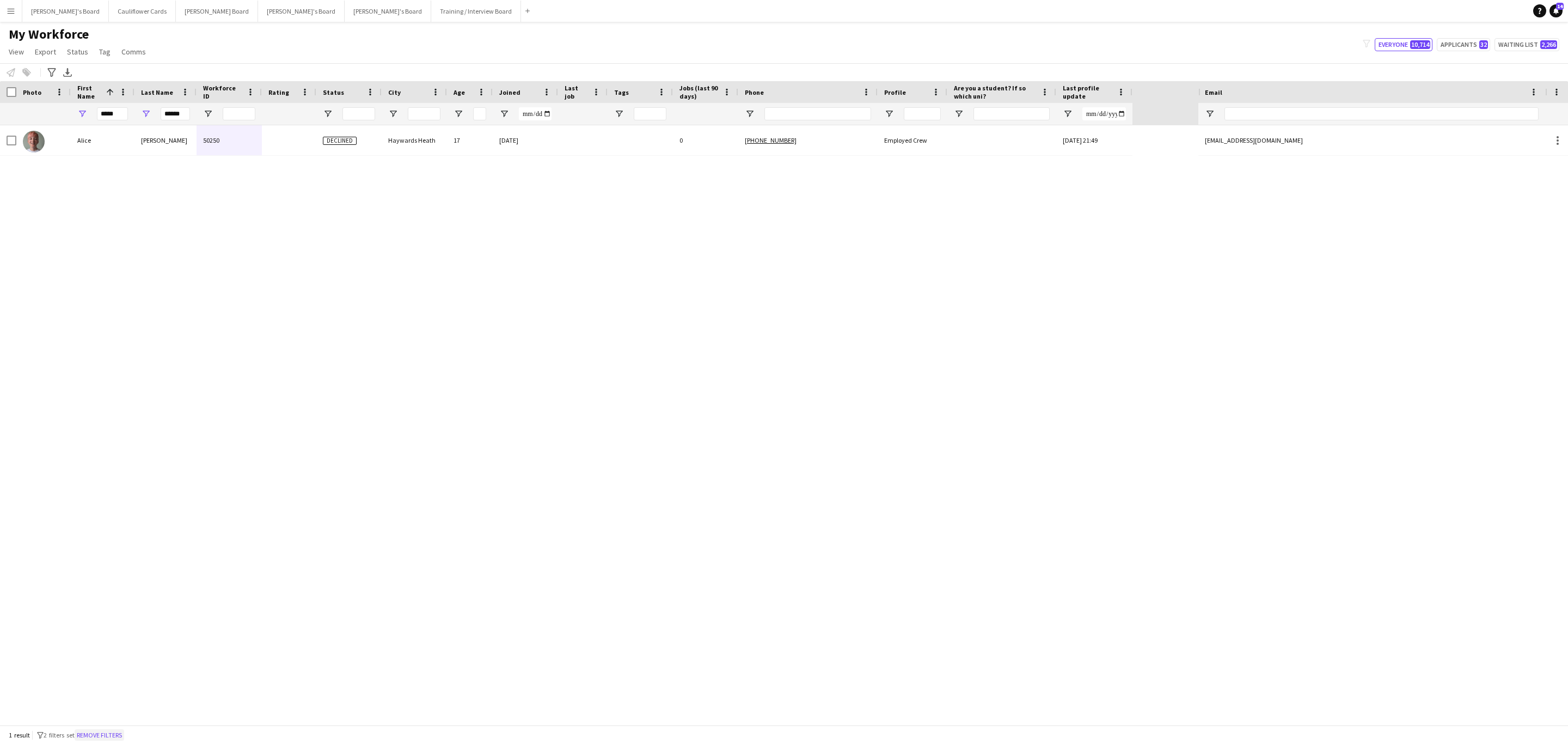
click at [103, 729] on button "Remove filters" at bounding box center [99, 735] width 49 height 12
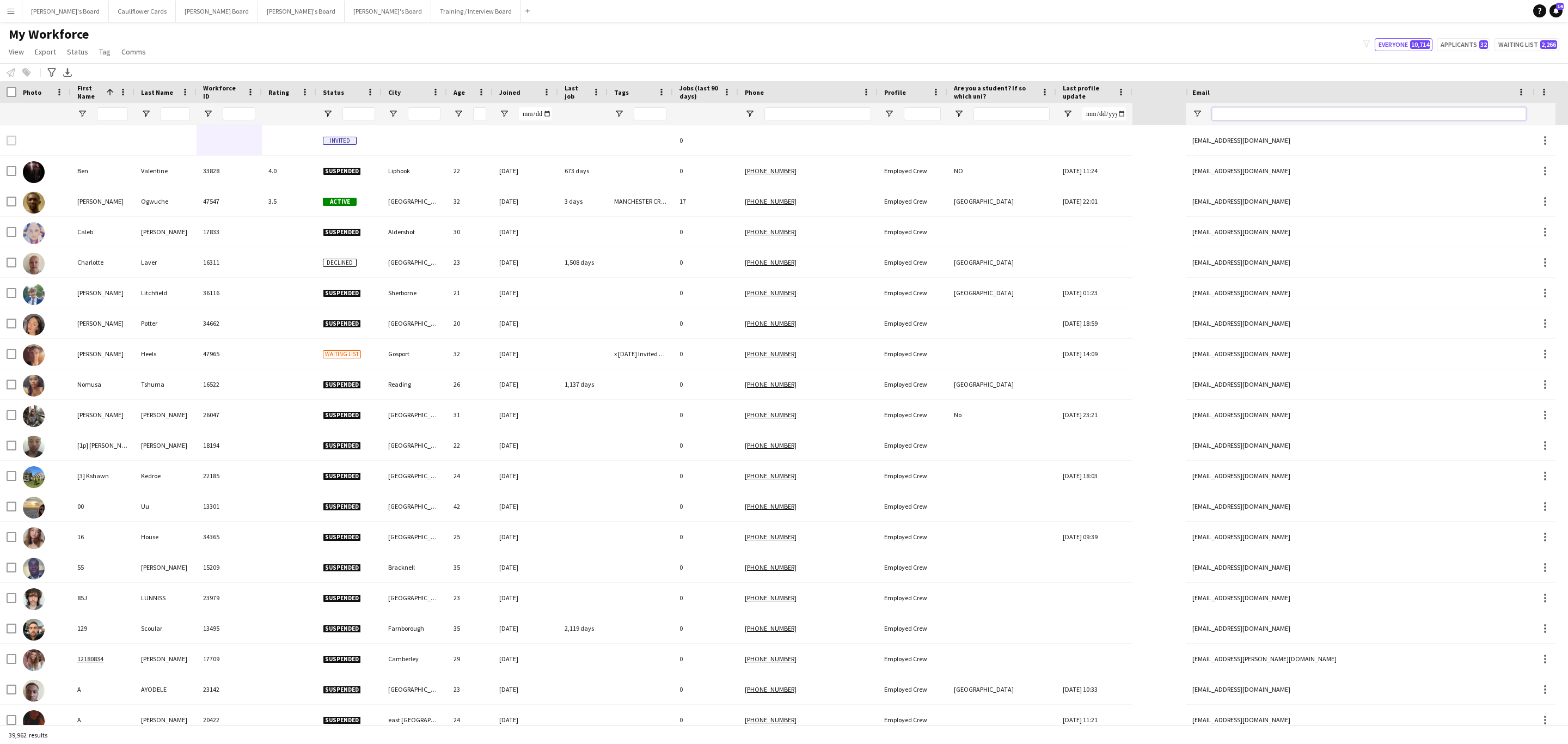
click at [1237, 119] on input "Email Filter Input" at bounding box center [1369, 113] width 314 height 13
paste input "**********"
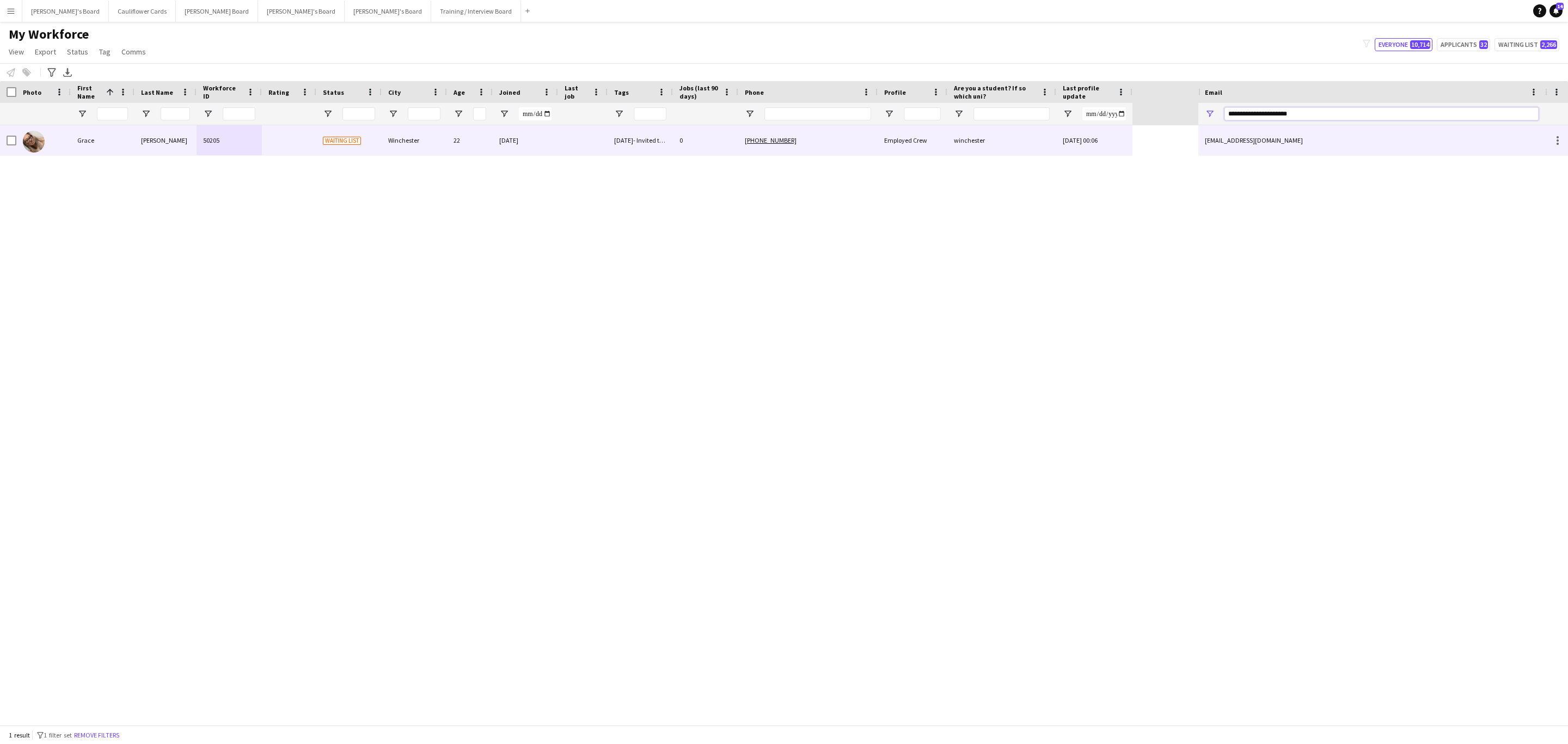
type input "**********"
click at [1302, 142] on div "grace.daly18@gmail.com" at bounding box center [1372, 140] width 347 height 30
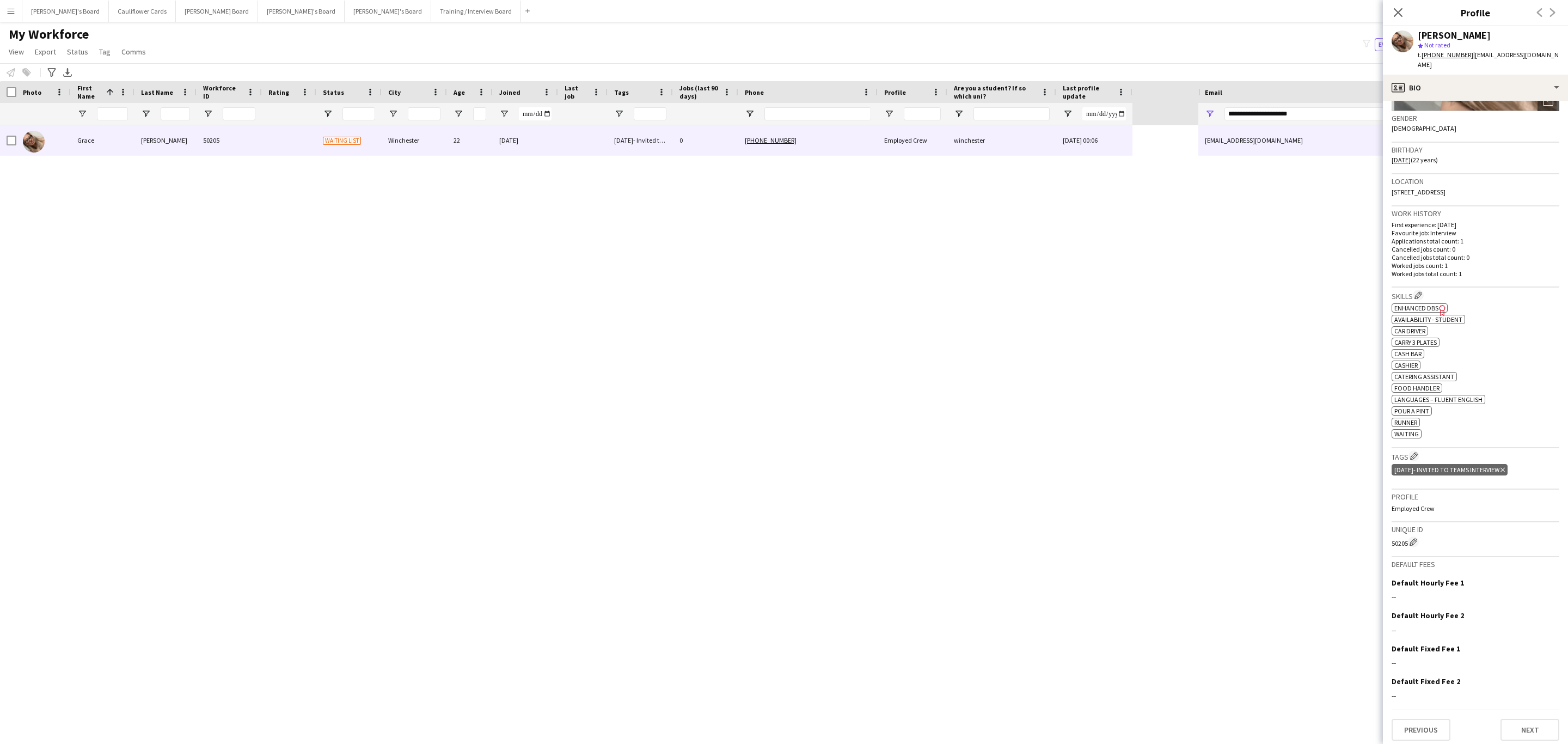
scroll to position [0, 0]
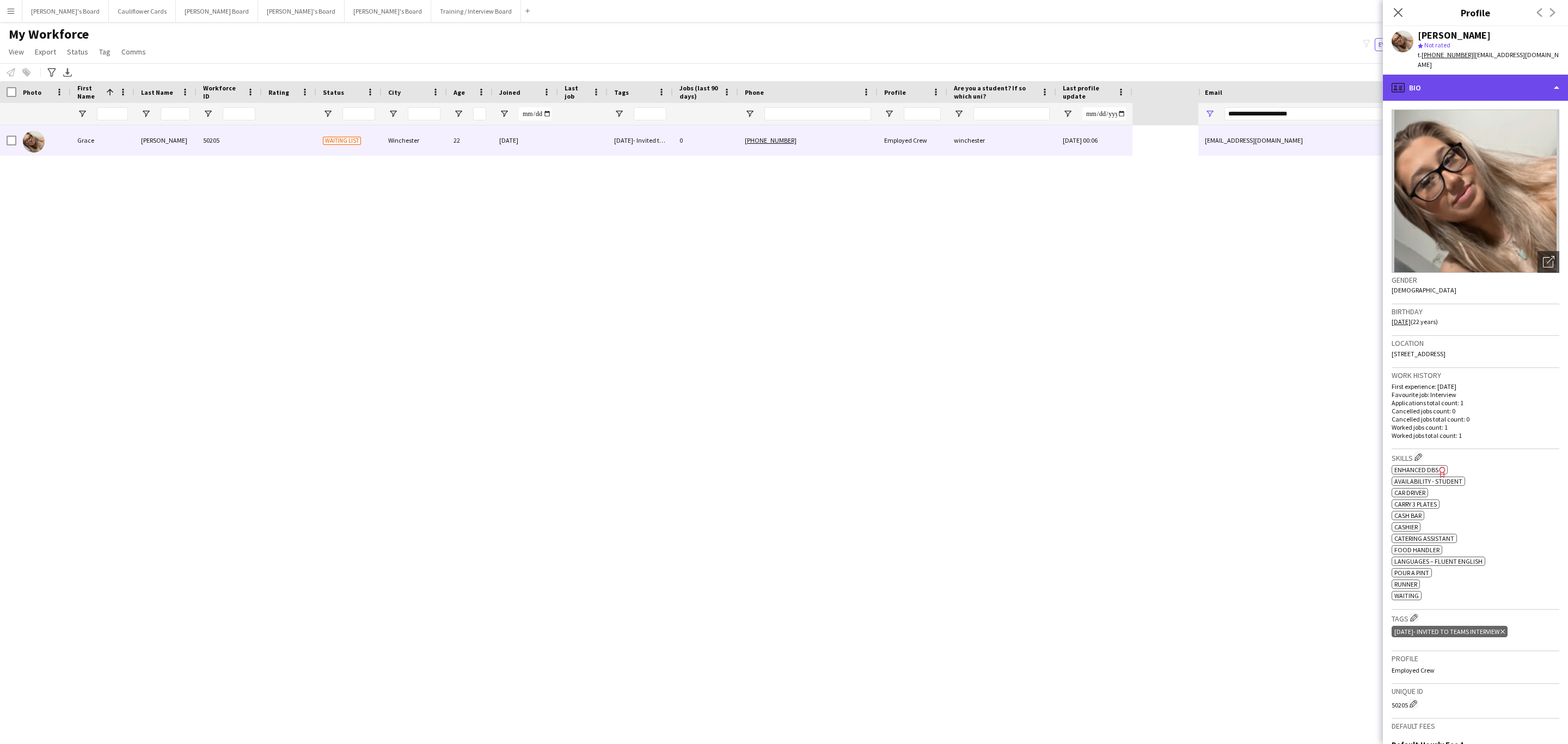
click at [1524, 75] on div "profile Bio" at bounding box center [1475, 88] width 185 height 26
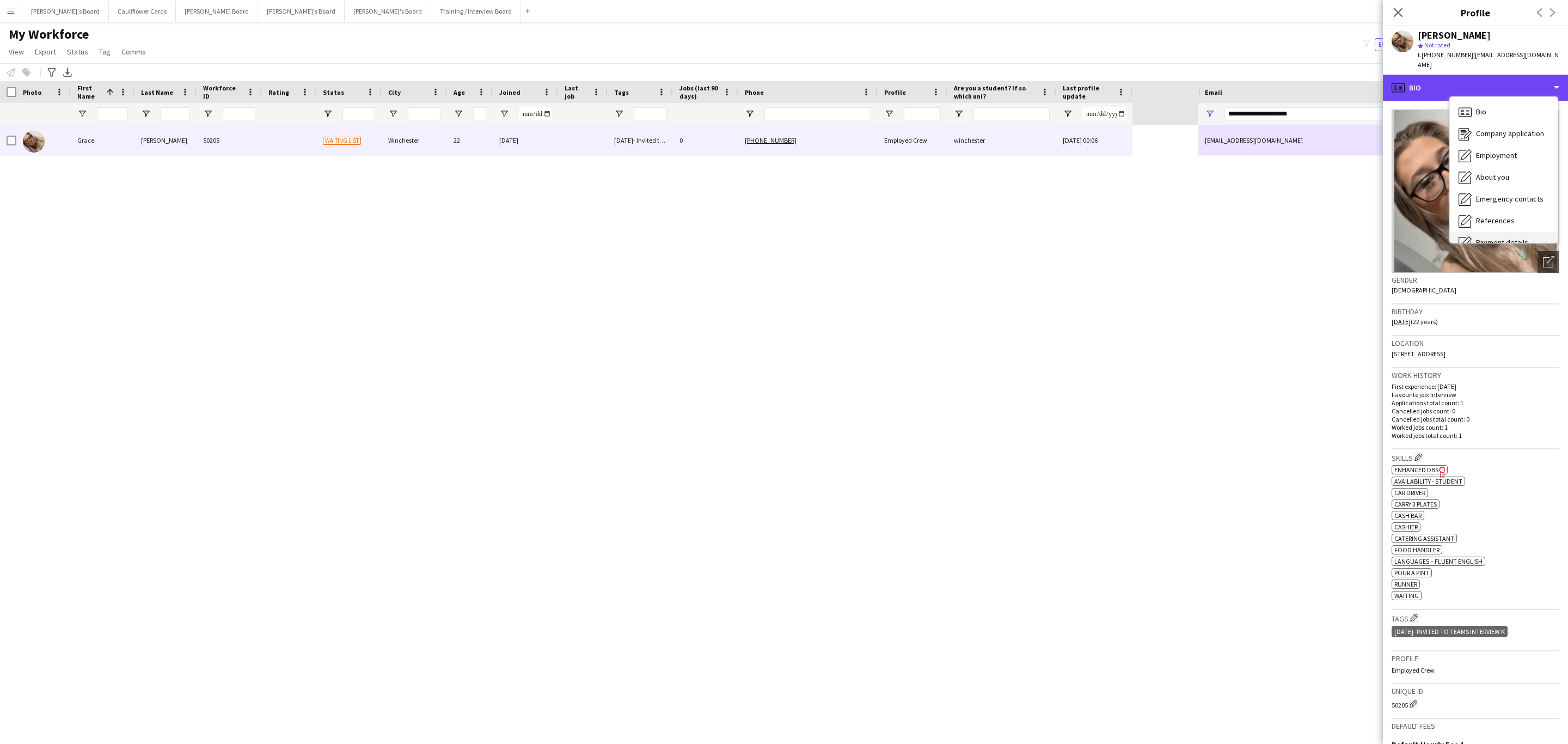
scroll to position [146, 0]
click at [1506, 136] on span "Additional info" at bounding box center [1499, 141] width 47 height 10
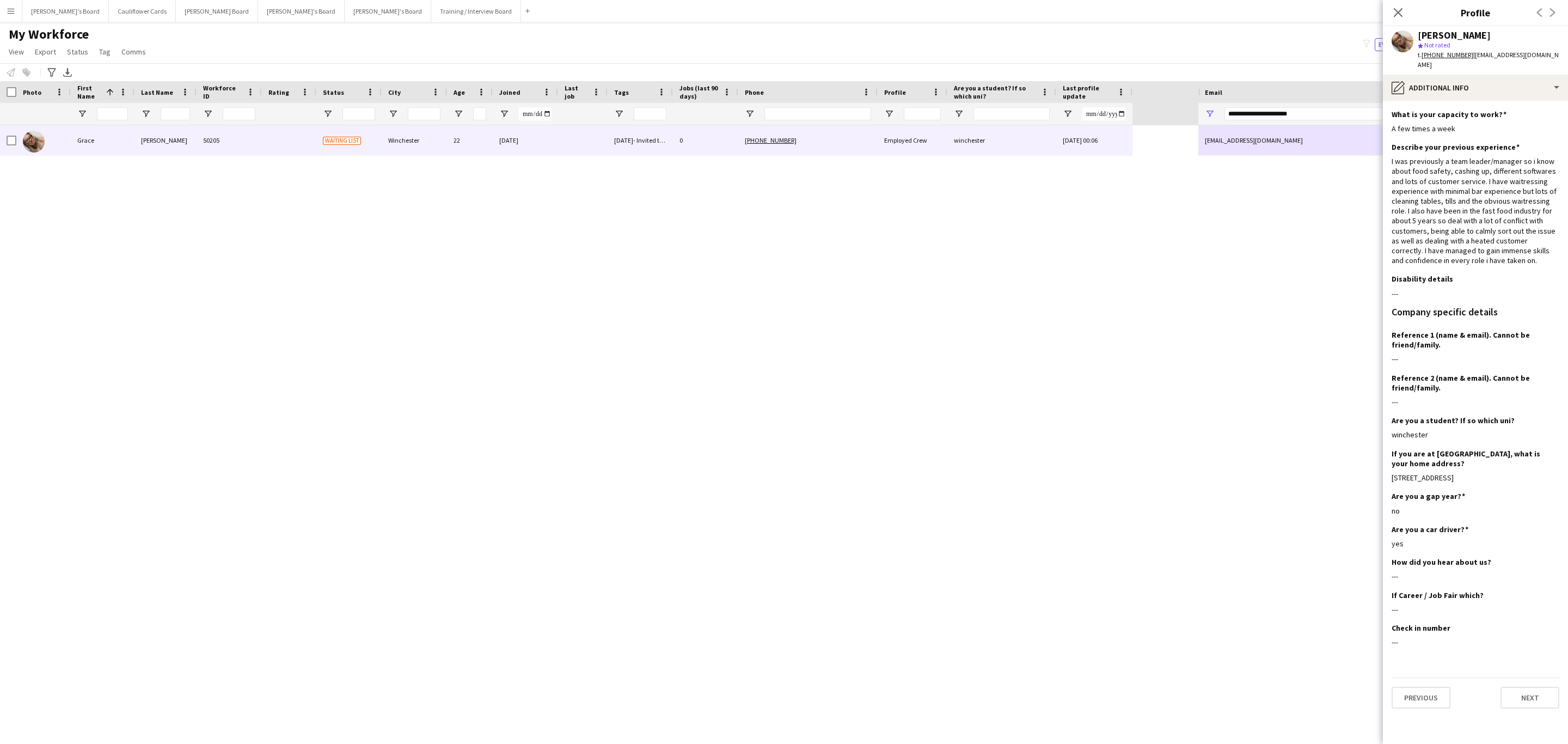
drag, startPoint x: 1544, startPoint y: 254, endPoint x: 1387, endPoint y: 149, distance: 188.9
click at [1387, 149] on app-section-data-types "What is your capacity to work? Edit this field A few times a week Describe your…" at bounding box center [1475, 422] width 185 height 643
click at [1398, 156] on div "I was previously a team leader/manager so i know about food safety, cashing up,…" at bounding box center [1475, 211] width 167 height 109
drag, startPoint x: 1396, startPoint y: 157, endPoint x: 1519, endPoint y: 253, distance: 156.0
click at [1519, 253] on div "I was previously a team leader/manager so i know about food safety, cashing up,…" at bounding box center [1475, 211] width 167 height 109
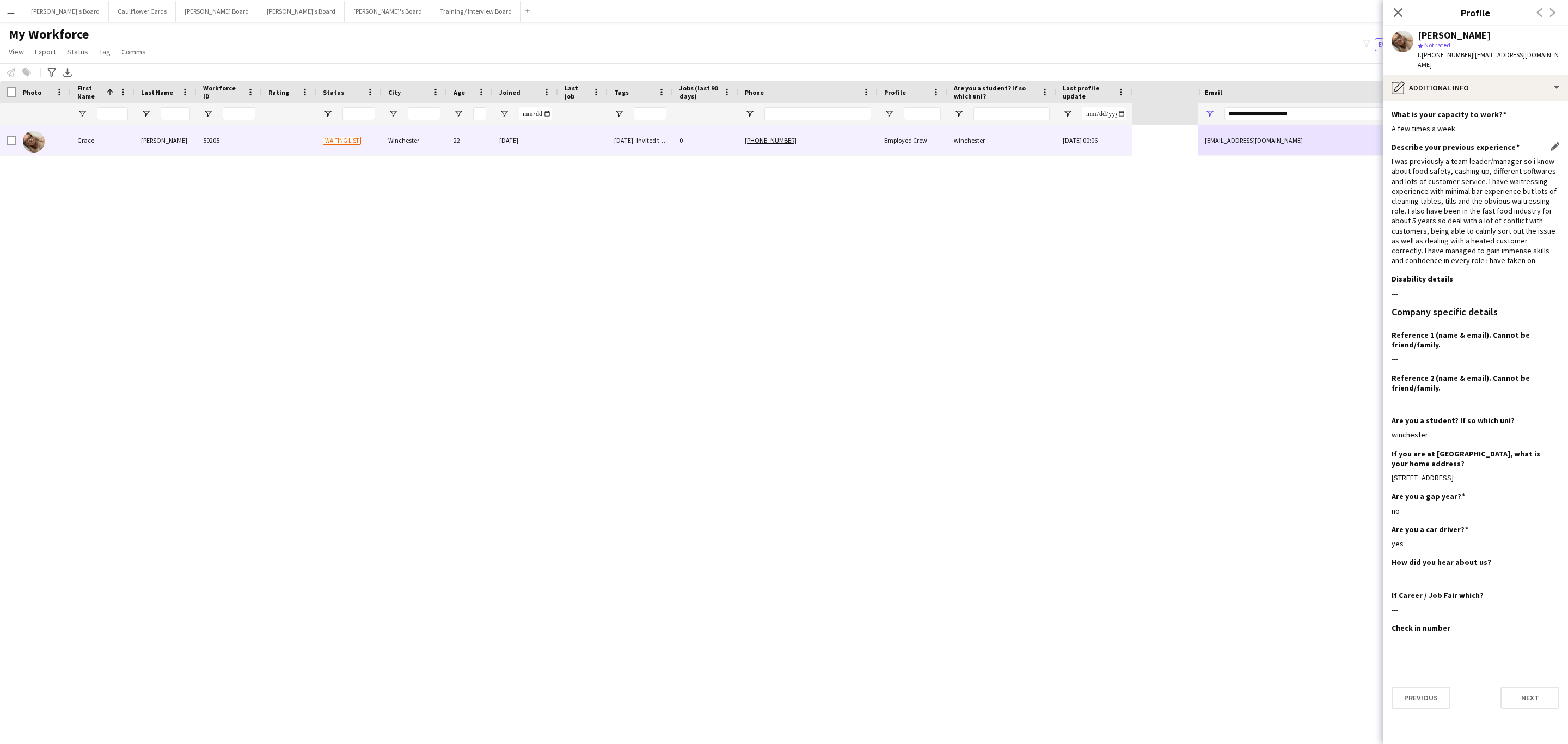
click at [1526, 256] on div "Describe your previous experience Edit this field I was previously a team leade…" at bounding box center [1475, 208] width 167 height 132
click at [1396, 9] on icon "Close pop-in" at bounding box center [1398, 12] width 10 height 10
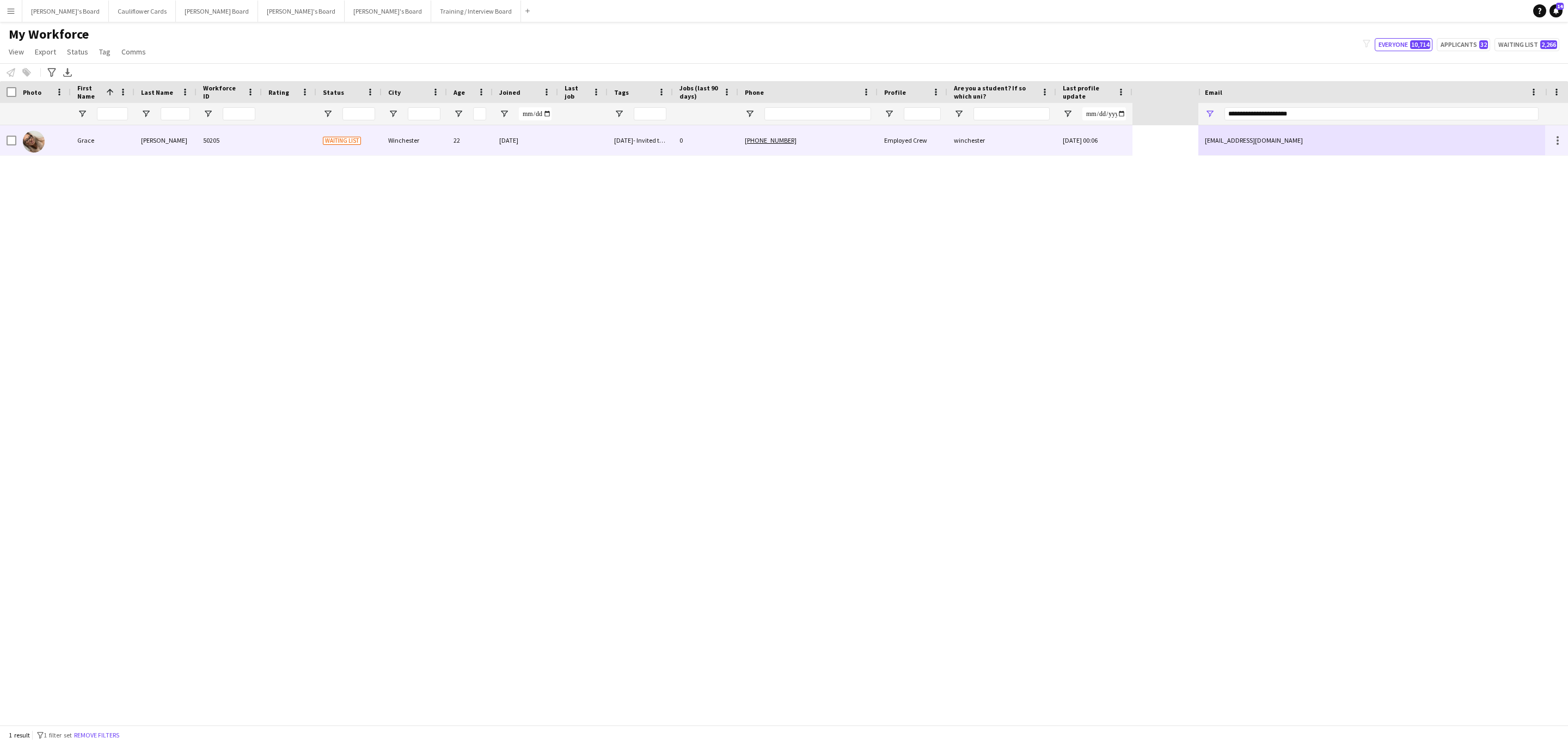
click at [1020, 144] on div "winchester" at bounding box center [1001, 140] width 109 height 30
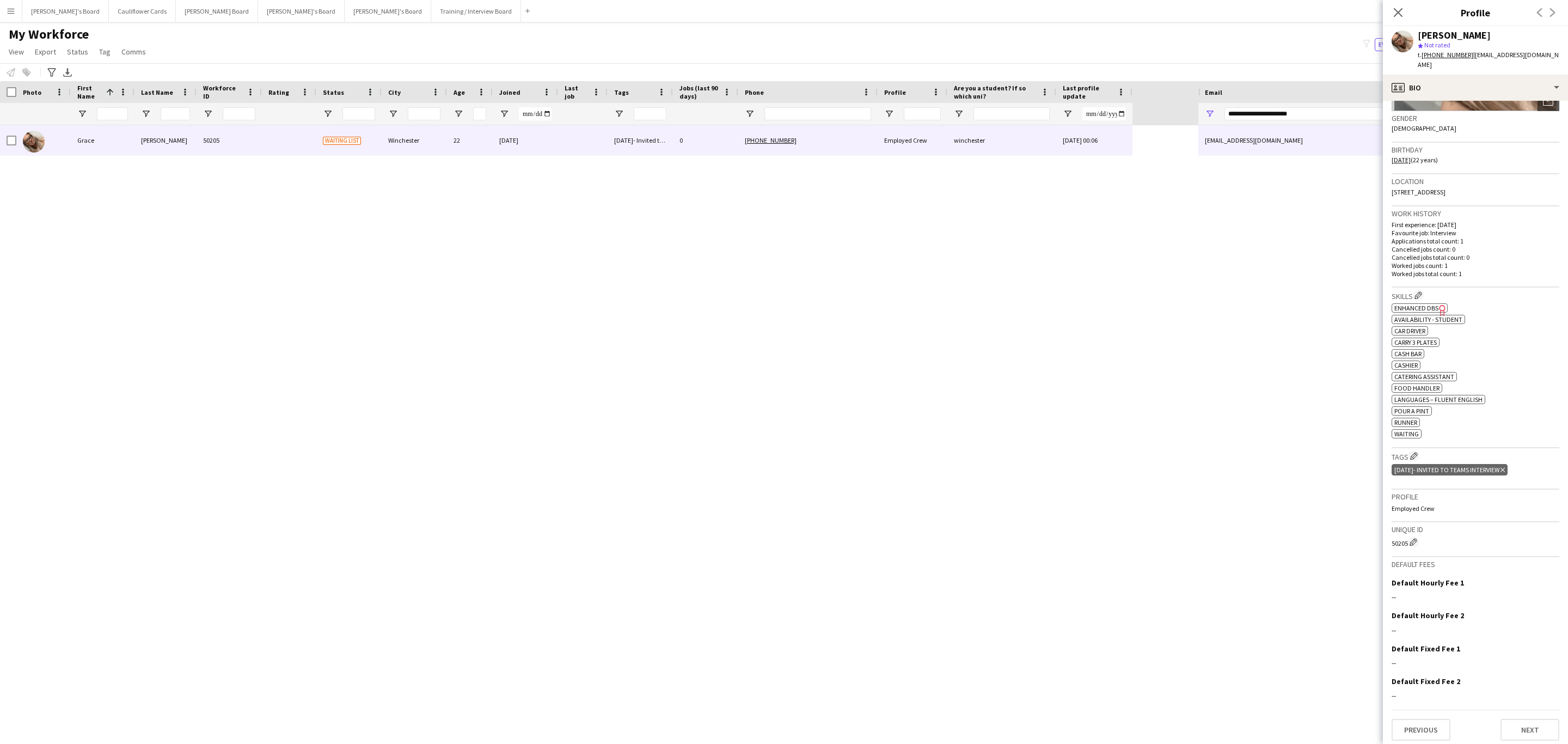
scroll to position [0, 0]
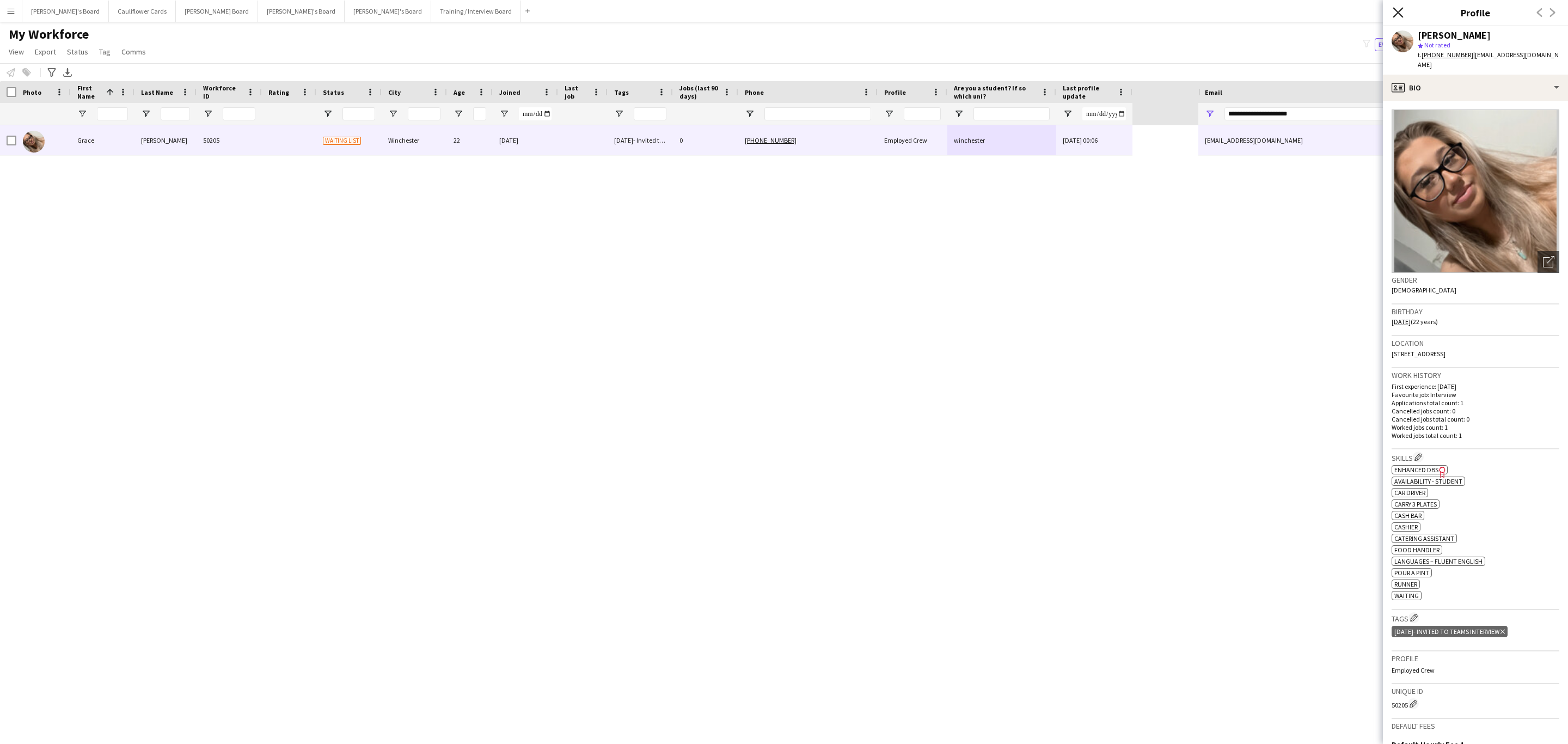
click at [1402, 13] on icon "Close pop-in" at bounding box center [1398, 12] width 10 height 10
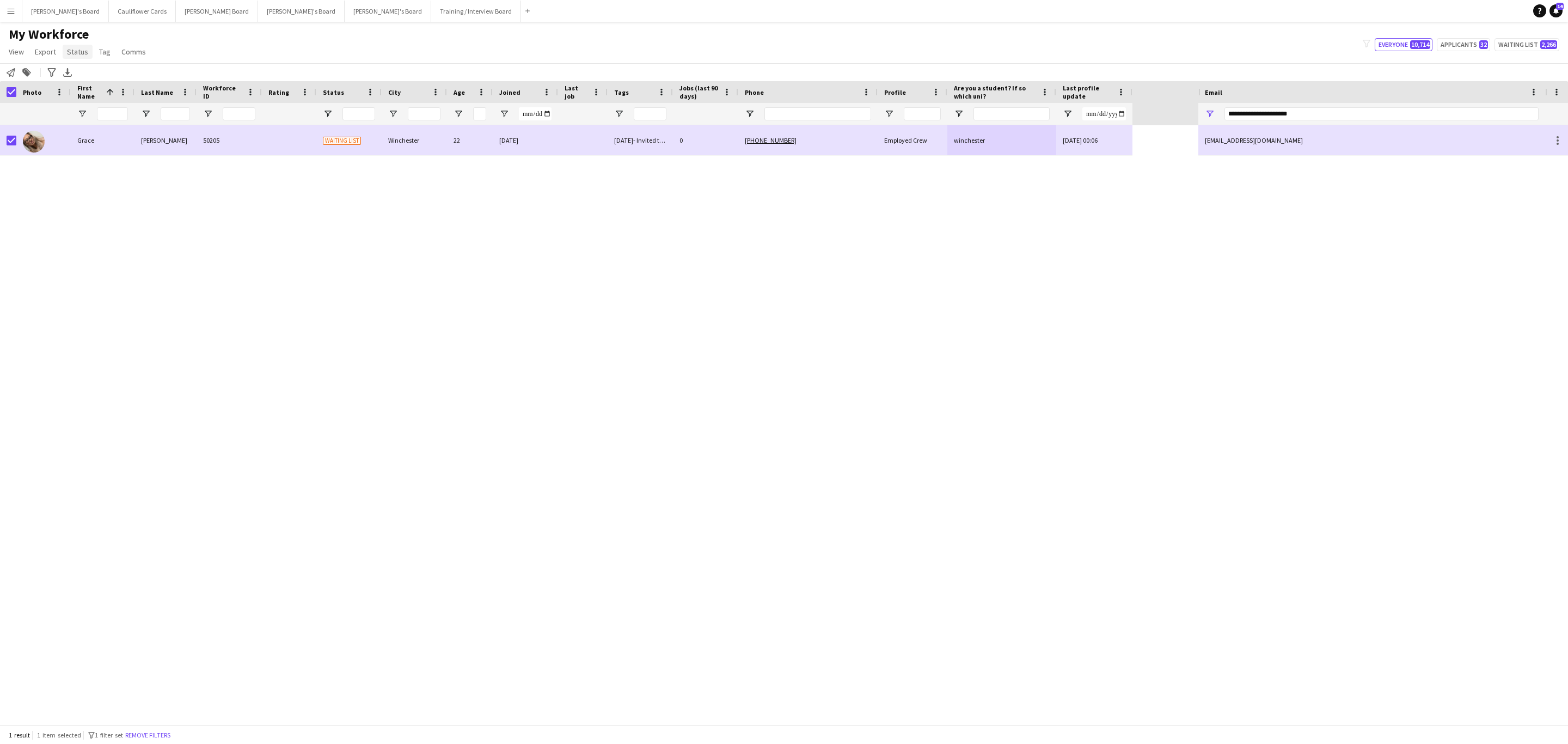
click at [80, 55] on span "Status" at bounding box center [77, 52] width 21 height 10
click at [85, 70] on link "Edit" at bounding box center [100, 75] width 76 height 23
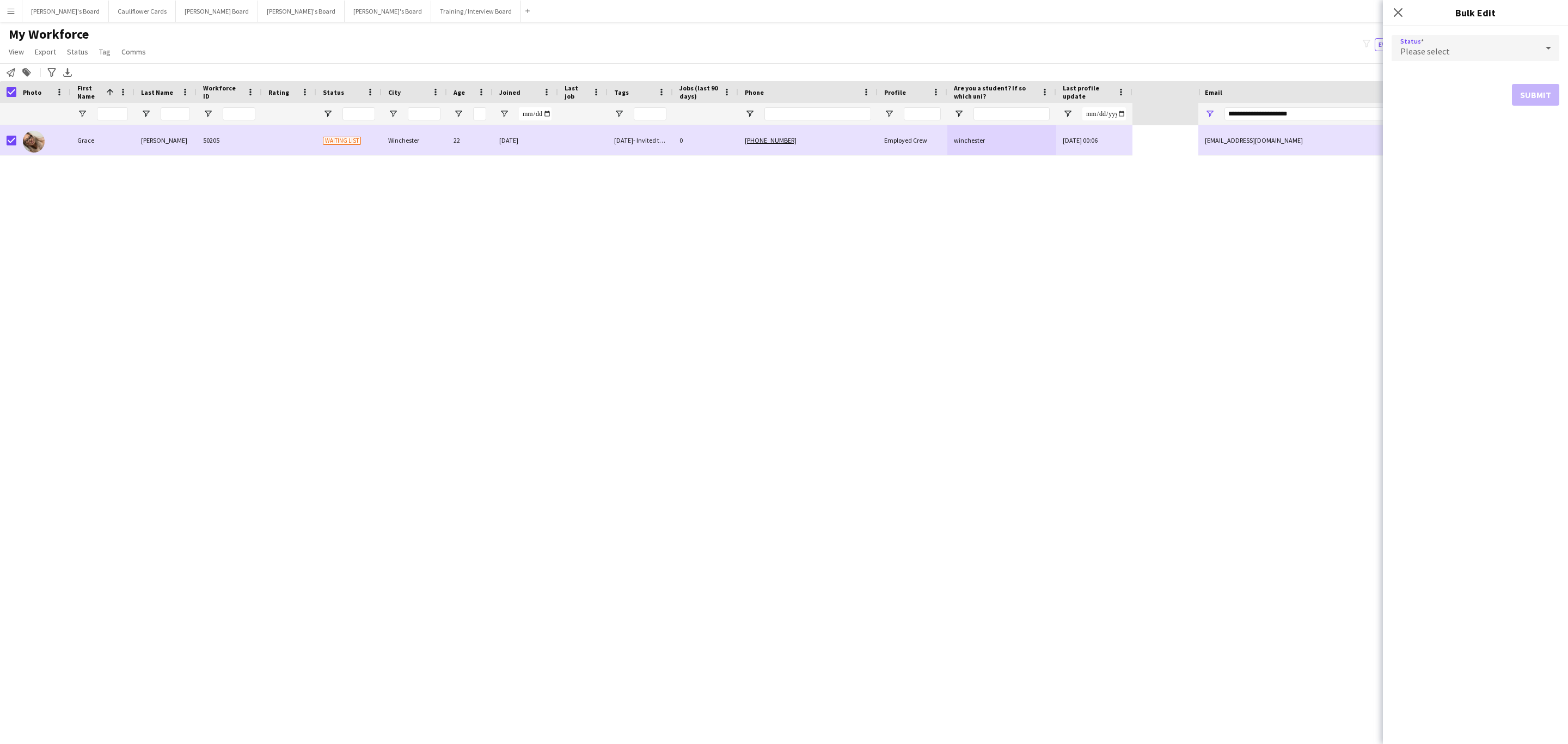
click at [1420, 43] on div "Please select" at bounding box center [1465, 47] width 146 height 26
click at [1434, 74] on span "Active" at bounding box center [1475, 79] width 150 height 10
click at [1521, 130] on button "Submit" at bounding box center [1536, 132] width 47 height 22
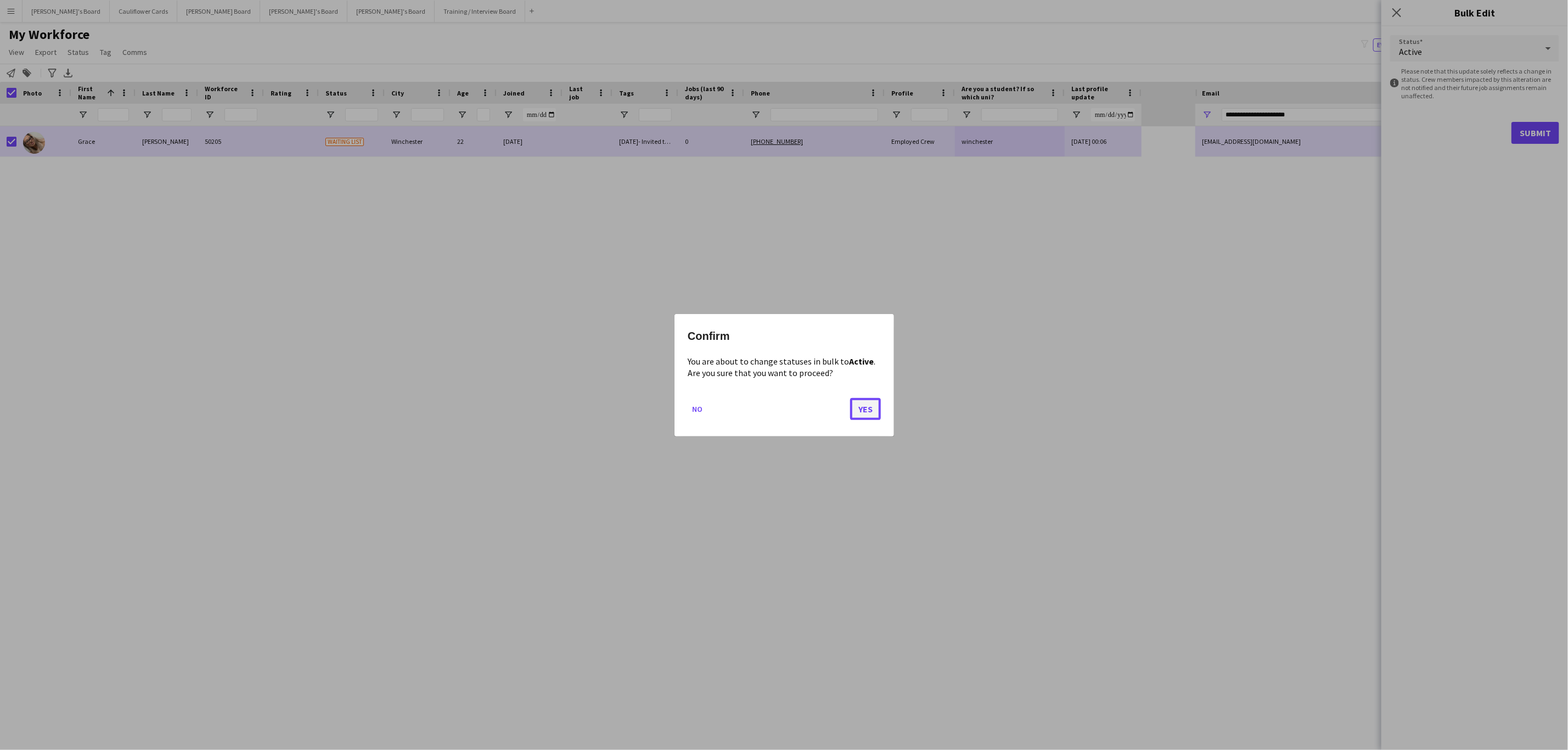
click at [873, 416] on button "Yes" at bounding box center [865, 409] width 31 height 22
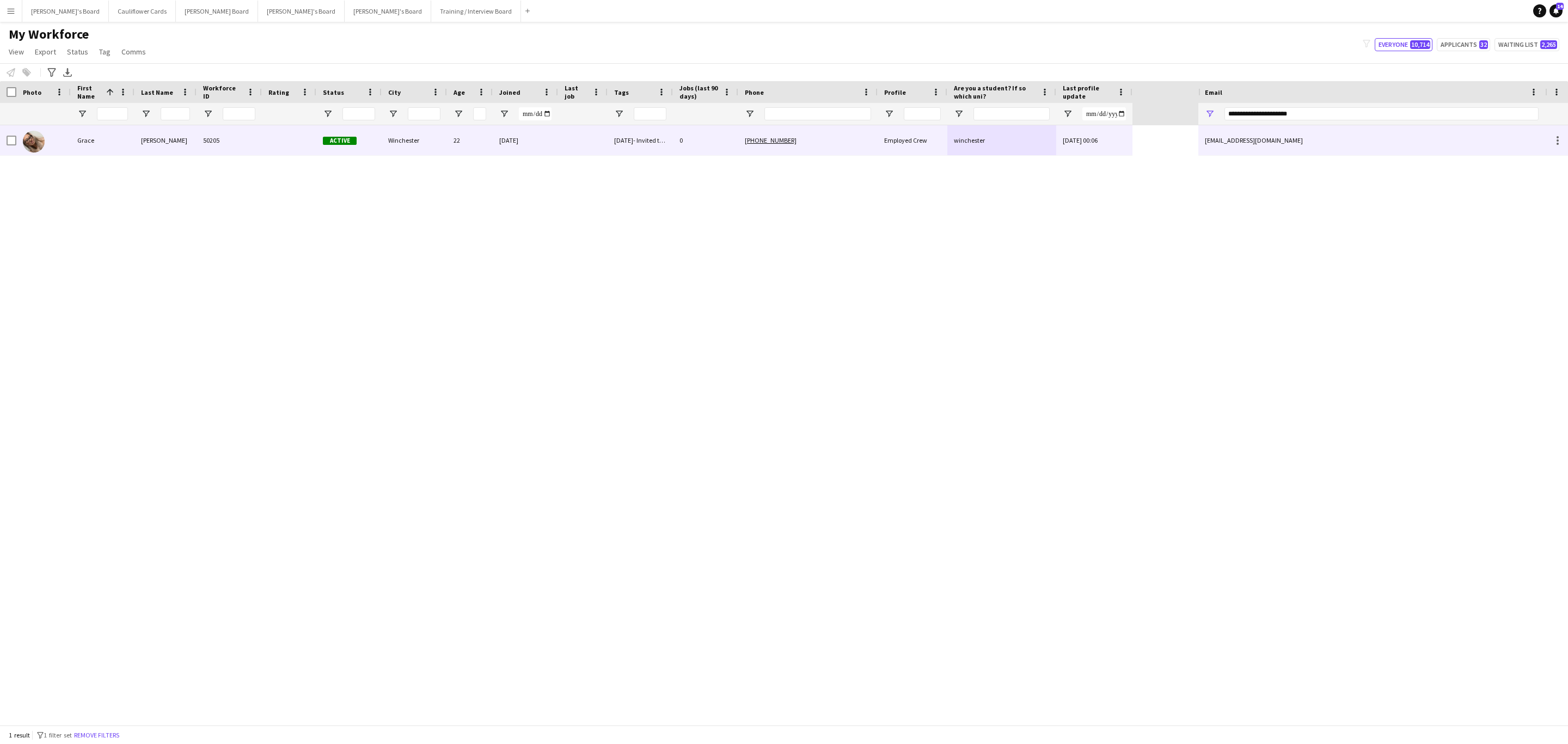
click at [1318, 144] on div "grace.daly18@gmail.com" at bounding box center [1372, 140] width 347 height 30
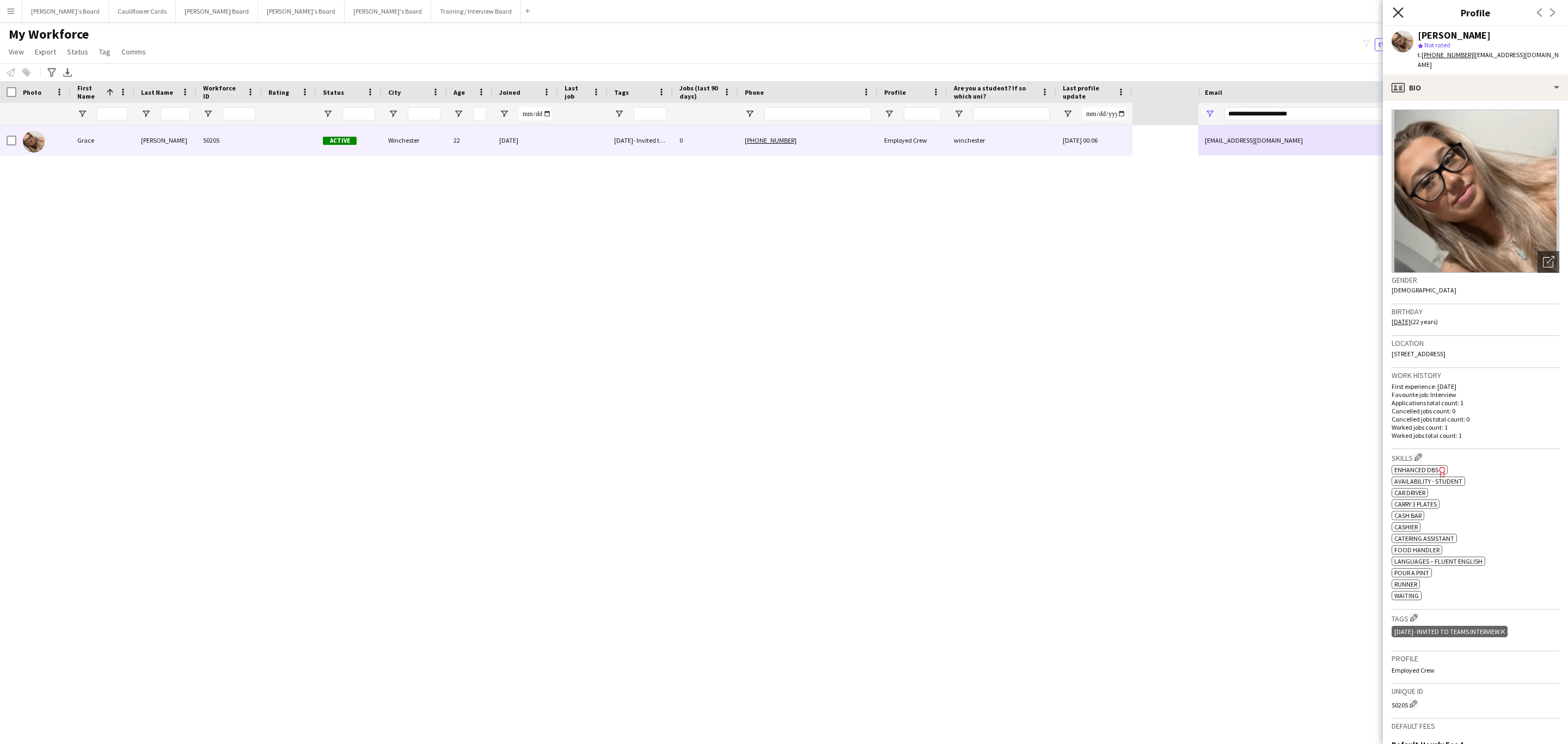
click at [1395, 13] on icon "Close pop-in" at bounding box center [1398, 12] width 10 height 10
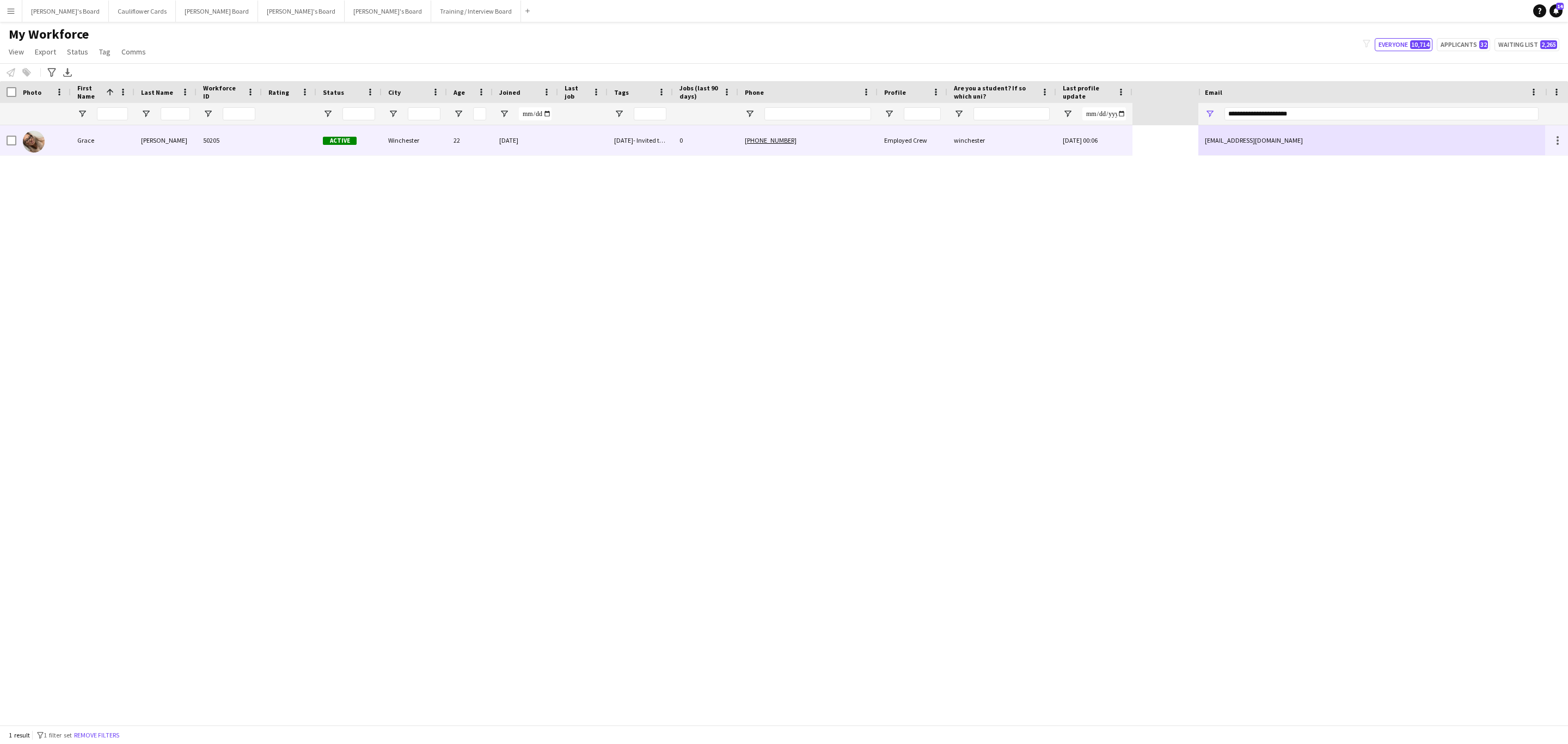
drag, startPoint x: 309, startPoint y: 144, endPoint x: 1006, endPoint y: 213, distance: 700.4
click at [307, 144] on div at bounding box center [289, 140] width 54 height 30
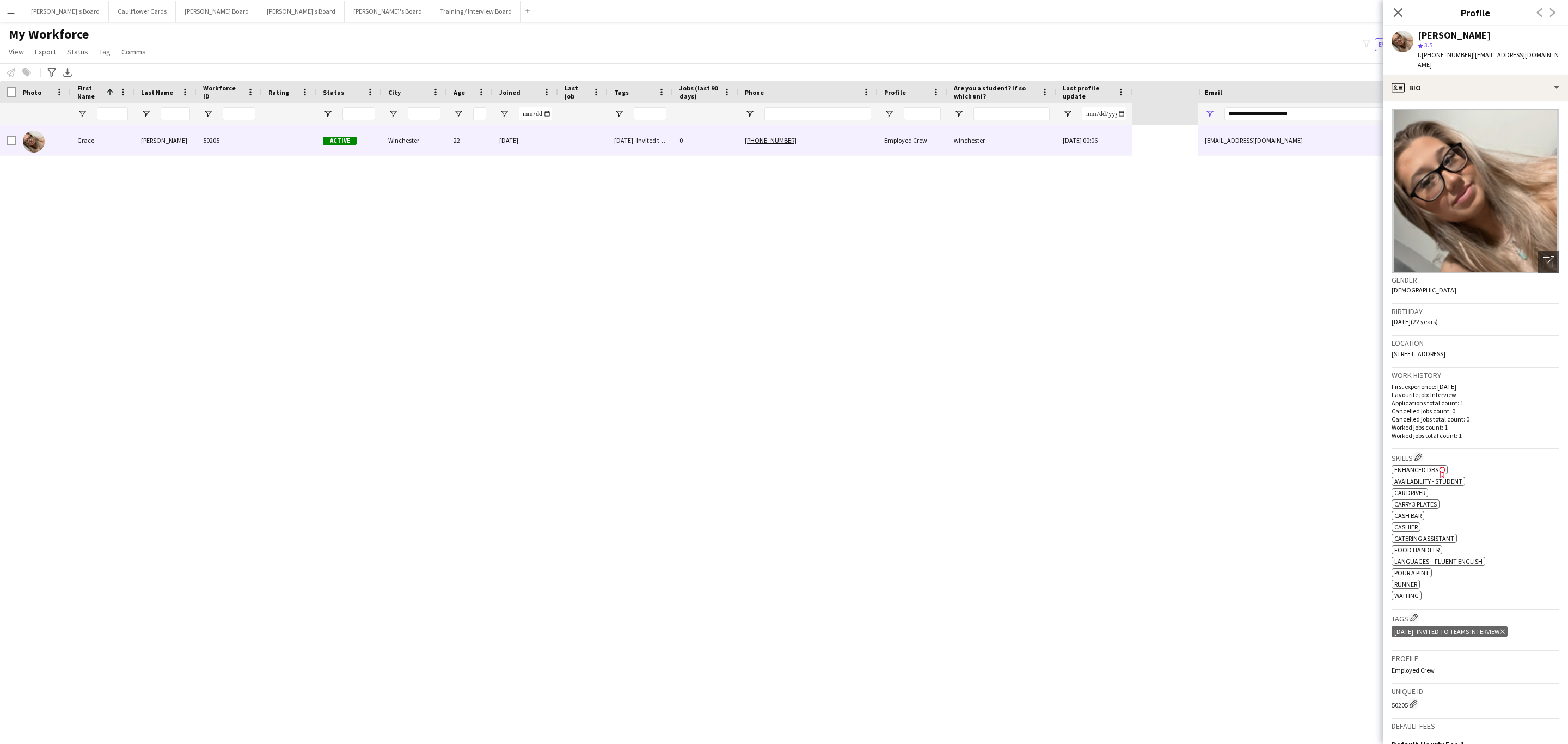
click at [1505, 630] on icon at bounding box center [1502, 631] width 4 height 4
click at [1416, 614] on app-icon "Edit crew company tags" at bounding box center [1414, 617] width 8 height 8
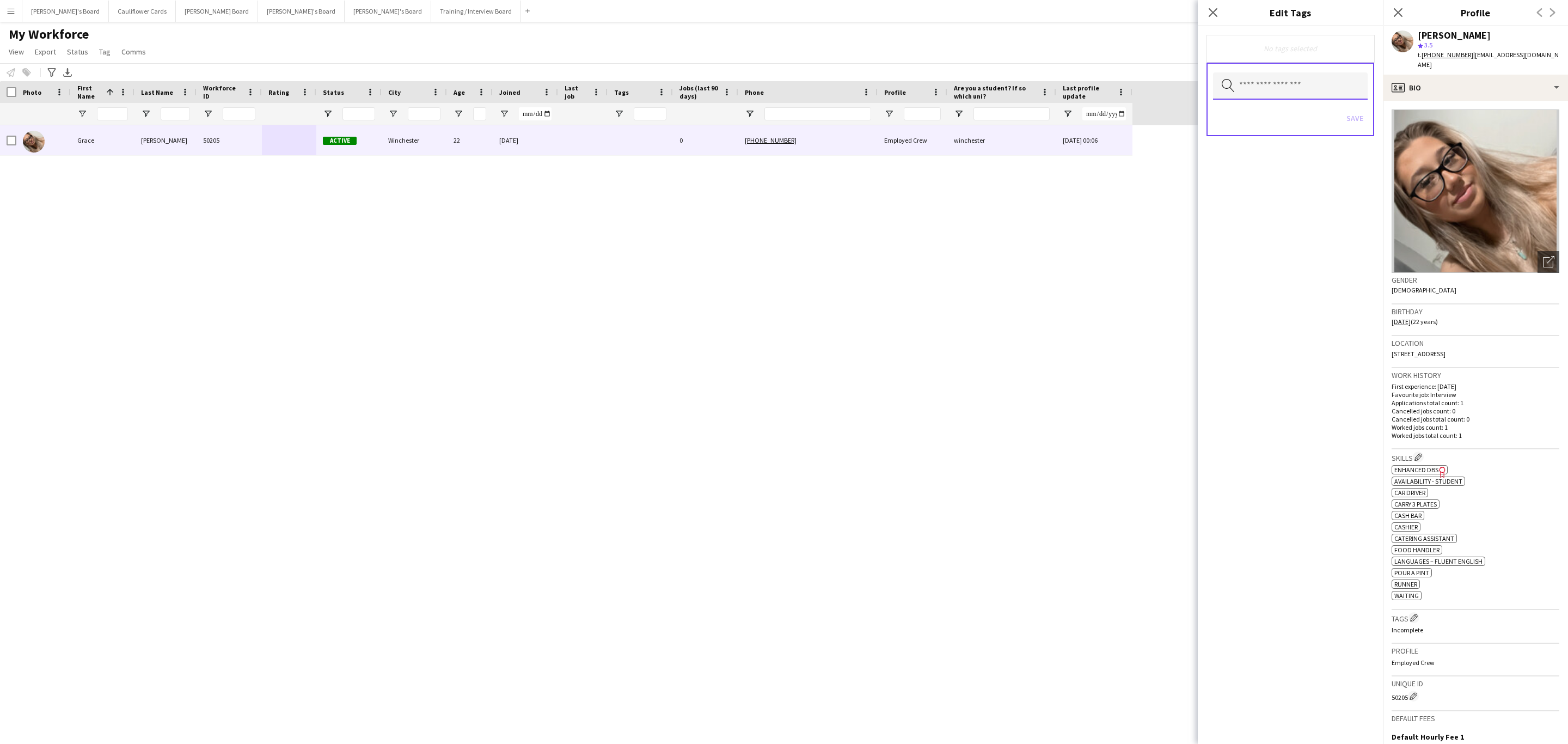
click at [1263, 95] on input "text" at bounding box center [1290, 86] width 155 height 27
type input "***"
click at [1225, 164] on span "Drivers" at bounding box center [1290, 168] width 138 height 10
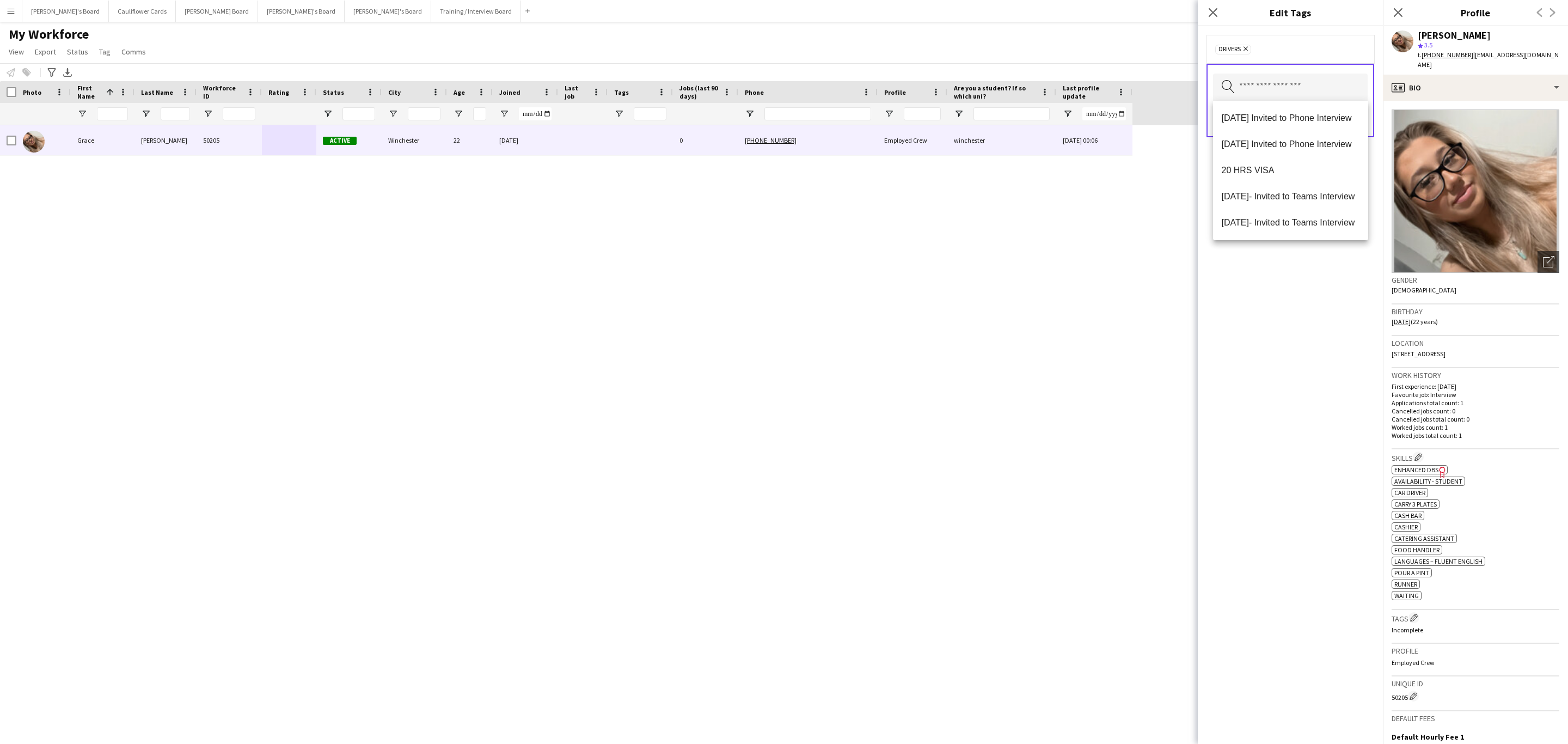
click at [1256, 440] on div "Drivers Remove Search by tag name Save" at bounding box center [1290, 385] width 185 height 718
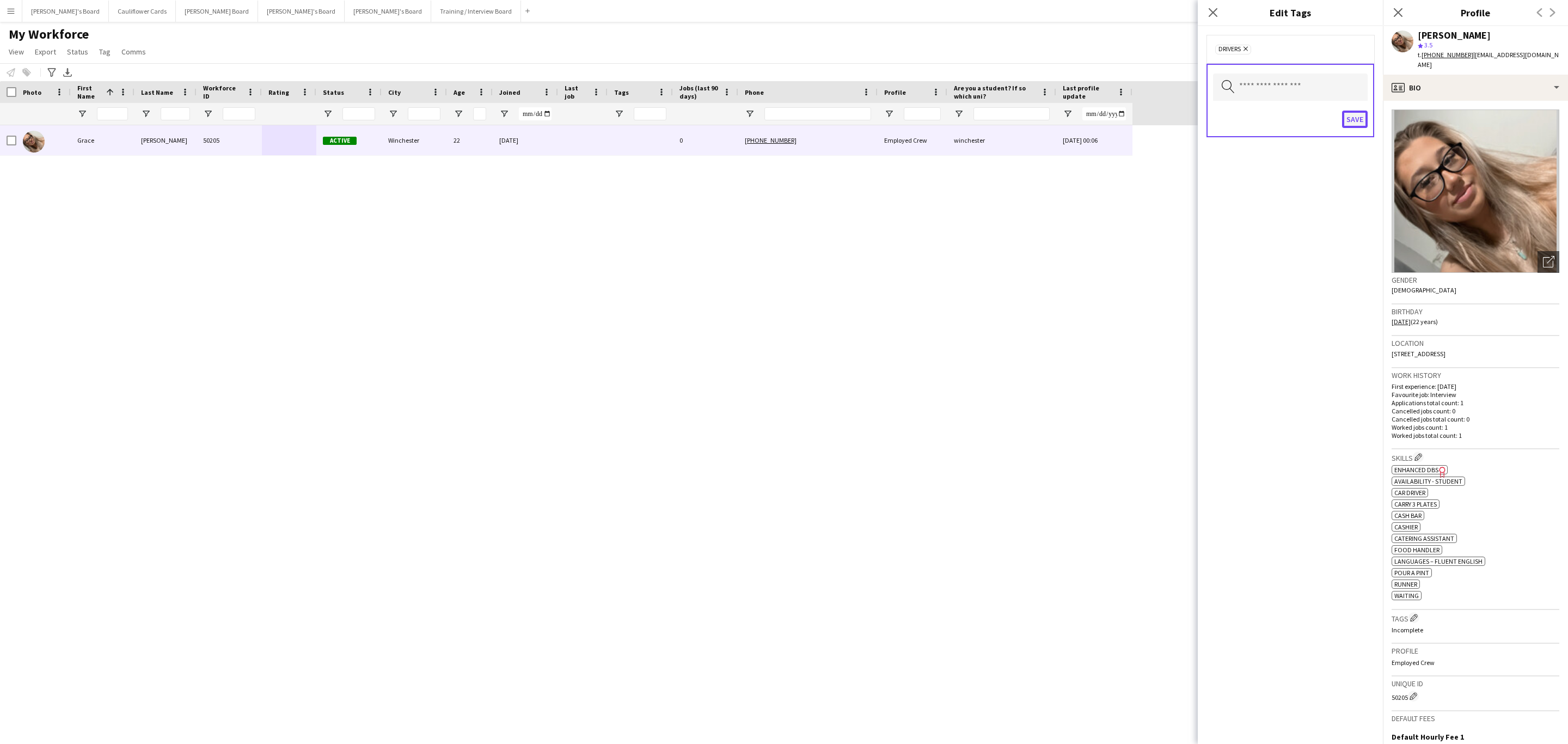
click at [1344, 125] on button "Save" at bounding box center [1355, 119] width 26 height 18
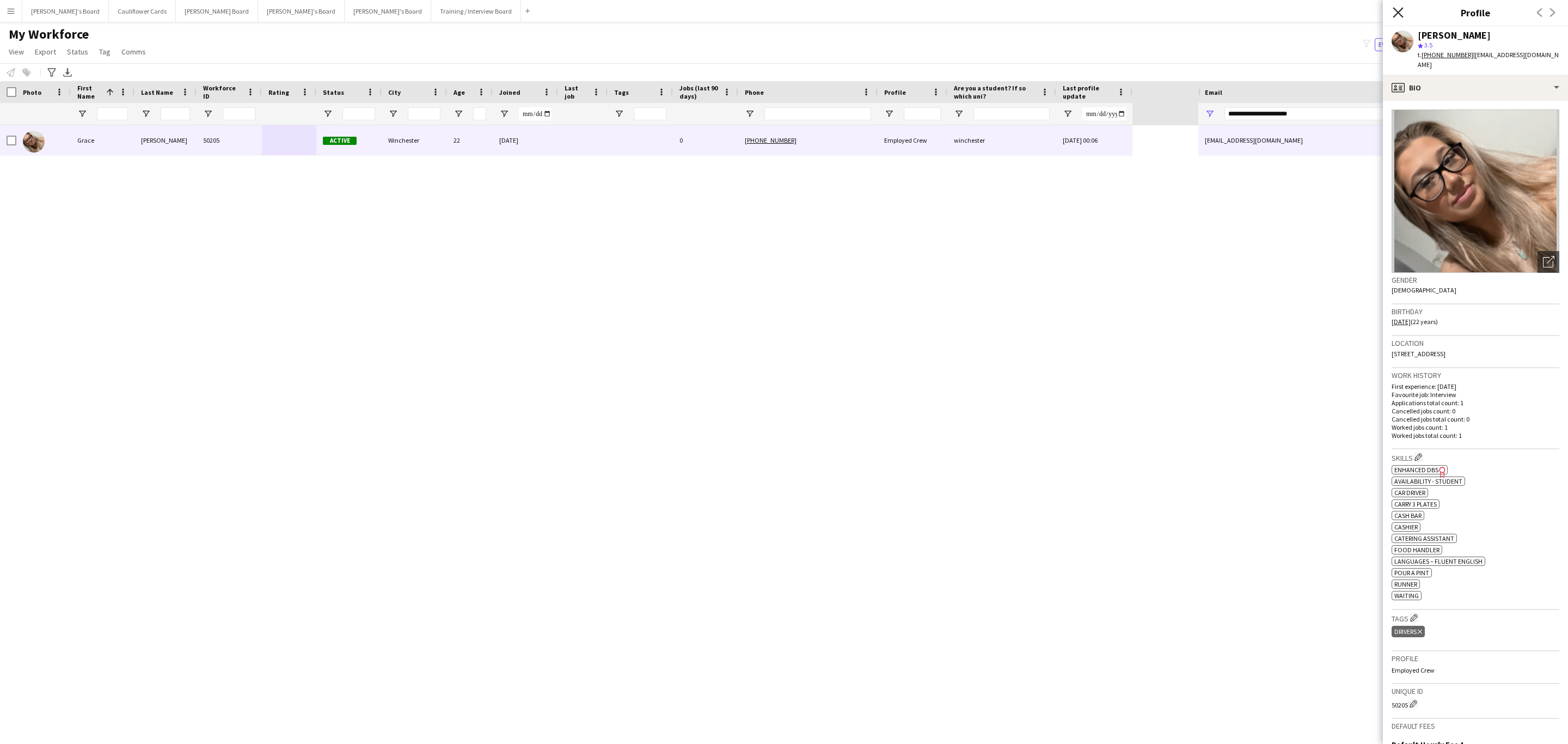
click at [1394, 12] on icon "Close pop-in" at bounding box center [1398, 12] width 10 height 10
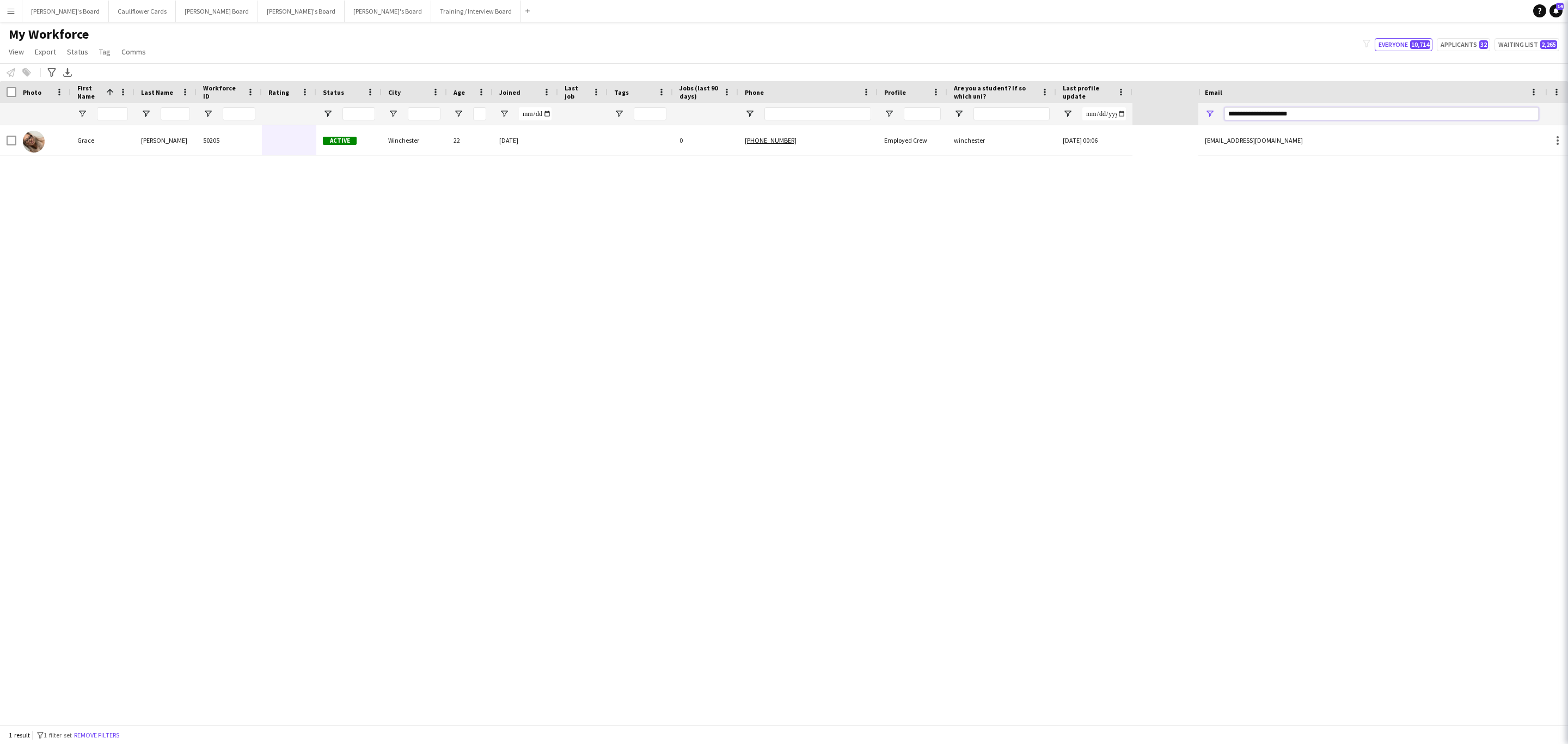
click at [1301, 114] on input "**********" at bounding box center [1382, 113] width 314 height 13
paste input "Email Filter Input"
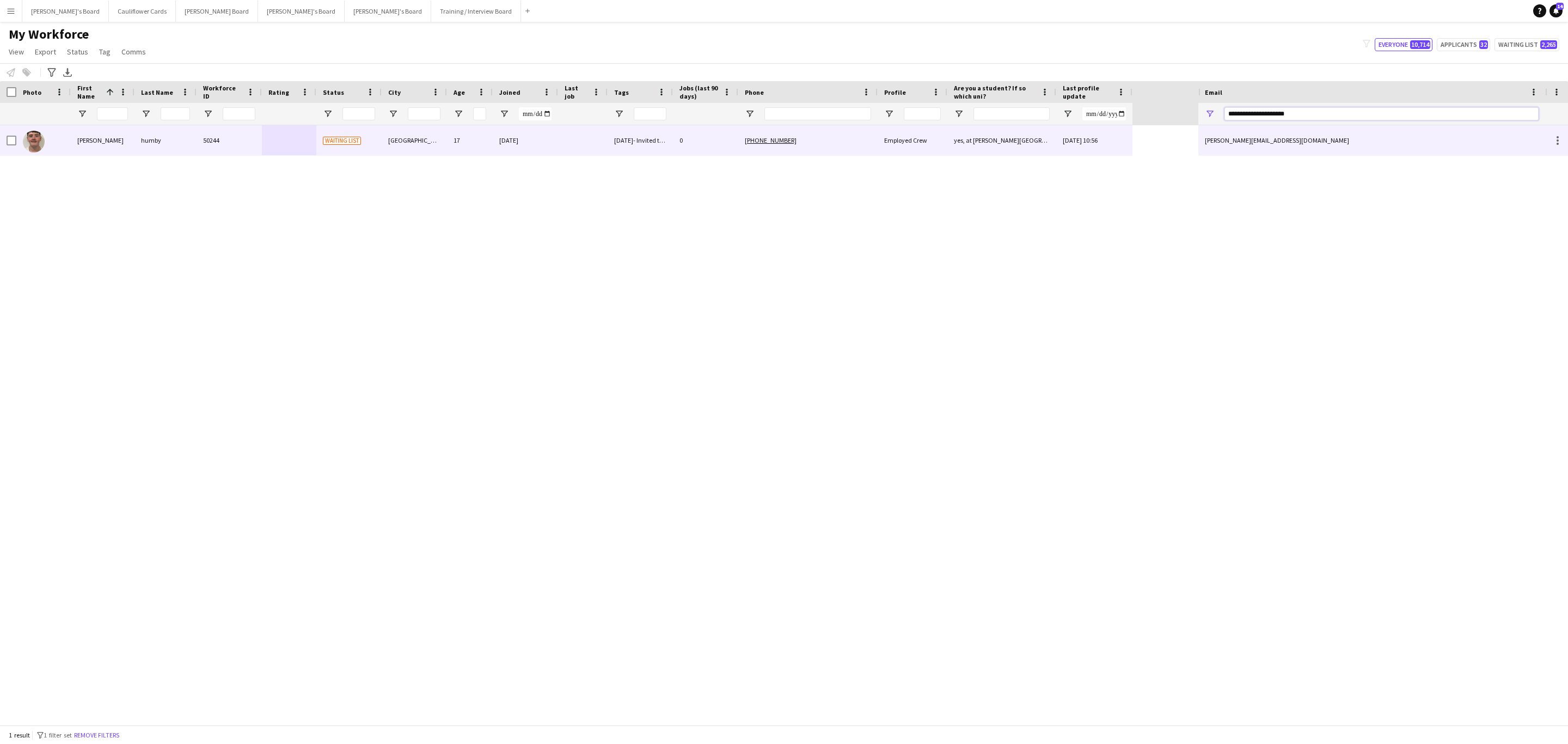
type input "**********"
click at [558, 144] on div at bounding box center [583, 140] width 49 height 30
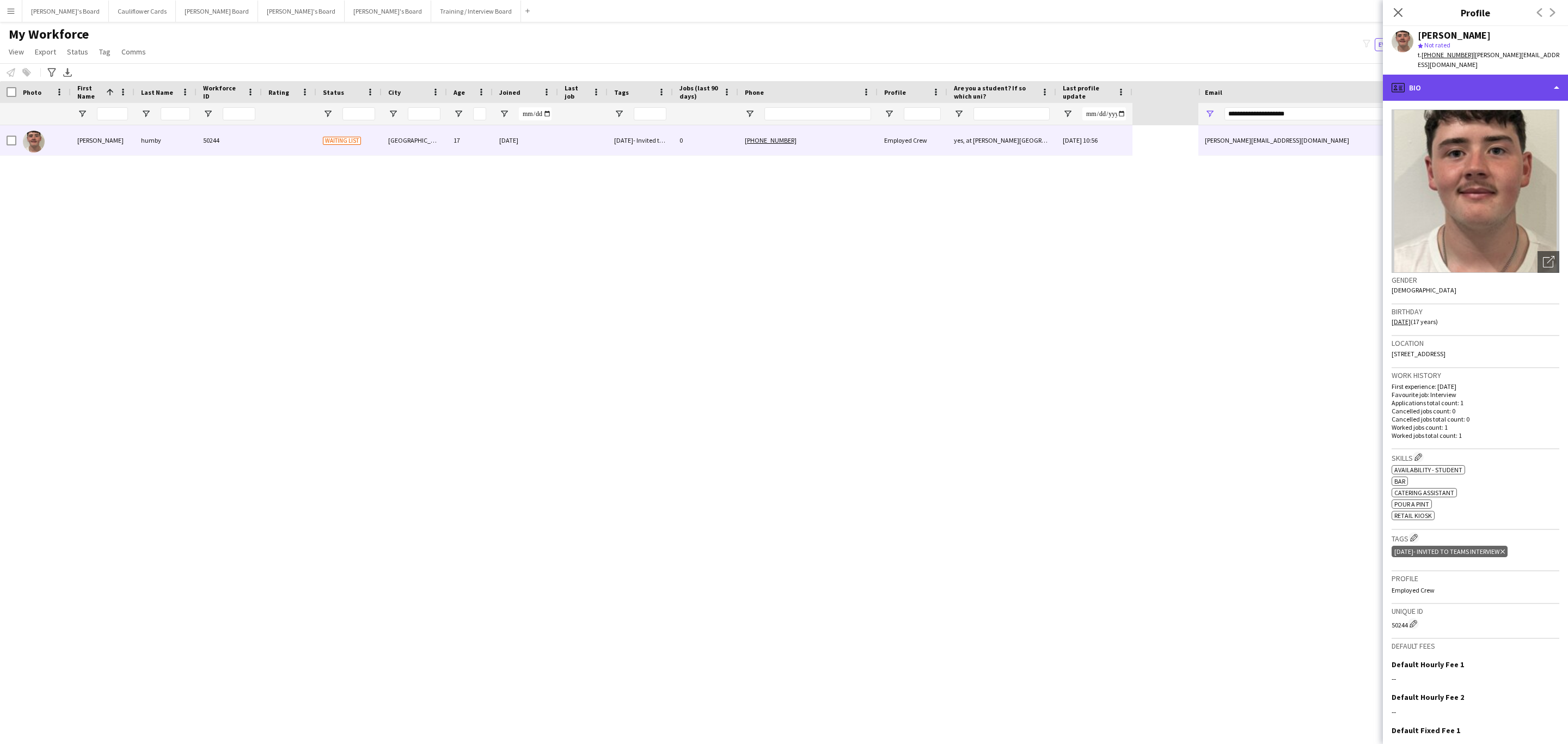
click at [1497, 82] on div "profile Bio" at bounding box center [1475, 88] width 185 height 26
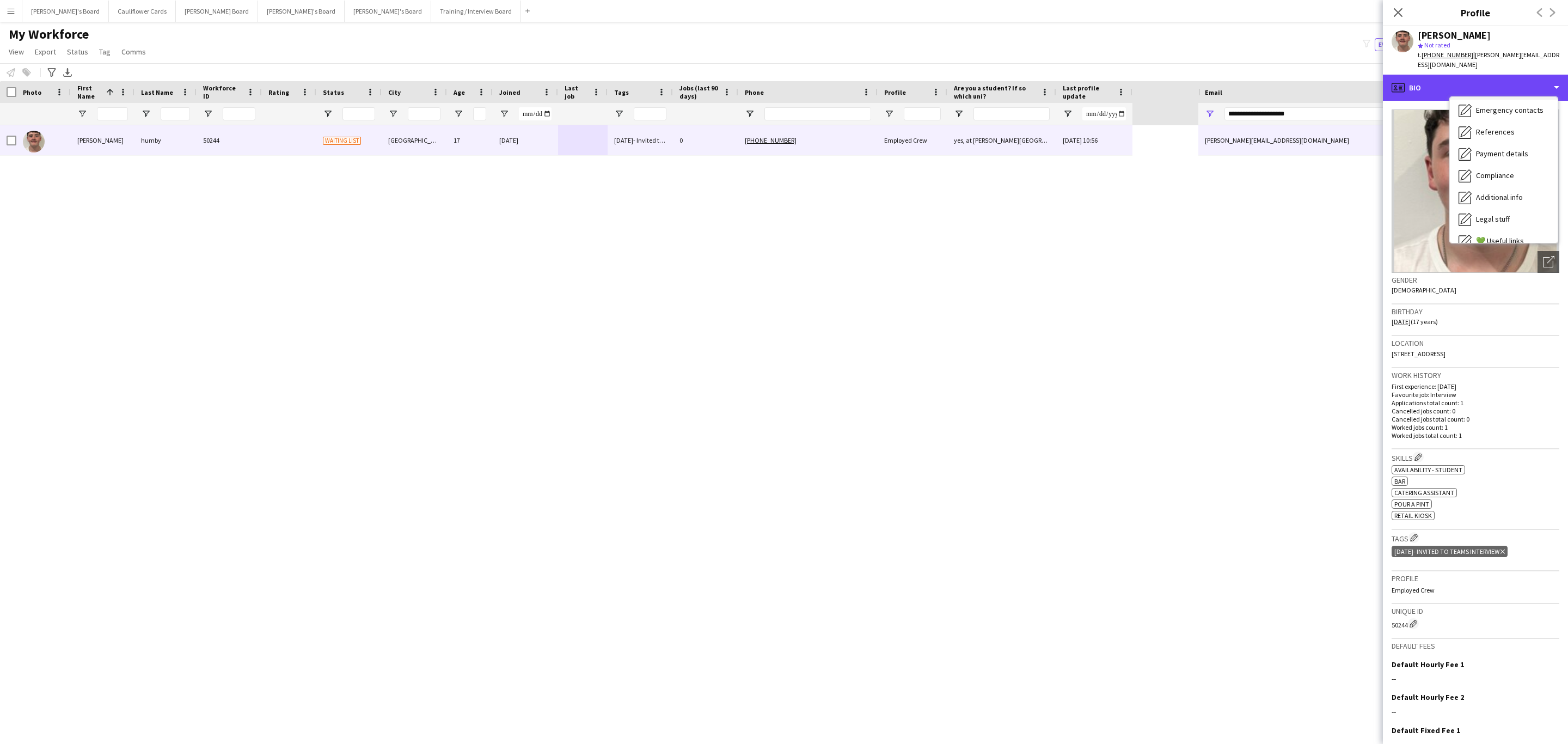
scroll to position [146, 0]
click at [1498, 136] on span "Additional info" at bounding box center [1499, 141] width 47 height 10
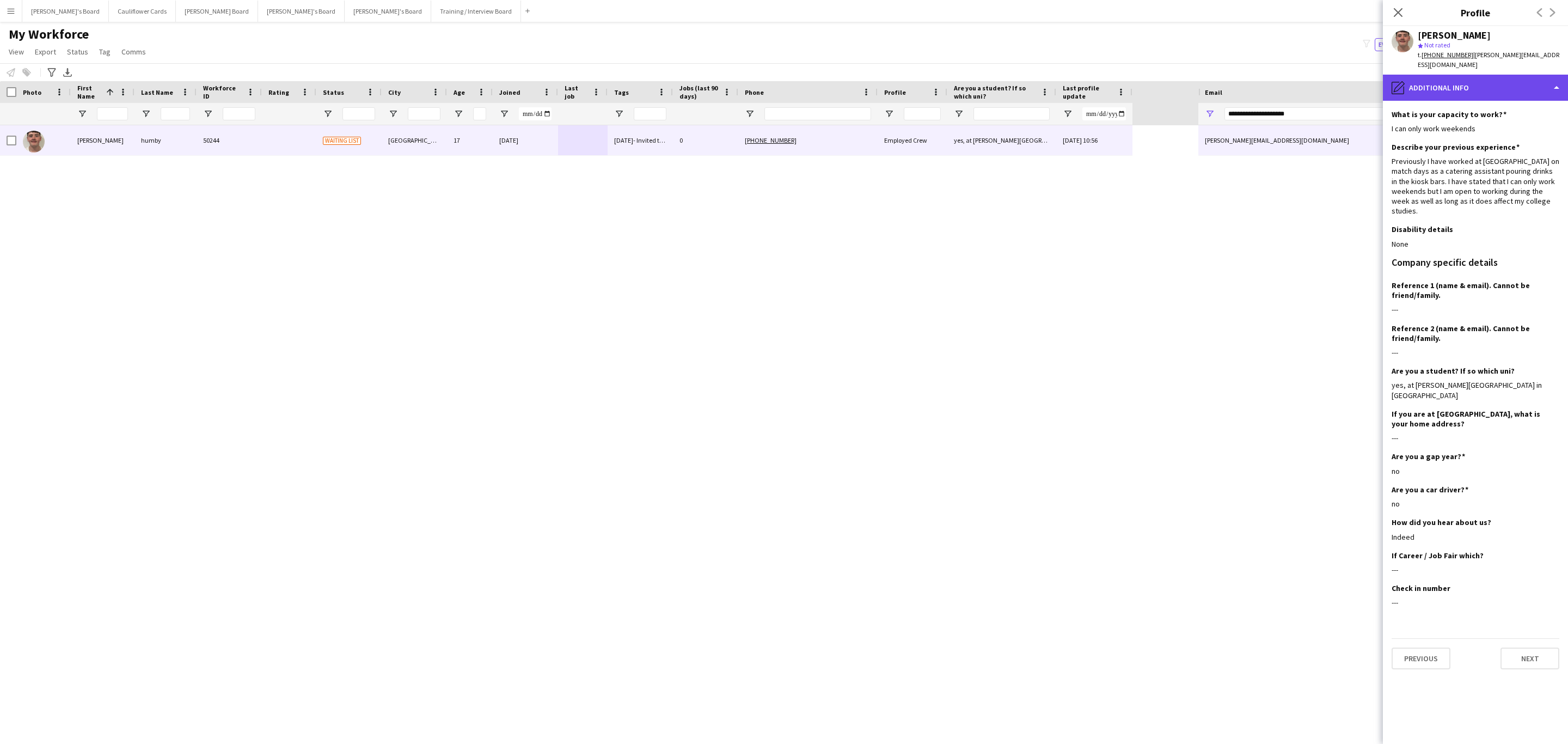
click at [1458, 75] on div "pencil4 Additional info" at bounding box center [1475, 88] width 185 height 26
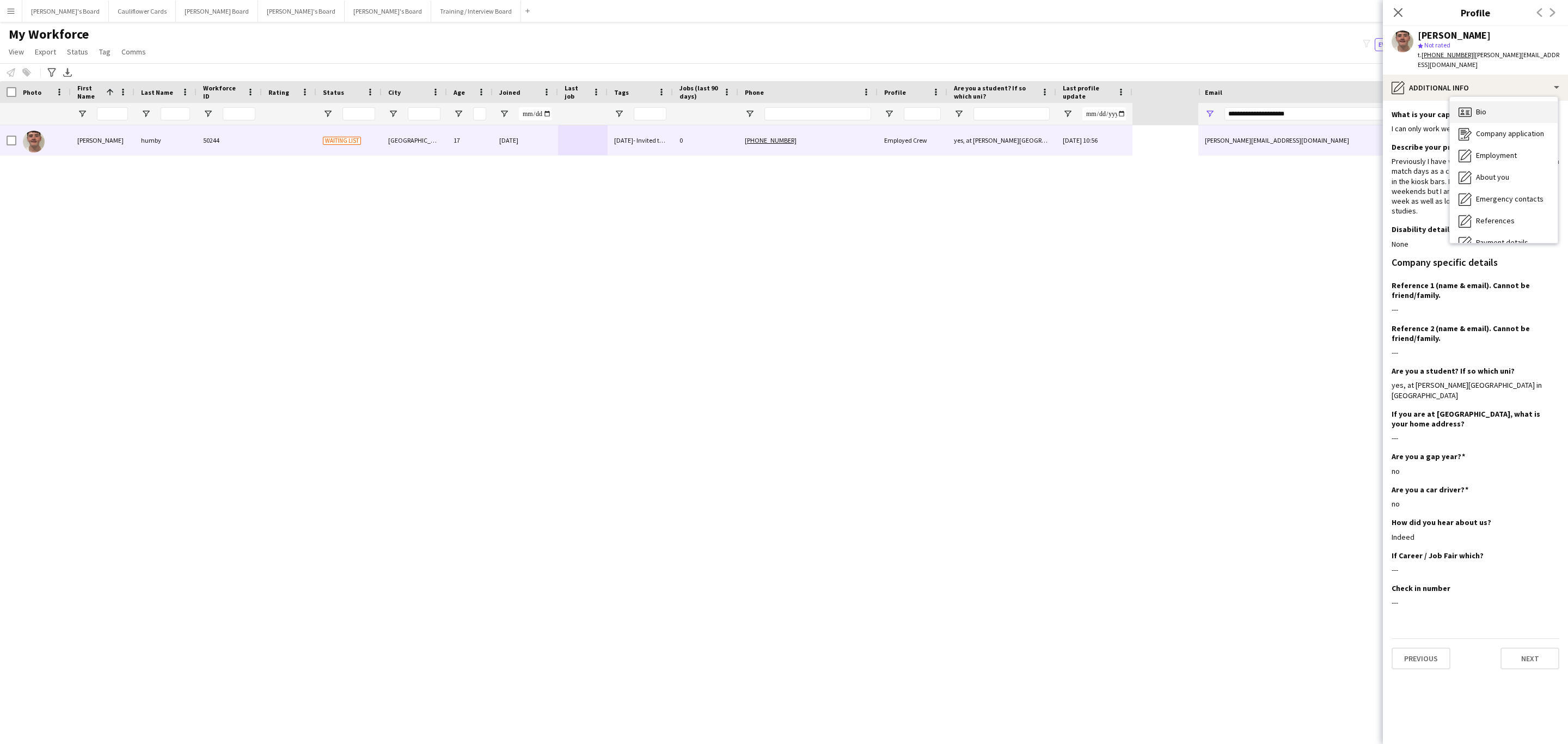
click at [1488, 106] on div "Bio Bio" at bounding box center [1503, 112] width 108 height 22
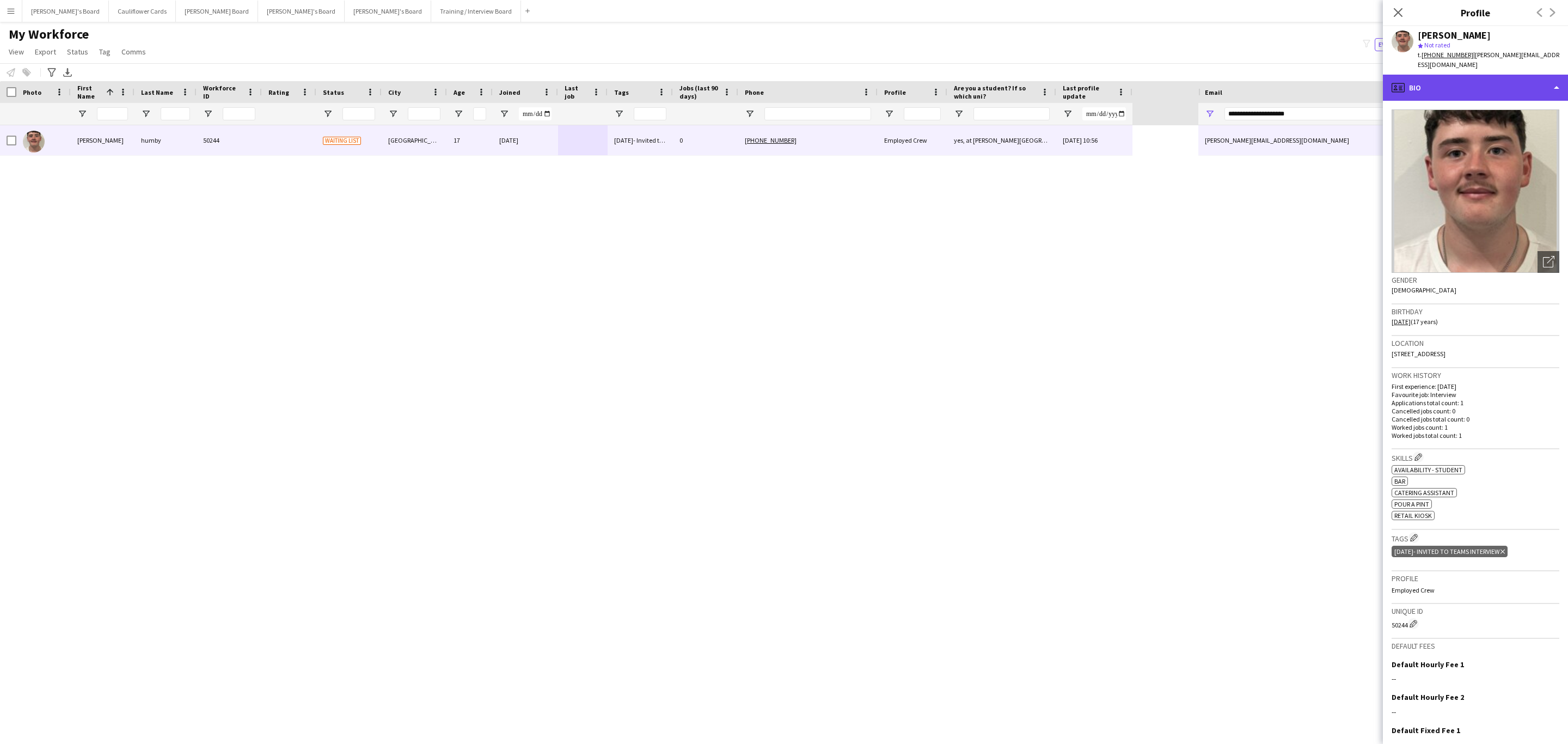
drag, startPoint x: 1485, startPoint y: 72, endPoint x: 1487, endPoint y: 128, distance: 56.0
click at [1485, 75] on div "profile Bio" at bounding box center [1475, 88] width 185 height 26
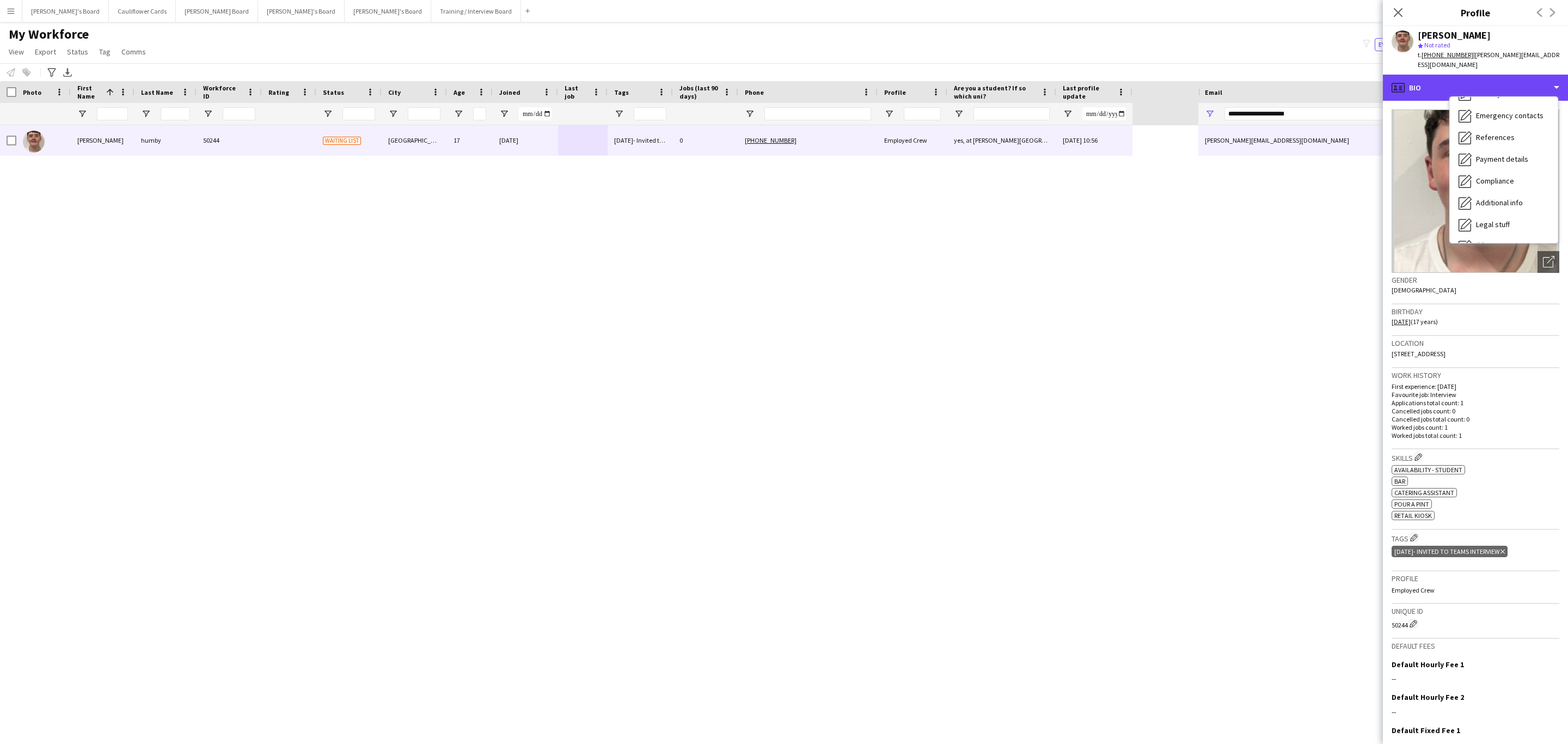
scroll to position [146, 0]
click at [1494, 136] on span "Additional info" at bounding box center [1499, 141] width 47 height 10
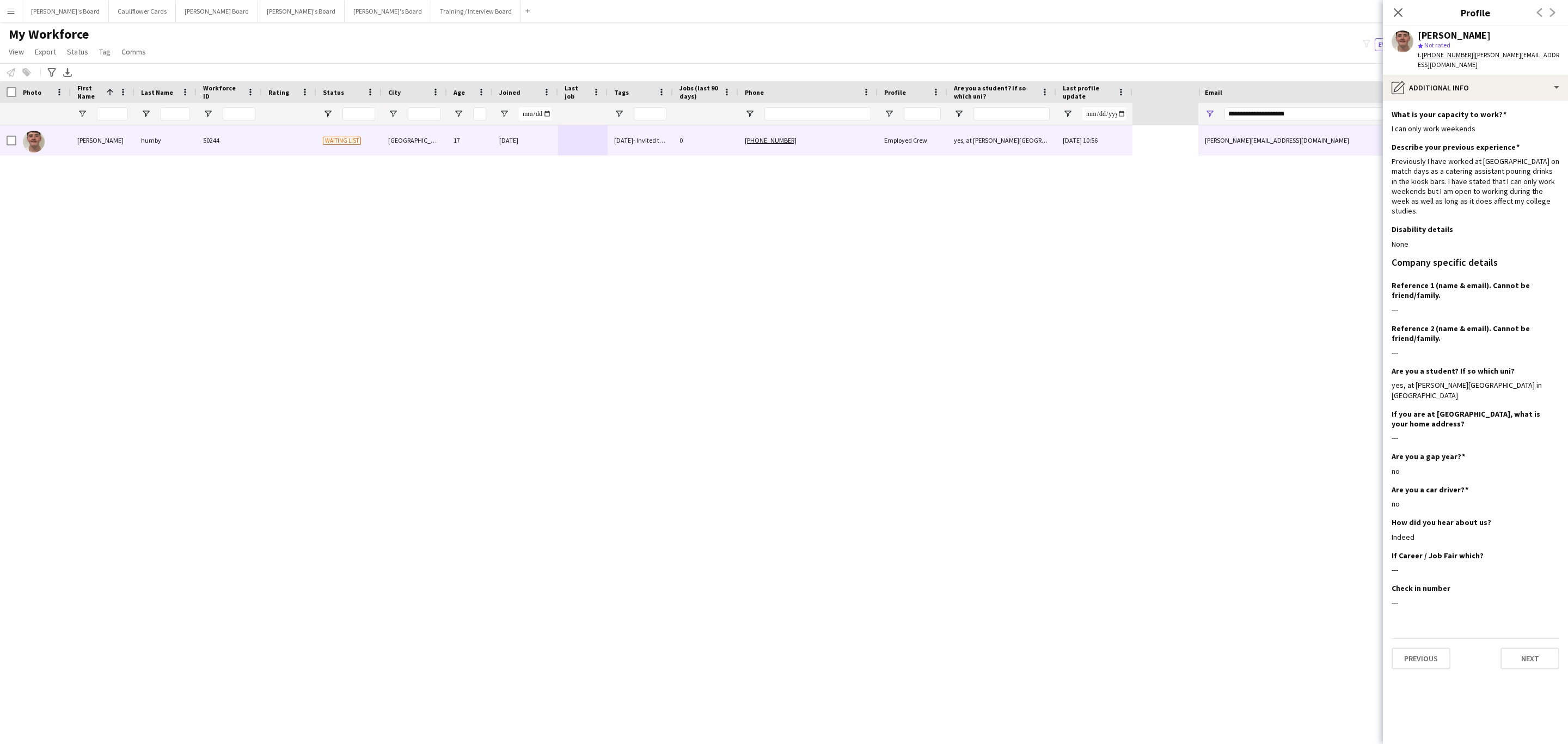
drag, startPoint x: 1443, startPoint y: 201, endPoint x: 1389, endPoint y: 146, distance: 77.1
click at [1389, 146] on app-section-data-types "What is your capacity to work? Edit this field I can only work weekends Describ…" at bounding box center [1475, 422] width 185 height 643
click at [1413, 173] on div "Previously I have worked at St Marys football stadium on match days as a cateri…" at bounding box center [1475, 186] width 167 height 59
click at [1466, 75] on div "pencil4 Additional info" at bounding box center [1475, 88] width 185 height 26
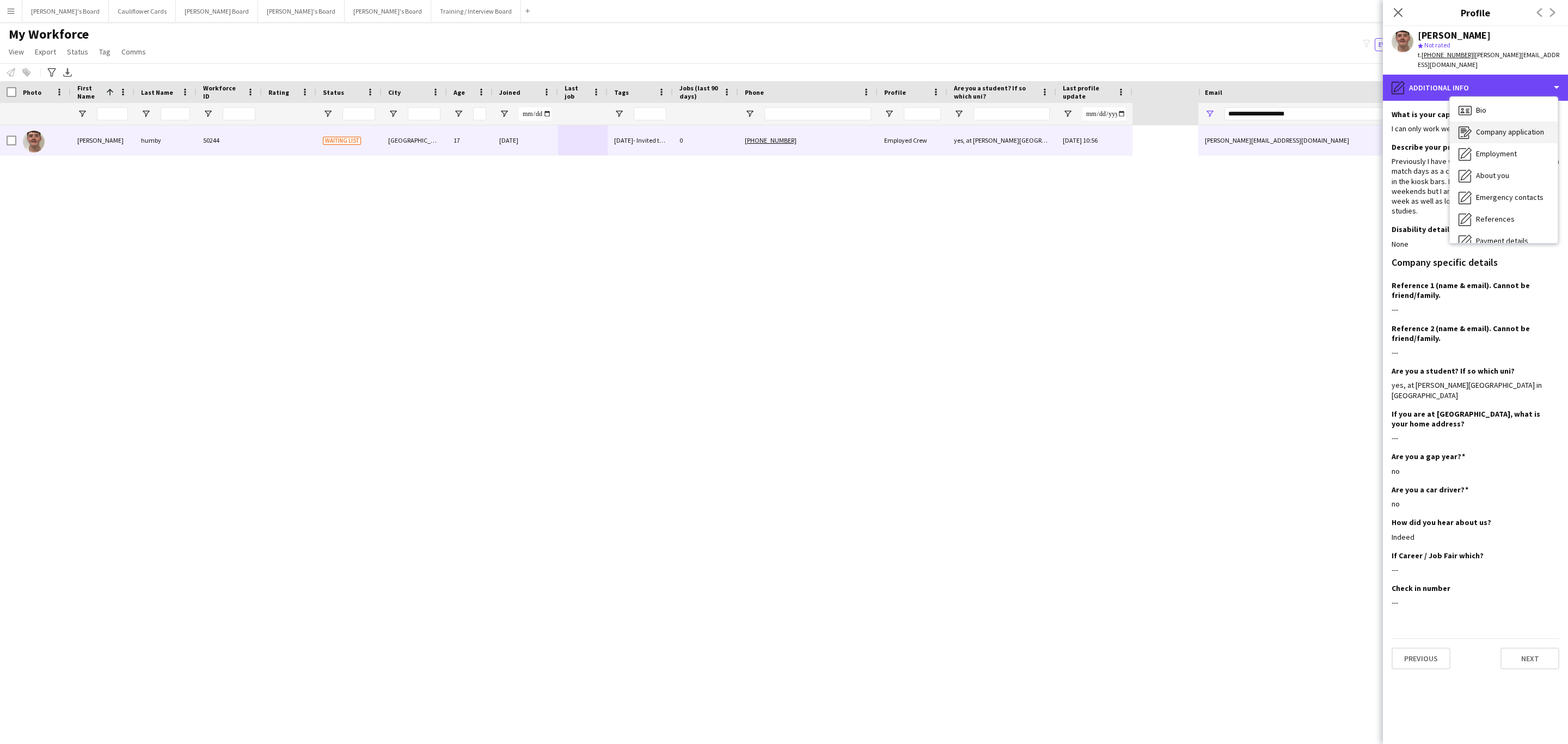
scroll to position [0, 0]
click at [1488, 101] on div "Bio Bio" at bounding box center [1503, 112] width 108 height 22
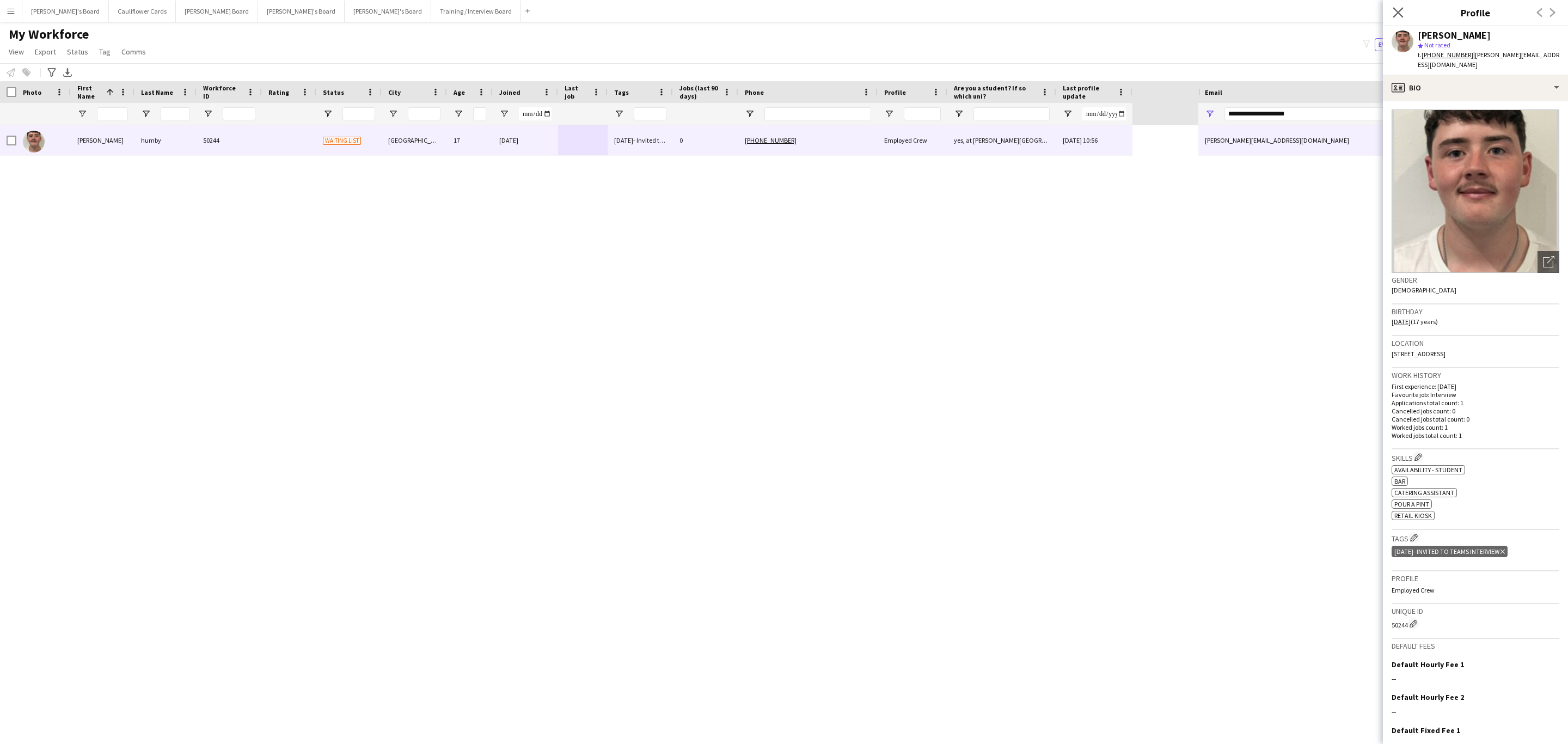
click at [1390, 8] on app-icon "Close pop-in" at bounding box center [1398, 13] width 16 height 16
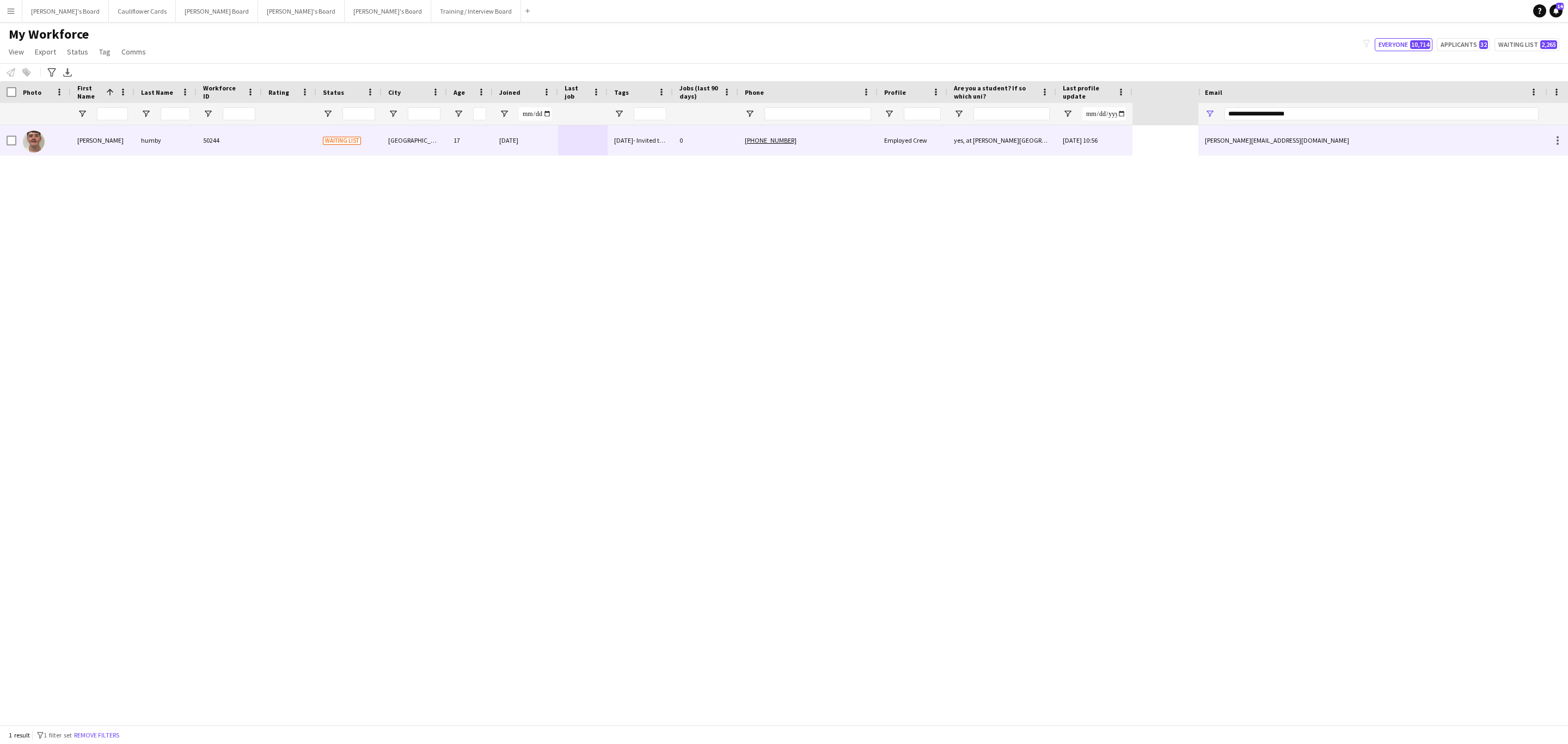
drag, startPoint x: 894, startPoint y: 138, endPoint x: 1429, endPoint y: 118, distance: 535.4
click at [894, 138] on div "Employed Crew" at bounding box center [912, 140] width 69 height 30
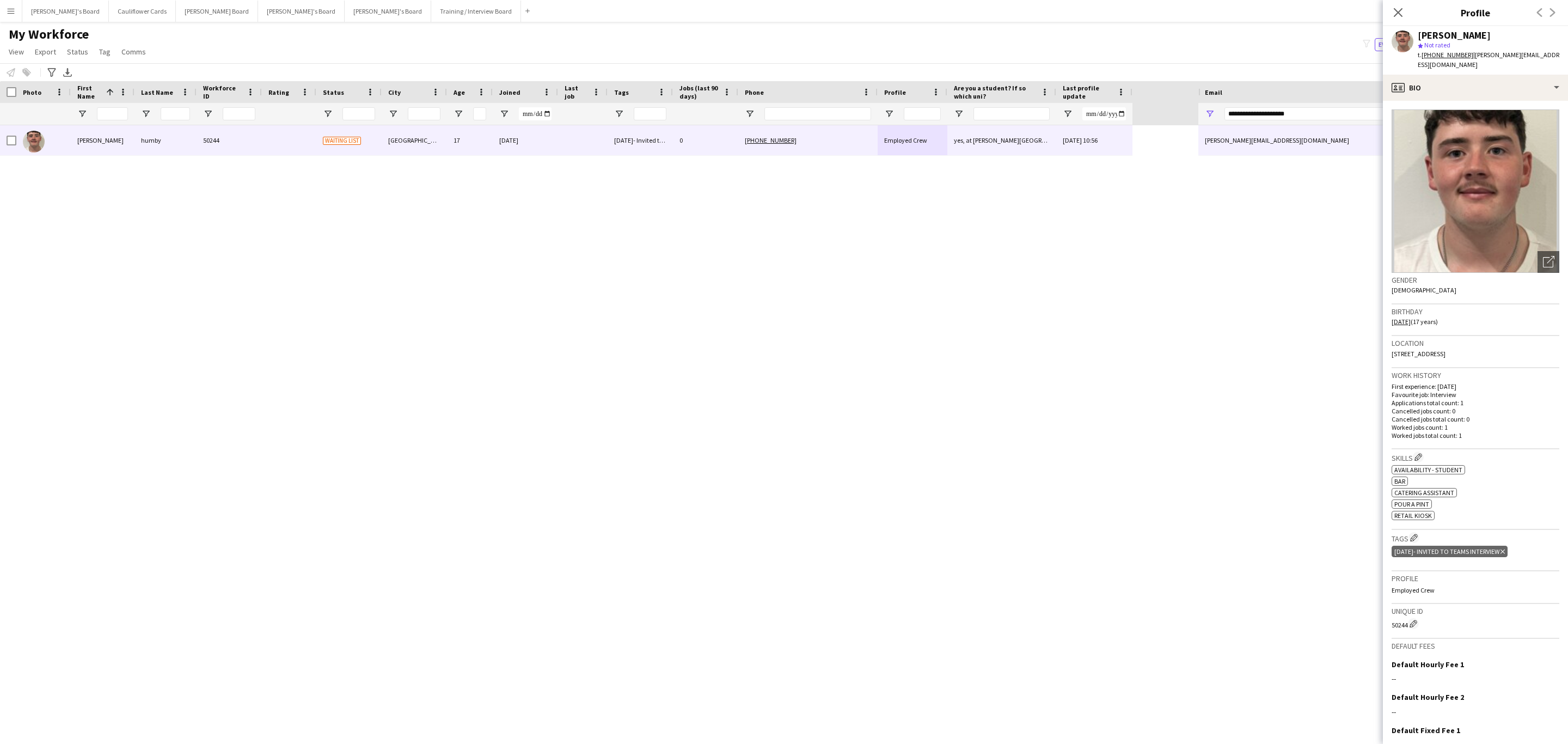
drag, startPoint x: 1511, startPoint y: 340, endPoint x: 1387, endPoint y: 343, distance: 124.0
click at [1387, 343] on app-crew-profile-bio "Open photos pop-in Gender Male Birthday 10-09-2008 (17 years) Location 3 Redlan…" at bounding box center [1475, 422] width 185 height 643
copy span "3 Redlands Drive, Southampton, SO19 7DA"
click at [1443, 54] on tcxspan "[PHONE_NUMBER]" at bounding box center [1447, 54] width 52 height 8
drag, startPoint x: 1495, startPoint y: 69, endPoint x: 1498, endPoint y: 75, distance: 6.7
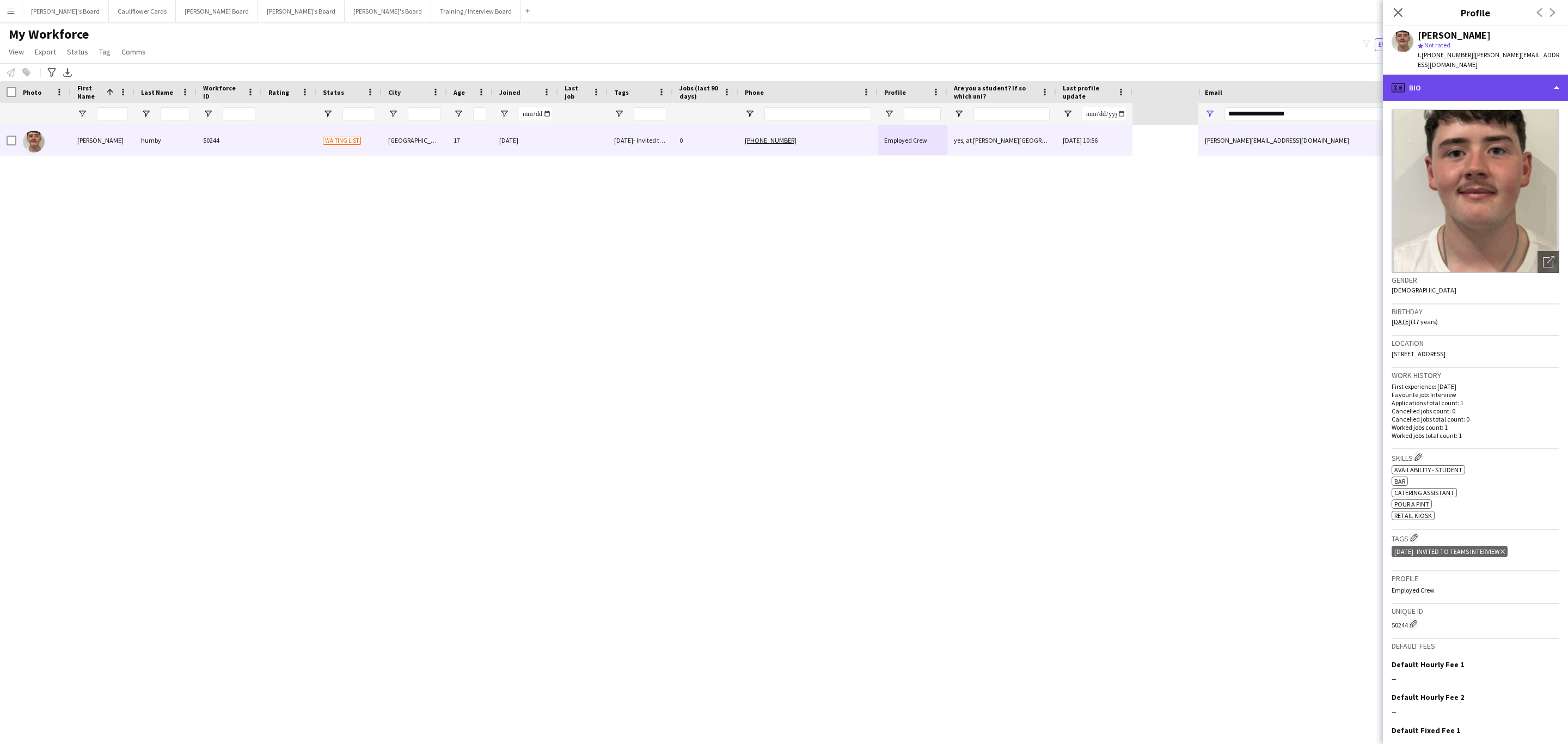
click at [1495, 75] on div "profile Bio" at bounding box center [1475, 88] width 185 height 26
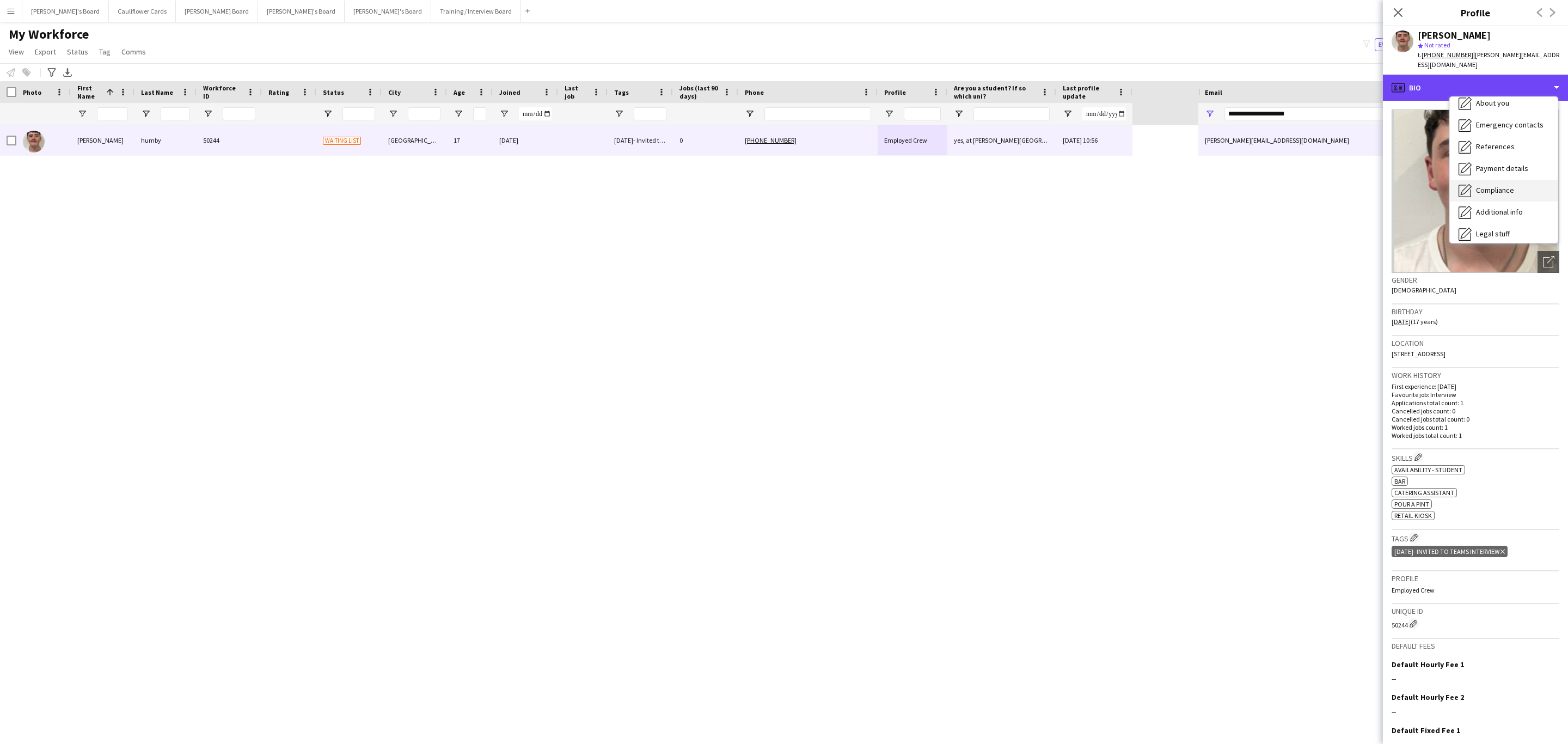
scroll to position [146, 0]
click at [1519, 137] on div "Additional info Additional info" at bounding box center [1503, 141] width 108 height 22
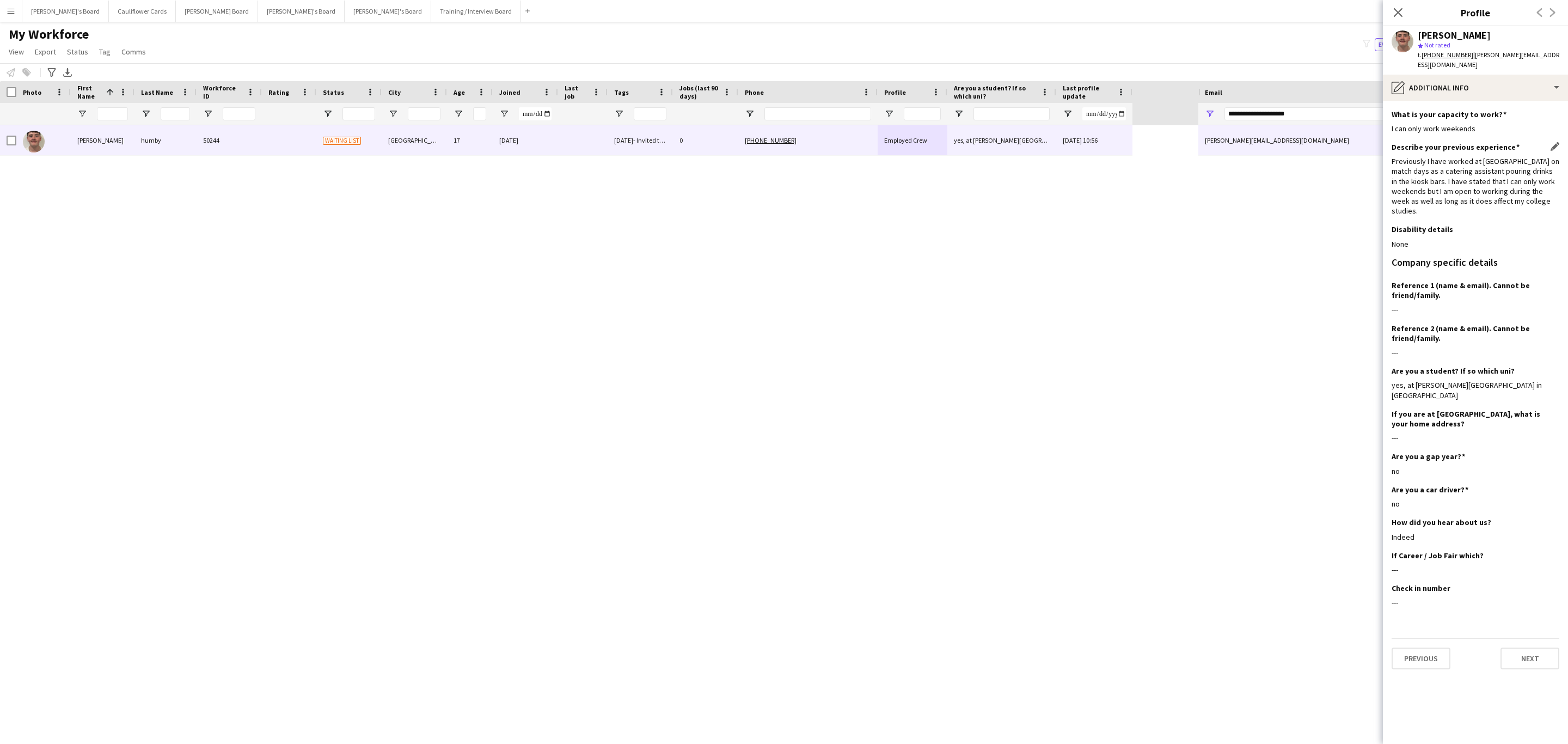
drag, startPoint x: 1447, startPoint y: 206, endPoint x: 1390, endPoint y: 153, distance: 77.8
click at [1391, 156] on div "Previously I have worked at St Marys football stadium on match days as a cateri…" at bounding box center [1475, 186] width 167 height 59
click at [1419, 166] on div "Previously I have worked at St Marys football stadium on match days as a cateri…" at bounding box center [1475, 186] width 167 height 59
click at [1394, 12] on icon "Close pop-in" at bounding box center [1398, 12] width 9 height 9
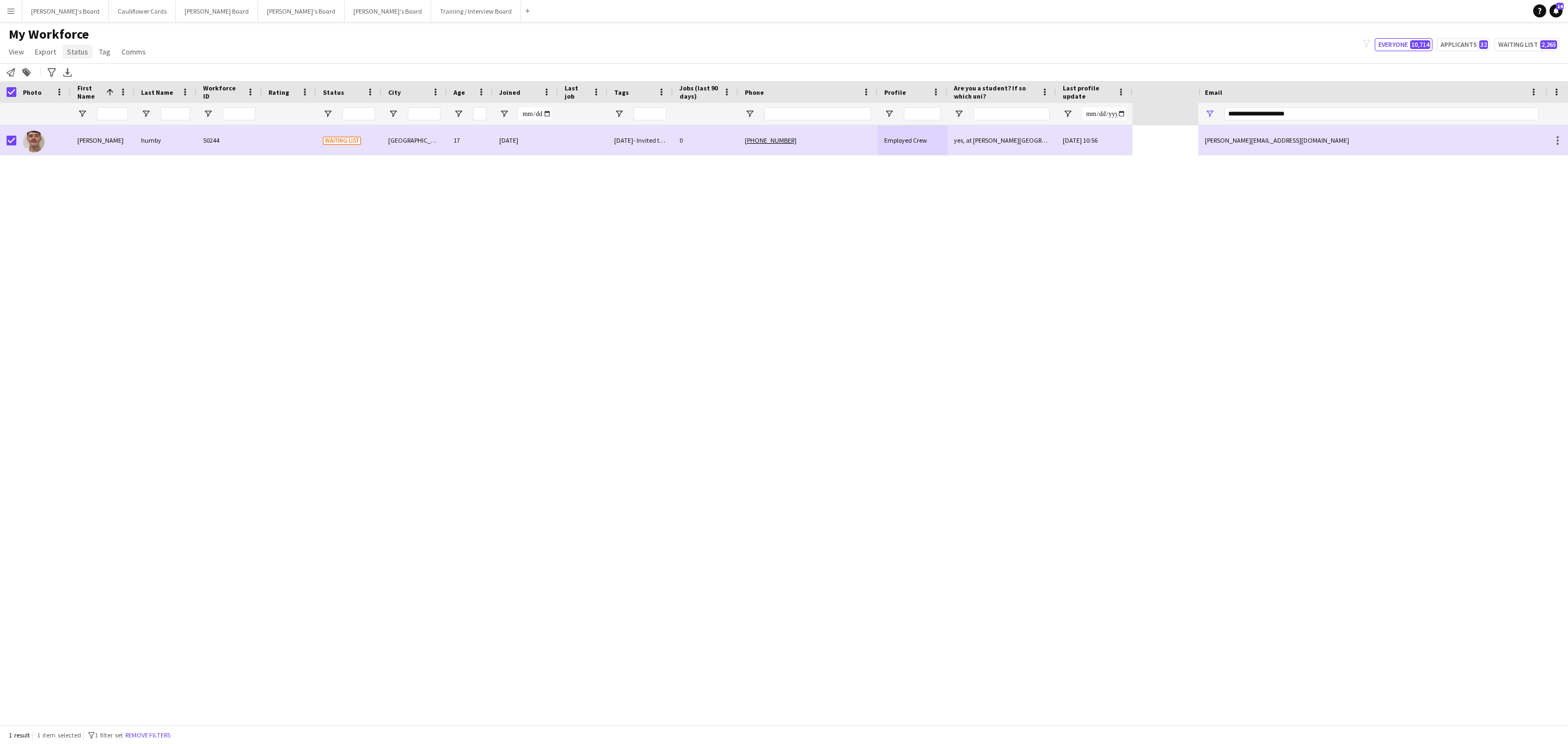
click at [75, 56] on span "Status" at bounding box center [77, 52] width 21 height 10
click at [101, 75] on link "Edit" at bounding box center [100, 75] width 76 height 23
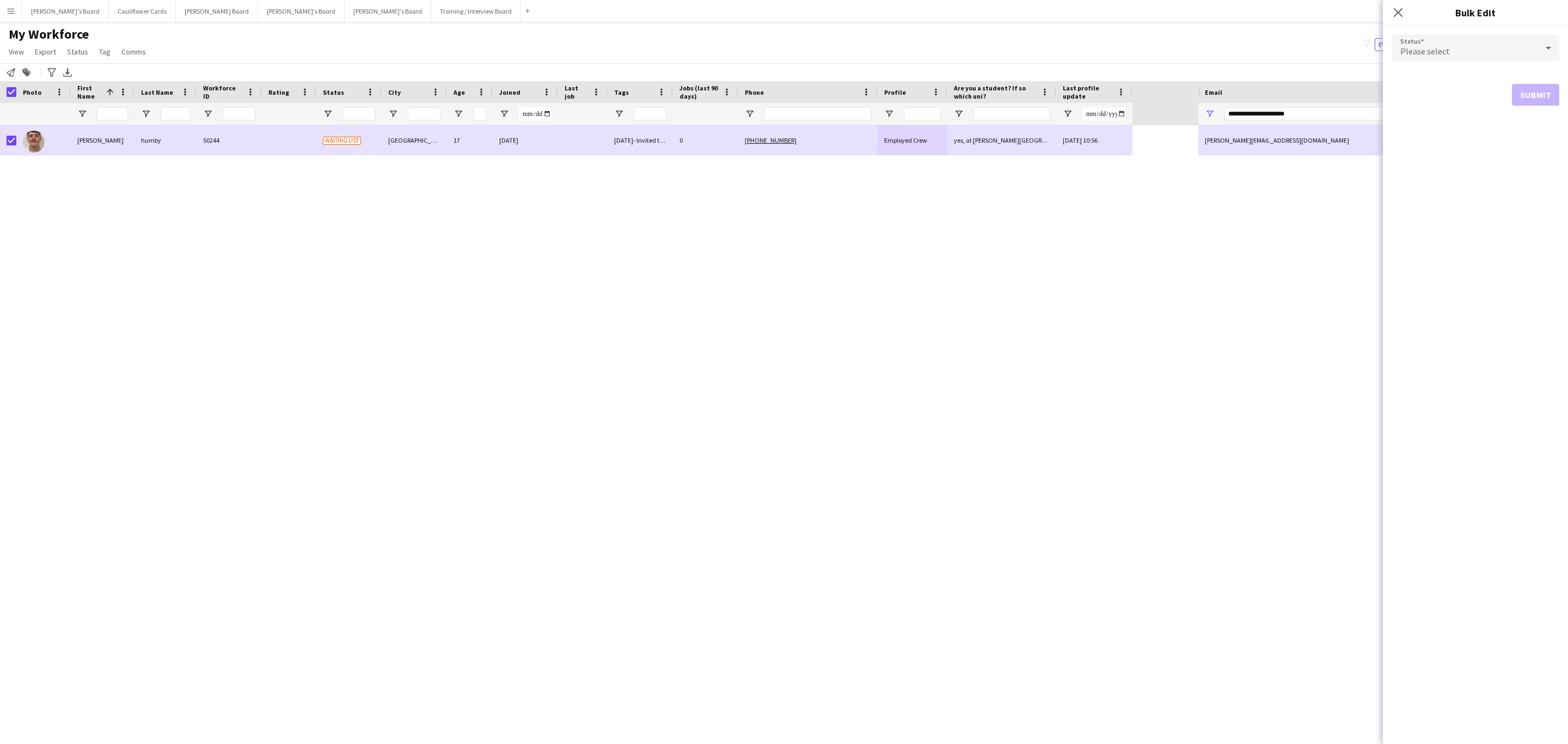
click at [1475, 53] on div "Please select" at bounding box center [1465, 47] width 146 height 26
click at [1467, 80] on span "Active" at bounding box center [1475, 79] width 150 height 10
click at [1542, 129] on button "Submit" at bounding box center [1536, 132] width 47 height 22
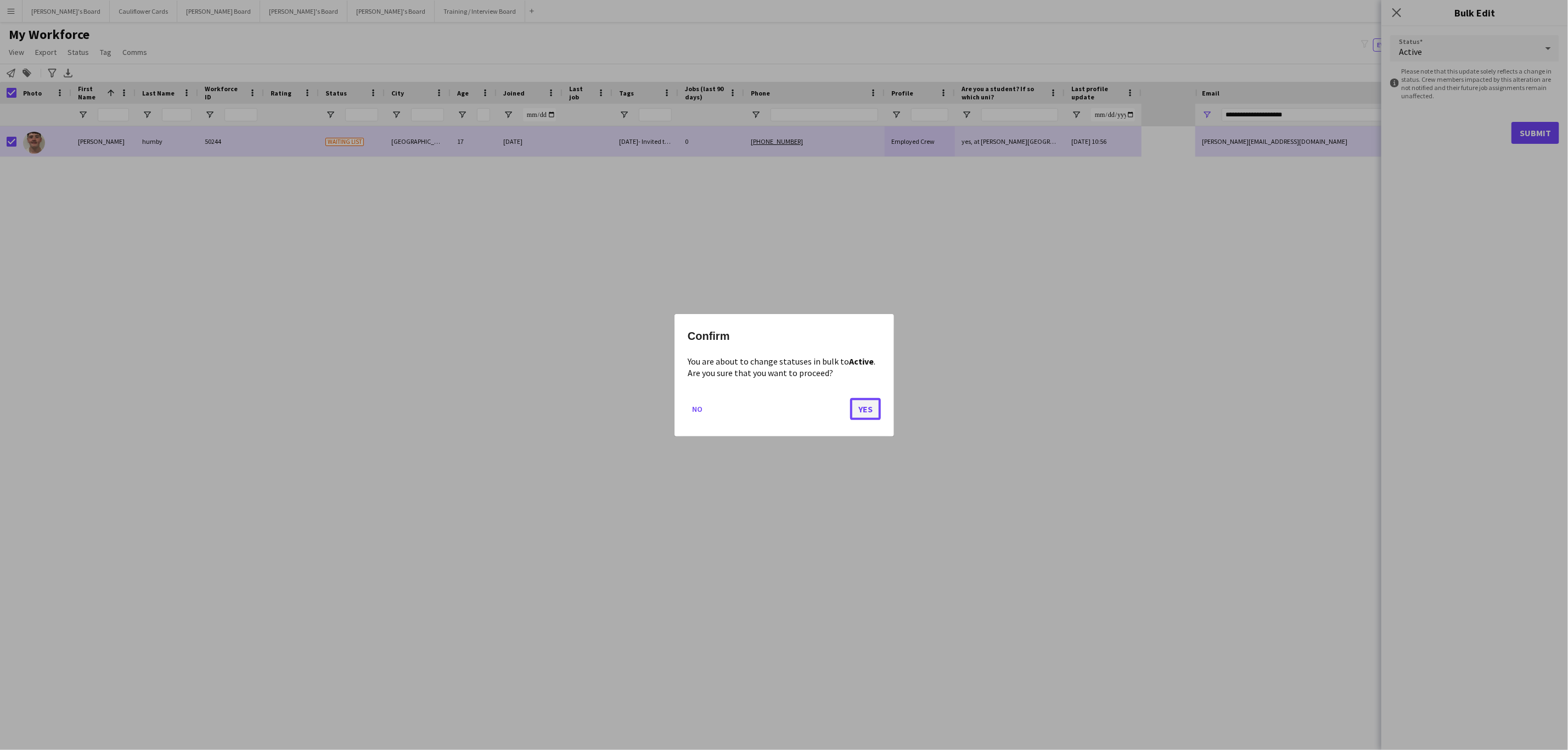
drag, startPoint x: 865, startPoint y: 415, endPoint x: 836, endPoint y: 409, distance: 29.6
click at [863, 414] on button "Yes" at bounding box center [865, 409] width 31 height 22
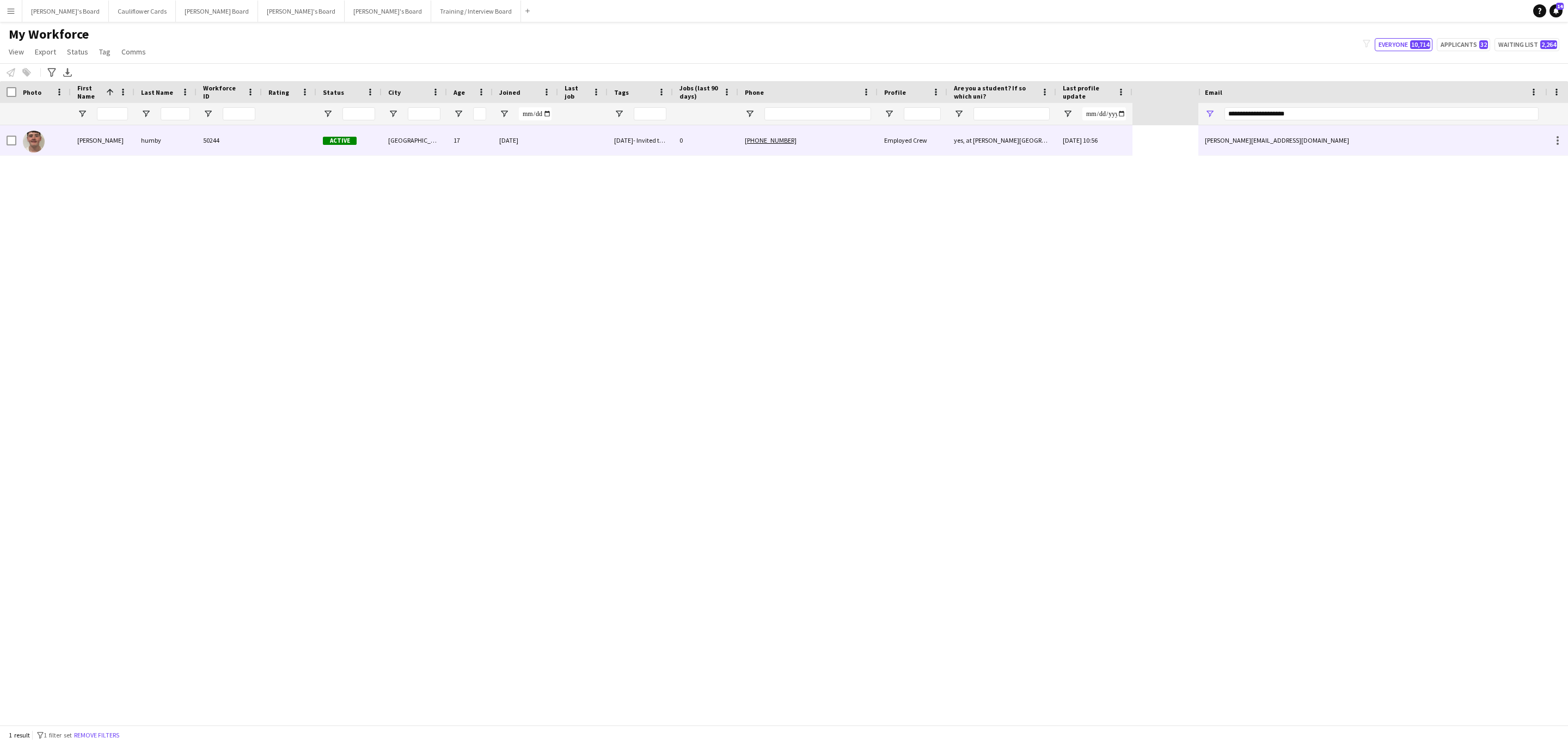
click at [262, 155] on div at bounding box center [289, 140] width 54 height 30
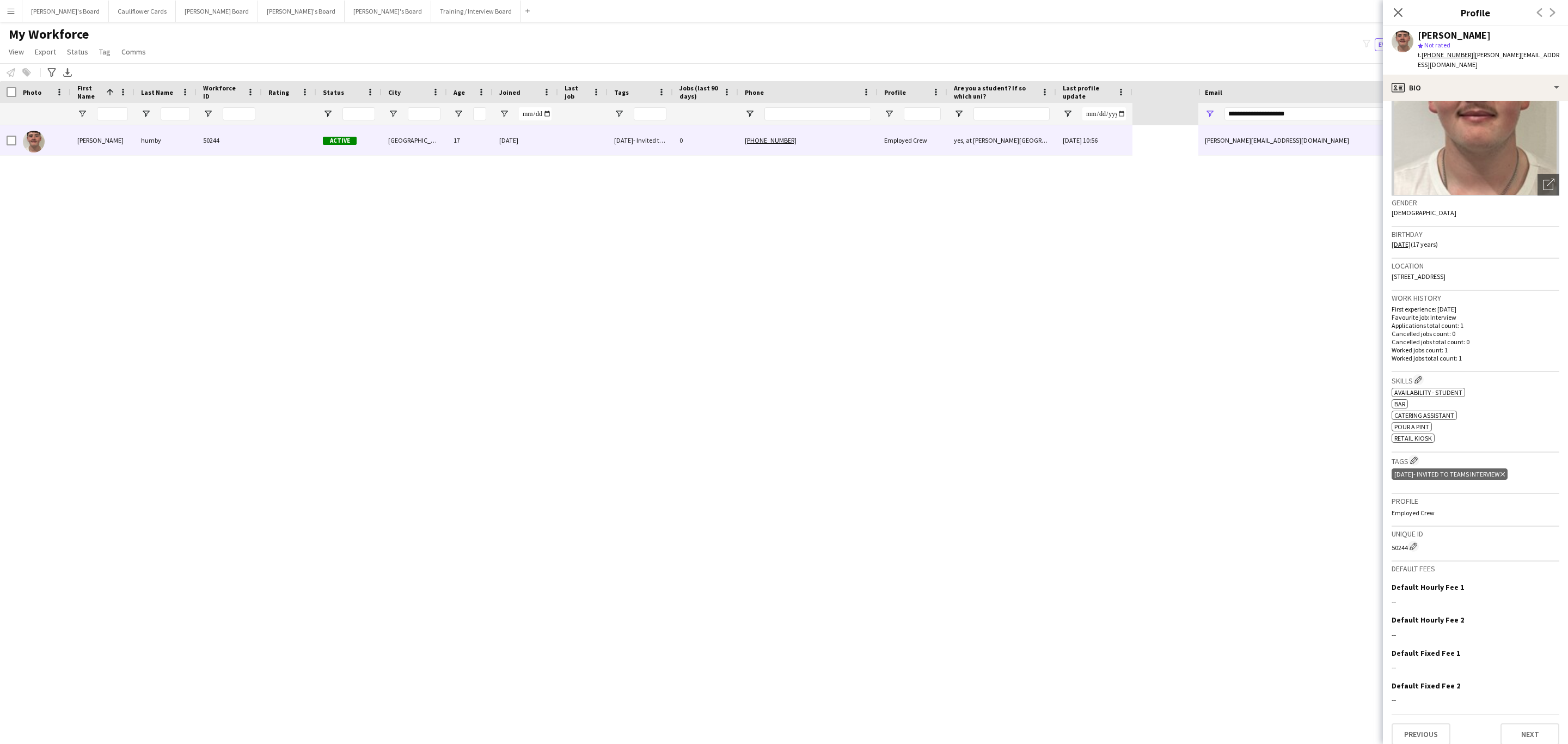
scroll to position [0, 0]
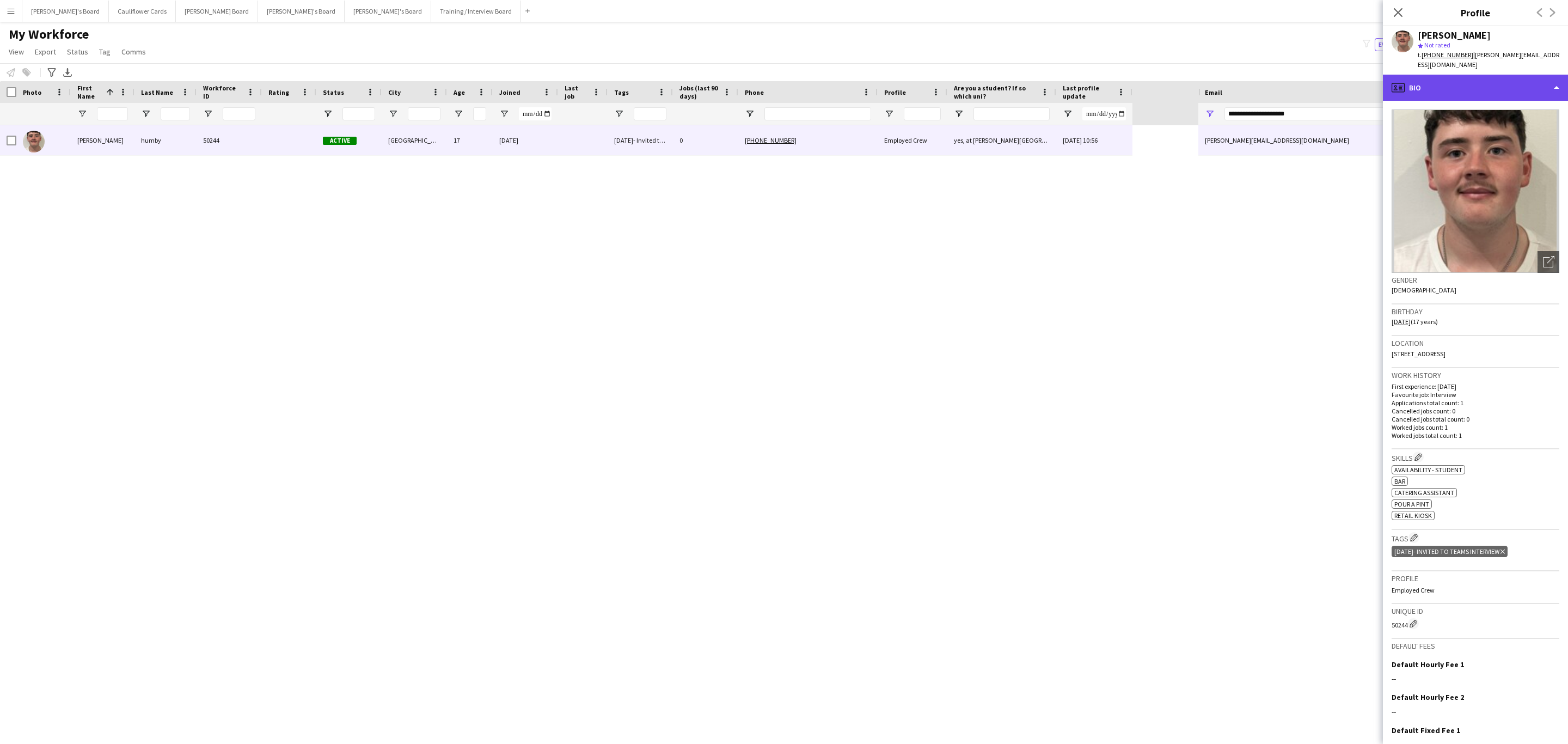
click at [1555, 75] on div "profile Bio" at bounding box center [1475, 88] width 185 height 26
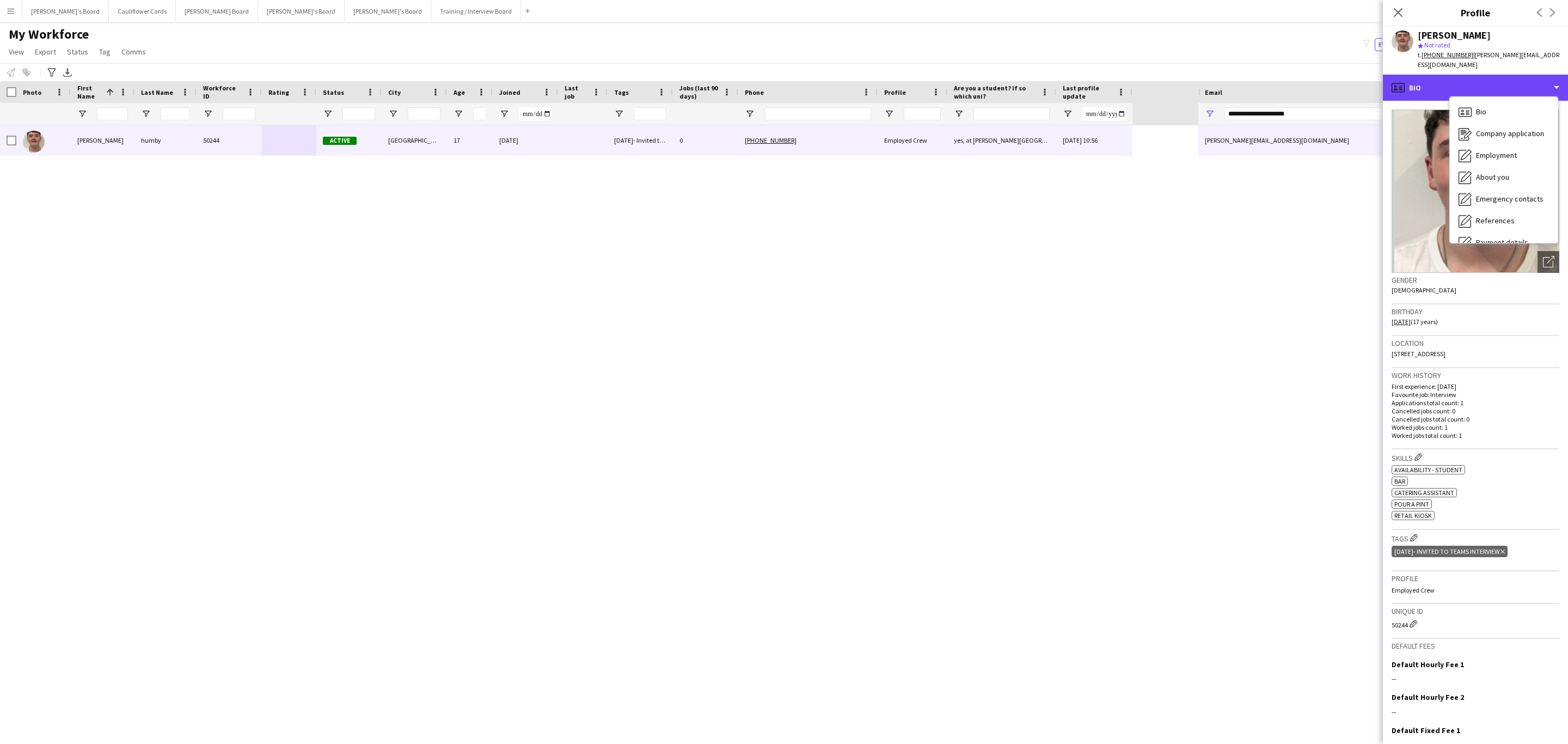
scroll to position [146, 0]
click at [1513, 136] on span "Additional info" at bounding box center [1499, 141] width 47 height 10
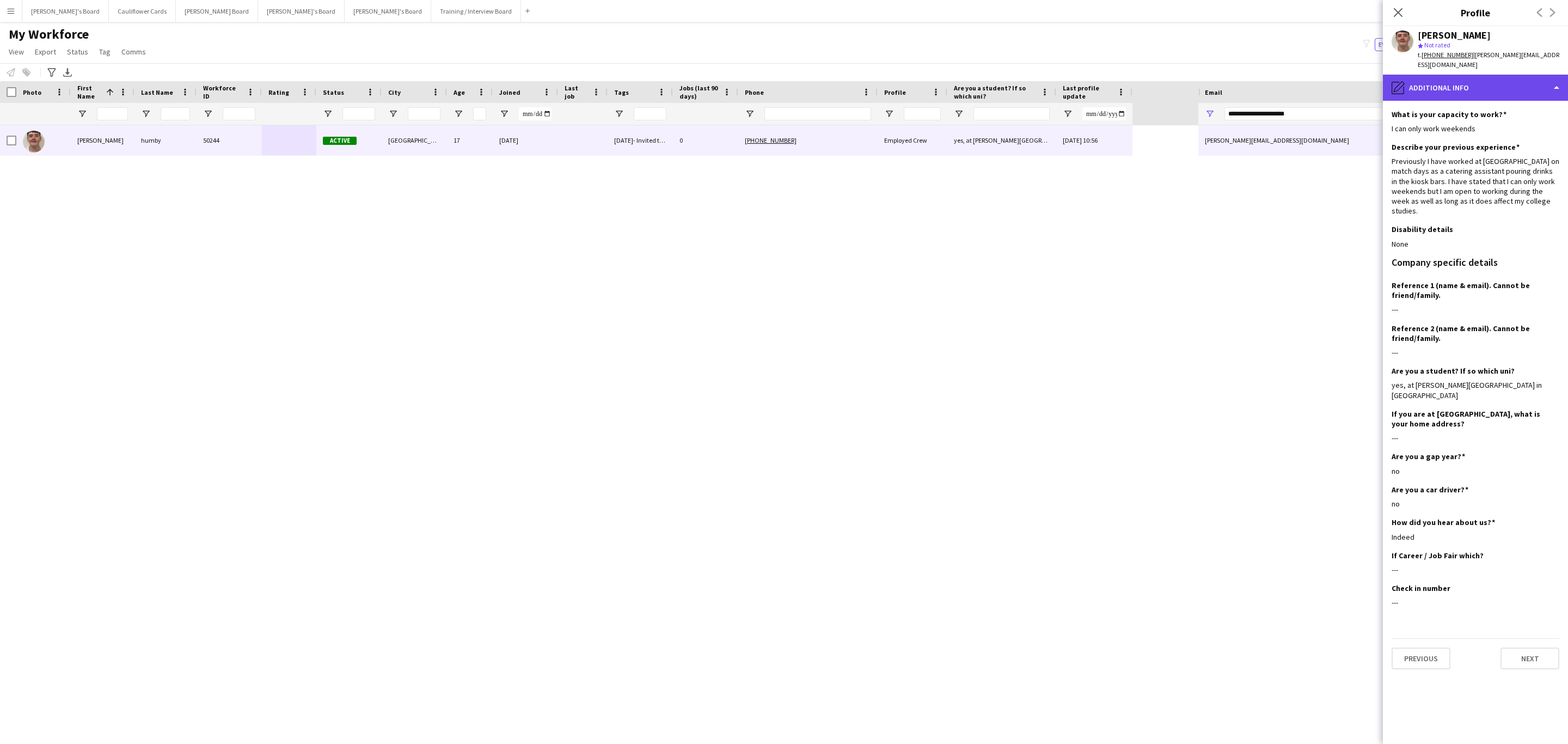
click at [1552, 79] on div "pencil4 Additional info" at bounding box center [1475, 88] width 185 height 26
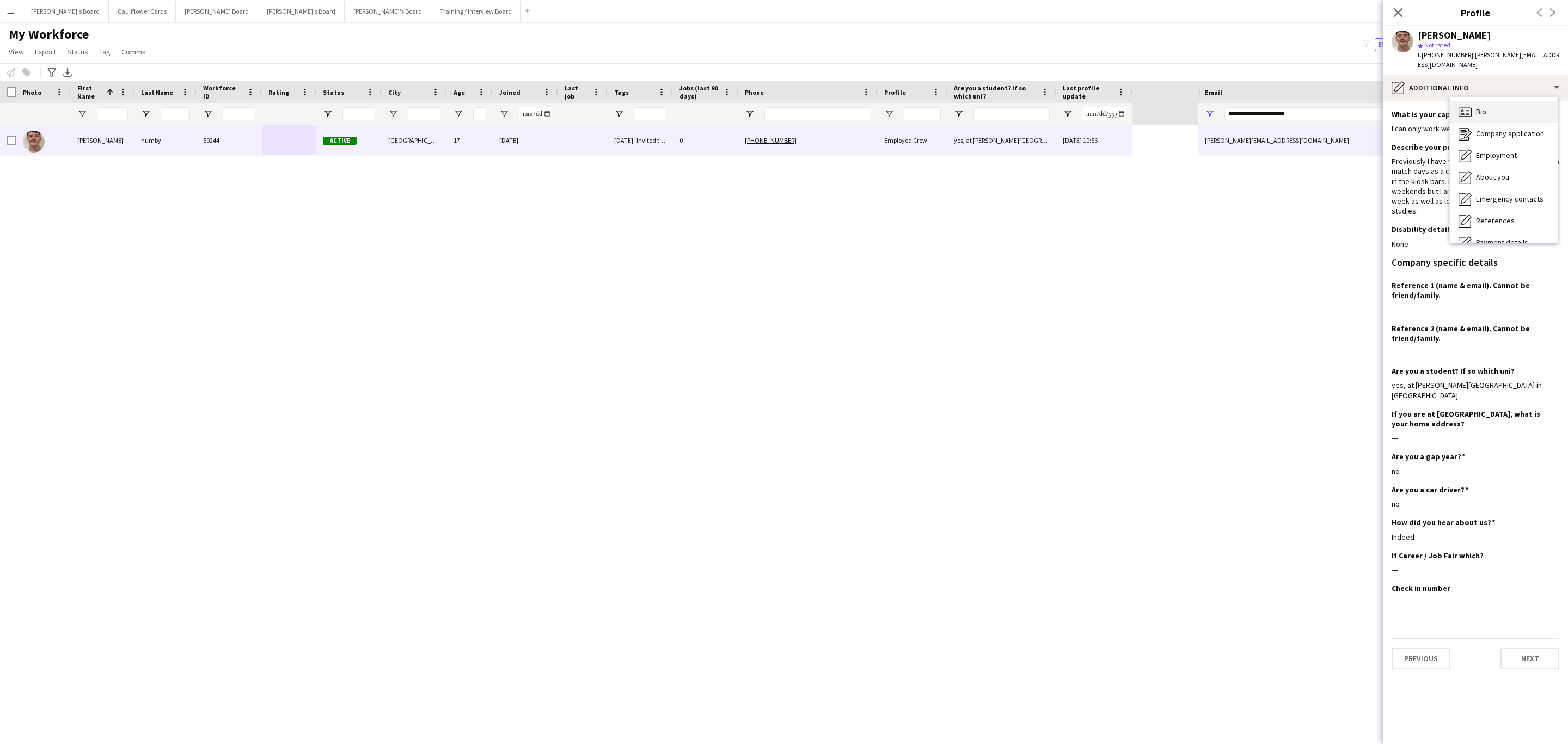
click at [1529, 101] on div "Bio Bio" at bounding box center [1503, 112] width 108 height 22
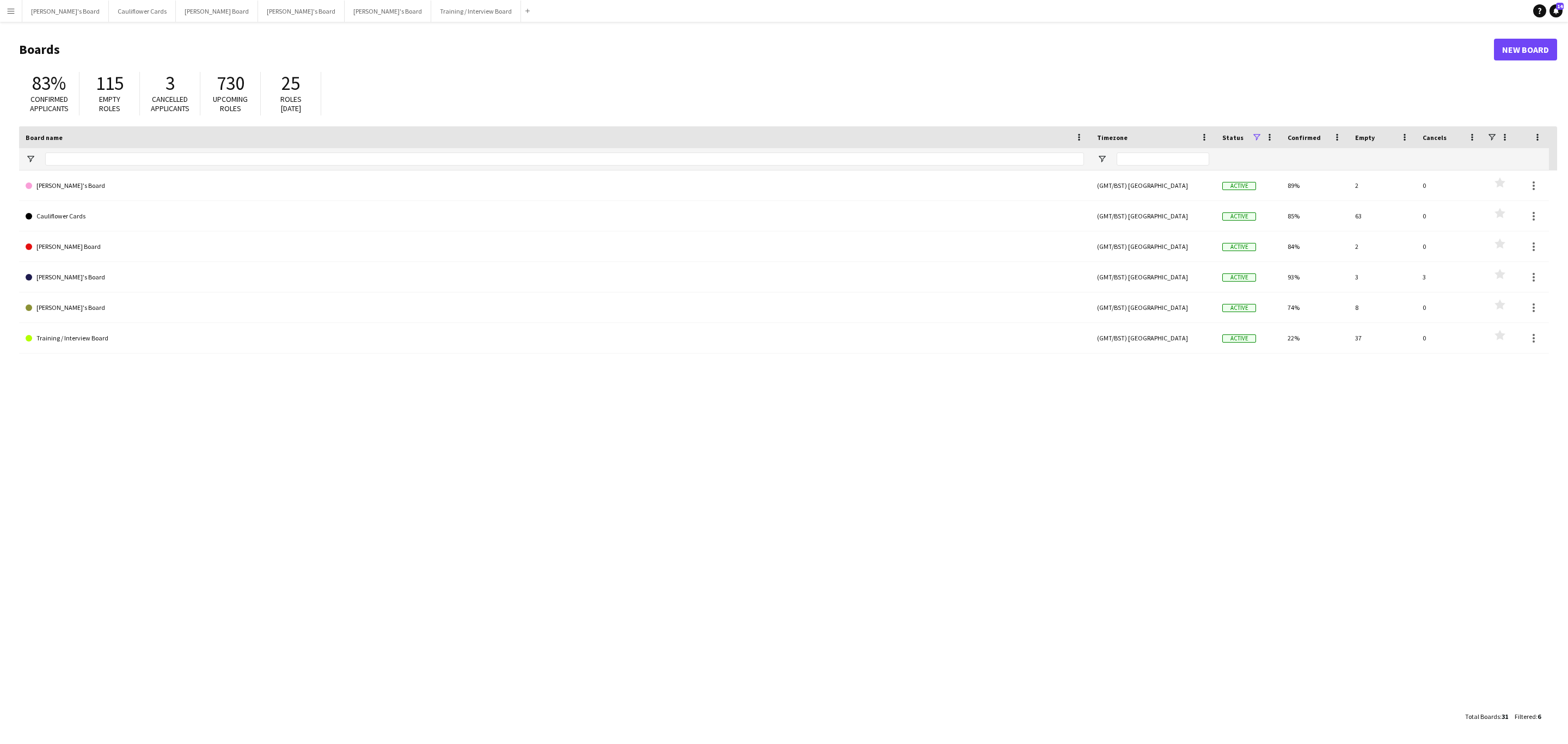
click at [15, 7] on button "Menu" at bounding box center [11, 11] width 22 height 22
click at [136, 105] on link "Approvals" at bounding box center [164, 102] width 109 height 22
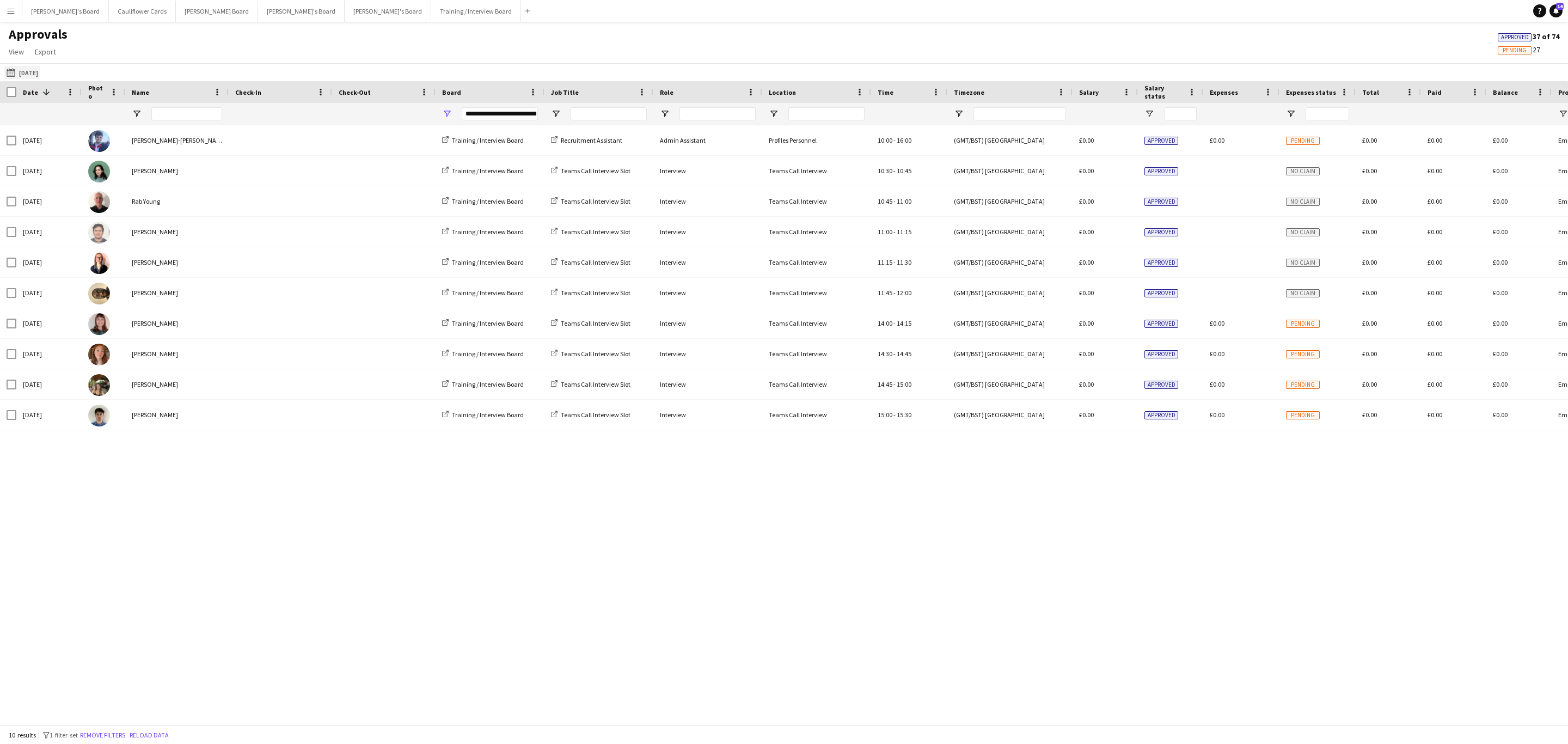
click at [10, 75] on app-icon "[DATE]" at bounding box center [13, 72] width 13 height 9
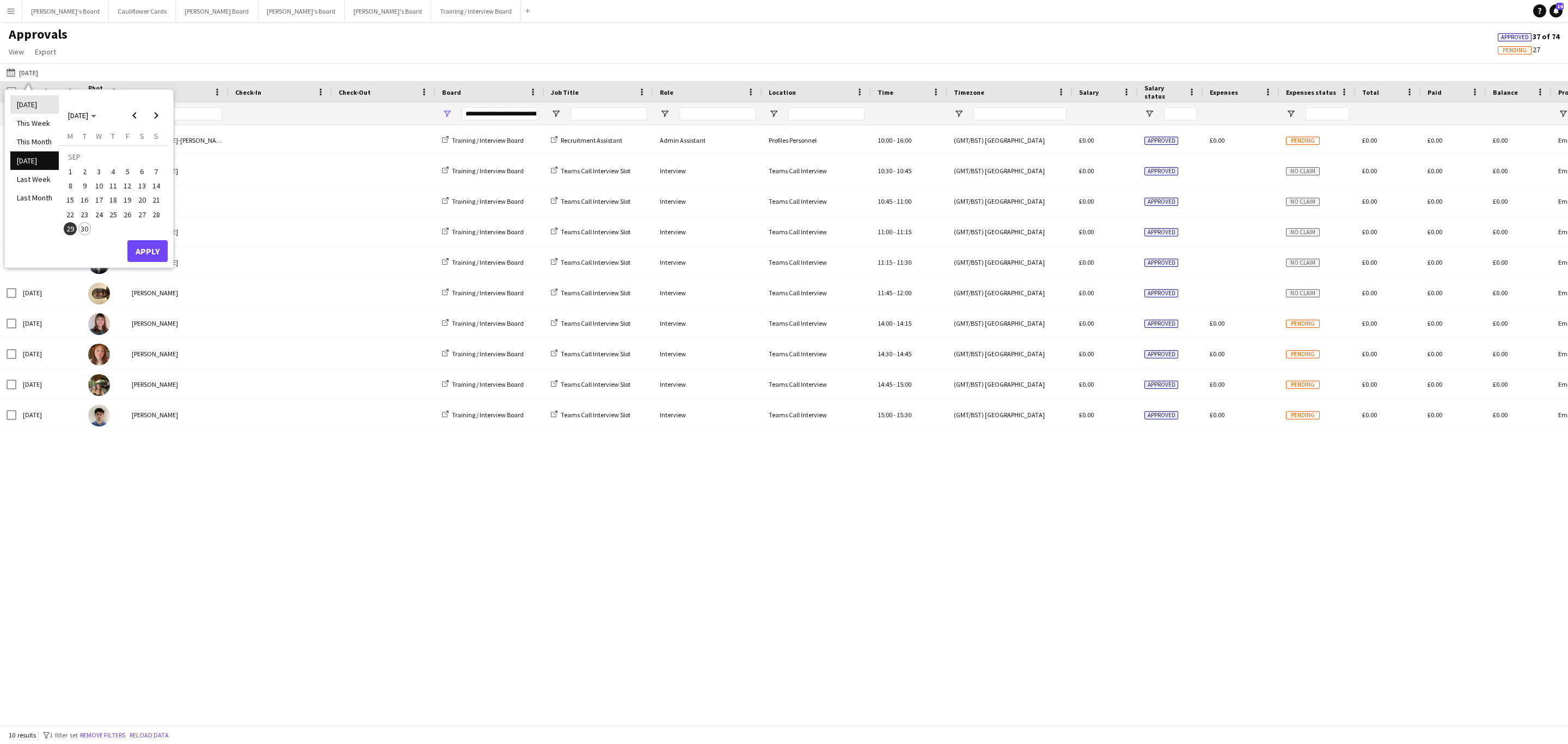
click at [37, 101] on li "[DATE]" at bounding box center [35, 105] width 49 height 18
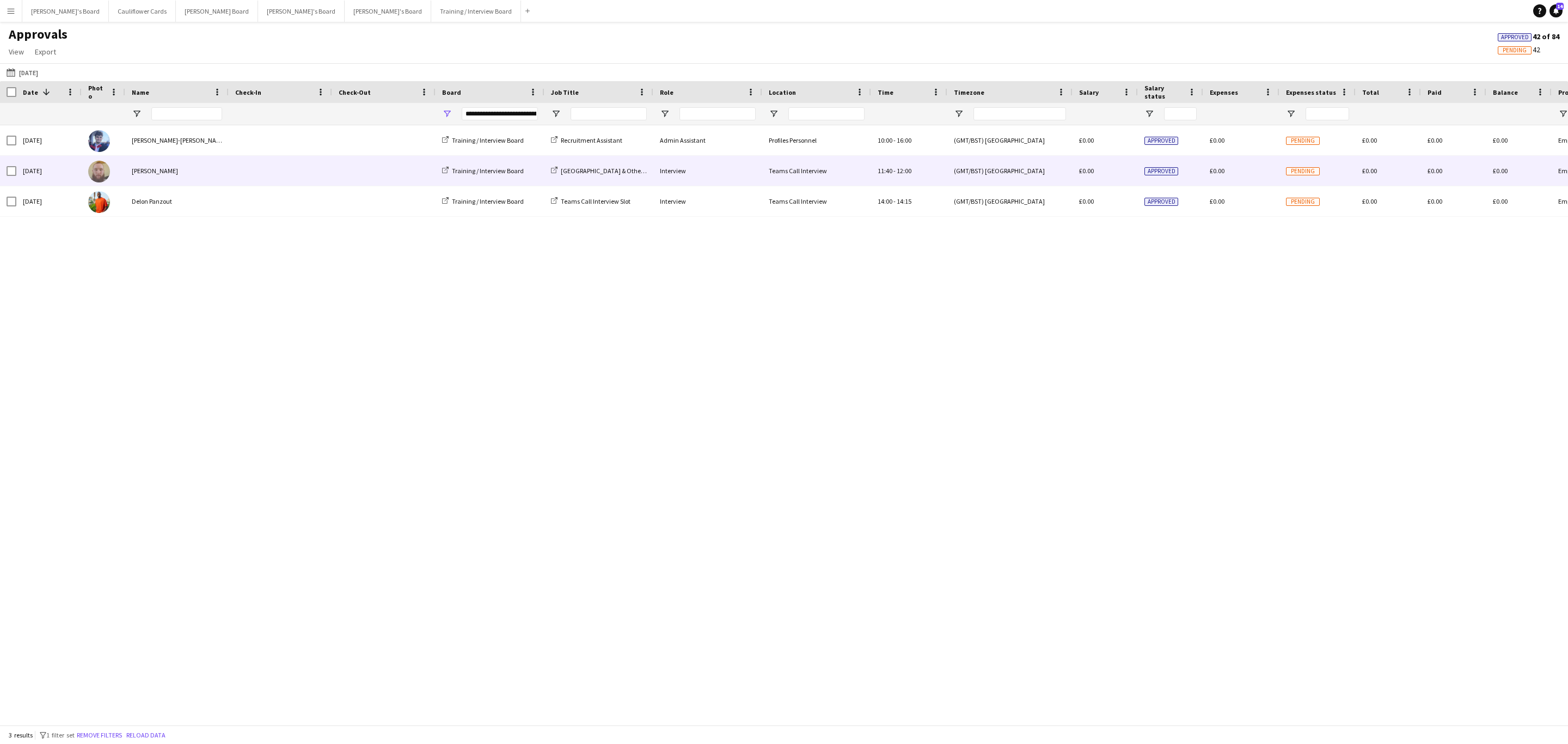
click at [186, 185] on div "[PERSON_NAME]" at bounding box center [177, 170] width 103 height 30
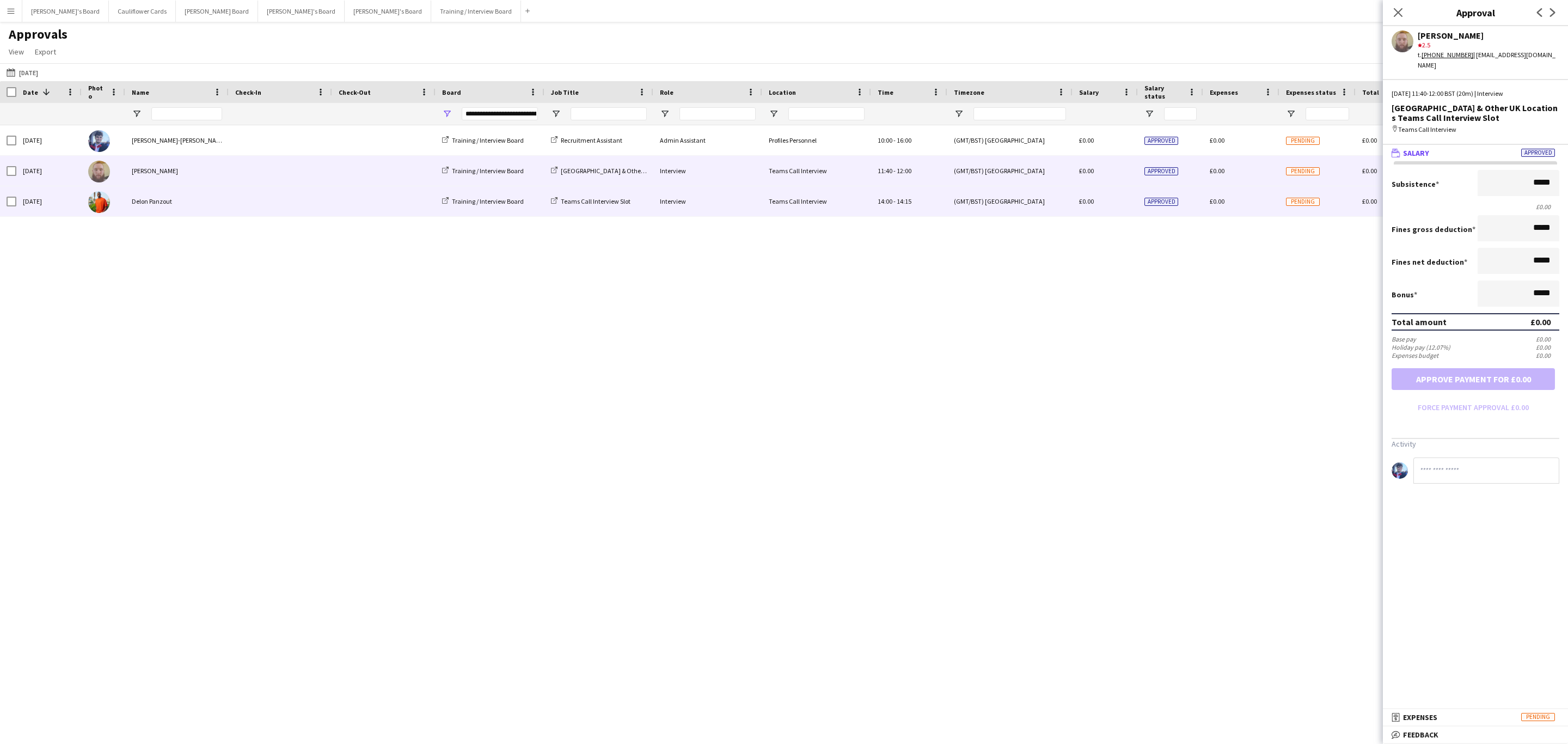
click at [199, 204] on div "Delon Panzout" at bounding box center [177, 201] width 103 height 30
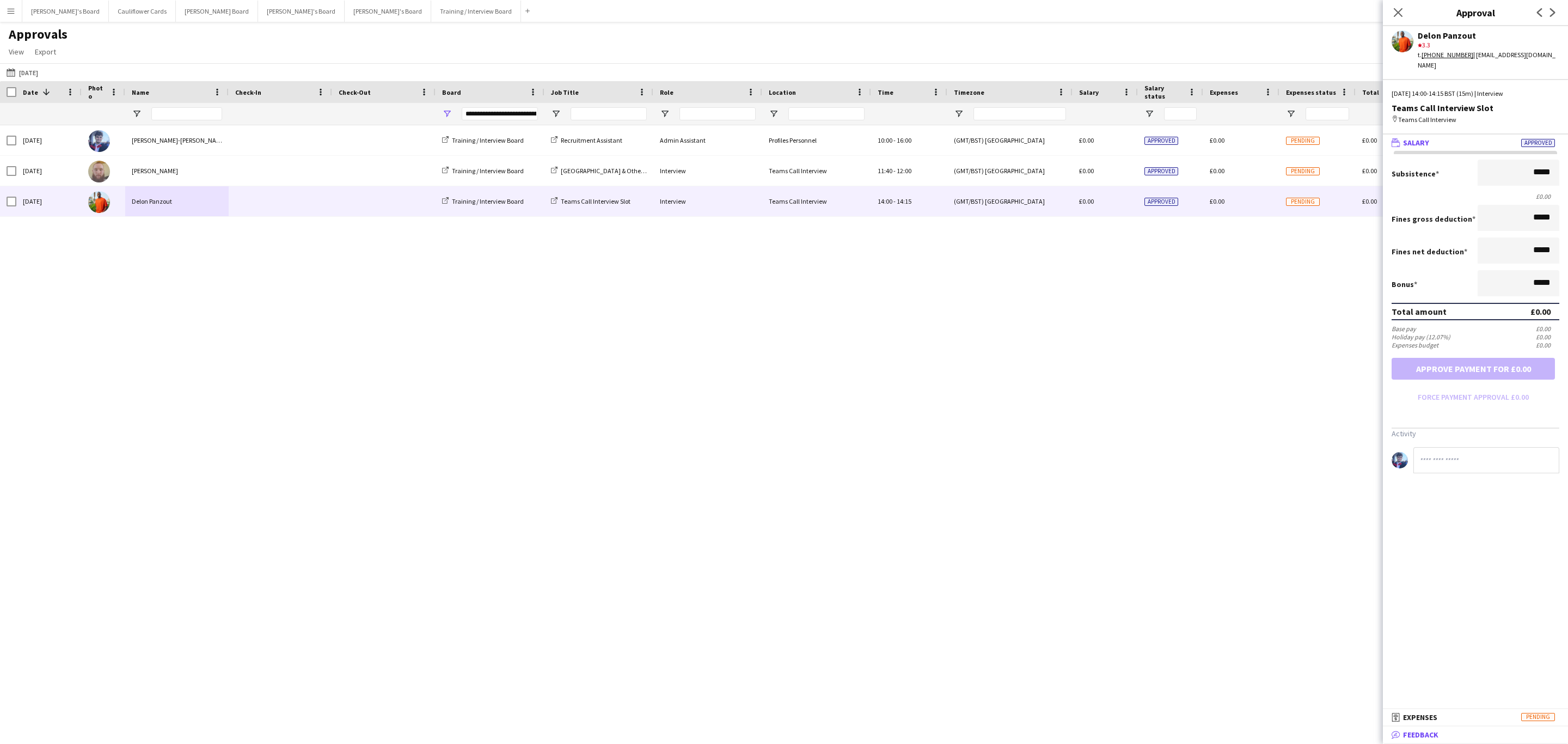
click at [1434, 729] on mat-expansion-panel-header "bubble-pencil Feedback" at bounding box center [1475, 734] width 185 height 16
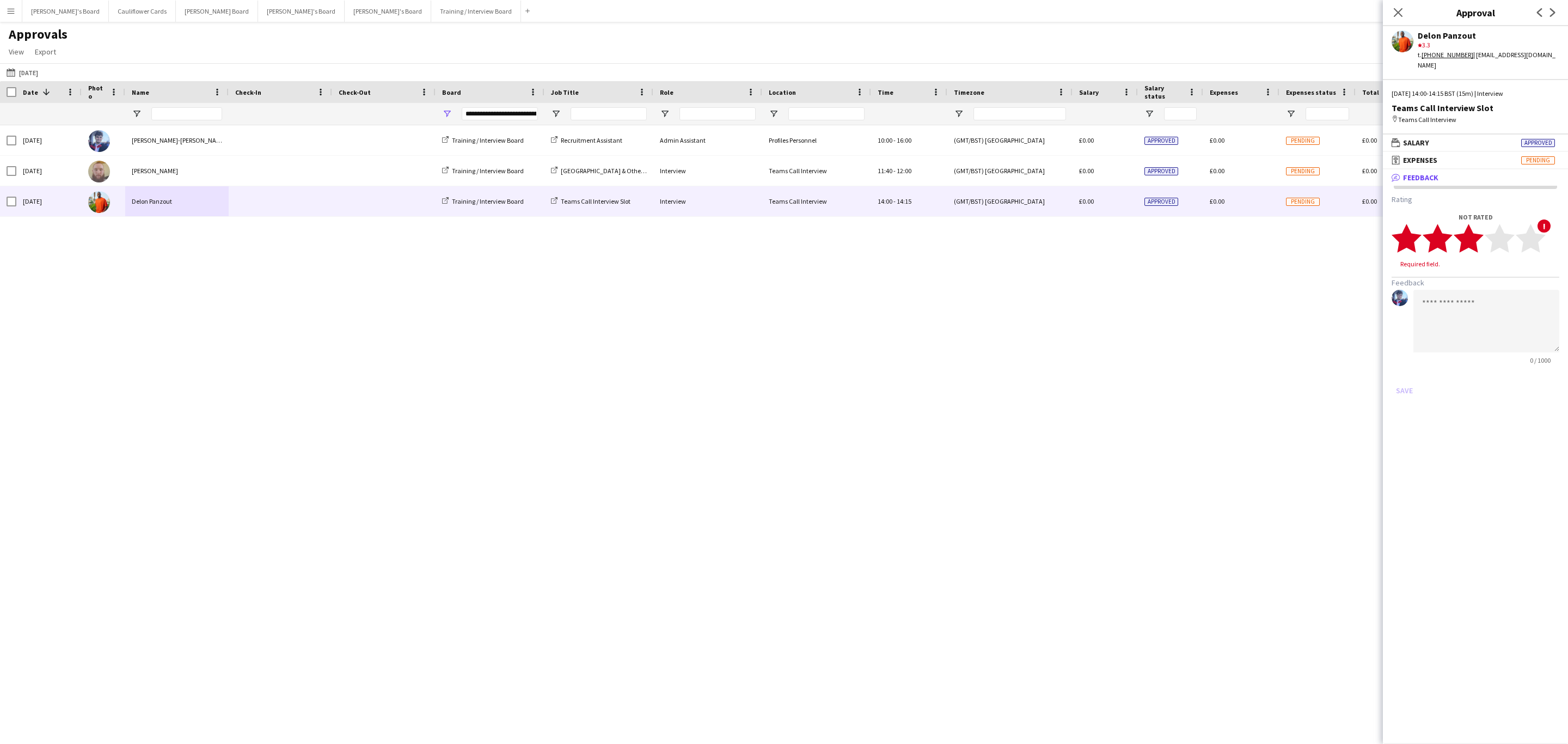
click at [1475, 239] on polygon at bounding box center [1468, 239] width 30 height 29
click at [1475, 283] on textarea at bounding box center [1486, 311] width 146 height 63
paste textarea "**********"
type textarea "**********"
drag, startPoint x: 1478, startPoint y: 325, endPoint x: 1419, endPoint y: 273, distance: 78.6
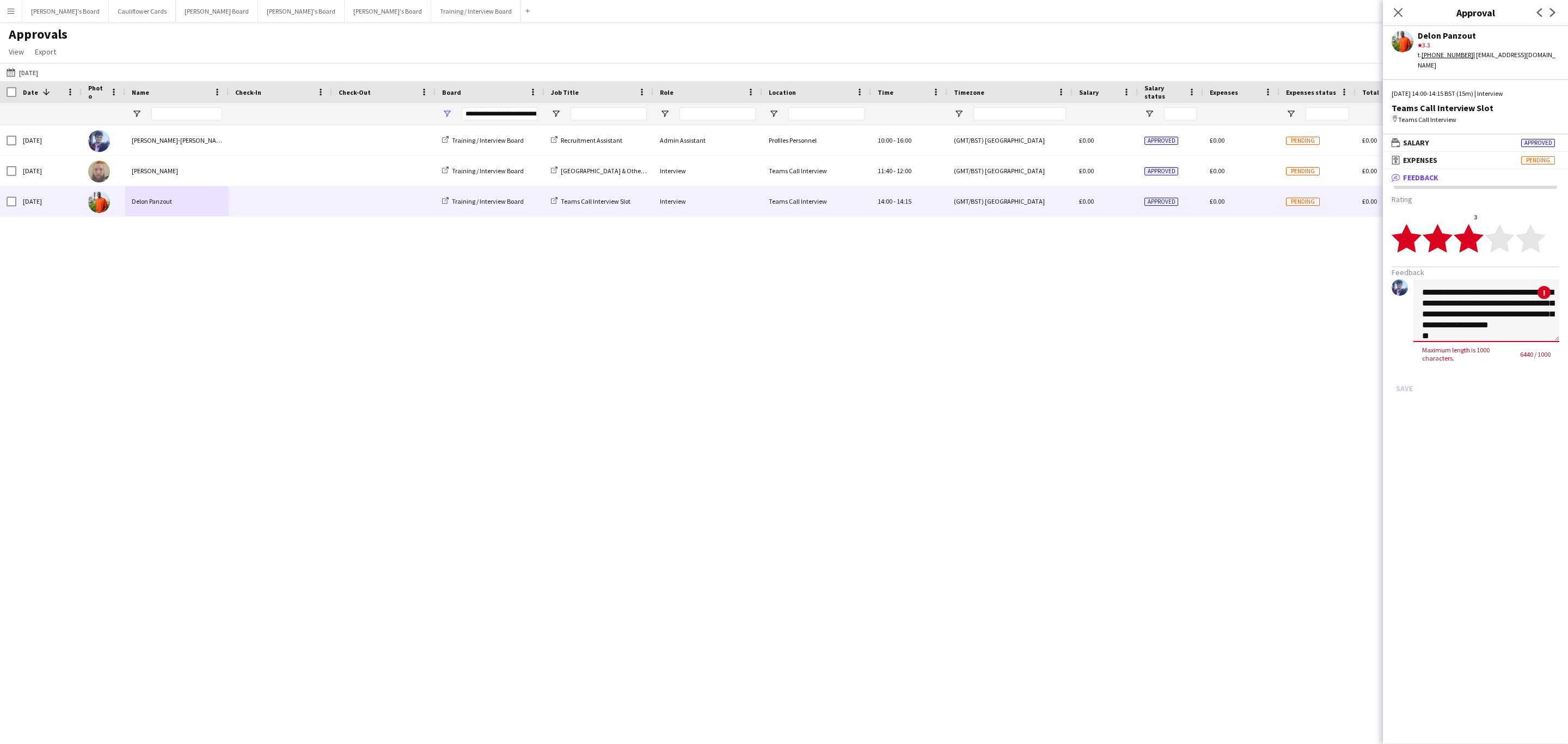
click at [1419, 279] on textarea at bounding box center [1486, 311] width 146 height 63
paste textarea "**********"
drag, startPoint x: 1534, startPoint y: 304, endPoint x: 1482, endPoint y: 301, distance: 52.1
click at [1482, 301] on textarea "**********" at bounding box center [1486, 311] width 146 height 63
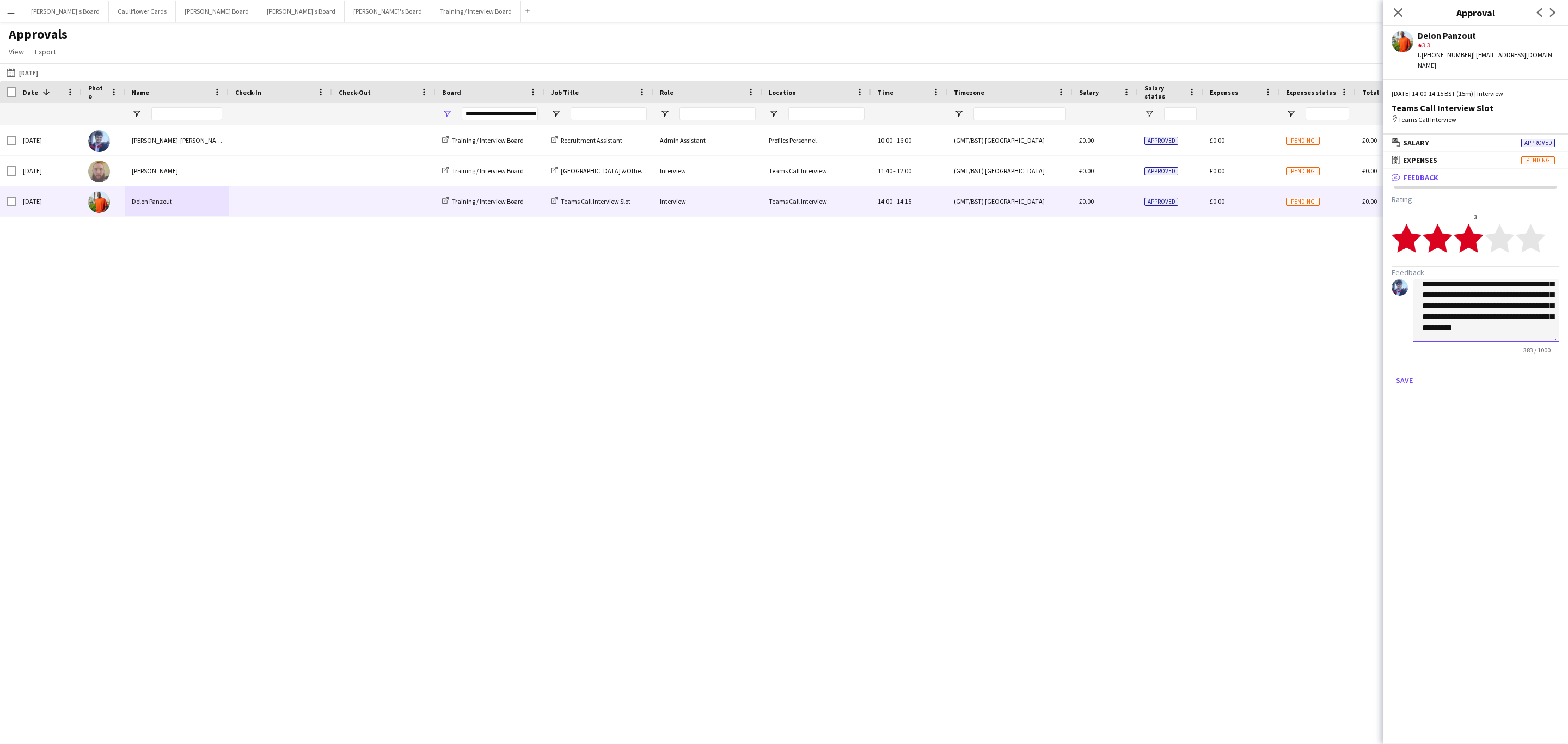
scroll to position [95, 0]
click at [1495, 230] on polygon at bounding box center [1499, 239] width 30 height 29
drag, startPoint x: 1513, startPoint y: 314, endPoint x: 1482, endPoint y: 303, distance: 32.9
click at [1482, 303] on textarea "**********" at bounding box center [1486, 311] width 146 height 63
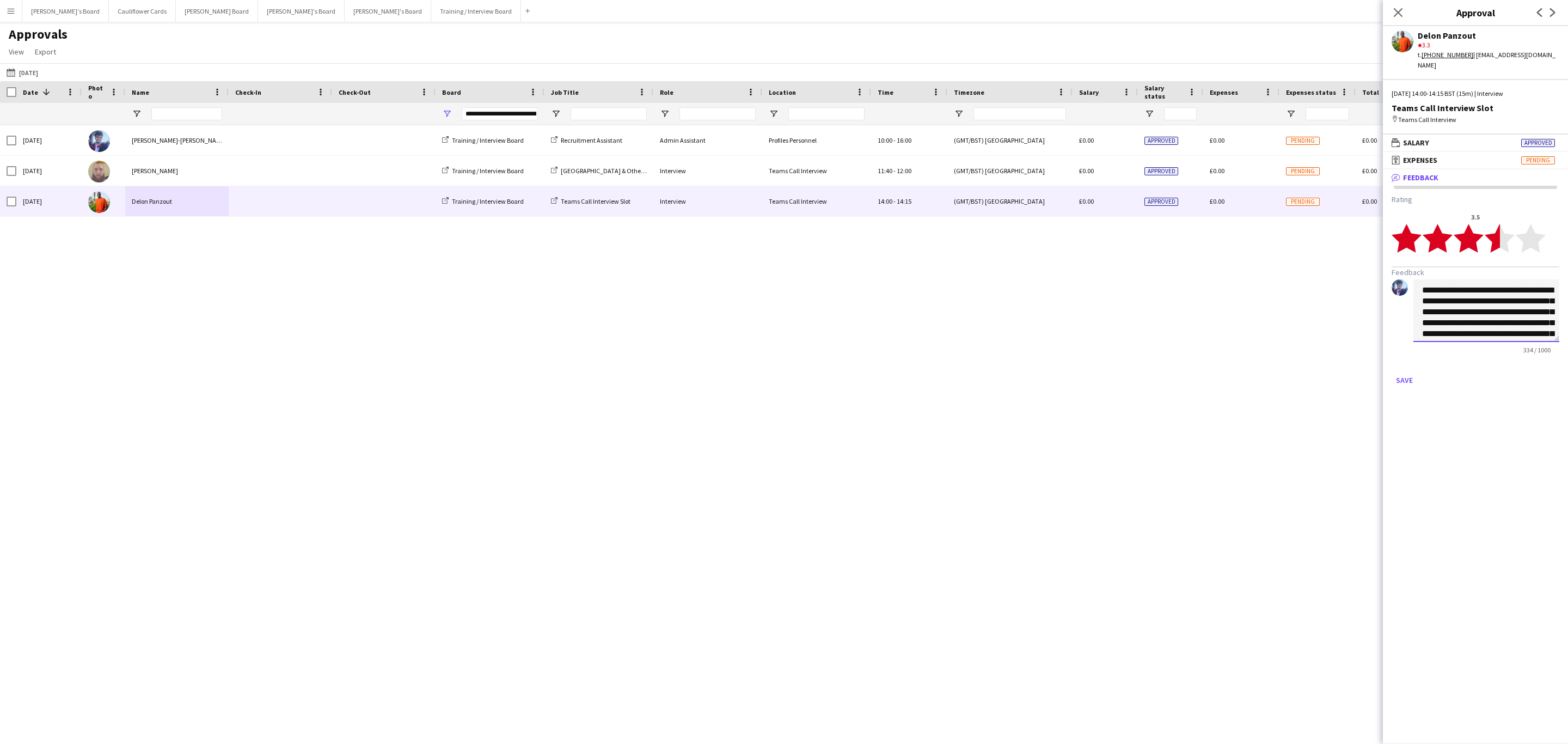
click at [1423, 279] on textarea "**********" at bounding box center [1486, 311] width 146 height 63
type textarea "**********"
click at [1410, 371] on button "Save" at bounding box center [1404, 380] width 26 height 18
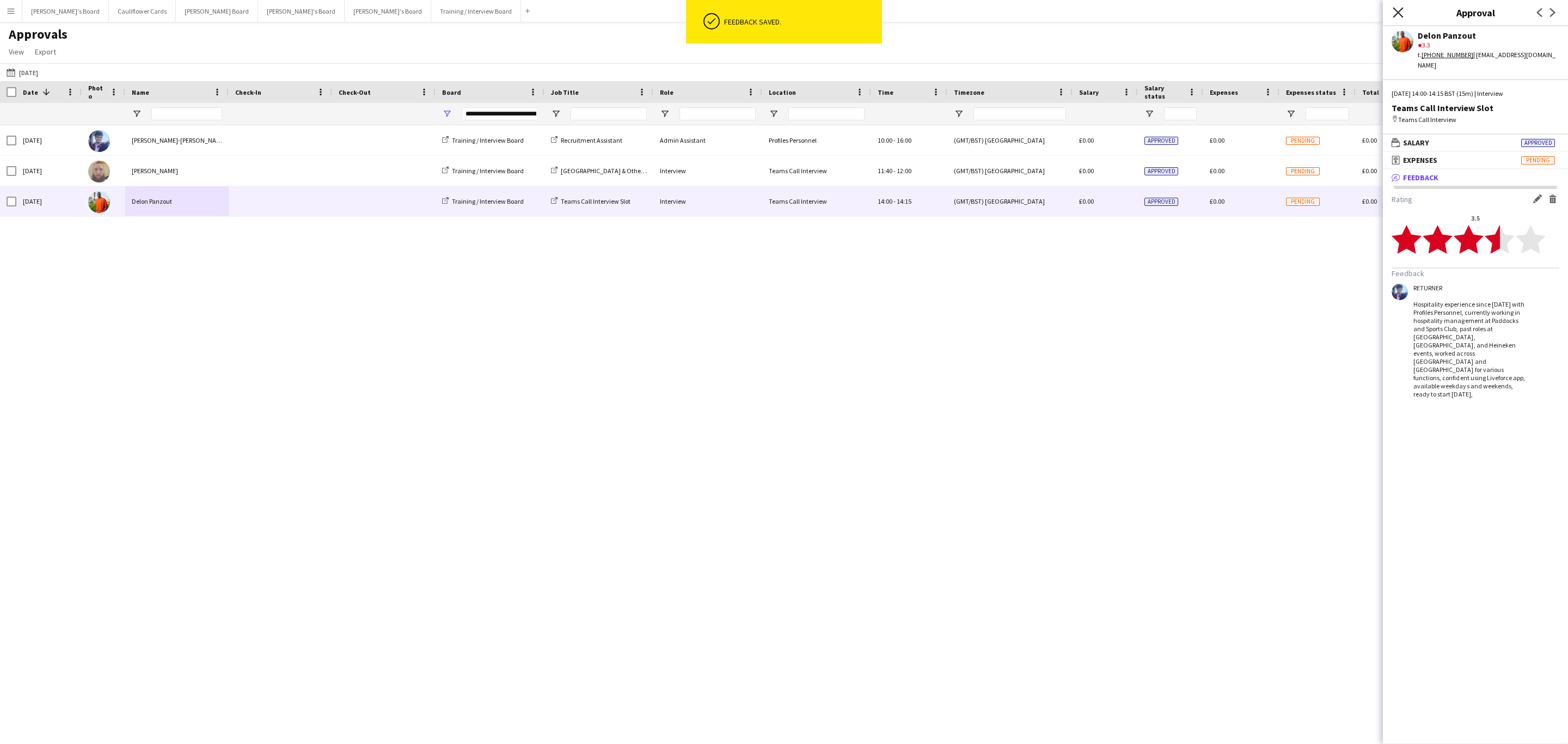
click at [1396, 10] on icon "Close pop-in" at bounding box center [1398, 12] width 10 height 10
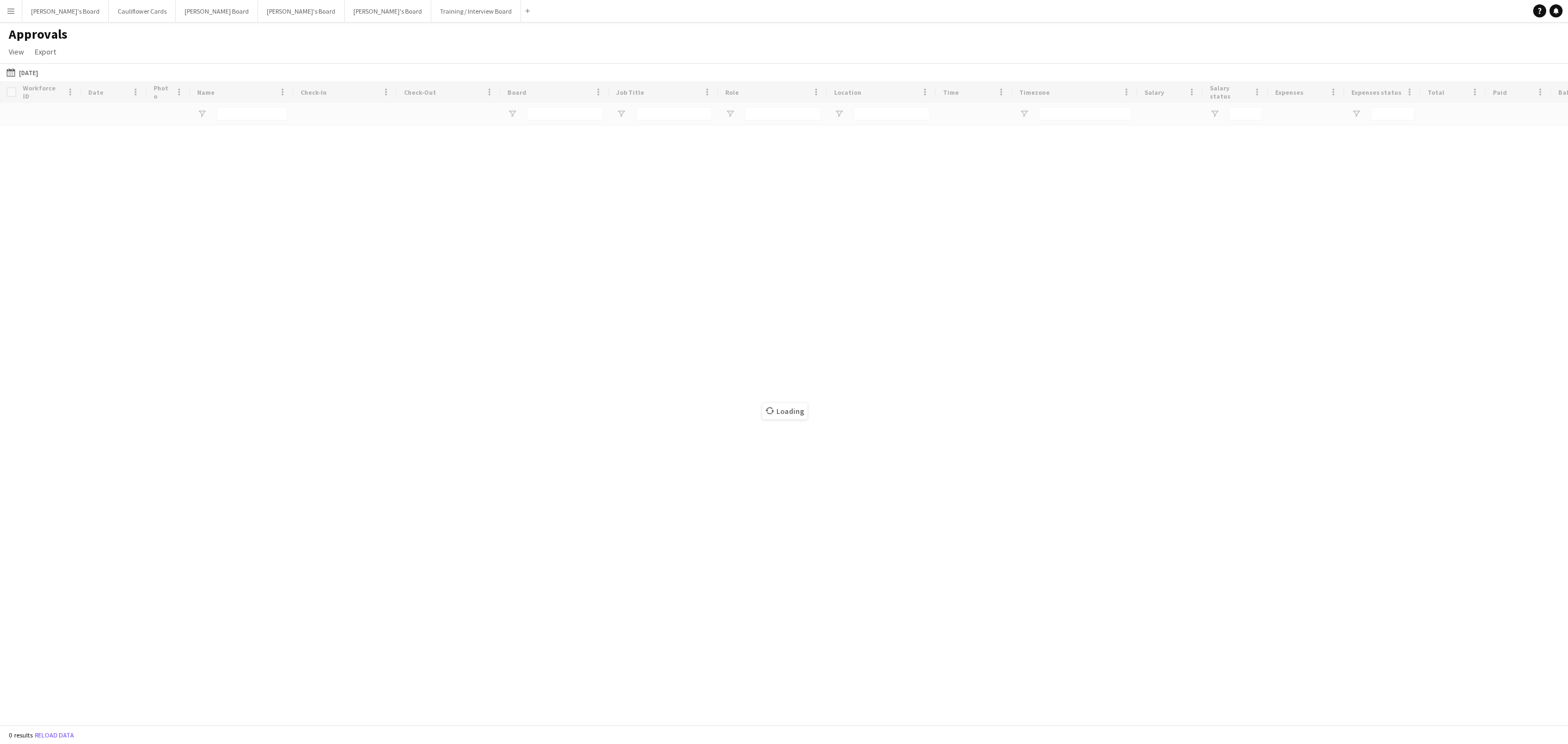
type input "**********"
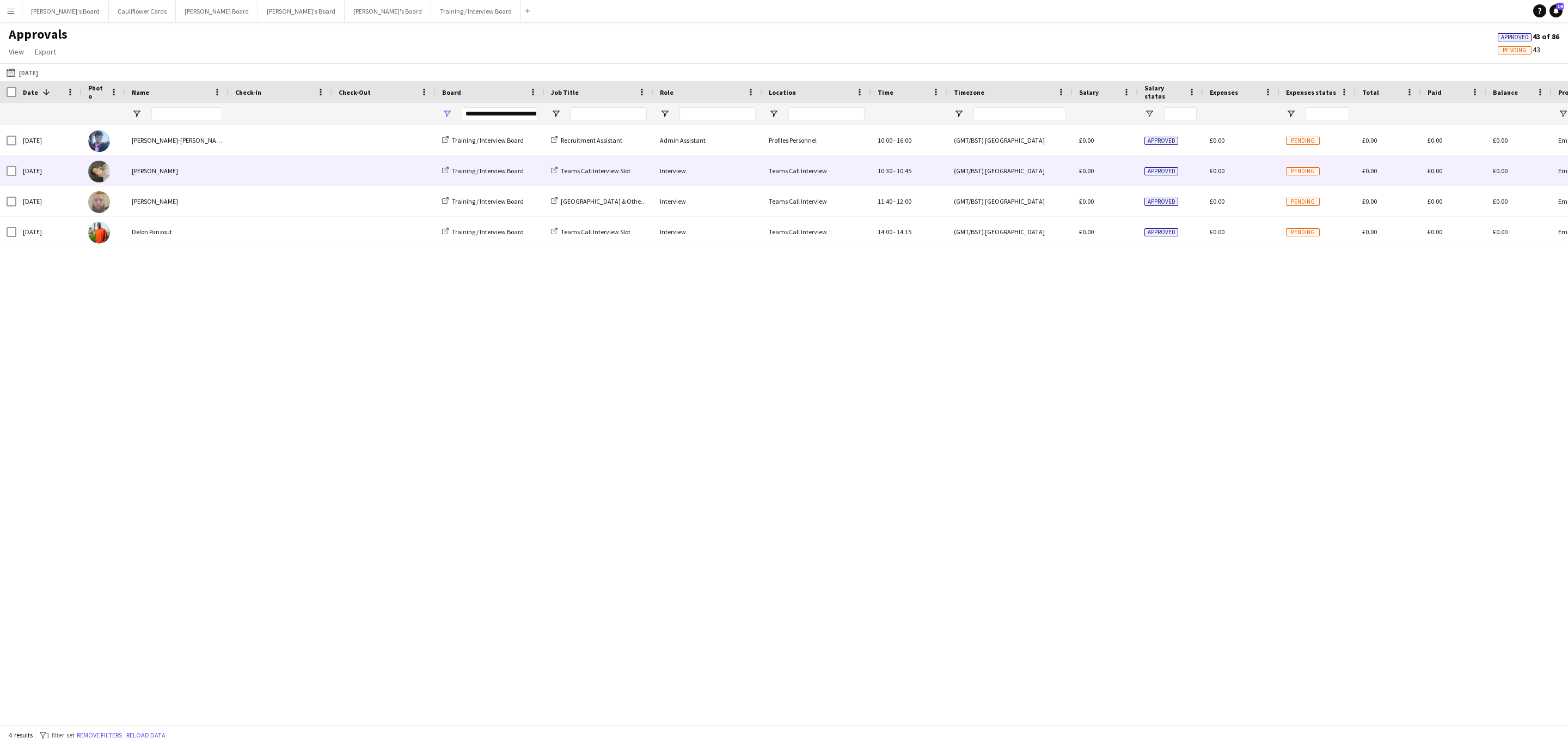
click at [236, 177] on span at bounding box center [280, 170] width 90 height 30
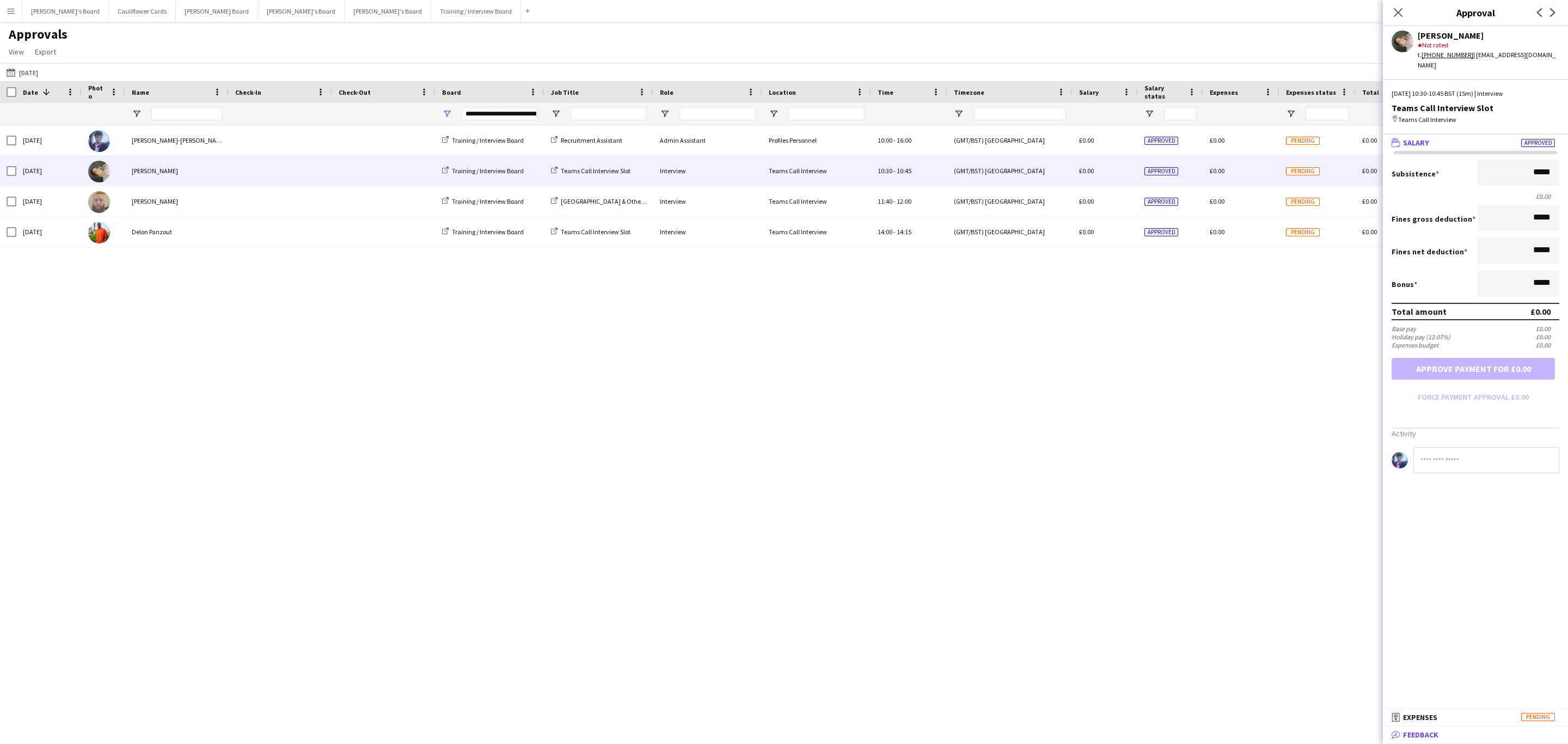
click at [1432, 737] on span "Feedback" at bounding box center [1421, 735] width 35 height 10
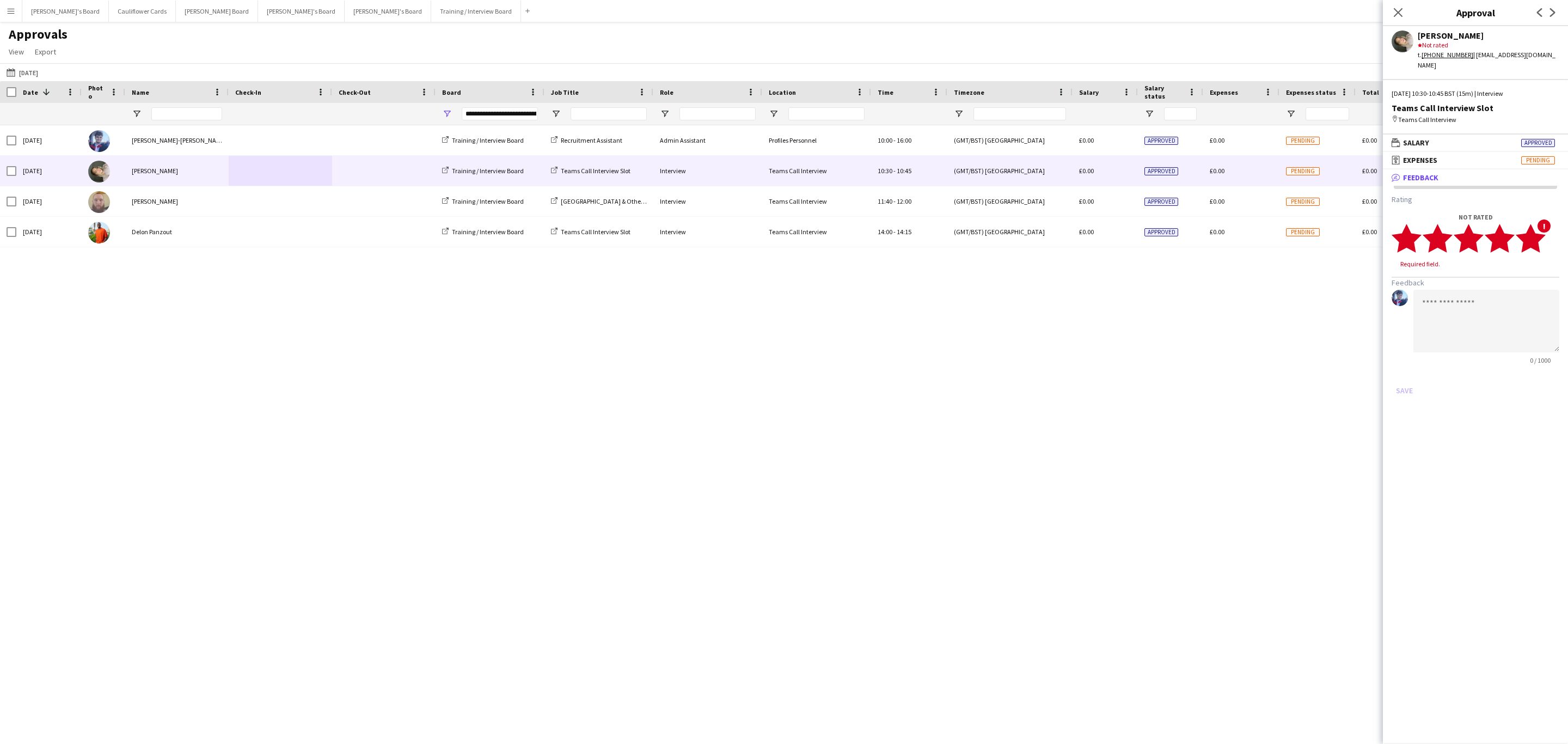
click at [1540, 231] on icon "star" at bounding box center [1530, 238] width 30 height 30
click at [1504, 279] on textarea at bounding box center [1486, 311] width 146 height 63
click at [1523, 328] on textarea "**********" at bounding box center [1486, 311] width 146 height 63
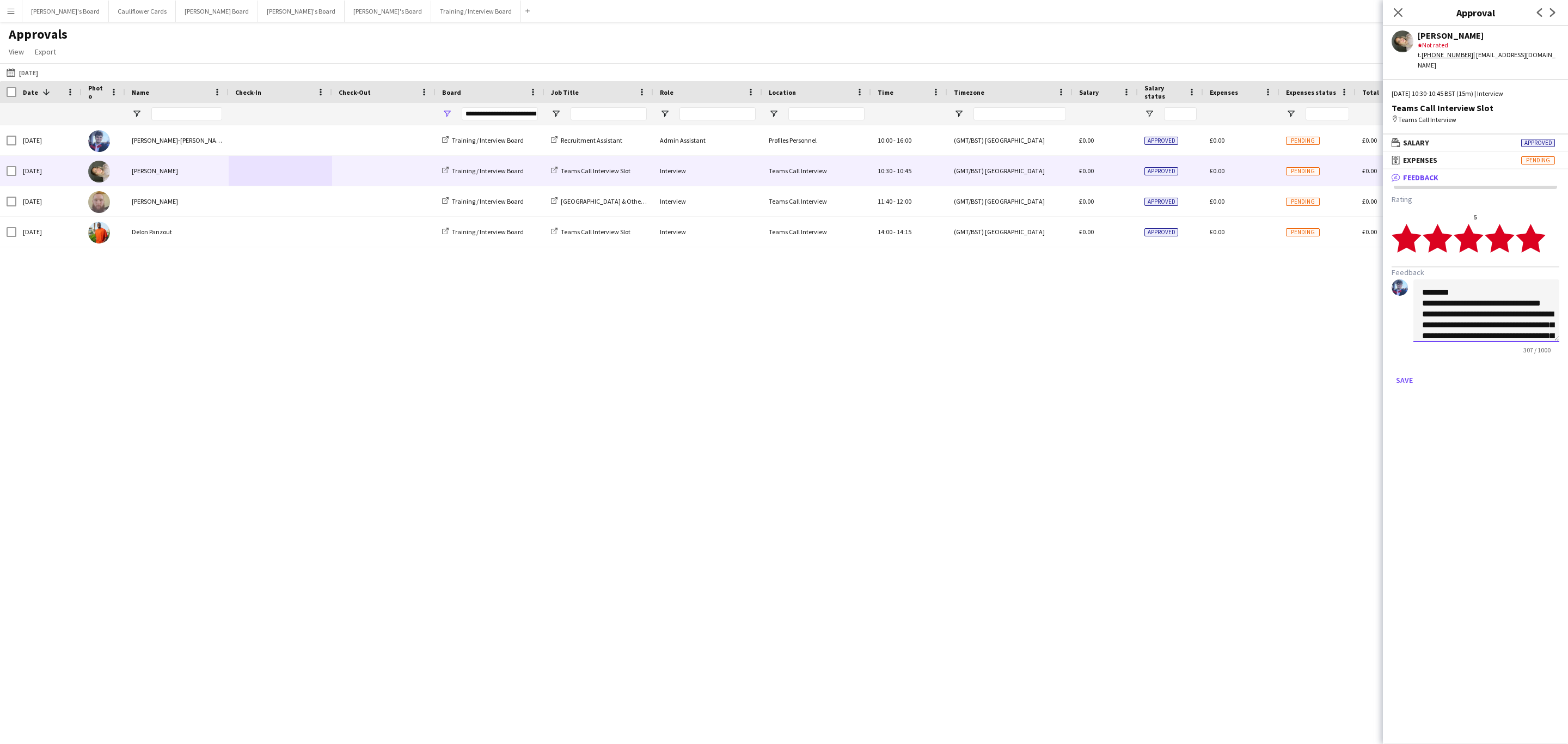
click at [1426, 292] on textarea "**********" at bounding box center [1486, 311] width 146 height 63
click at [1470, 283] on textarea "**********" at bounding box center [1486, 311] width 146 height 63
type textarea "**********"
click at [1403, 371] on button "Save" at bounding box center [1404, 380] width 26 height 18
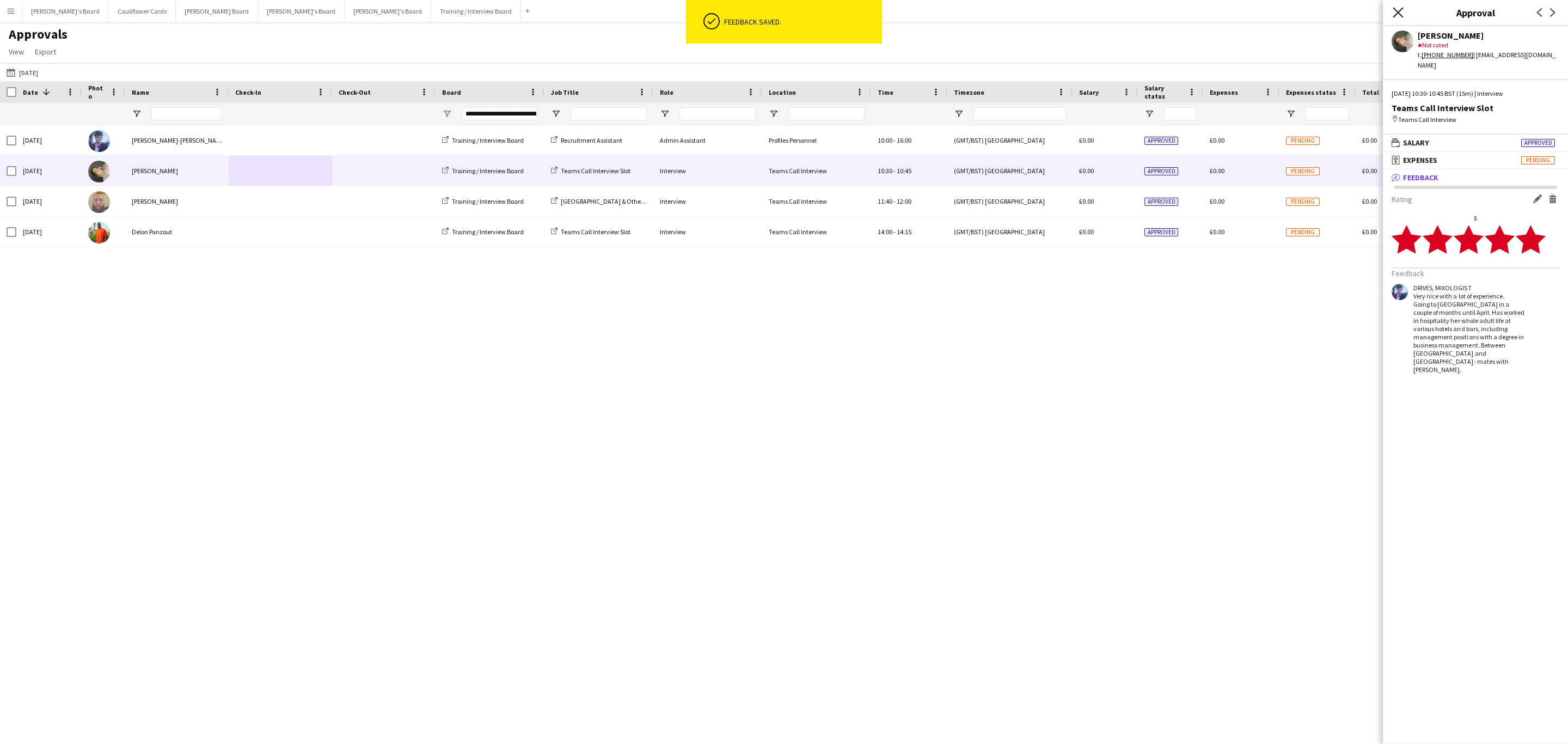
click at [1393, 9] on icon at bounding box center [1398, 12] width 10 height 10
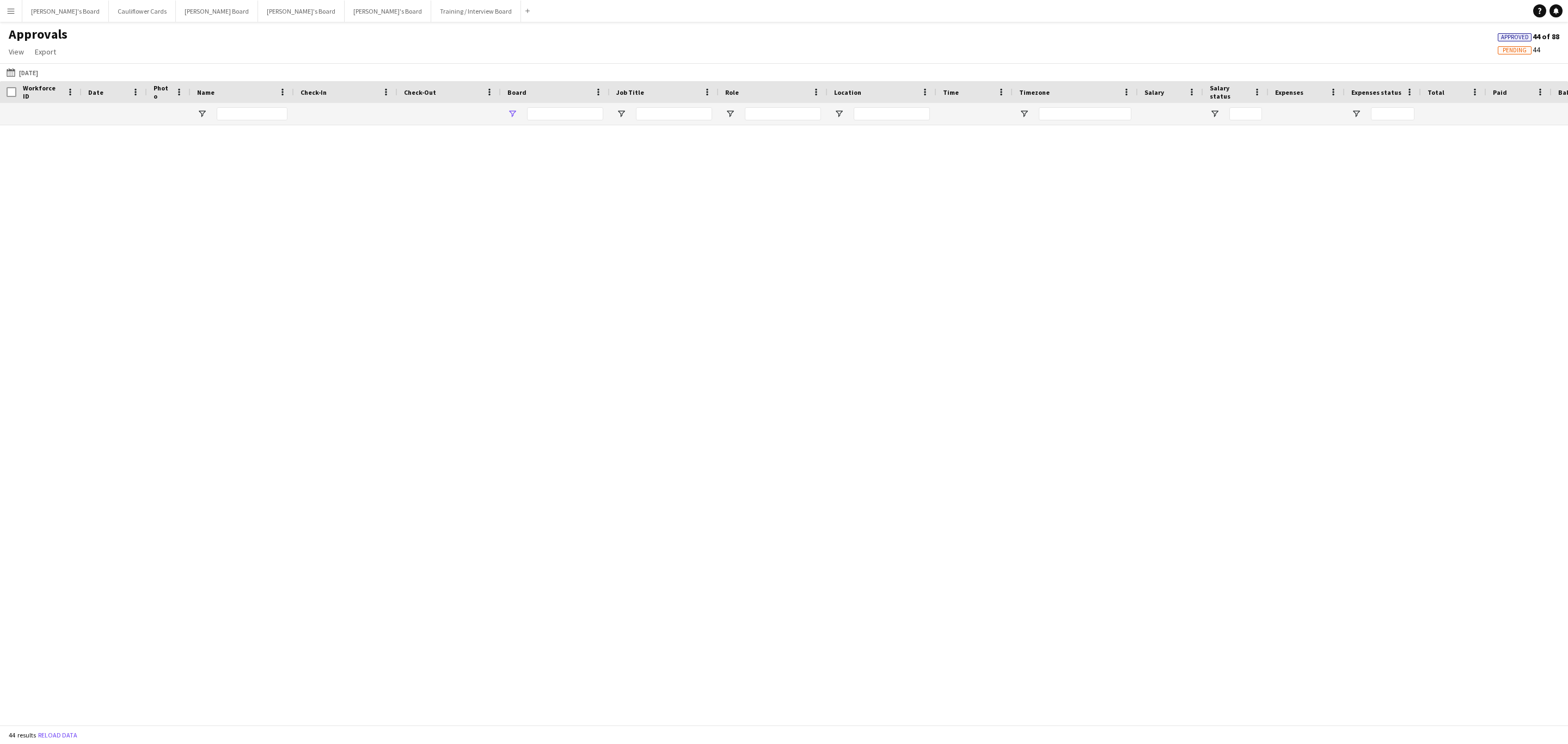
type input "**********"
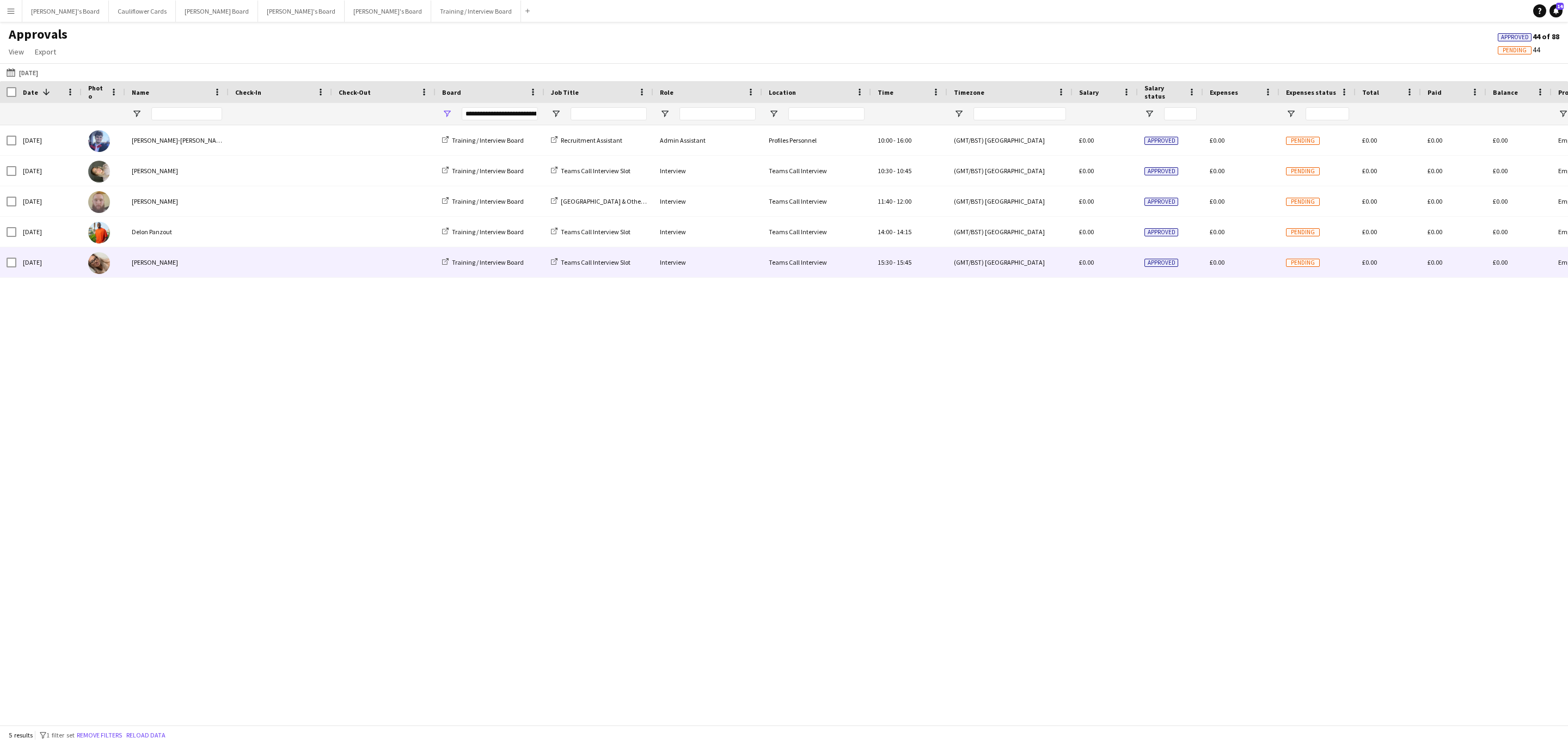
click at [203, 271] on div "[PERSON_NAME]" at bounding box center [177, 262] width 103 height 30
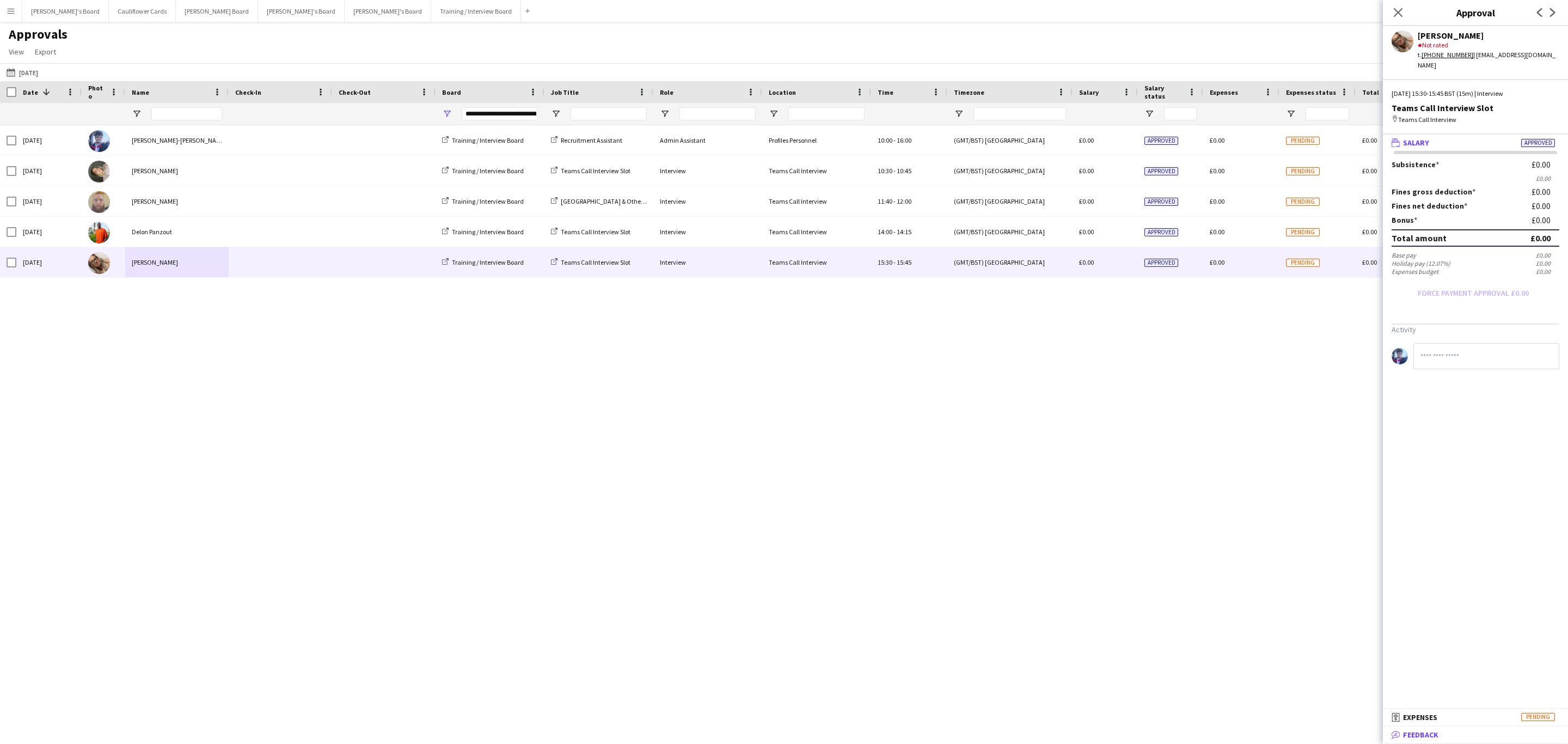
click at [1444, 734] on mat-panel-title "bubble-pencil Feedback" at bounding box center [1473, 735] width 181 height 10
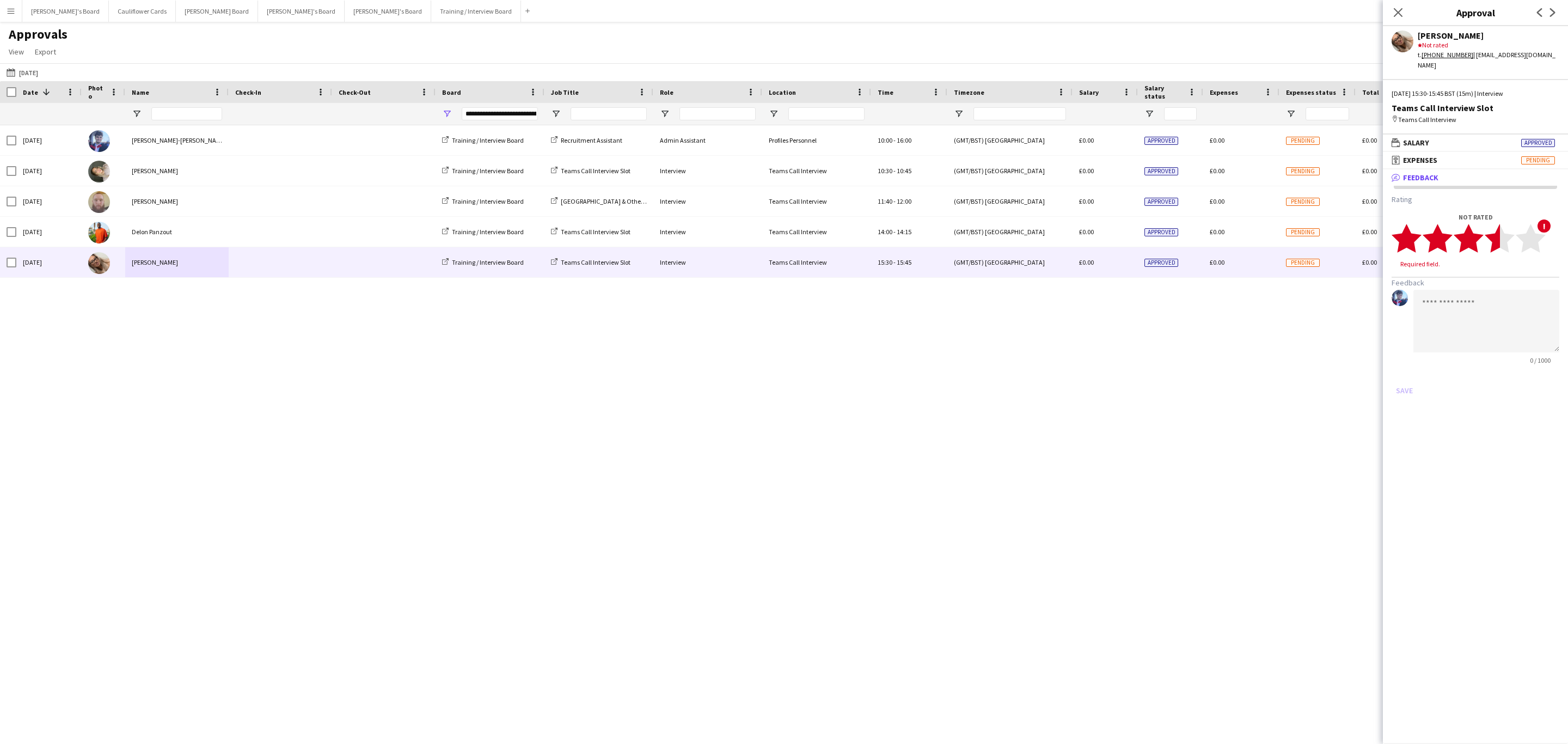
click at [1493, 236] on polygon at bounding box center [1499, 239] width 30 height 29
click at [1495, 279] on textarea at bounding box center [1486, 311] width 146 height 63
paste textarea "**********"
drag, startPoint x: 1452, startPoint y: 326, endPoint x: 1419, endPoint y: 315, distance: 34.8
click at [1419, 315] on textarea at bounding box center [1486, 311] width 146 height 63
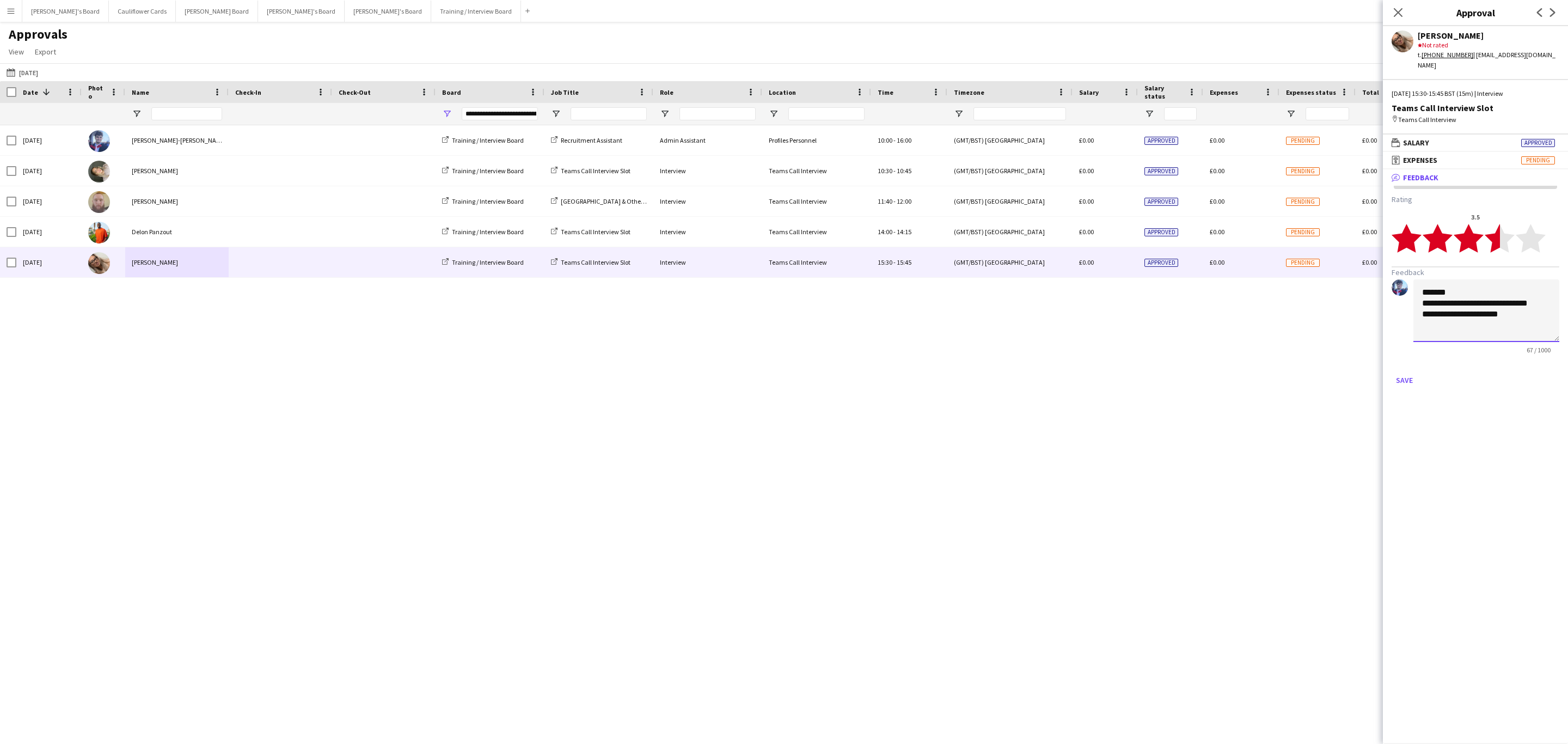
paste textarea "**********"
drag, startPoint x: 1488, startPoint y: 325, endPoint x: 1475, endPoint y: 309, distance: 20.6
click at [1475, 309] on textarea "**********" at bounding box center [1486, 311] width 146 height 63
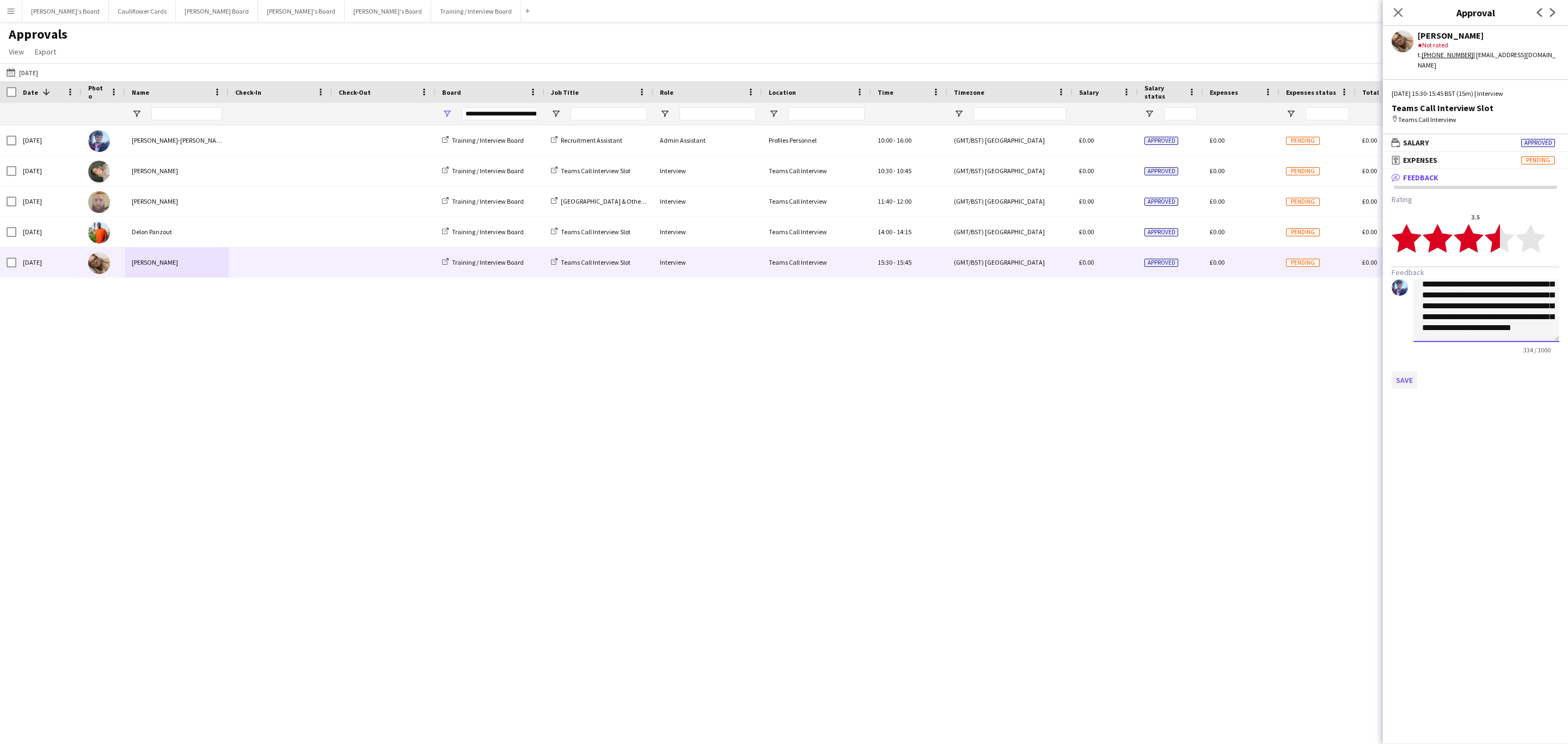
type textarea "**********"
click at [1402, 373] on button "Save" at bounding box center [1404, 380] width 26 height 18
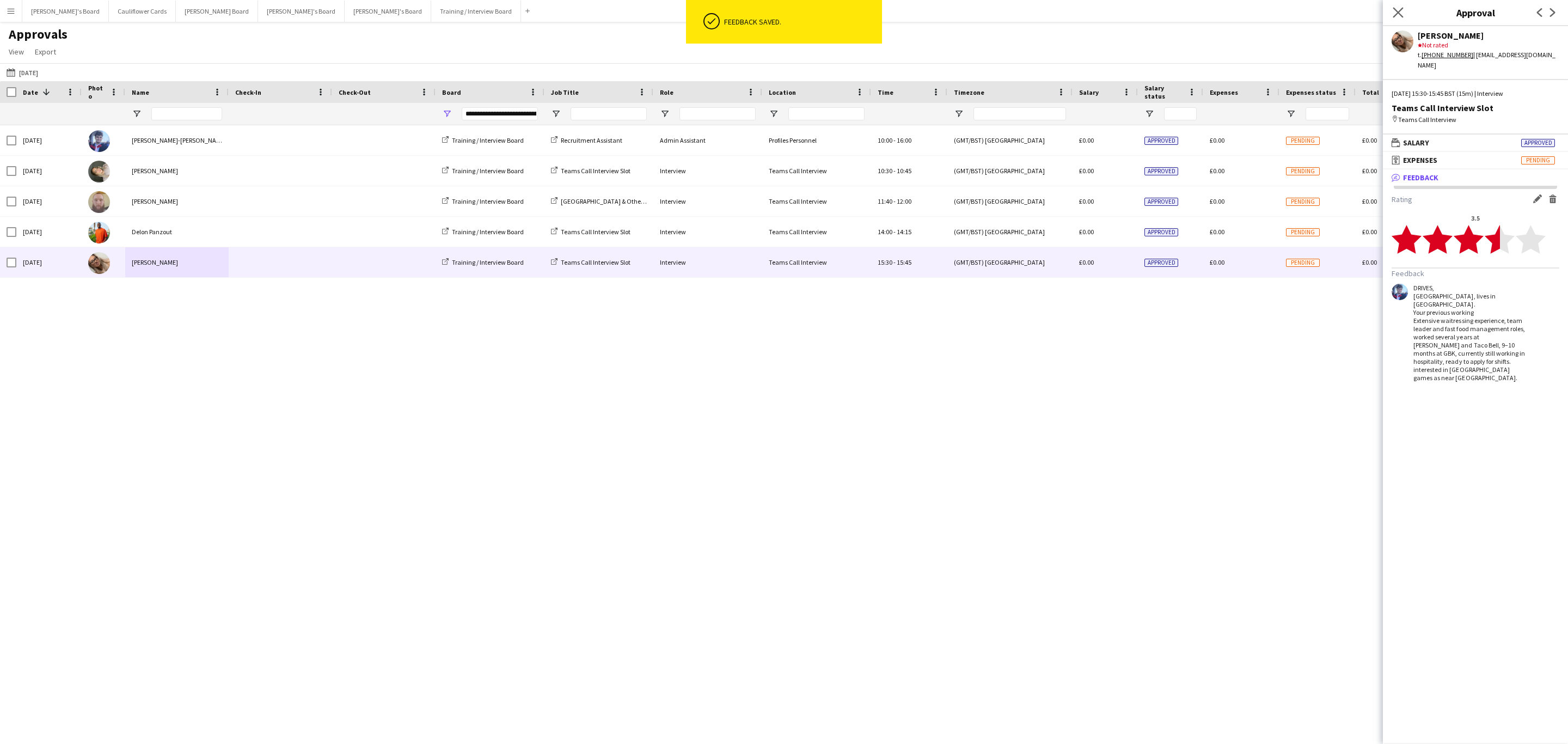
click at [1394, 15] on icon "Close pop-in" at bounding box center [1398, 12] width 10 height 10
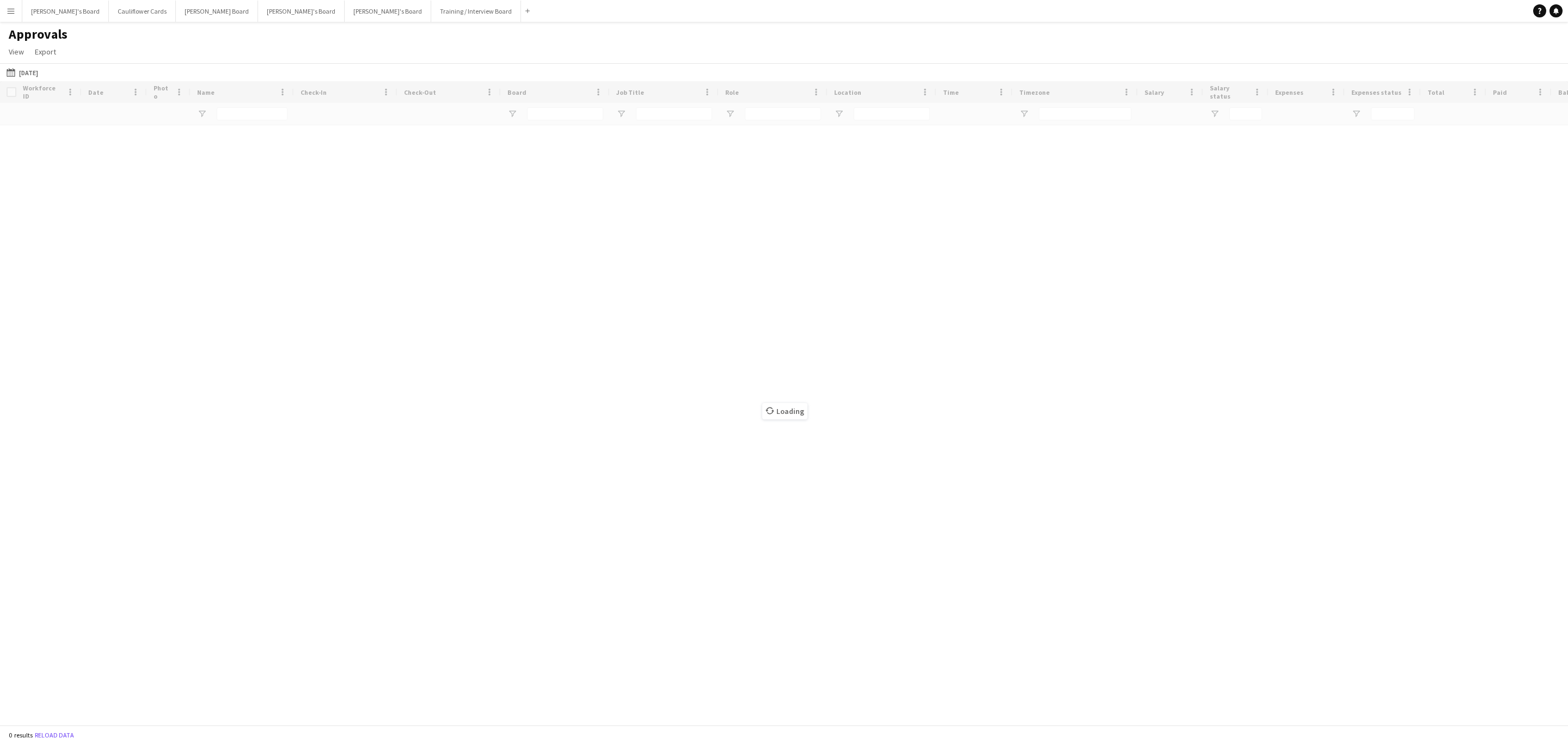
type input "**********"
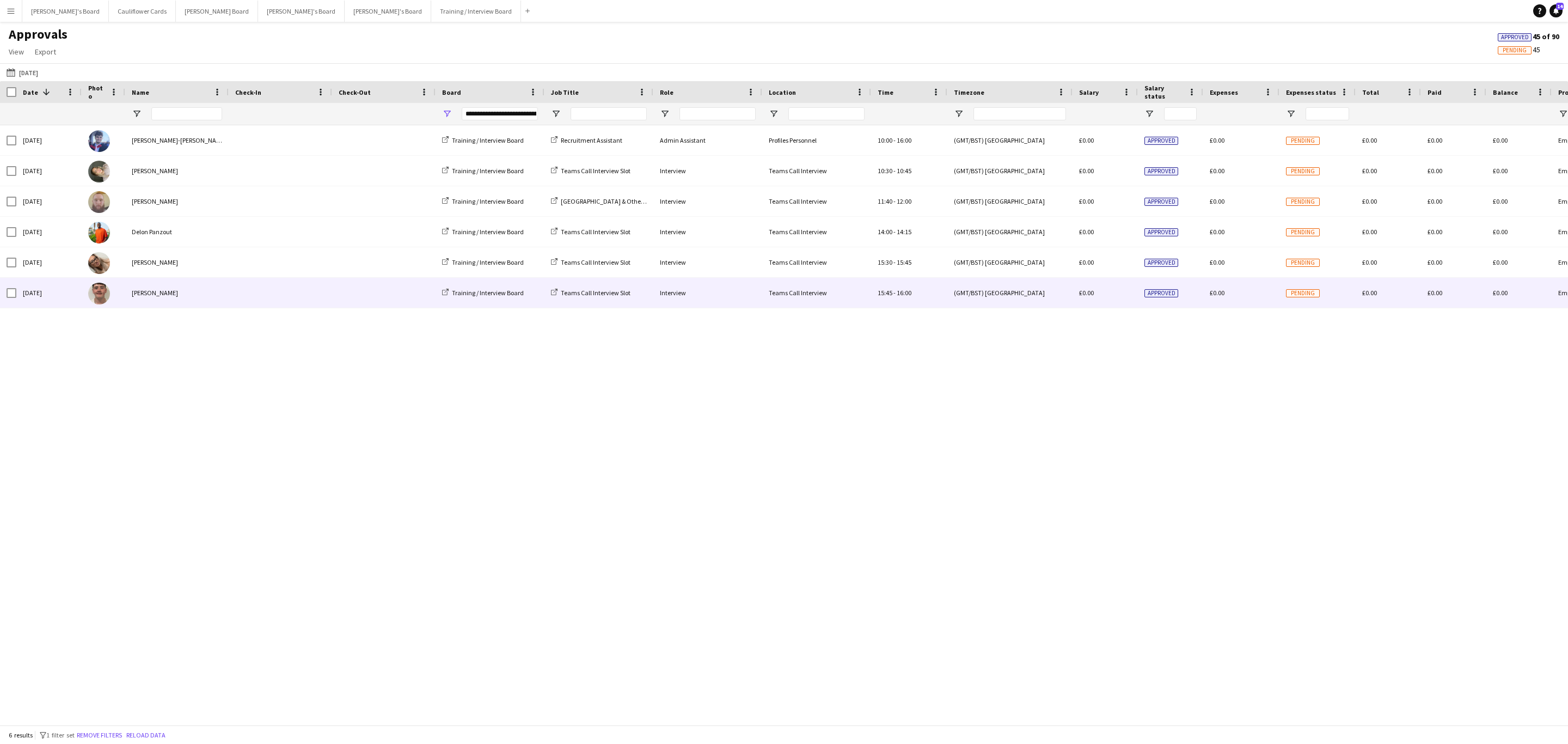
drag, startPoint x: 216, startPoint y: 290, endPoint x: 243, endPoint y: 306, distance: 31.4
click at [229, 301] on div "[DATE] [PERSON_NAME] Training / Interview Board Teams Call Interview Slot Inter…" at bounding box center [988, 293] width 1976 height 30
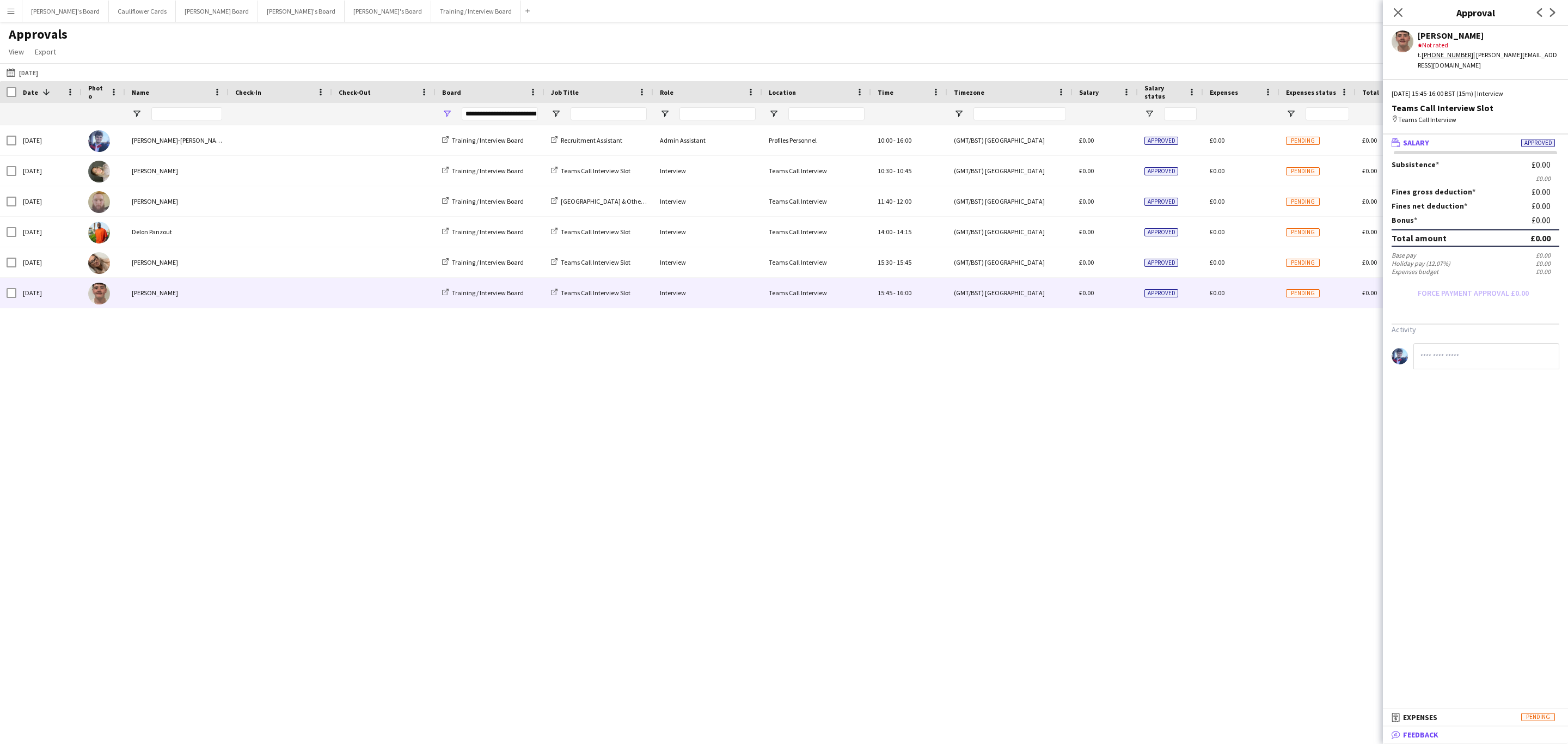
click at [1443, 728] on mat-expansion-panel-header "bubble-pencil Feedback" at bounding box center [1475, 734] width 185 height 16
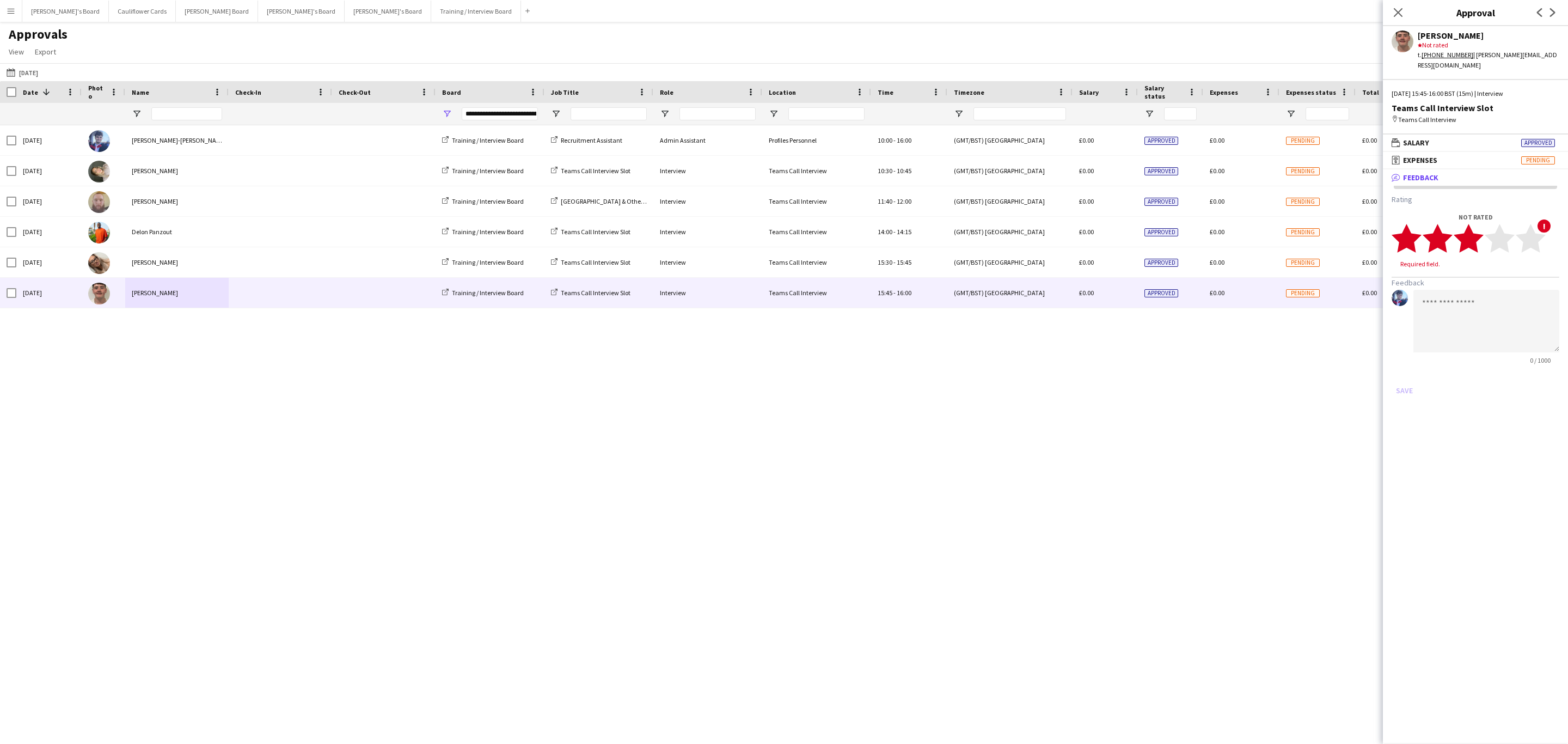
click at [1477, 225] on polygon at bounding box center [1468, 239] width 30 height 29
click at [1472, 290] on textarea at bounding box center [1486, 311] width 146 height 63
paste textarea "**********"
type textarea "**********"
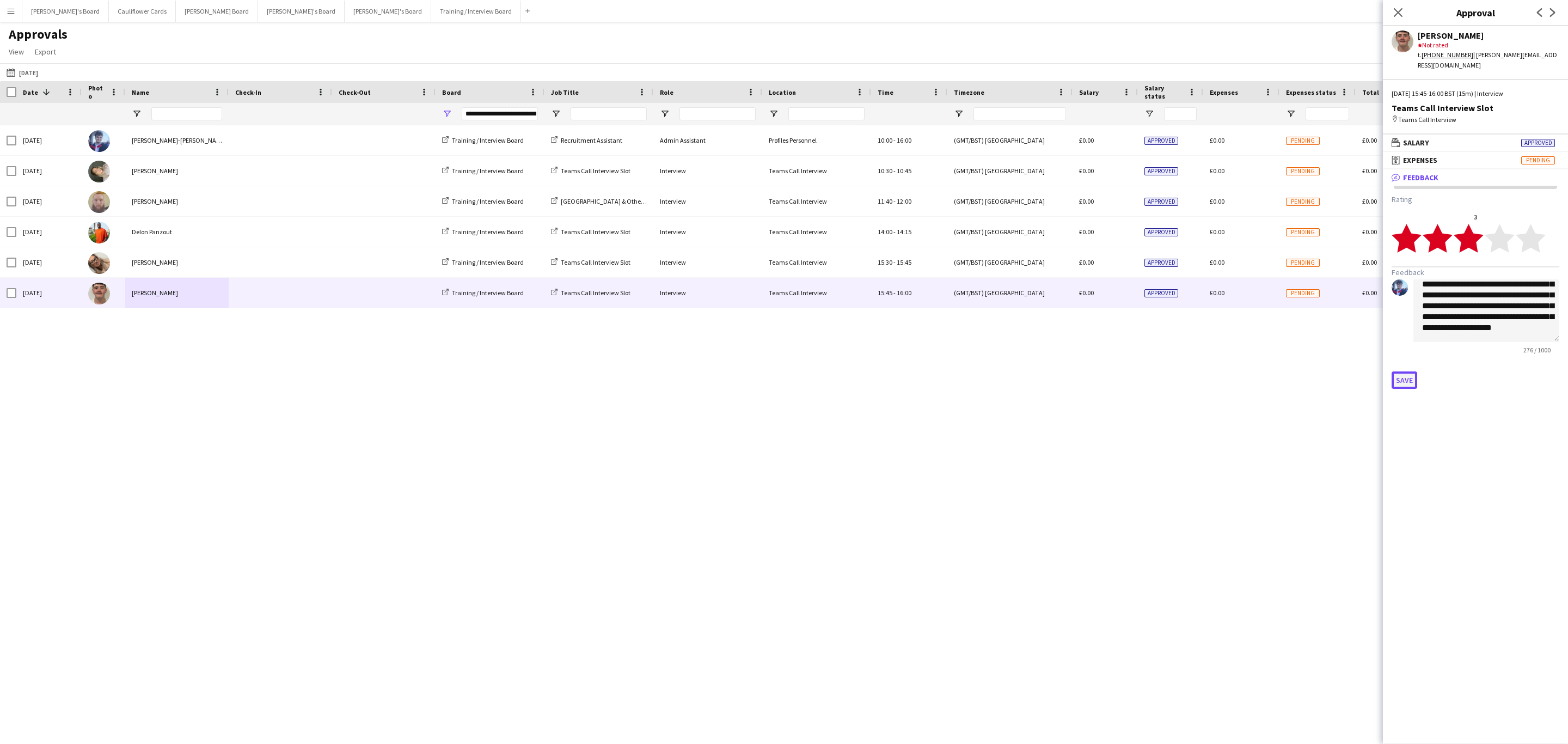
click at [1405, 371] on button "Save" at bounding box center [1404, 380] width 26 height 18
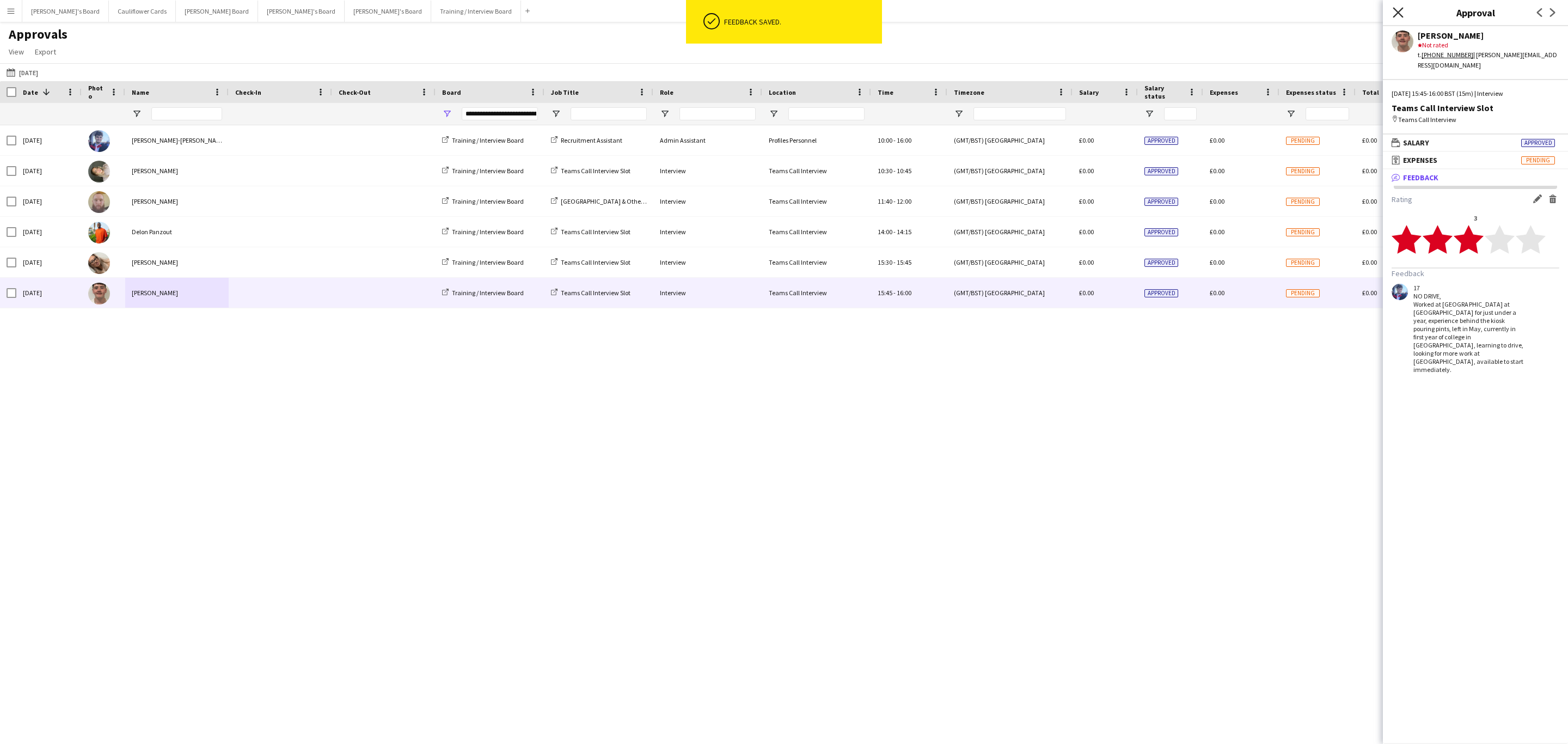
click at [1396, 12] on icon at bounding box center [1398, 12] width 10 height 10
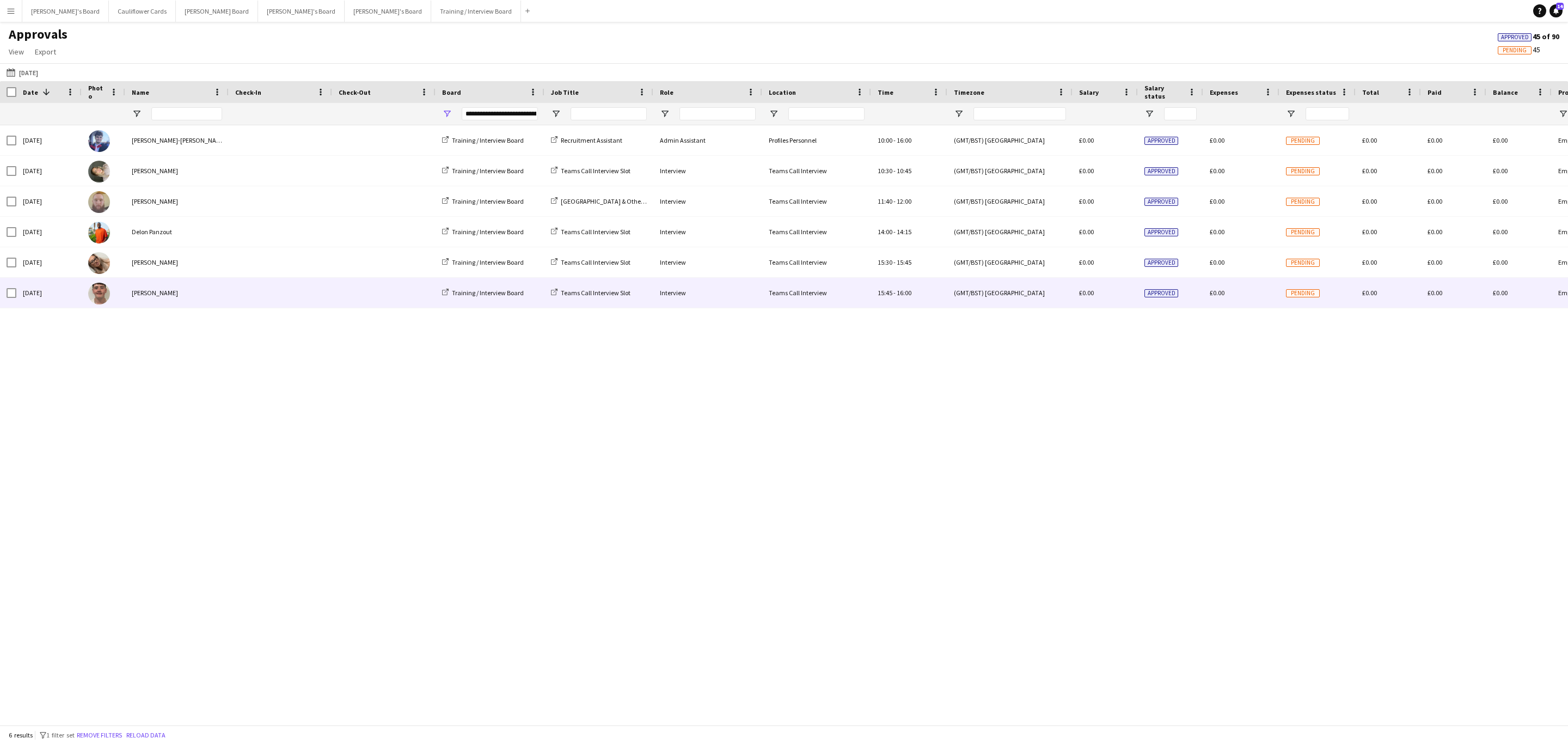
click at [329, 304] on div at bounding box center [281, 292] width 103 height 30
